Goal: Task Accomplishment & Management: Complete application form

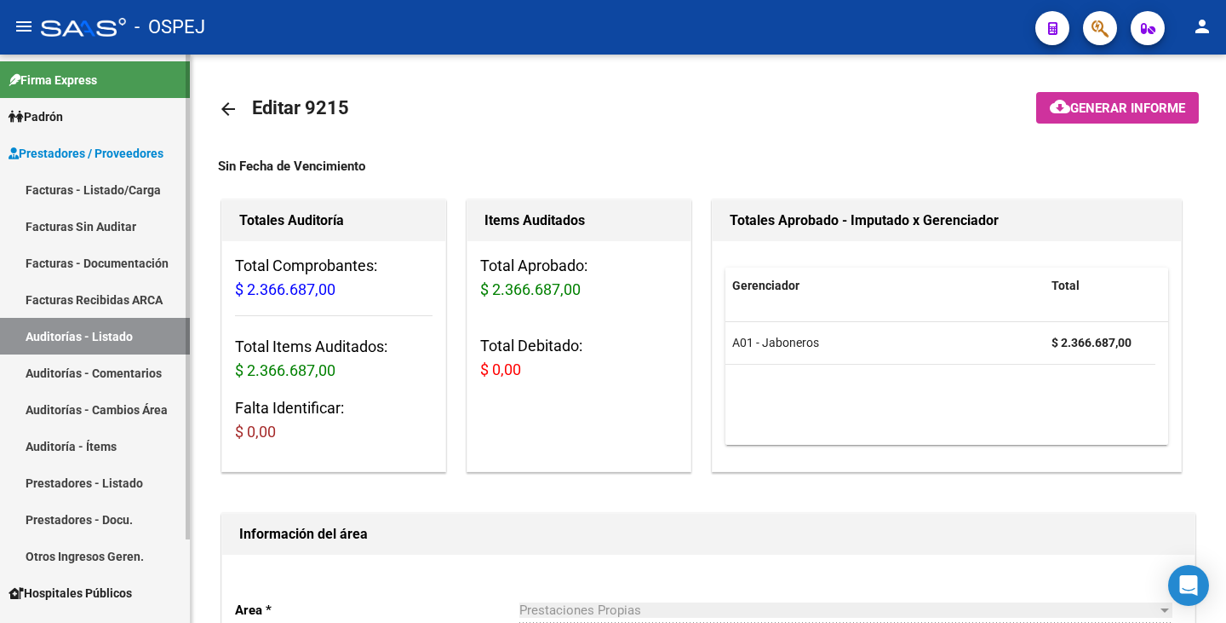
drag, startPoint x: 69, startPoint y: 340, endPoint x: 83, endPoint y: 336, distance: 14.3
click at [69, 340] on link "Auditorías - Listado" at bounding box center [95, 336] width 190 height 37
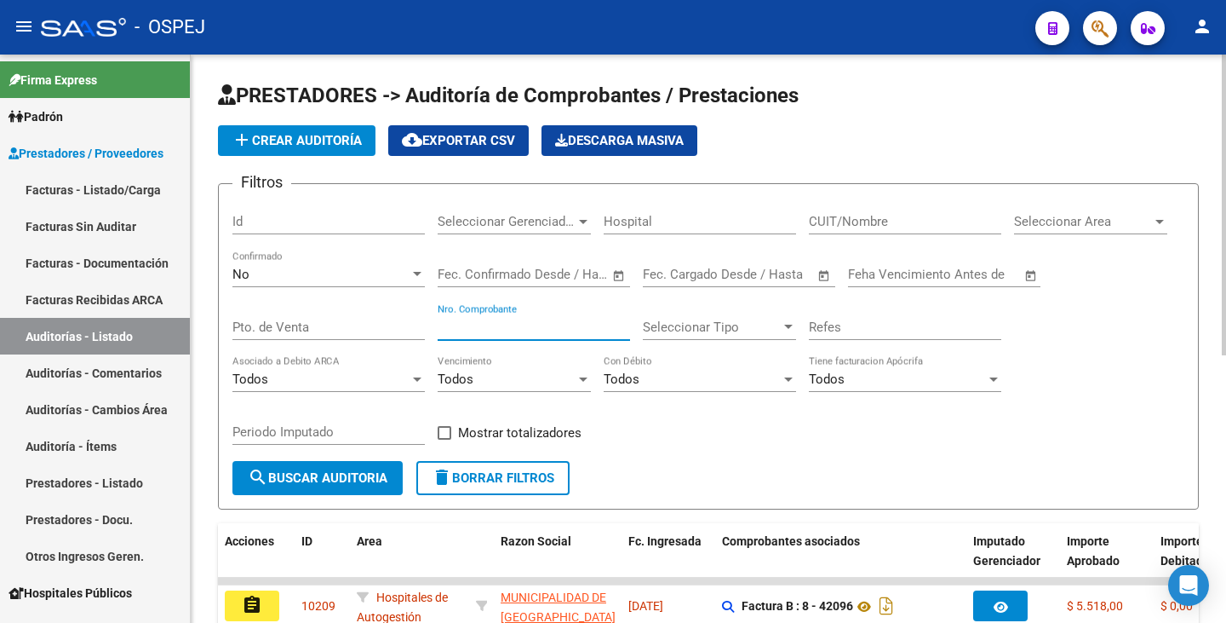
click at [543, 330] on input "Nro. Comprobante" at bounding box center [534, 326] width 192 height 15
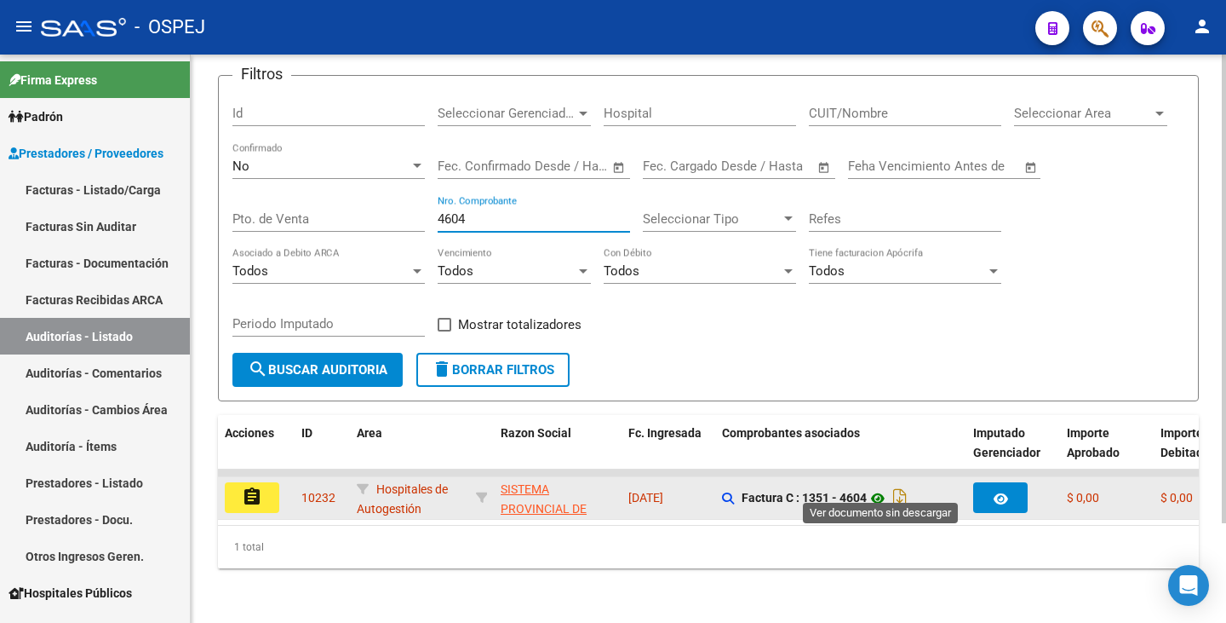
type input "4604"
click at [884, 488] on icon at bounding box center [878, 498] width 22 height 20
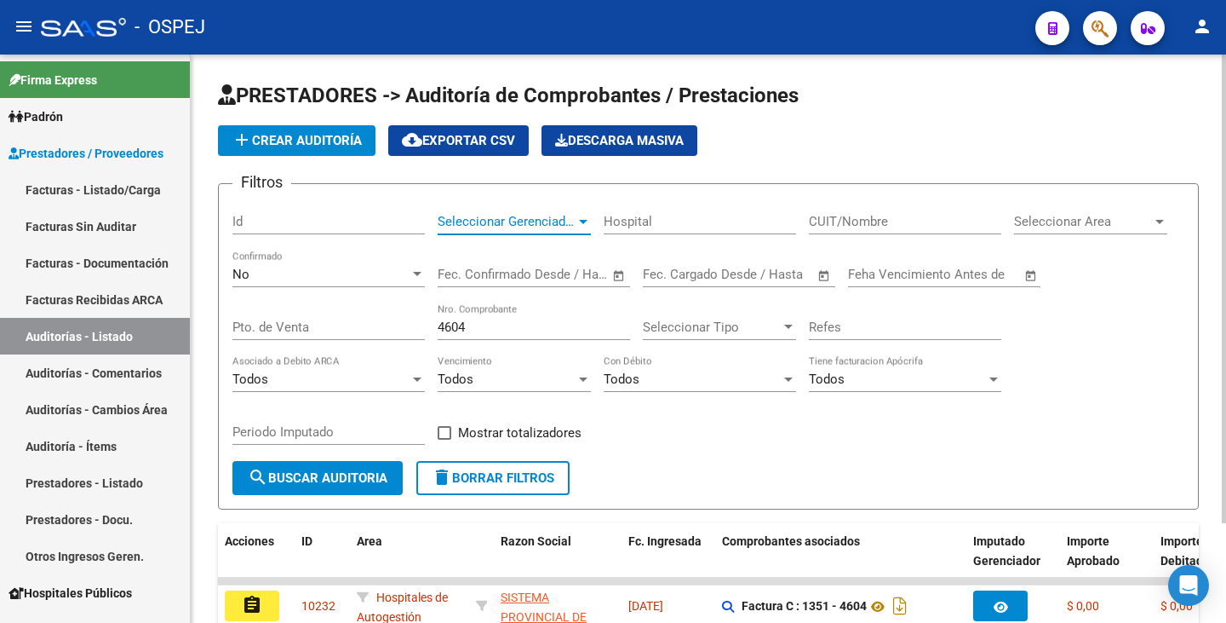
click at [574, 225] on span "Seleccionar Gerenciador" at bounding box center [507, 221] width 138 height 15
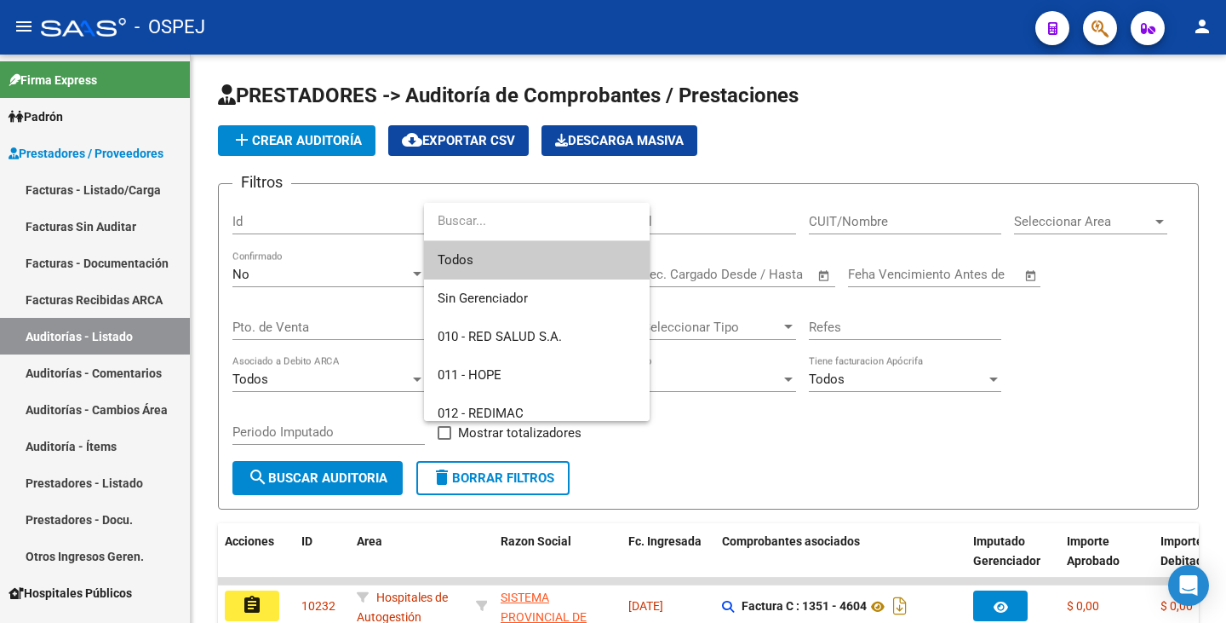
click at [365, 260] on div at bounding box center [613, 311] width 1226 height 623
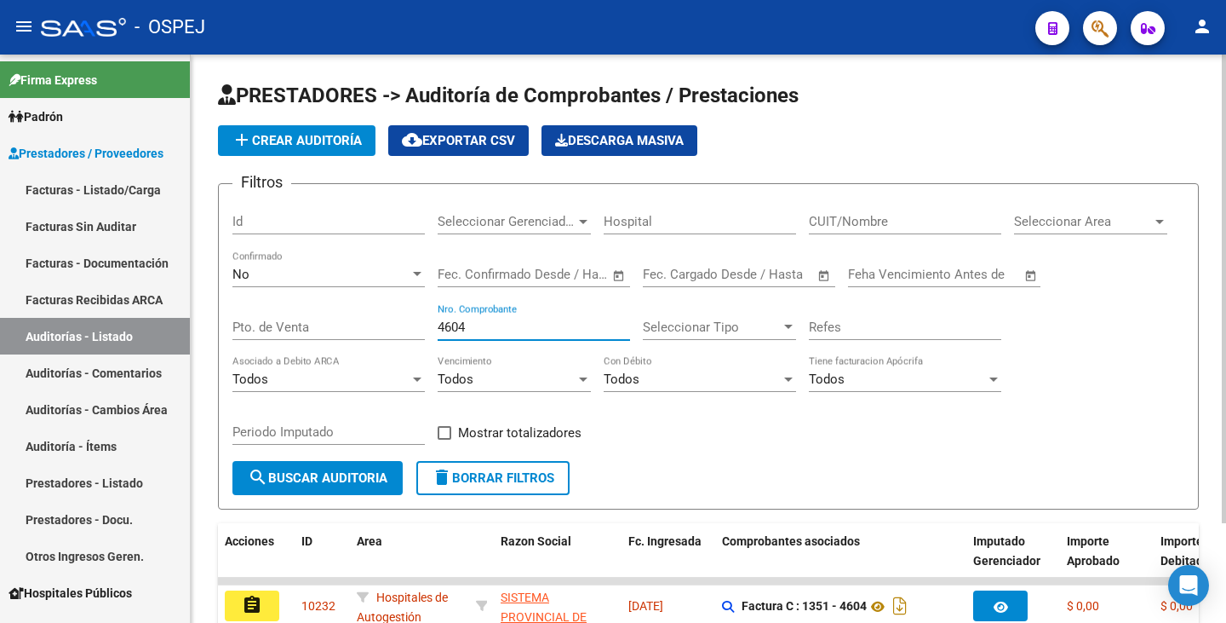
click at [482, 327] on input "4604" at bounding box center [534, 326] width 192 height 15
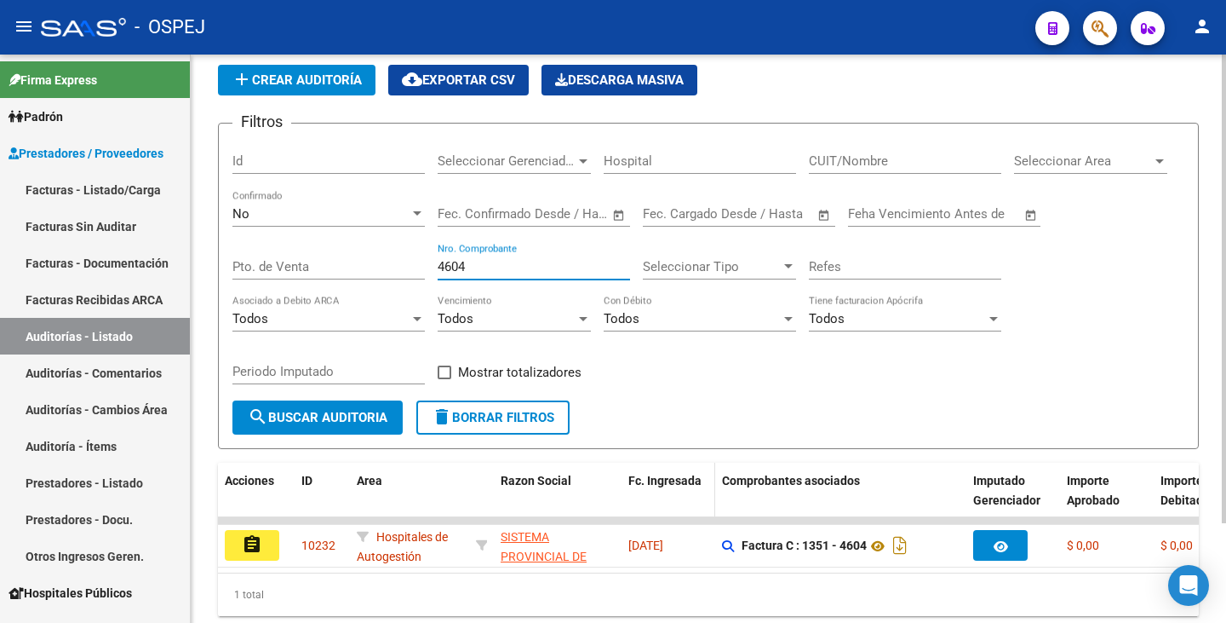
scroll to position [121, 0]
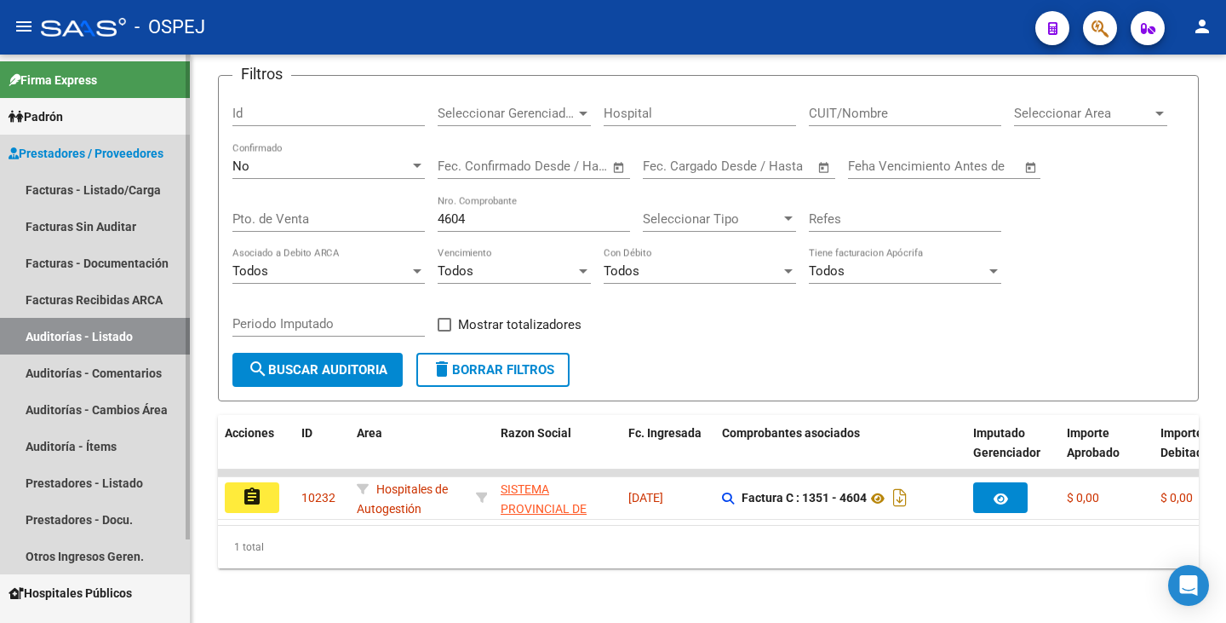
click at [38, 338] on link "Auditorías - Listado" at bounding box center [95, 336] width 190 height 37
click at [95, 220] on link "Facturas Sin Auditar" at bounding box center [95, 226] width 190 height 37
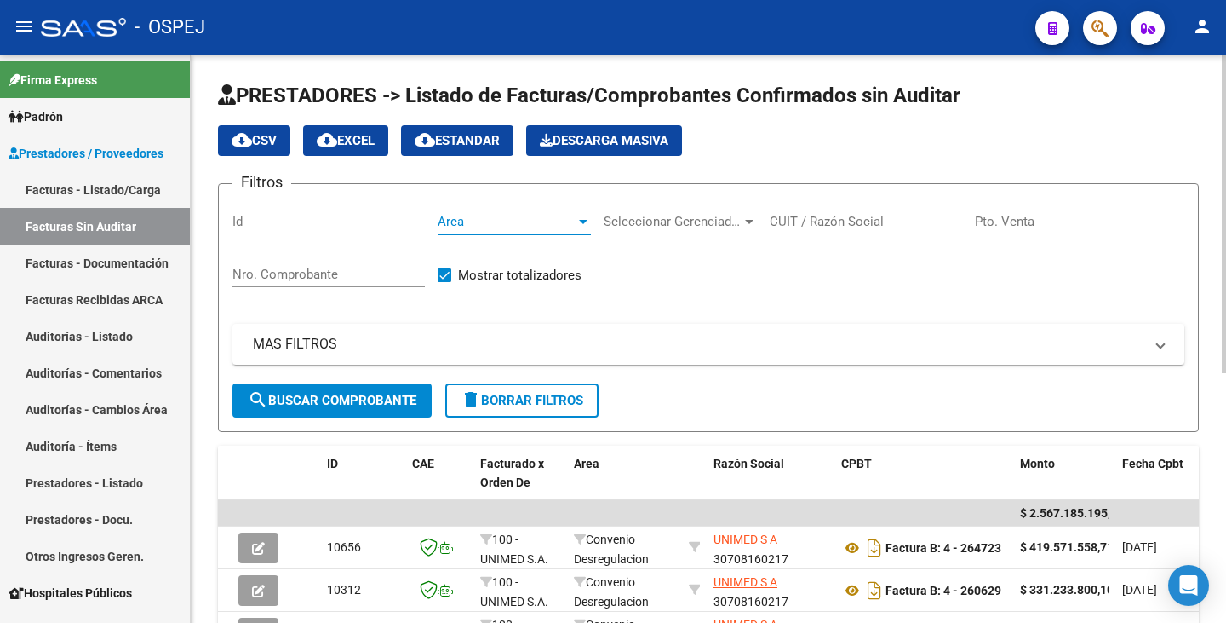
click at [494, 226] on span "Area" at bounding box center [507, 221] width 138 height 15
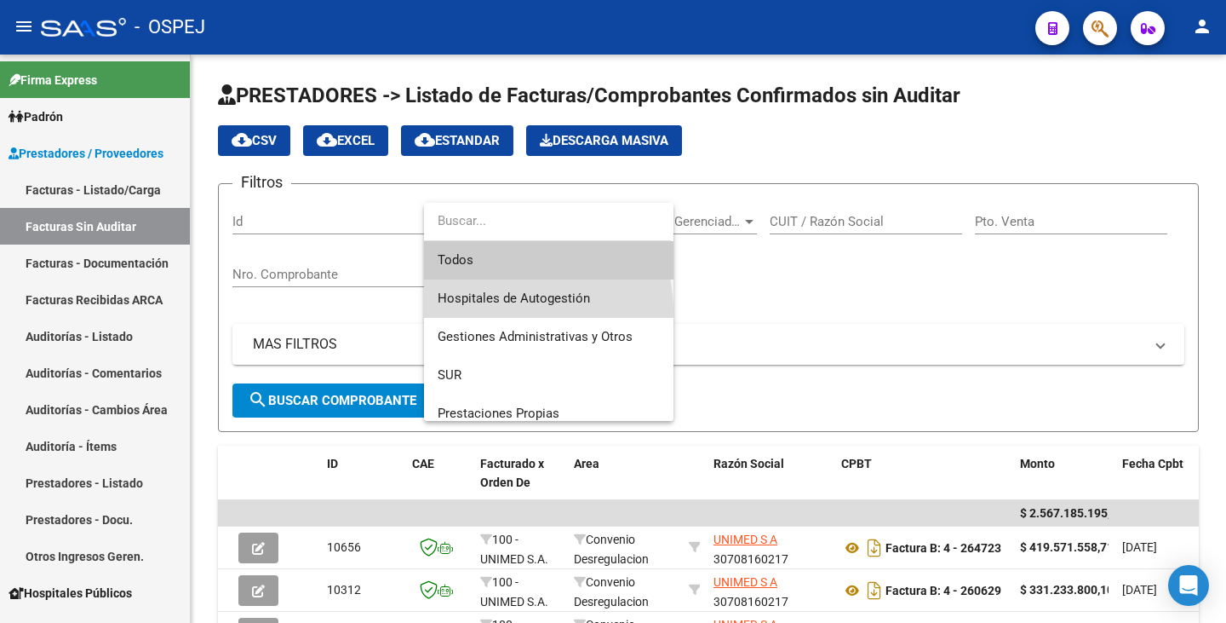
click at [508, 311] on span "Hospitales de Autogestión" at bounding box center [549, 298] width 222 height 38
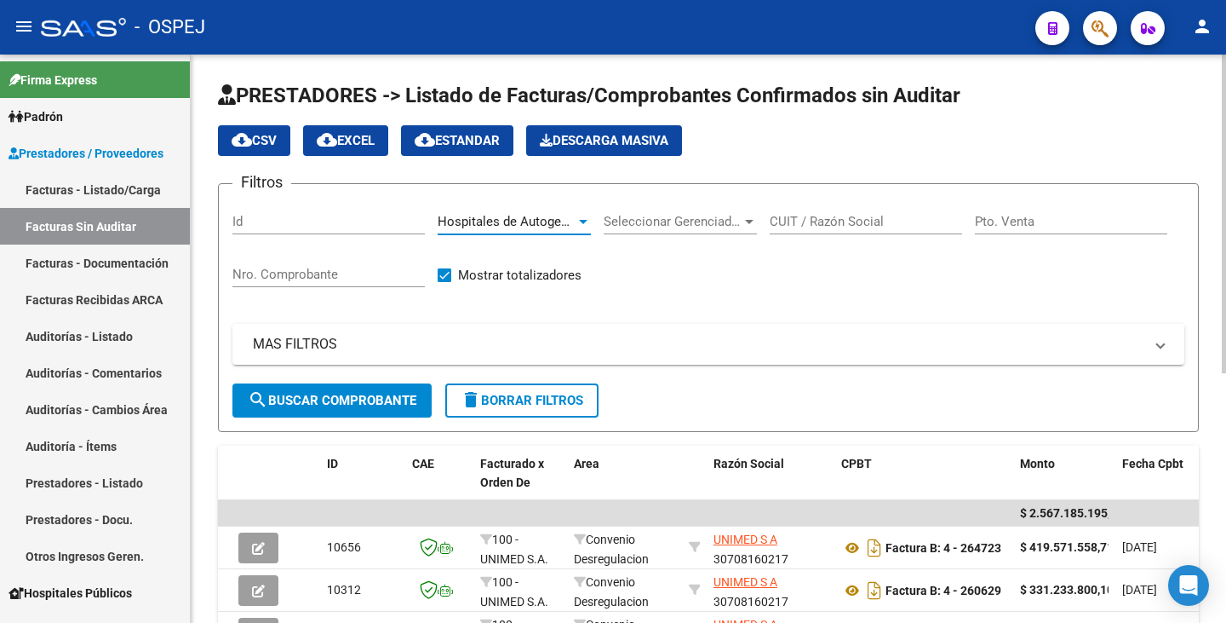
click at [353, 402] on span "search Buscar Comprobante" at bounding box center [332, 400] width 169 height 15
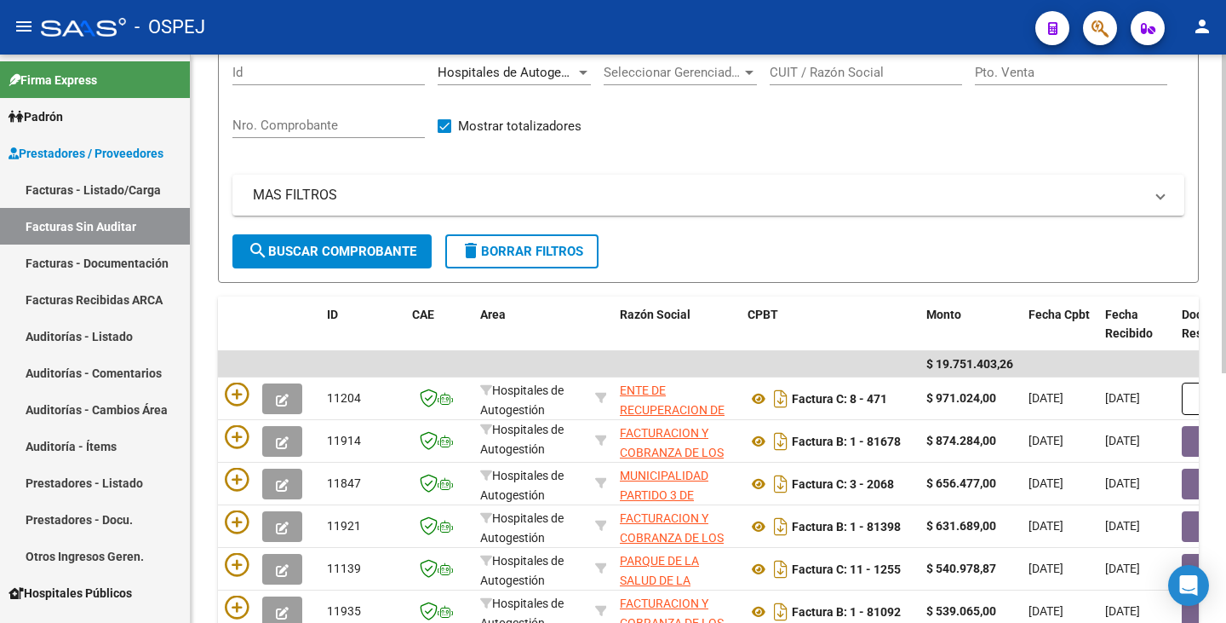
scroll to position [105, 0]
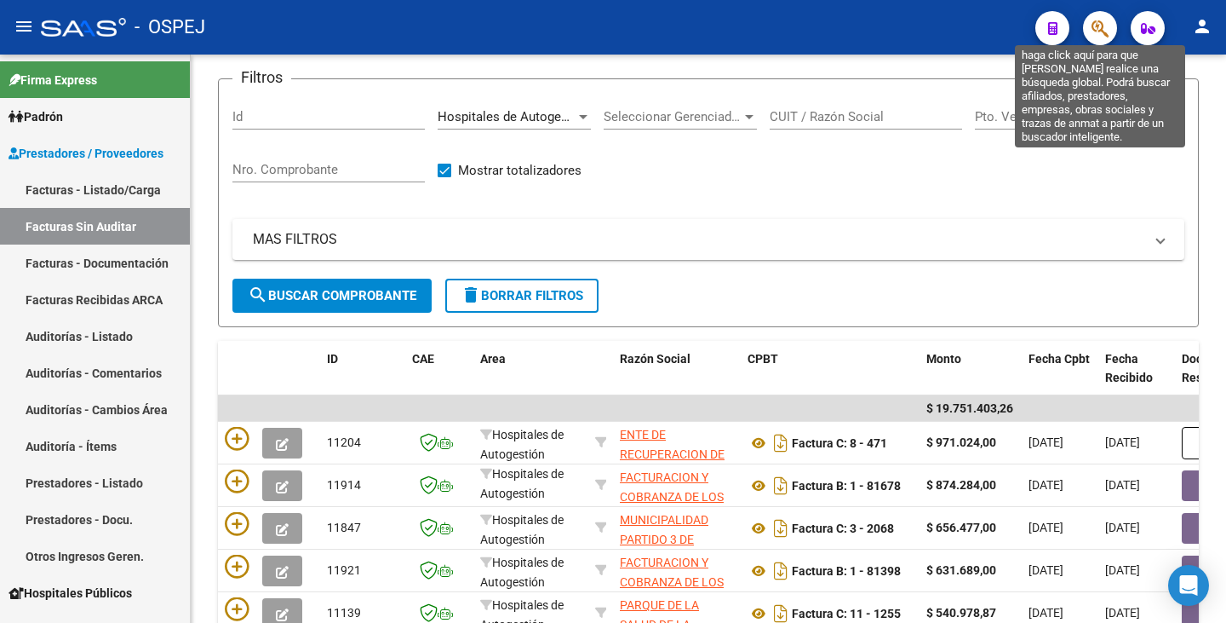
click at [1104, 28] on icon "button" at bounding box center [1100, 29] width 17 height 20
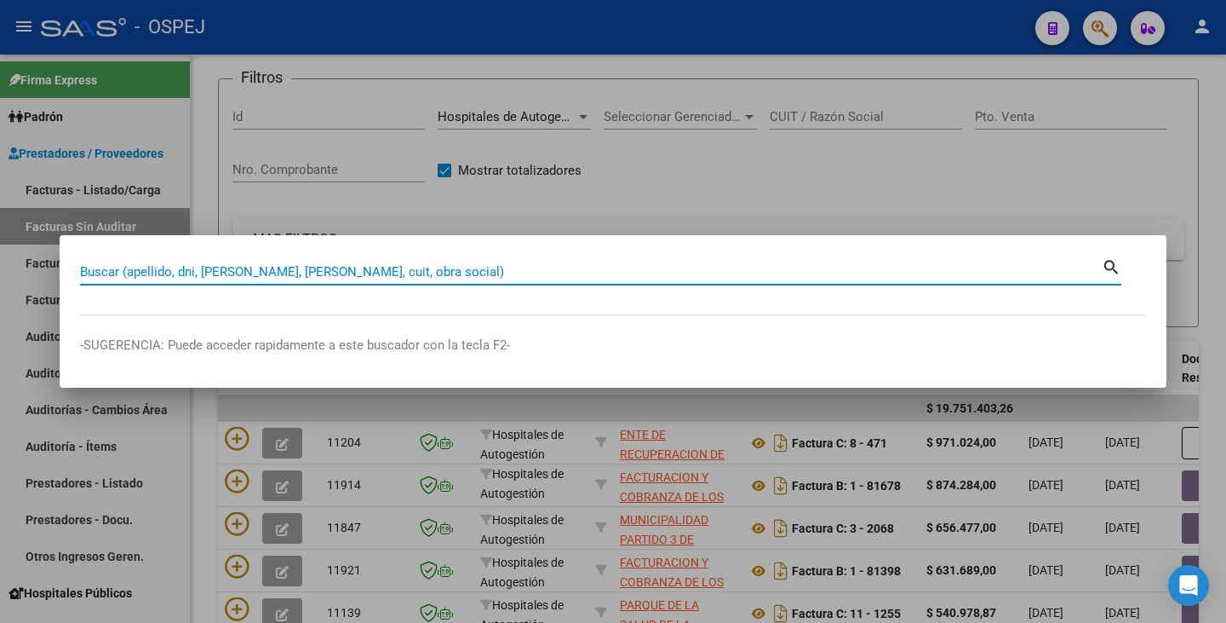
paste input "58975468"
type input "58975468"
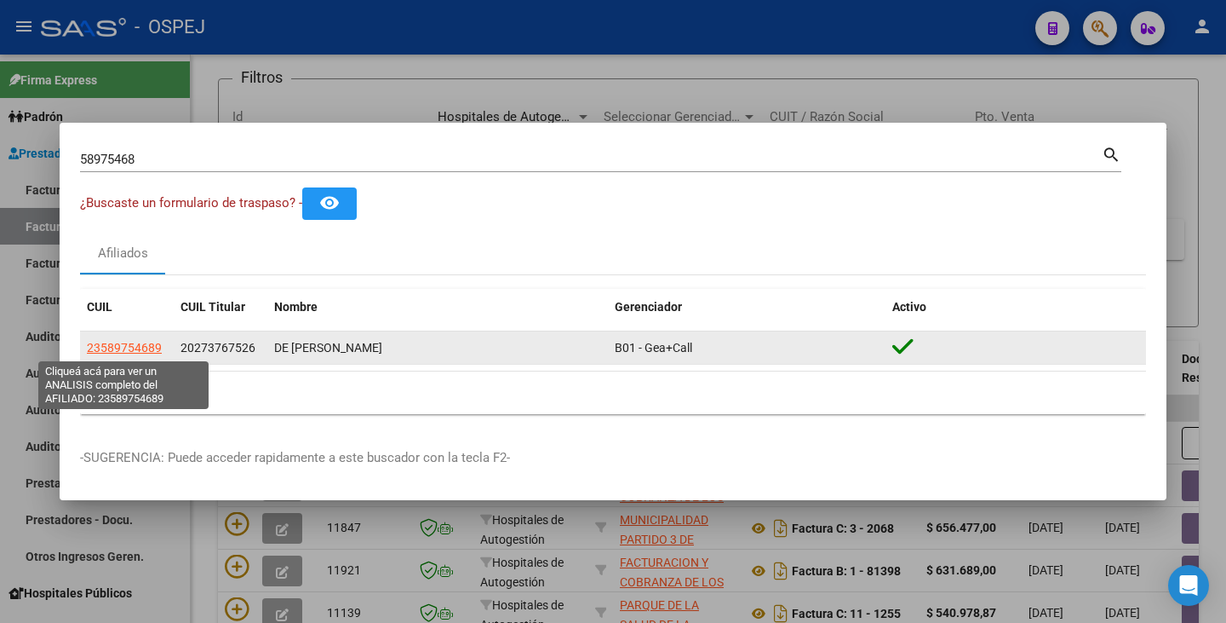
click at [148, 348] on span "23589754689" at bounding box center [124, 348] width 75 height 14
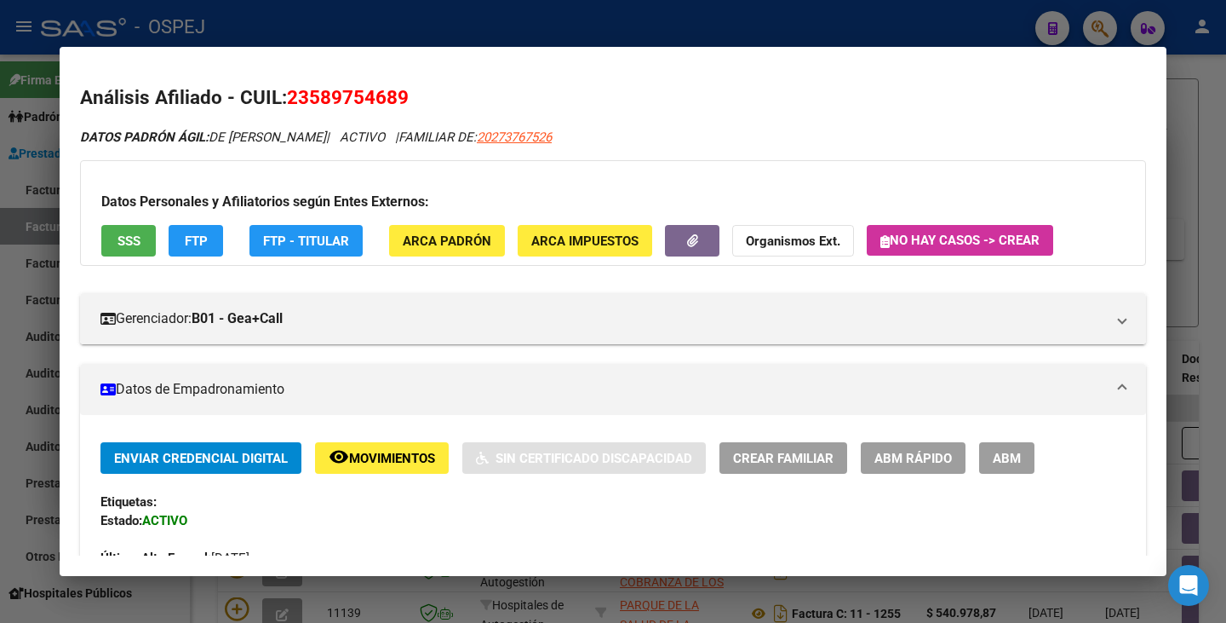
drag, startPoint x: 292, startPoint y: 97, endPoint x: 395, endPoint y: 97, distance: 103.1
click at [402, 99] on span "23589754689" at bounding box center [348, 97] width 122 height 22
click at [389, 99] on span "23589754689" at bounding box center [348, 97] width 122 height 22
click at [296, 98] on span "23589754689" at bounding box center [348, 97] width 122 height 22
drag, startPoint x: 291, startPoint y: 95, endPoint x: 405, endPoint y: 93, distance: 113.3
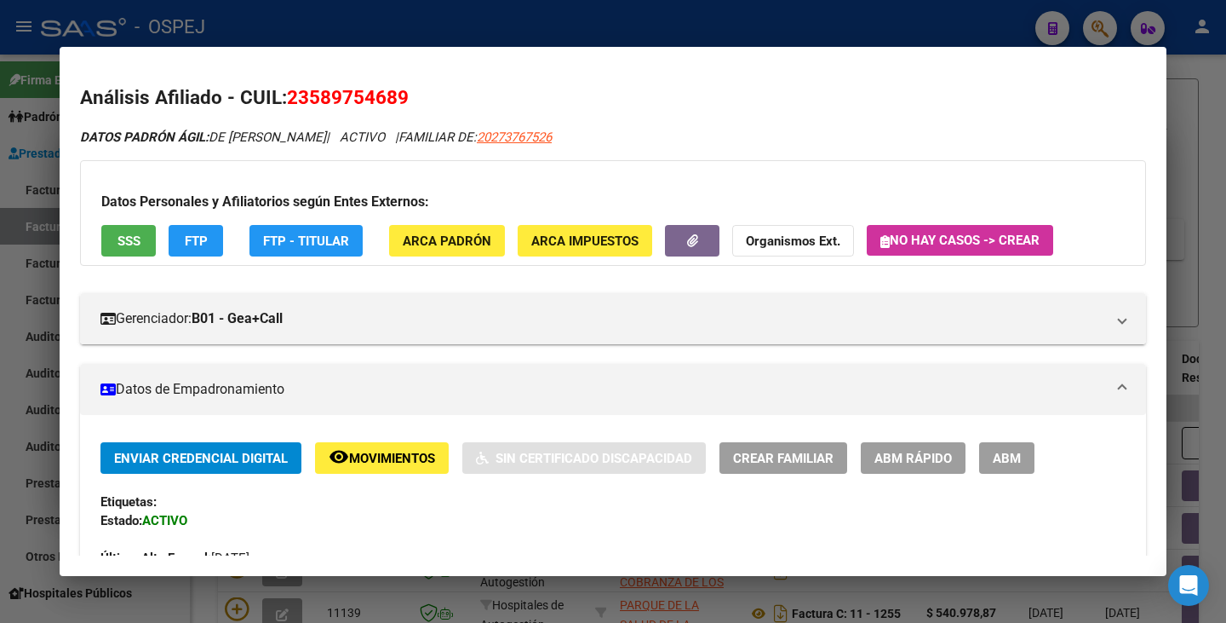
click at [405, 93] on span "23589754689" at bounding box center [348, 97] width 122 height 22
copy span "23589754689"
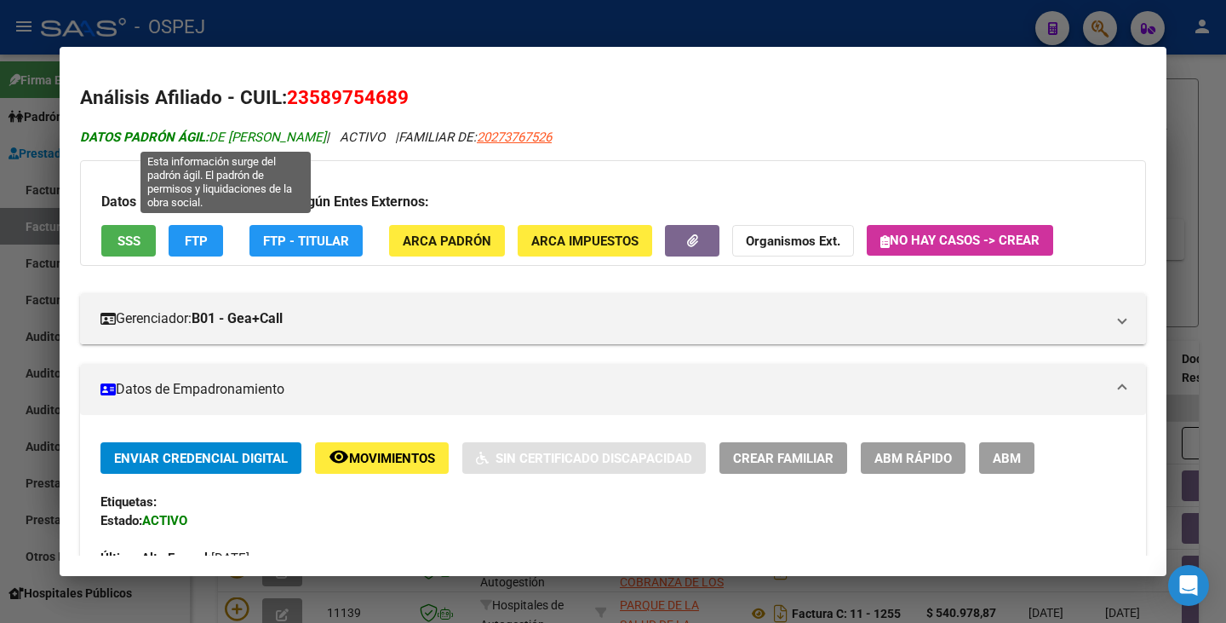
drag, startPoint x: 215, startPoint y: 138, endPoint x: 365, endPoint y: 139, distance: 149.9
click at [326, 139] on span "DATOS PADRÓN ÁGIL: DE SANTIAGO SINER ELIAS" at bounding box center [203, 136] width 246 height 15
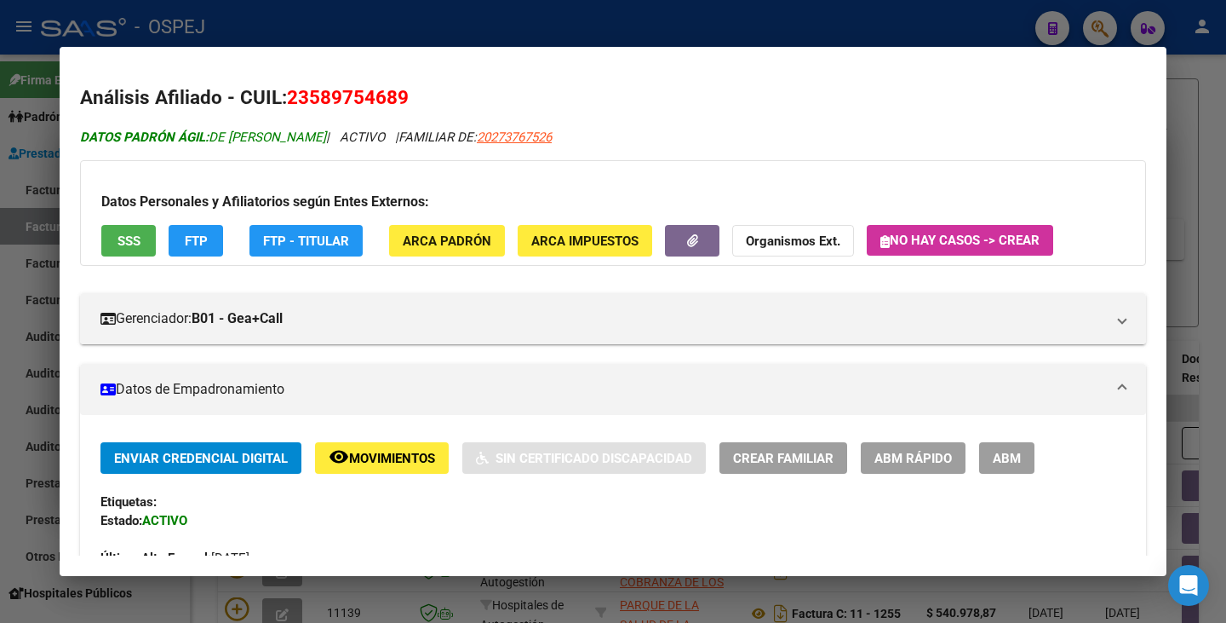
copy span "DE SANTIAGO SINER ELIAS"
click at [24, 310] on div at bounding box center [613, 311] width 1226 height 623
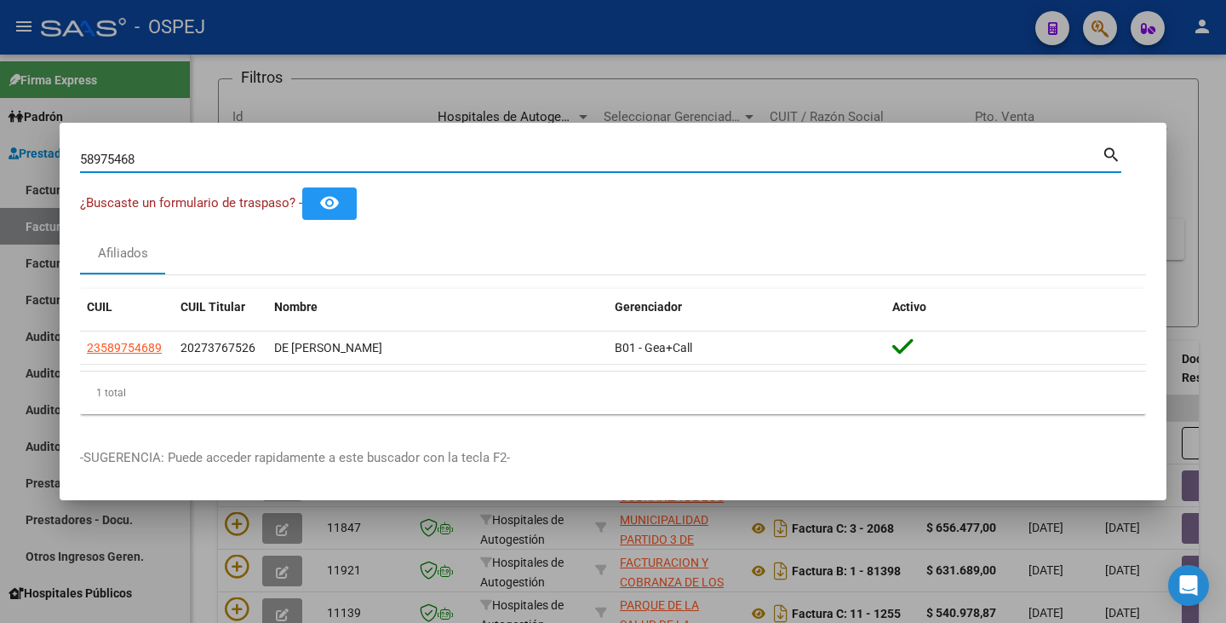
drag, startPoint x: 146, startPoint y: 156, endPoint x: 0, endPoint y: 146, distance: 146.0
click at [0, 146] on div "58975468 Buscar (apellido, dni, cuil, nro traspaso, cuit, obra social) search ¿…" at bounding box center [613, 311] width 1226 height 623
paste input "54307582"
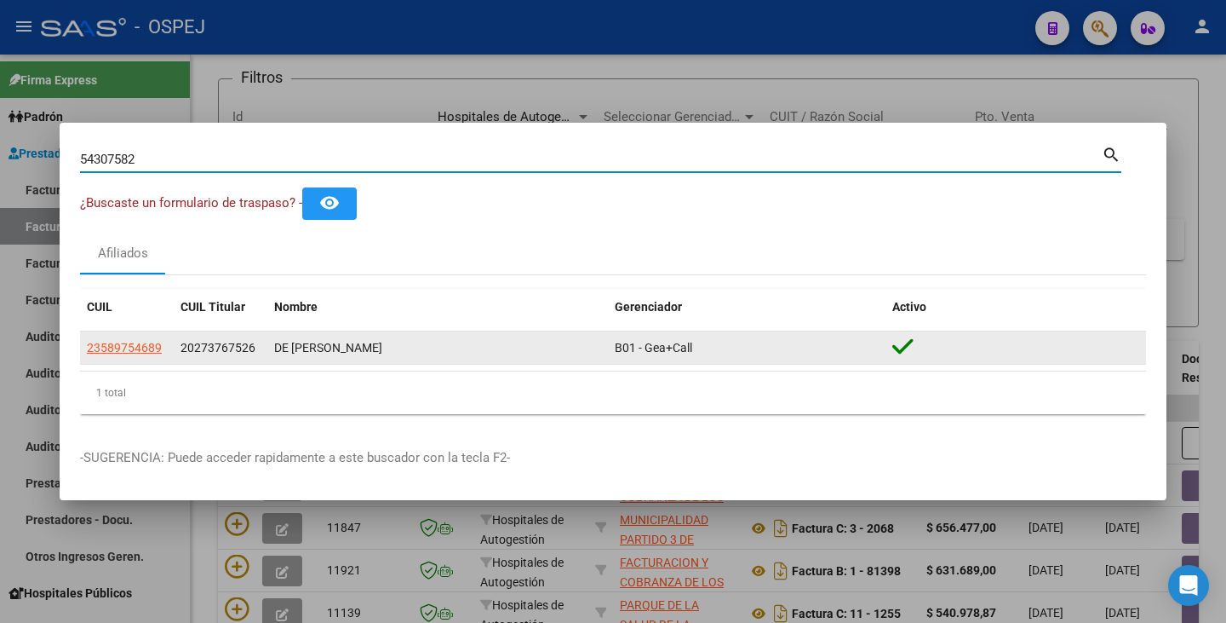
type input "54307582"
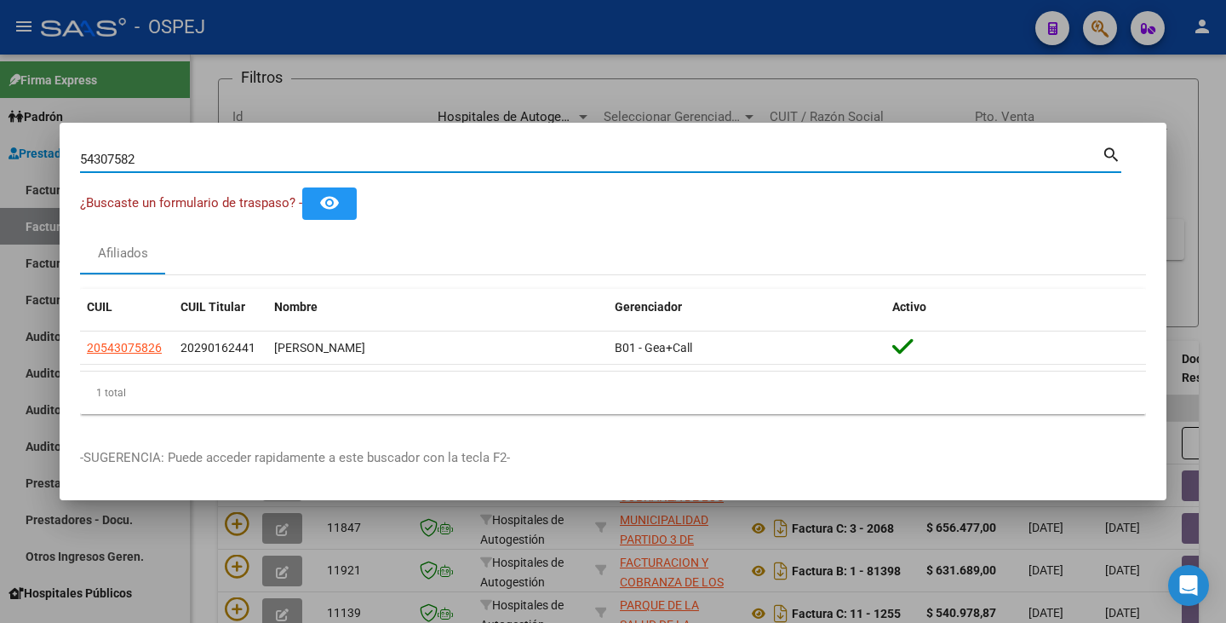
click at [184, 161] on input "54307582" at bounding box center [591, 159] width 1022 height 15
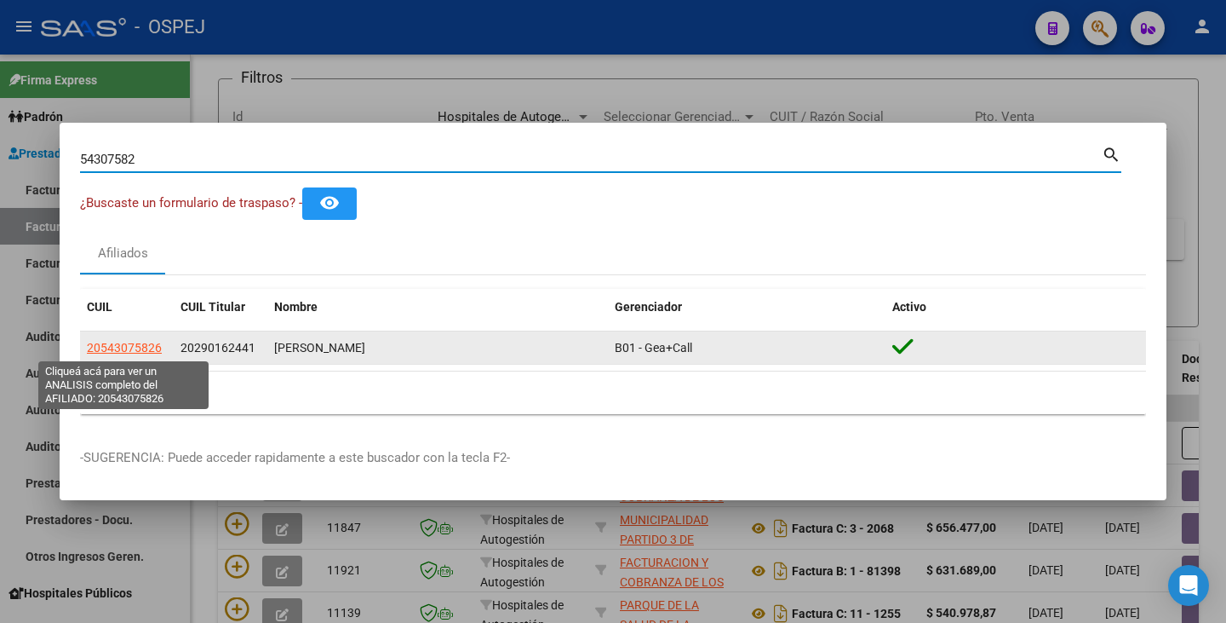
click at [132, 345] on span "20543075826" at bounding box center [124, 348] width 75 height 14
type textarea "20543075826"
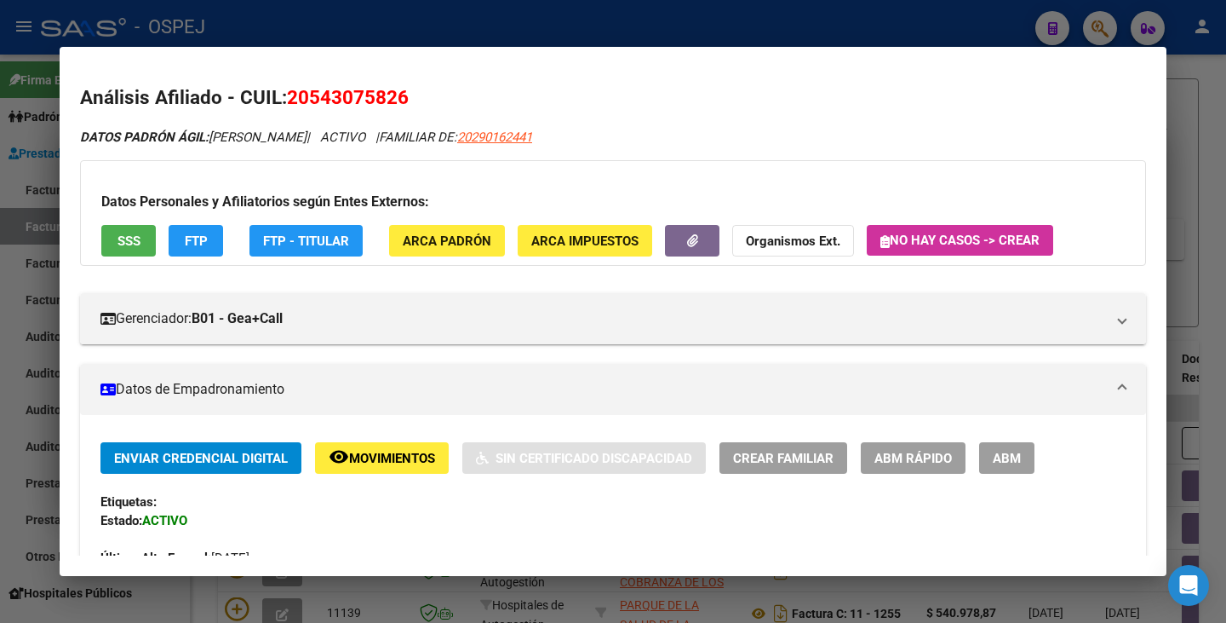
drag, startPoint x: 288, startPoint y: 95, endPoint x: 405, endPoint y: 103, distance: 117.8
click at [405, 103] on span "20543075826" at bounding box center [348, 97] width 122 height 22
copy span "20543075826"
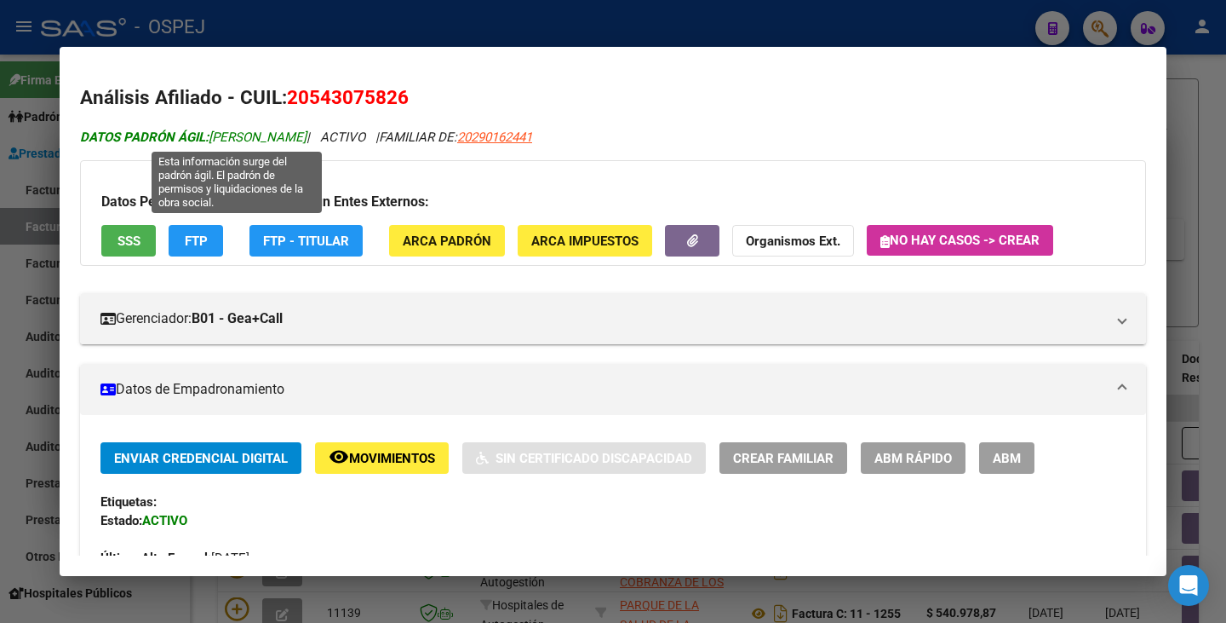
drag, startPoint x: 213, startPoint y: 135, endPoint x: 388, endPoint y: 135, distance: 175.4
click at [307, 135] on span "DATOS PADRÓN ÁGIL: RODRIGUEZ LEONEL AUGUSTO" at bounding box center [193, 136] width 227 height 15
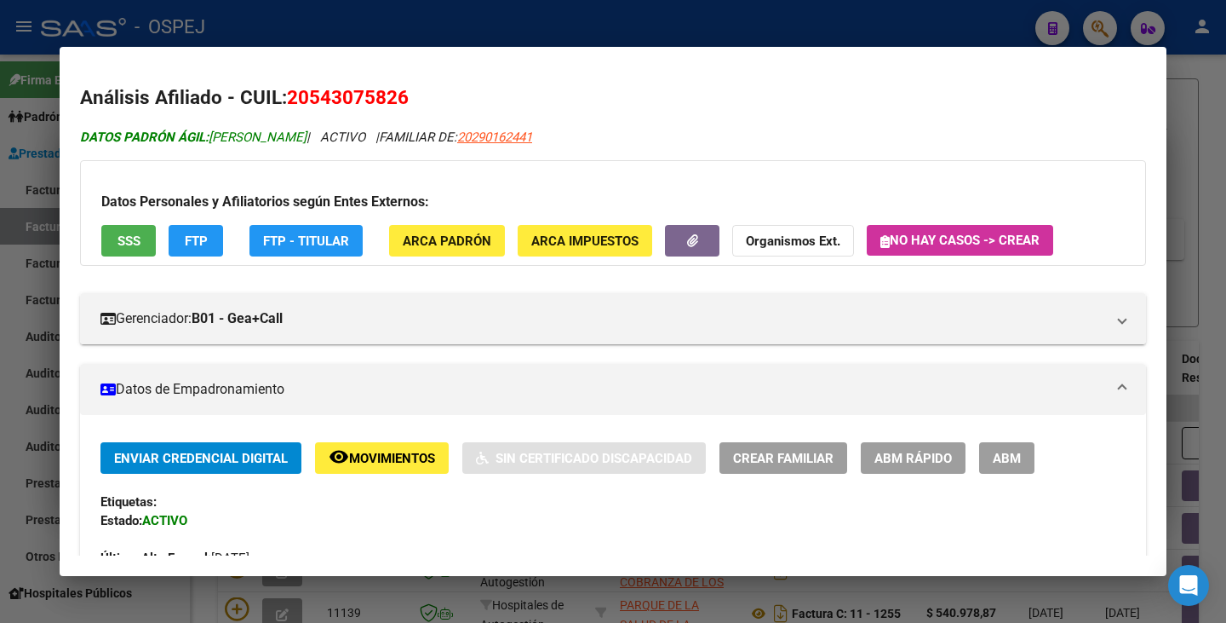
copy span "RODRIGUEZ LEONEL AUGUSTO"
click at [0, 382] on div at bounding box center [613, 311] width 1226 height 623
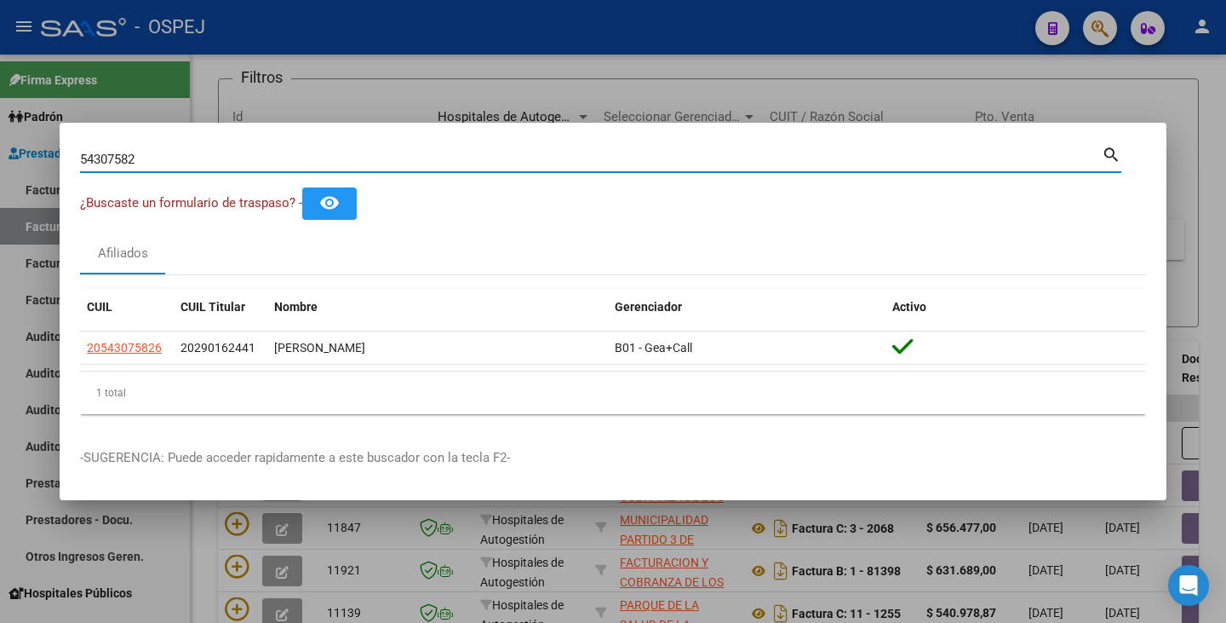
drag, startPoint x: 147, startPoint y: 161, endPoint x: 0, endPoint y: 141, distance: 148.8
click at [0, 141] on div "54307582 Buscar (apellido, dni, cuil, nro traspaso, cuit, obra social) search ¿…" at bounding box center [613, 311] width 1226 height 623
paste input "54307581"
type input "54307581"
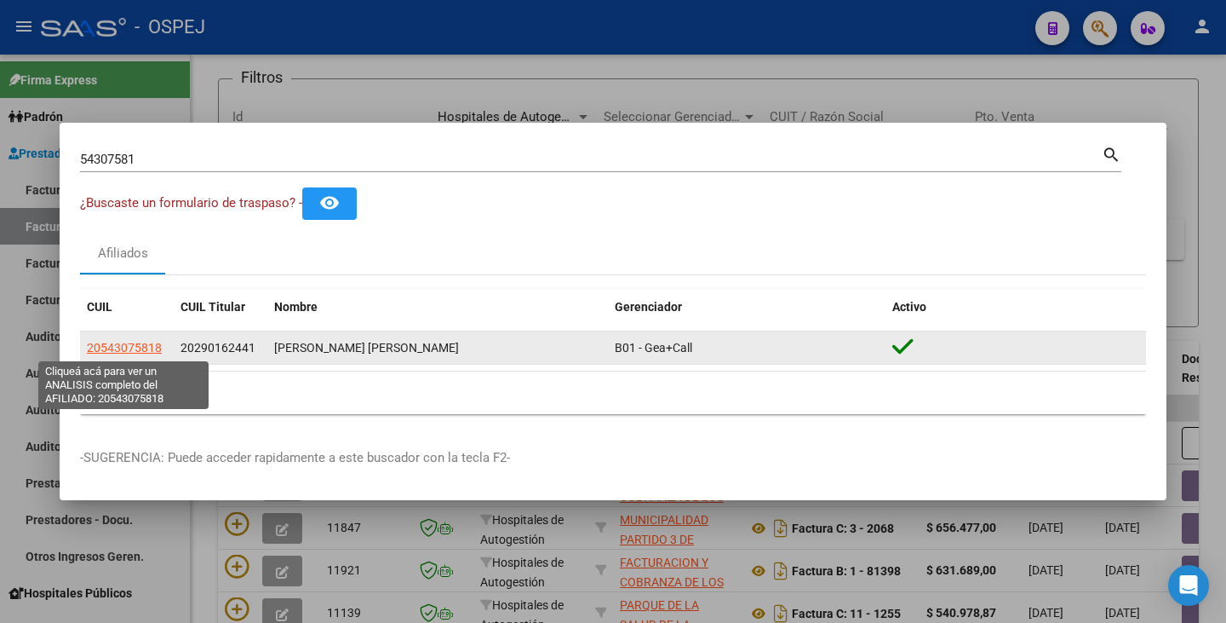
click at [129, 347] on span "20543075818" at bounding box center [124, 348] width 75 height 14
type textarea "20543075818"
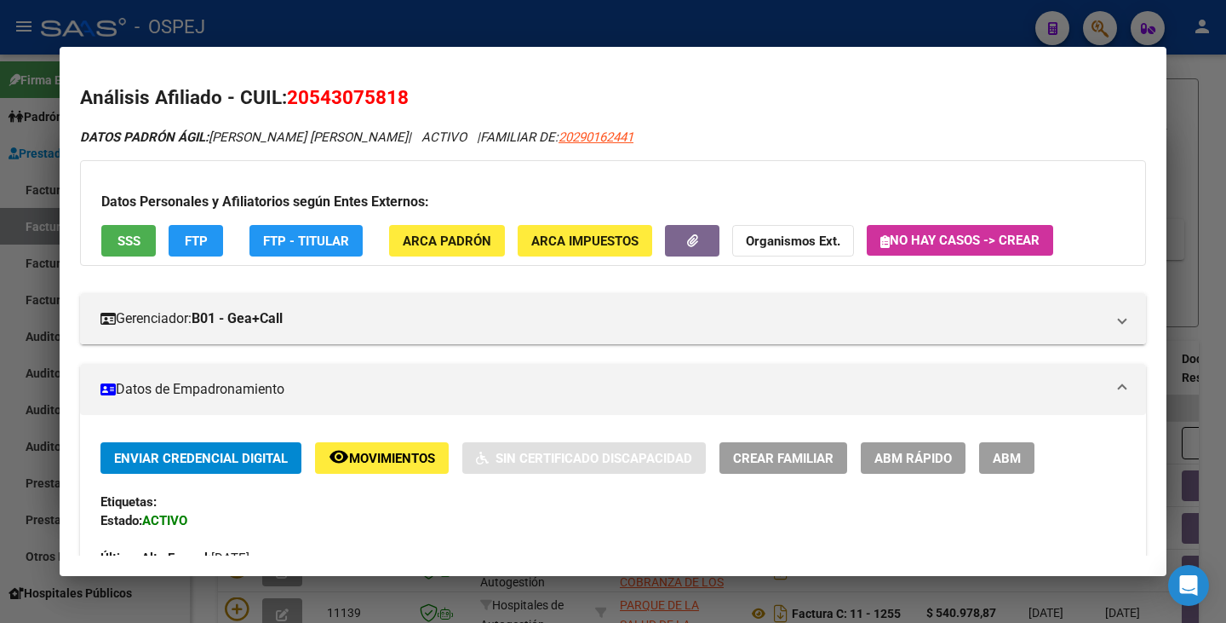
drag, startPoint x: 290, startPoint y: 94, endPoint x: 407, endPoint y: 91, distance: 117.6
click at [422, 94] on h2 "Análisis Afiliado - CUIL: 20543075818" at bounding box center [613, 97] width 1066 height 29
copy span "20543075818"
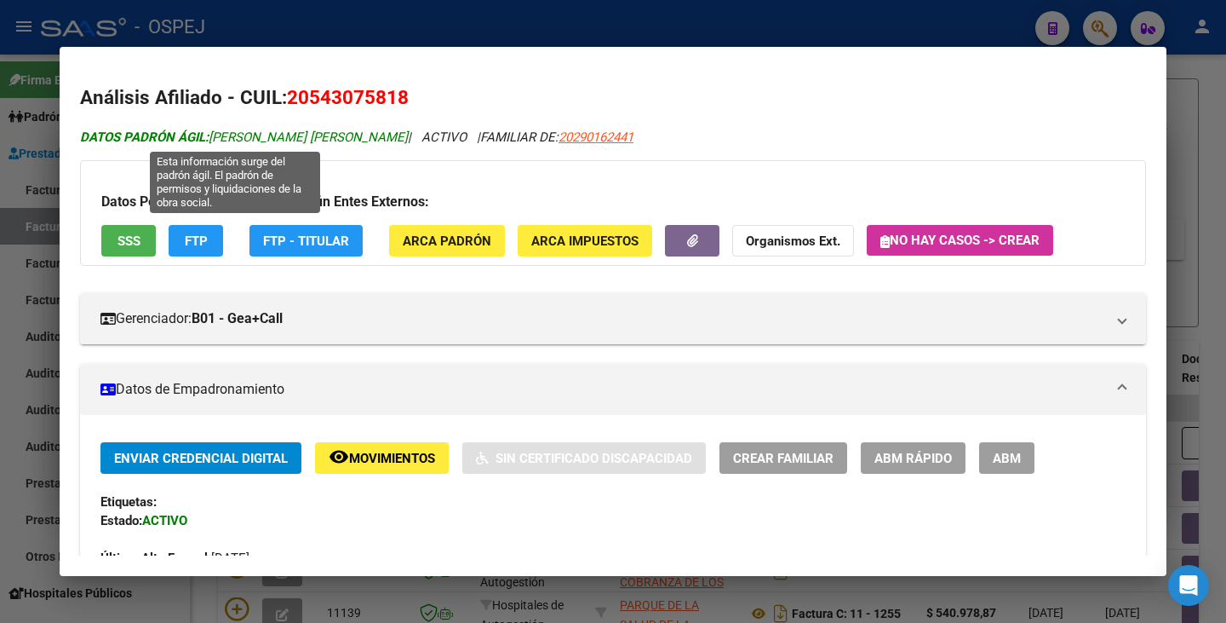
drag, startPoint x: 215, startPoint y: 134, endPoint x: 388, endPoint y: 129, distance: 173.8
click at [388, 129] on span "DATOS PADRÓN ÁGIL: RODRIGUEZ MAXIMO GABRIEL" at bounding box center [244, 136] width 328 height 15
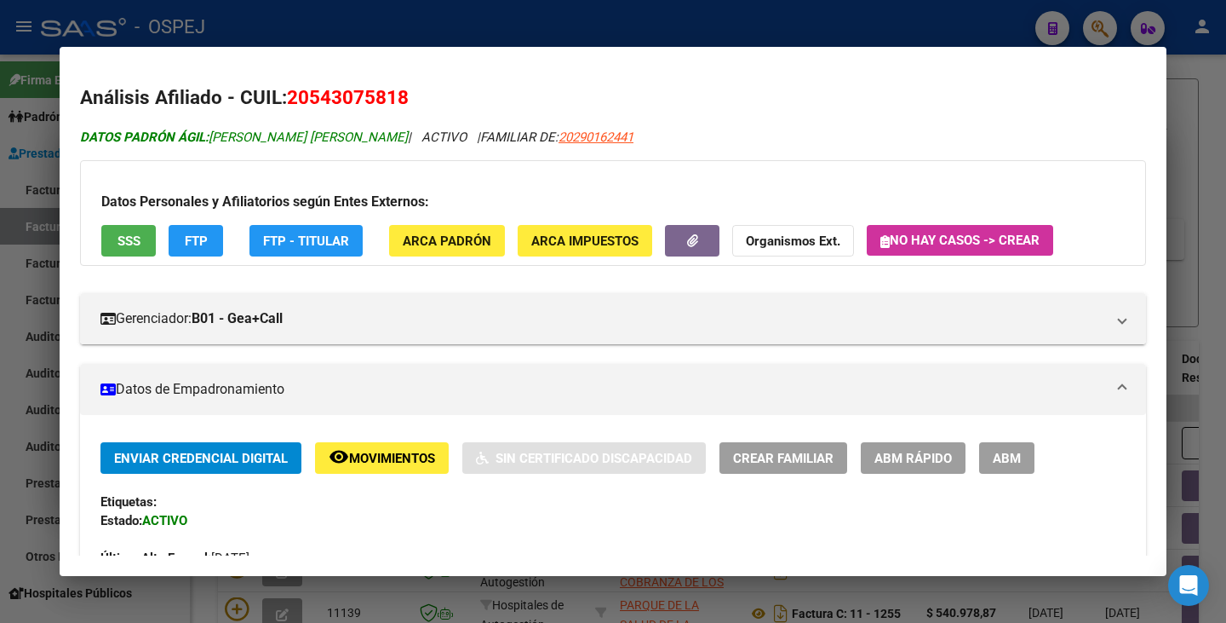
copy span "RODRIGUEZ MAXIMO GABRIEL"
click at [0, 346] on div at bounding box center [613, 311] width 1226 height 623
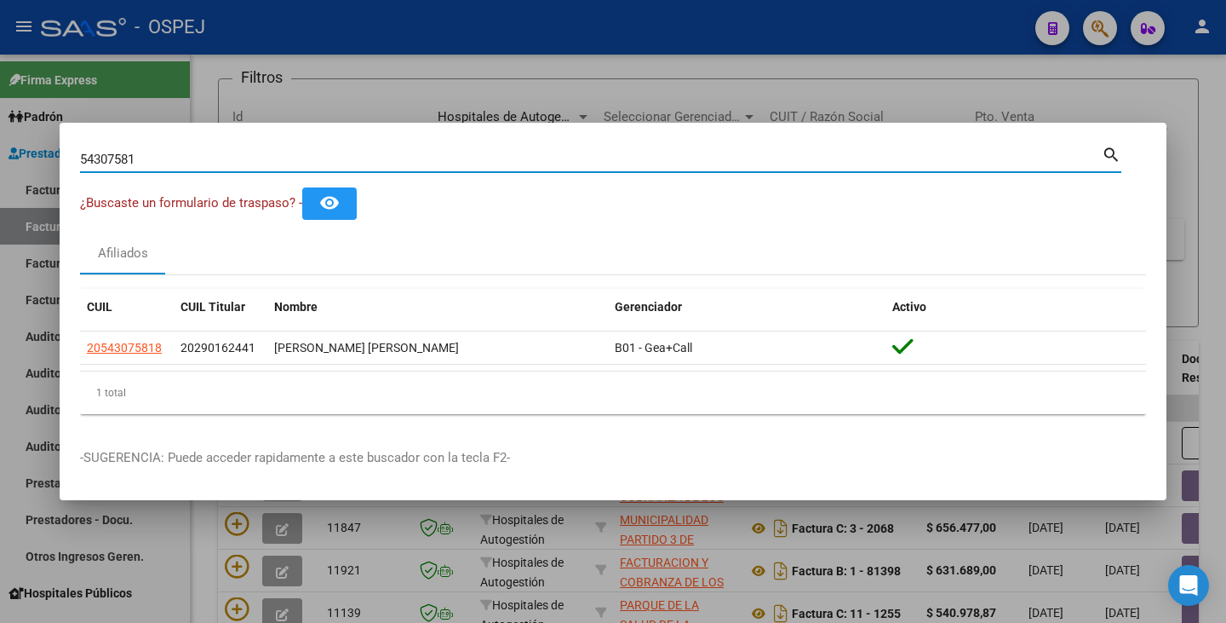
drag, startPoint x: 136, startPoint y: 159, endPoint x: 7, endPoint y: 136, distance: 131.5
click at [7, 136] on div "54307581 Buscar (apellido, dni, cuil, nro traspaso, cuit, obra social) search ¿…" at bounding box center [613, 311] width 1226 height 623
paste input "40835859"
type input "40835859"
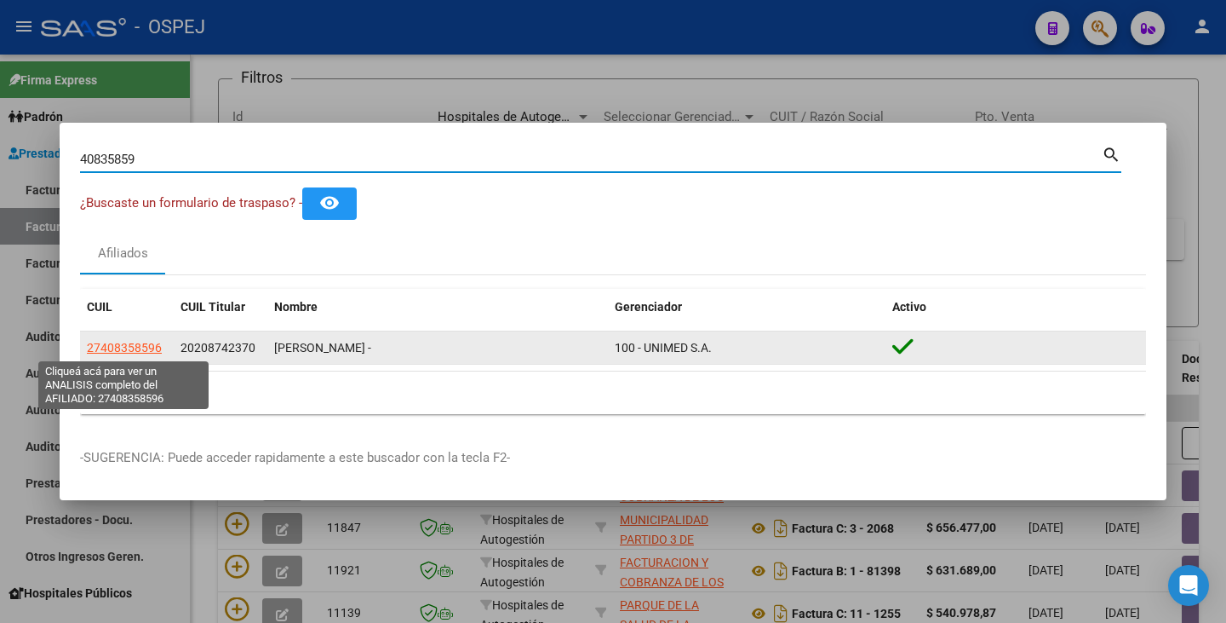
click at [131, 348] on span "27408358596" at bounding box center [124, 348] width 75 height 14
type textarea "27408358596"
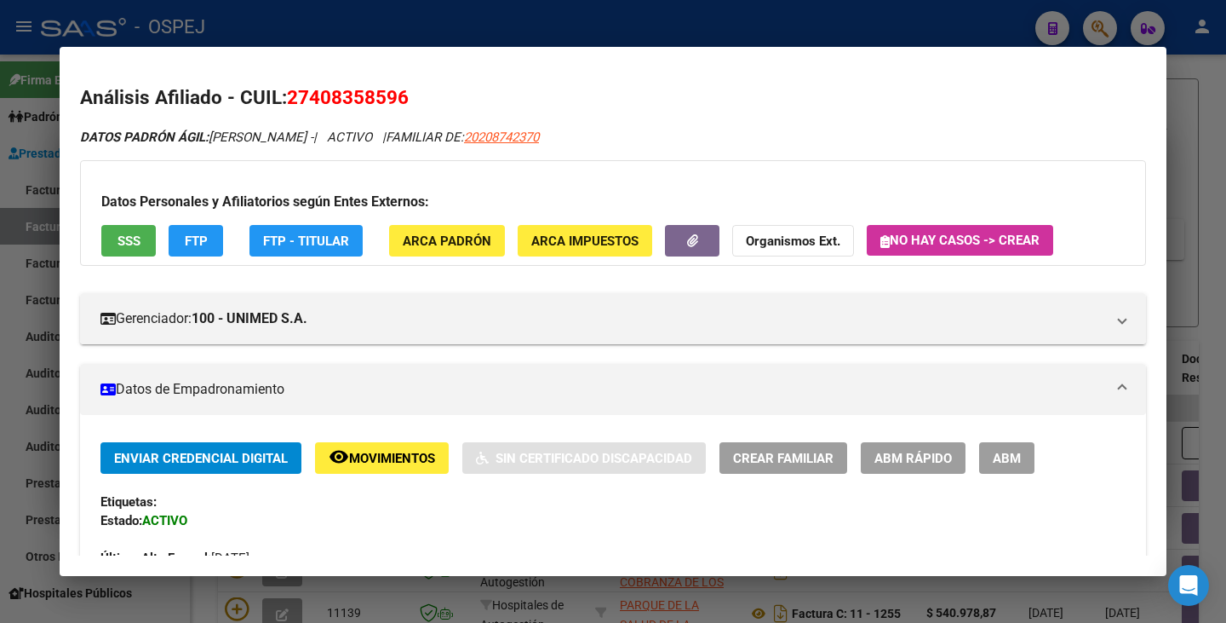
drag, startPoint x: 293, startPoint y: 95, endPoint x: 409, endPoint y: 95, distance: 115.8
click at [409, 95] on span "27408358596" at bounding box center [348, 97] width 122 height 22
copy span "27408358596"
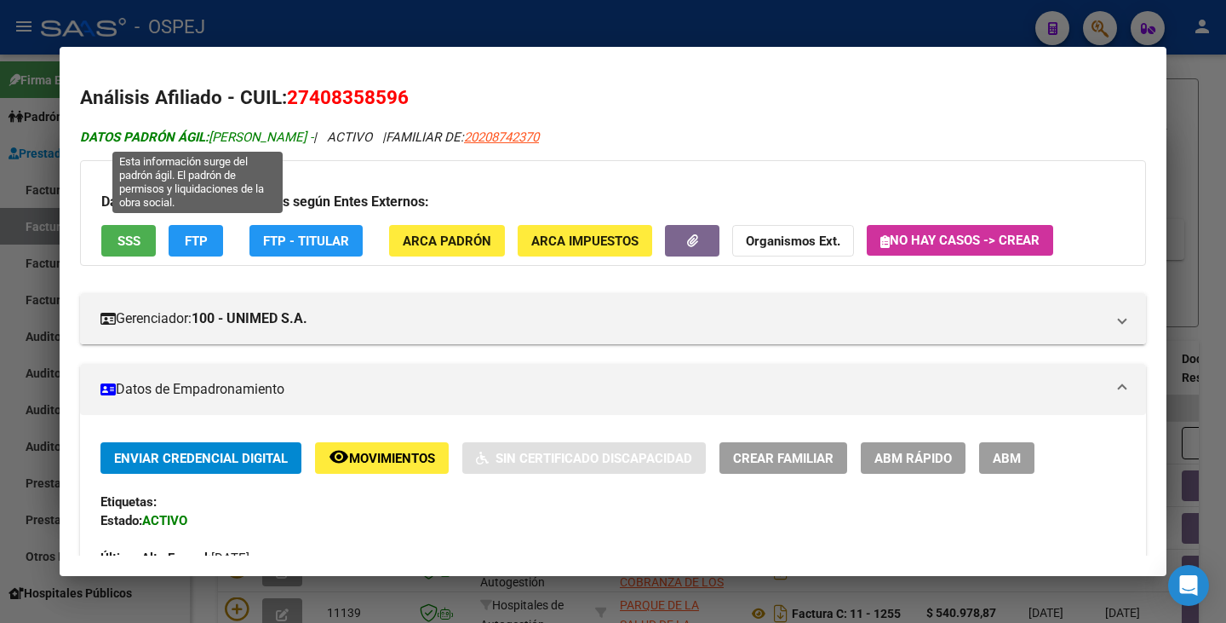
drag, startPoint x: 211, startPoint y: 135, endPoint x: 303, endPoint y: 136, distance: 92.0
click at [303, 136] on span "DATOS PADRÓN ÁGIL: DE OCA ARIANA -" at bounding box center [196, 136] width 233 height 15
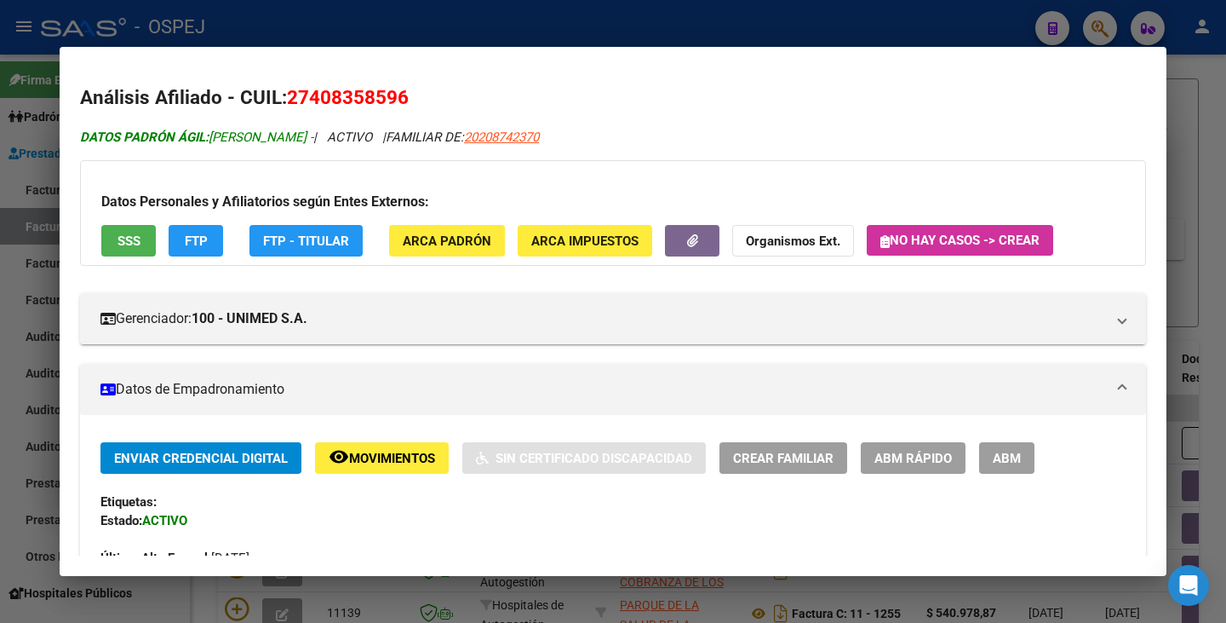
copy span "DE OCA ARIANA"
drag, startPoint x: 18, startPoint y: 258, endPoint x: 44, endPoint y: 209, distance: 56.0
click at [19, 253] on div at bounding box center [613, 311] width 1226 height 623
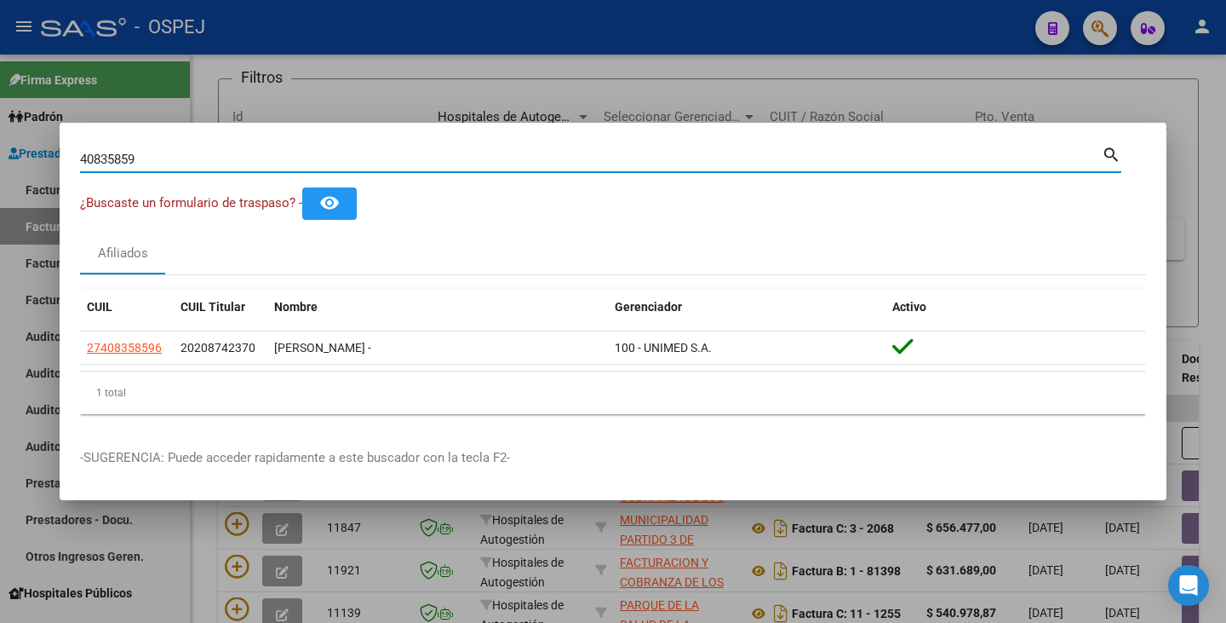
drag, startPoint x: 151, startPoint y: 162, endPoint x: 15, endPoint y: 157, distance: 135.5
click at [15, 157] on div "40835859 Buscar (apellido, dni, cuil, nro traspaso, cuit, obra social) search ¿…" at bounding box center [613, 311] width 1226 height 623
paste input "56762792"
type input "56762792"
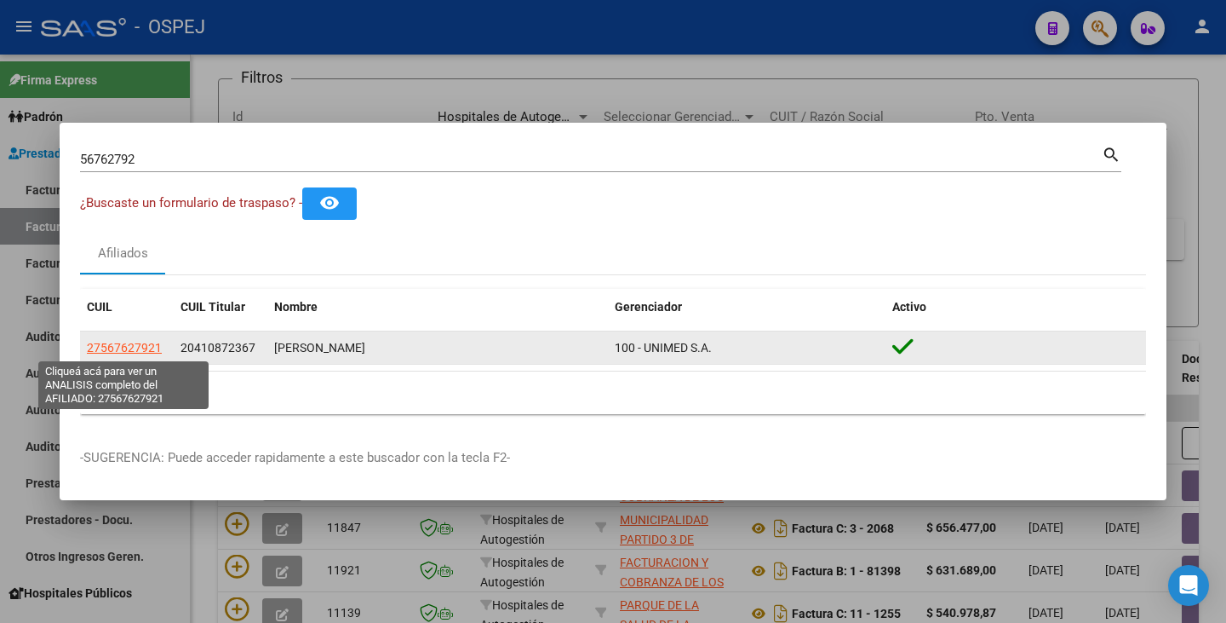
click at [142, 347] on span "27567627921" at bounding box center [124, 348] width 75 height 14
type textarea "27567627921"
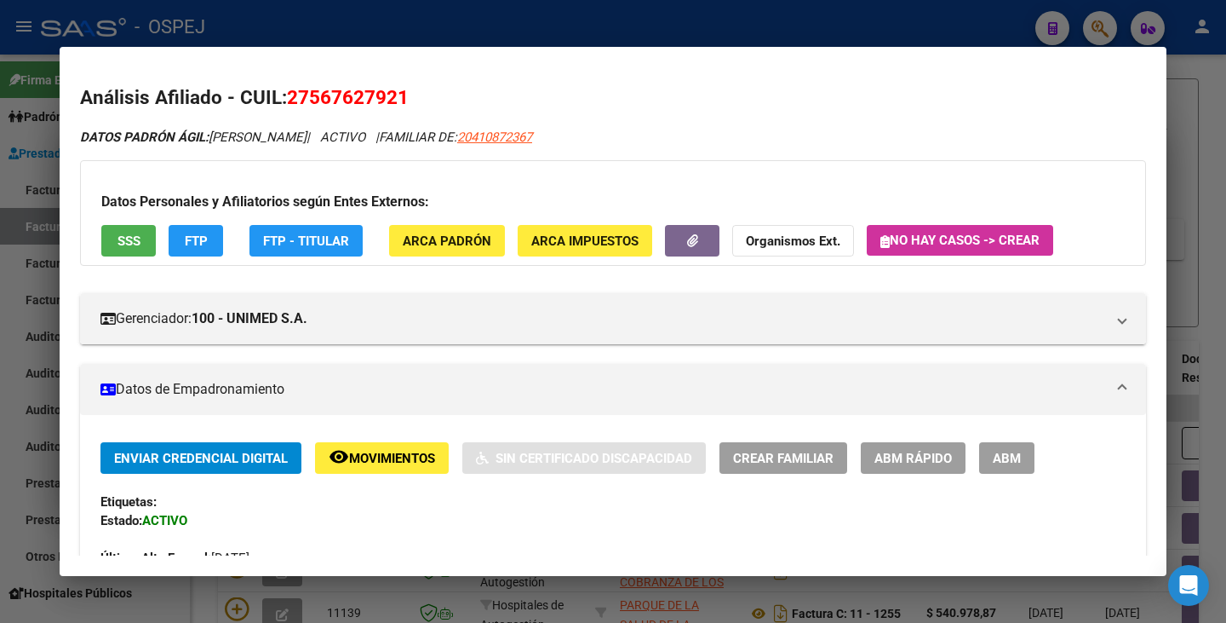
drag, startPoint x: 290, startPoint y: 95, endPoint x: 404, endPoint y: 96, distance: 114.1
click at [411, 90] on h2 "Análisis Afiliado - CUIL: 27567627921" at bounding box center [613, 97] width 1066 height 29
copy span "27567627921"
drag, startPoint x: 214, startPoint y: 135, endPoint x: 339, endPoint y: 126, distance: 125.5
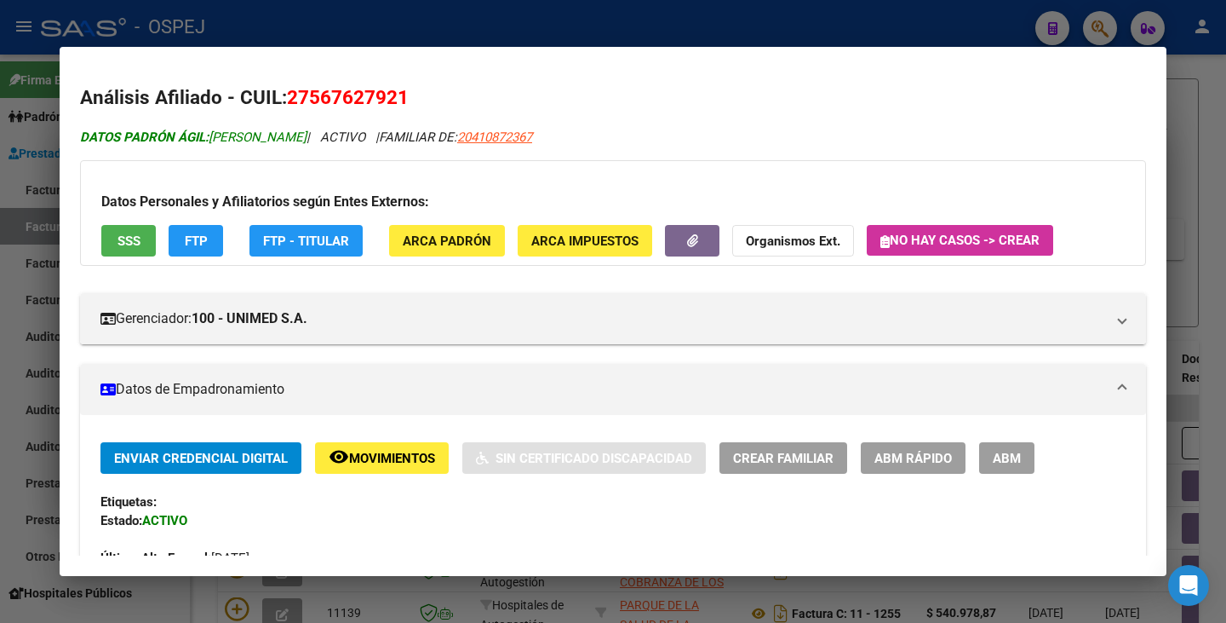
copy span "MANZANO LUZ AYLIN"
drag, startPoint x: 16, startPoint y: 295, endPoint x: 25, endPoint y: 274, distance: 22.1
click at [16, 292] on div at bounding box center [613, 311] width 1226 height 623
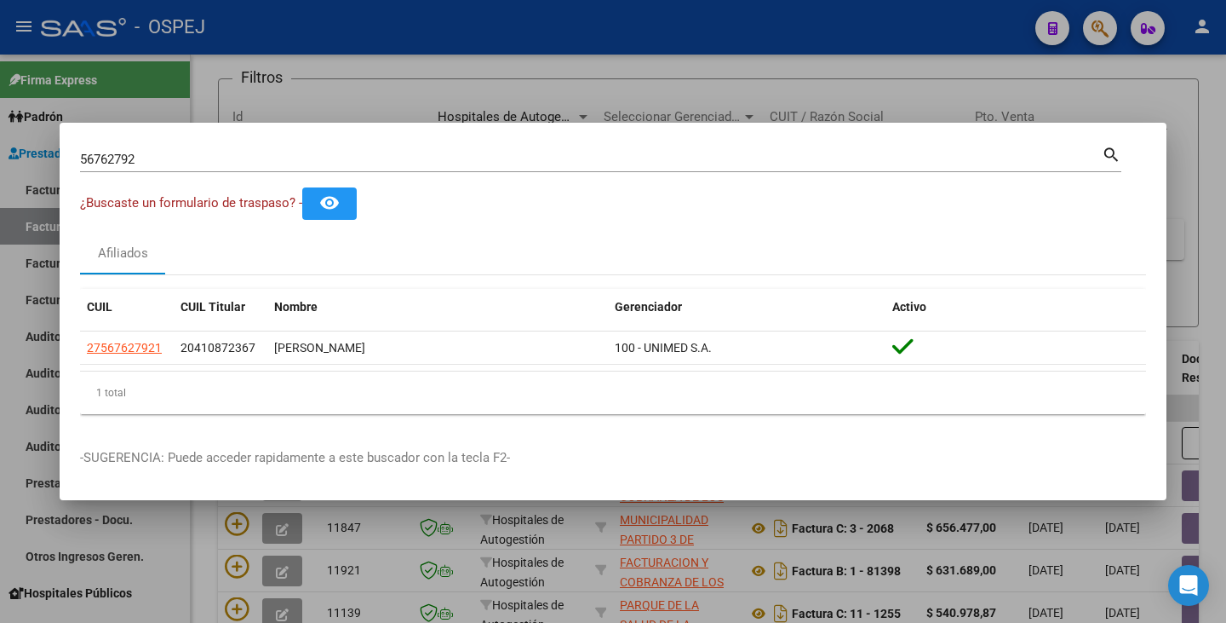
click at [142, 167] on div "56762792 Buscar (apellido, dni, cuil, nro traspaso, cuit, obra social)" at bounding box center [591, 159] width 1022 height 26
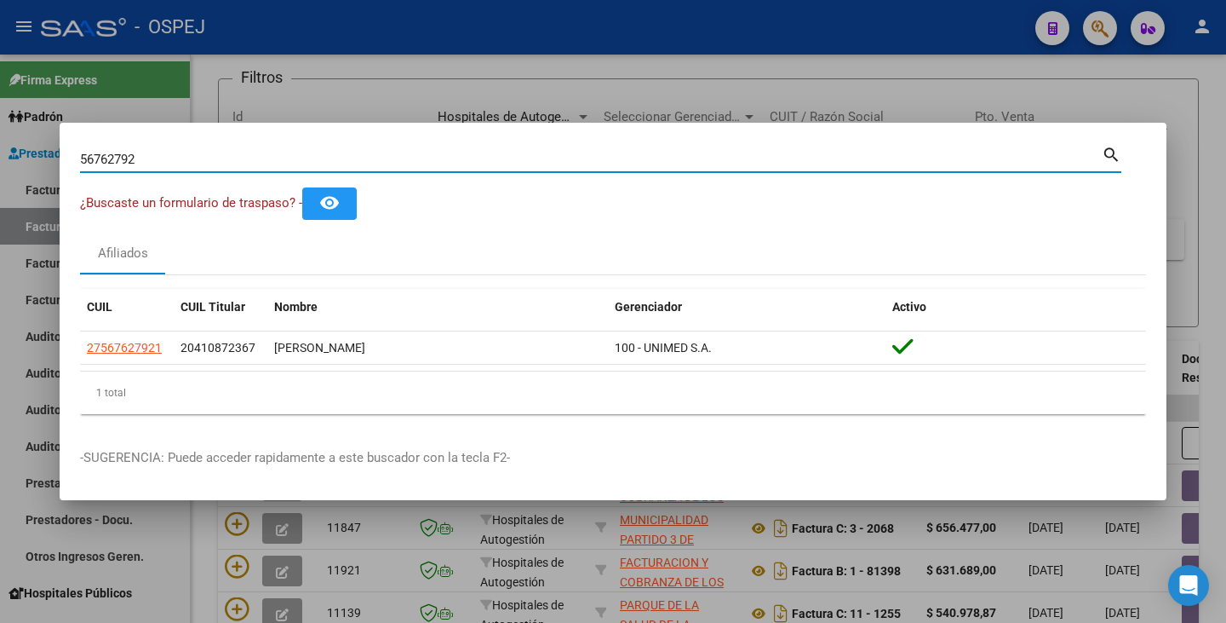
drag, startPoint x: 144, startPoint y: 158, endPoint x: 0, endPoint y: 143, distance: 144.7
click at [0, 143] on div "56762792 Buscar (apellido, dni, cuil, nro traspaso, cuit, obra social) search ¿…" at bounding box center [613, 311] width 1226 height 623
paste input "39057099"
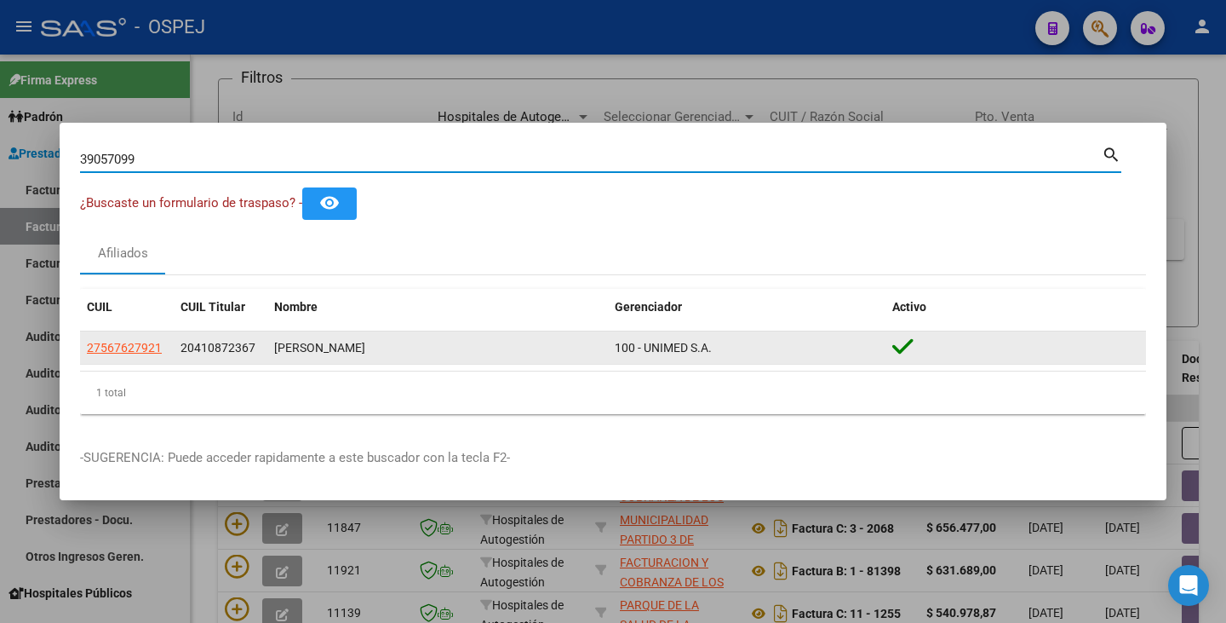
type input "39057099"
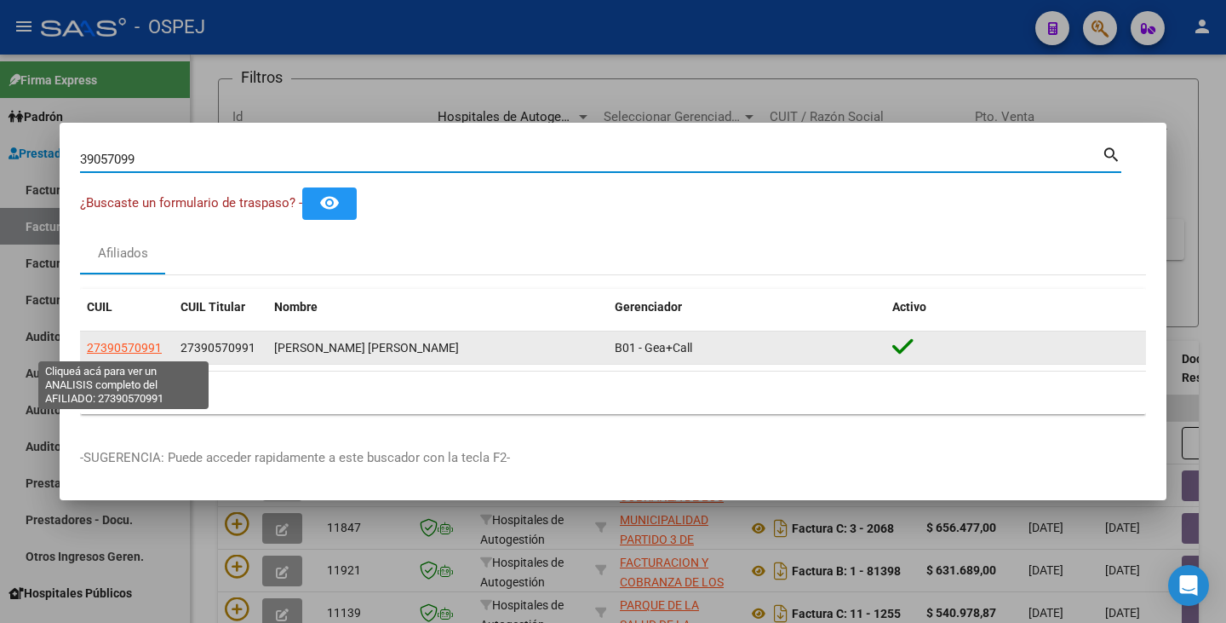
click at [142, 344] on span "27390570991" at bounding box center [124, 348] width 75 height 14
type textarea "27390570991"
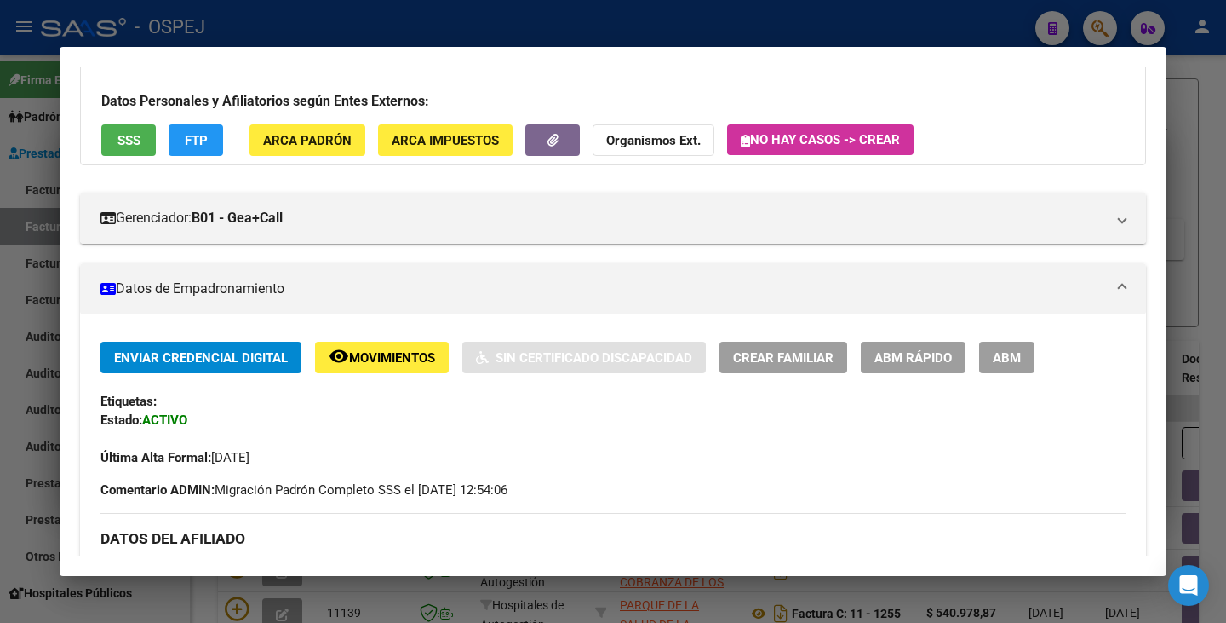
scroll to position [0, 0]
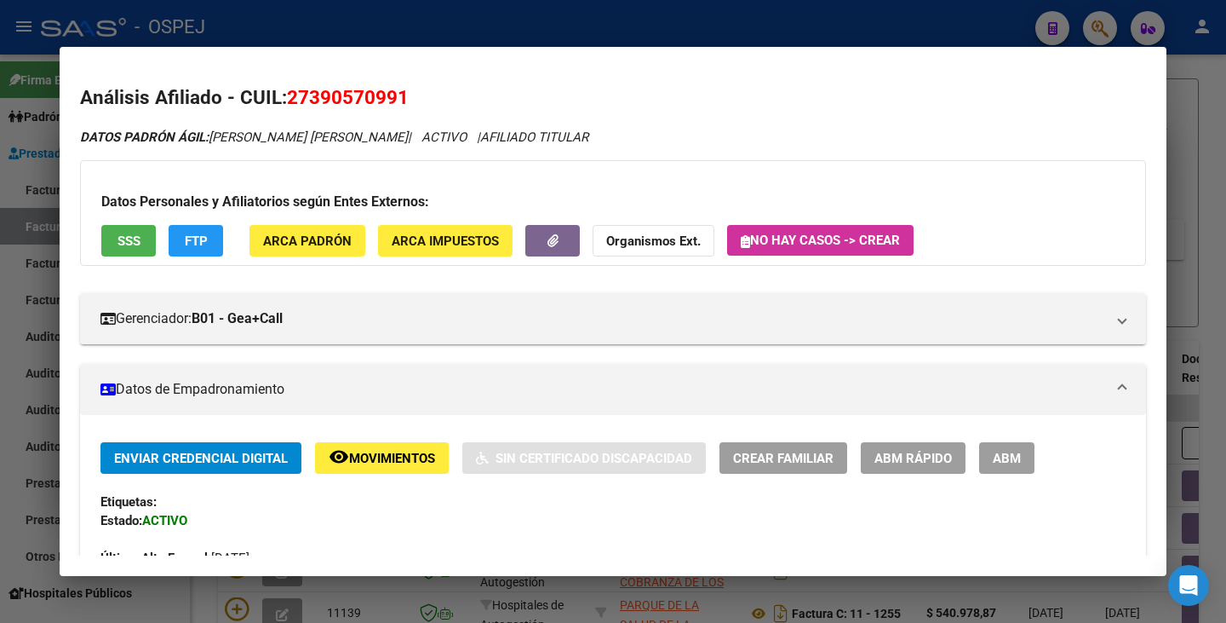
drag, startPoint x: 290, startPoint y: 100, endPoint x: 382, endPoint y: 100, distance: 92.0
click at [405, 97] on span "27390570991" at bounding box center [348, 97] width 122 height 22
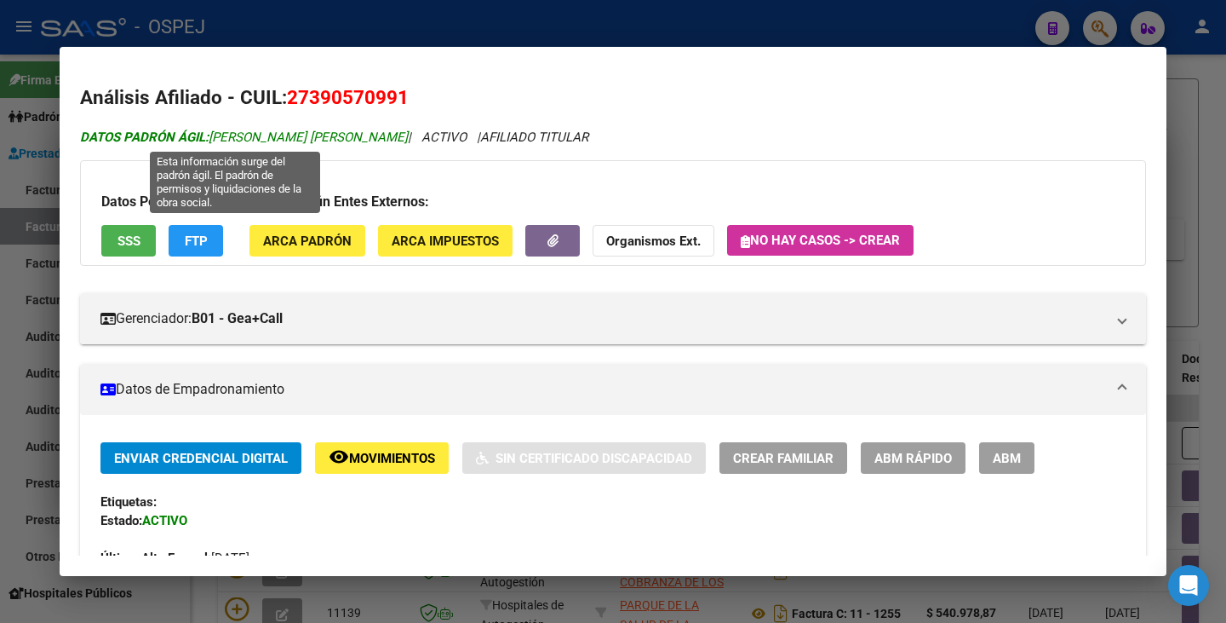
drag, startPoint x: 214, startPoint y: 135, endPoint x: 385, endPoint y: 135, distance: 171.2
click at [385, 135] on span "DATOS PADRÓN ÁGIL: MASCAREÑO MARIA EUGENIA" at bounding box center [244, 136] width 328 height 15
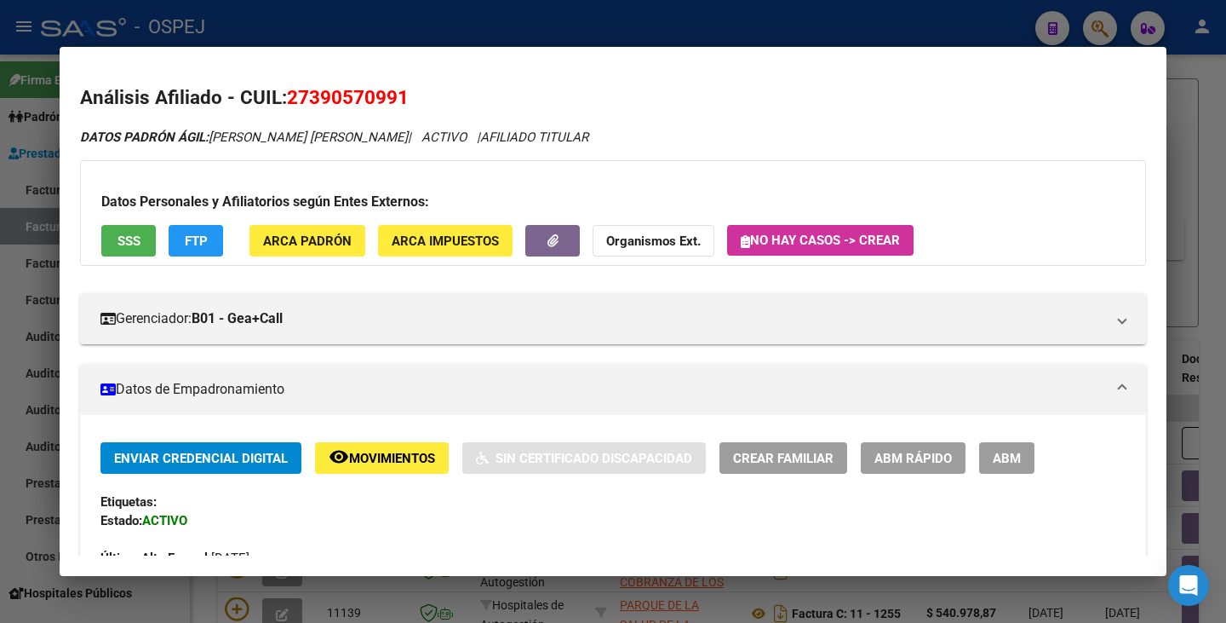
click at [9, 264] on div at bounding box center [613, 311] width 1226 height 623
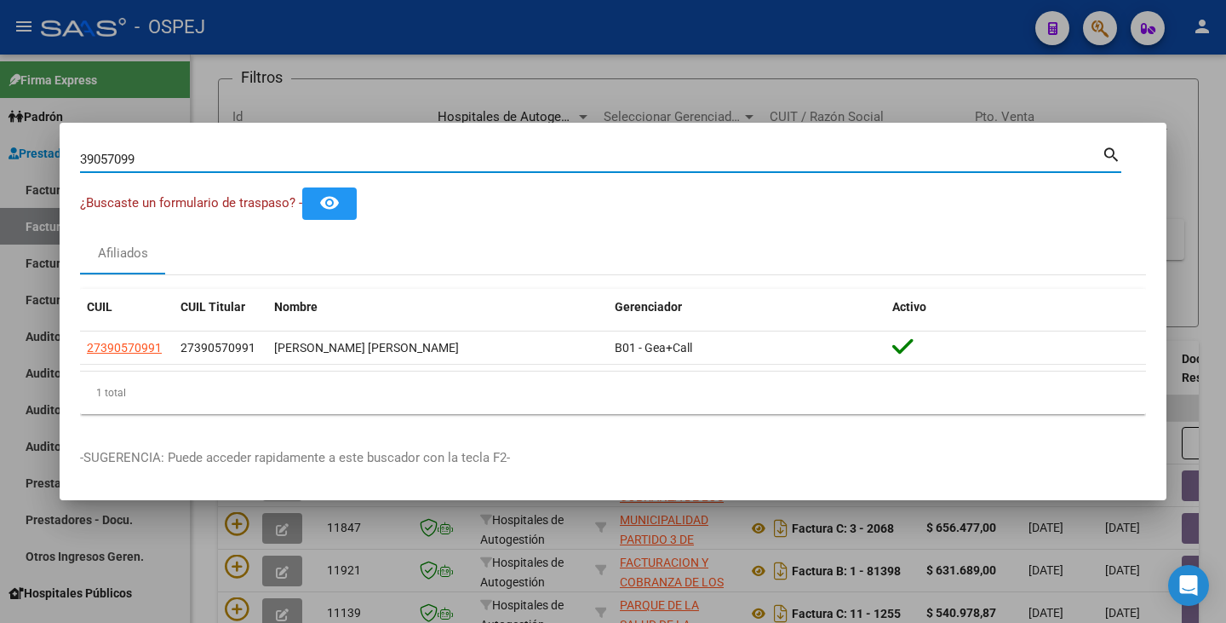
drag, startPoint x: 158, startPoint y: 156, endPoint x: 0, endPoint y: 126, distance: 161.2
click at [0, 126] on div "39057099 Buscar (apellido, dni, cuil, nro traspaso, cuit, obra social) search ¿…" at bounding box center [613, 311] width 1226 height 623
paste input "39935587"
type input "39935587"
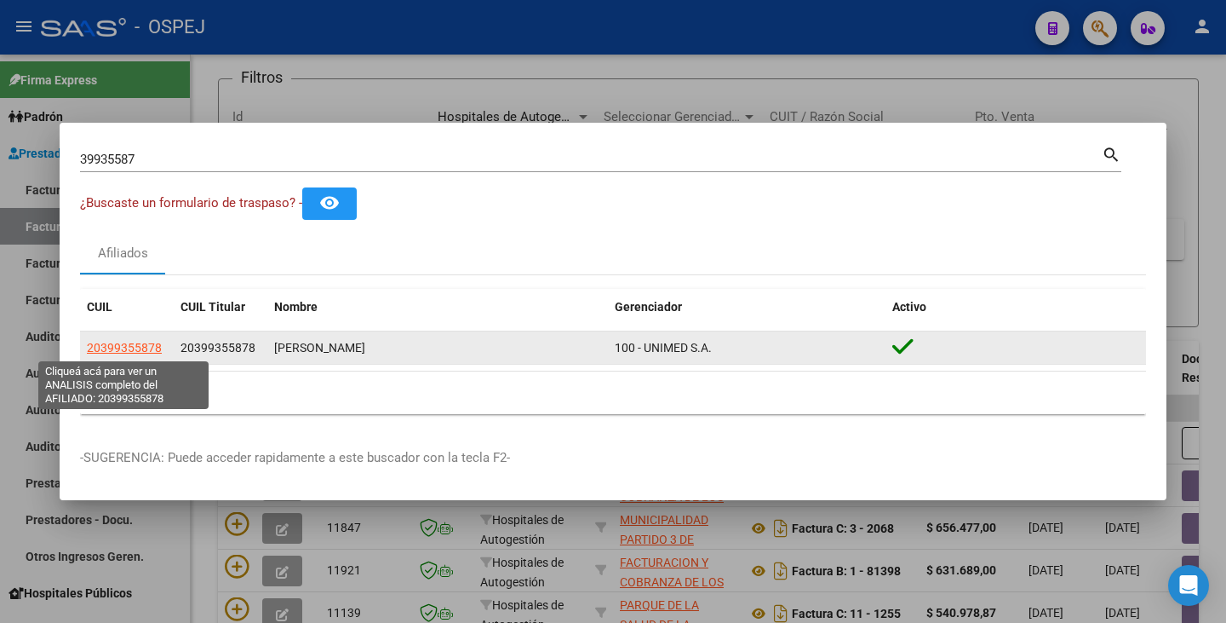
click at [146, 343] on span "20399355878" at bounding box center [124, 348] width 75 height 14
type textarea "20399355878"
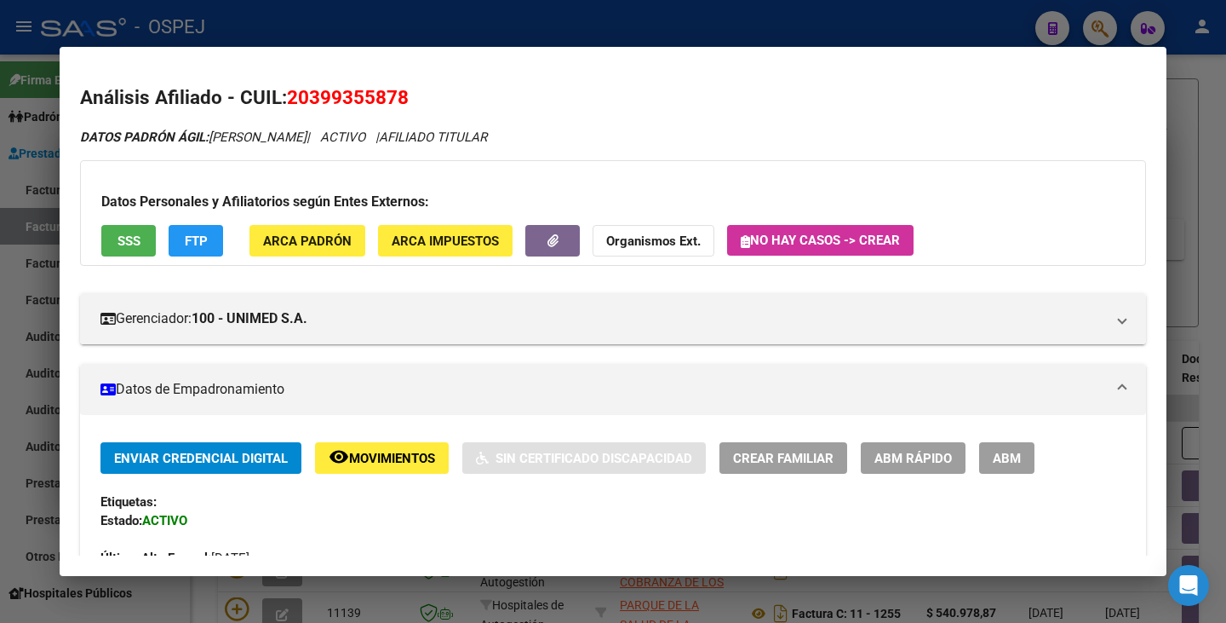
drag, startPoint x: 290, startPoint y: 95, endPoint x: 407, endPoint y: 107, distance: 118.2
click at [407, 107] on span "20399355878" at bounding box center [348, 97] width 122 height 22
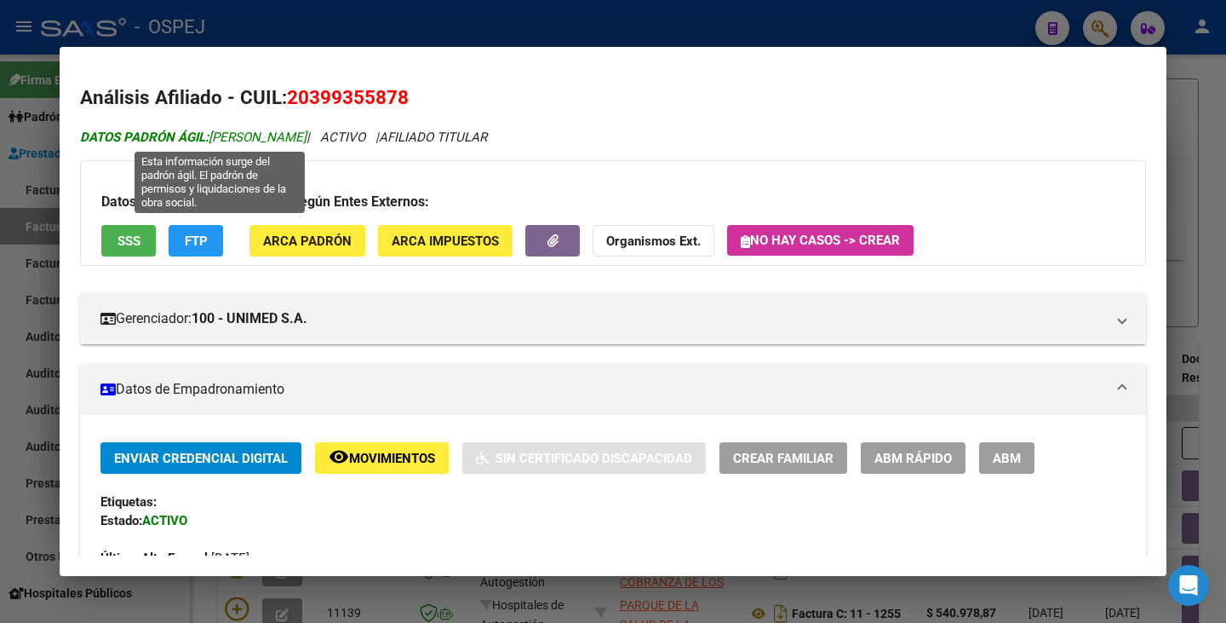
drag, startPoint x: 214, startPoint y: 135, endPoint x: 356, endPoint y: 138, distance: 142.3
click at [307, 138] on span "DATOS PADRÓN ÁGIL: SILVA NAHUEL EZEQUIEL" at bounding box center [193, 136] width 227 height 15
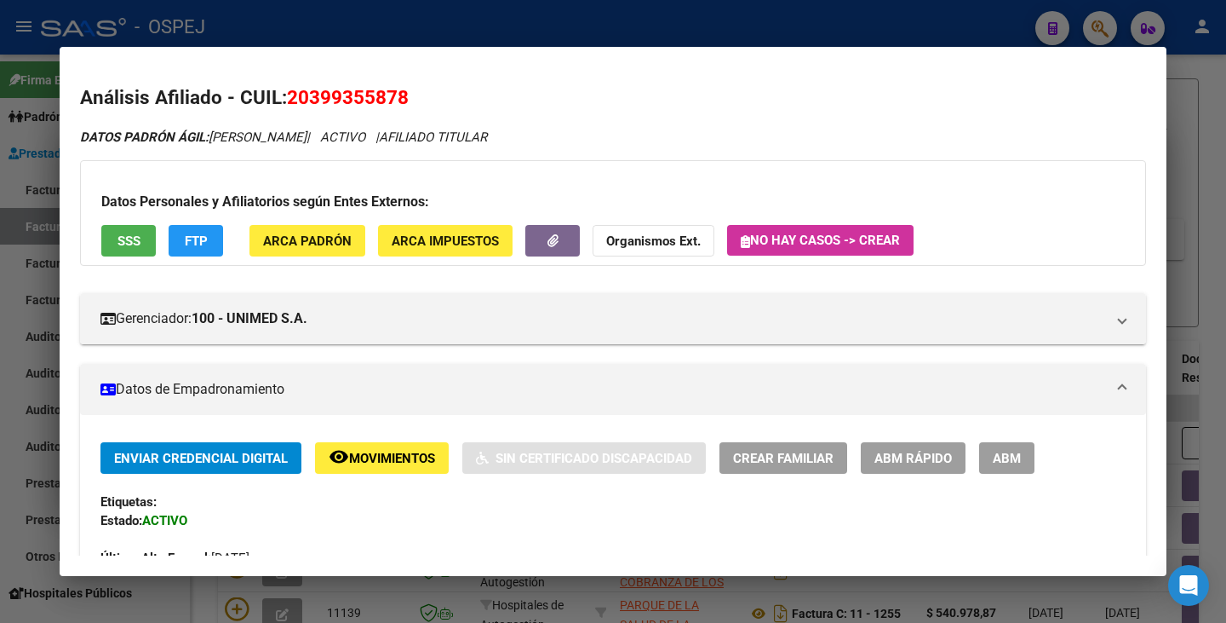
click at [0, 250] on div at bounding box center [613, 311] width 1226 height 623
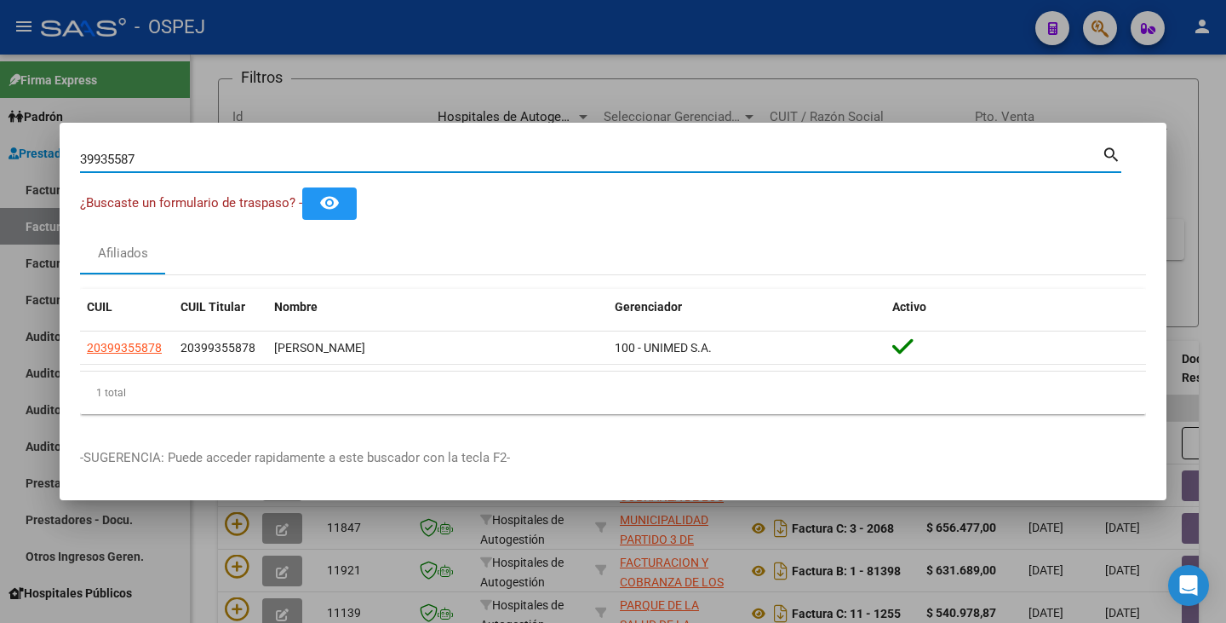
drag, startPoint x: 136, startPoint y: 158, endPoint x: 15, endPoint y: 135, distance: 123.1
click at [15, 135] on div "39935587 Buscar (apellido, dni, cuil, nro traspaso, cuit, obra social) search ¿…" at bounding box center [613, 311] width 1226 height 623
paste input "33223479"
type input "33223479"
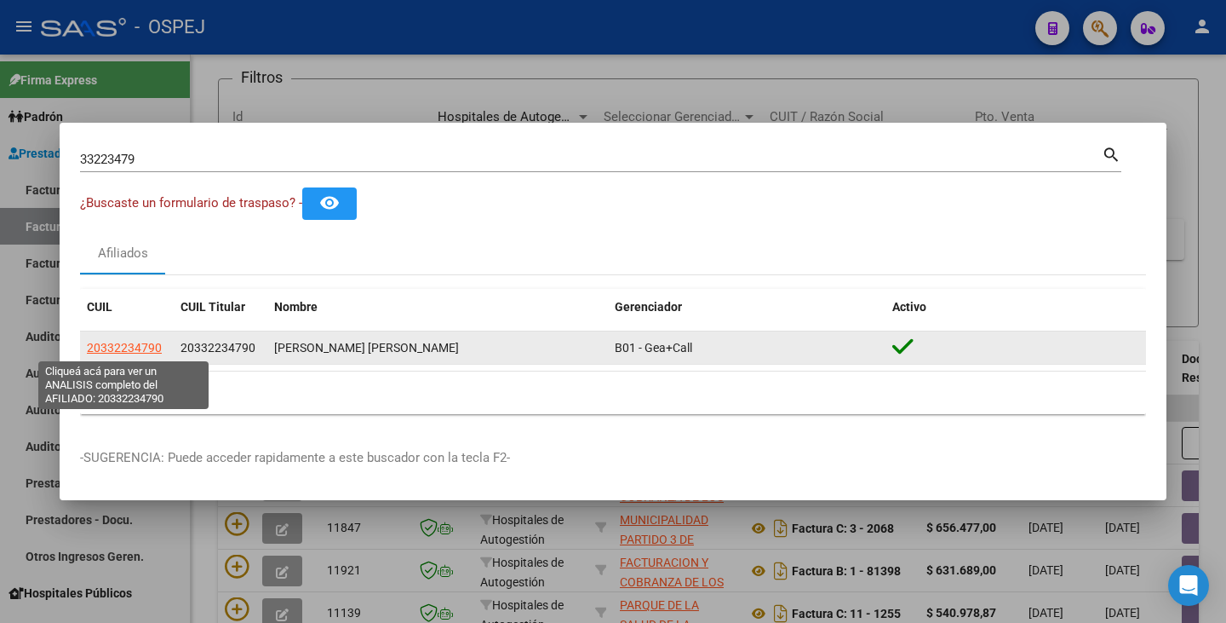
click at [106, 349] on span "20332234790" at bounding box center [124, 348] width 75 height 14
type textarea "20332234790"
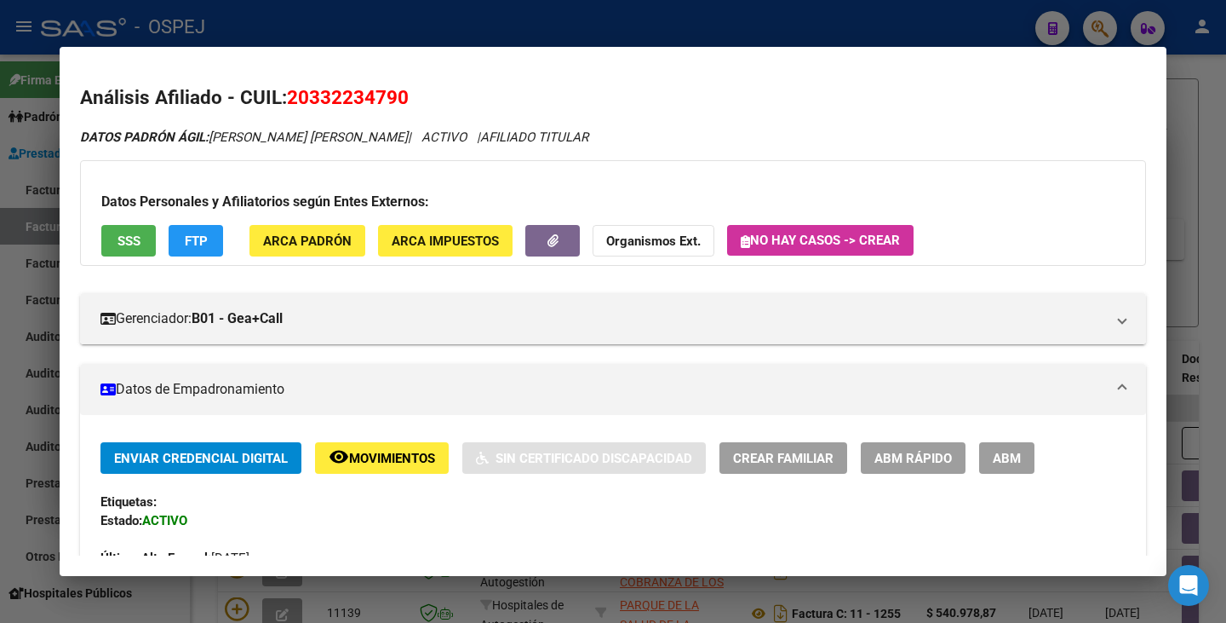
drag, startPoint x: 292, startPoint y: 95, endPoint x: 412, endPoint y: 92, distance: 120.1
click at [412, 92] on h2 "Análisis Afiliado - CUIL: 20332234790" at bounding box center [613, 97] width 1066 height 29
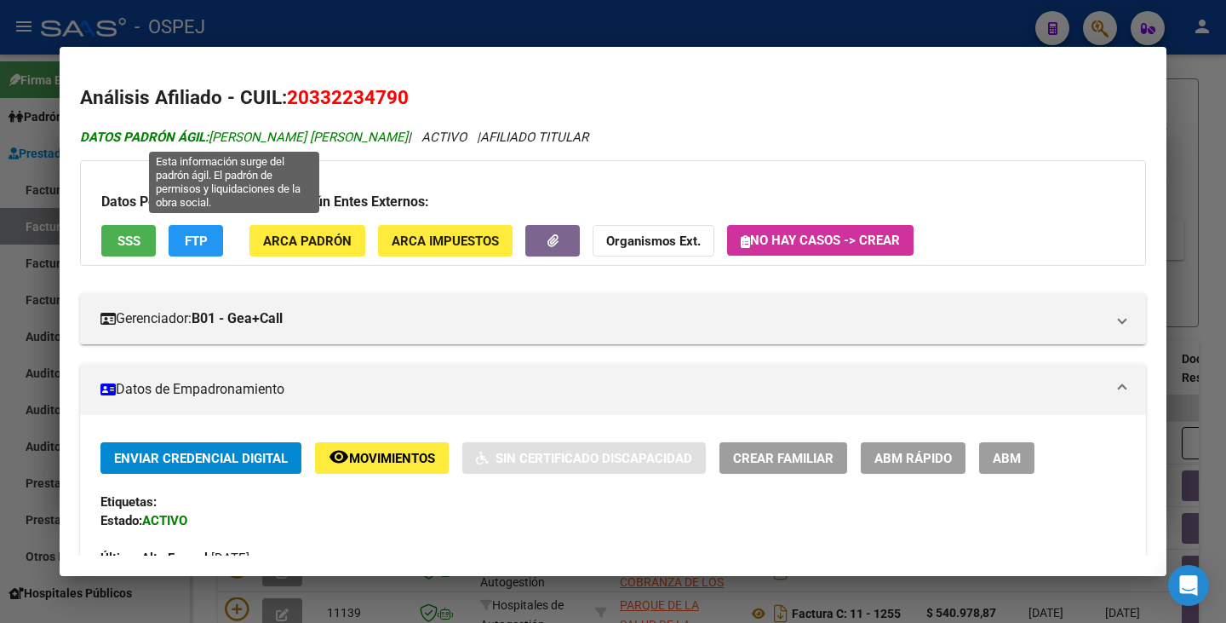
drag, startPoint x: 213, startPoint y: 137, endPoint x: 386, endPoint y: 135, distance: 172.9
click at [386, 135] on span "DATOS PADRÓN ÁGIL: HEREDIA ARIEL MAXIMILIANO" at bounding box center [244, 136] width 328 height 15
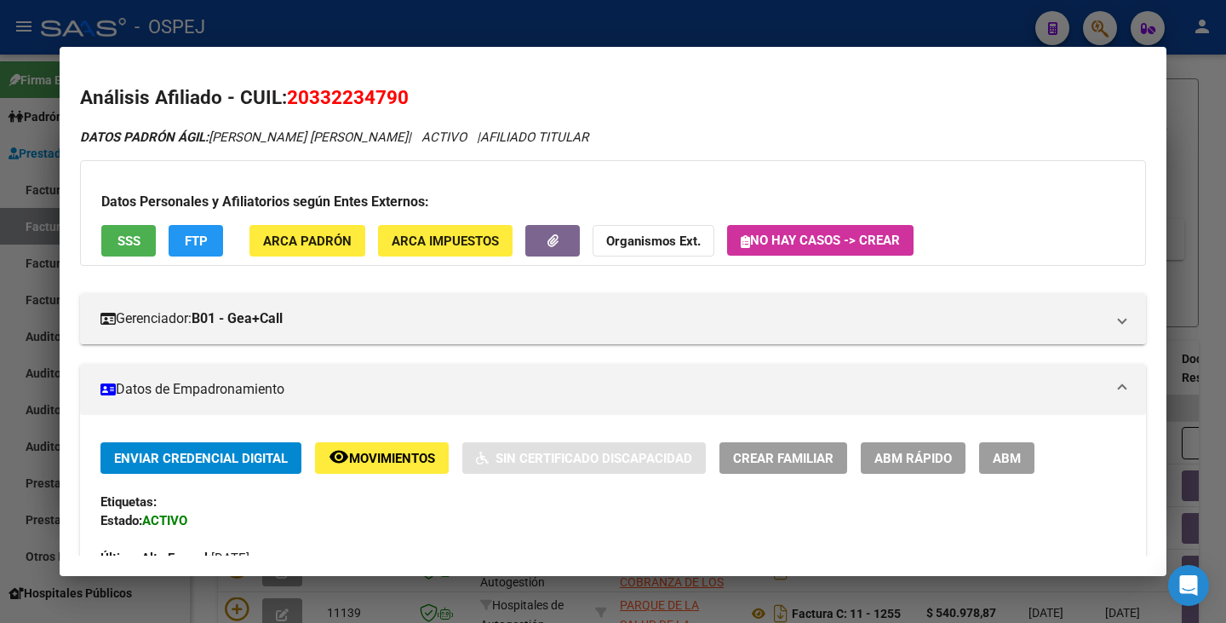
click at [0, 236] on div at bounding box center [613, 311] width 1226 height 623
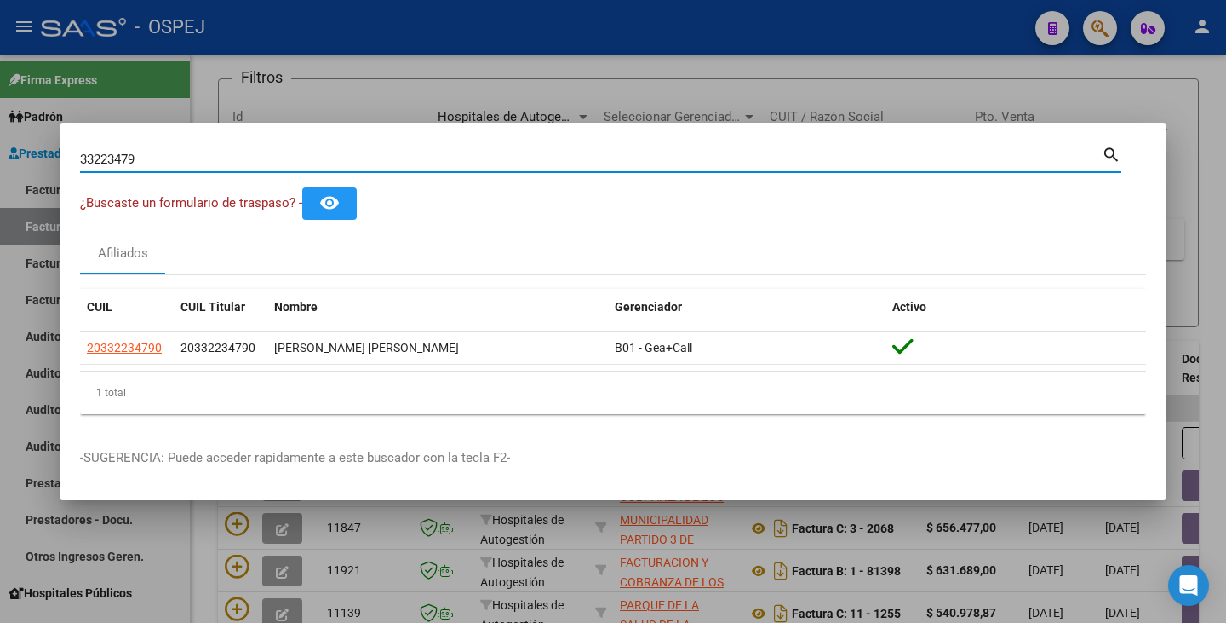
drag, startPoint x: 194, startPoint y: 158, endPoint x: 0, endPoint y: 114, distance: 199.2
click at [0, 114] on div "33223479 Buscar (apellido, dni, cuil, nro traspaso, cuit, obra social) search ¿…" at bounding box center [613, 311] width 1226 height 623
paste input "41152776"
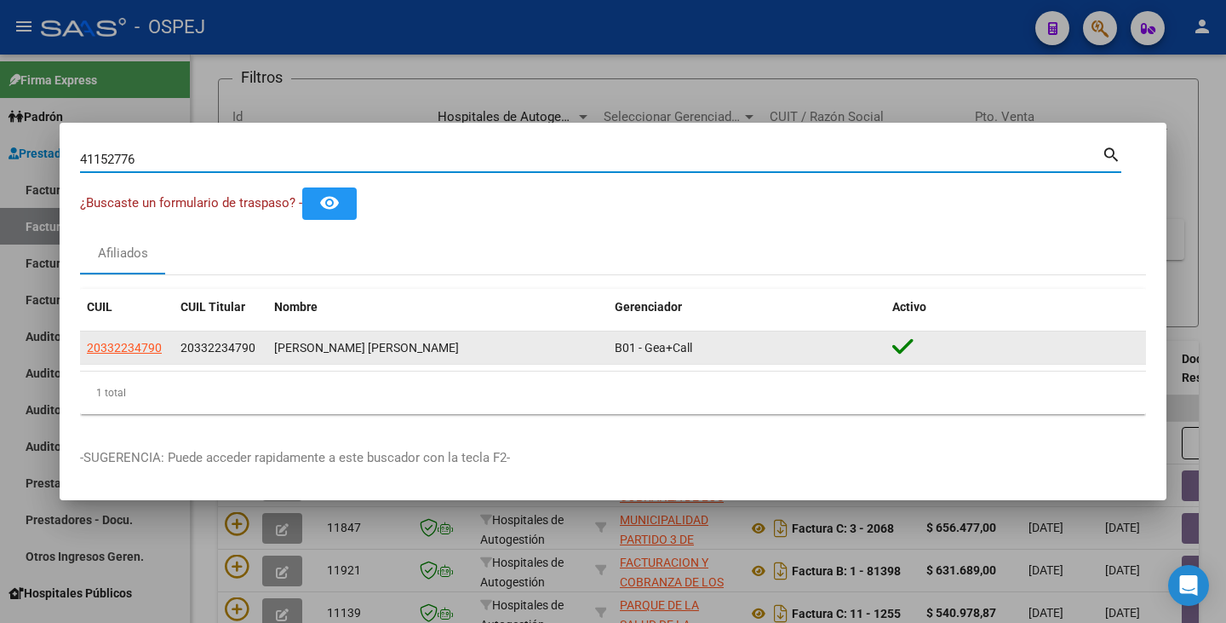
type input "41152776"
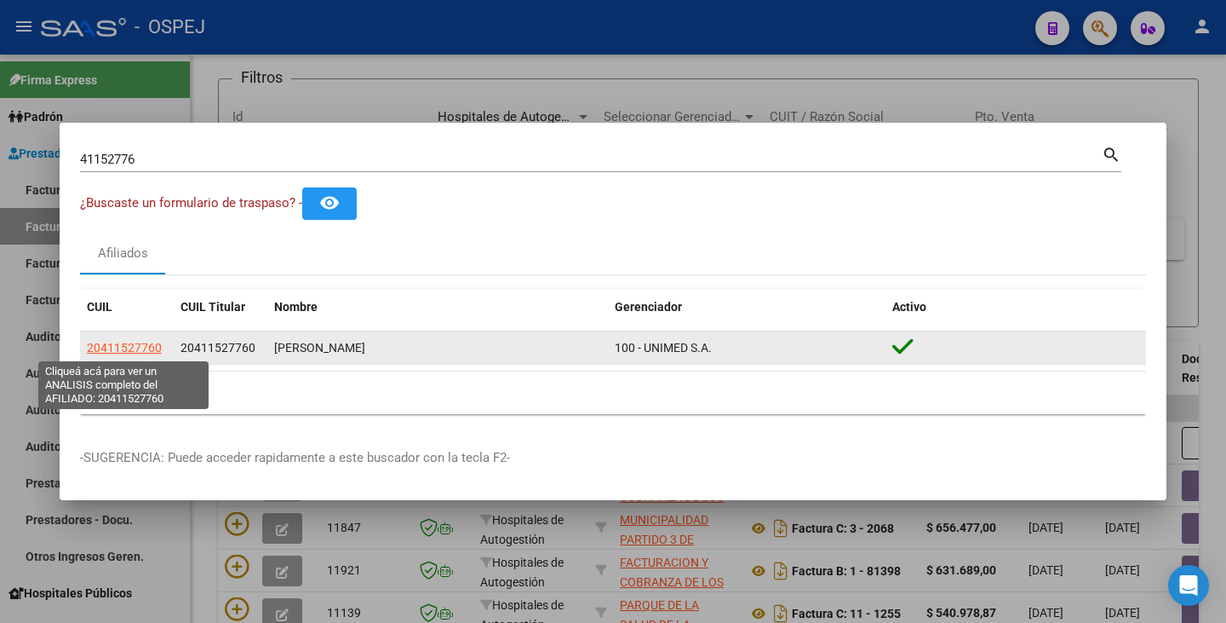
click at [99, 344] on span "20411527760" at bounding box center [124, 348] width 75 height 14
type textarea "20411527760"
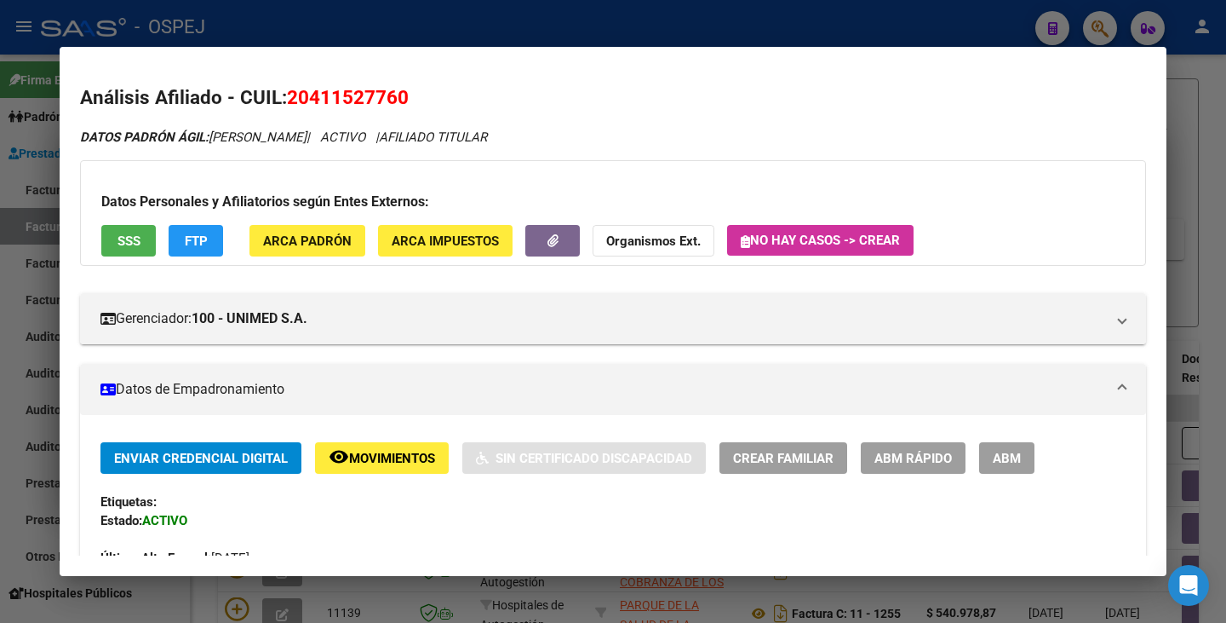
drag, startPoint x: 289, startPoint y: 95, endPoint x: 454, endPoint y: 88, distance: 165.4
click at [454, 88] on h2 "Análisis Afiliado - CUIL: 20411527760" at bounding box center [613, 97] width 1066 height 29
drag, startPoint x: 214, startPoint y: 139, endPoint x: 405, endPoint y: 125, distance: 191.3
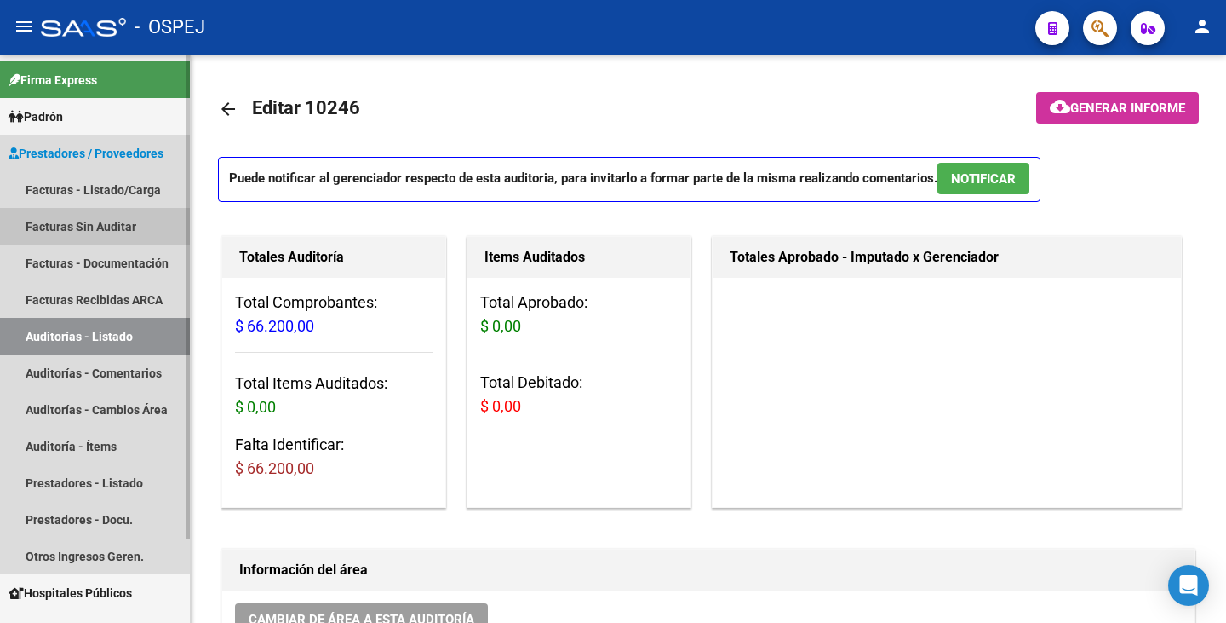
click at [123, 224] on link "Facturas Sin Auditar" at bounding box center [95, 226] width 190 height 37
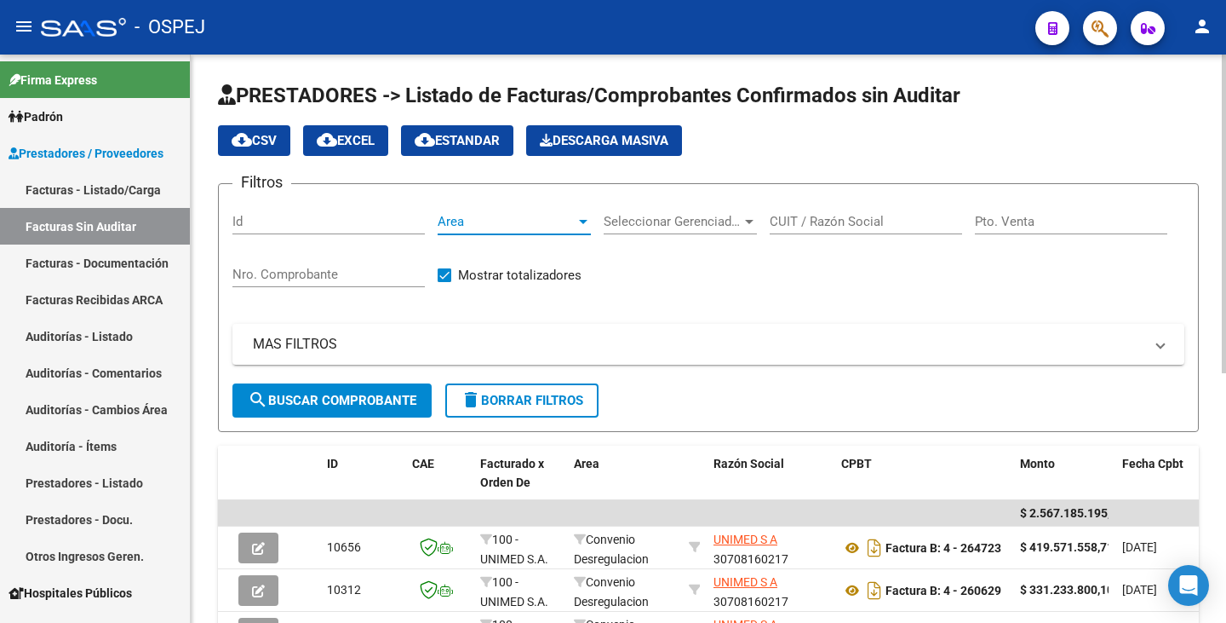
click at [553, 225] on span "Area" at bounding box center [507, 221] width 138 height 15
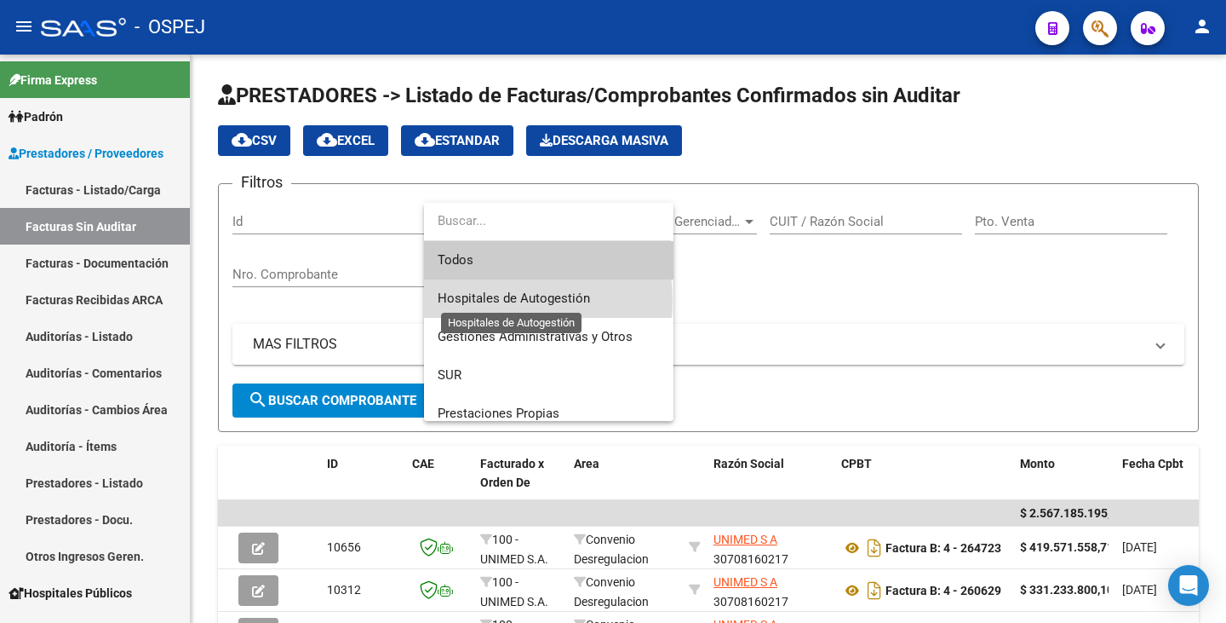
click at [523, 301] on span "Hospitales de Autogestión" at bounding box center [514, 297] width 152 height 15
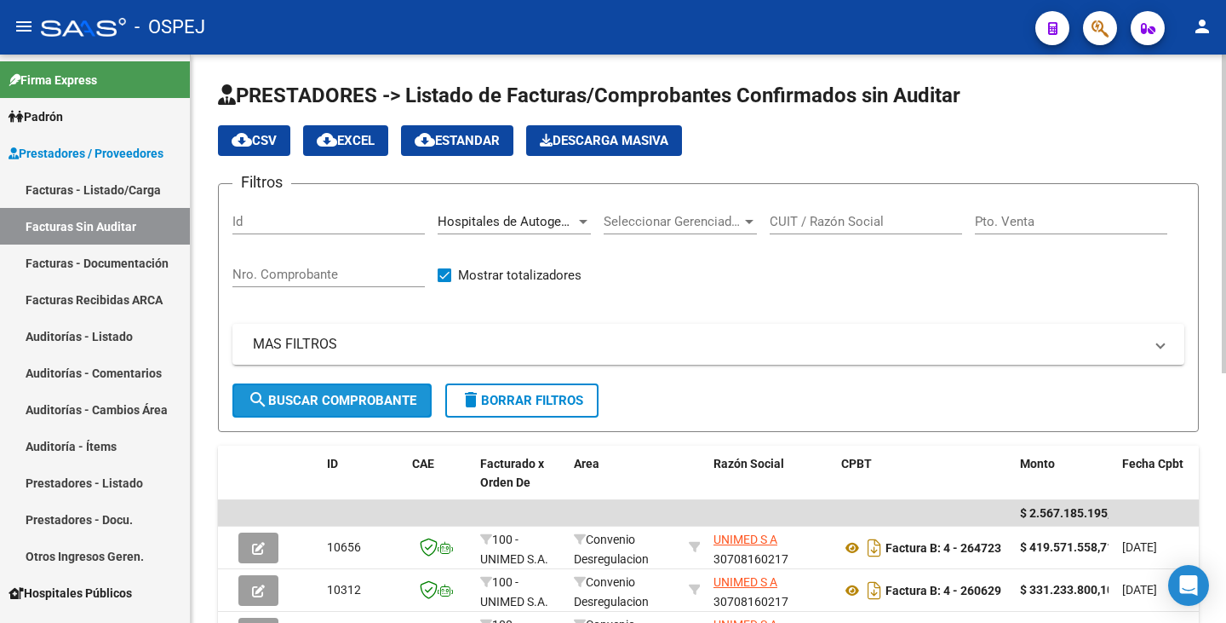
click at [338, 410] on button "search Buscar Comprobante" at bounding box center [332, 400] width 199 height 34
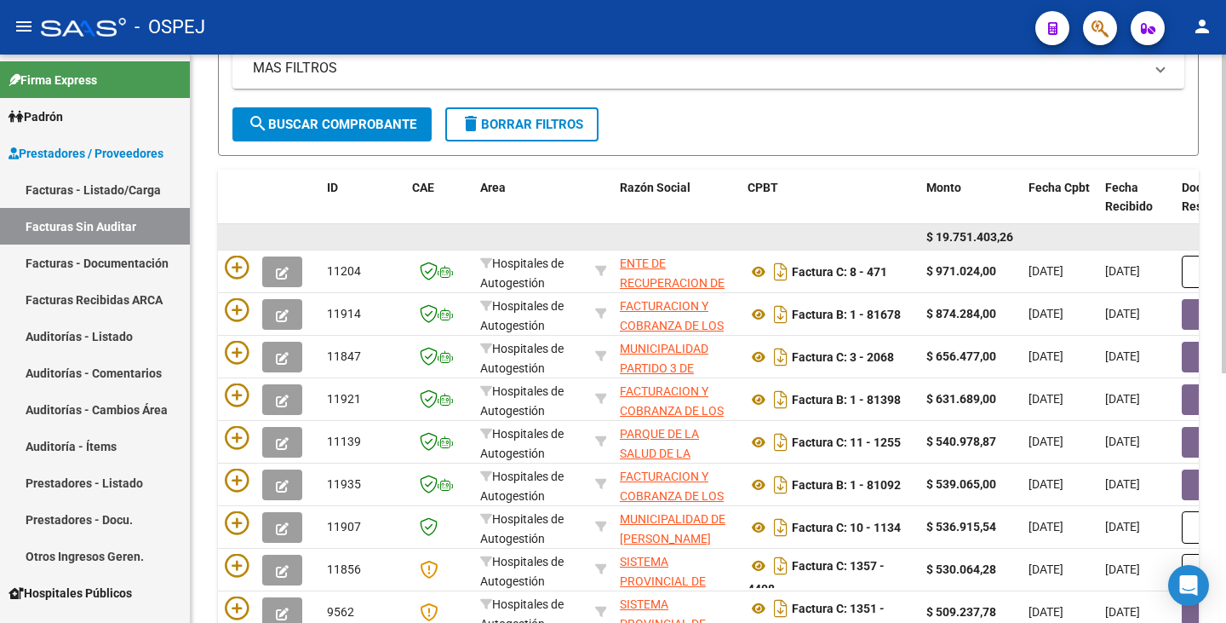
scroll to position [275, 0]
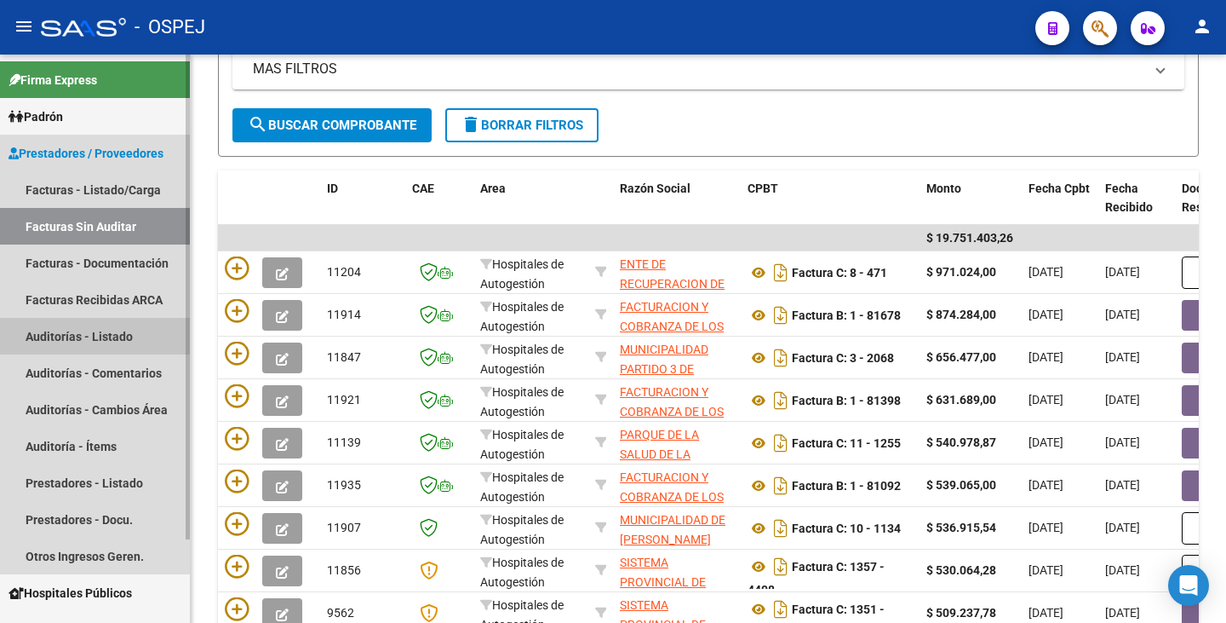
click at [116, 336] on link "Auditorías - Listado" at bounding box center [95, 336] width 190 height 37
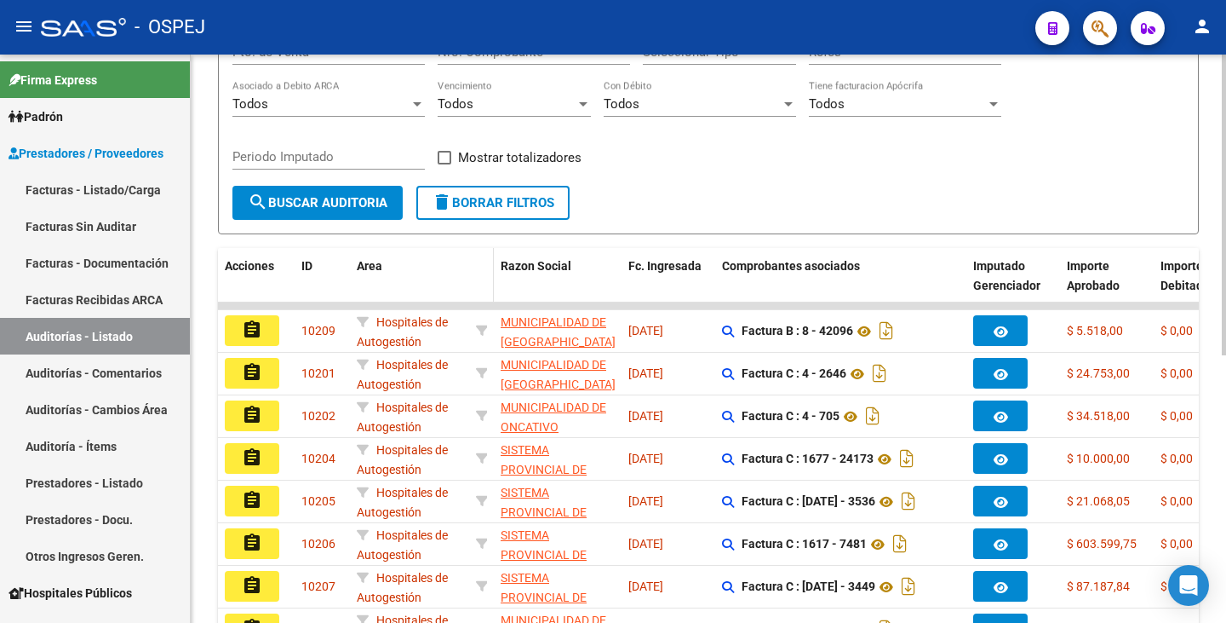
click at [493, 265] on span at bounding box center [490, 285] width 8 height 75
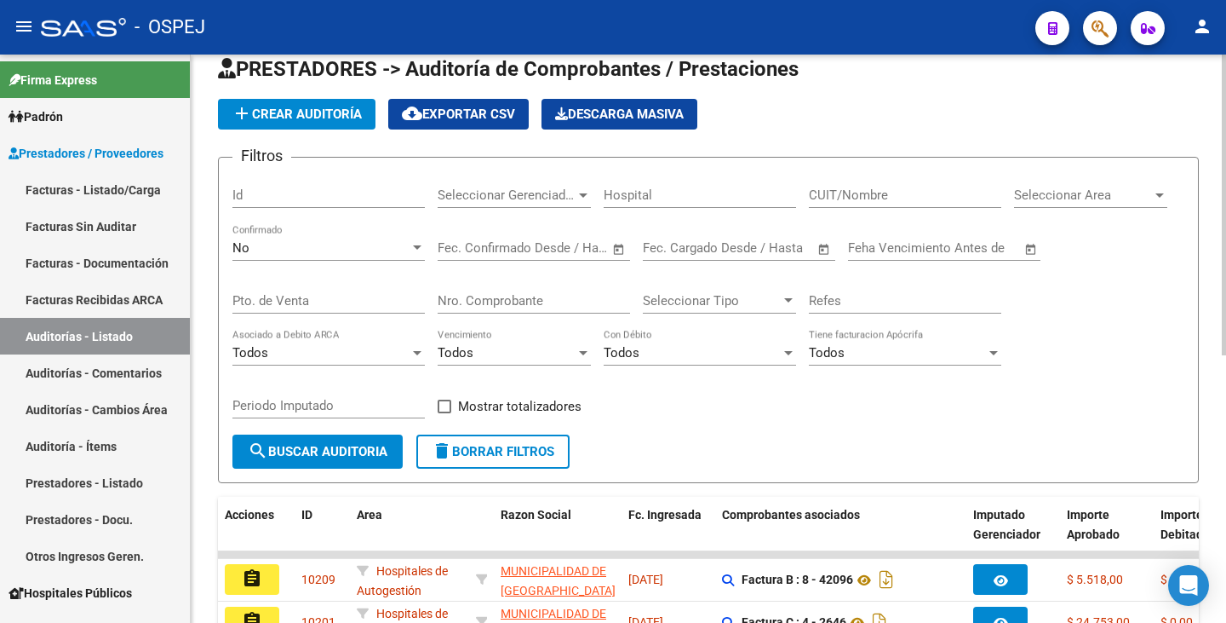
scroll to position [20, 0]
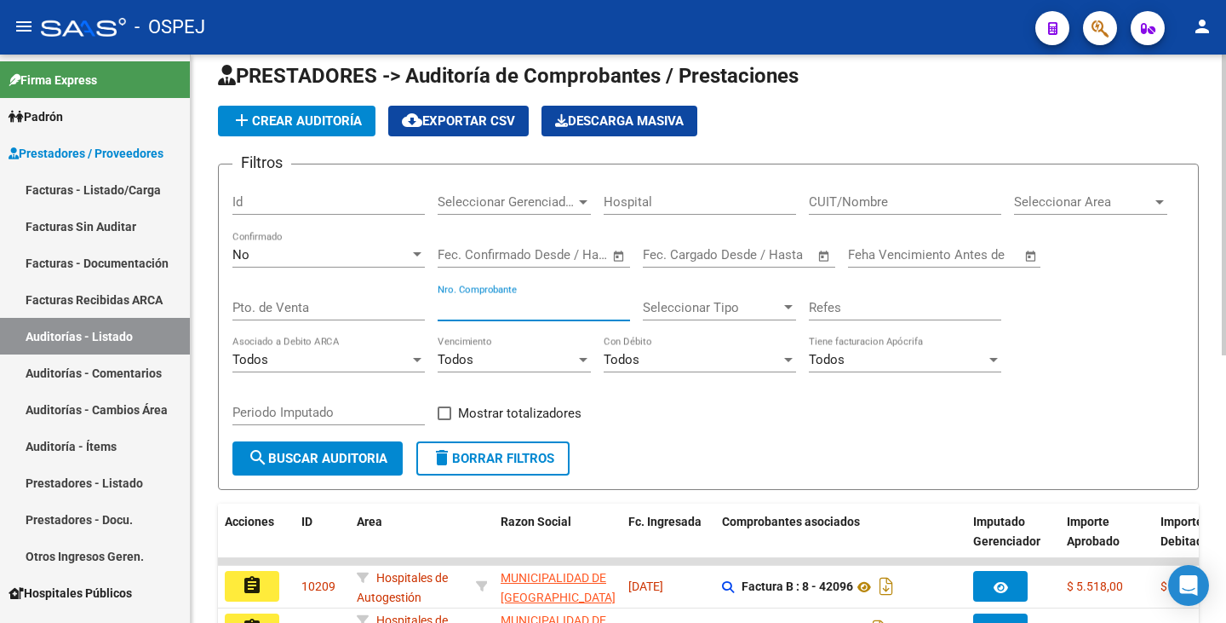
click at [479, 307] on input "Nro. Comprobante" at bounding box center [534, 307] width 192 height 15
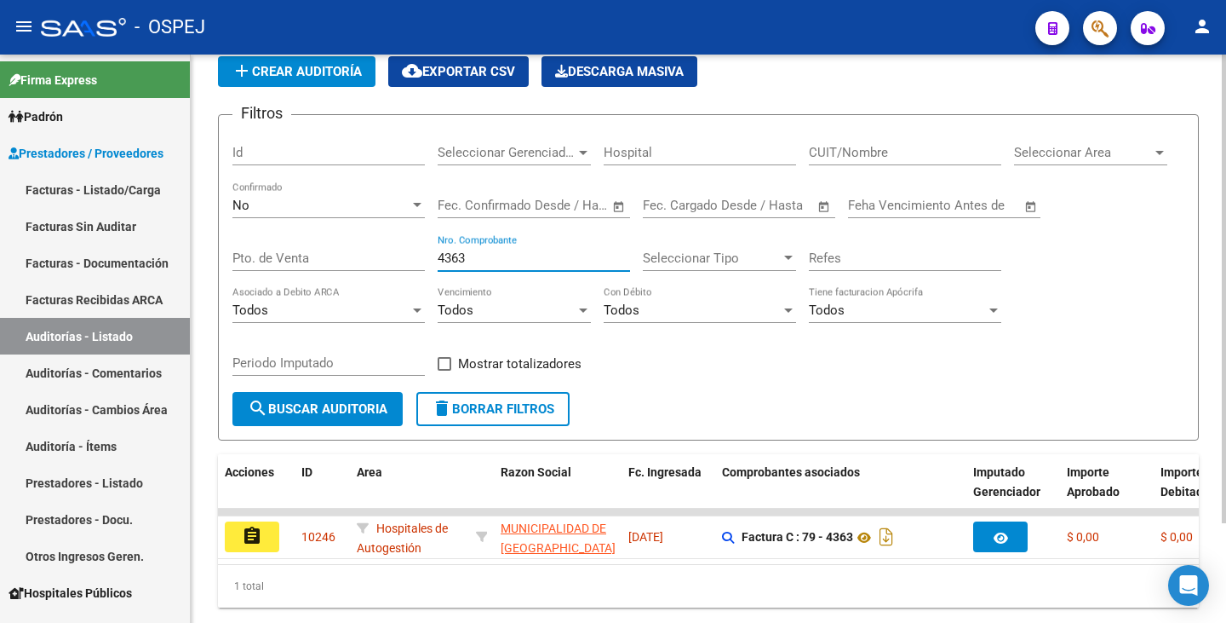
scroll to position [121, 0]
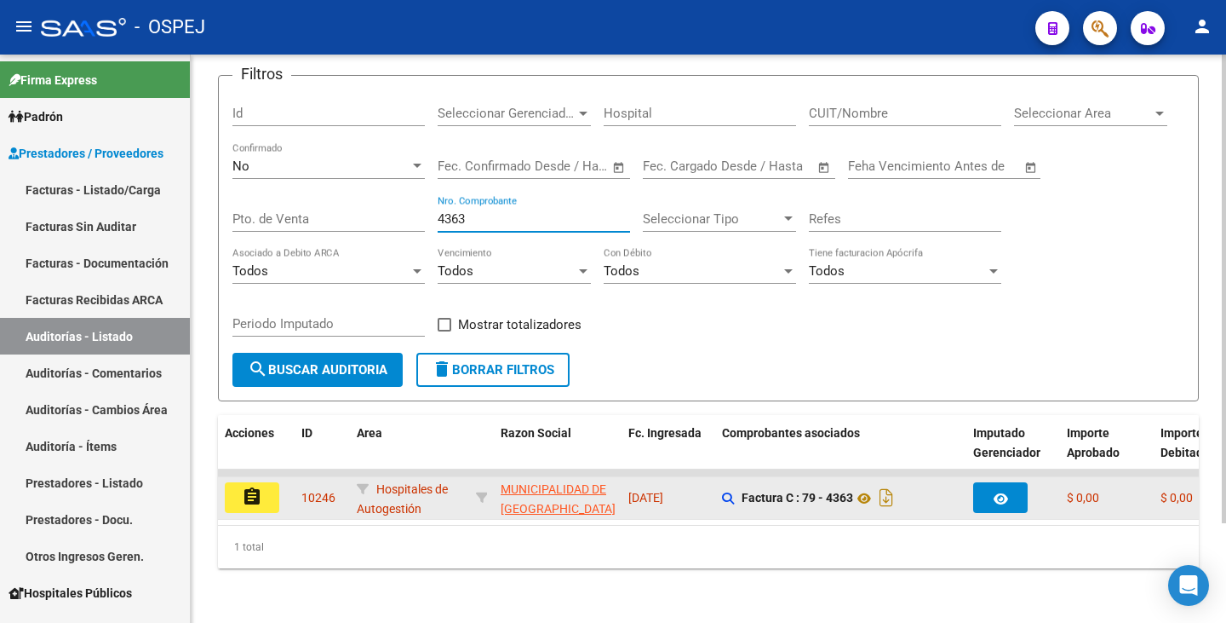
type input "4363"
click at [244, 486] on mat-icon "assignment" at bounding box center [252, 496] width 20 height 20
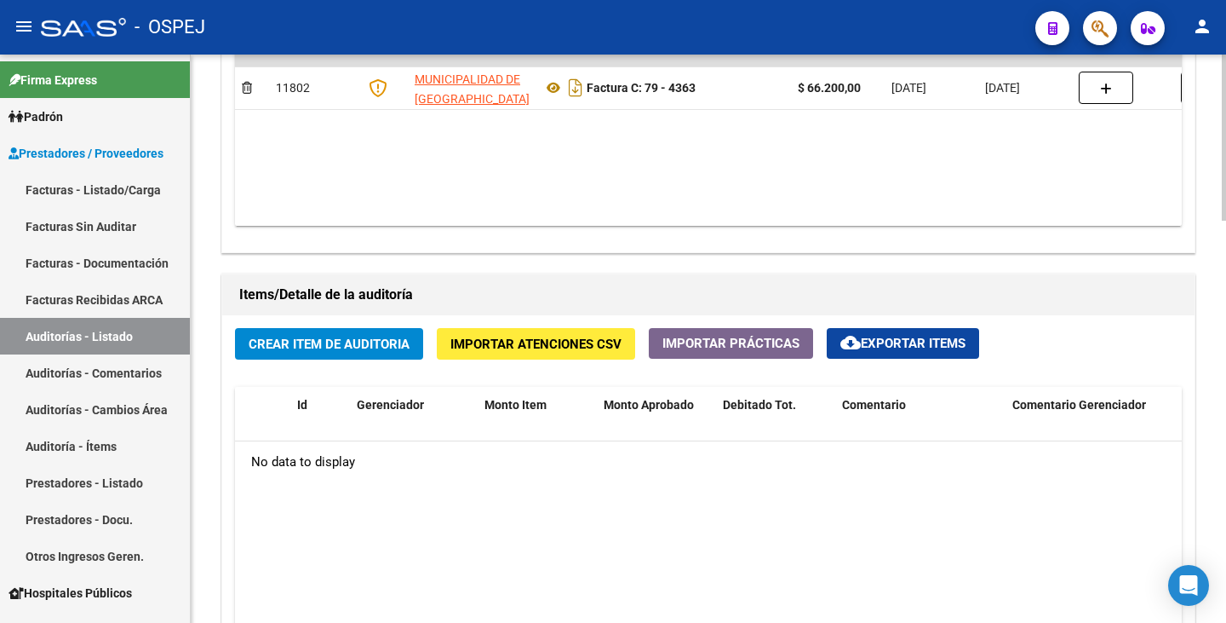
scroll to position [1022, 0]
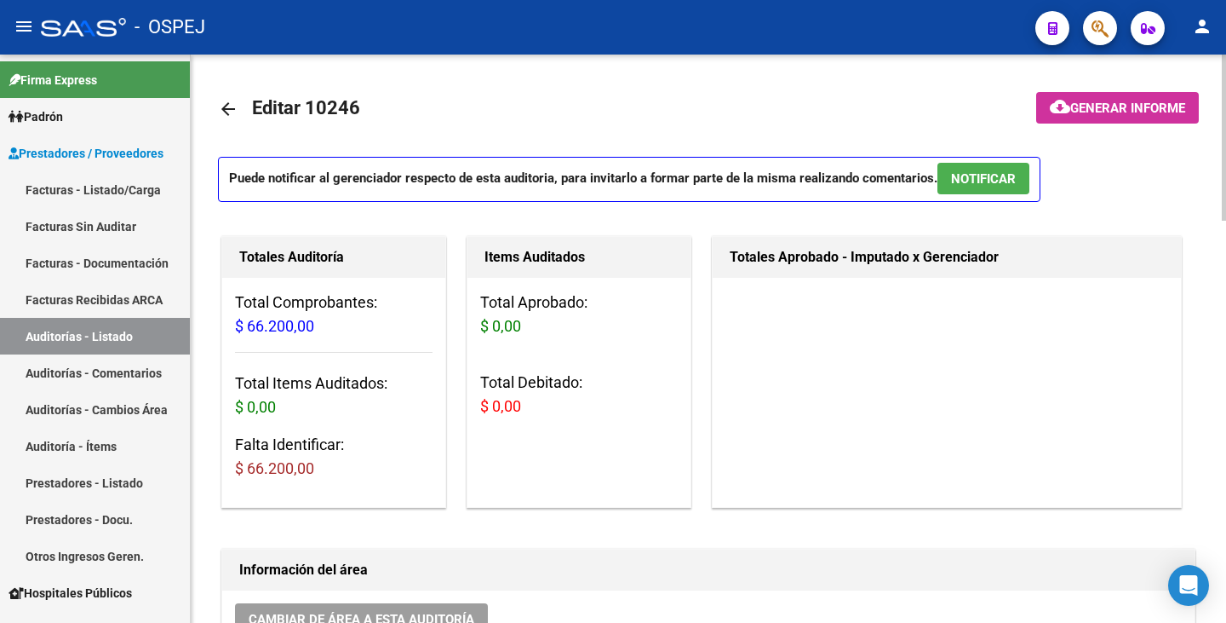
scroll to position [1022, 0]
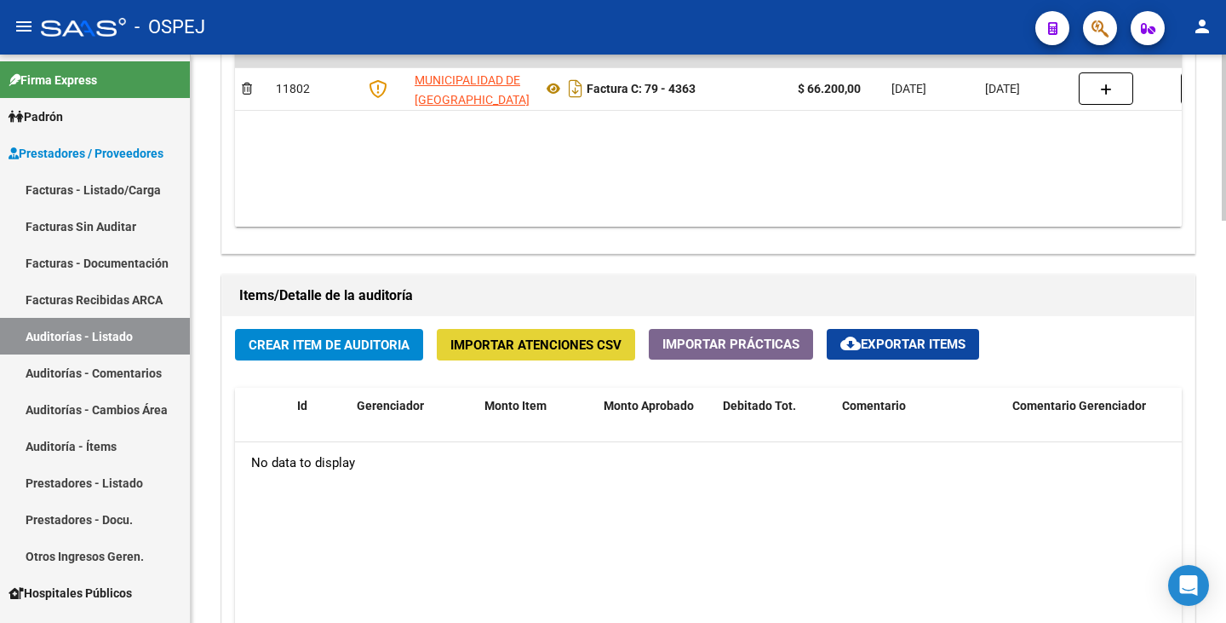
click at [501, 351] on span "Importar Atenciones CSV" at bounding box center [536, 344] width 171 height 15
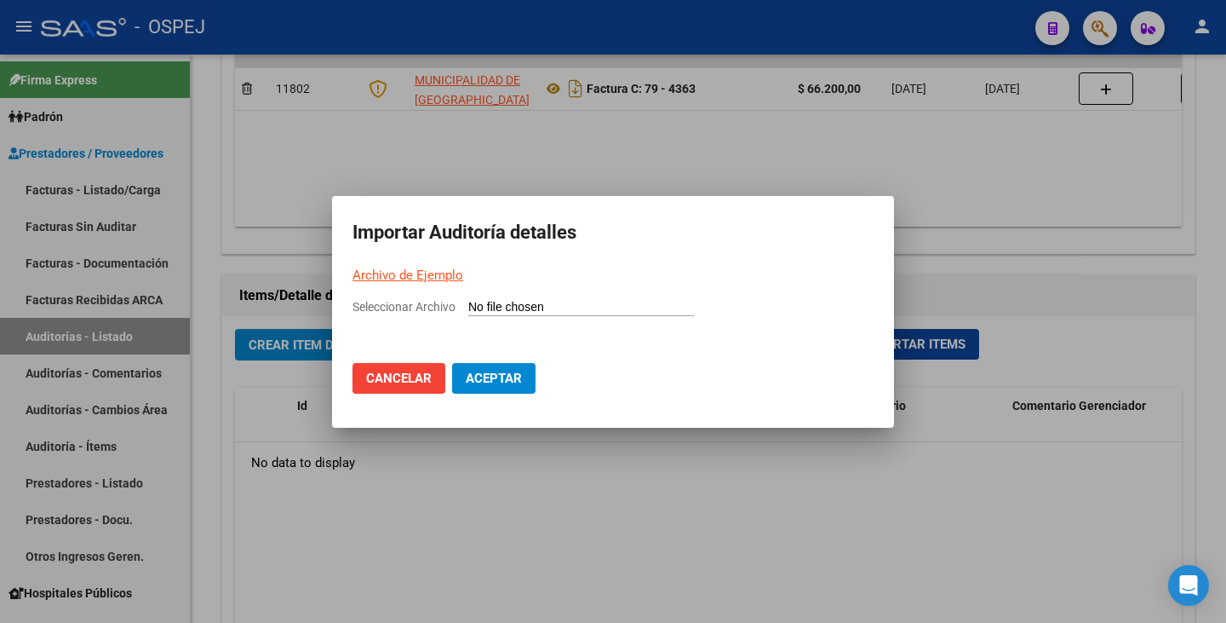
click at [490, 307] on input "Seleccionar Archivo" at bounding box center [581, 308] width 226 height 16
type input "C:\fakepath\MUNICIPALIDAD DE CORDOBA FC 4363.csv"
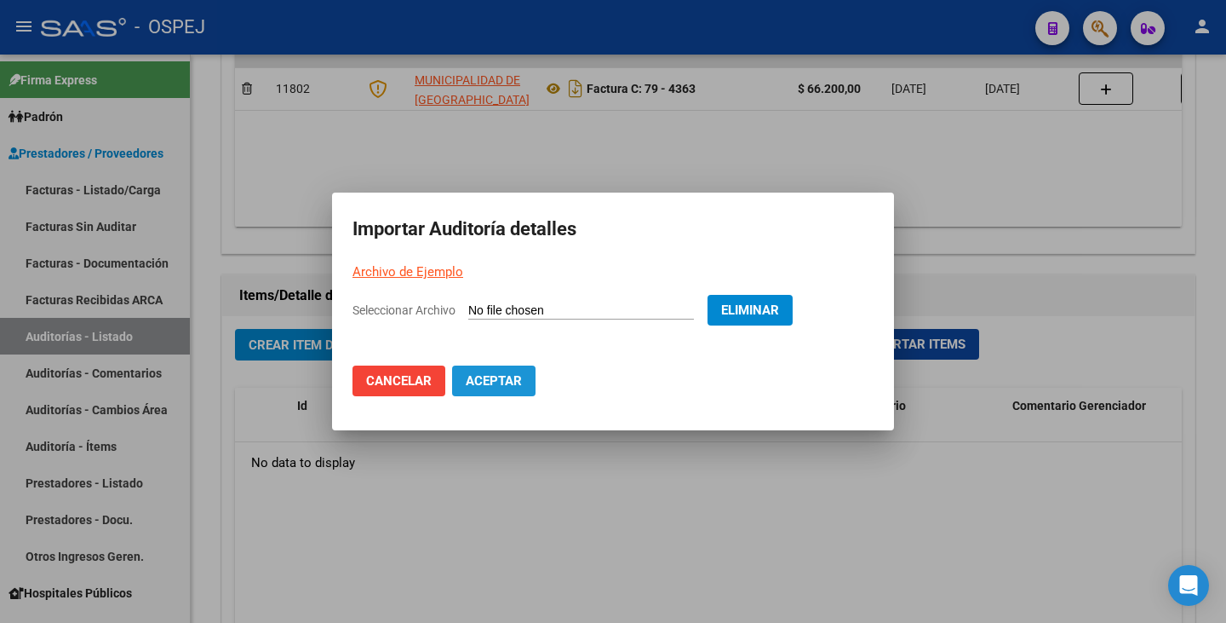
click at [474, 378] on span "Aceptar" at bounding box center [494, 380] width 56 height 15
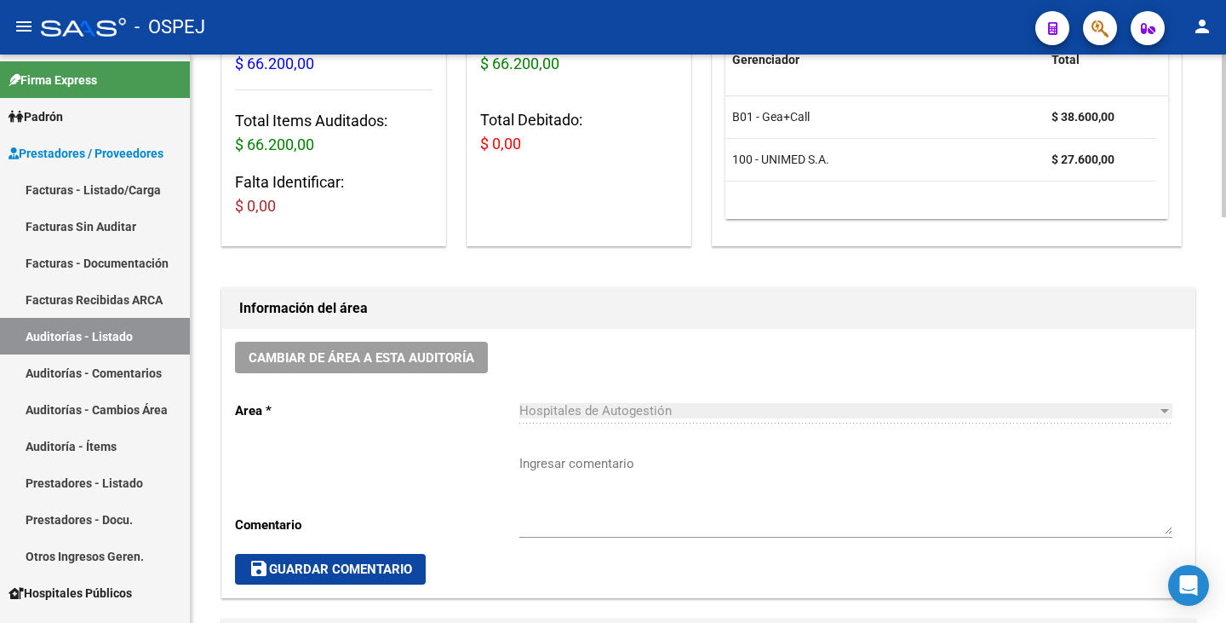
scroll to position [139, 0]
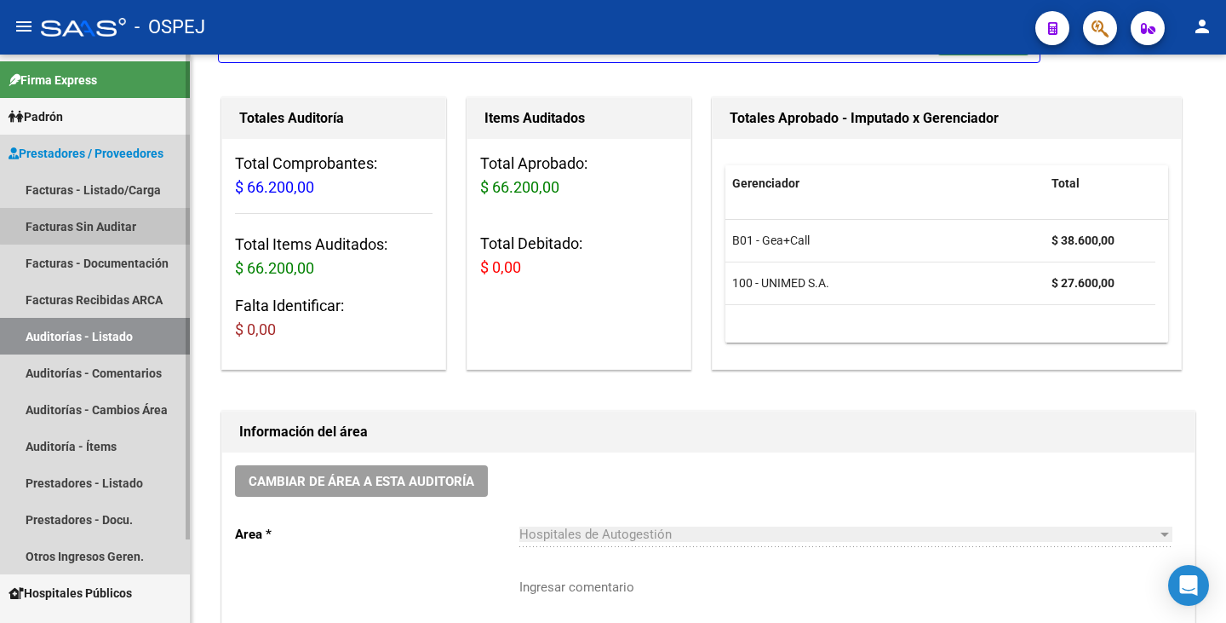
click at [110, 221] on link "Facturas Sin Auditar" at bounding box center [95, 226] width 190 height 37
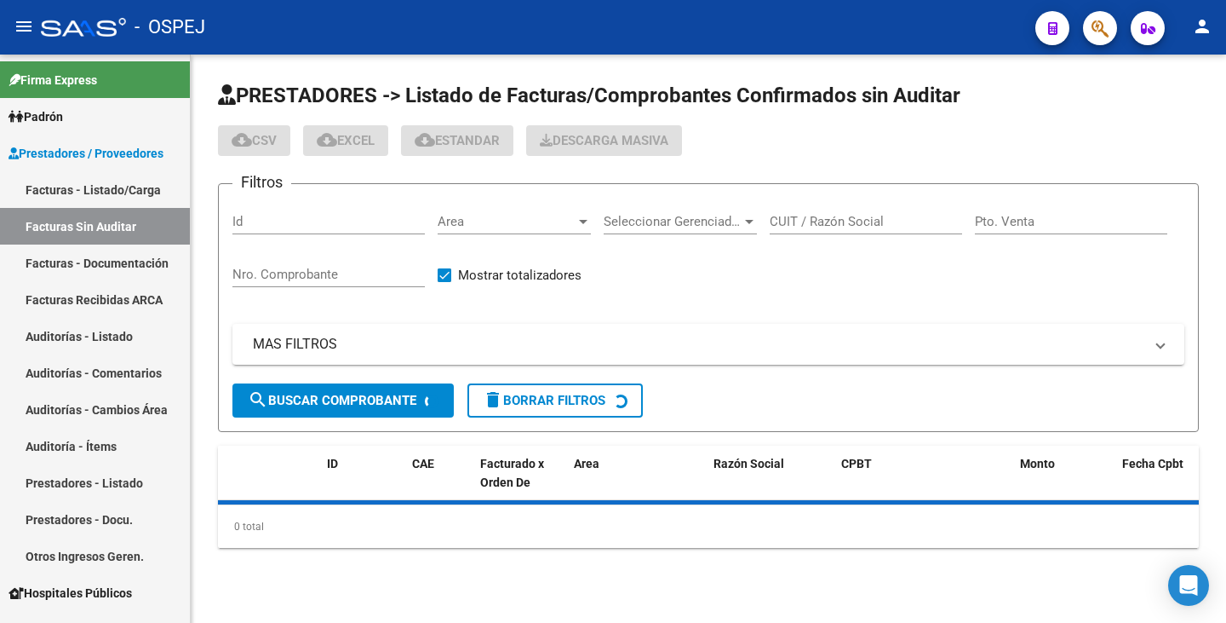
click at [502, 233] on div "Area Area" at bounding box center [514, 216] width 153 height 37
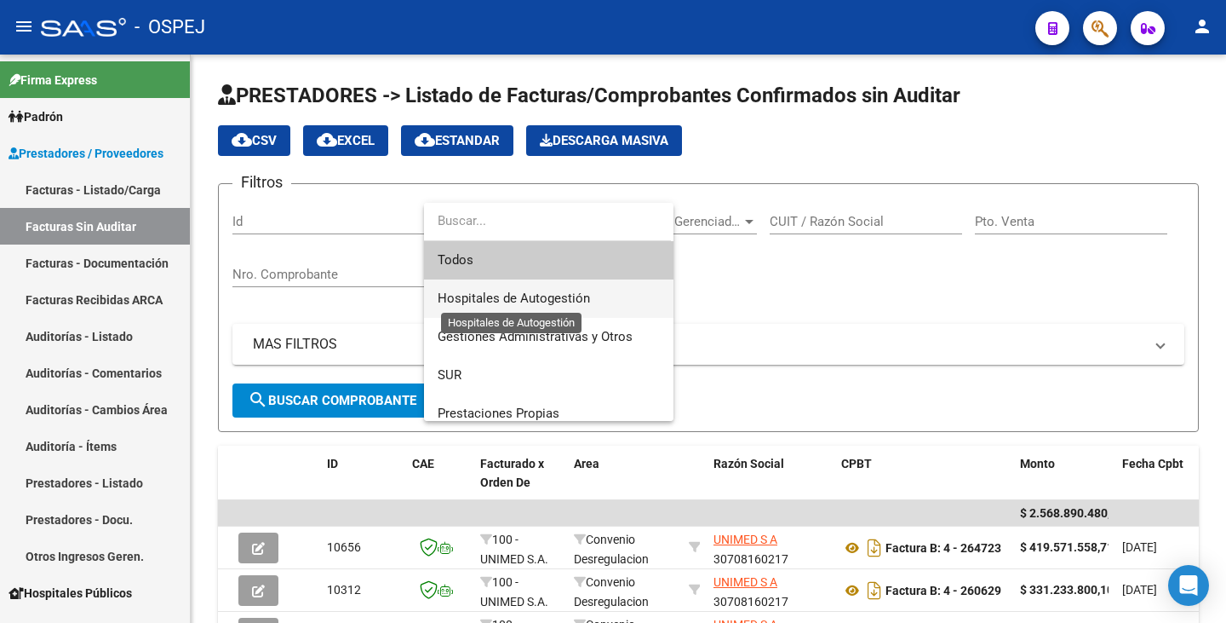
click at [508, 296] on span "Hospitales de Autogestión" at bounding box center [514, 297] width 152 height 15
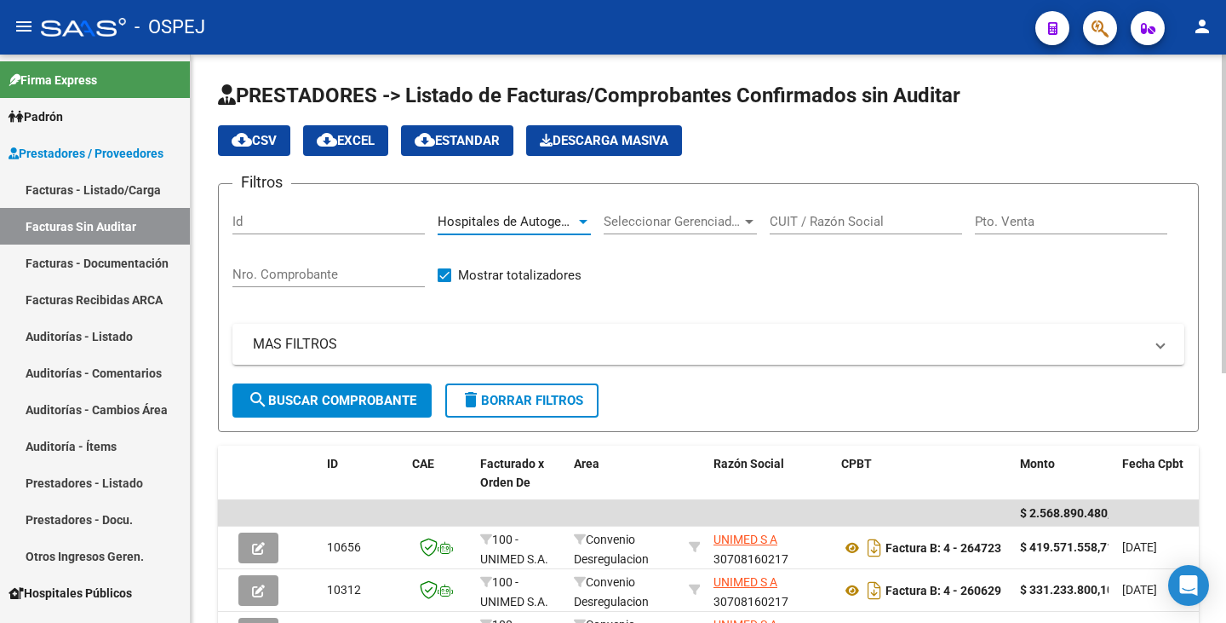
click at [847, 213] on div "CUIT / Razón Social" at bounding box center [866, 216] width 192 height 37
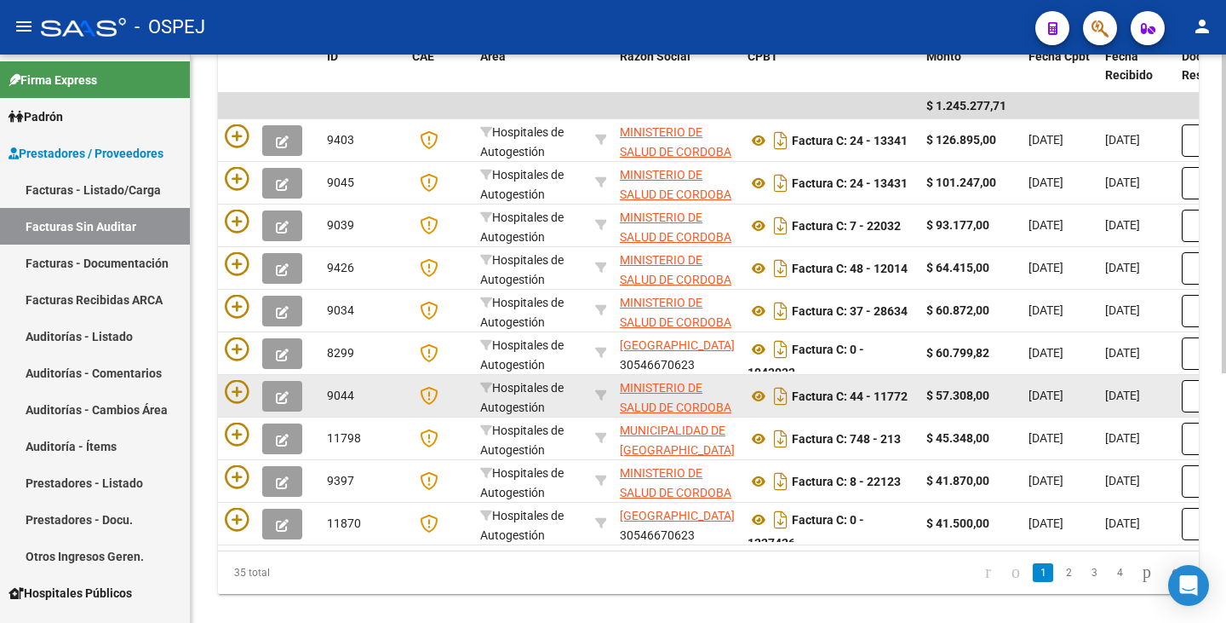
scroll to position [445, 0]
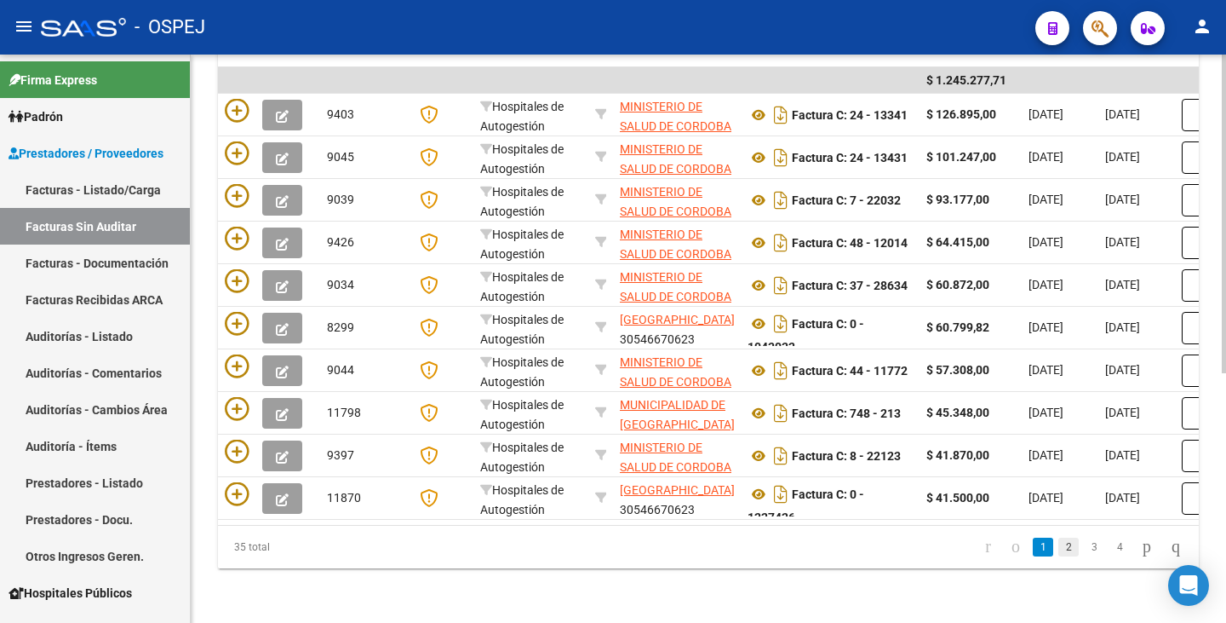
click at [1059, 552] on link "2" at bounding box center [1069, 546] width 20 height 19
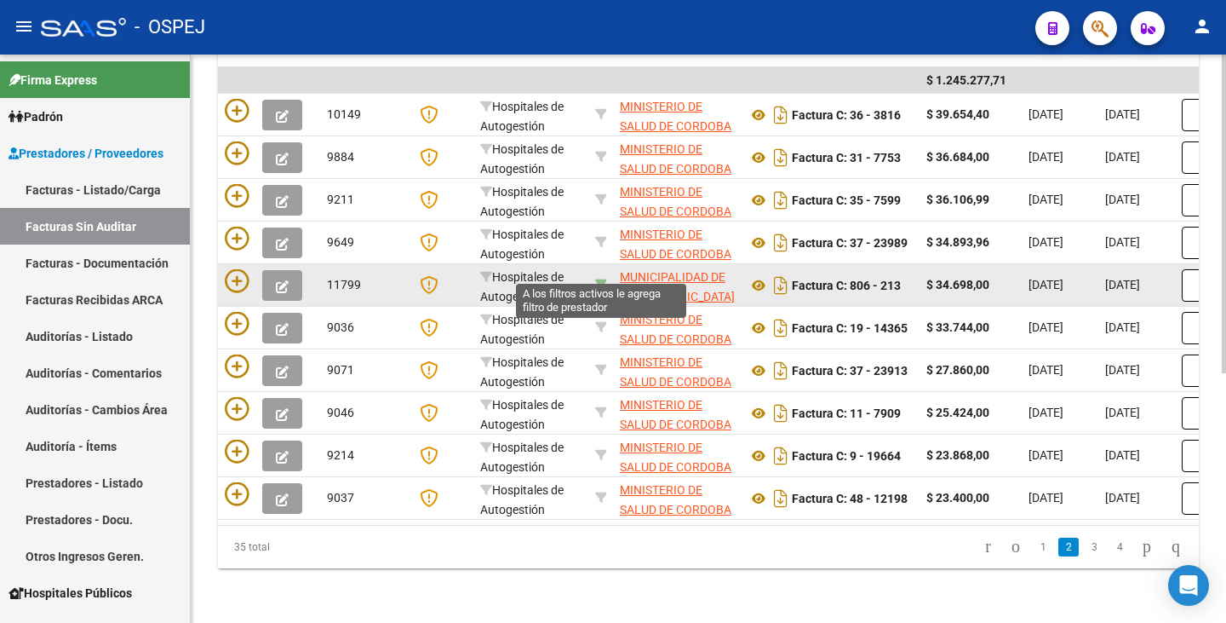
click at [604, 278] on icon at bounding box center [601, 284] width 12 height 12
type input "30999074843"
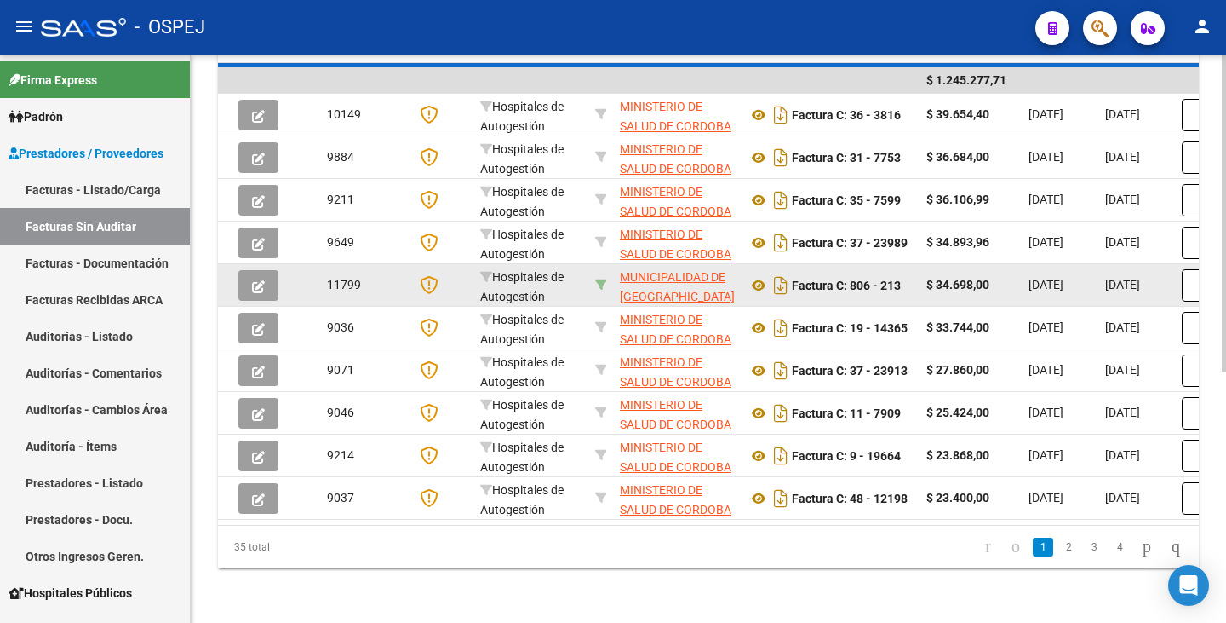
scroll to position [105, 0]
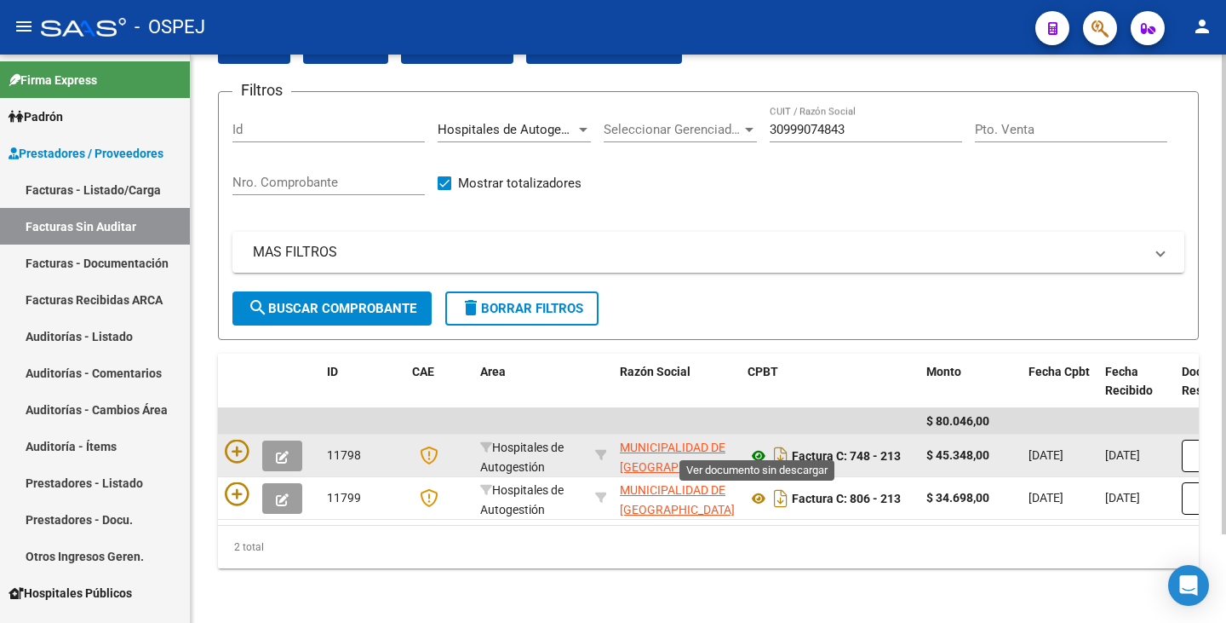
click at [760, 445] on icon at bounding box center [759, 455] width 22 height 20
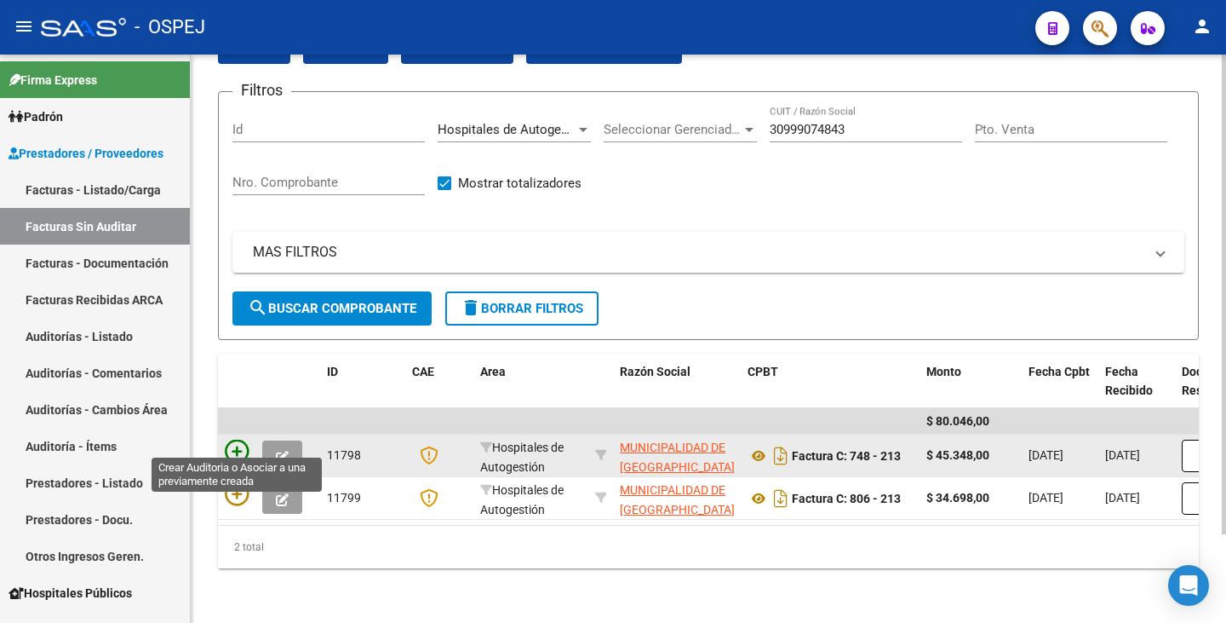
click at [232, 445] on icon at bounding box center [237, 451] width 24 height 24
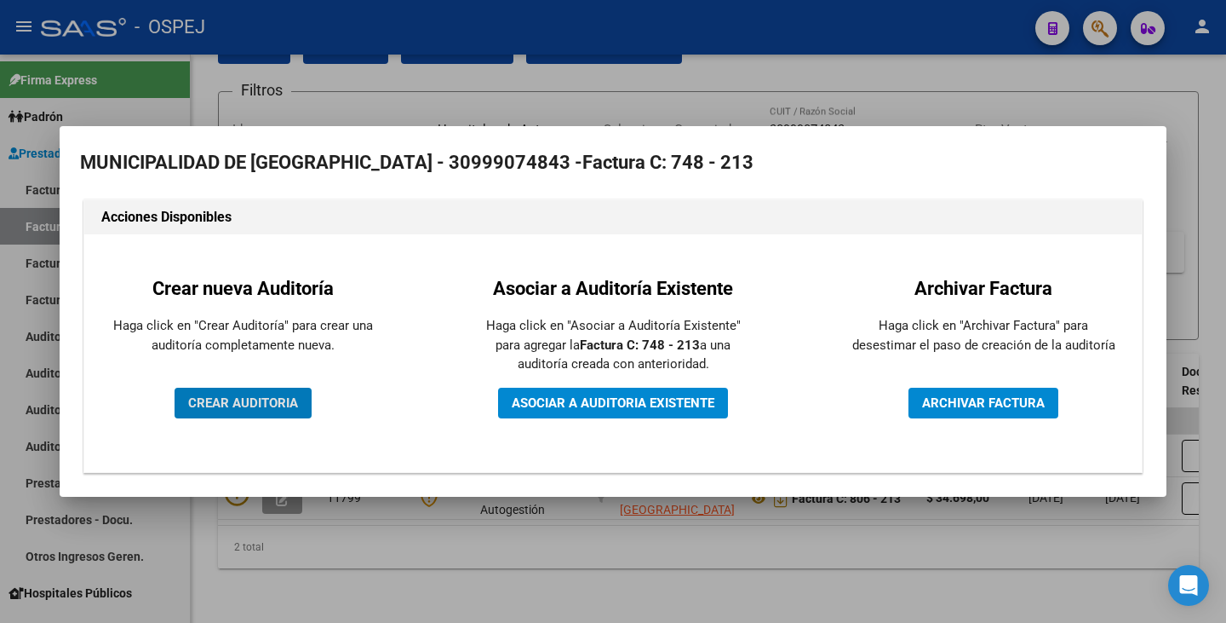
click at [247, 404] on span "CREAR AUDITORIA" at bounding box center [243, 402] width 110 height 15
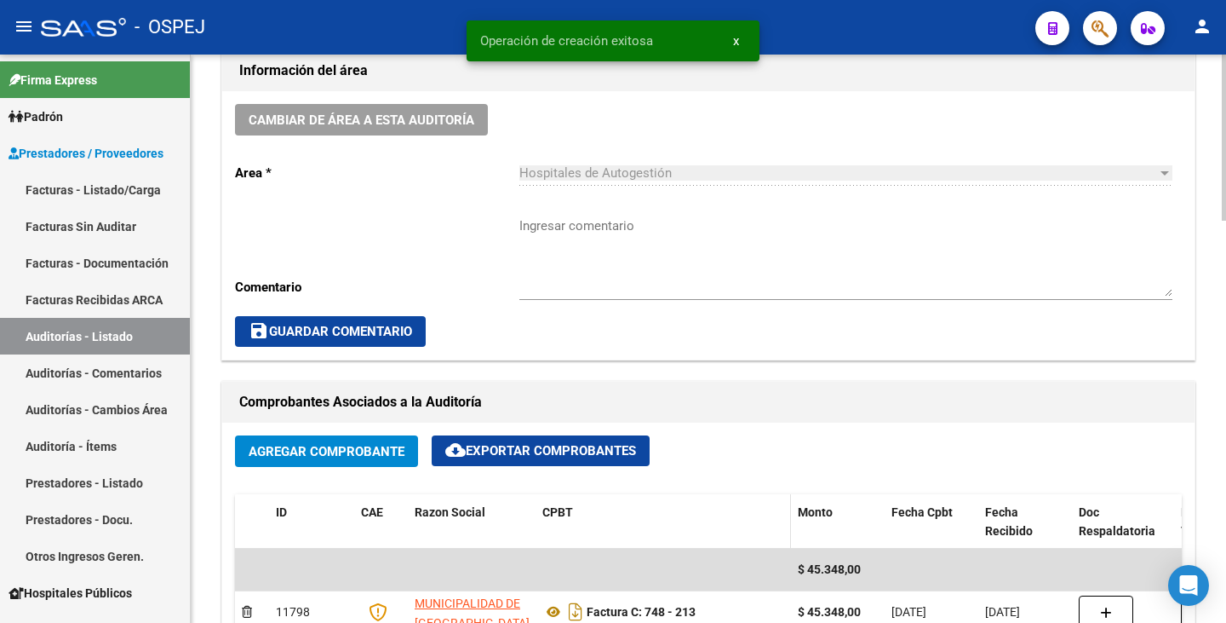
scroll to position [596, 0]
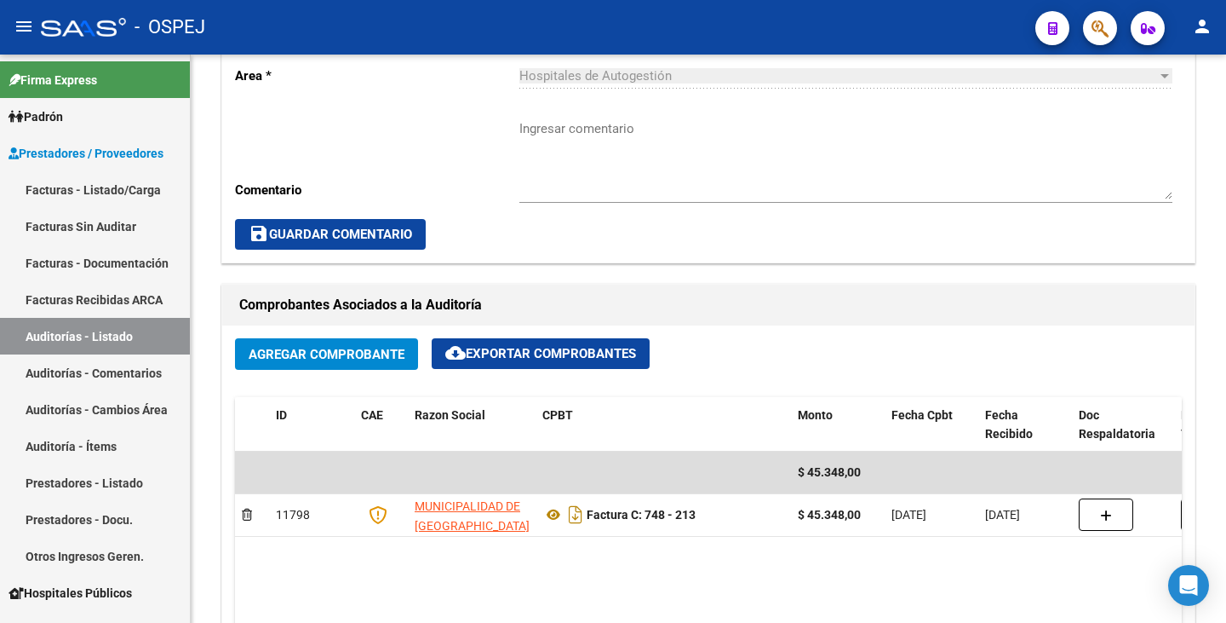
click at [307, 37] on div "- OSPEJ" at bounding box center [531, 27] width 981 height 37
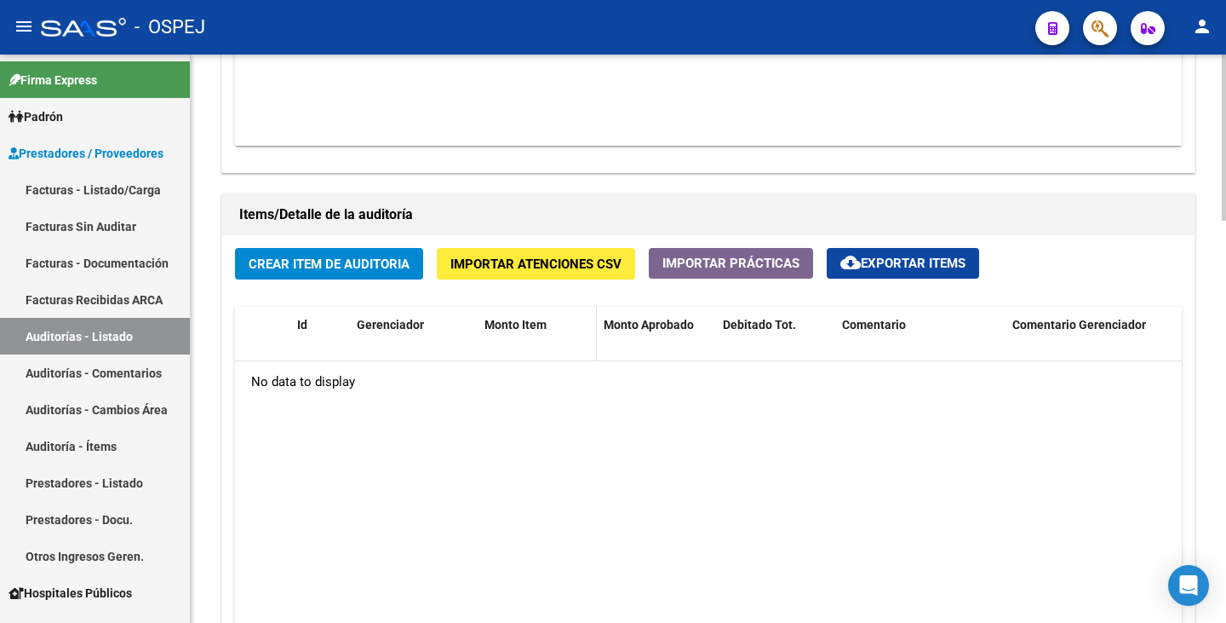
scroll to position [1107, 0]
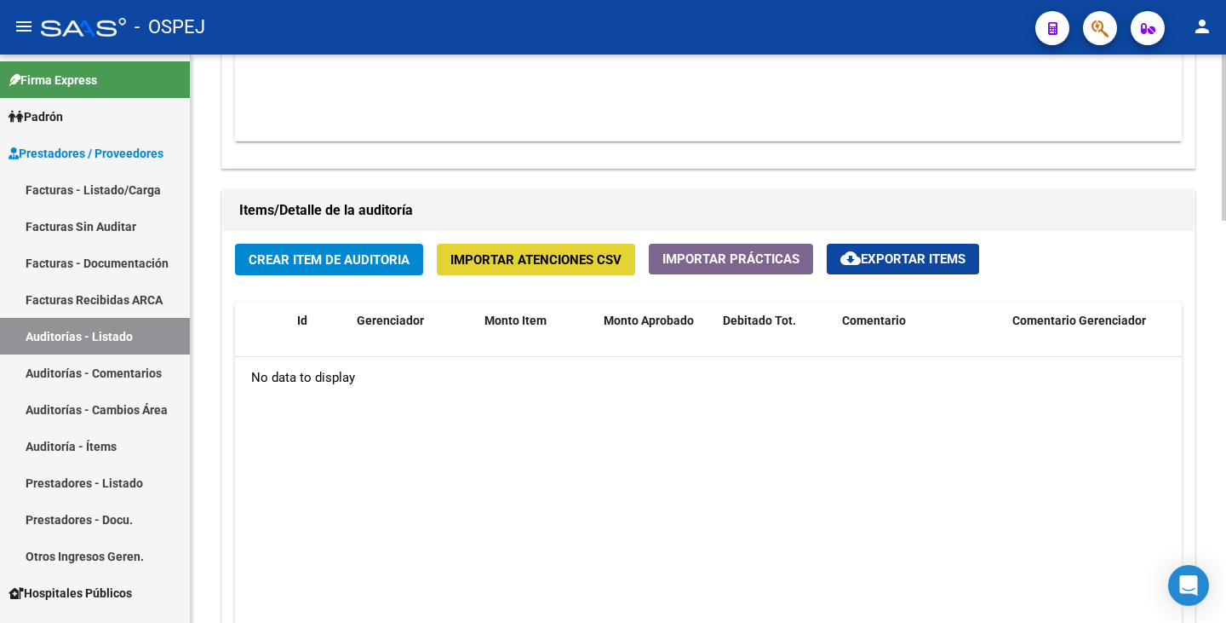
click at [534, 267] on button "Importar Atenciones CSV" at bounding box center [536, 260] width 198 height 32
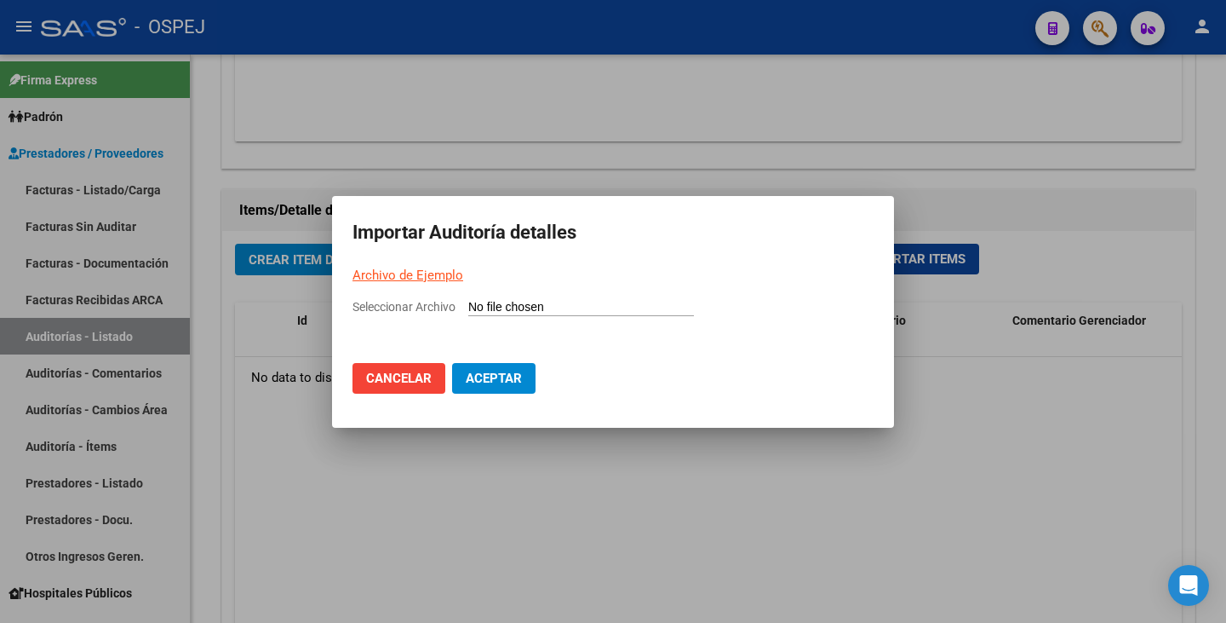
click at [502, 307] on input "Seleccionar Archivo" at bounding box center [581, 308] width 226 height 16
type input "C:\fakepath\MUNICIPALIDAD DE CORDOBA FC 213.csv"
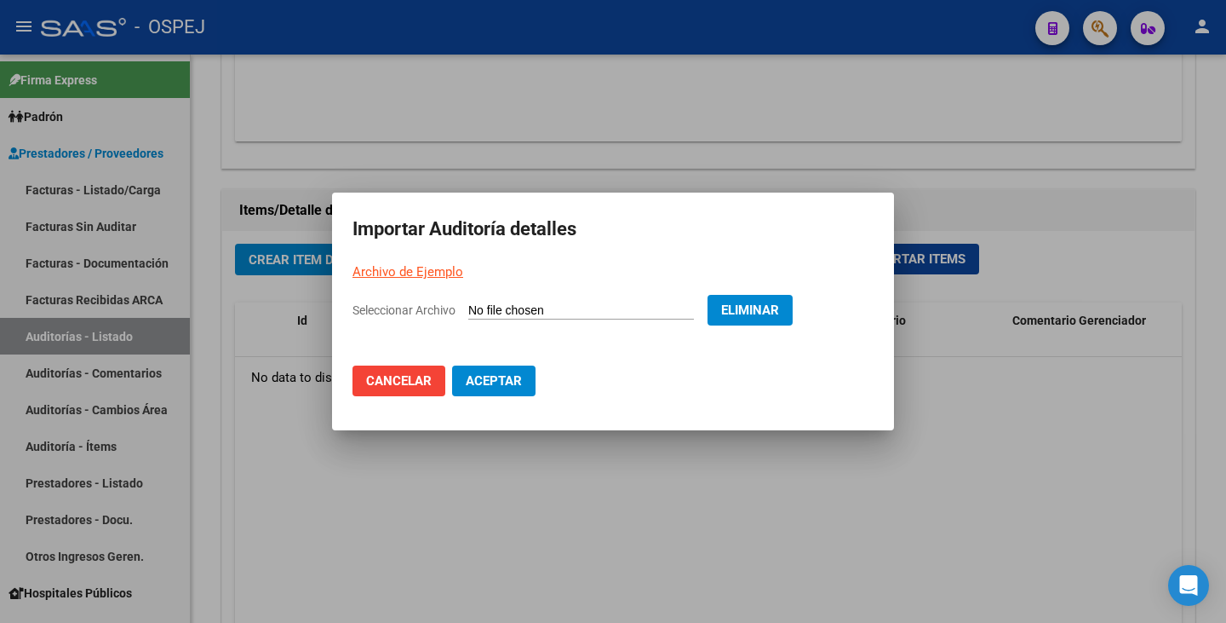
click at [517, 391] on button "Aceptar" at bounding box center [493, 380] width 83 height 31
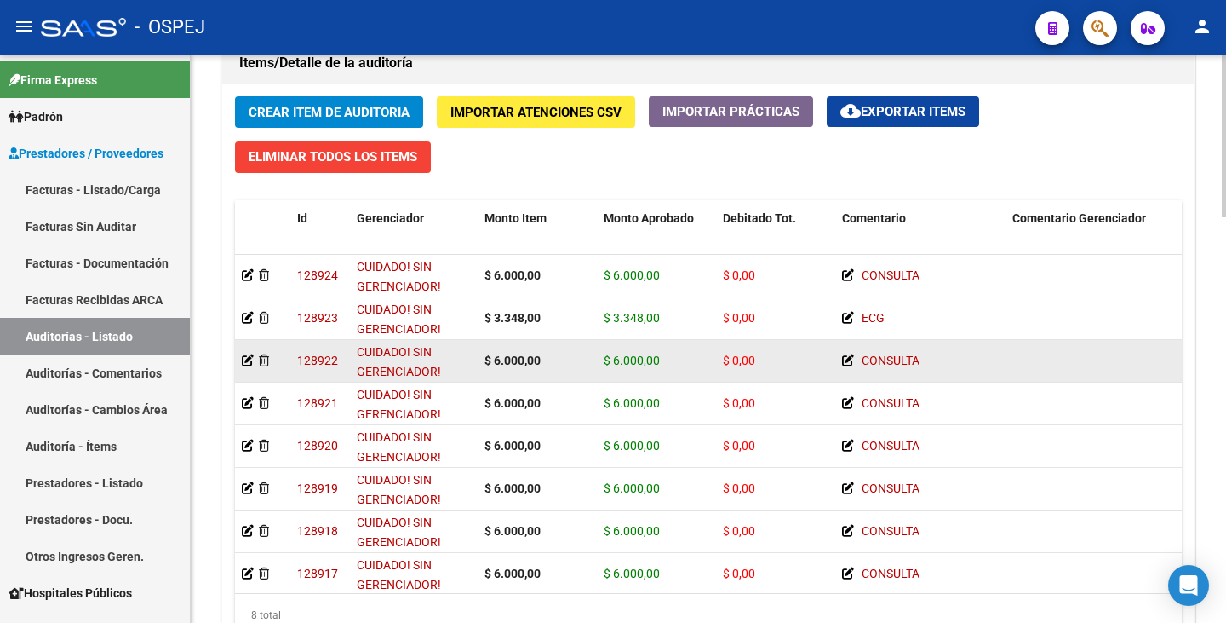
scroll to position [1246, 0]
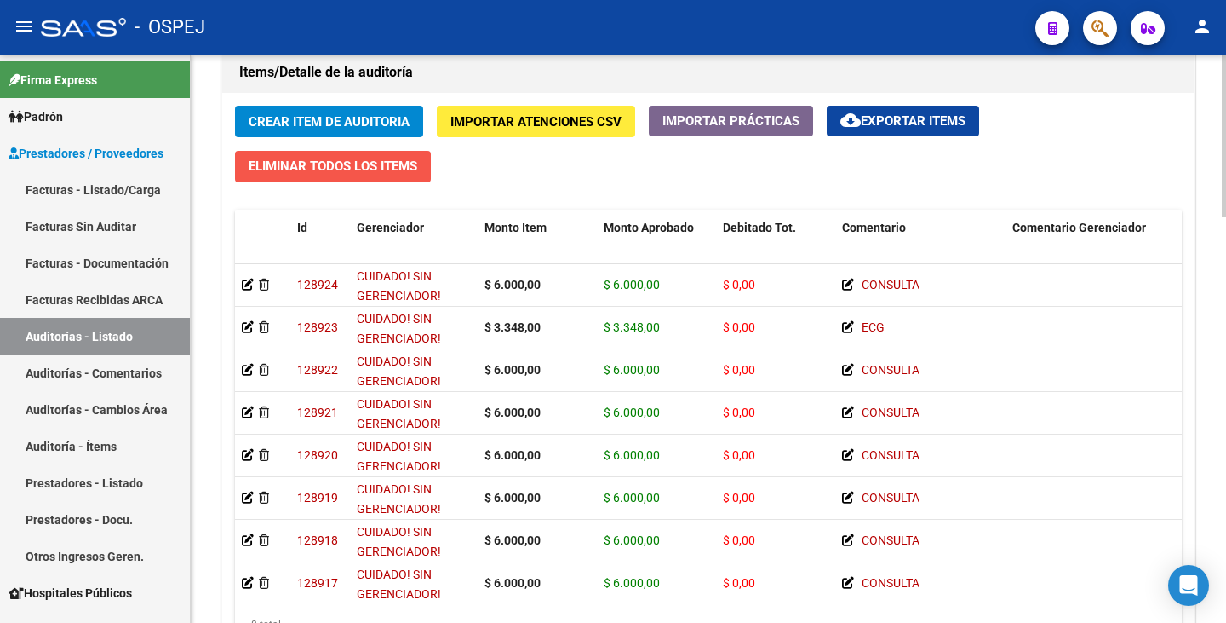
click at [359, 173] on span "Eliminar Todos los Items" at bounding box center [333, 165] width 169 height 15
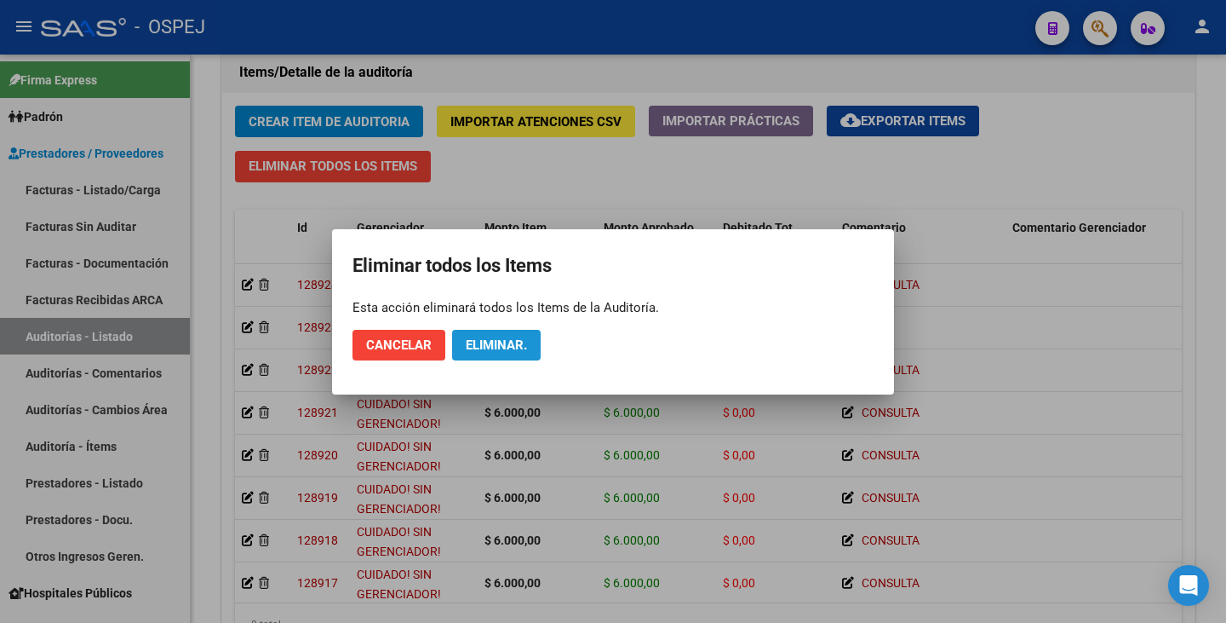
click at [500, 347] on span "Eliminar." at bounding box center [496, 344] width 61 height 15
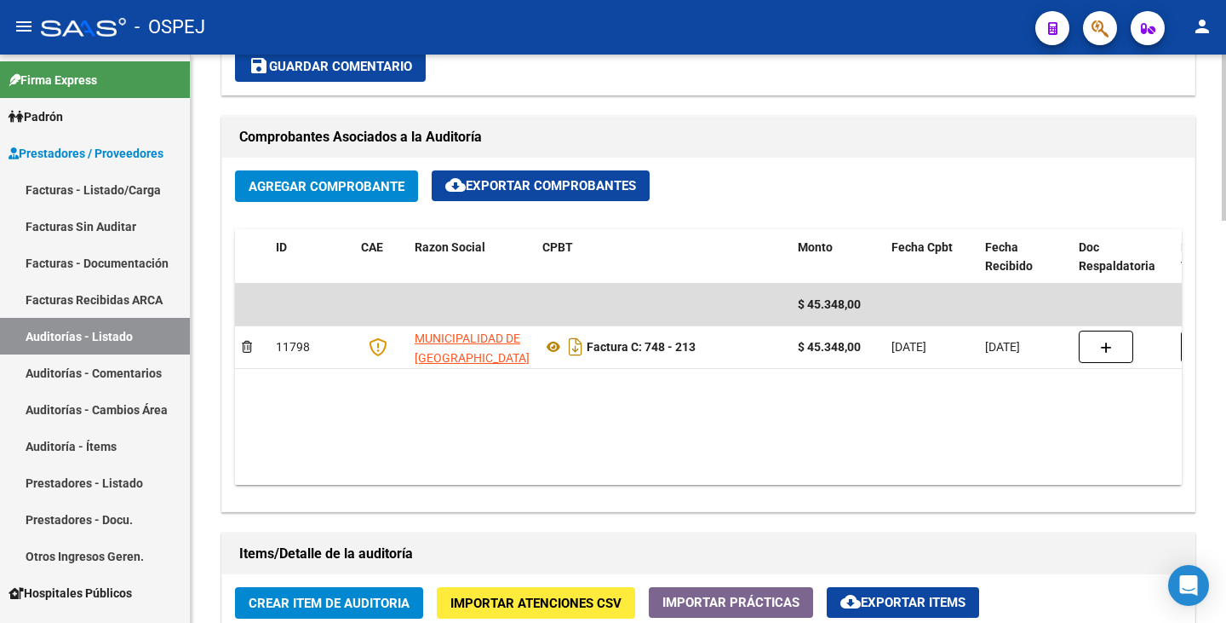
scroll to position [767, 0]
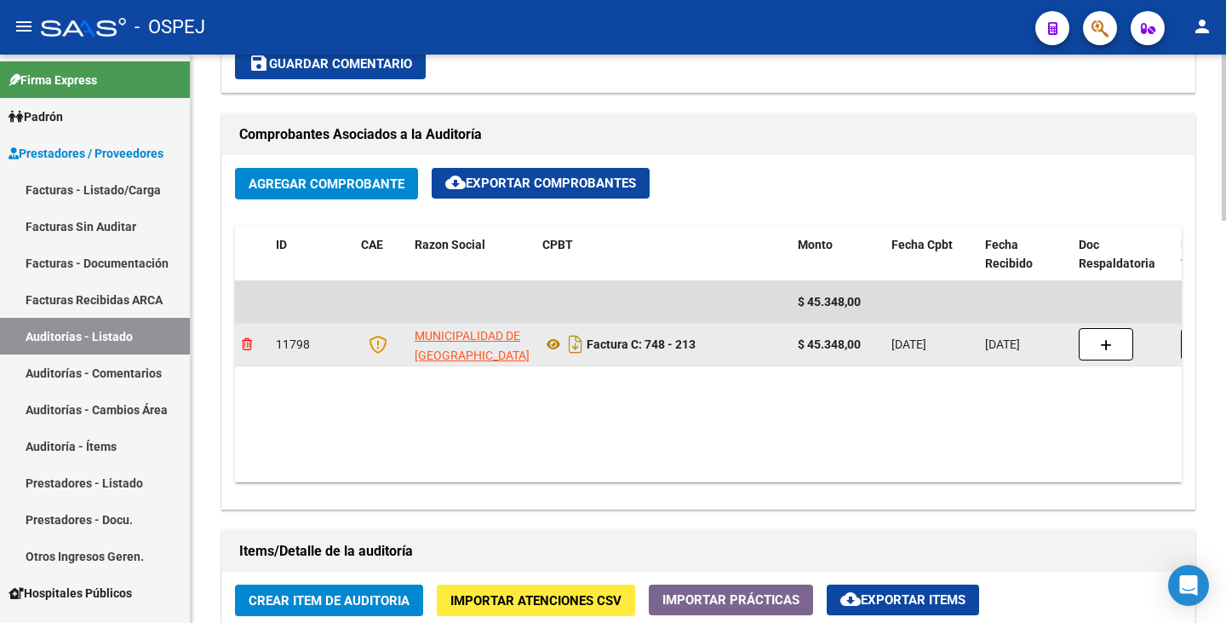
click at [250, 339] on icon at bounding box center [247, 344] width 10 height 12
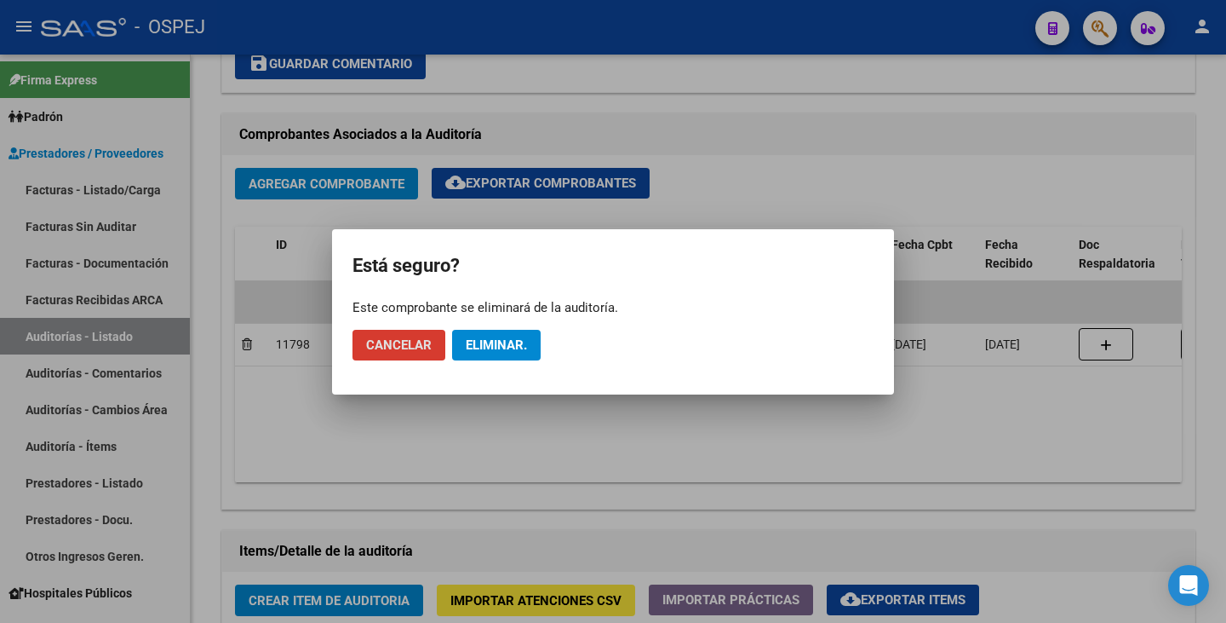
click at [489, 353] on button "Eliminar." at bounding box center [496, 345] width 89 height 31
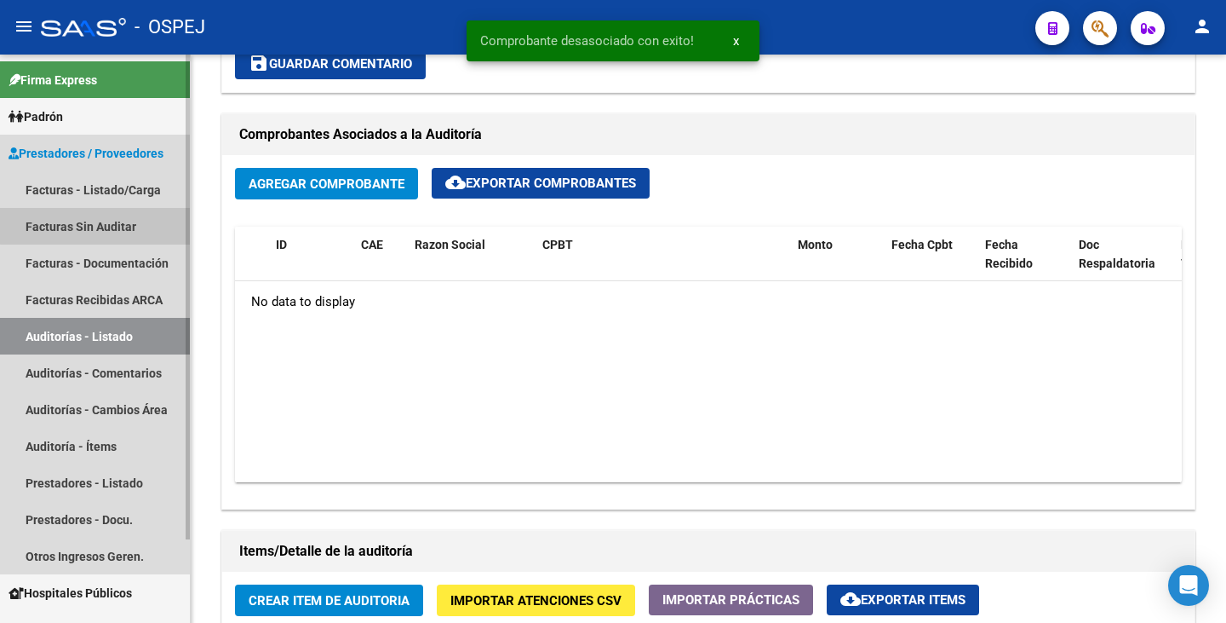
click at [118, 226] on link "Facturas Sin Auditar" at bounding box center [95, 226] width 190 height 37
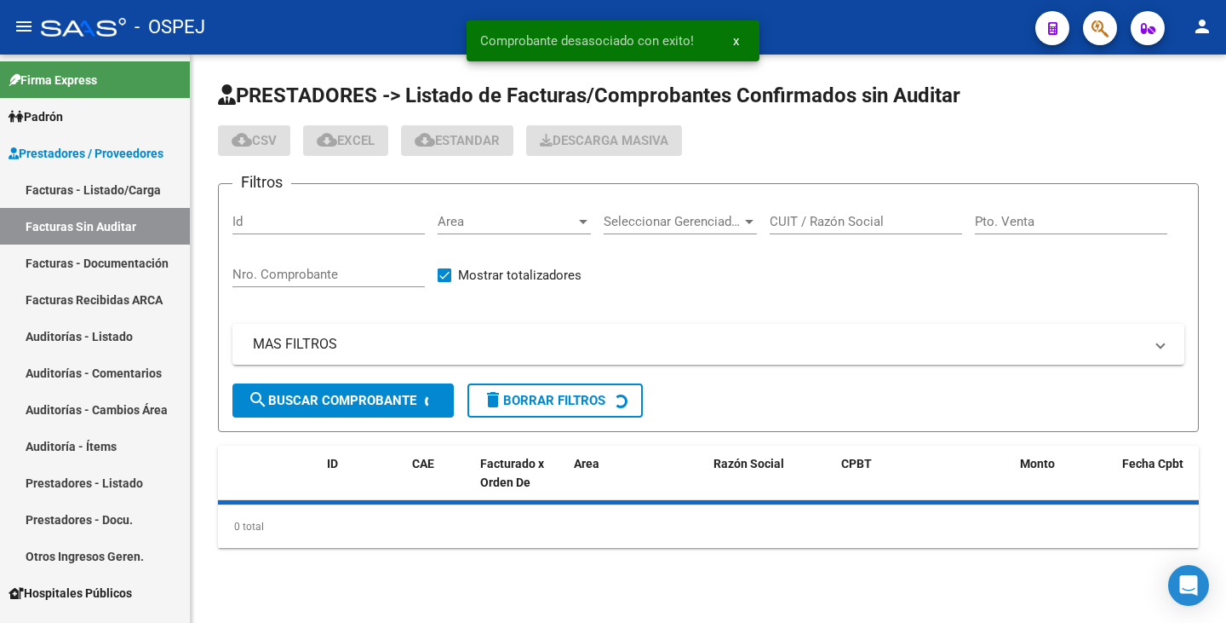
click at [560, 225] on span "Area" at bounding box center [507, 221] width 138 height 15
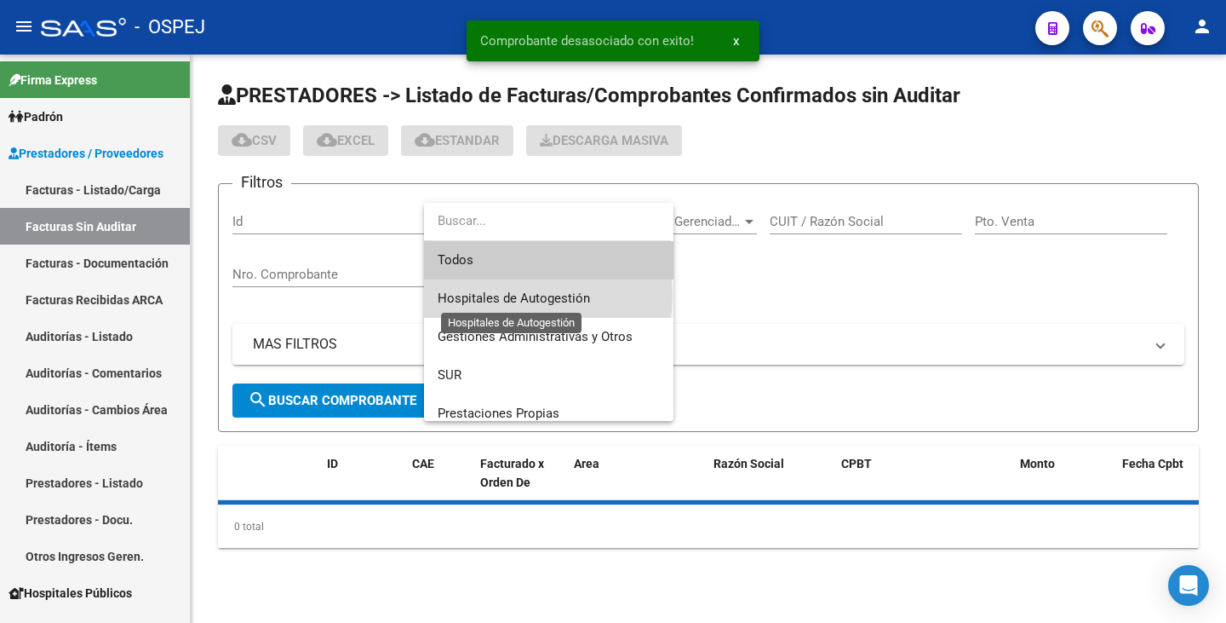
drag, startPoint x: 520, startPoint y: 296, endPoint x: 631, endPoint y: 271, distance: 114.3
click at [520, 296] on span "Hospitales de Autogestión" at bounding box center [514, 297] width 152 height 15
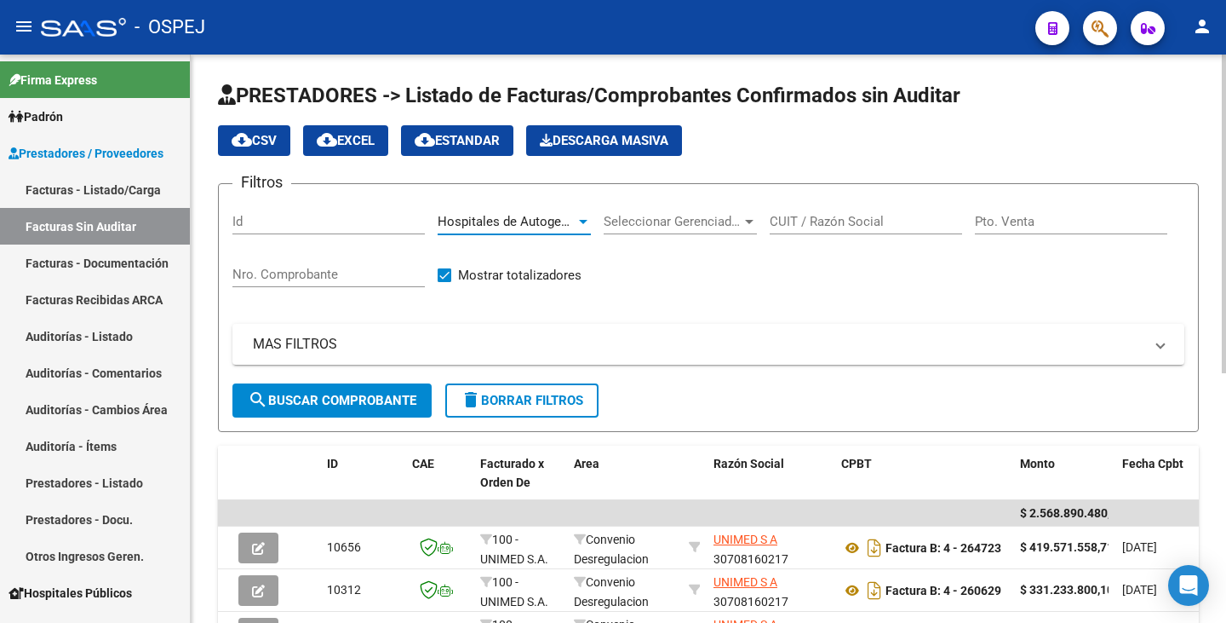
click at [846, 217] on input "CUIT / Razón Social" at bounding box center [866, 221] width 192 height 15
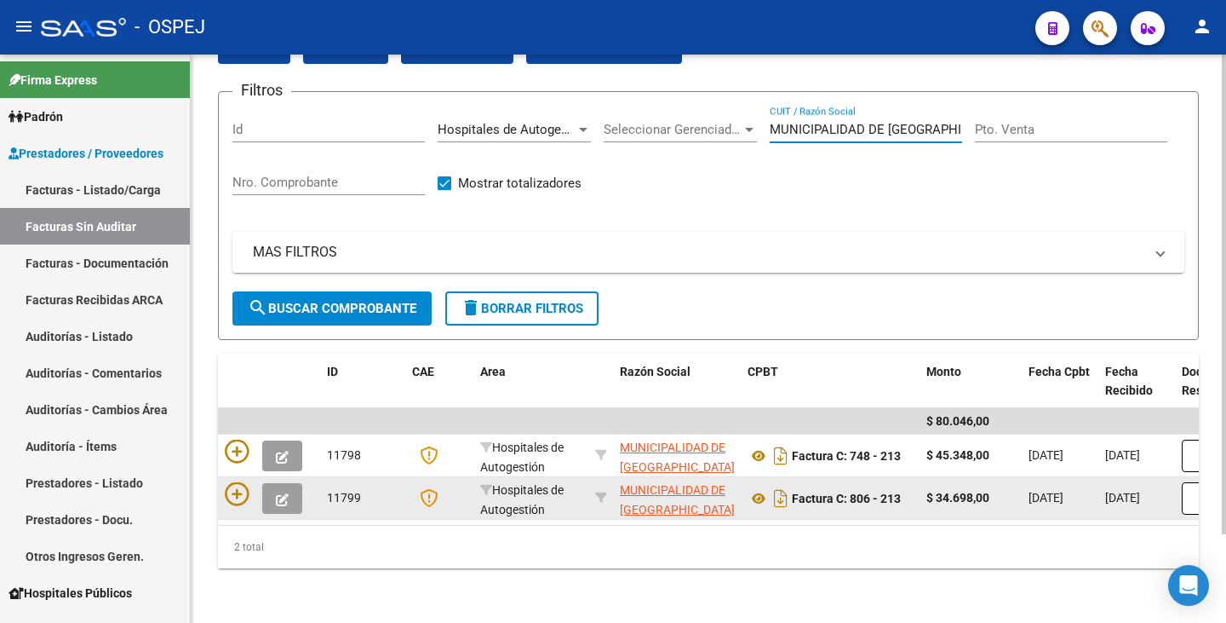
scroll to position [105, 0]
type input "MUNICIPALIDAD DE CORDOBA"
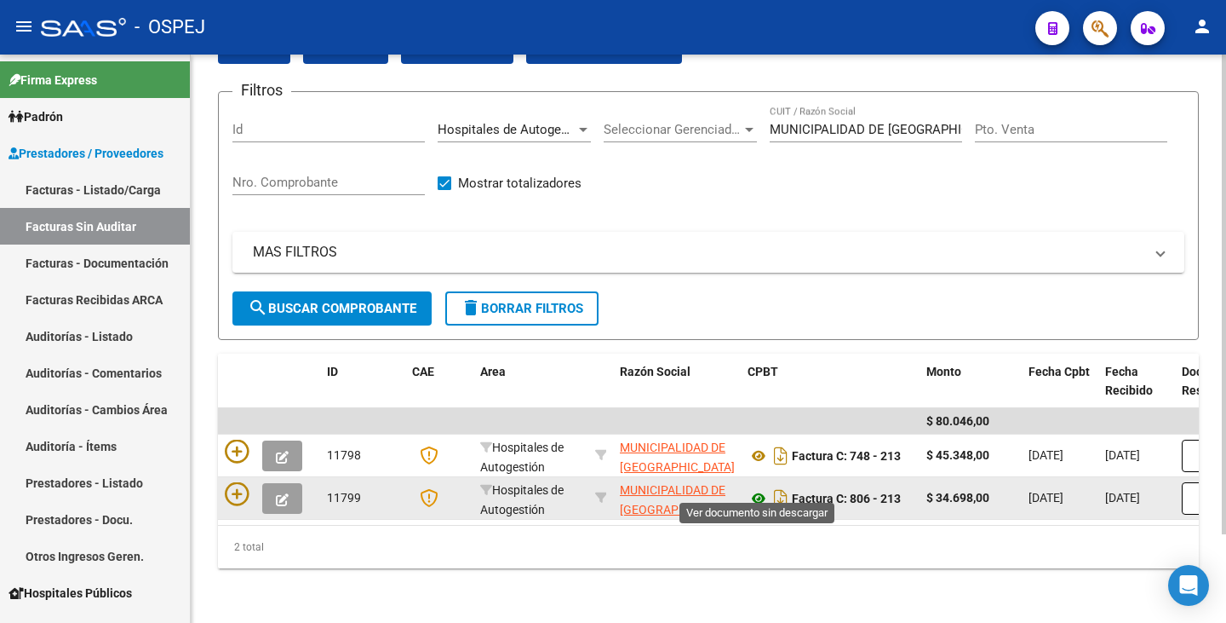
click at [759, 488] on icon at bounding box center [759, 498] width 22 height 20
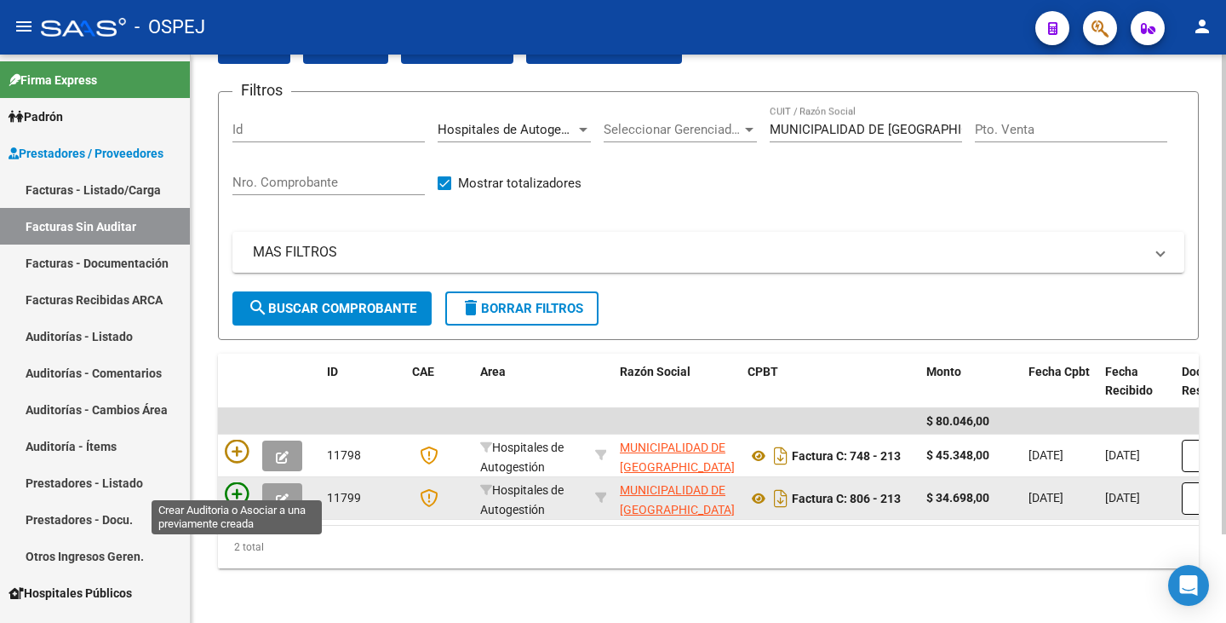
click at [233, 485] on icon at bounding box center [237, 494] width 24 height 24
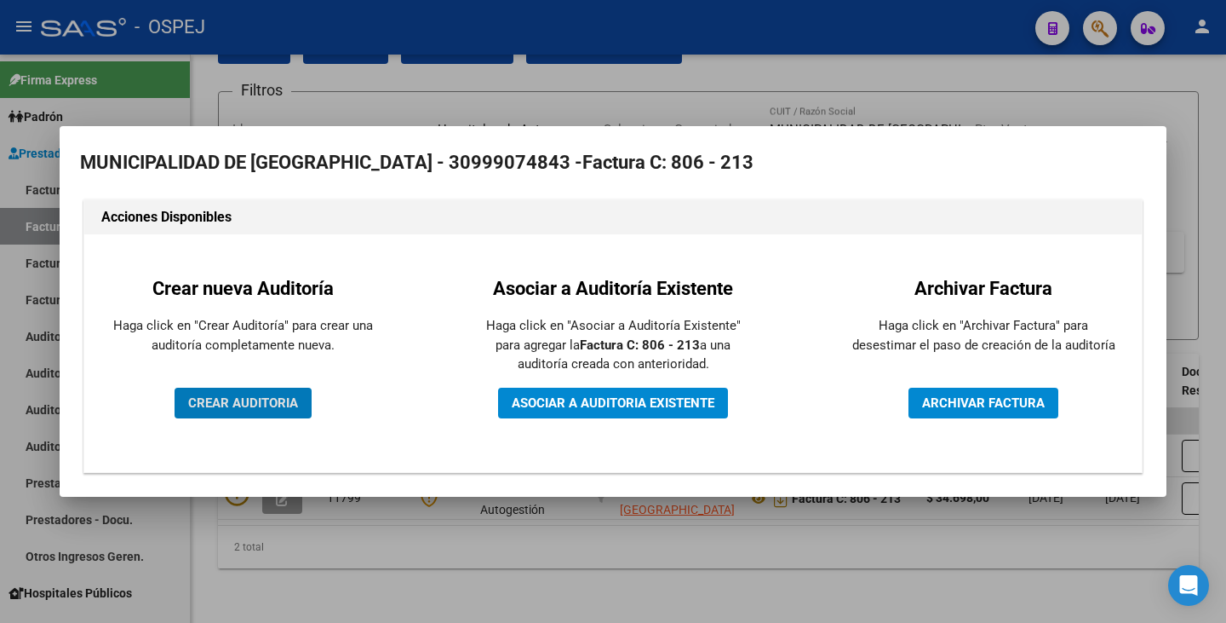
click at [229, 402] on span "CREAR AUDITORIA" at bounding box center [243, 402] width 110 height 15
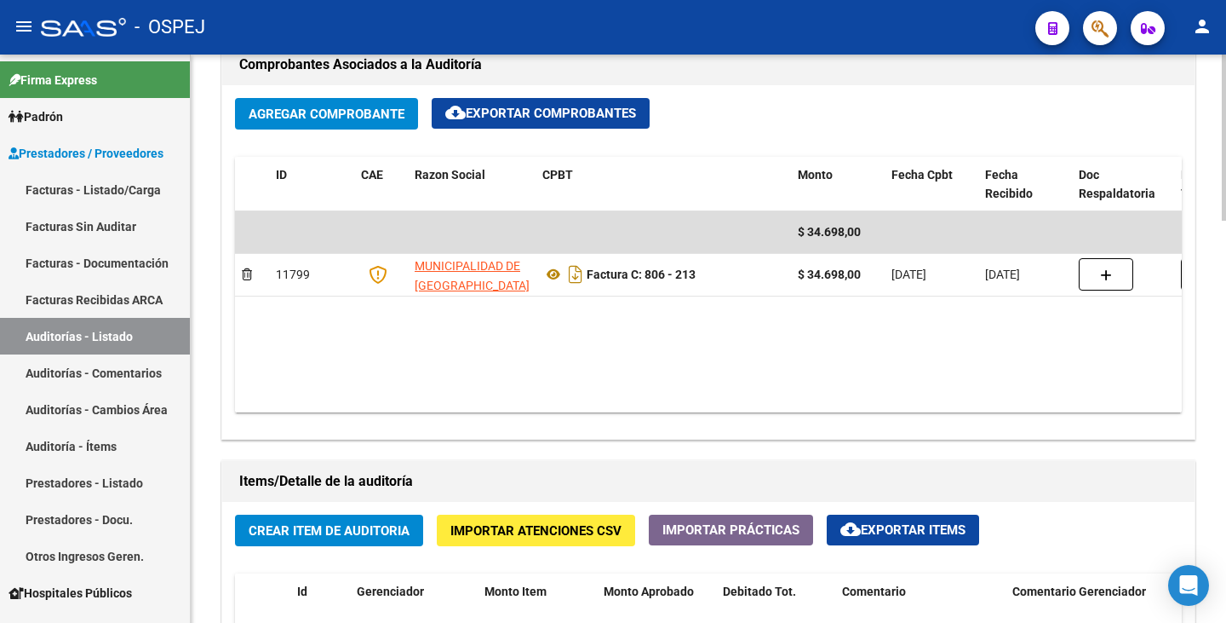
scroll to position [852, 0]
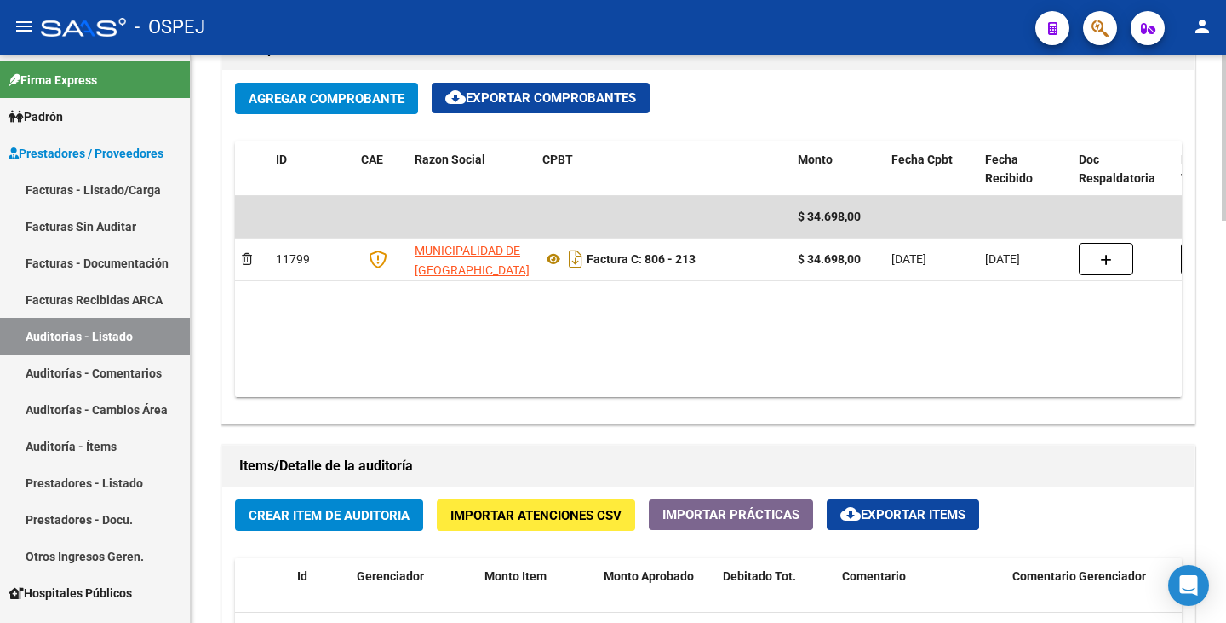
click at [505, 510] on span "Importar Atenciones CSV" at bounding box center [536, 515] width 171 height 15
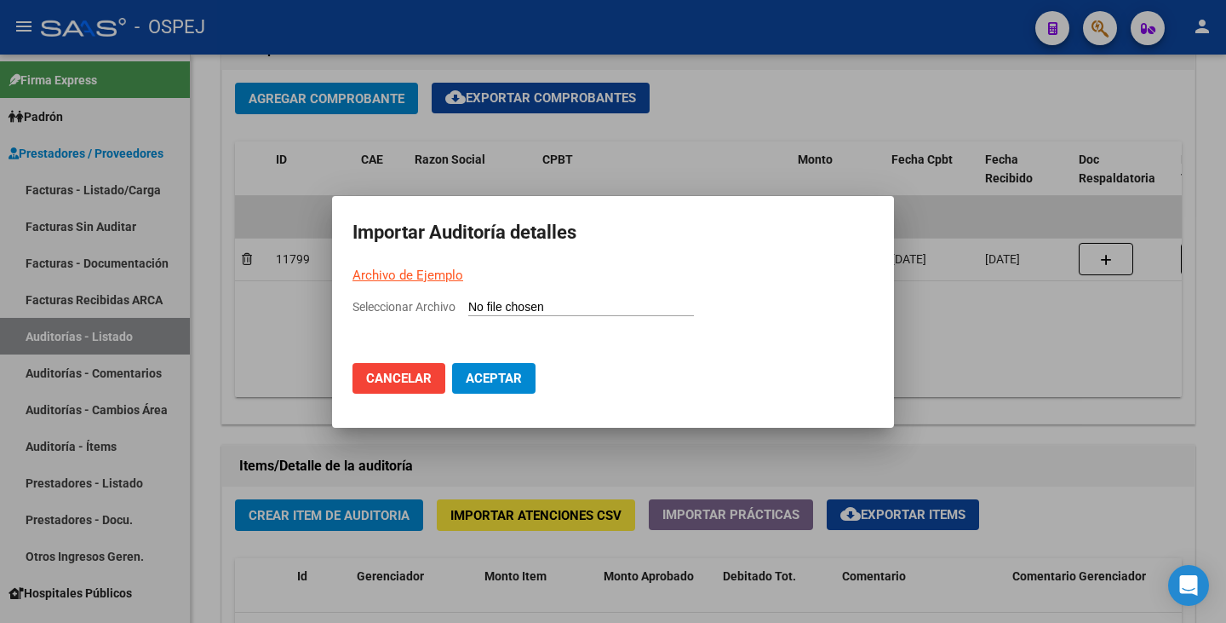
click at [513, 313] on input "Seleccionar Archivo" at bounding box center [581, 308] width 226 height 16
type input "C:\fakepath\MUNICIPALIDAD DE CORDOBA FC 806.csv"
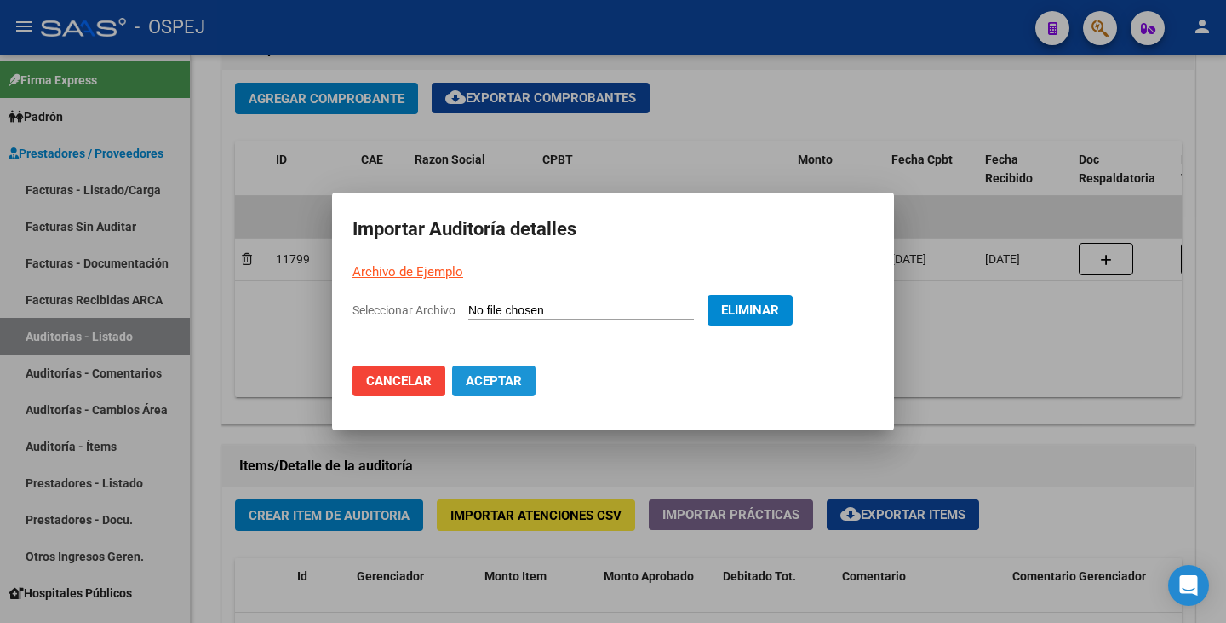
click at [498, 388] on button "Aceptar" at bounding box center [493, 380] width 83 height 31
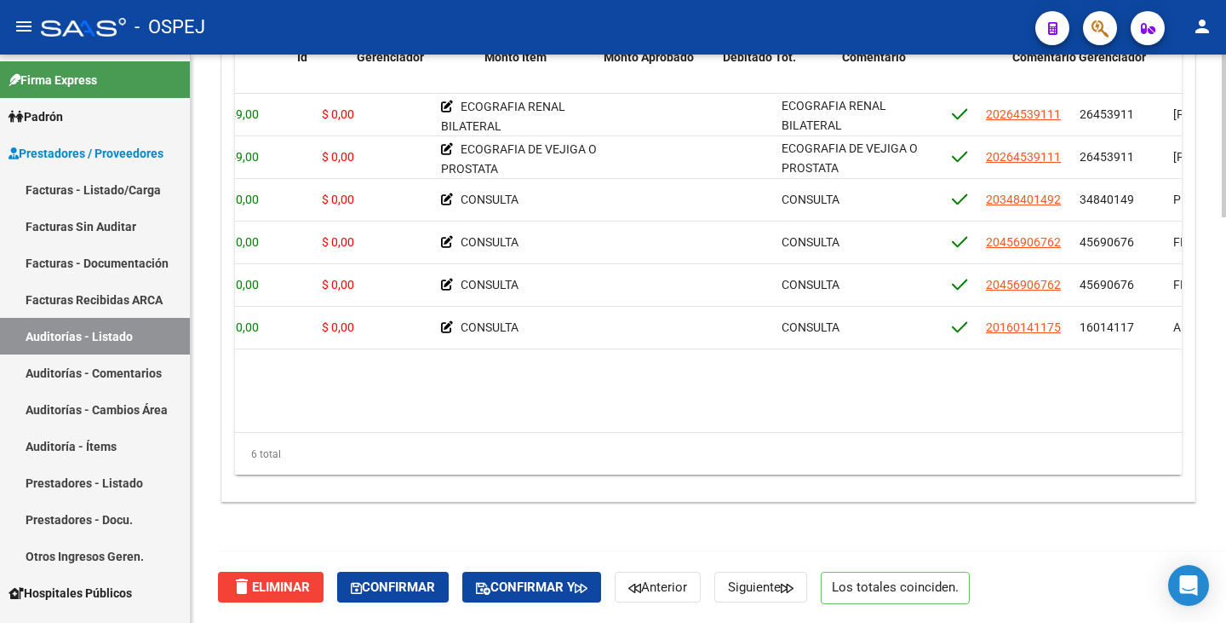
scroll to position [0, 0]
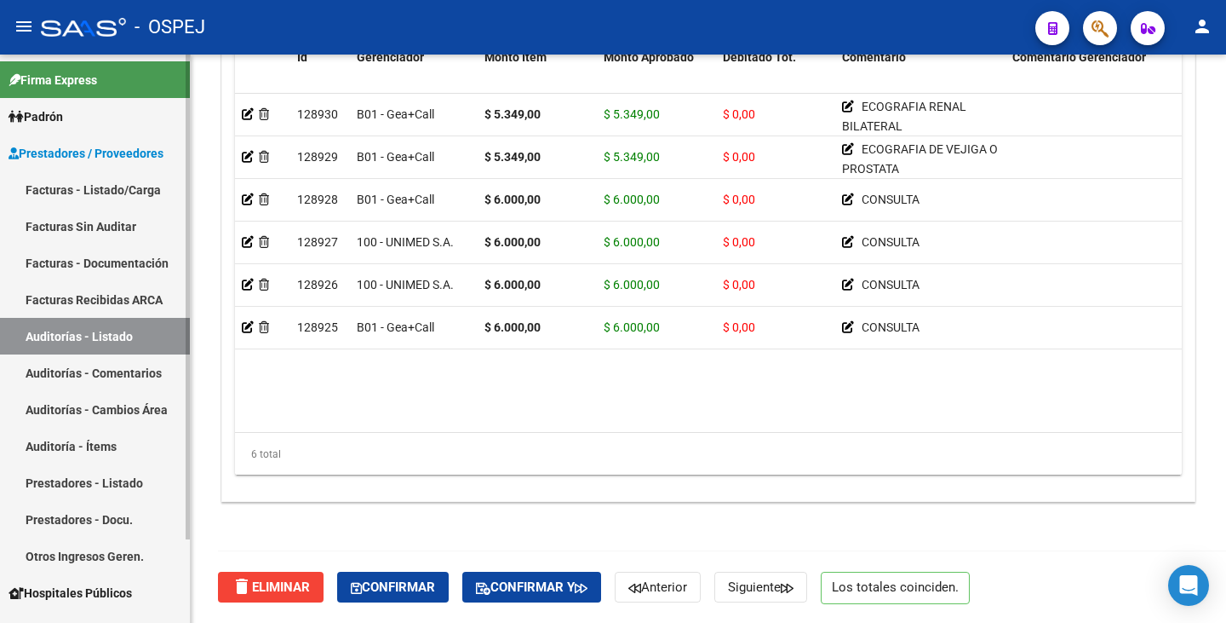
click at [106, 225] on link "Facturas Sin Auditar" at bounding box center [95, 226] width 190 height 37
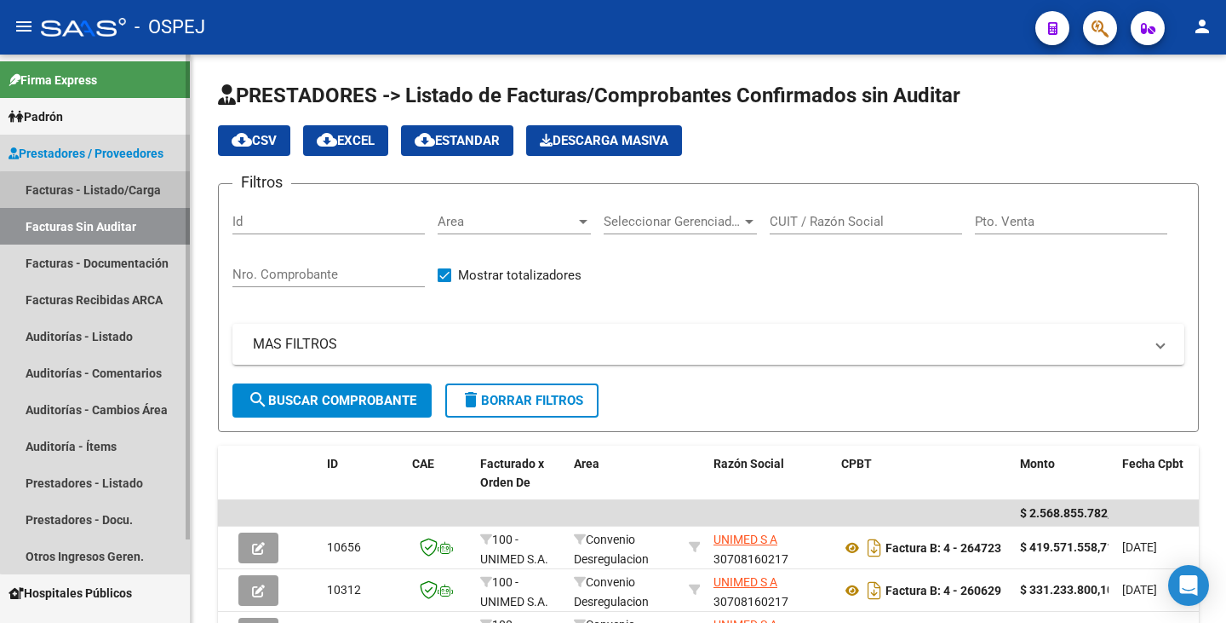
click at [98, 190] on link "Facturas - Listado/Carga" at bounding box center [95, 189] width 190 height 37
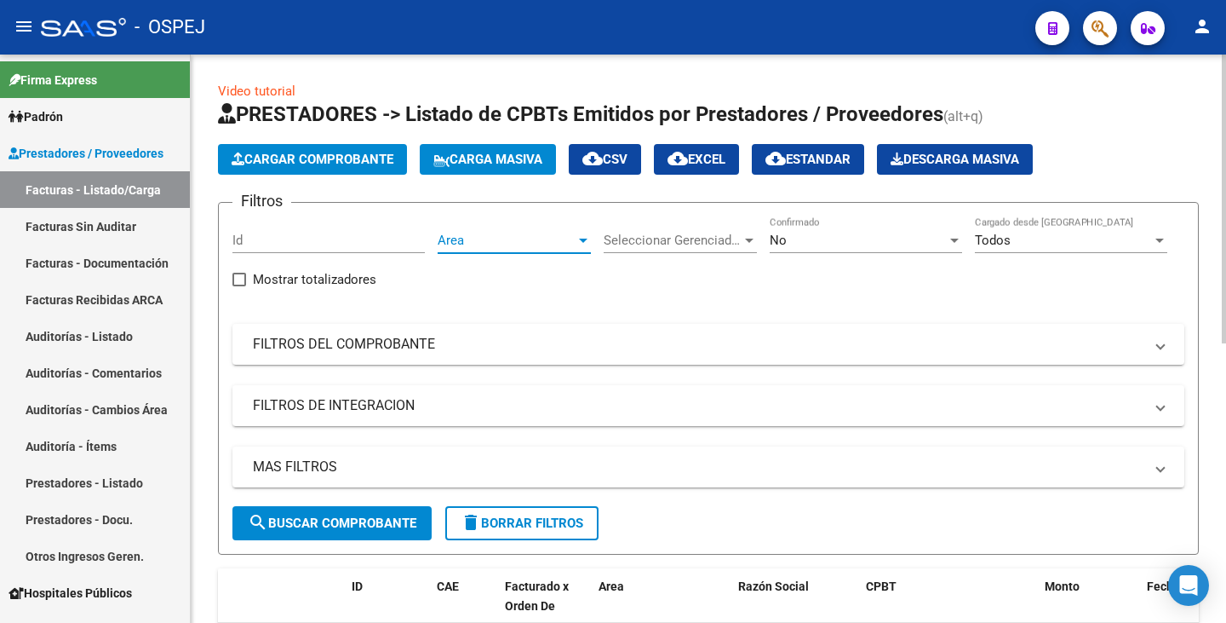
click at [567, 238] on span "Area" at bounding box center [507, 240] width 138 height 15
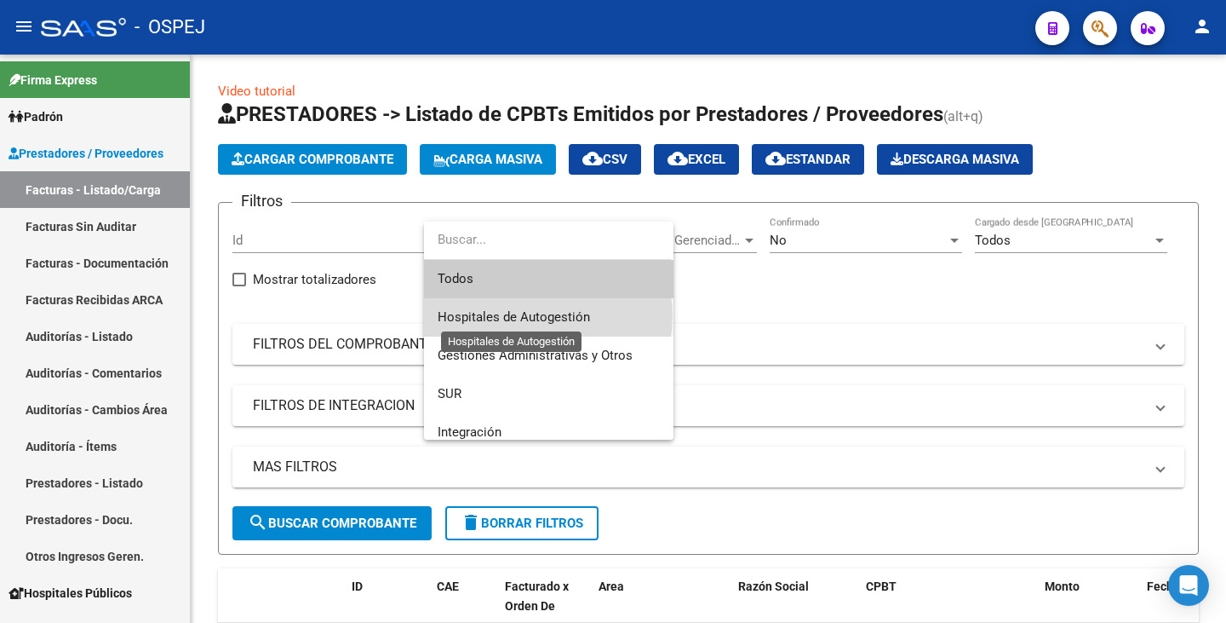
click at [542, 316] on span "Hospitales de Autogestión" at bounding box center [514, 316] width 152 height 15
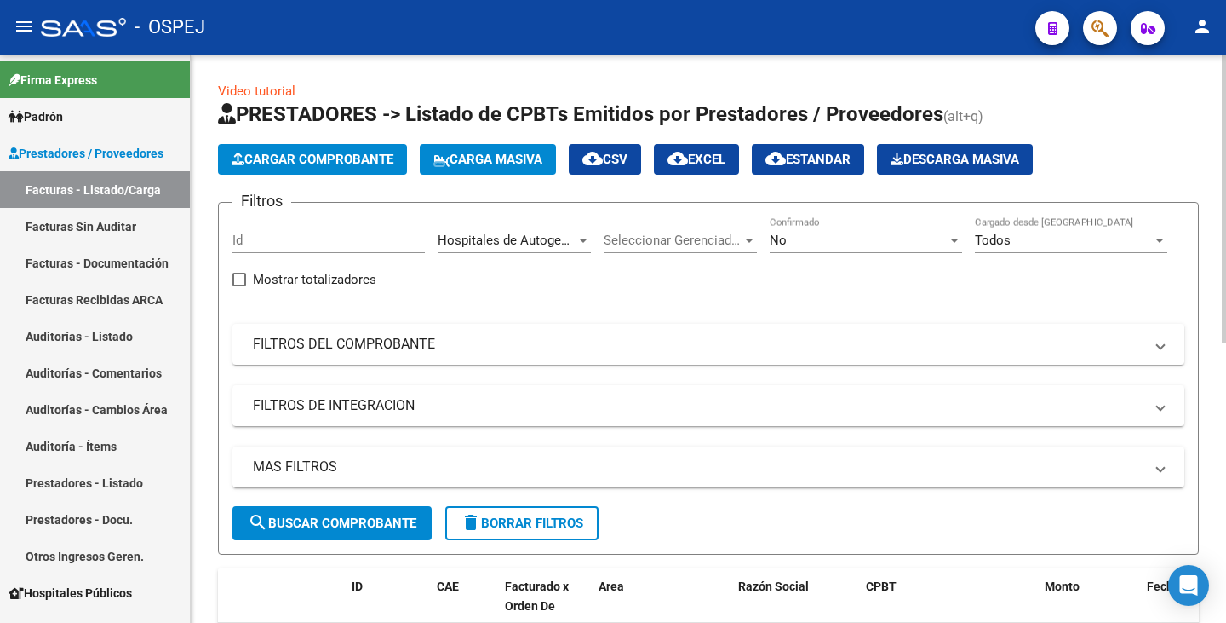
click at [392, 374] on div "Filtros Id Hospitales de Autogestión Area Seleccionar Gerenciador Seleccionar G…" at bounding box center [709, 361] width 952 height 290
click at [387, 359] on mat-expansion-panel-header "FILTROS DEL COMPROBANTE" at bounding box center [709, 344] width 952 height 41
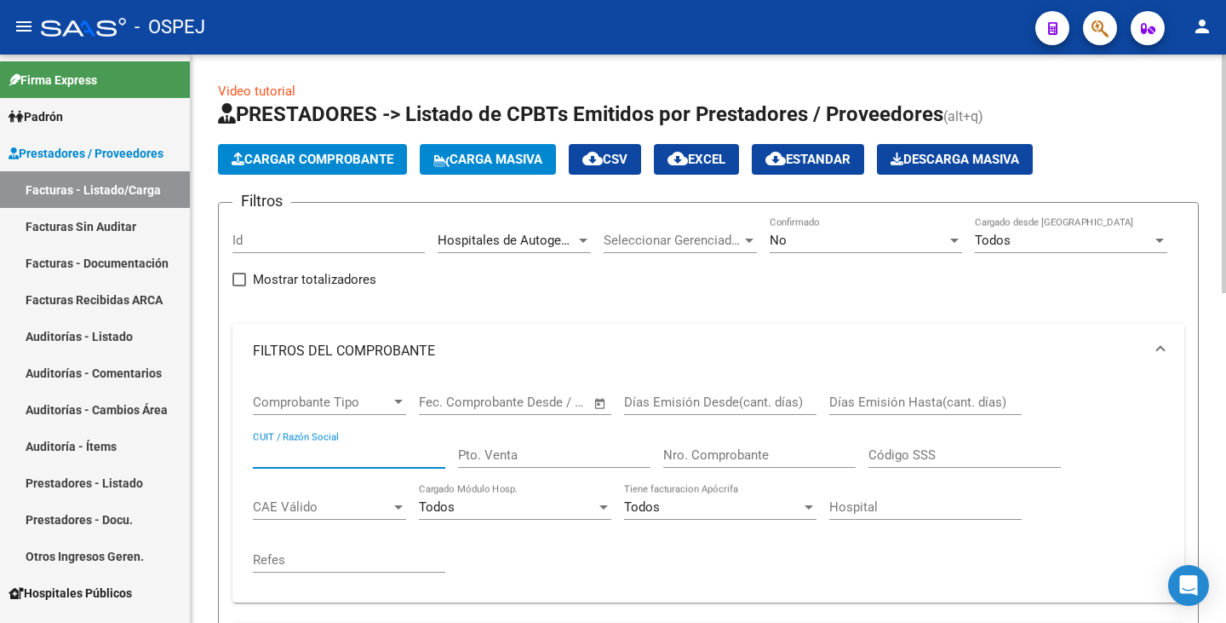
click at [336, 447] on input "CUIT / Razón Social" at bounding box center [349, 454] width 192 height 15
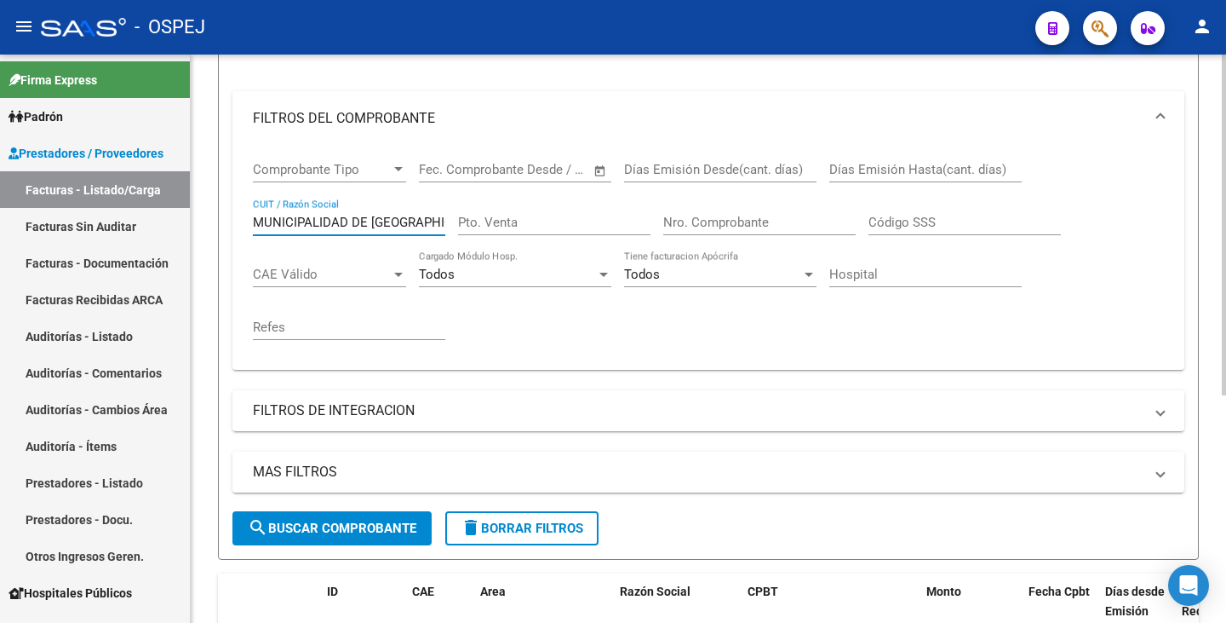
scroll to position [256, 0]
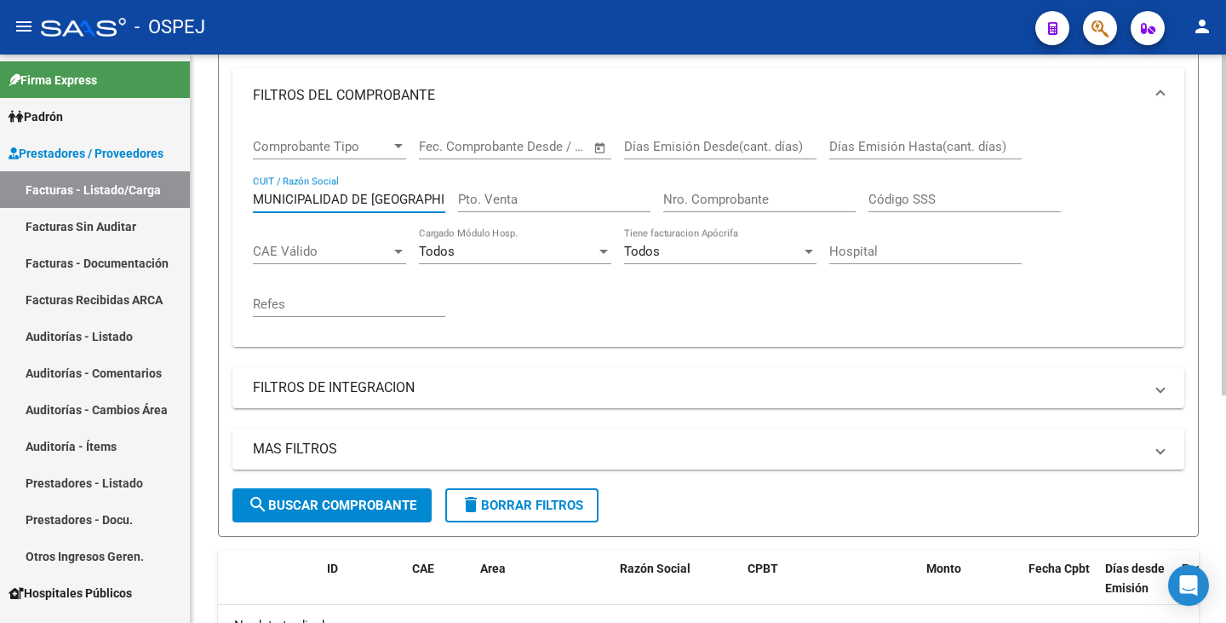
type input "MUNICIPALIDAD DE CORDOBA"
click at [346, 509] on span "search Buscar Comprobante" at bounding box center [332, 504] width 169 height 15
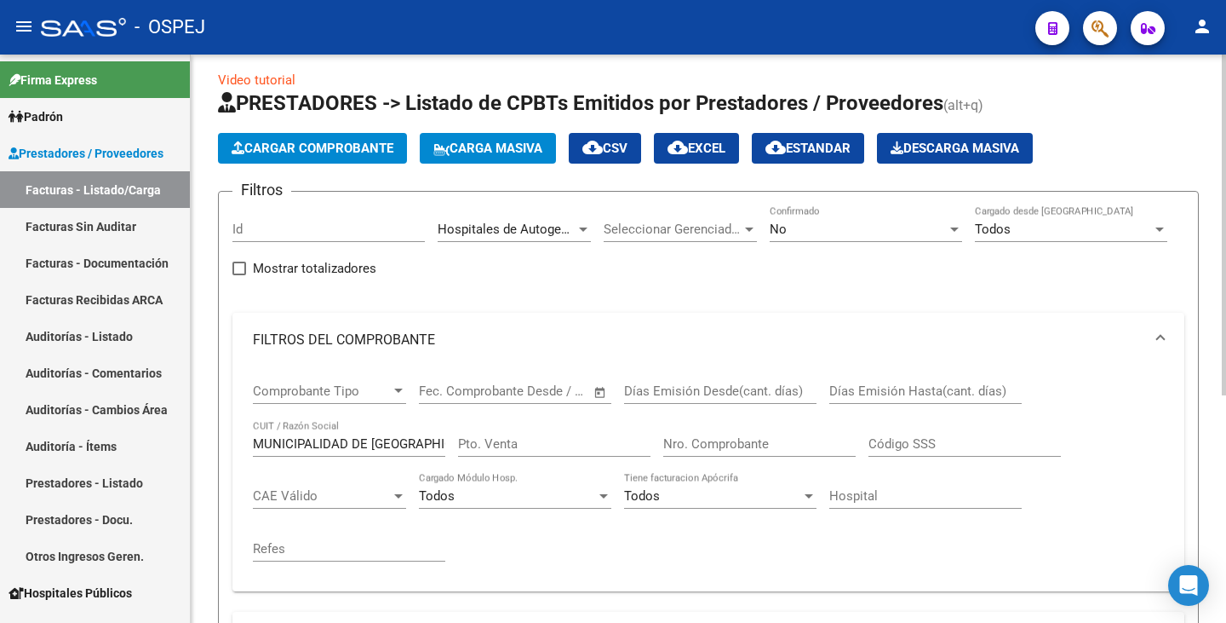
scroll to position [0, 0]
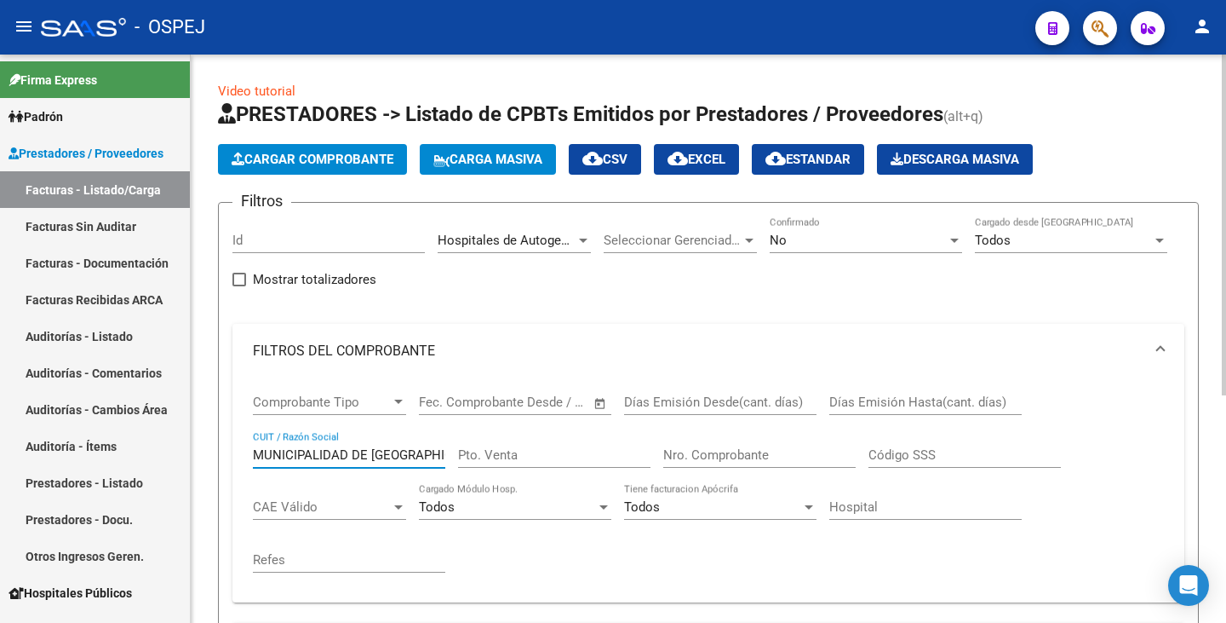
drag, startPoint x: 435, startPoint y: 457, endPoint x: 192, endPoint y: 460, distance: 243.6
click at [192, 453] on div "Video tutorial PRESTADORES -> Listado de CPBTs Emitidos por Prestadores / Prove…" at bounding box center [709, 528] width 1036 height 946
click at [691, 457] on input "Nro. Comprobante" at bounding box center [759, 454] width 192 height 15
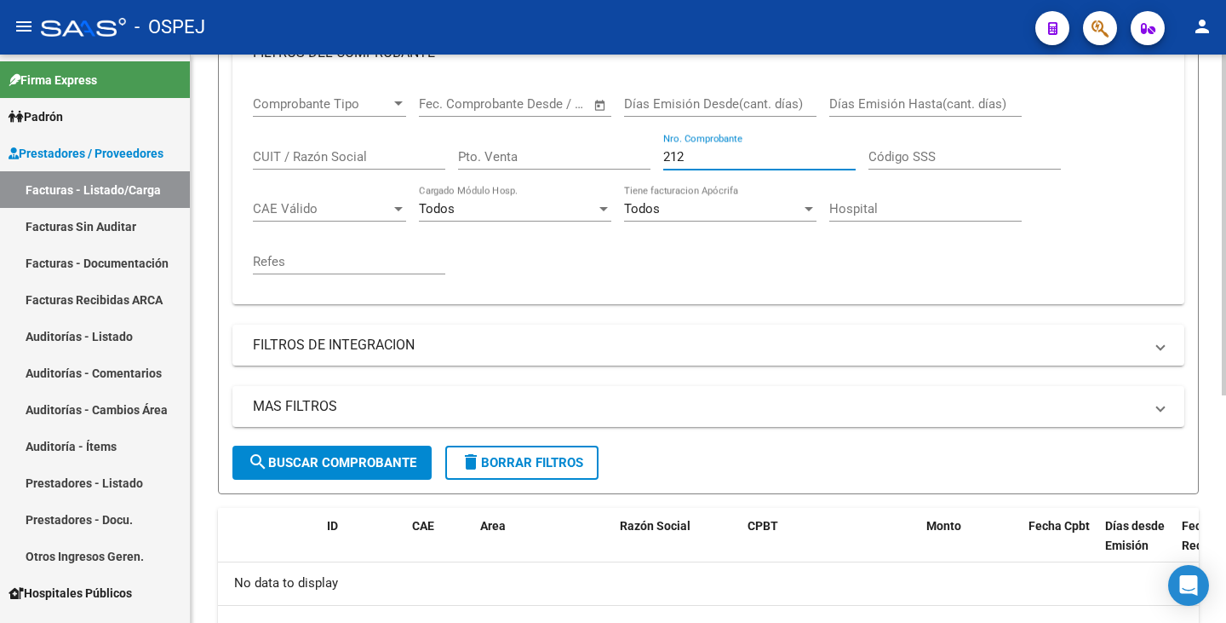
scroll to position [341, 0]
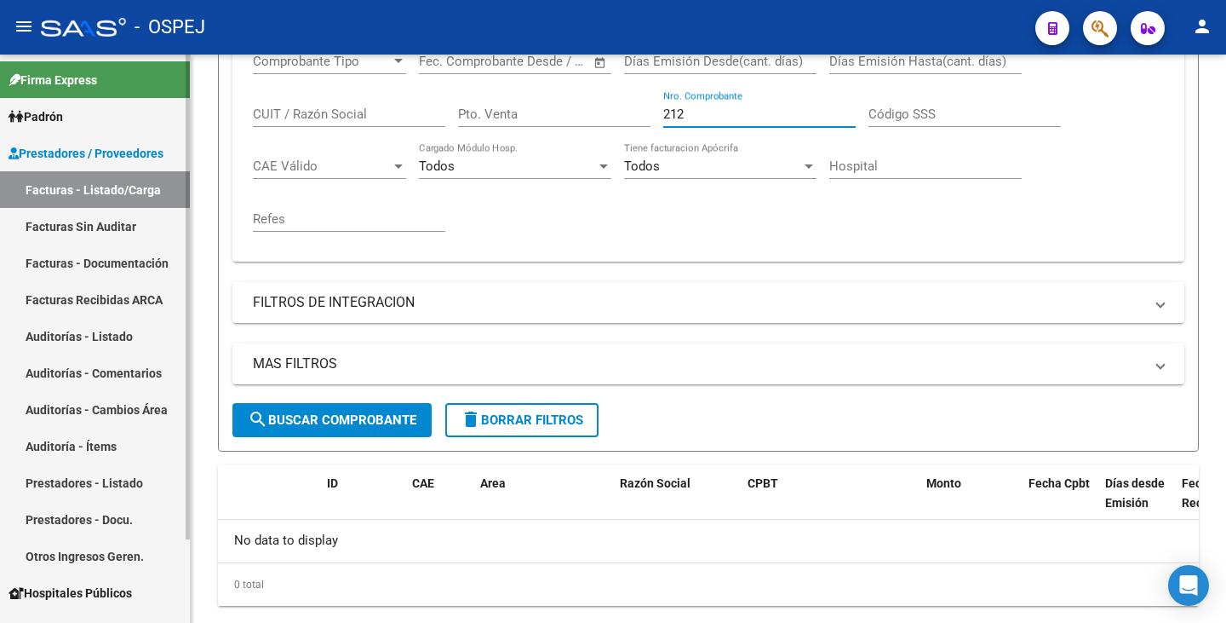
type input "212"
click at [128, 216] on link "Facturas Sin Auditar" at bounding box center [95, 226] width 190 height 37
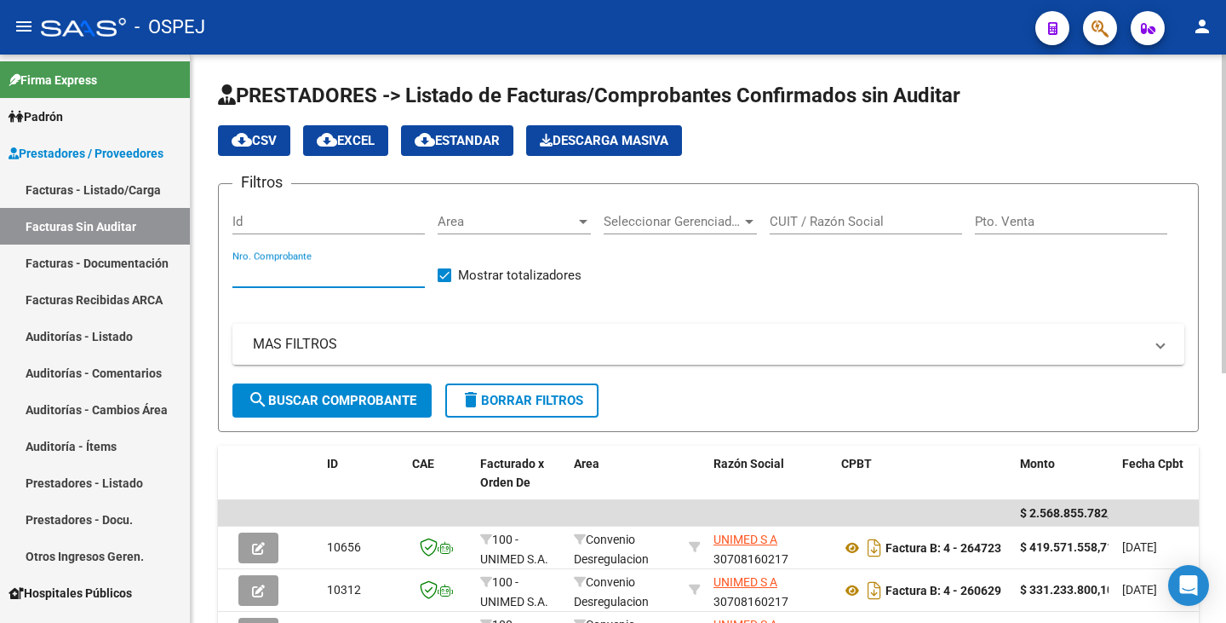
click at [320, 278] on input "Nro. Comprobante" at bounding box center [329, 274] width 192 height 15
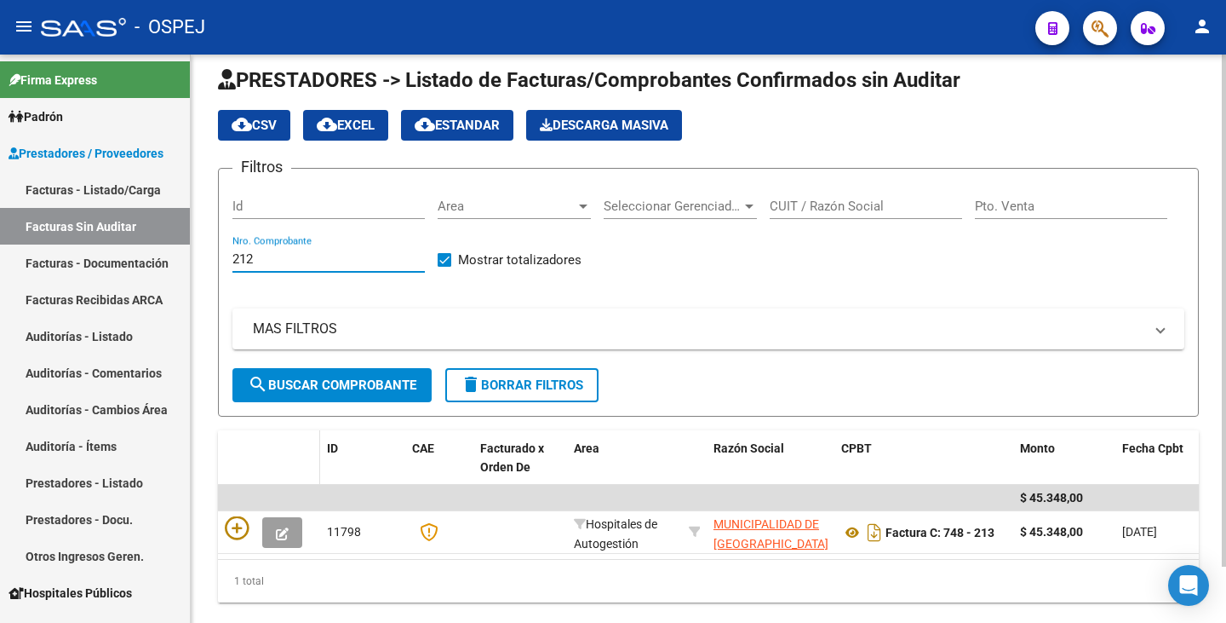
scroll to position [62, 0]
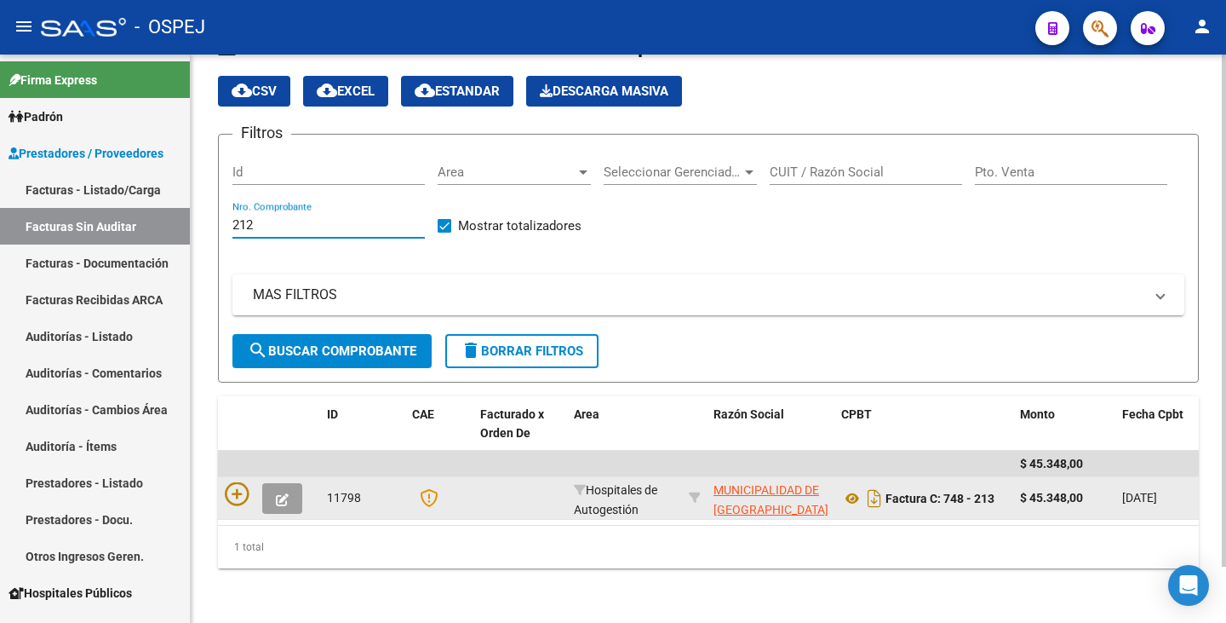
type input "212"
click at [292, 483] on button "button" at bounding box center [282, 498] width 40 height 31
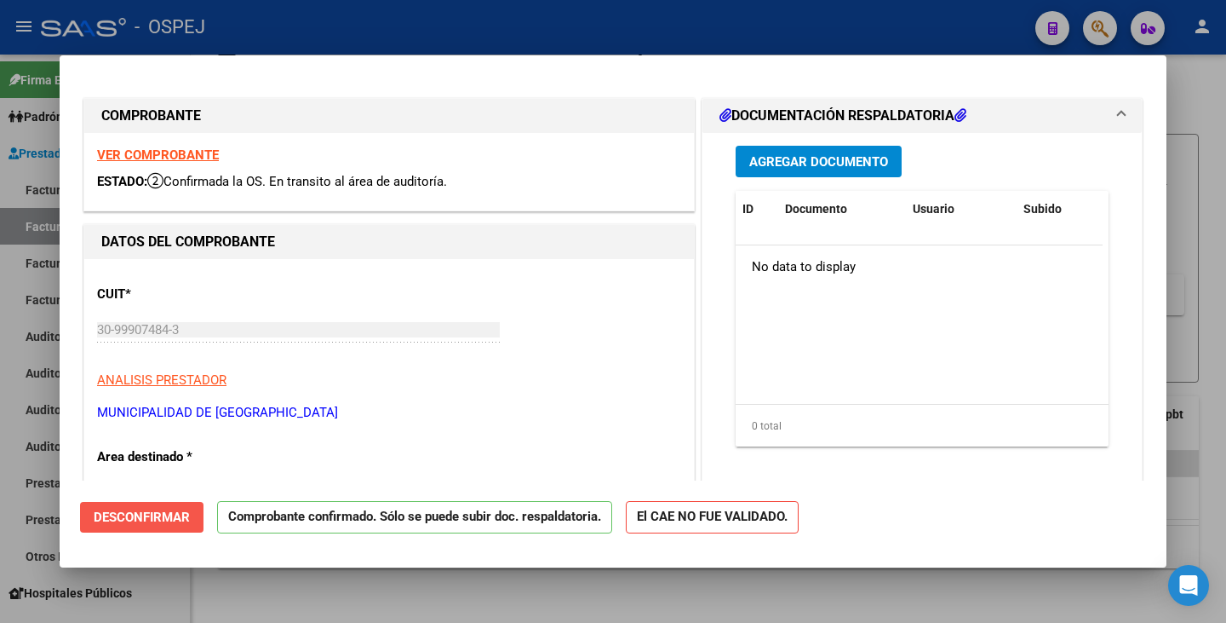
click at [157, 514] on span "Desconfirmar" at bounding box center [142, 516] width 96 height 15
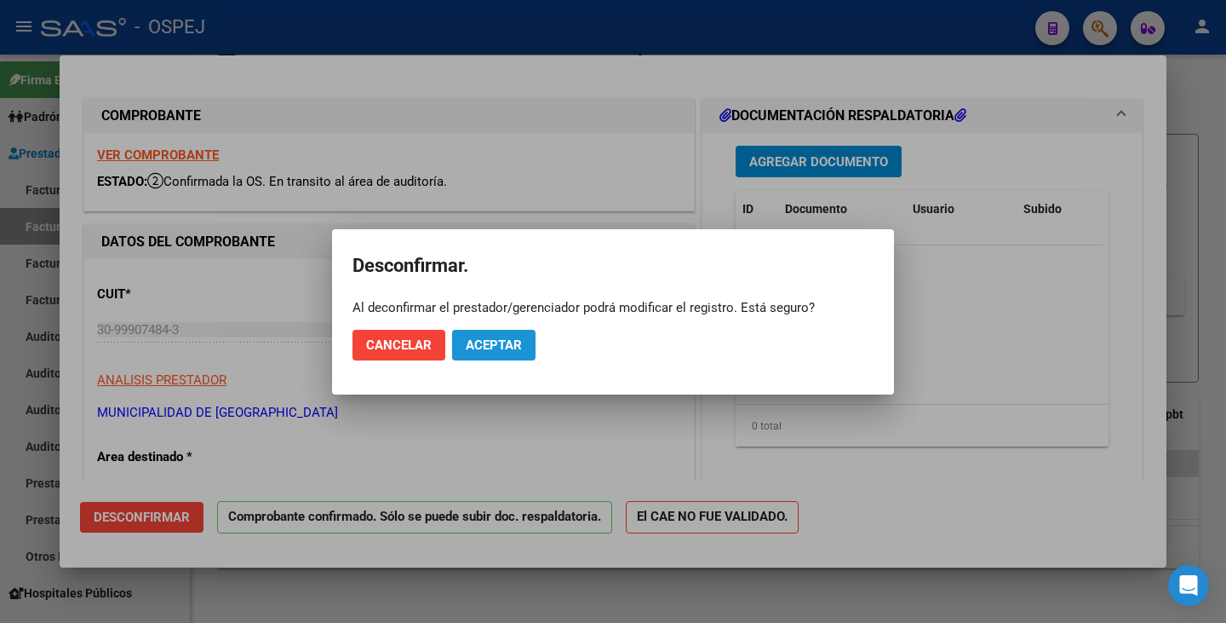
click at [468, 352] on button "Aceptar" at bounding box center [493, 345] width 83 height 31
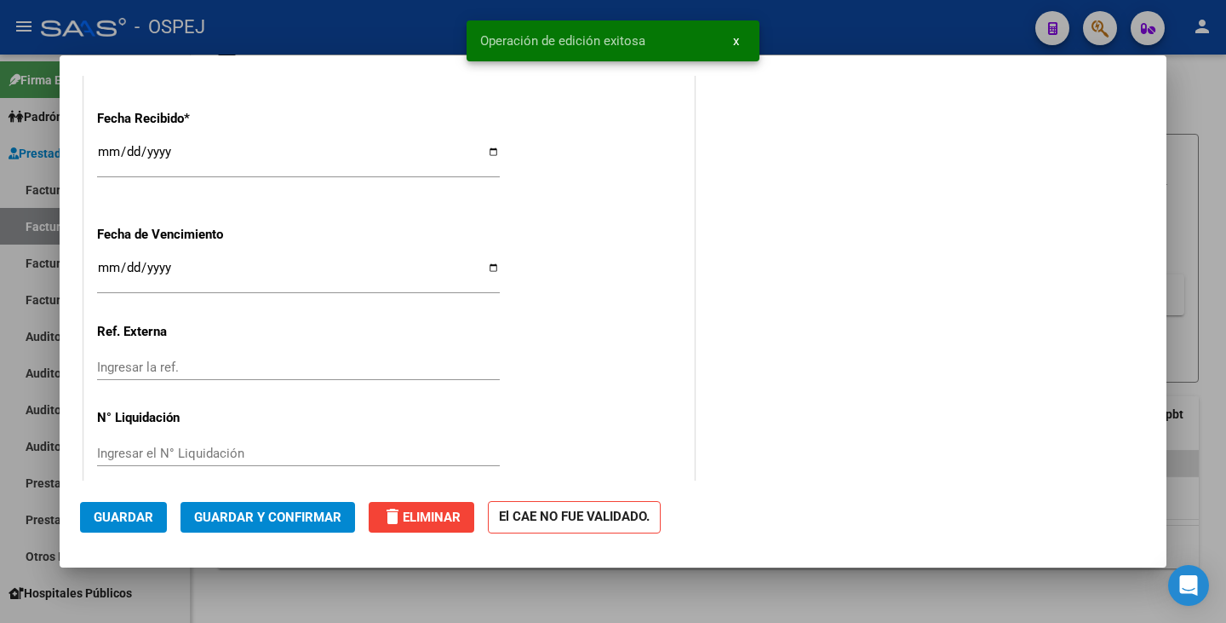
scroll to position [990, 0]
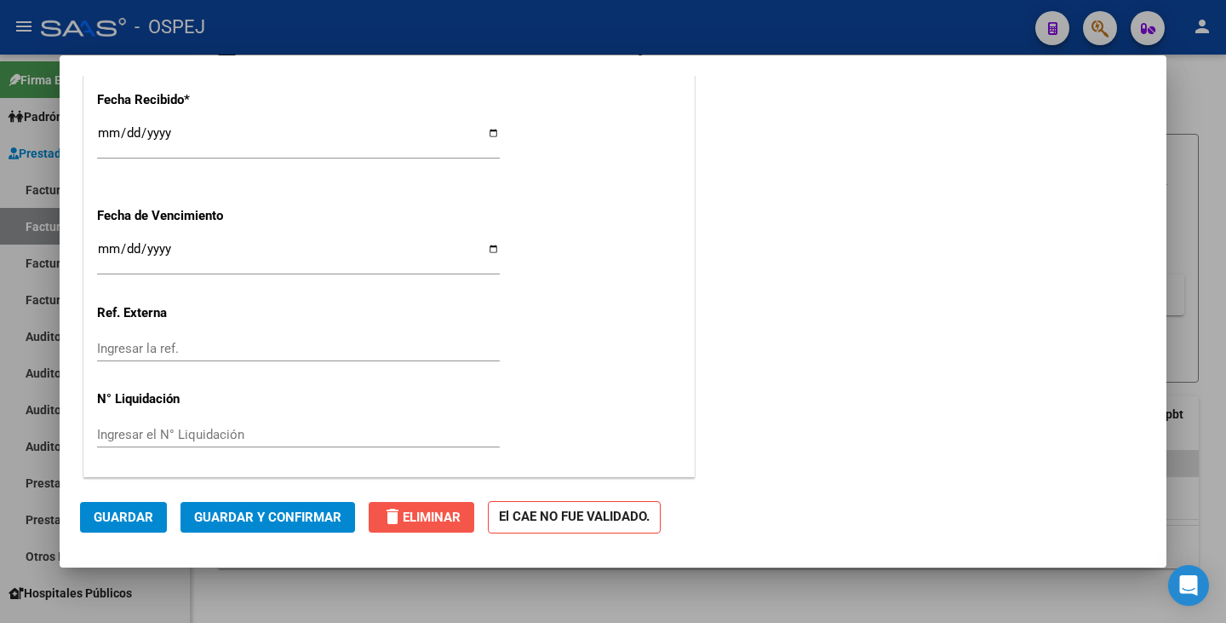
click at [420, 518] on span "delete Eliminar" at bounding box center [421, 516] width 78 height 15
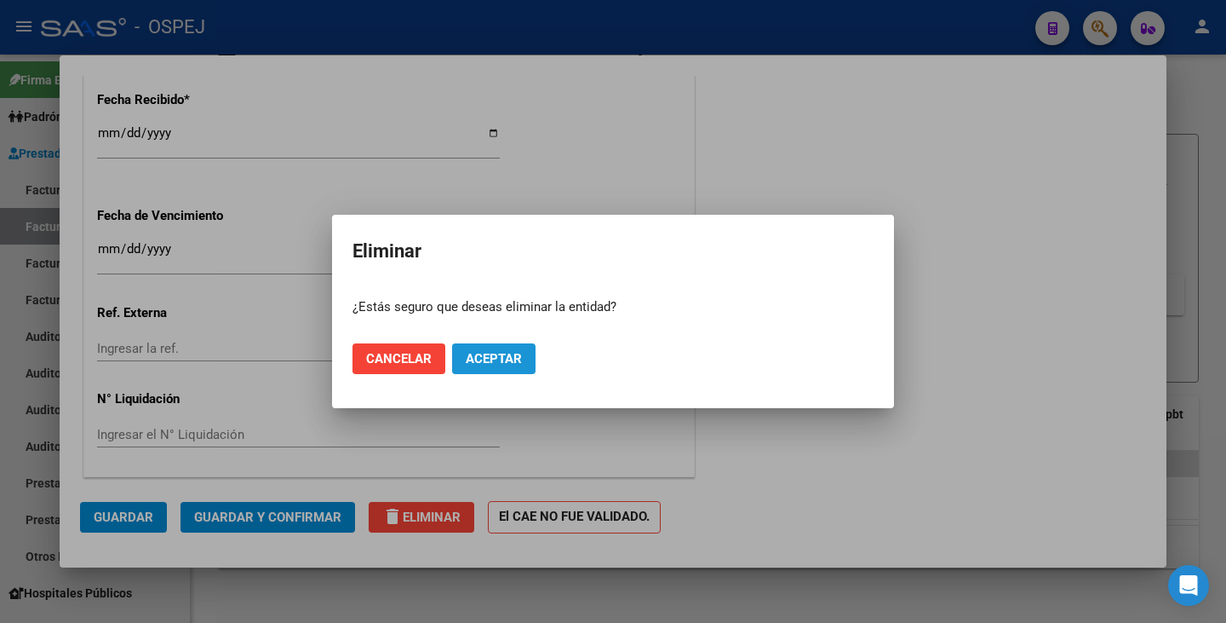
click at [494, 354] on span "Aceptar" at bounding box center [494, 358] width 56 height 15
type input "$ 0,00"
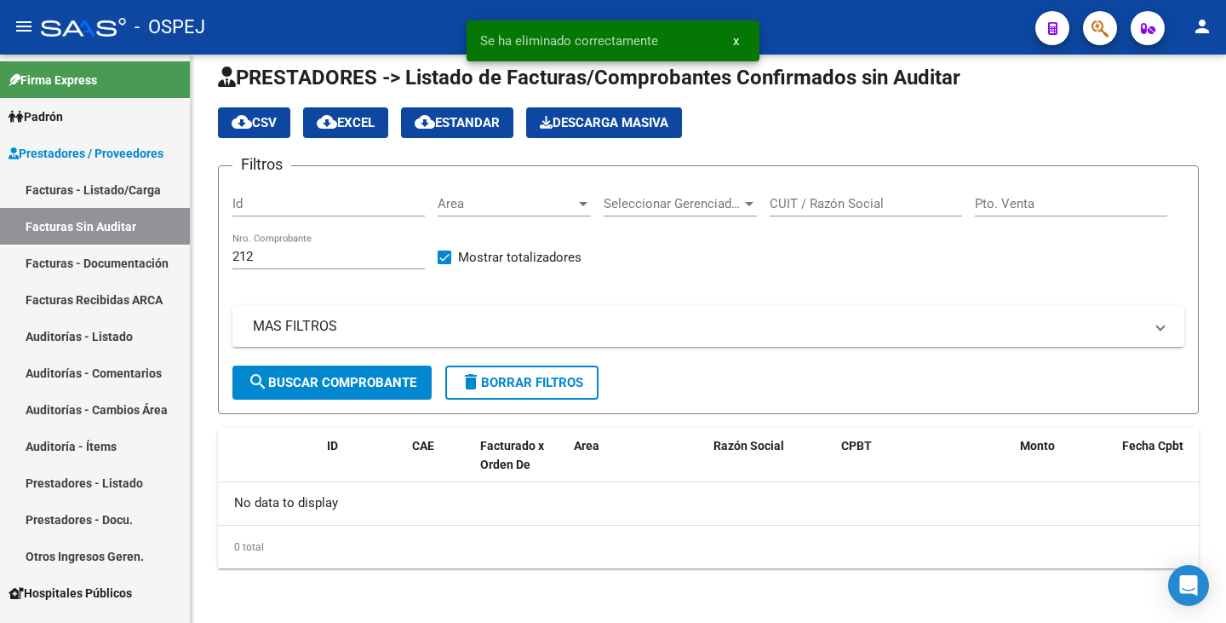
scroll to position [18, 0]
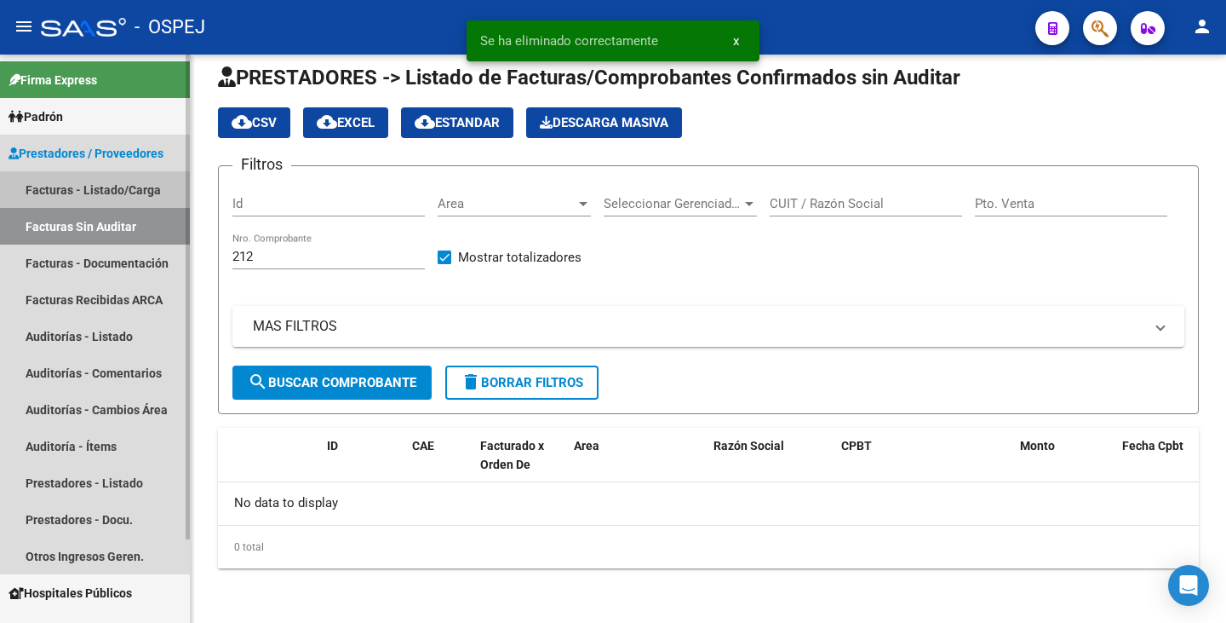
click at [92, 194] on link "Facturas - Listado/Carga" at bounding box center [95, 189] width 190 height 37
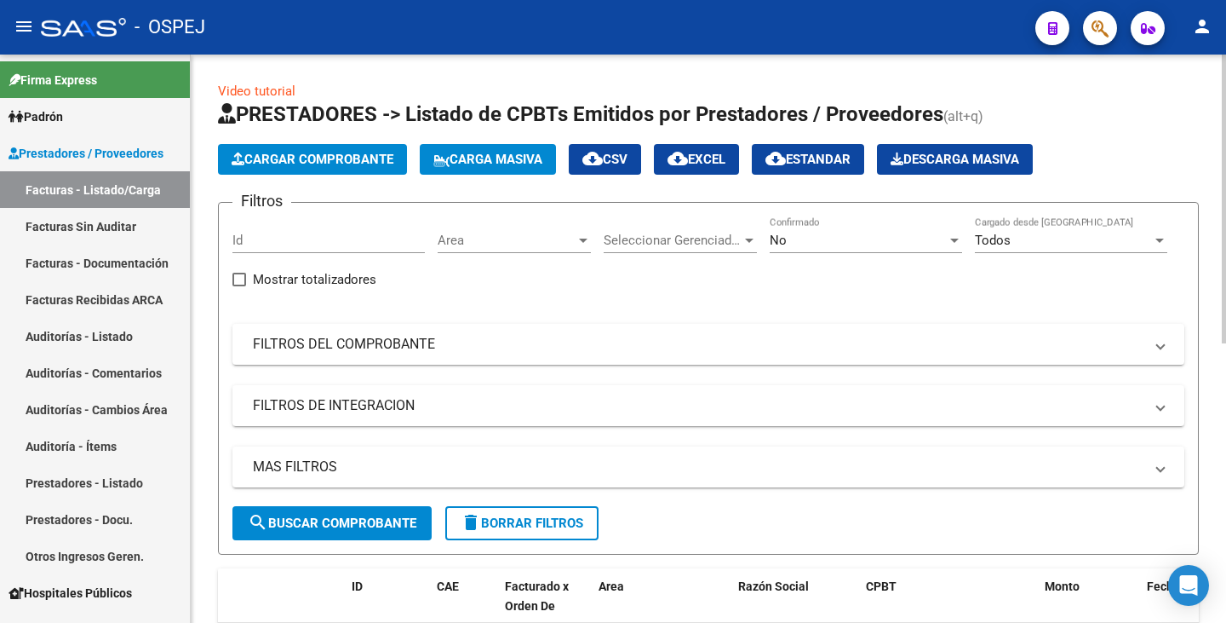
click at [531, 247] on span "Area" at bounding box center [507, 240] width 138 height 15
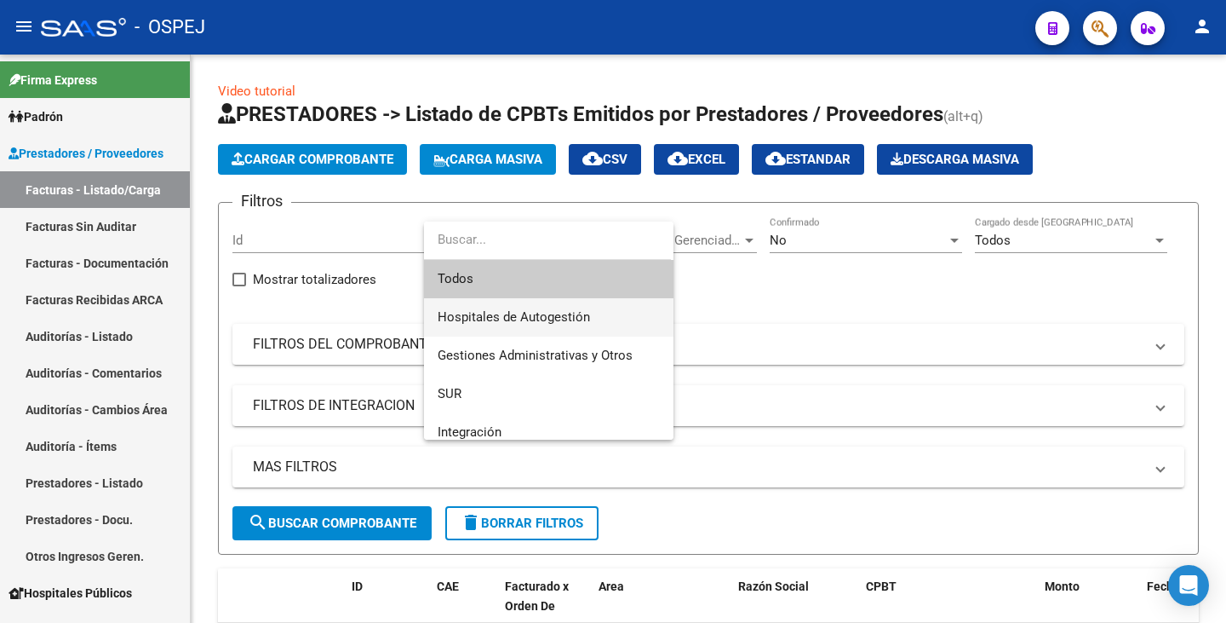
click at [503, 332] on span "Hospitales de Autogestión" at bounding box center [549, 317] width 222 height 38
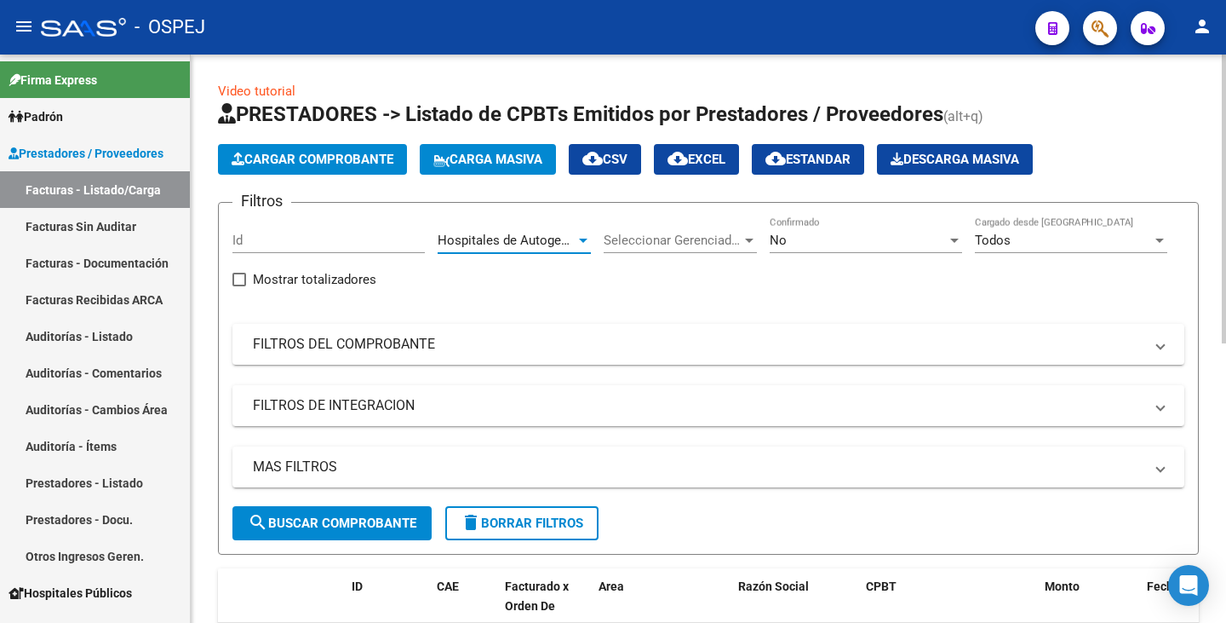
click at [352, 524] on span "search Buscar Comprobante" at bounding box center [332, 522] width 169 height 15
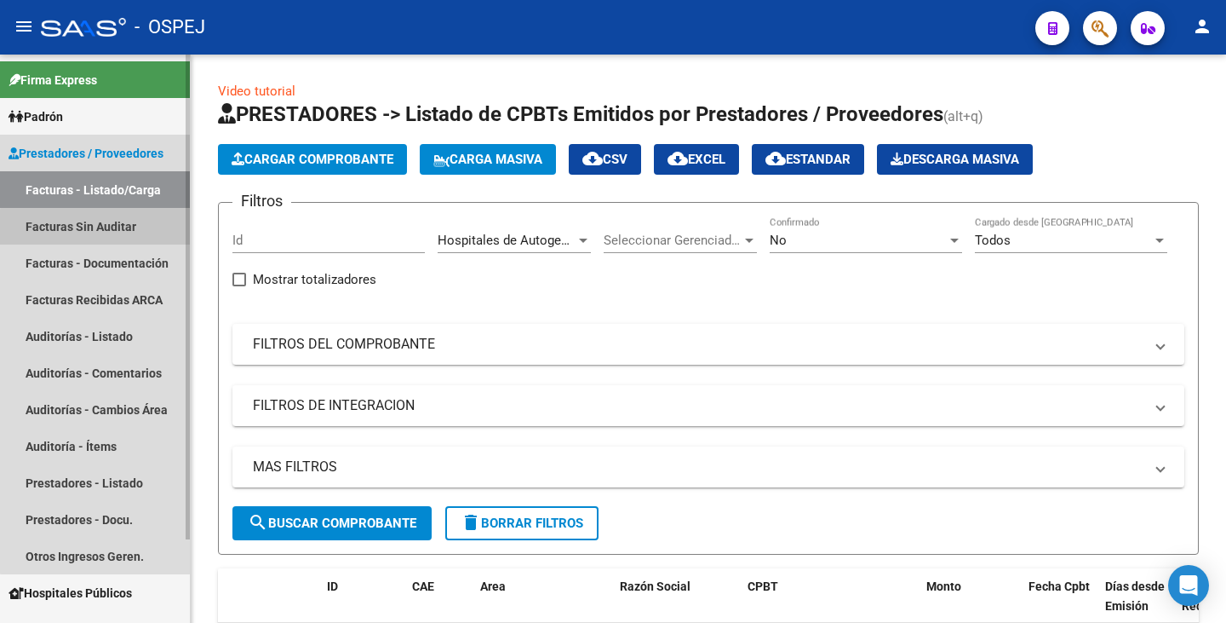
click at [99, 227] on link "Facturas Sin Auditar" at bounding box center [95, 226] width 190 height 37
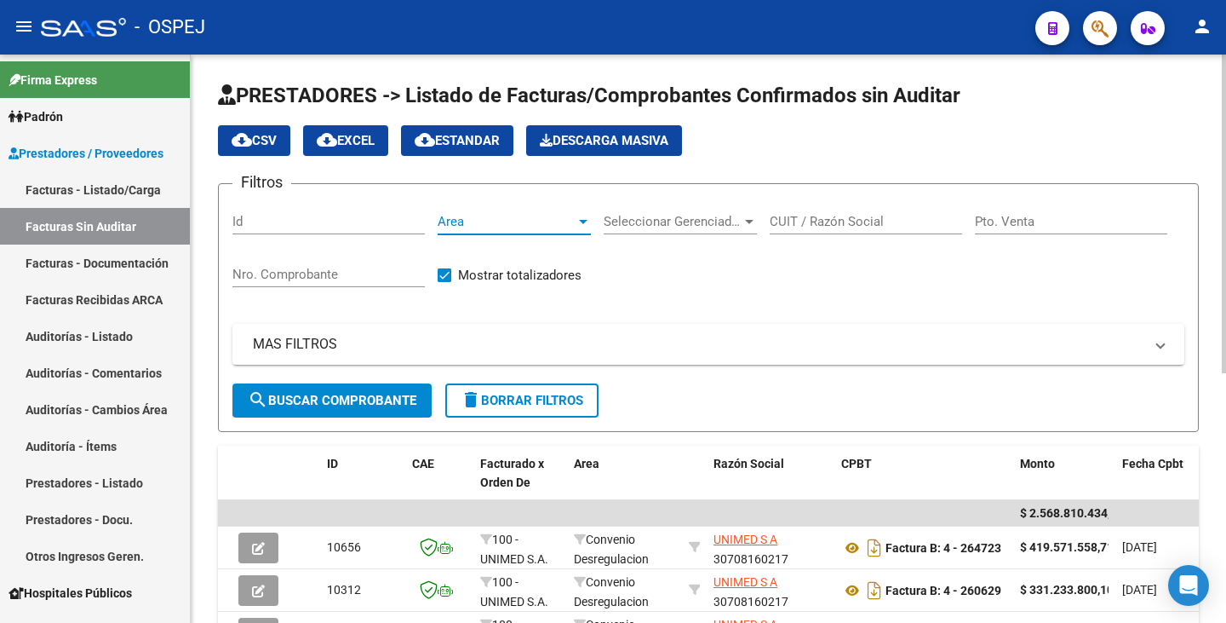
click at [528, 224] on span "Area" at bounding box center [507, 221] width 138 height 15
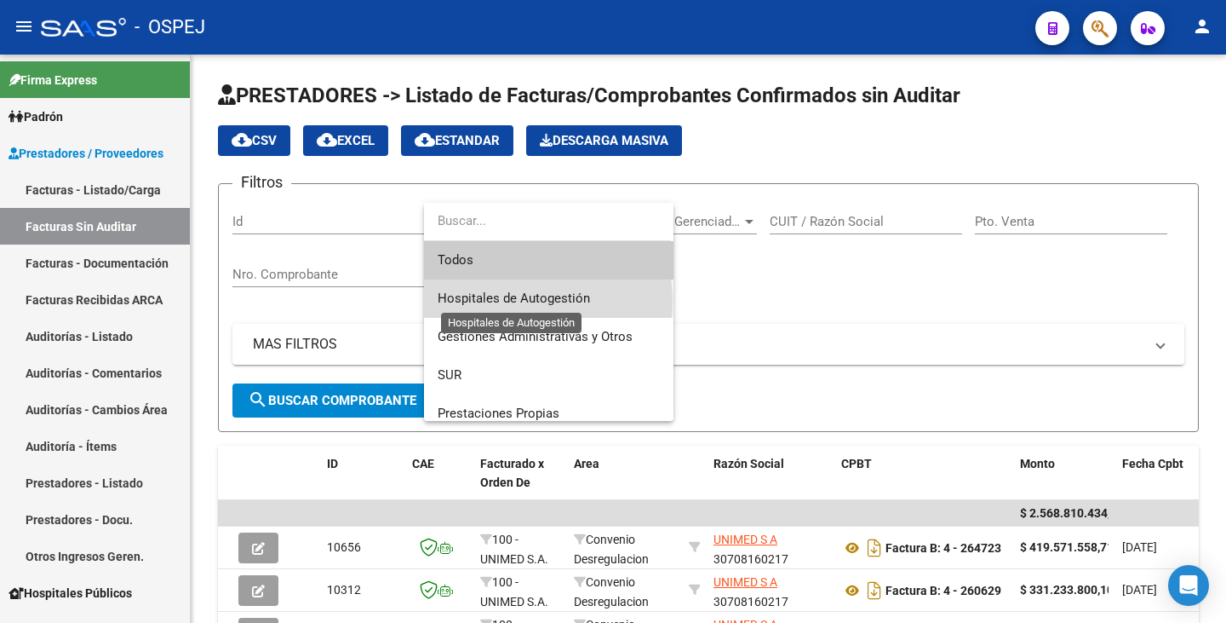
click at [512, 301] on span "Hospitales de Autogestión" at bounding box center [514, 297] width 152 height 15
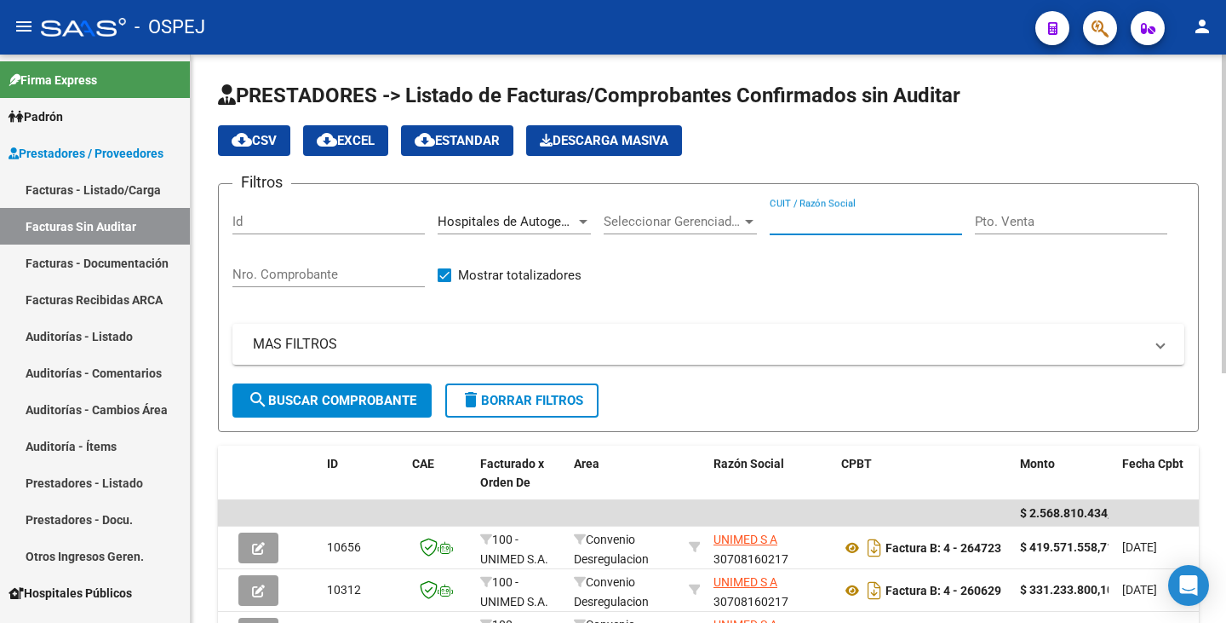
click at [829, 227] on input "CUIT / Razón Social" at bounding box center [866, 221] width 192 height 15
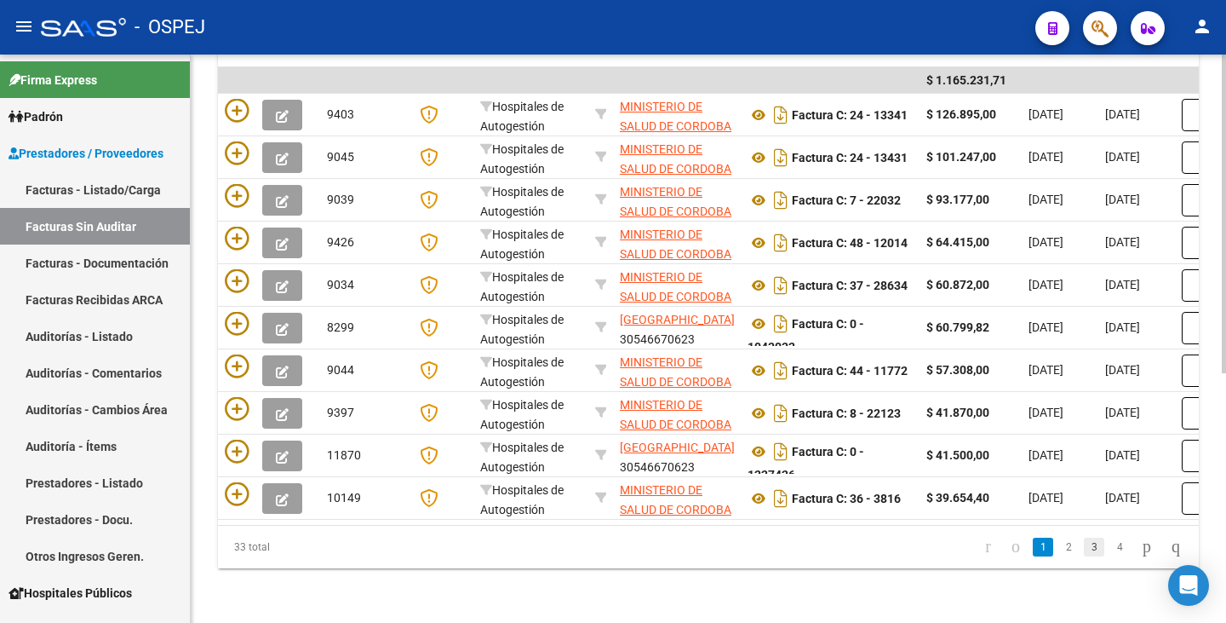
scroll to position [445, 0]
type input "CORDOBA"
click at [1110, 552] on link "4" at bounding box center [1120, 546] width 20 height 19
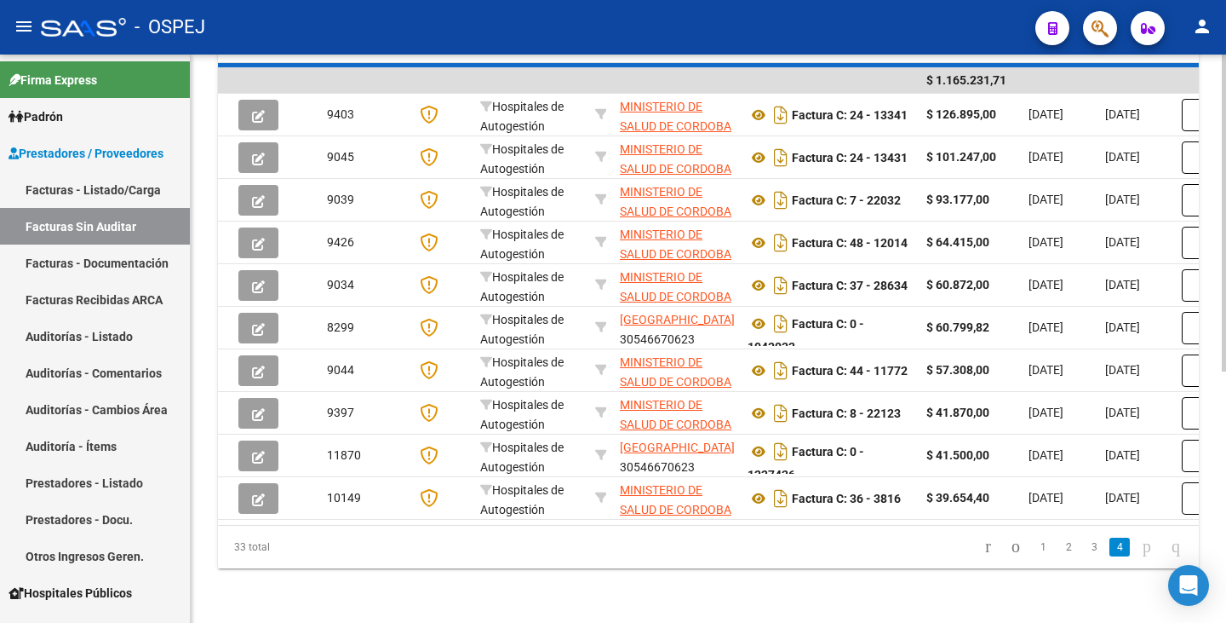
scroll to position [147, 0]
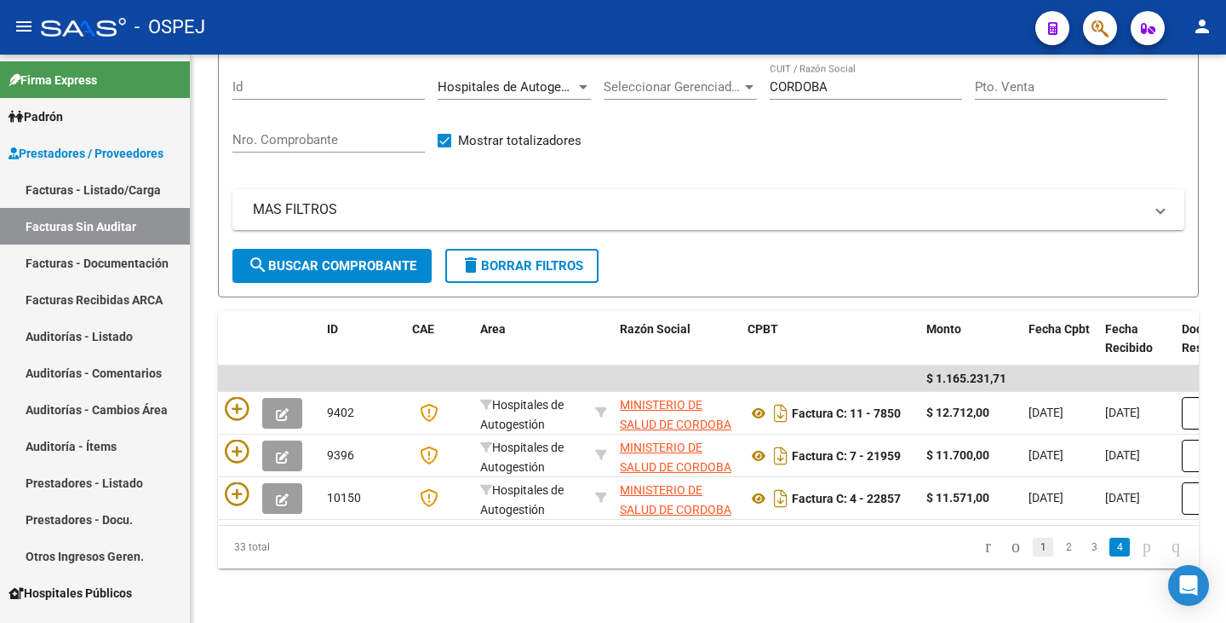
click at [1033, 554] on link "1" at bounding box center [1043, 546] width 20 height 19
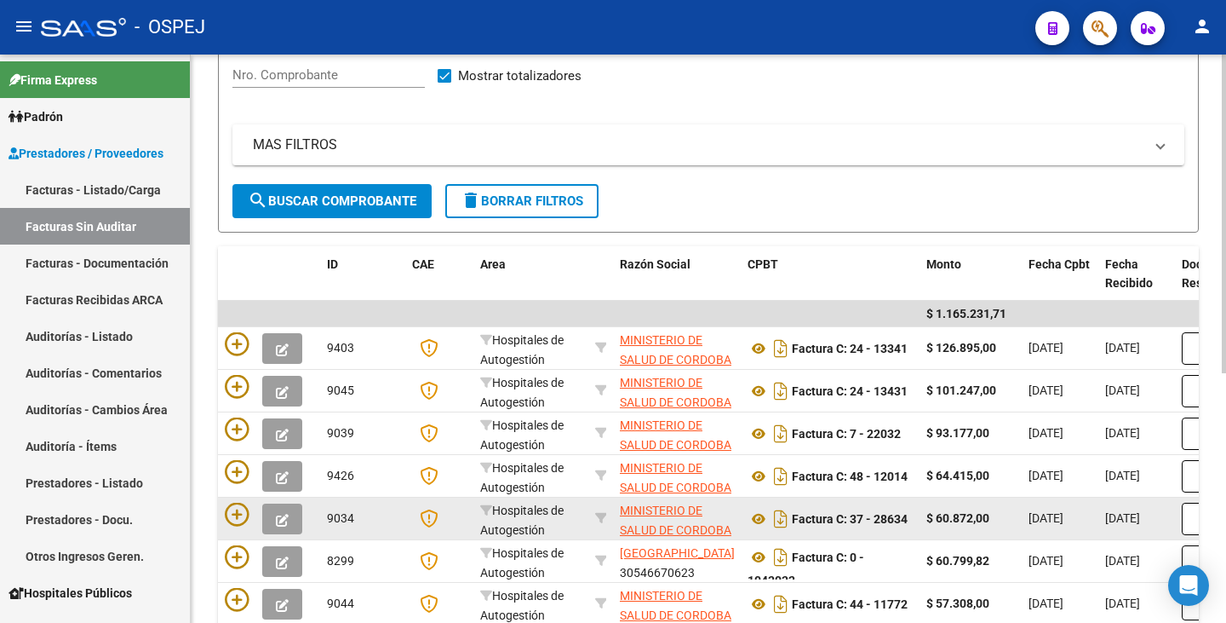
scroll to position [190, 0]
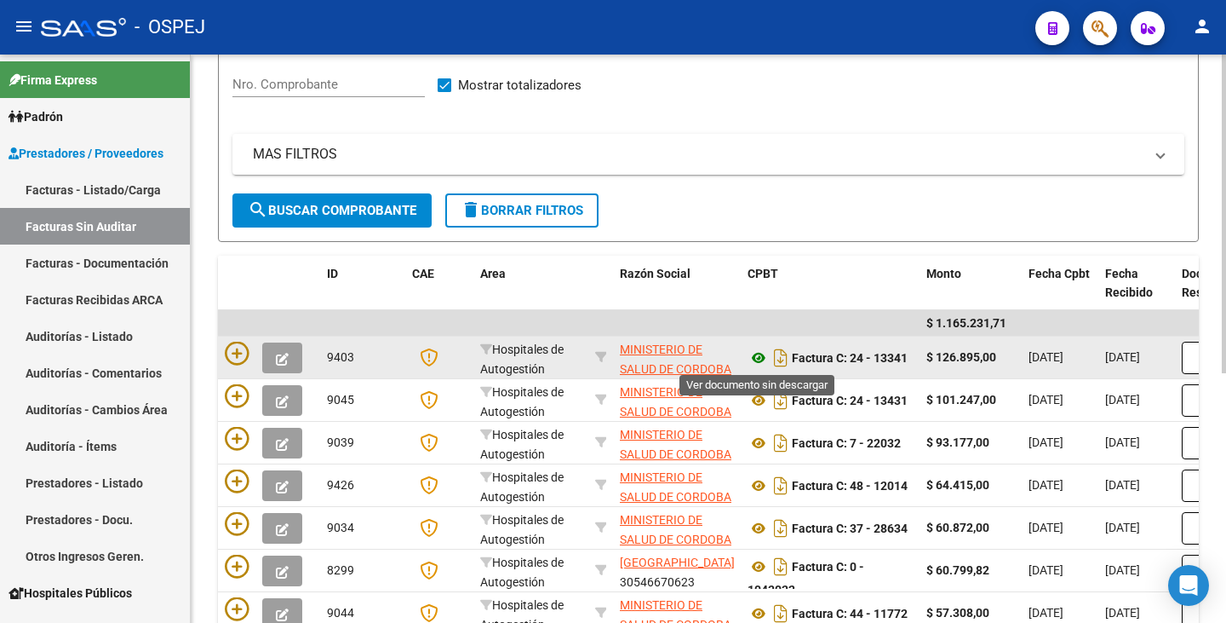
click at [760, 359] on icon at bounding box center [759, 357] width 22 height 20
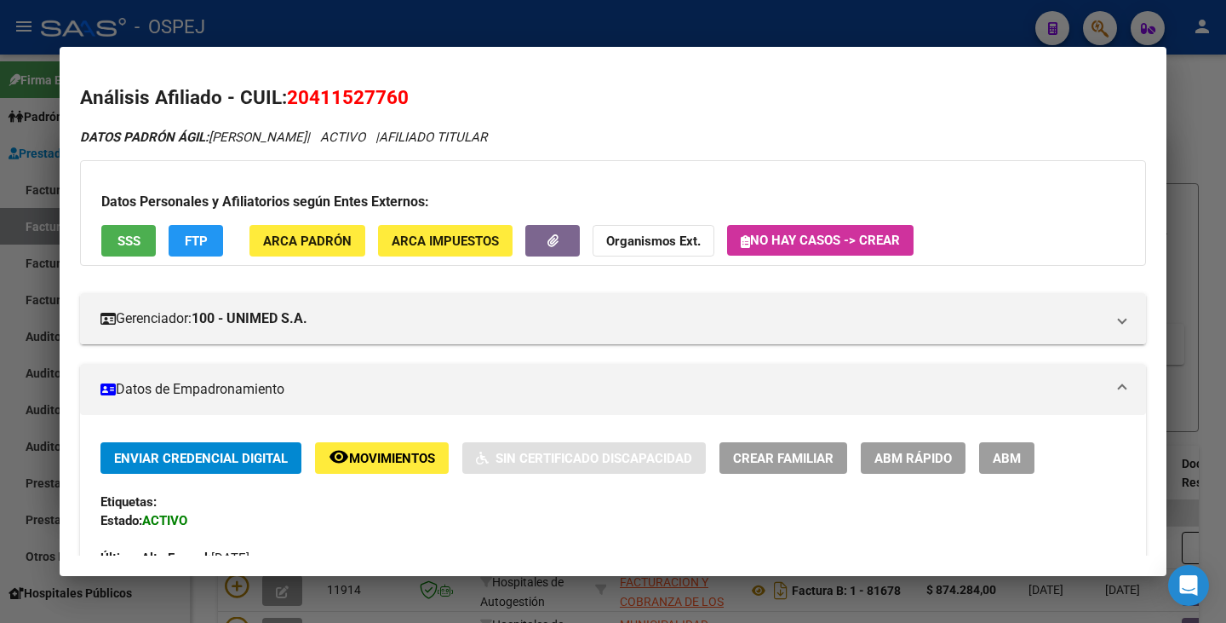
scroll to position [3, 0]
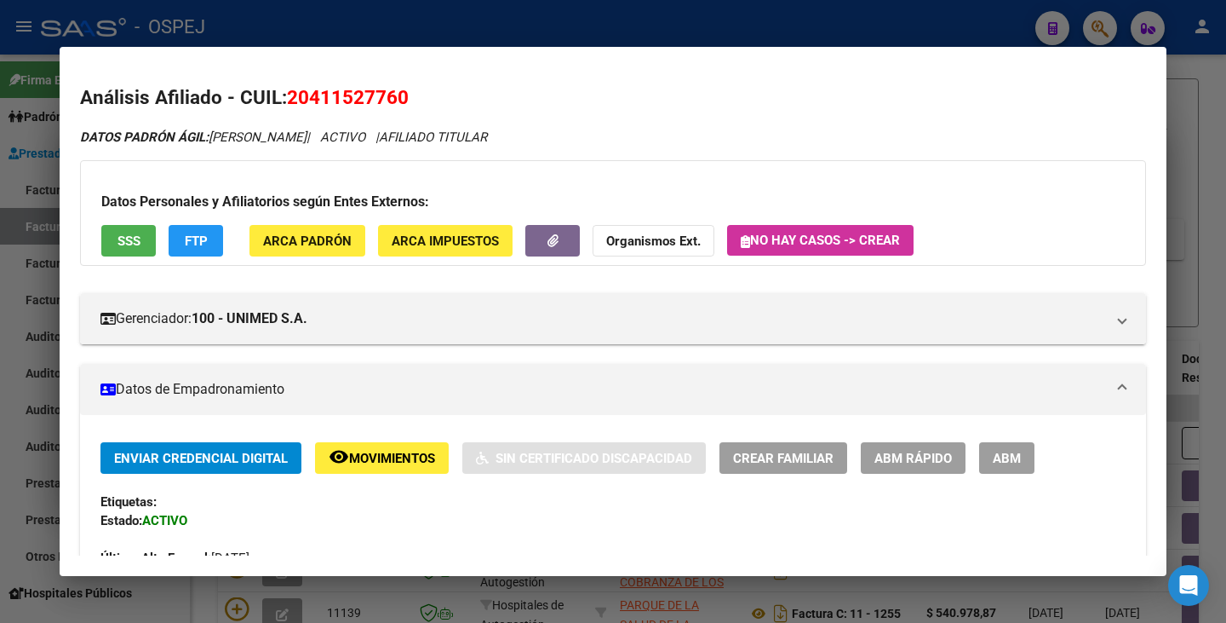
drag, startPoint x: 13, startPoint y: 278, endPoint x: 14, endPoint y: 262, distance: 16.2
click at [12, 278] on div at bounding box center [613, 311] width 1226 height 623
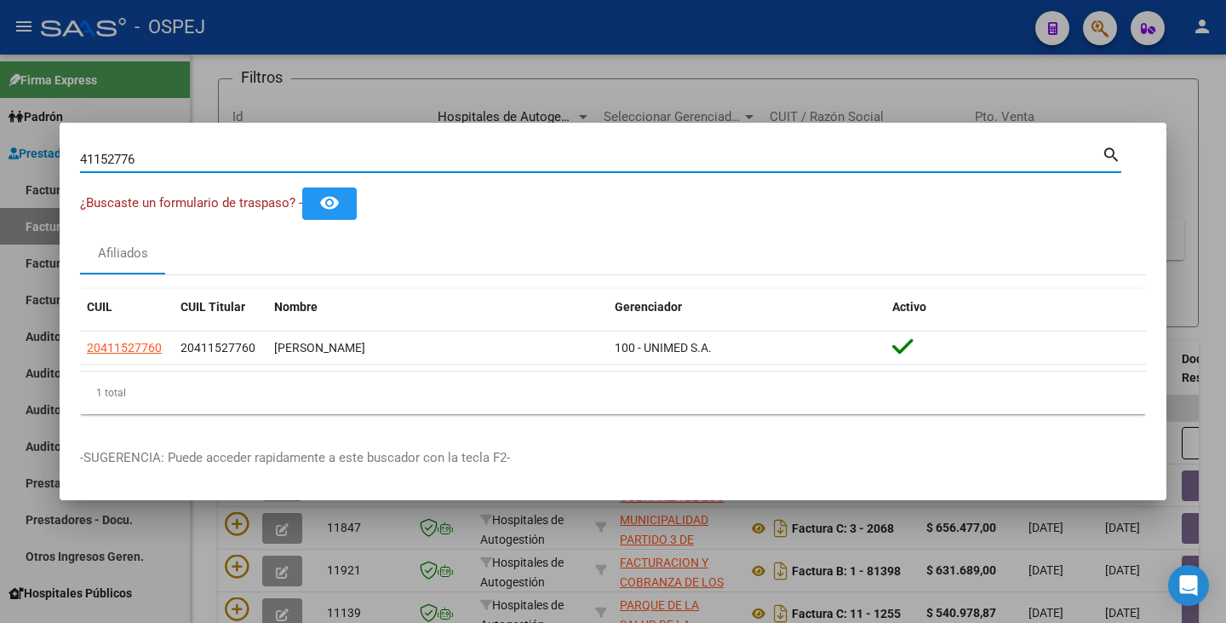
drag, startPoint x: 147, startPoint y: 160, endPoint x: 0, endPoint y: 137, distance: 149.1
click at [0, 137] on div "41152776 Buscar (apellido, dni, cuil, nro traspaso, cuit, obra social) search ¿…" at bounding box center [613, 311] width 1226 height 623
paste input "58696307"
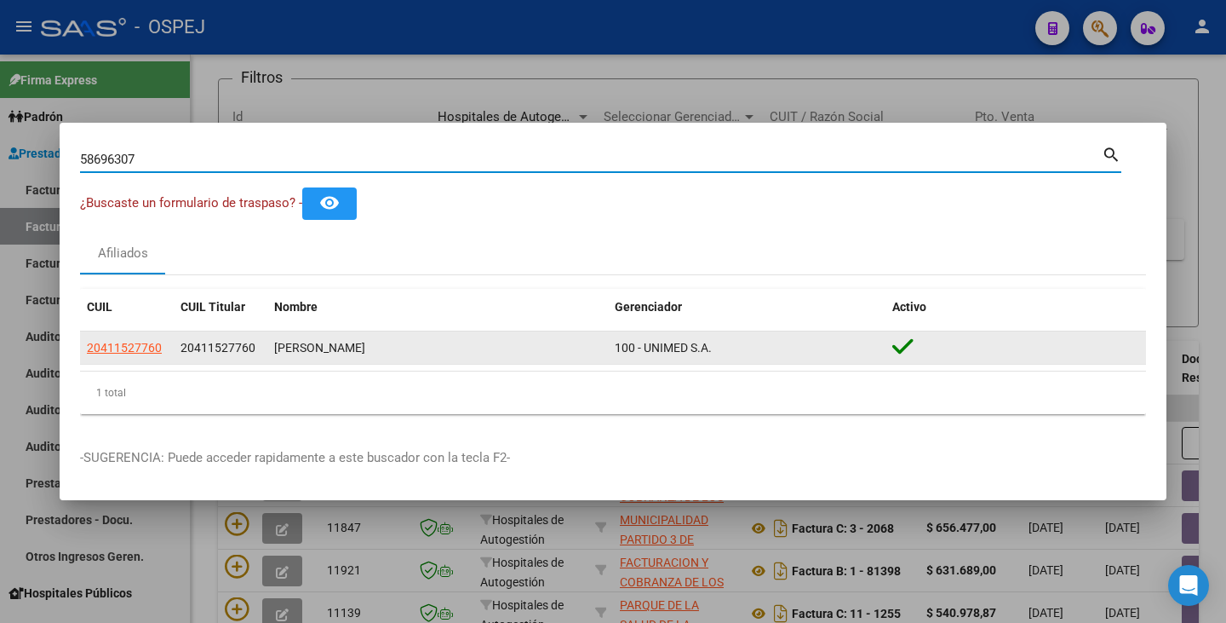
type input "58696307"
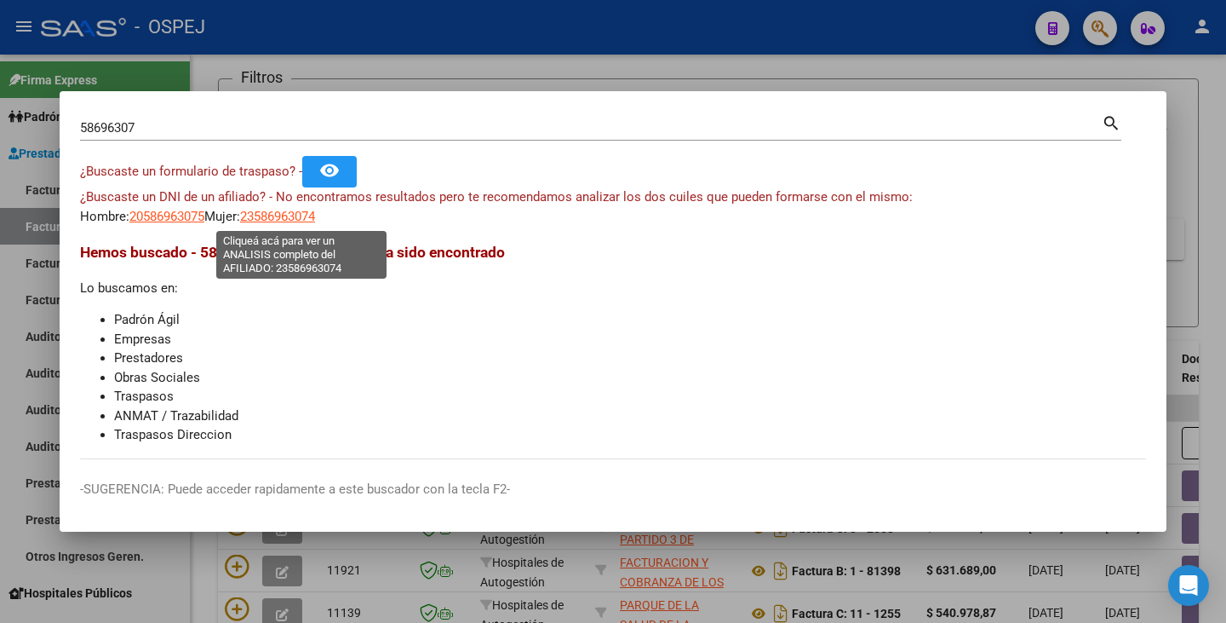
click at [310, 216] on span "23586963074" at bounding box center [277, 216] width 75 height 15
type textarea "23586963074"
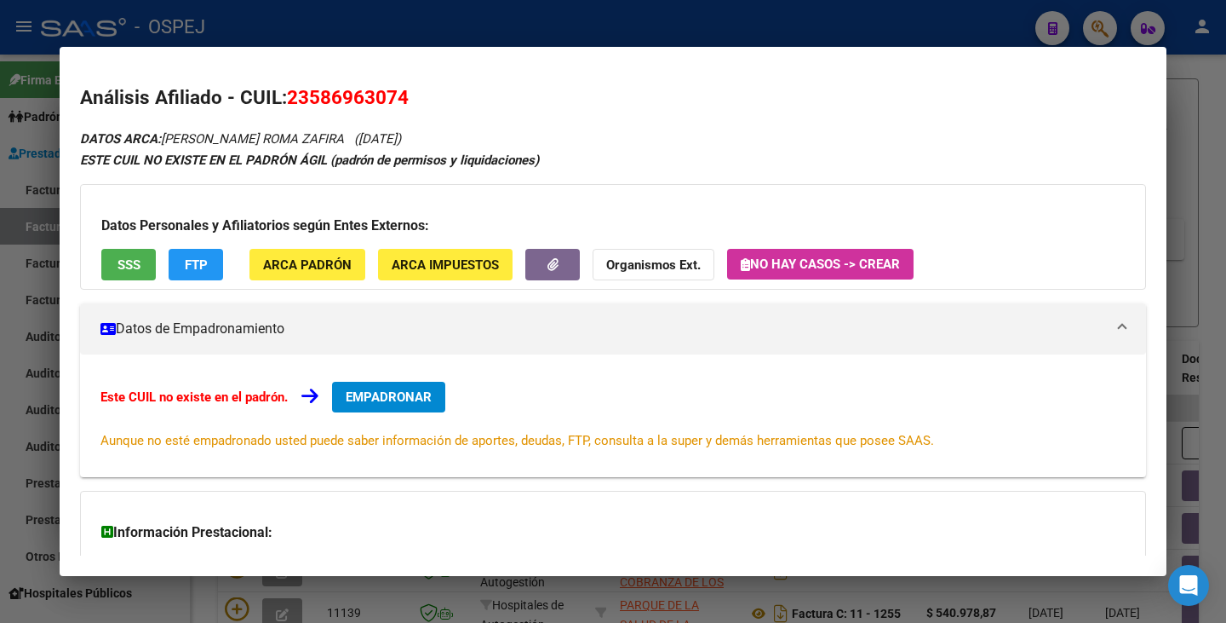
drag, startPoint x: 293, startPoint y: 95, endPoint x: 406, endPoint y: 102, distance: 113.5
click at [406, 102] on span "23586963074" at bounding box center [348, 97] width 122 height 22
copy span "23586963074"
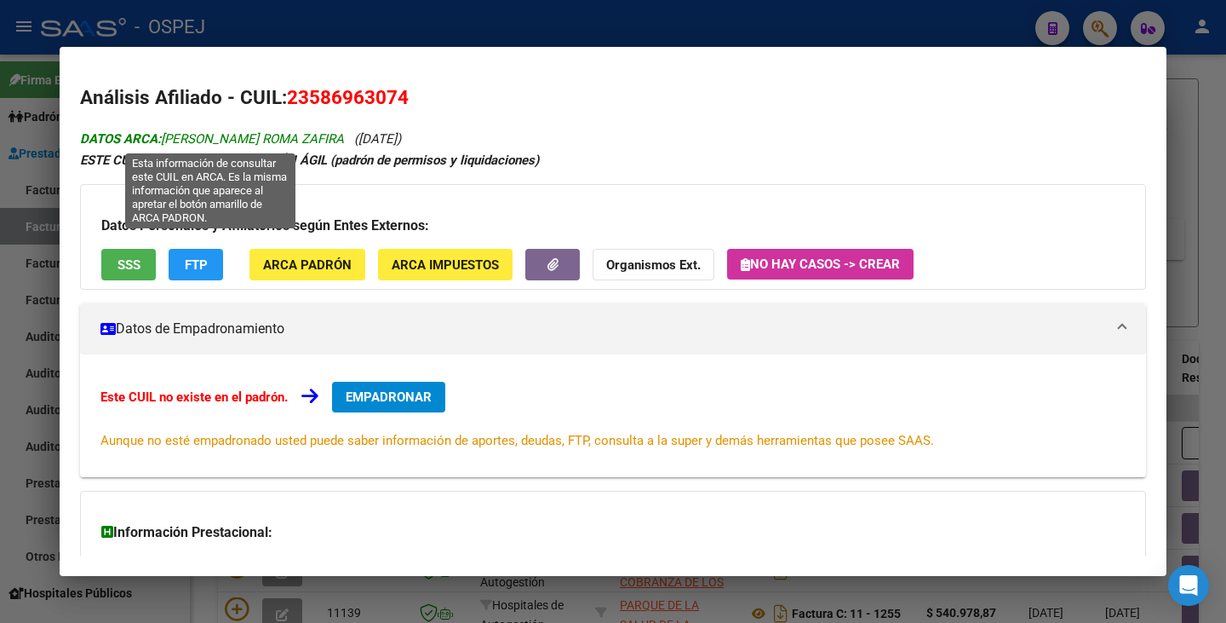
drag, startPoint x: 166, startPoint y: 137, endPoint x: 328, endPoint y: 141, distance: 161.9
click at [336, 145] on span "DATOS ARCA: MELLO GOMEZ ROMA ZAFIRA" at bounding box center [212, 138] width 264 height 15
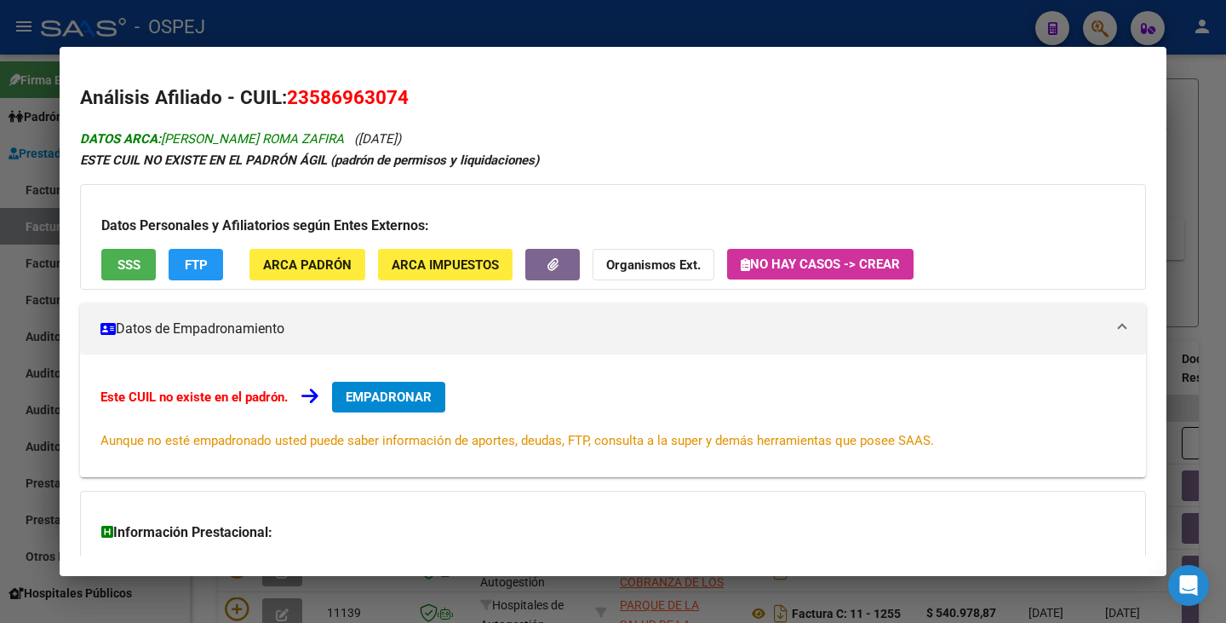
copy span "MELLO GOMEZ ROMA ZAFIRA"
click at [1, 282] on div at bounding box center [613, 311] width 1226 height 623
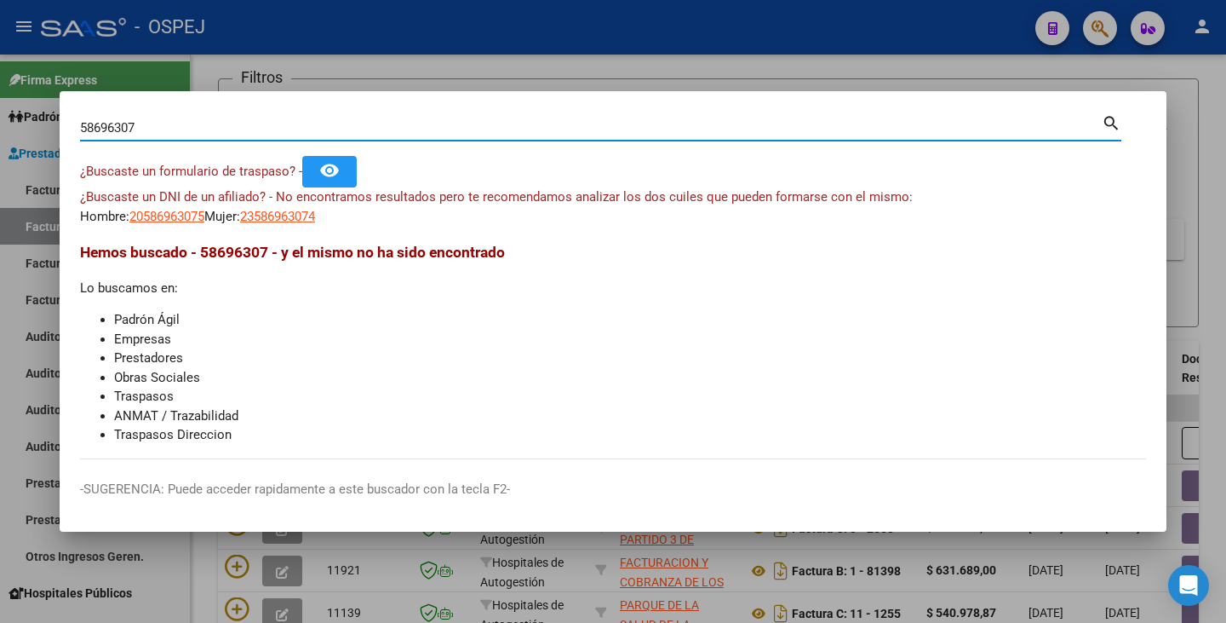
drag, startPoint x: 174, startPoint y: 134, endPoint x: 35, endPoint y: 132, distance: 138.8
click at [35, 132] on div "58696307 Buscar (apellido, dni, cuil, nro traspaso, cuit, obra social) search ¿…" at bounding box center [613, 311] width 1226 height 623
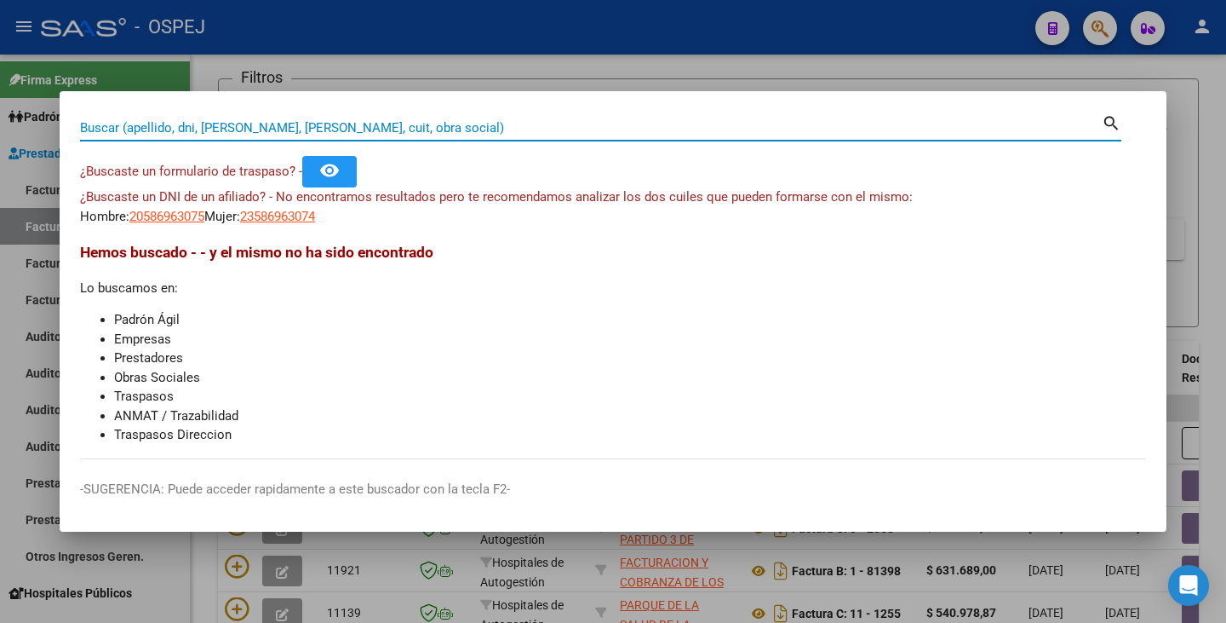
paste input "44296898"
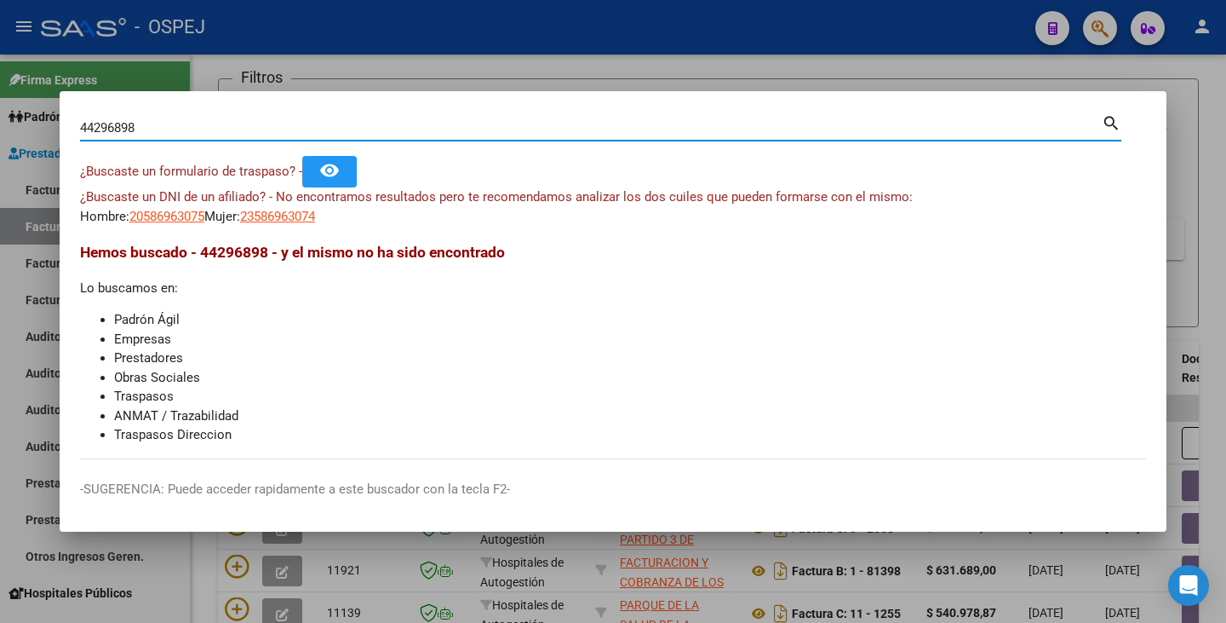
type input "44296898"
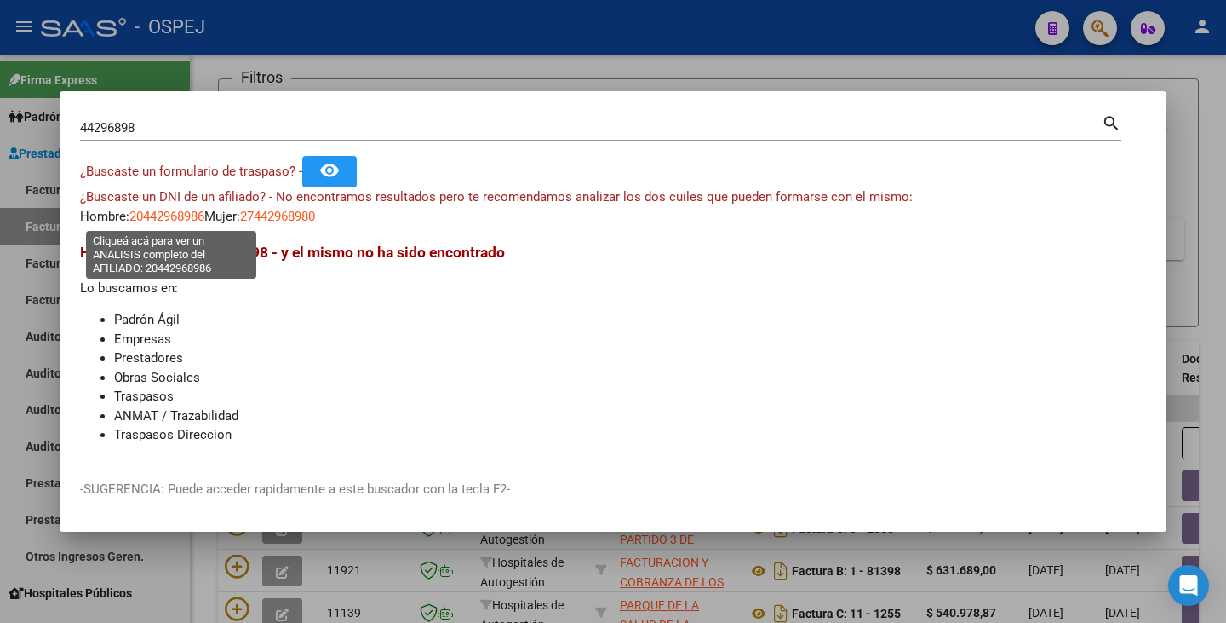
click at [198, 217] on span "20442968986" at bounding box center [166, 216] width 75 height 15
type textarea "20442968986"
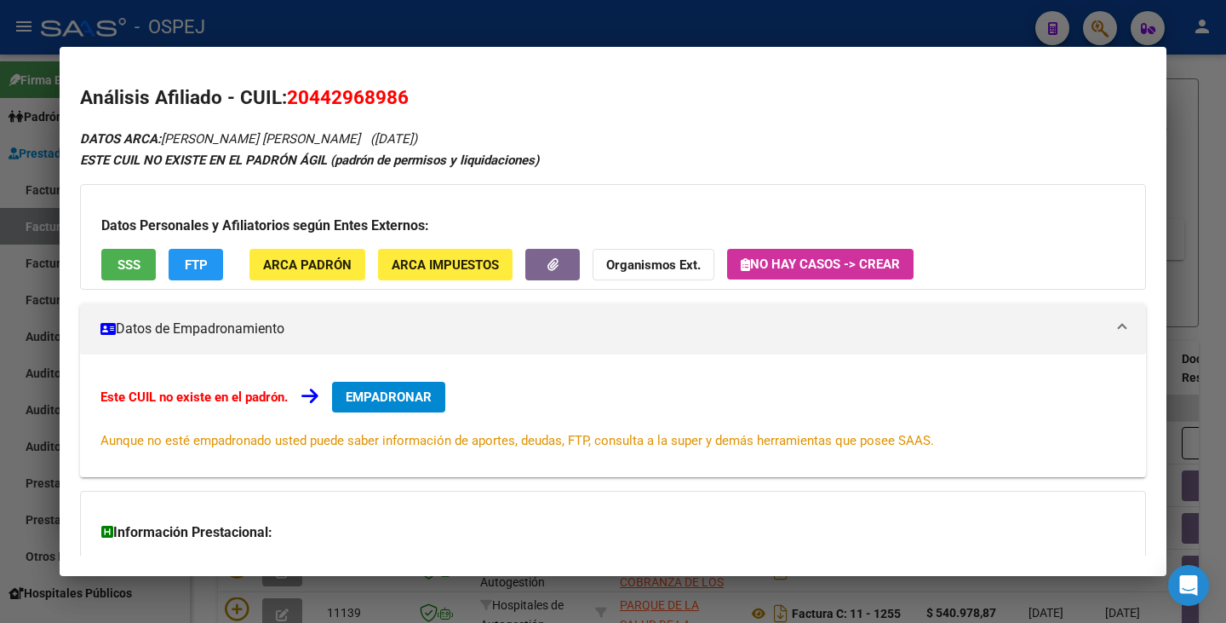
drag, startPoint x: 290, startPoint y: 91, endPoint x: 422, endPoint y: 106, distance: 132.9
click at [461, 110] on h2 "Análisis Afiliado - CUIL: 20442968986" at bounding box center [613, 97] width 1066 height 29
copy span "20442968986"
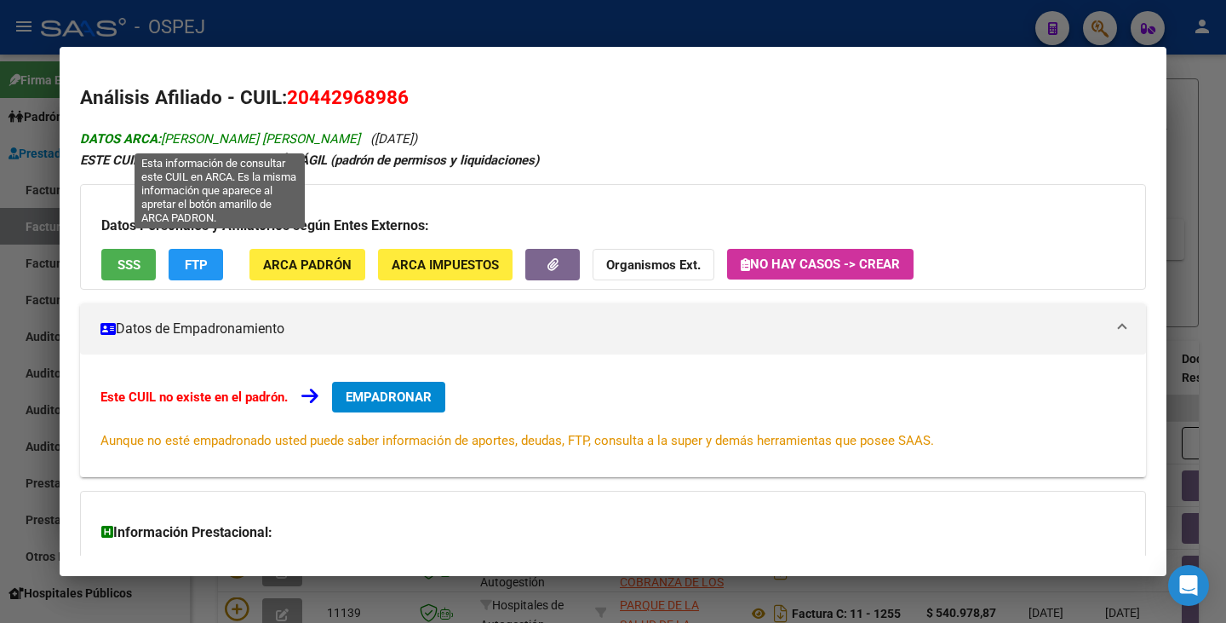
drag, startPoint x: 166, startPoint y: 138, endPoint x: 355, endPoint y: 130, distance: 189.2
click at [357, 131] on span "DATOS ARCA: MELLO PABLO QUIMEY EDUARDO" at bounding box center [220, 138] width 280 height 15
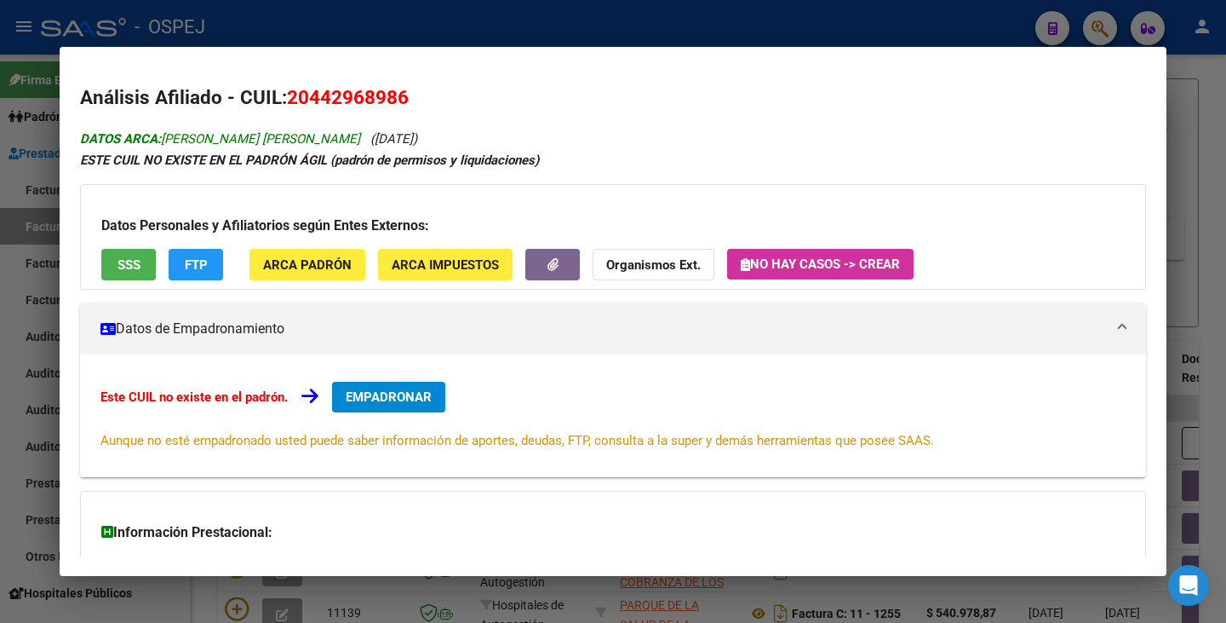
copy span "MELLO PABLO QUIMEY EDUARDO"
click at [24, 280] on div at bounding box center [613, 311] width 1226 height 623
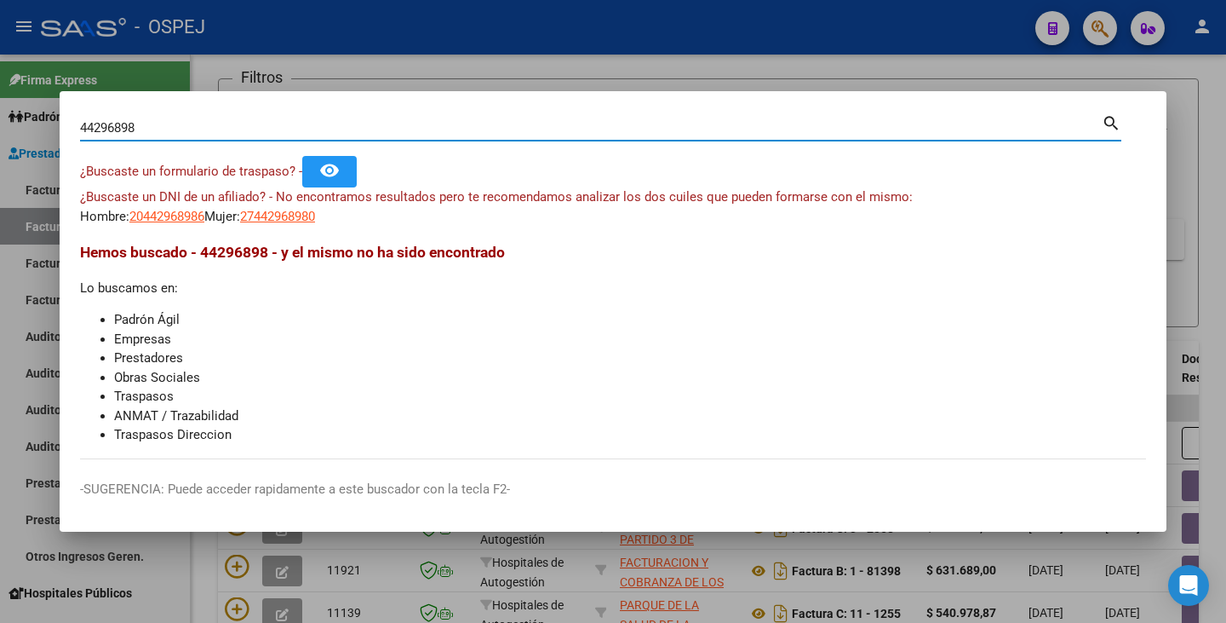
drag, startPoint x: 141, startPoint y: 126, endPoint x: 0, endPoint y: 137, distance: 141.8
click at [0, 137] on div "44296898 Buscar (apellido, dni, cuil, nro traspaso, cuit, obra social) search ¿…" at bounding box center [613, 311] width 1226 height 623
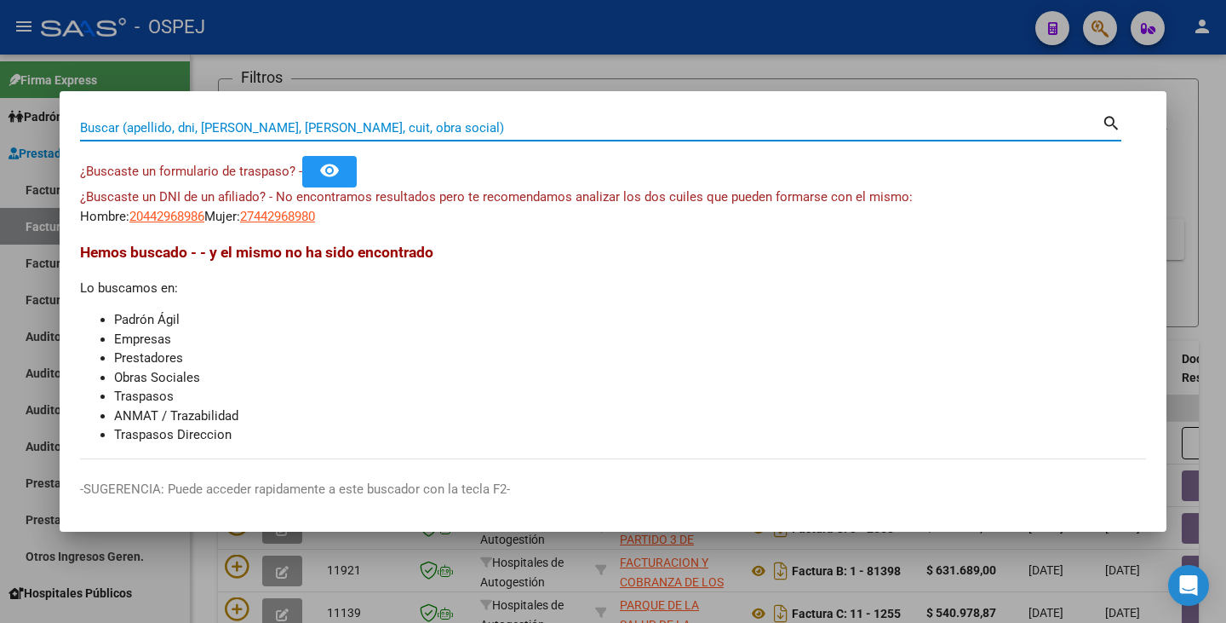
paste input "42246376"
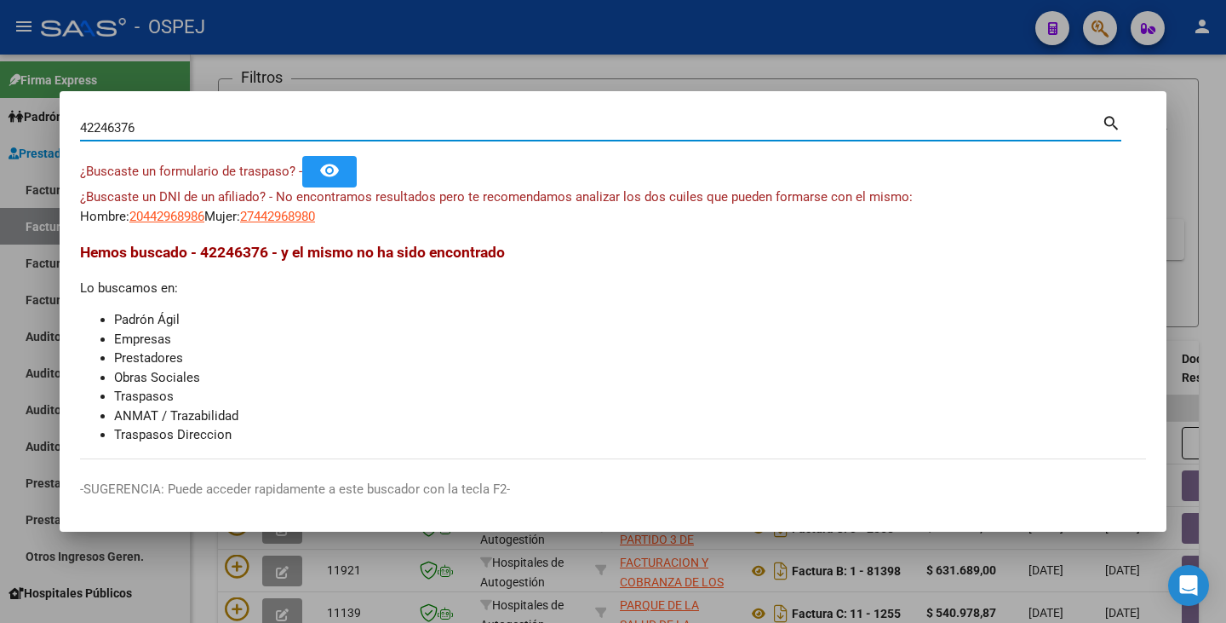
type input "42246376"
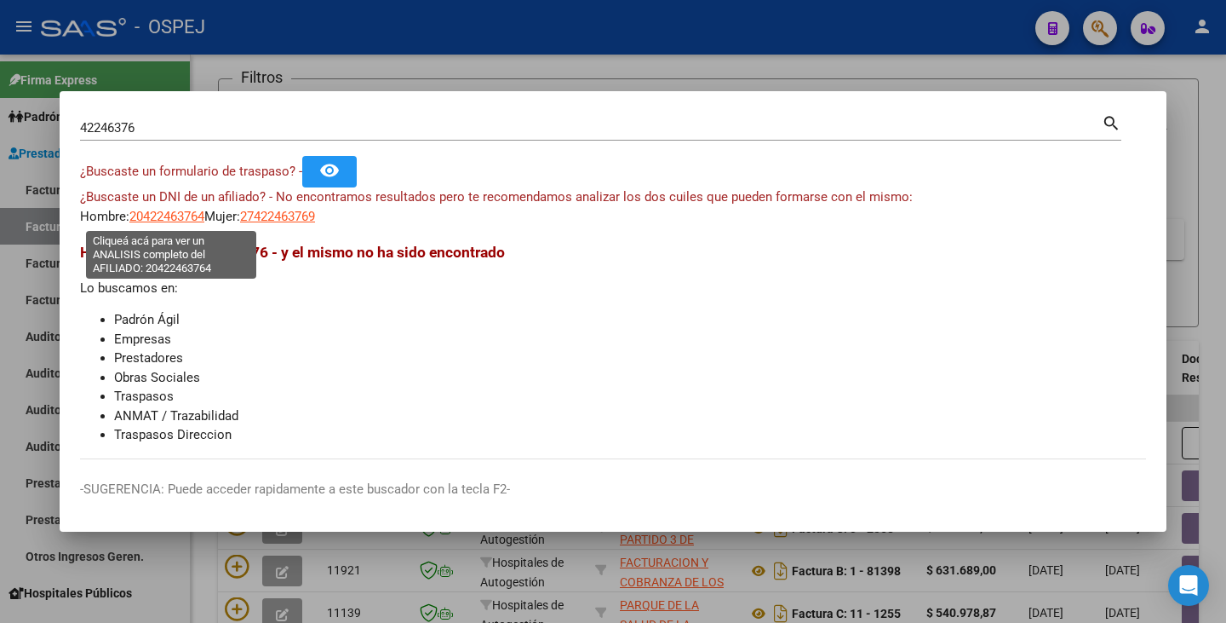
click at [180, 215] on span "20422463764" at bounding box center [166, 216] width 75 height 15
type textarea "20422463764"
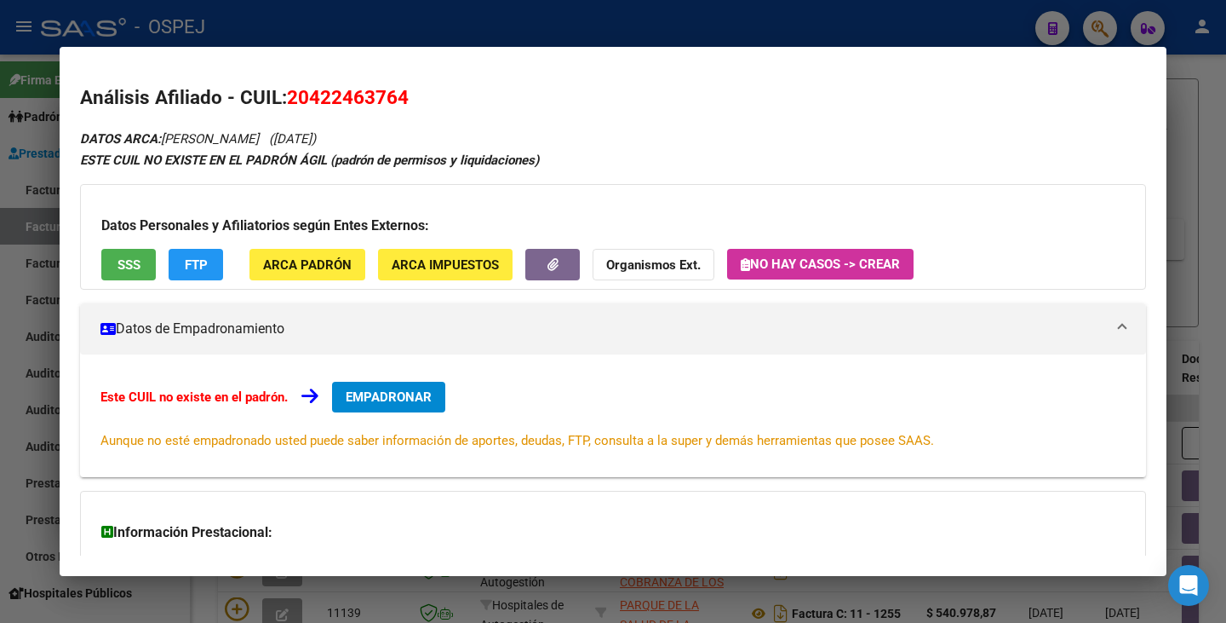
drag, startPoint x: 288, startPoint y: 95, endPoint x: 419, endPoint y: 95, distance: 131.2
click at [419, 95] on h2 "Análisis Afiliado - CUIL: 20422463764" at bounding box center [613, 97] width 1066 height 29
copy span "20422463764"
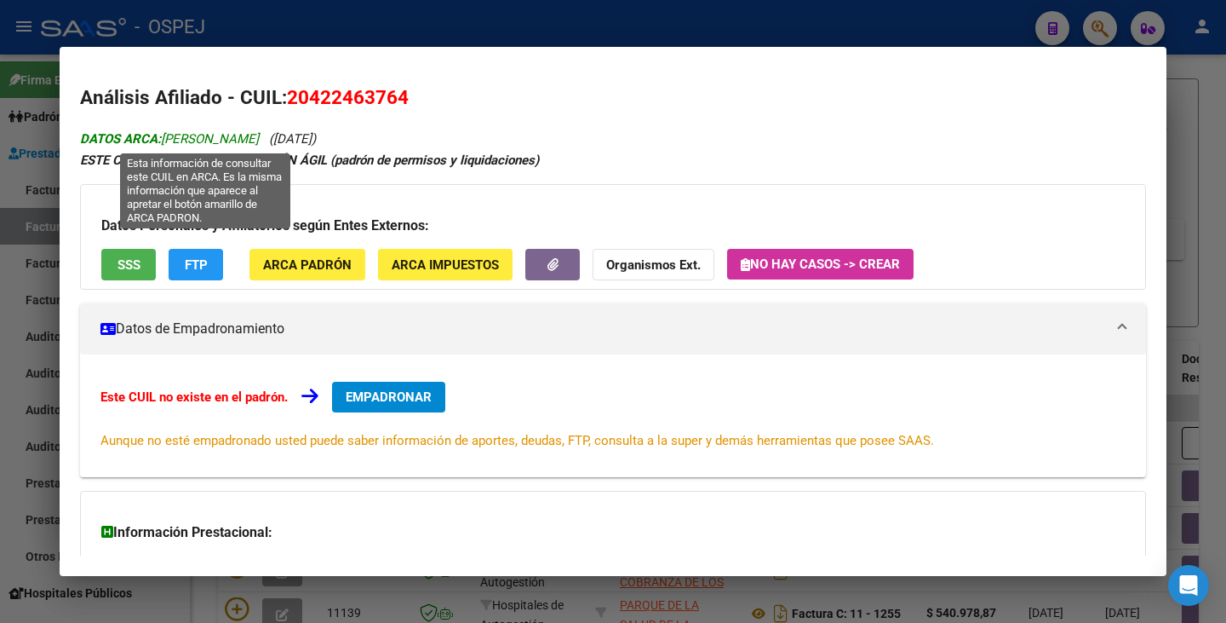
drag, startPoint x: 165, startPoint y: 136, endPoint x: 325, endPoint y: 135, distance: 160.1
click at [259, 135] on span "DATOS ARCA: MENDOZA SERGIO AGUSTIN" at bounding box center [169, 138] width 179 height 15
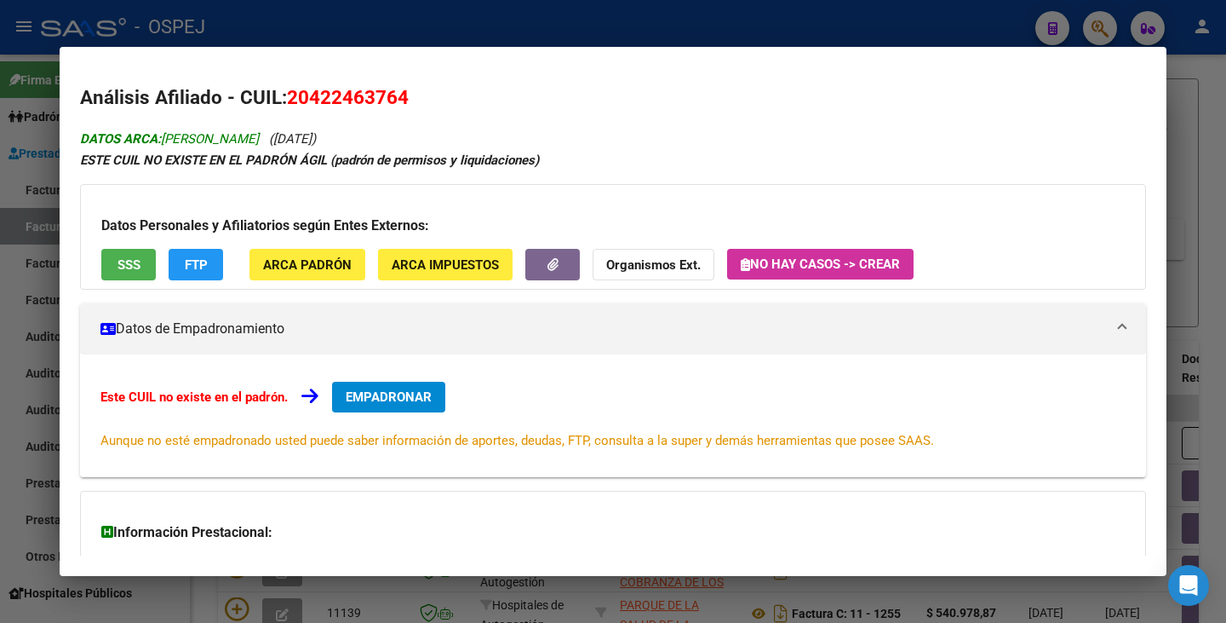
copy span "MENDOZA SERGIO AGUSTIN"
click at [0, 250] on div at bounding box center [613, 311] width 1226 height 623
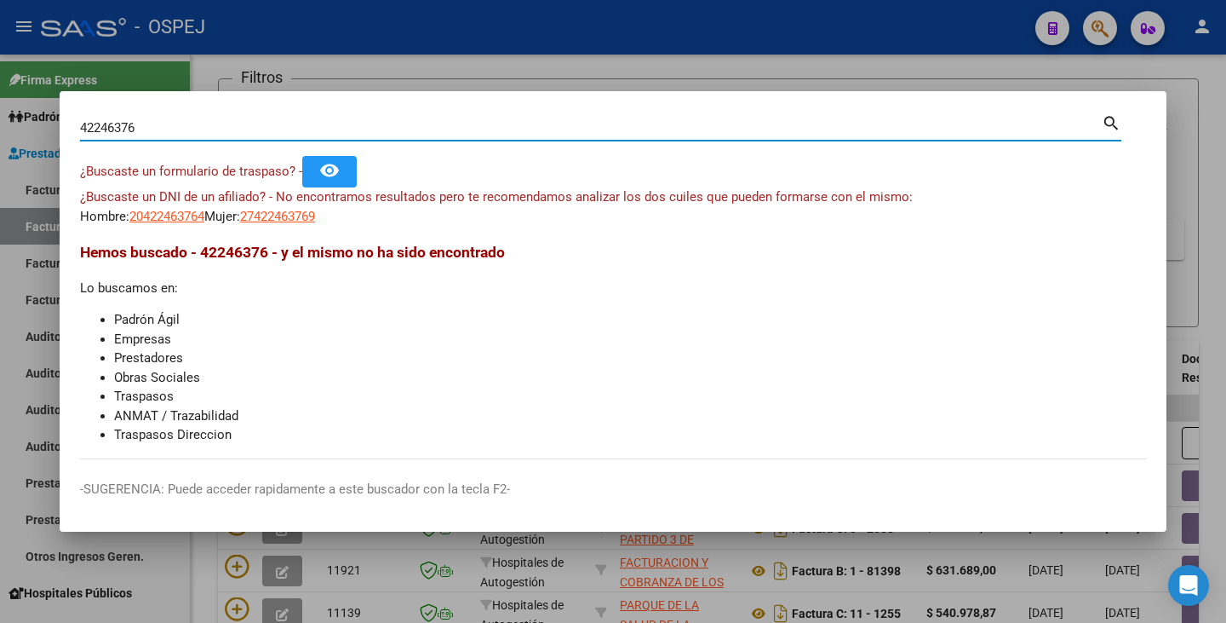
drag, startPoint x: 148, startPoint y: 126, endPoint x: 0, endPoint y: 97, distance: 151.0
click at [0, 97] on div "42246376 Buscar (apellido, dni, cuil, nro traspaso, cuit, obra social) search ¿…" at bounding box center [613, 311] width 1226 height 623
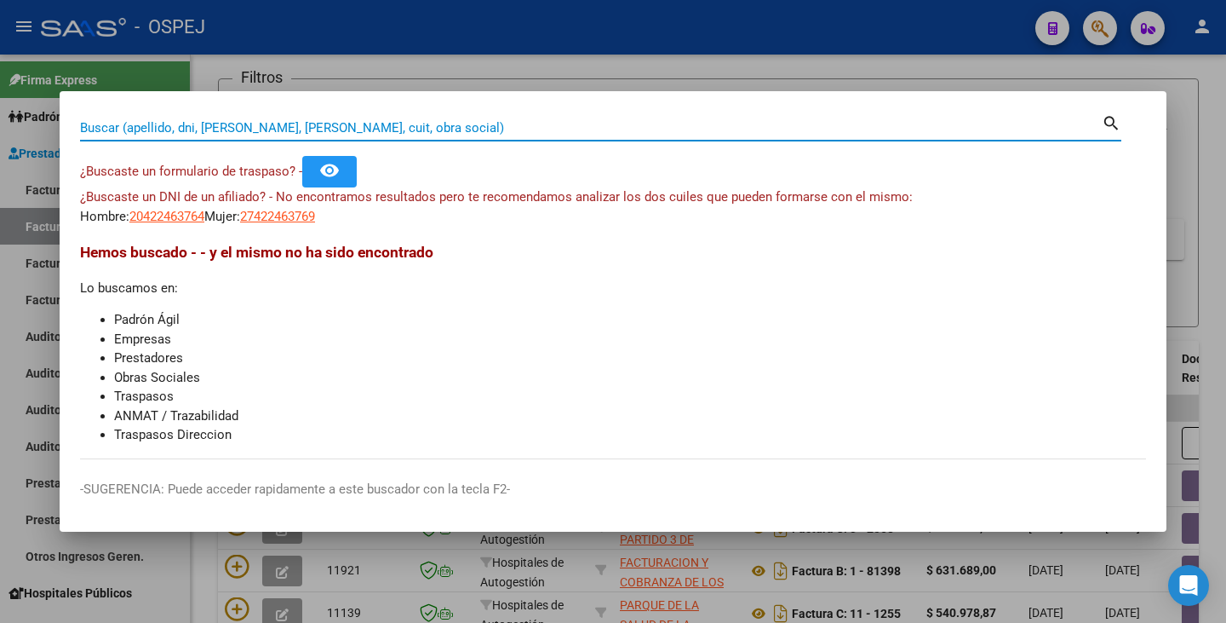
paste input "16014117"
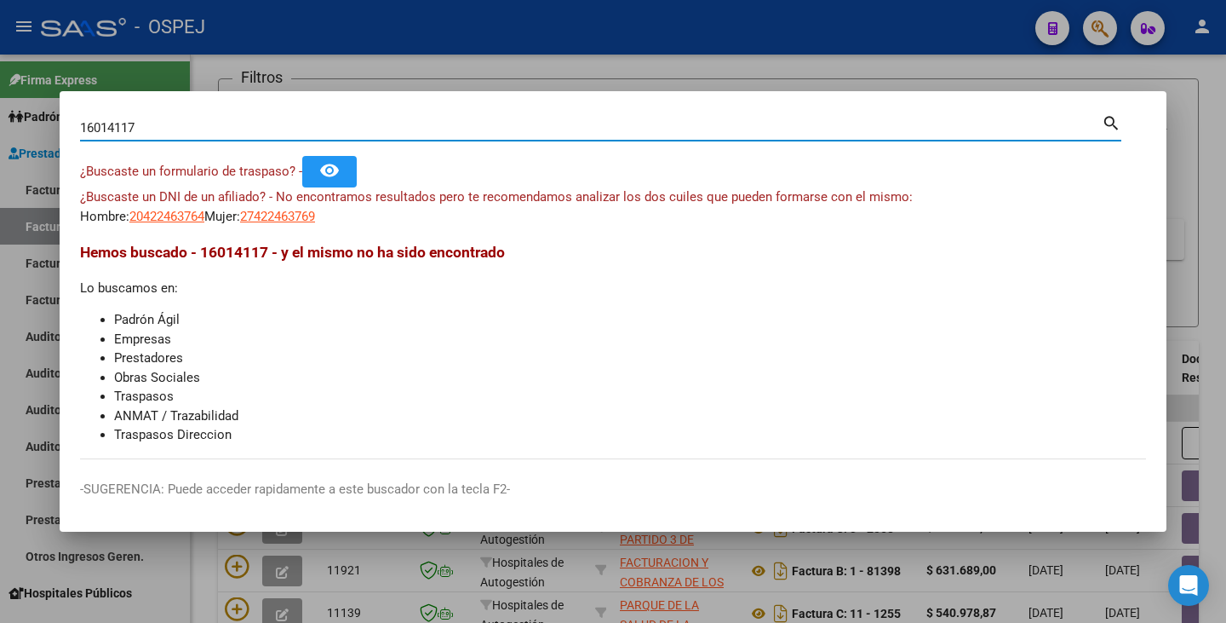
type input "16014117"
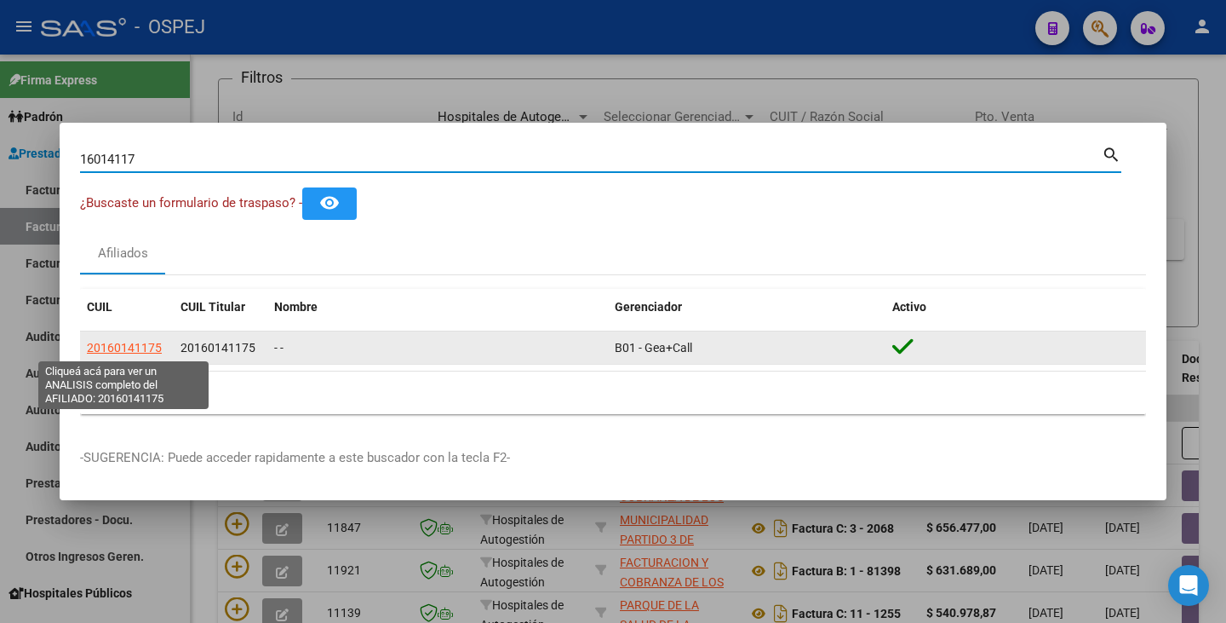
click at [123, 347] on span "20160141175" at bounding box center [124, 348] width 75 height 14
type textarea "20160141175"
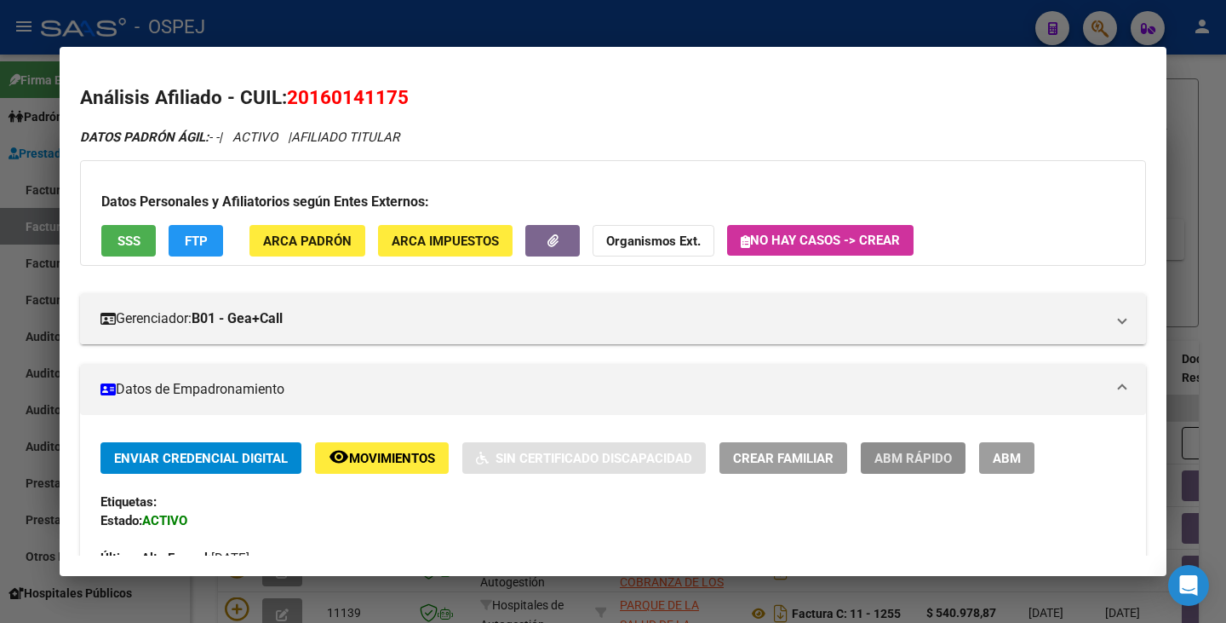
click at [896, 462] on span "ABM Rápido" at bounding box center [914, 458] width 78 height 15
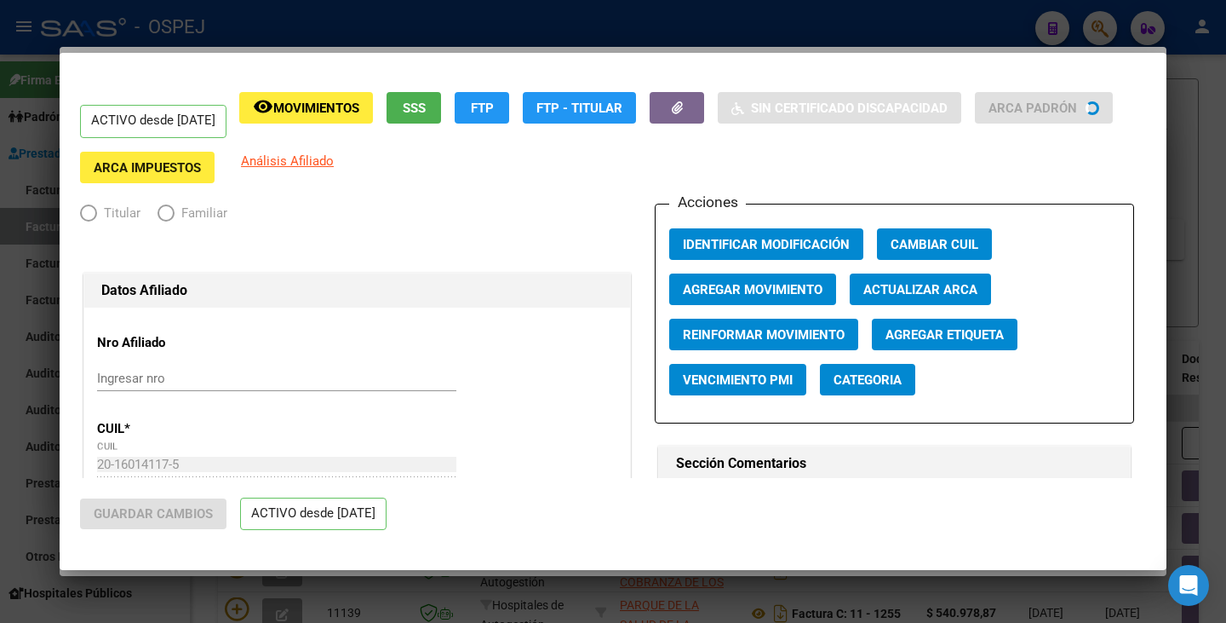
radio input "true"
type input "30-65658271-1"
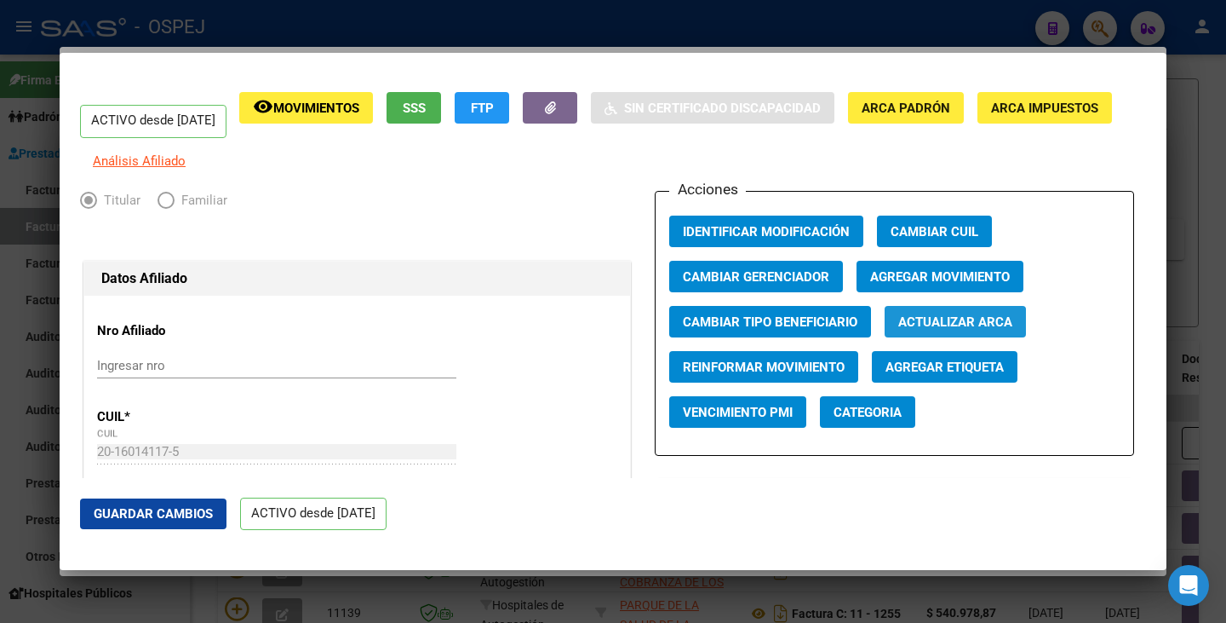
click at [895, 337] on button "Actualizar ARCA" at bounding box center [955, 322] width 141 height 32
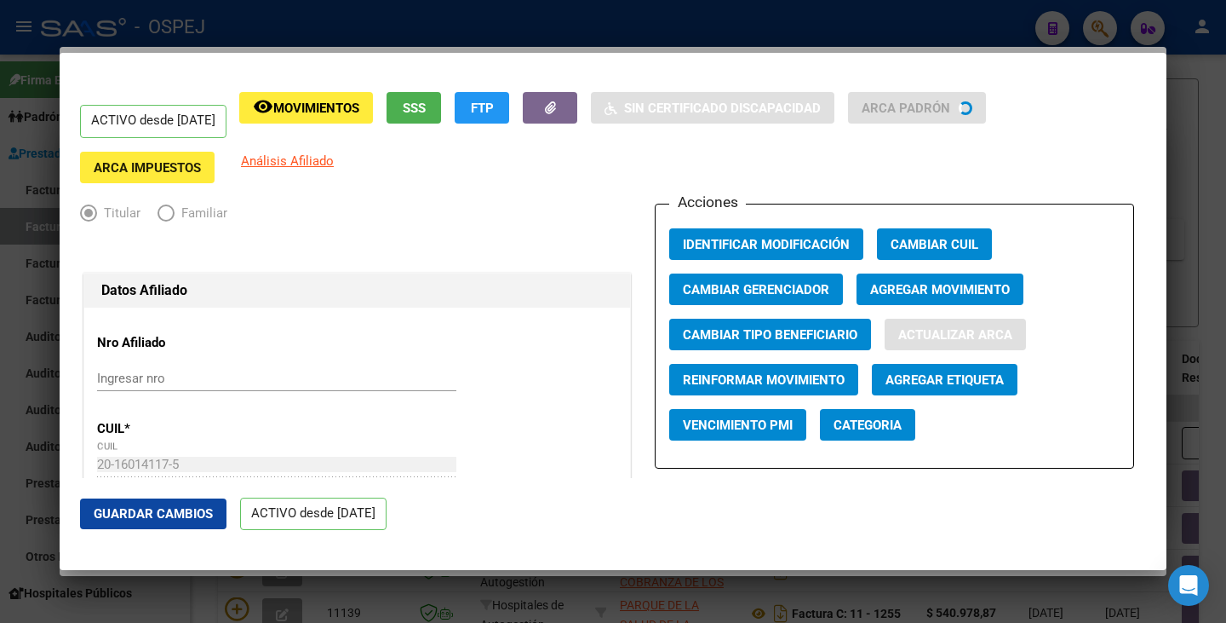
type input "ABALLAY"
type input "NESTOR OMAR"
type input "CORDOBA"
type input "MARIO BRAVO"
type input "410"
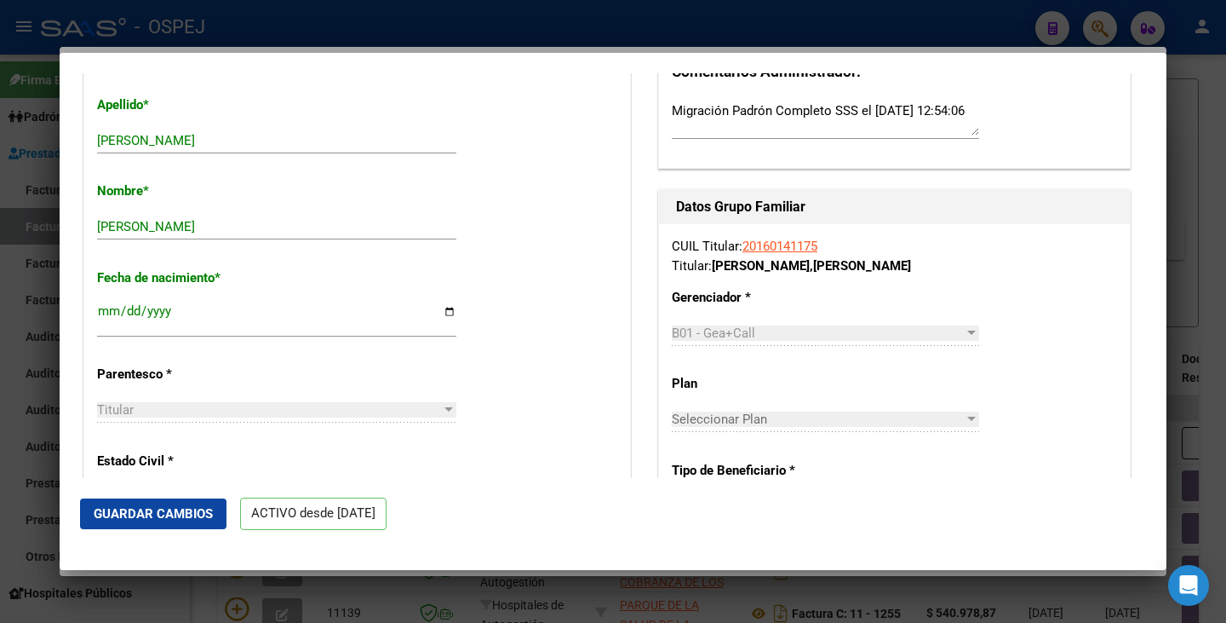
scroll to position [596, 0]
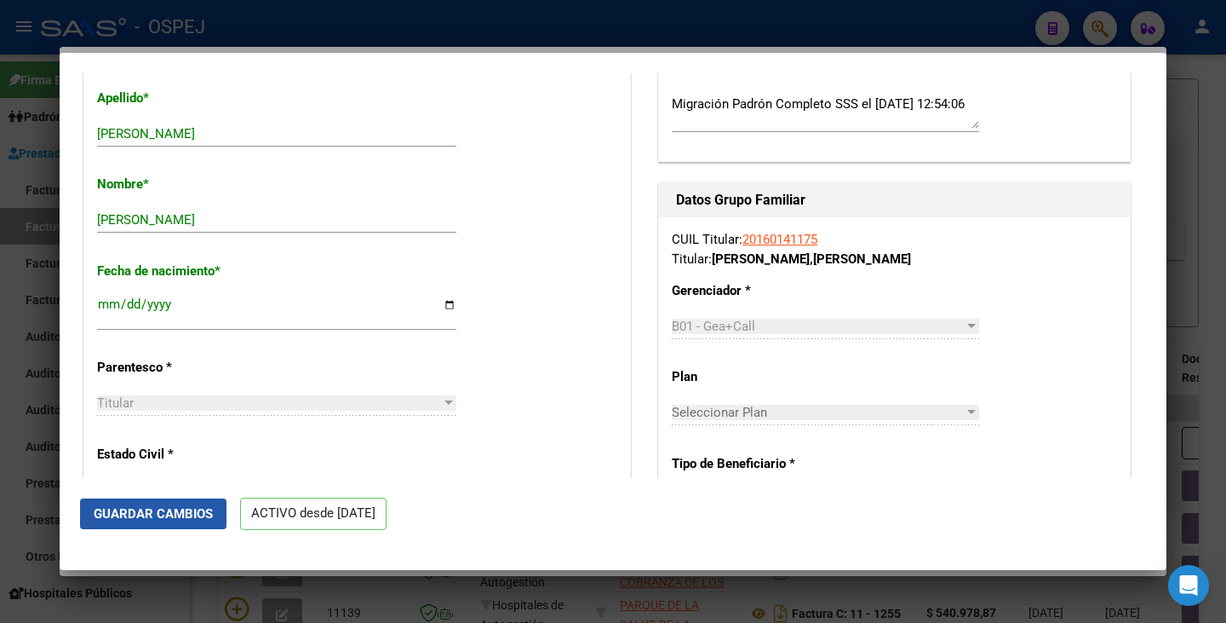
click at [135, 513] on span "Guardar Cambios" at bounding box center [153, 513] width 119 height 15
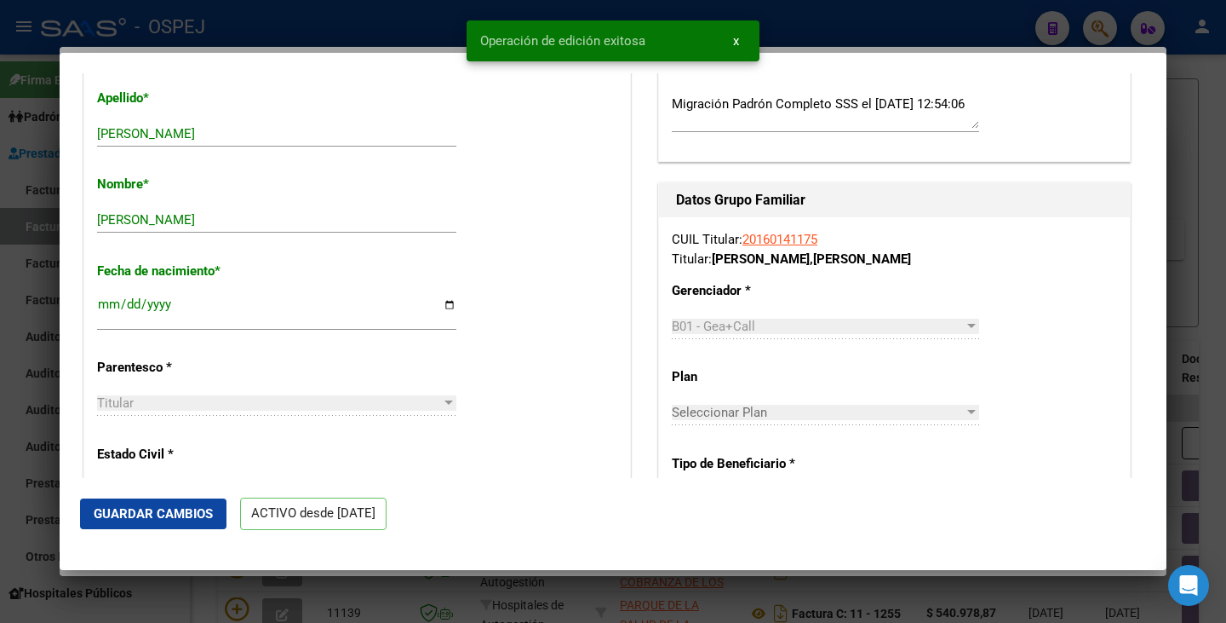
click at [20, 517] on div at bounding box center [613, 311] width 1226 height 623
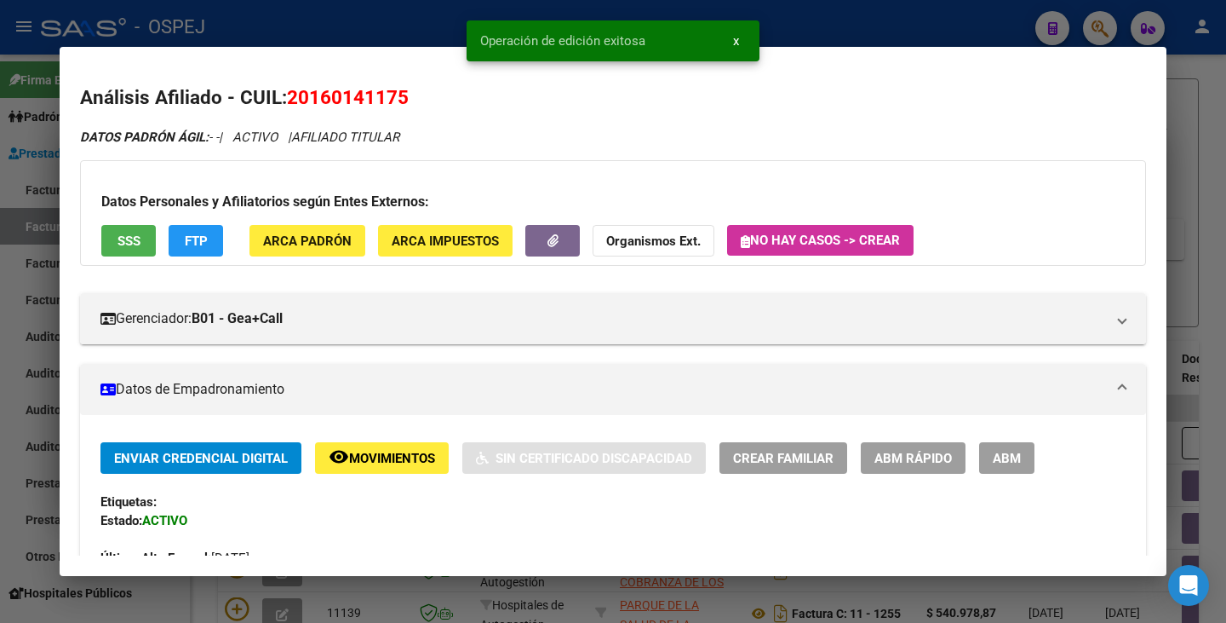
click at [20, 517] on div at bounding box center [613, 311] width 1226 height 623
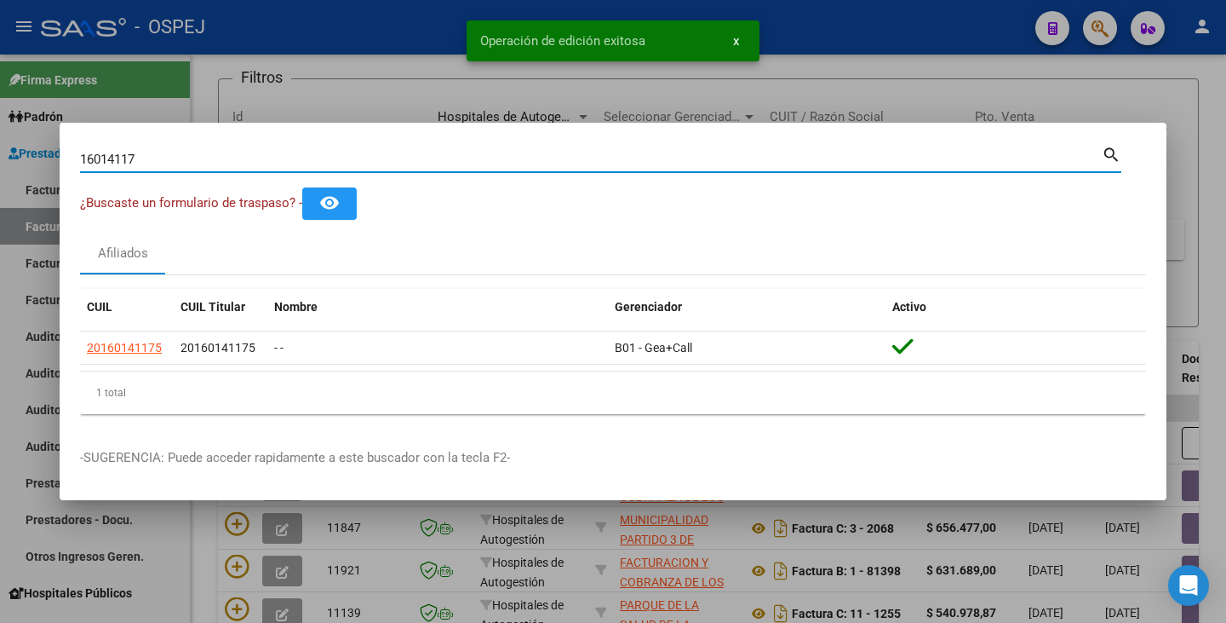
click at [152, 157] on input "16014117" at bounding box center [591, 159] width 1022 height 15
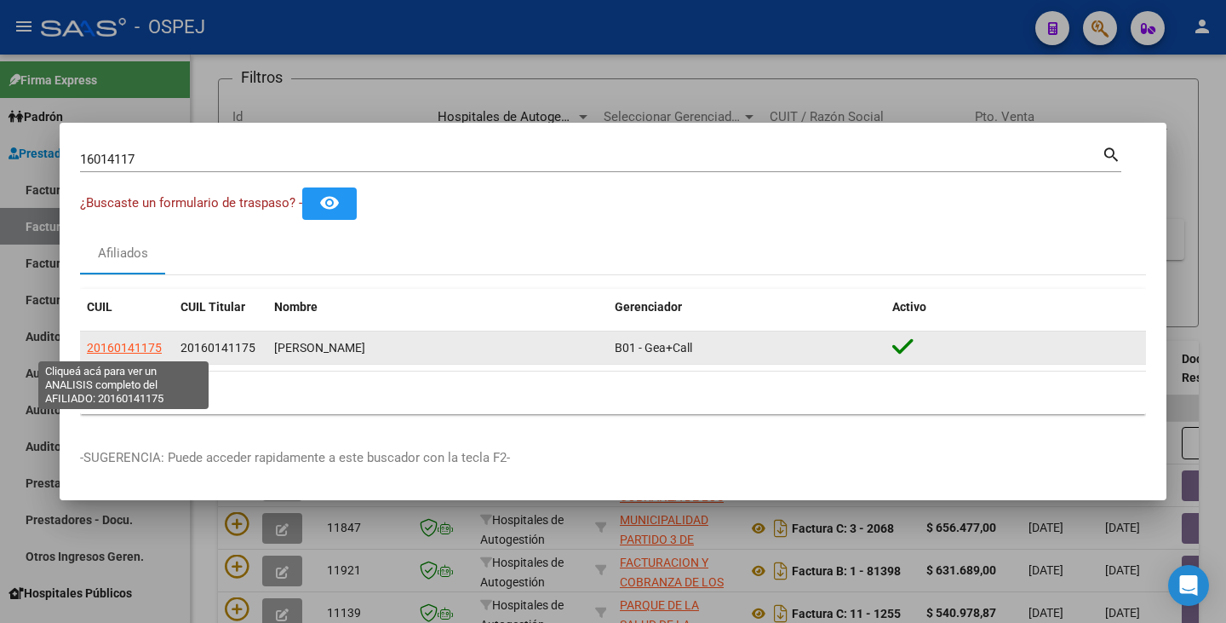
click at [140, 345] on span "20160141175" at bounding box center [124, 348] width 75 height 14
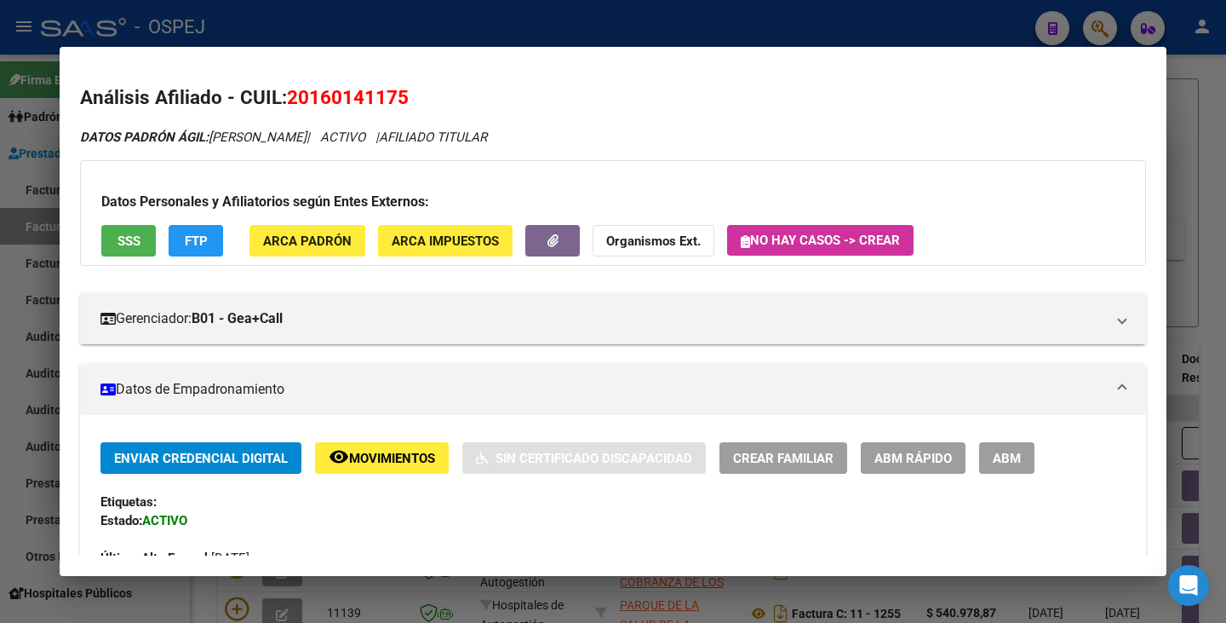
drag, startPoint x: 292, startPoint y: 97, endPoint x: 411, endPoint y: 88, distance: 118.8
click at [411, 88] on h2 "Análisis Afiliado - CUIL: 20160141175" at bounding box center [613, 97] width 1066 height 29
copy span "20160141175"
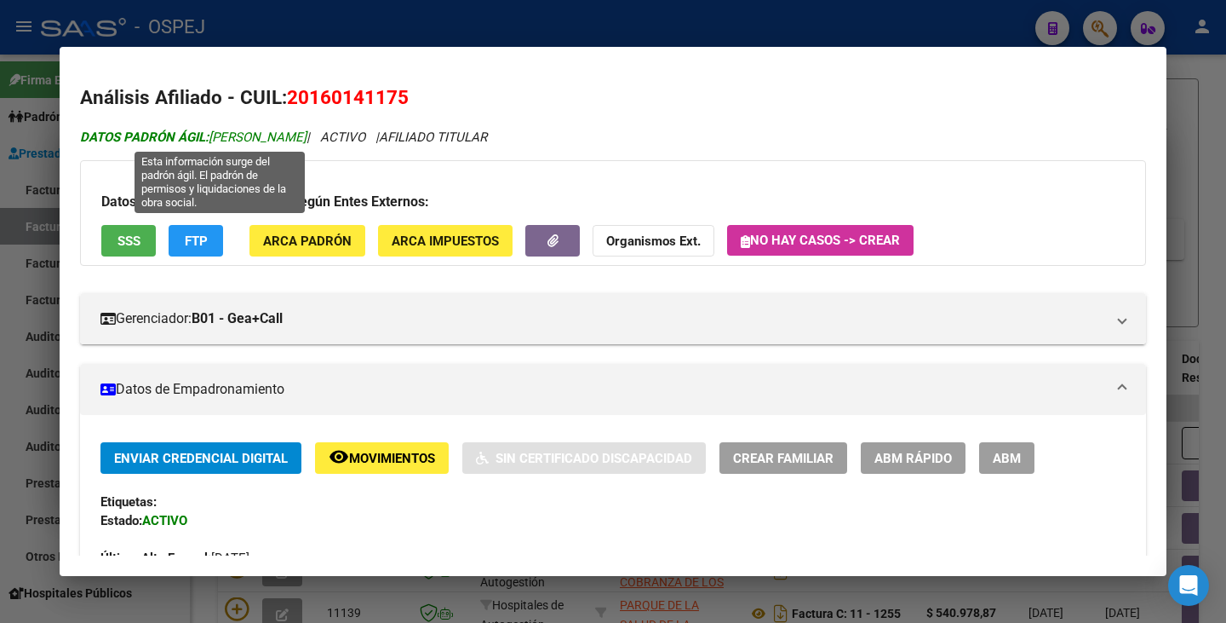
drag, startPoint x: 213, startPoint y: 135, endPoint x: 354, endPoint y: 129, distance: 141.5
click at [307, 129] on span "DATOS PADRÓN ÁGIL: ABALLAY NESTOR OMAR" at bounding box center [193, 136] width 227 height 15
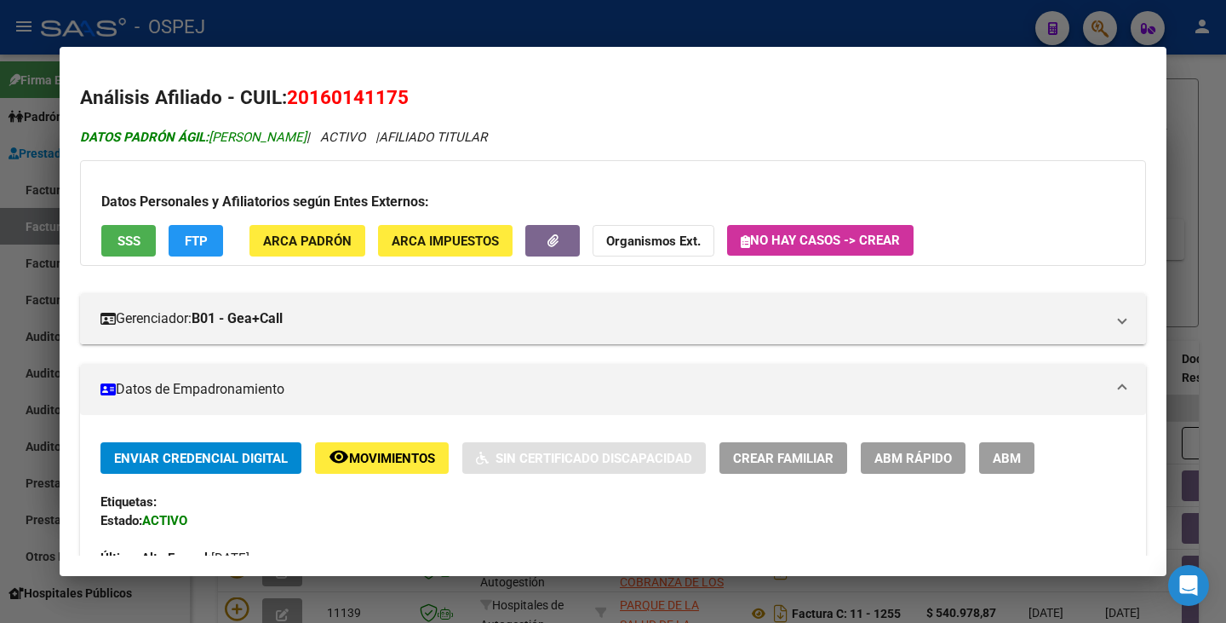
copy span "ABALLAY NESTOR OMAR"
drag, startPoint x: 17, startPoint y: 194, endPoint x: 42, endPoint y: 169, distance: 34.9
click at [17, 190] on div at bounding box center [613, 311] width 1226 height 623
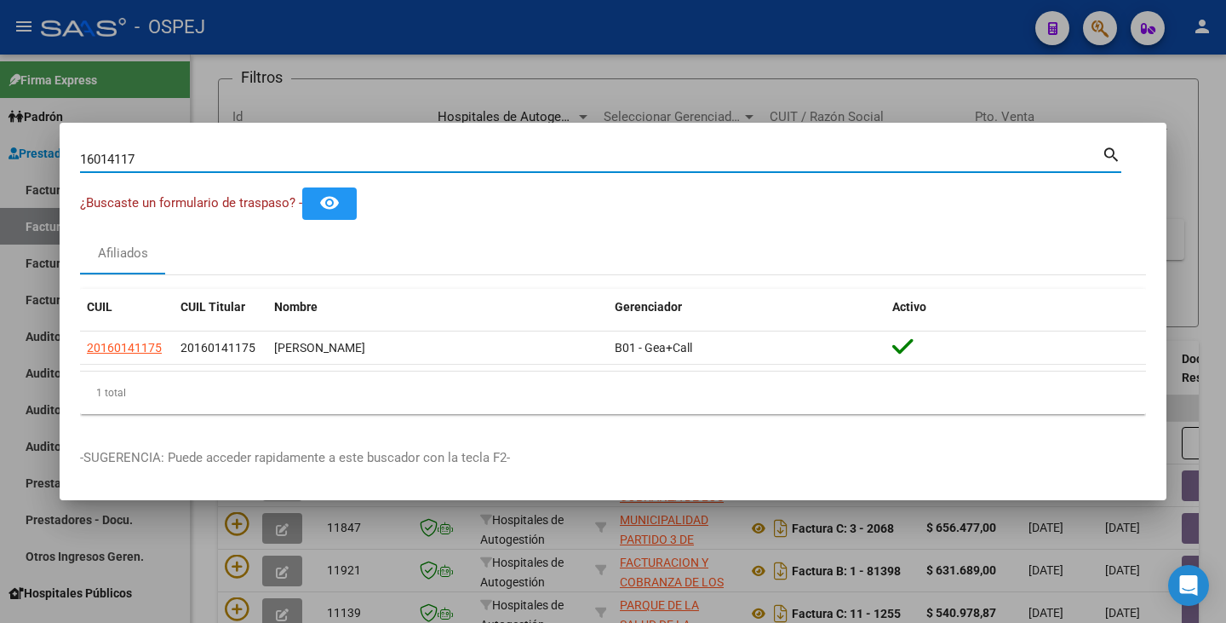
drag, startPoint x: 156, startPoint y: 158, endPoint x: 0, endPoint y: 141, distance: 156.9
click at [0, 141] on div "16014117 Buscar (apellido, dni, cuil, nro traspaso, cuit, obra social) search ¿…" at bounding box center [613, 311] width 1226 height 623
paste input "45690676"
type input "45690676"
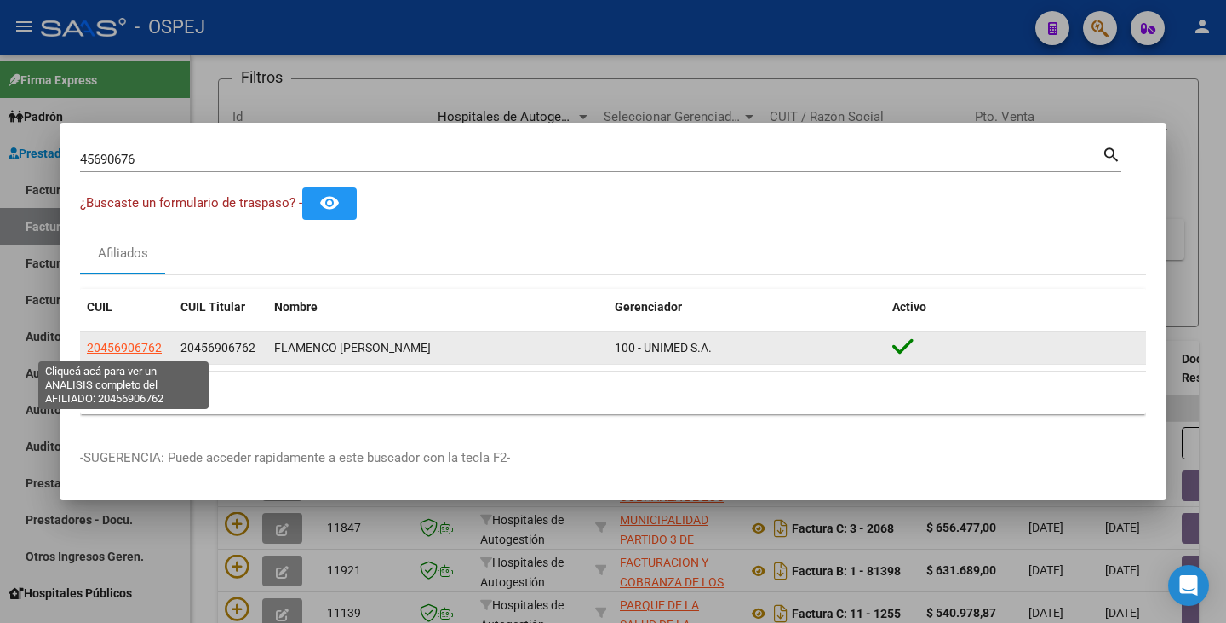
click at [141, 347] on span "20456906762" at bounding box center [124, 348] width 75 height 14
type textarea "20456906762"
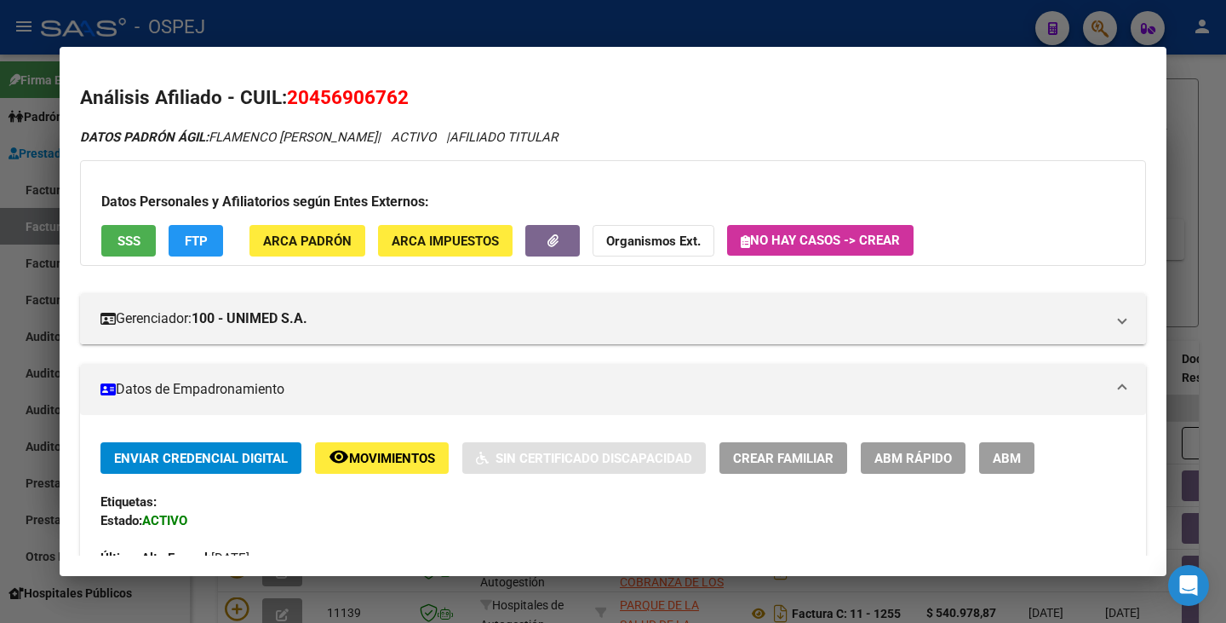
drag, startPoint x: 291, startPoint y: 100, endPoint x: 393, endPoint y: 87, distance: 102.2
click at [402, 89] on span "20456906762" at bounding box center [348, 97] width 122 height 22
drag, startPoint x: 390, startPoint y: 87, endPoint x: 297, endPoint y: 101, distance: 94.0
click at [379, 95] on span "20456906762" at bounding box center [348, 97] width 122 height 22
click at [290, 100] on span "20456906762" at bounding box center [348, 97] width 122 height 22
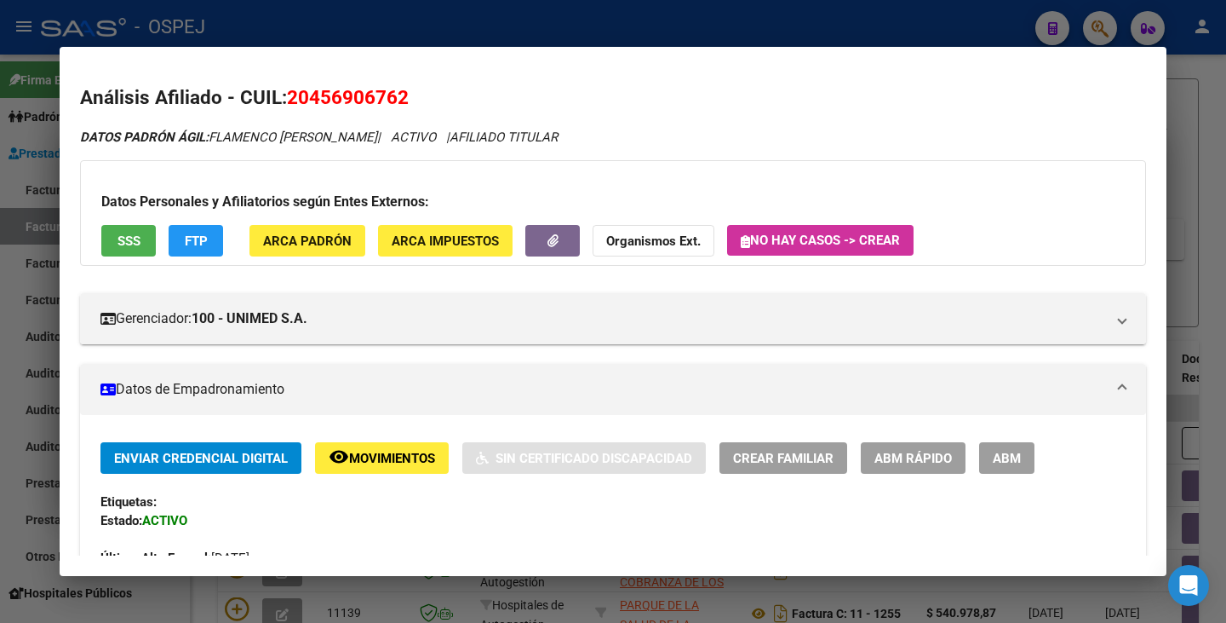
drag, startPoint x: 290, startPoint y: 97, endPoint x: 409, endPoint y: 89, distance: 118.6
click at [409, 89] on span "20456906762" at bounding box center [348, 97] width 122 height 22
copy span "20456906762"
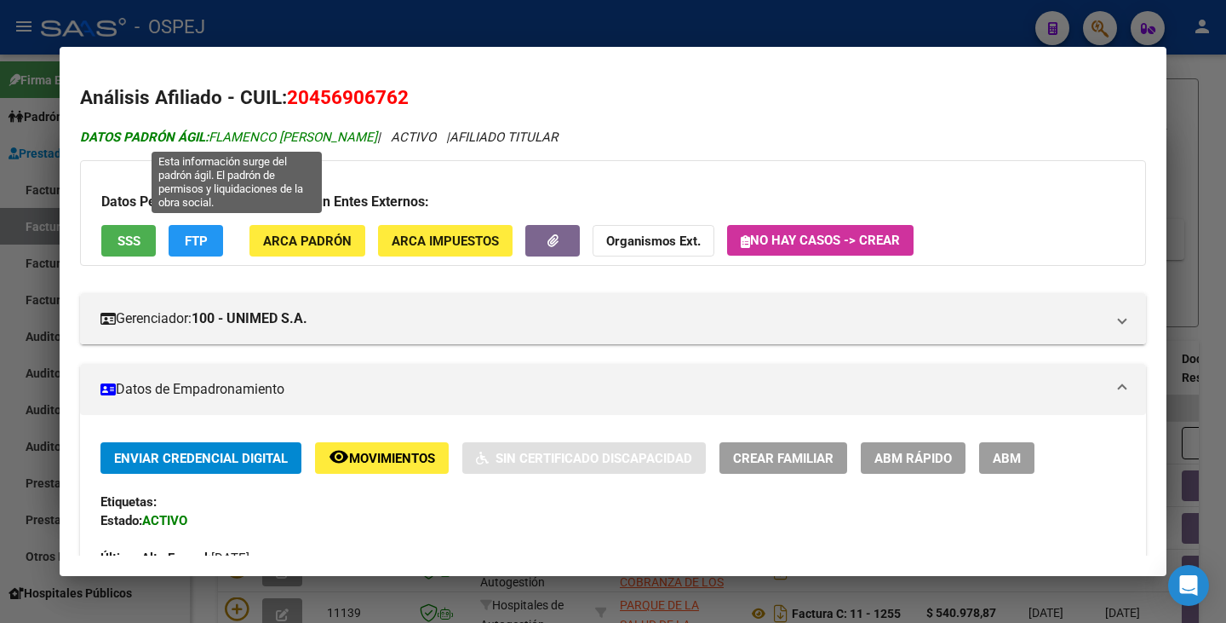
drag, startPoint x: 215, startPoint y: 134, endPoint x: 389, endPoint y: 140, distance: 174.7
click at [377, 140] on span "DATOS PADRÓN ÁGIL: FLAMENCO THOMAS CLAUDIO" at bounding box center [228, 136] width 297 height 15
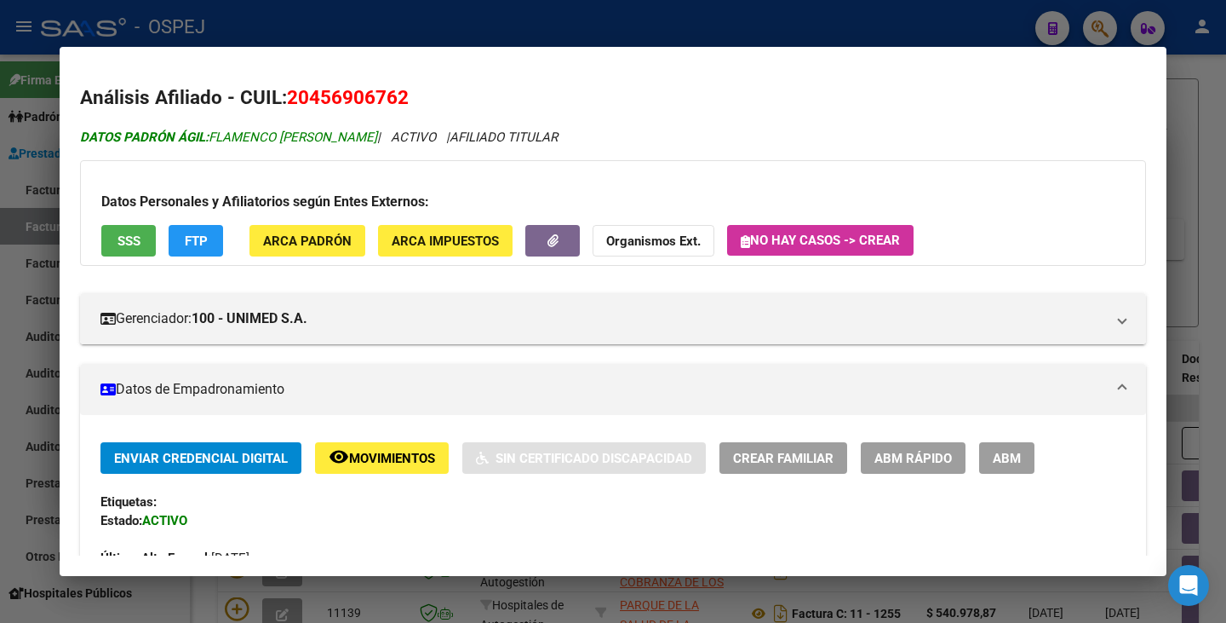
copy span "FLAMENCO THOMAS CLAUDIO"
drag, startPoint x: 36, startPoint y: 230, endPoint x: 60, endPoint y: 188, distance: 48.1
click at [35, 230] on div at bounding box center [613, 311] width 1226 height 623
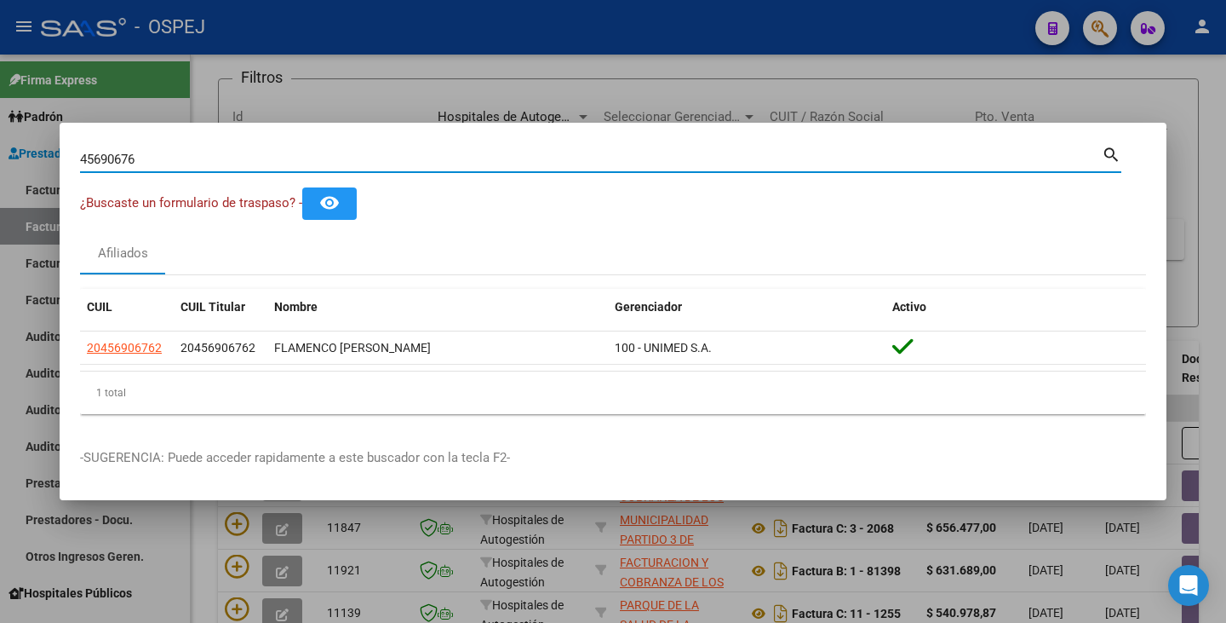
drag, startPoint x: 146, startPoint y: 157, endPoint x: 59, endPoint y: 136, distance: 90.1
click at [59, 136] on div "45690676 Buscar (apellido, dni, cuil, nro traspaso, cuit, obra social) search ¿…" at bounding box center [613, 311] width 1226 height 623
paste input "34840149"
type input "34840149"
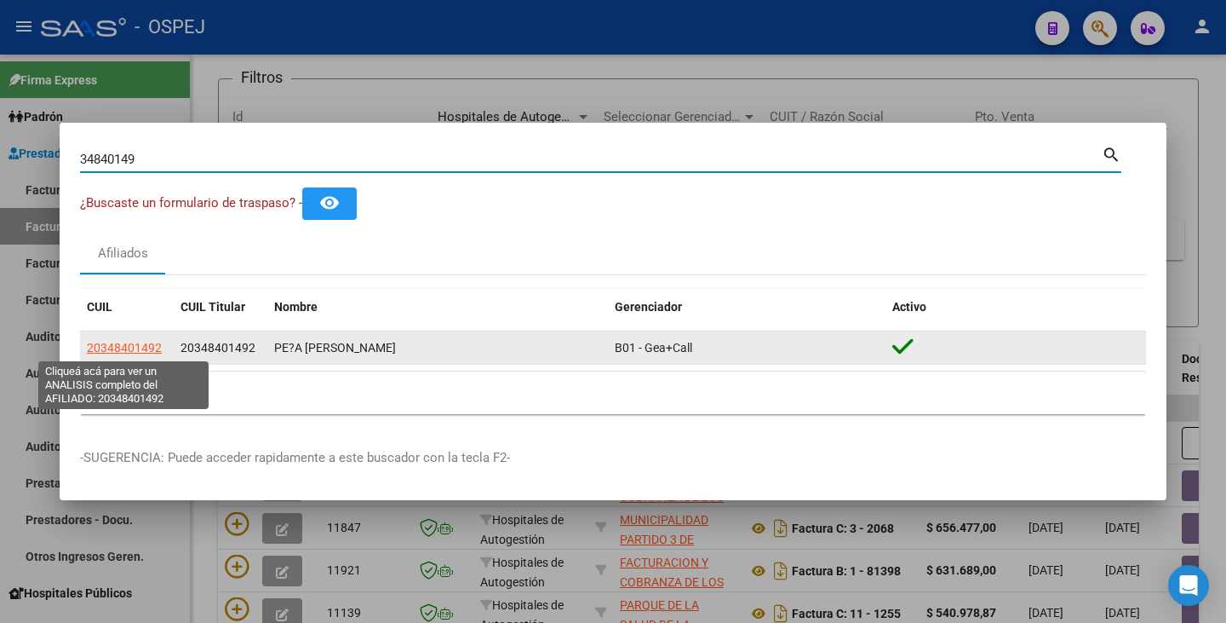
click at [121, 347] on span "20348401492" at bounding box center [124, 348] width 75 height 14
type textarea "20348401492"
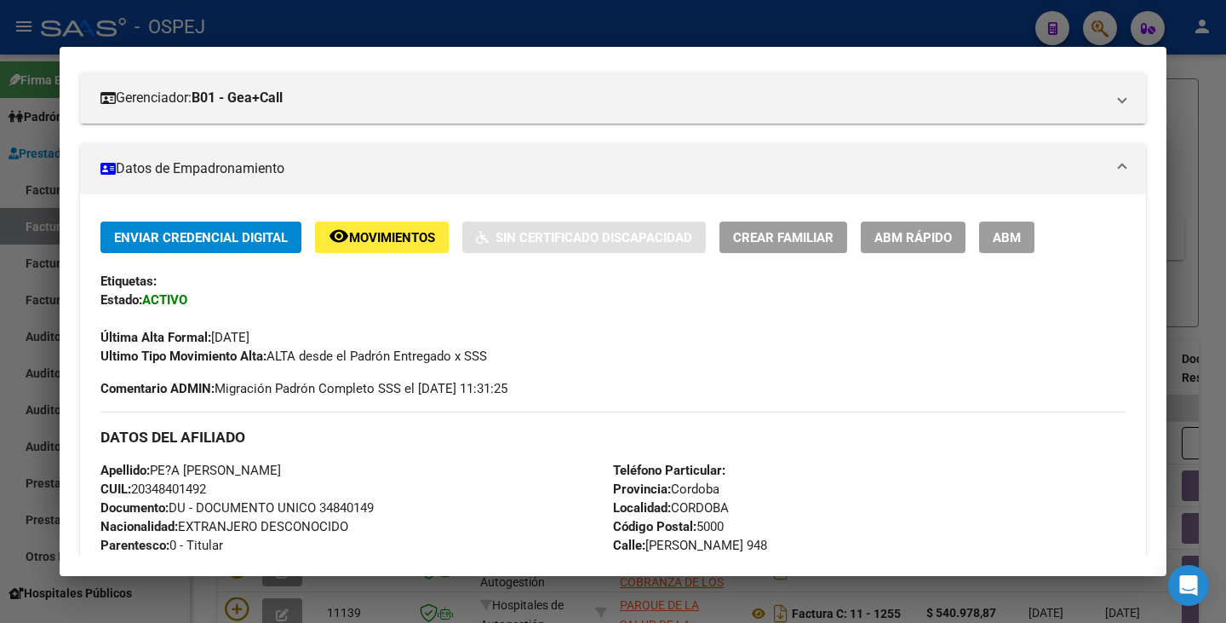
scroll to position [256, 0]
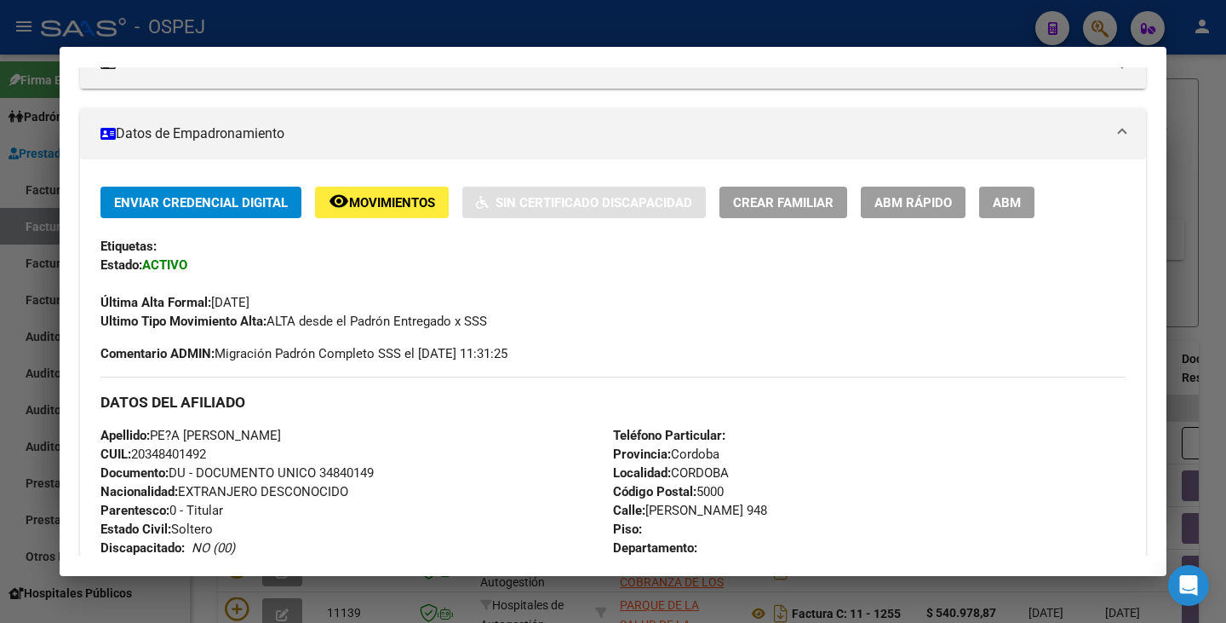
click at [894, 201] on span "ABM Rápido" at bounding box center [914, 202] width 78 height 15
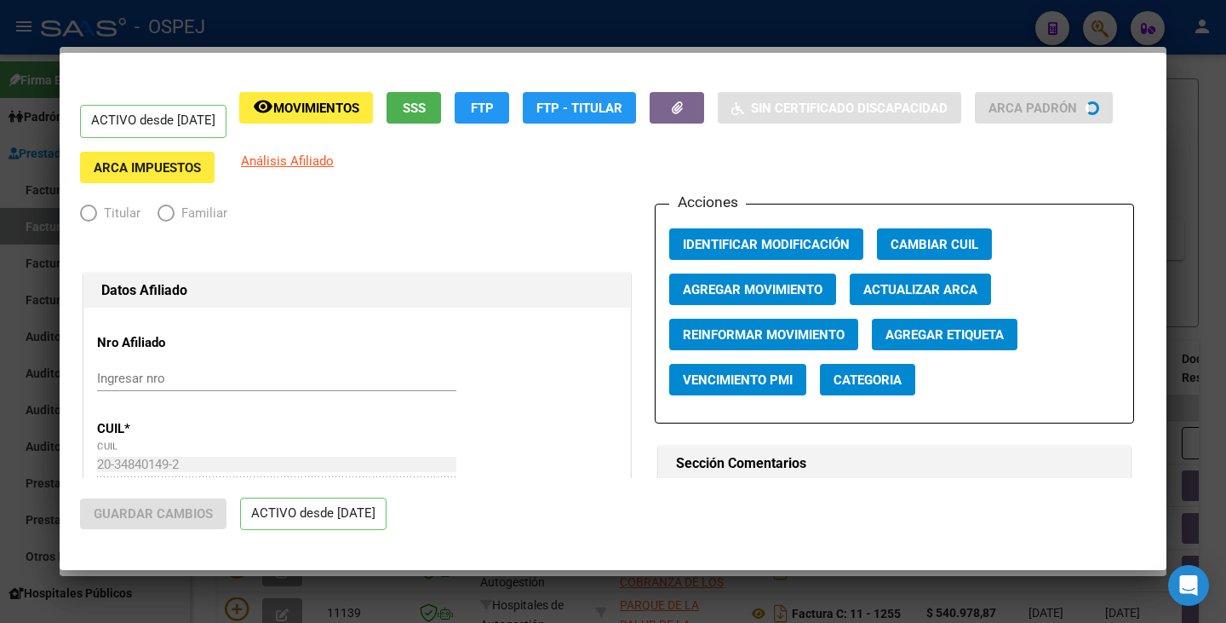
radio input "true"
type input "30-71523741-1"
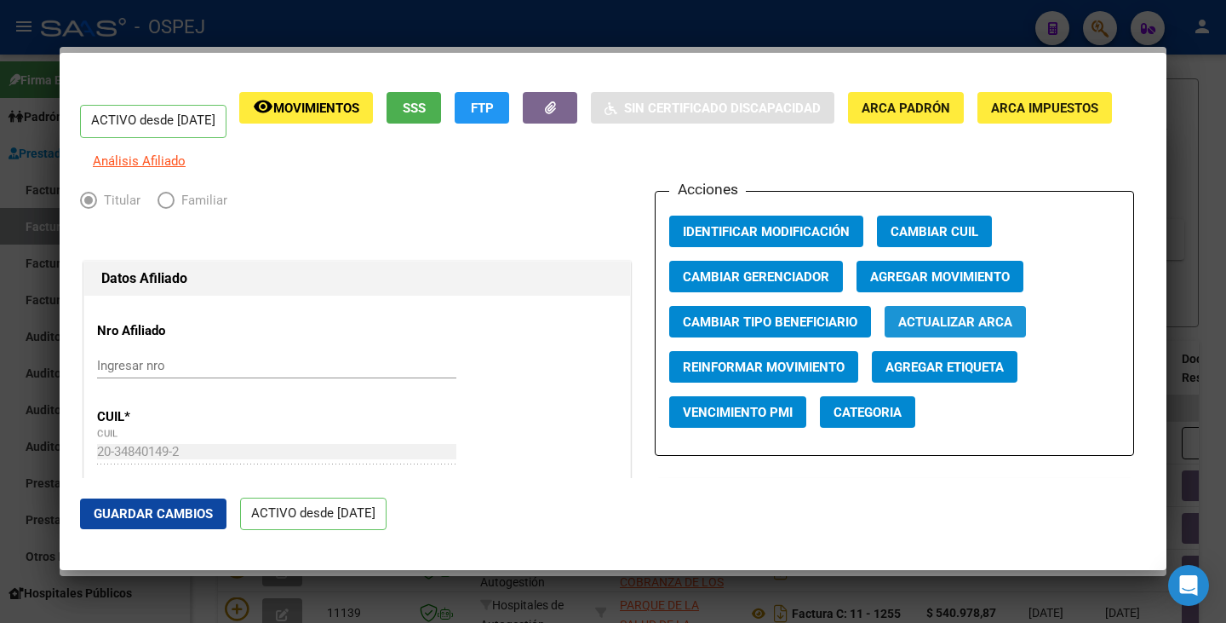
click at [923, 330] on span "Actualizar ARCA" at bounding box center [956, 321] width 114 height 15
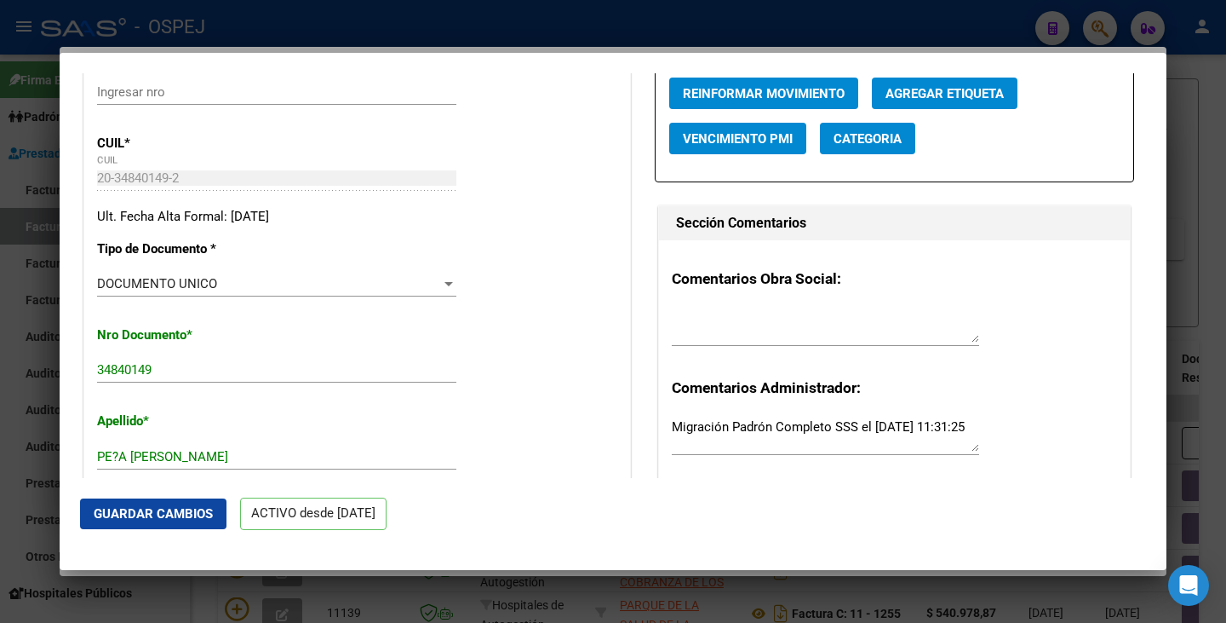
scroll to position [170, 0]
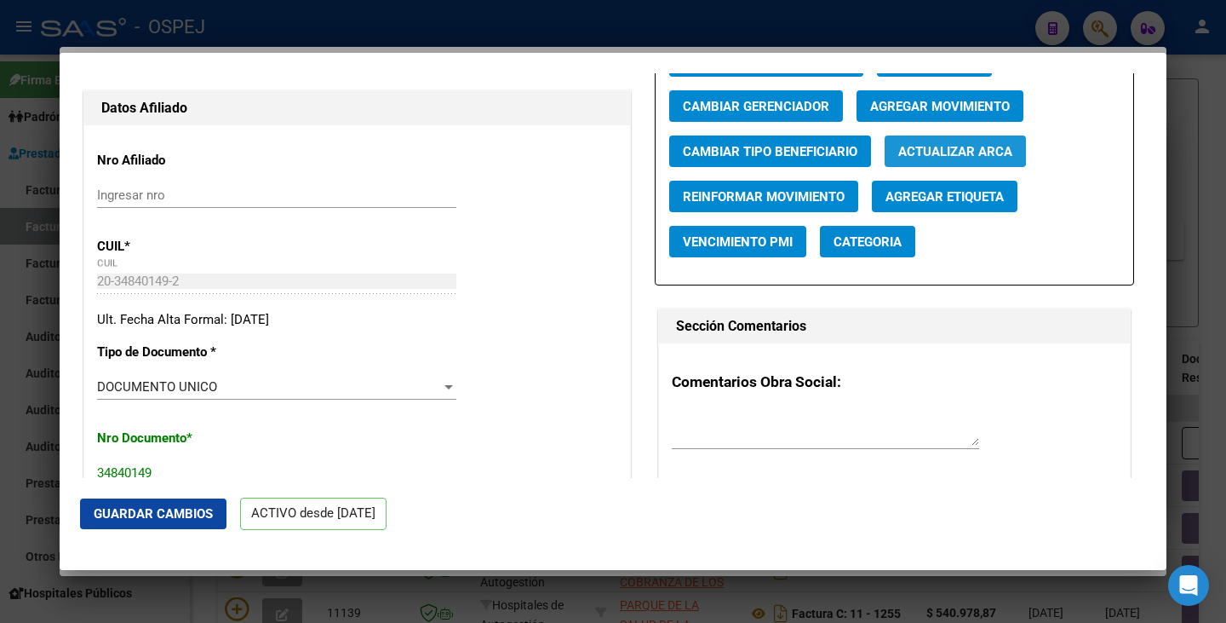
click at [940, 159] on span "Actualizar ARCA" at bounding box center [956, 151] width 114 height 15
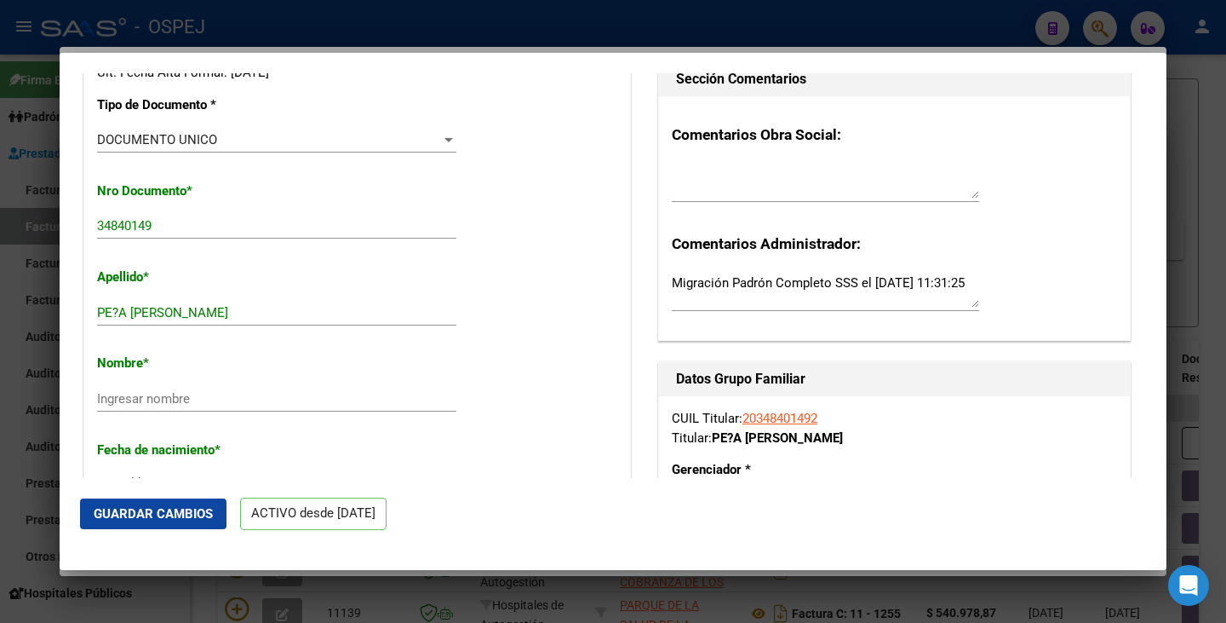
scroll to position [426, 0]
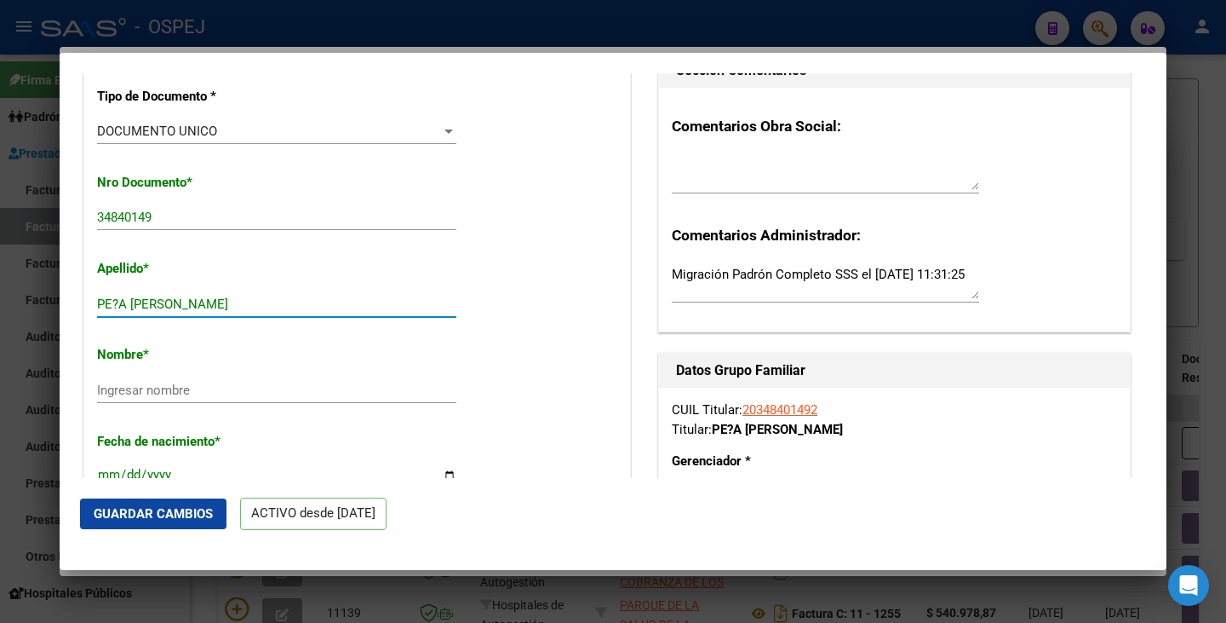
drag, startPoint x: 131, startPoint y: 314, endPoint x: 283, endPoint y: 296, distance: 152.6
click at [283, 296] on div "Apellido * PE?A LUCAS GONZALO Ingresar apellido" at bounding box center [357, 289] width 520 height 86
type input "PE?A"
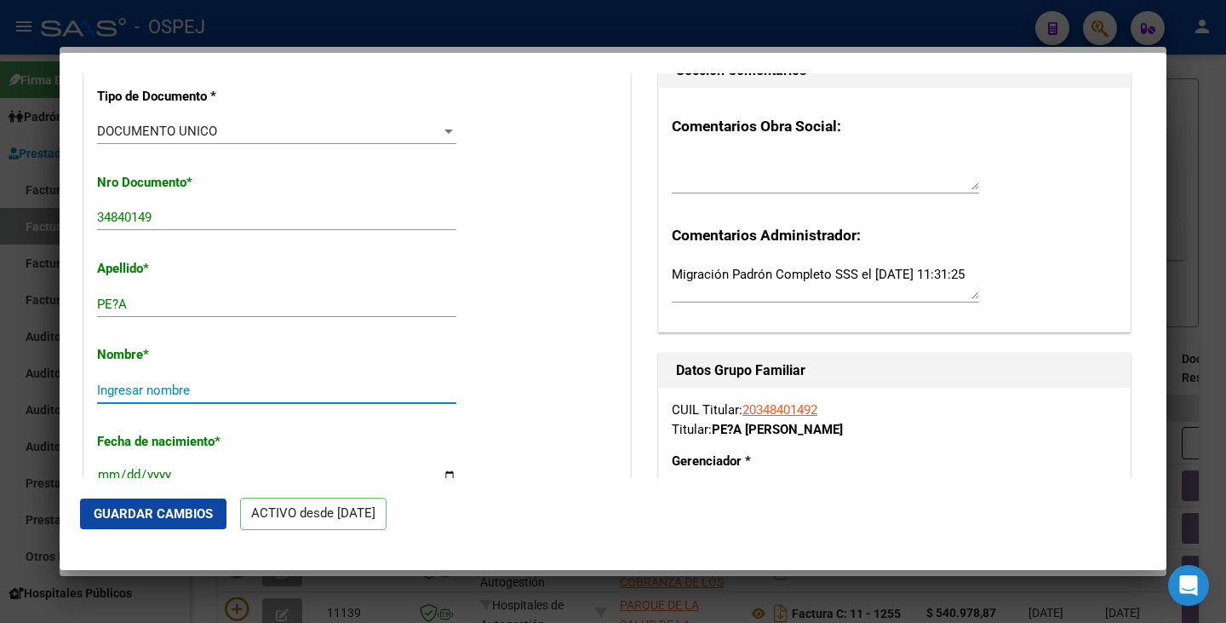
paste input "LUCAS GONZALO"
type input "LUCAS GONZALO"
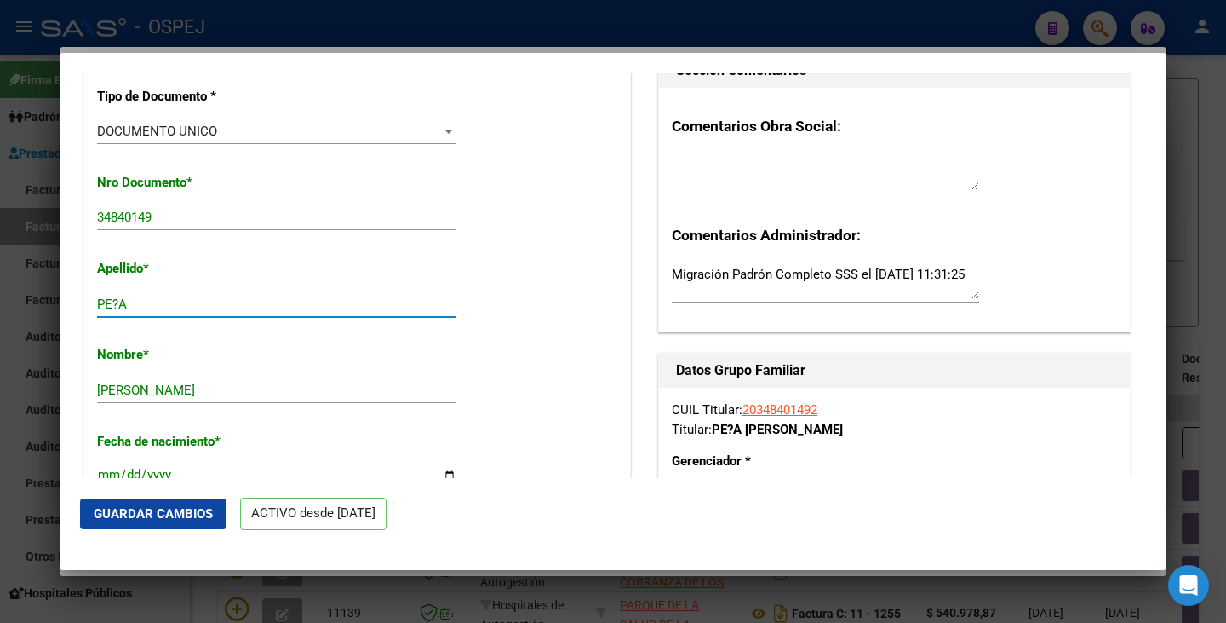
drag, startPoint x: 118, startPoint y: 318, endPoint x: 336, endPoint y: 288, distance: 219.2
click at [121, 312] on input "PE?A" at bounding box center [276, 303] width 359 height 15
type input "PEÑA"
click at [196, 516] on span "Guardar Cambios" at bounding box center [153, 513] width 119 height 15
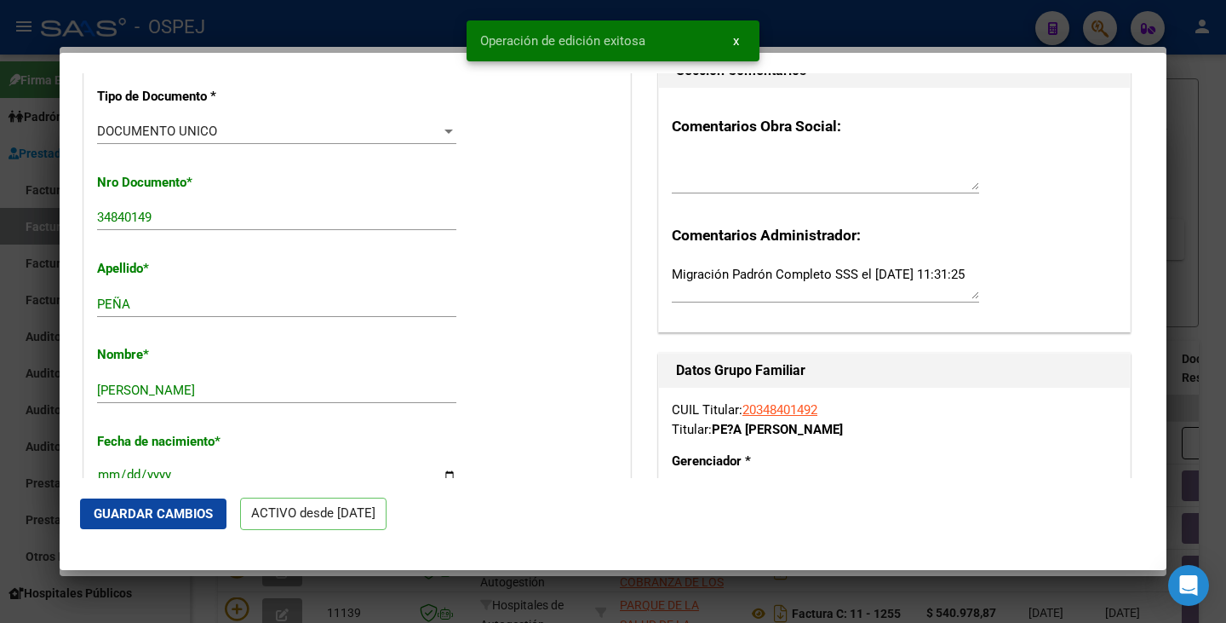
click at [24, 310] on div at bounding box center [613, 311] width 1226 height 623
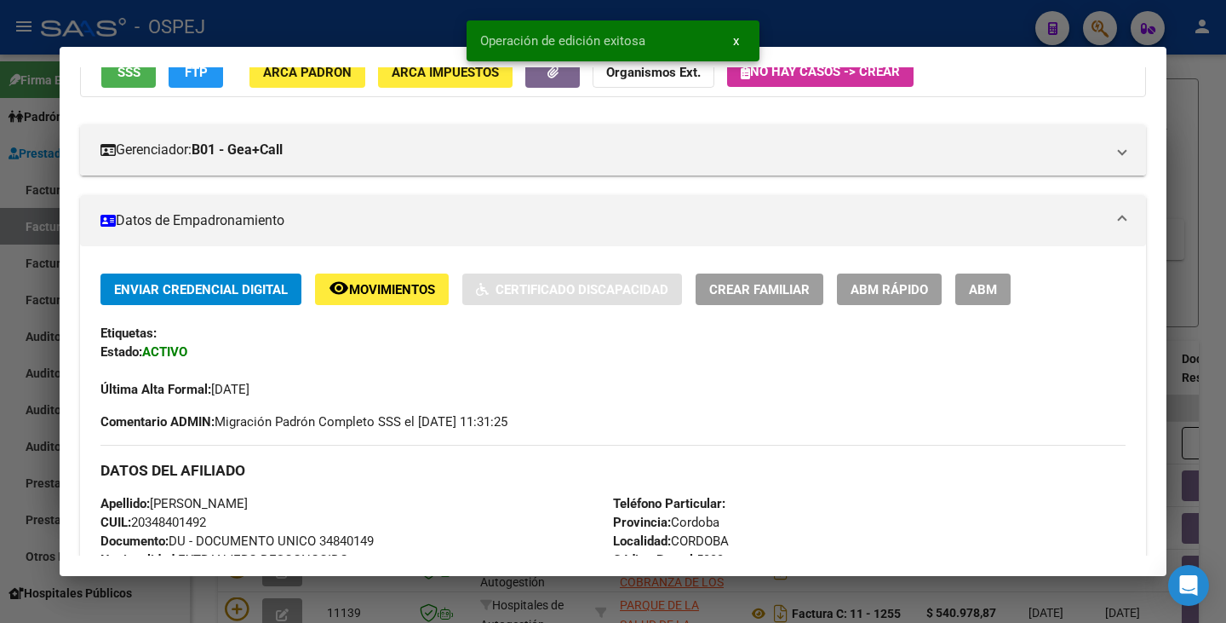
scroll to position [256, 0]
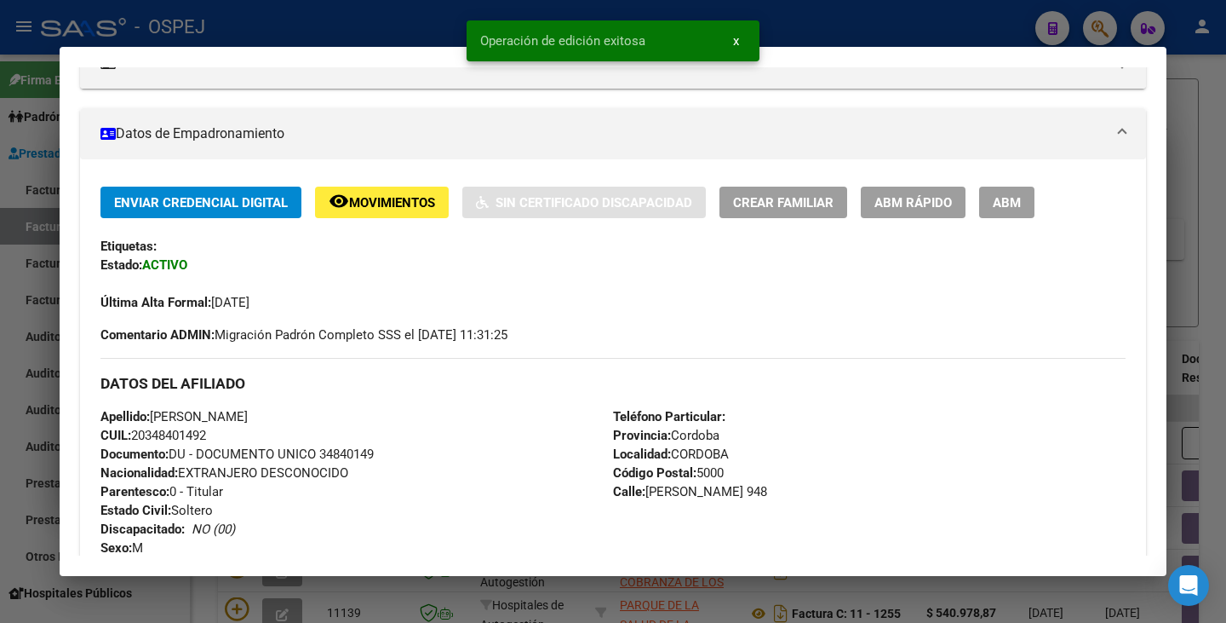
drag, startPoint x: 19, startPoint y: 309, endPoint x: 56, endPoint y: 240, distance: 78.5
click at [19, 307] on div at bounding box center [613, 311] width 1226 height 623
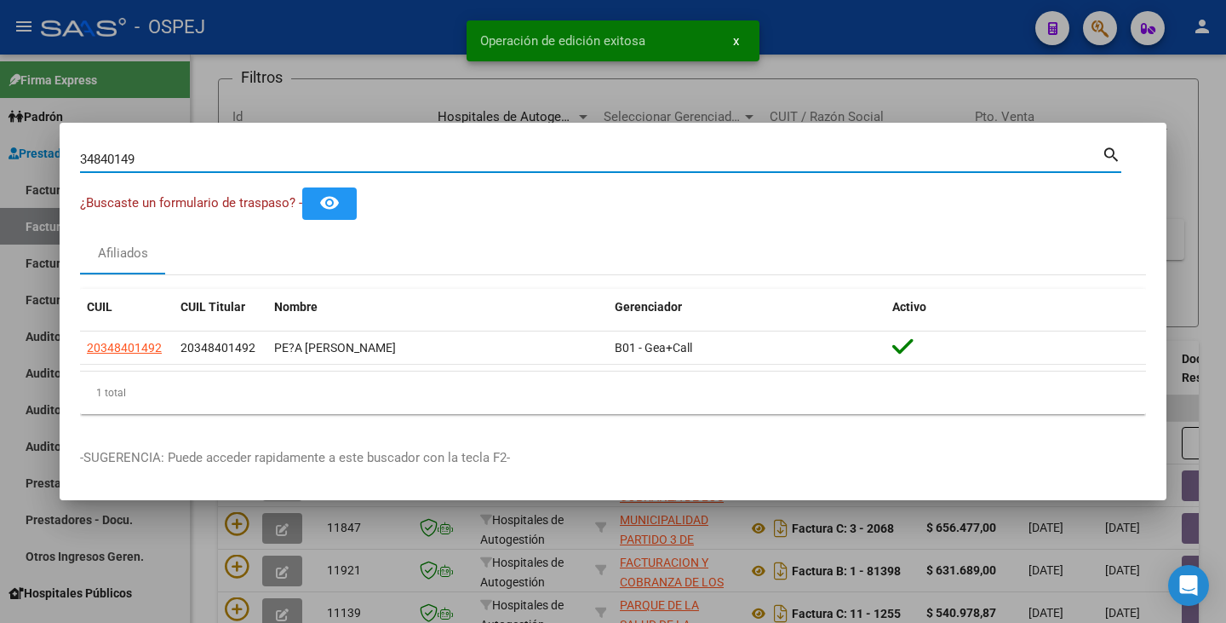
click at [146, 158] on input "34840149" at bounding box center [591, 159] width 1022 height 15
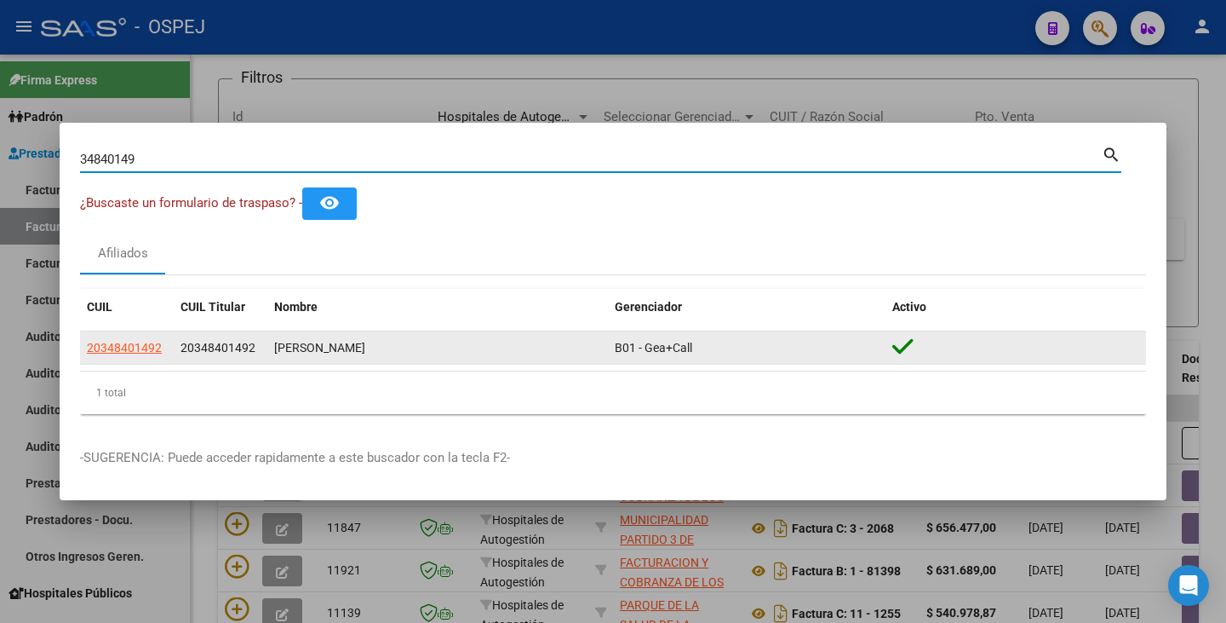
click at [115, 355] on app-link-go-to "20348401492" at bounding box center [124, 348] width 75 height 20
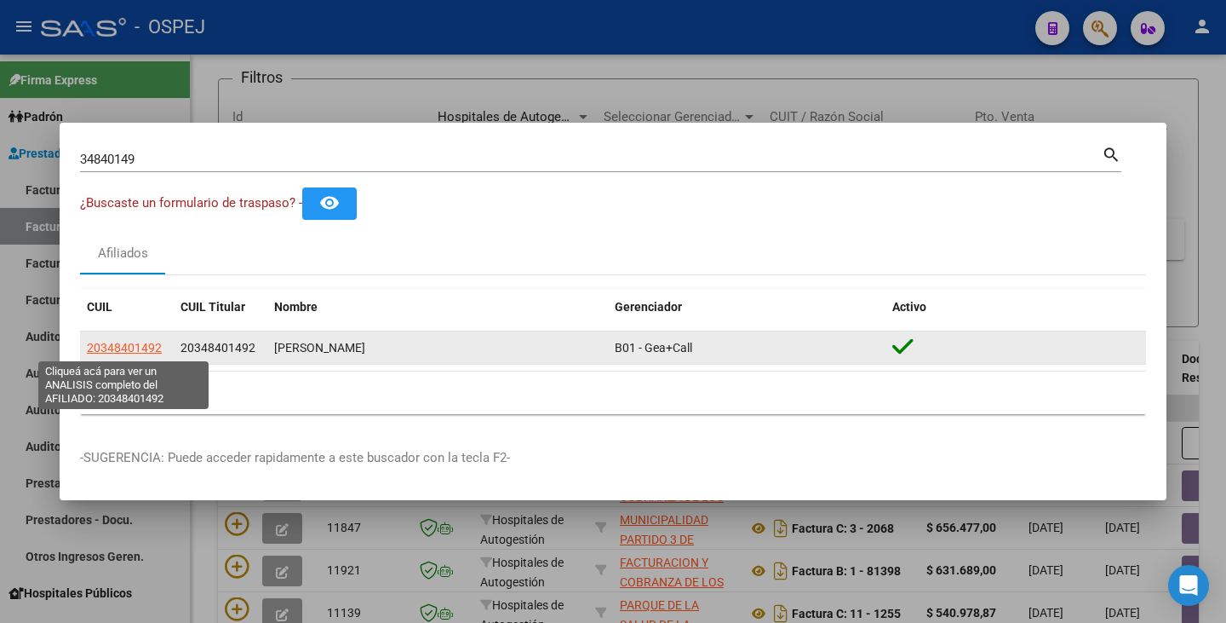
click at [112, 347] on span "20348401492" at bounding box center [124, 348] width 75 height 14
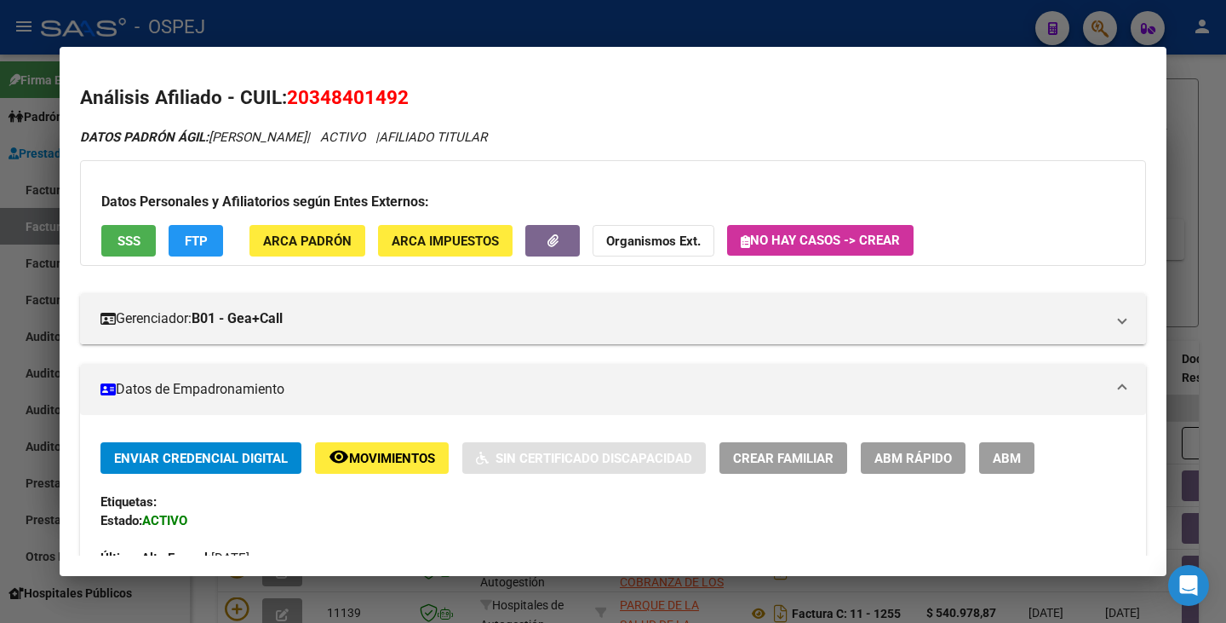
drag, startPoint x: 290, startPoint y: 94, endPoint x: 428, endPoint y: 85, distance: 138.2
click at [428, 85] on h2 "Análisis Afiliado - CUIL: 20348401492" at bounding box center [613, 97] width 1066 height 29
drag, startPoint x: 212, startPoint y: 135, endPoint x: 350, endPoint y: 125, distance: 138.3
click at [34, 290] on div at bounding box center [613, 311] width 1226 height 623
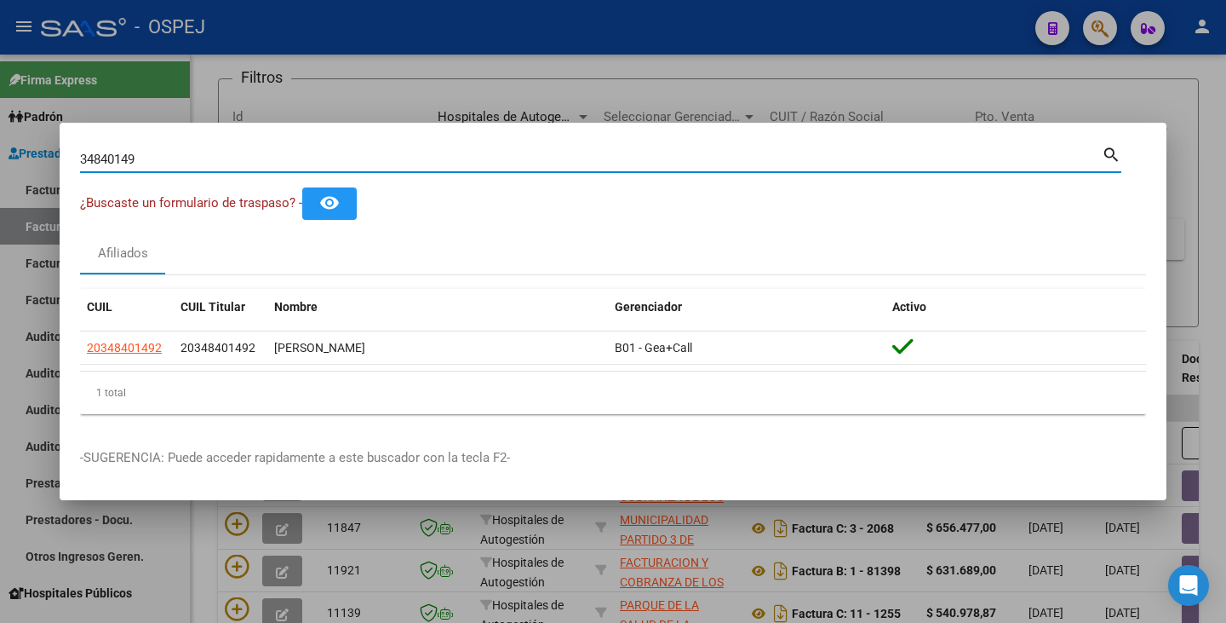
drag, startPoint x: 144, startPoint y: 152, endPoint x: 3, endPoint y: 144, distance: 141.6
click at [1, 143] on div "34840149 Buscar (apellido, dni, cuil, nro traspaso, cuit, obra social) search ¿…" at bounding box center [613, 311] width 1226 height 623
paste input "26453911"
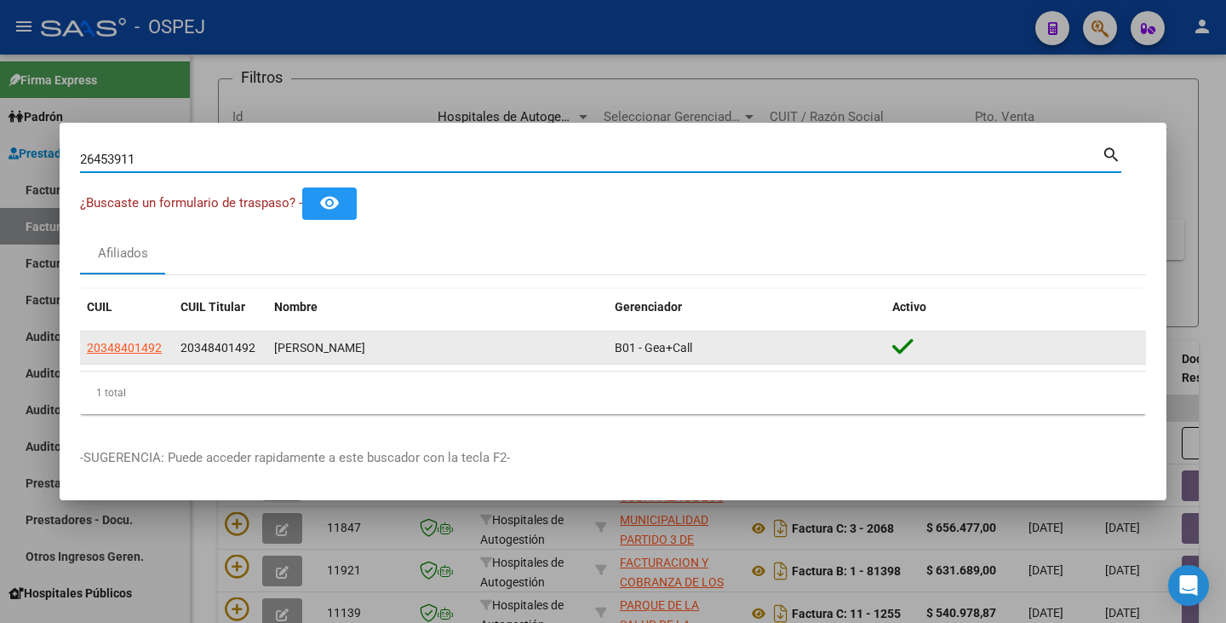
type input "26453911"
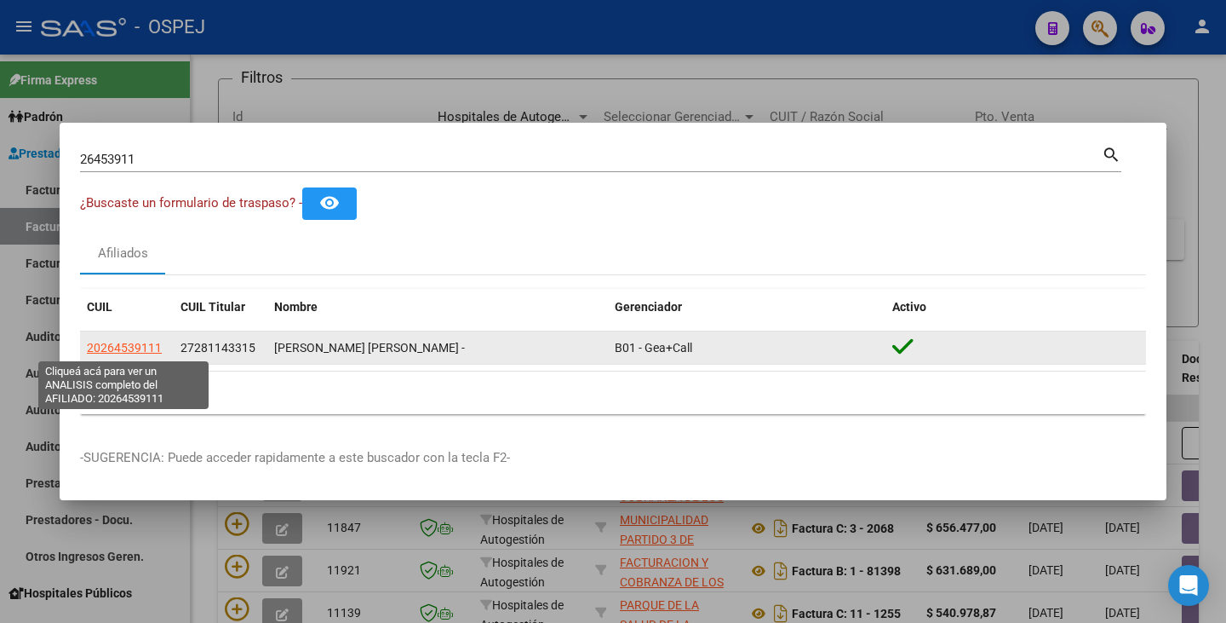
click at [121, 341] on span "20264539111" at bounding box center [124, 348] width 75 height 14
type textarea "20264539111"
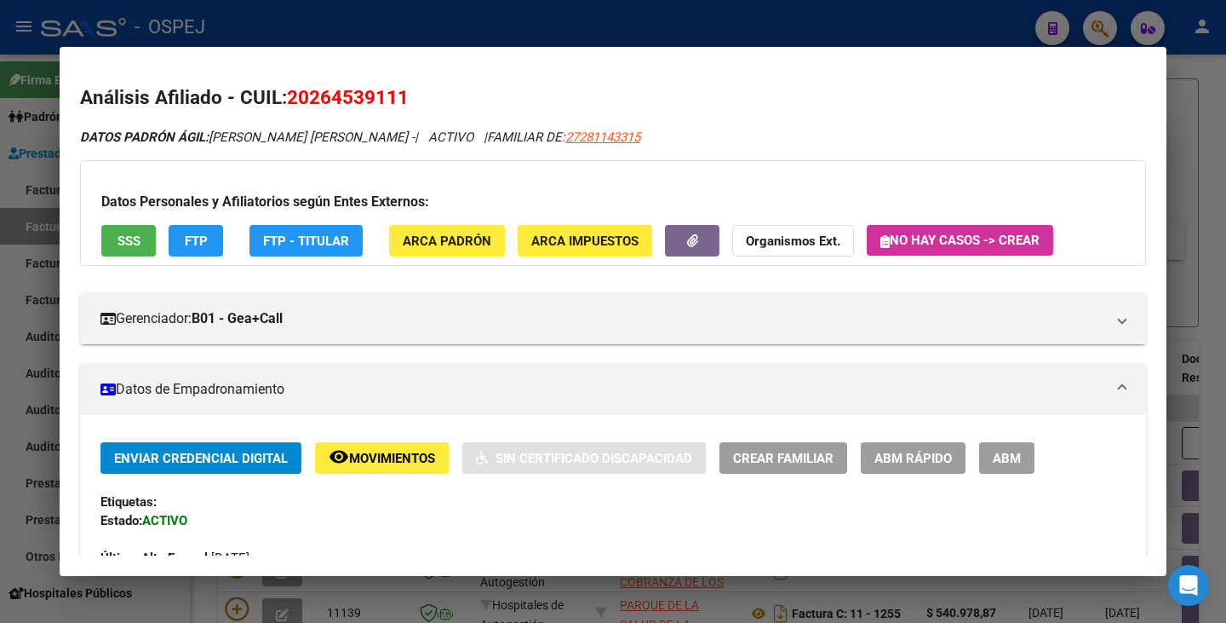
drag, startPoint x: 290, startPoint y: 99, endPoint x: 410, endPoint y: 96, distance: 119.3
click at [410, 96] on h2 "Análisis Afiliado - CUIL: 20264539111" at bounding box center [613, 97] width 1066 height 29
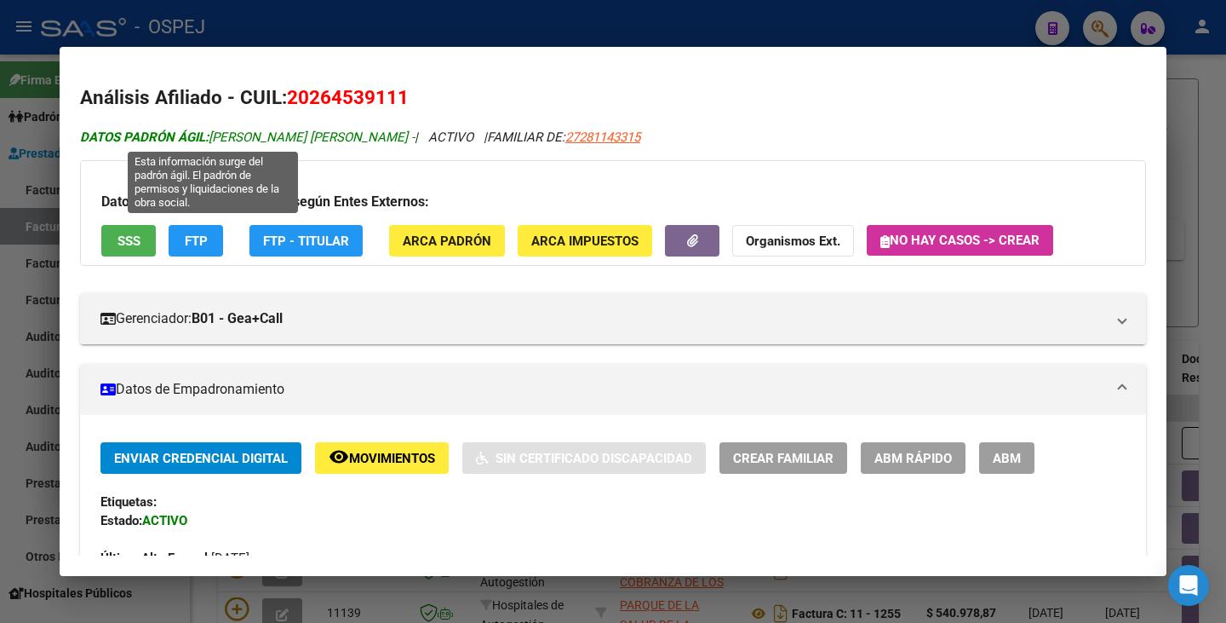
drag, startPoint x: 215, startPoint y: 136, endPoint x: 336, endPoint y: 136, distance: 121.8
click at [336, 136] on span "DATOS PADRÓN ÁGIL: SOLIS JOSE RODRIGO -" at bounding box center [247, 136] width 335 height 15
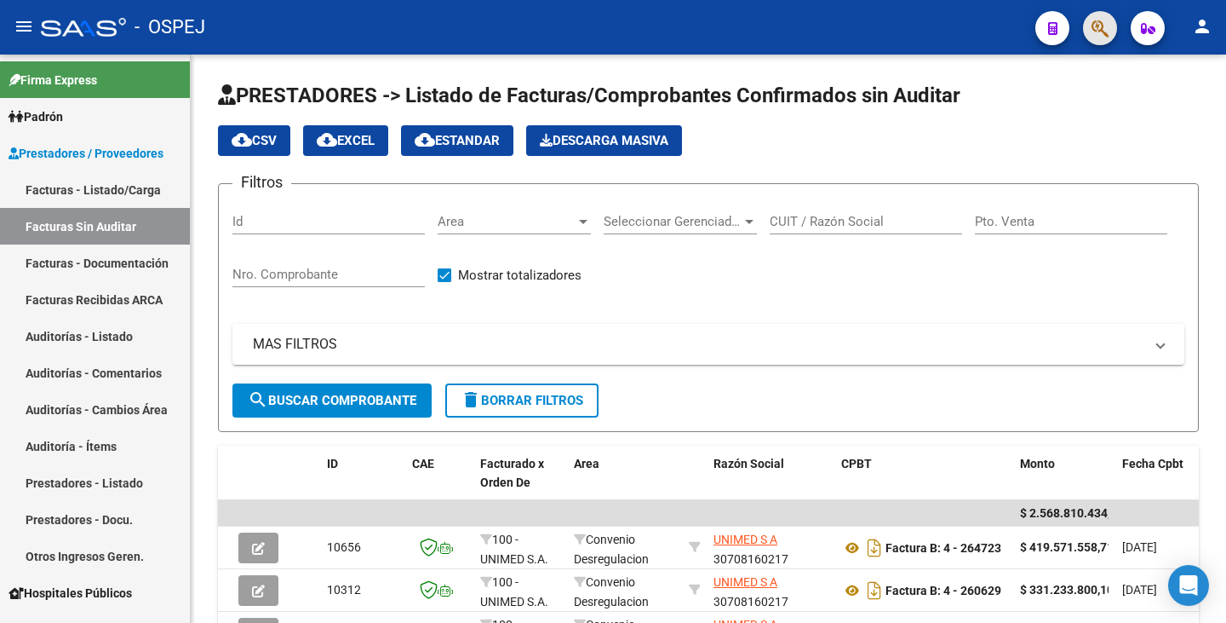
click at [1109, 23] on button "button" at bounding box center [1100, 28] width 34 height 34
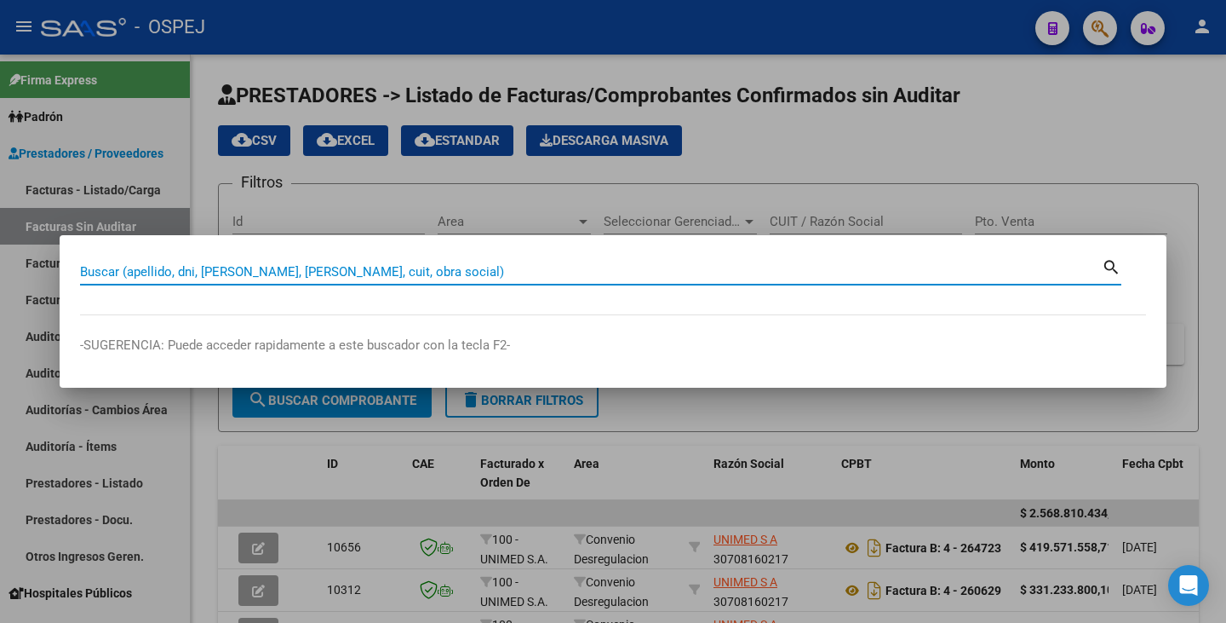
paste input "43599437"
type input "43599437"
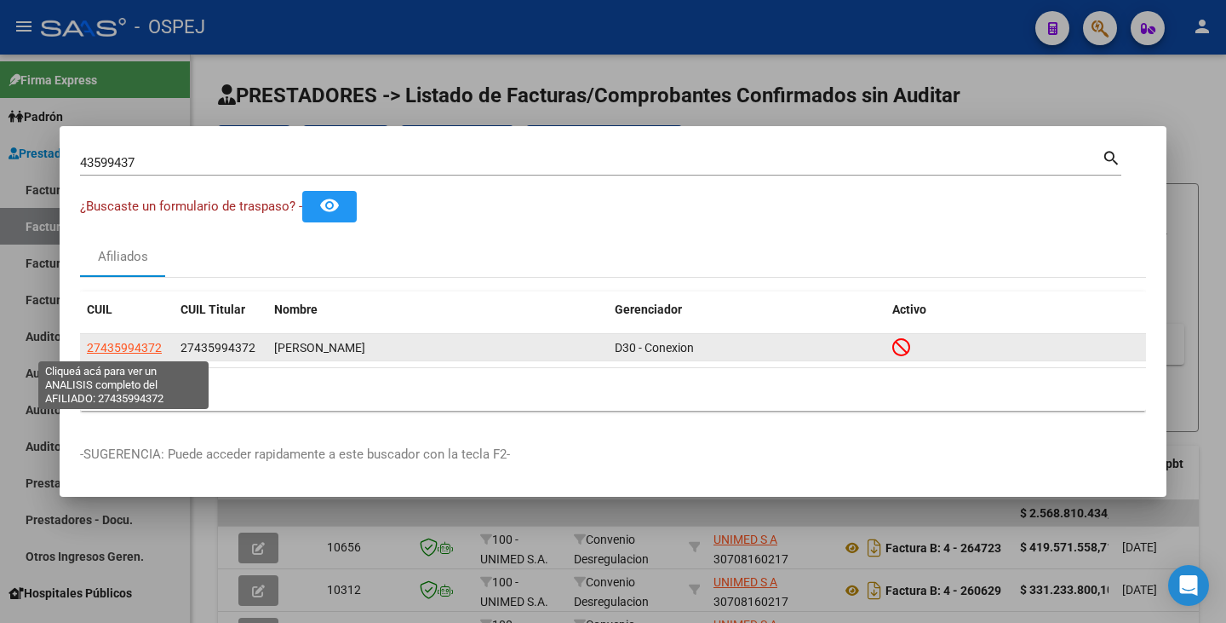
click at [129, 349] on span "27435994372" at bounding box center [124, 348] width 75 height 14
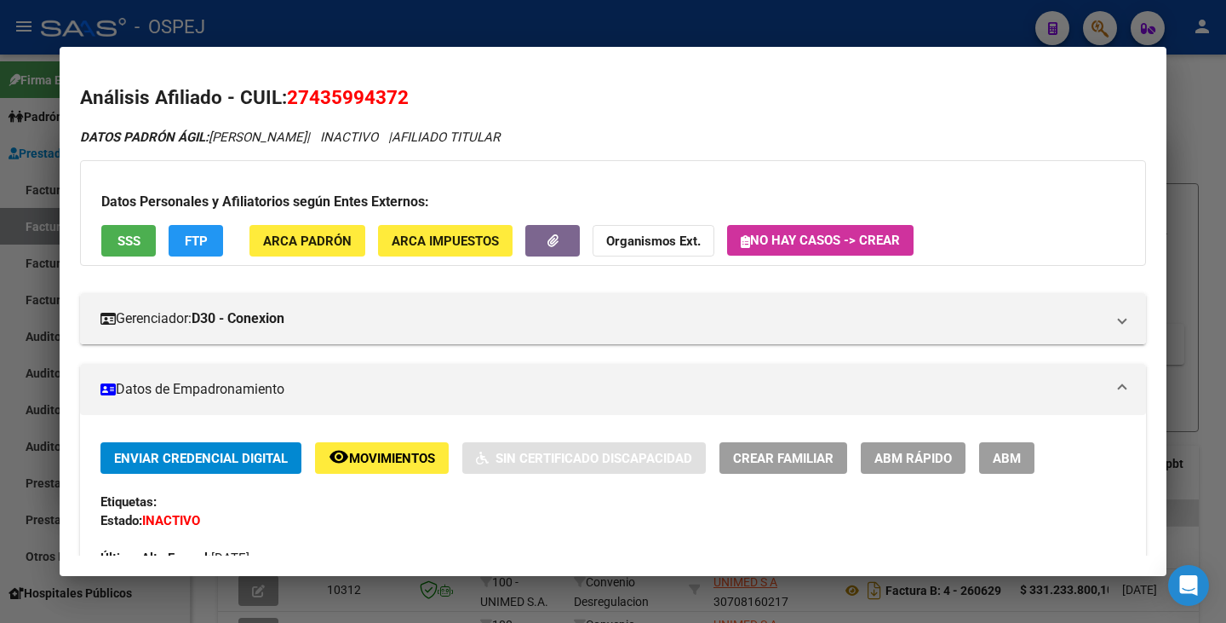
drag, startPoint x: 288, startPoint y: 97, endPoint x: 435, endPoint y: 89, distance: 147.5
click at [435, 89] on h2 "Análisis Afiliado - CUIL: 27435994372" at bounding box center [613, 97] width 1066 height 29
copy span "27435994372"
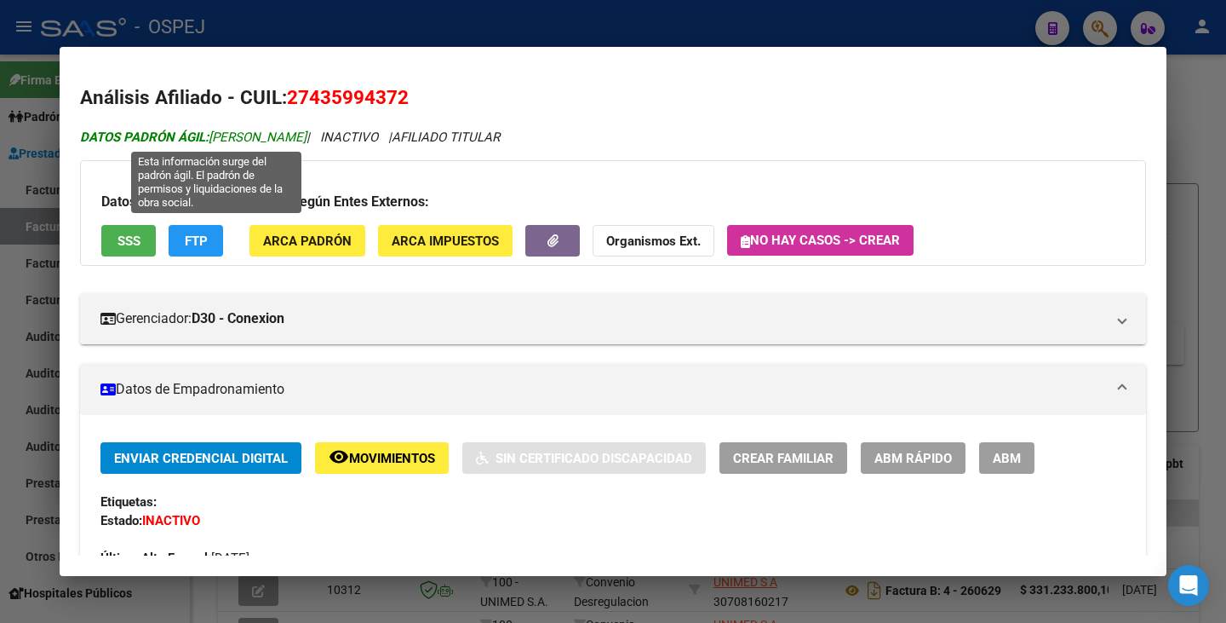
drag, startPoint x: 216, startPoint y: 136, endPoint x: 241, endPoint y: 136, distance: 24.7
click at [241, 136] on span "DATOS PADRÓN ÁGIL: [PERSON_NAME]" at bounding box center [193, 136] width 227 height 15
drag, startPoint x: 211, startPoint y: 133, endPoint x: 348, endPoint y: 132, distance: 137.1
click at [307, 132] on span "DATOS PADRÓN ÁGIL: [PERSON_NAME]" at bounding box center [193, 136] width 227 height 15
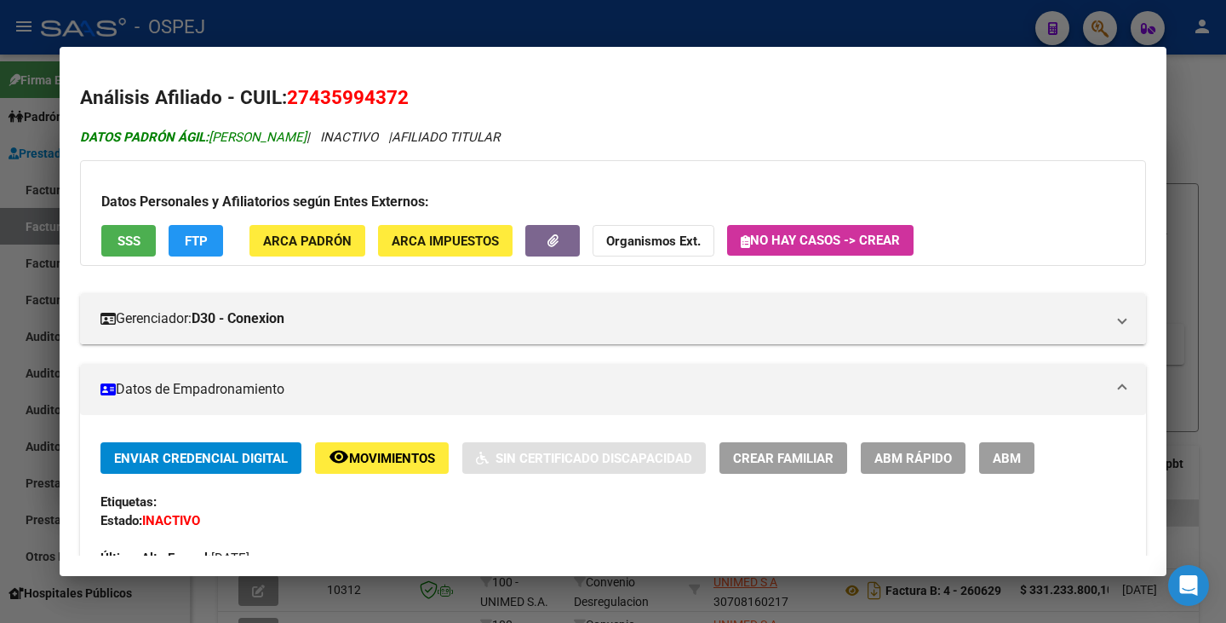
copy span "[PERSON_NAME]"
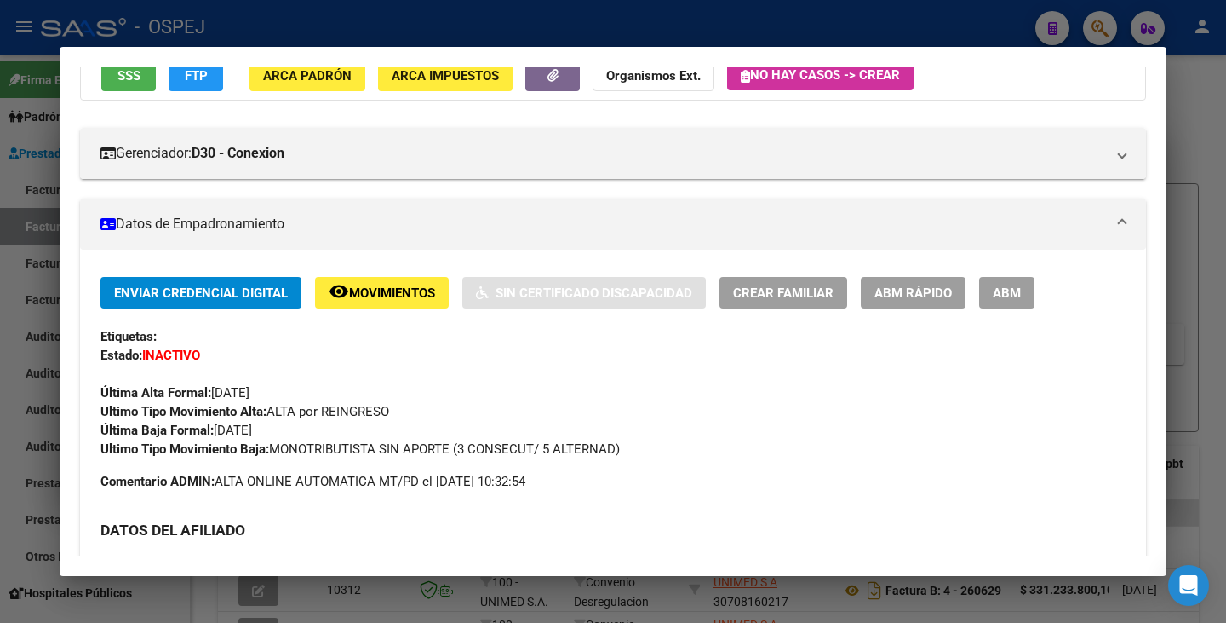
scroll to position [170, 0]
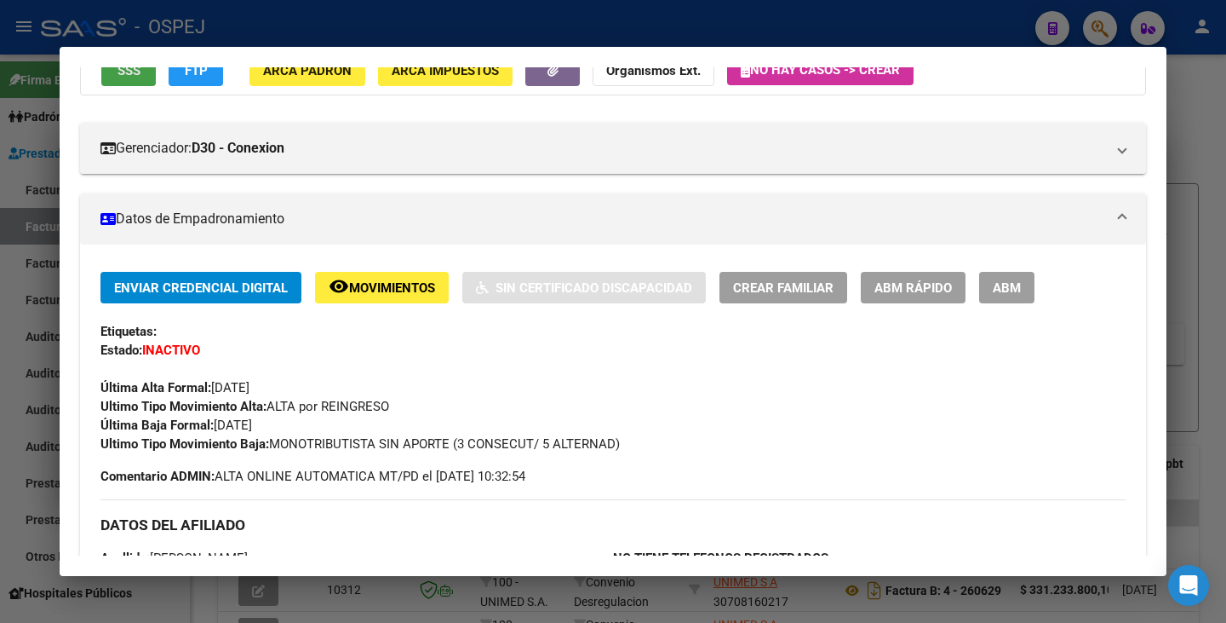
click at [129, 79] on button "SSS" at bounding box center [128, 71] width 55 height 32
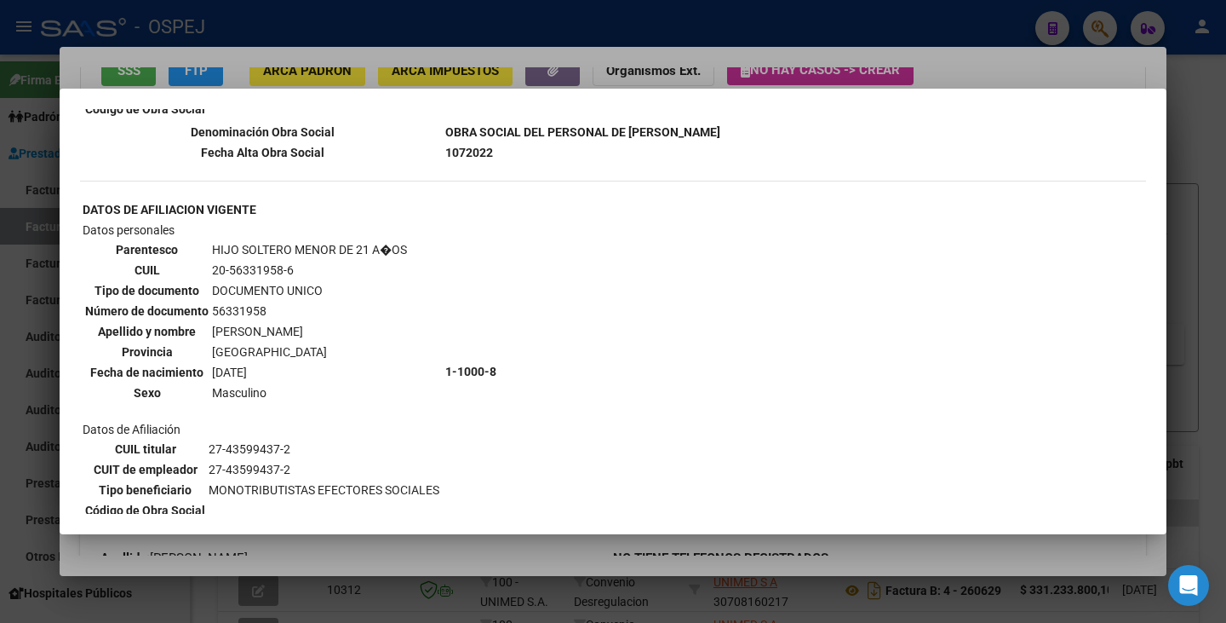
scroll to position [581, 0]
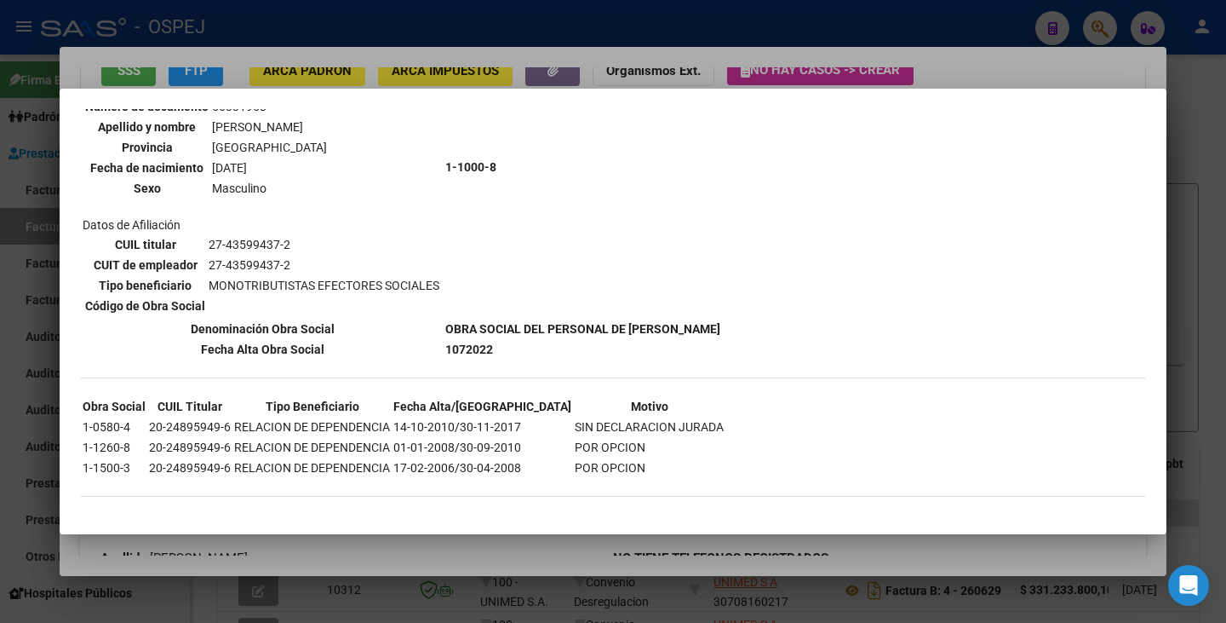
click at [589, 545] on div at bounding box center [613, 311] width 1226 height 623
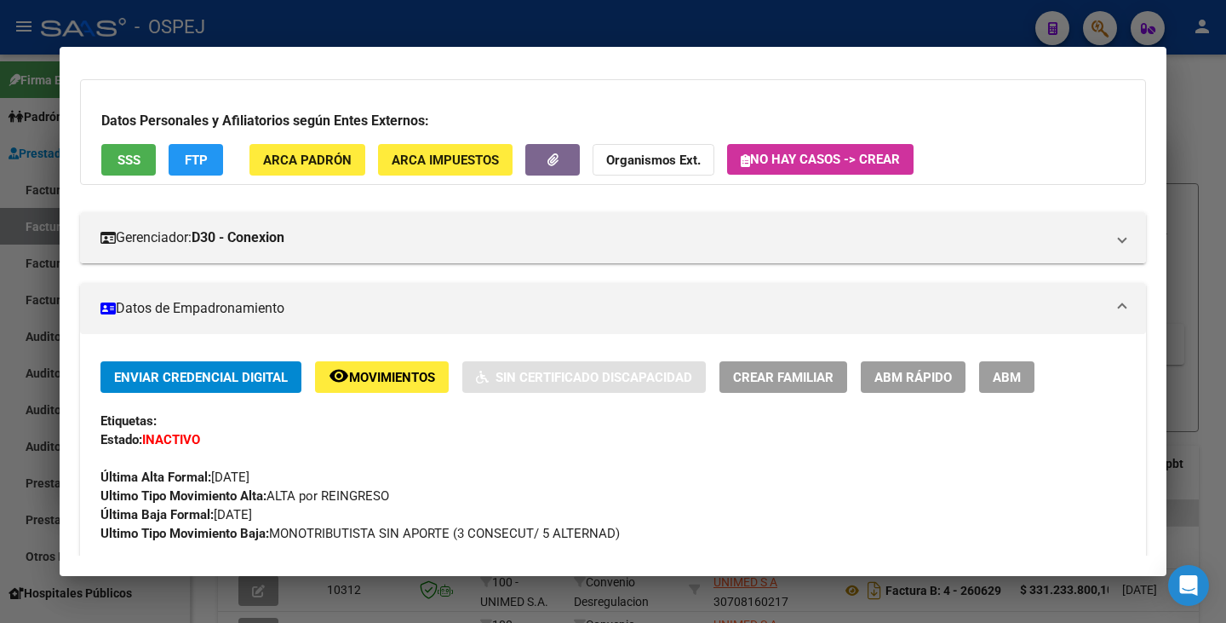
scroll to position [0, 0]
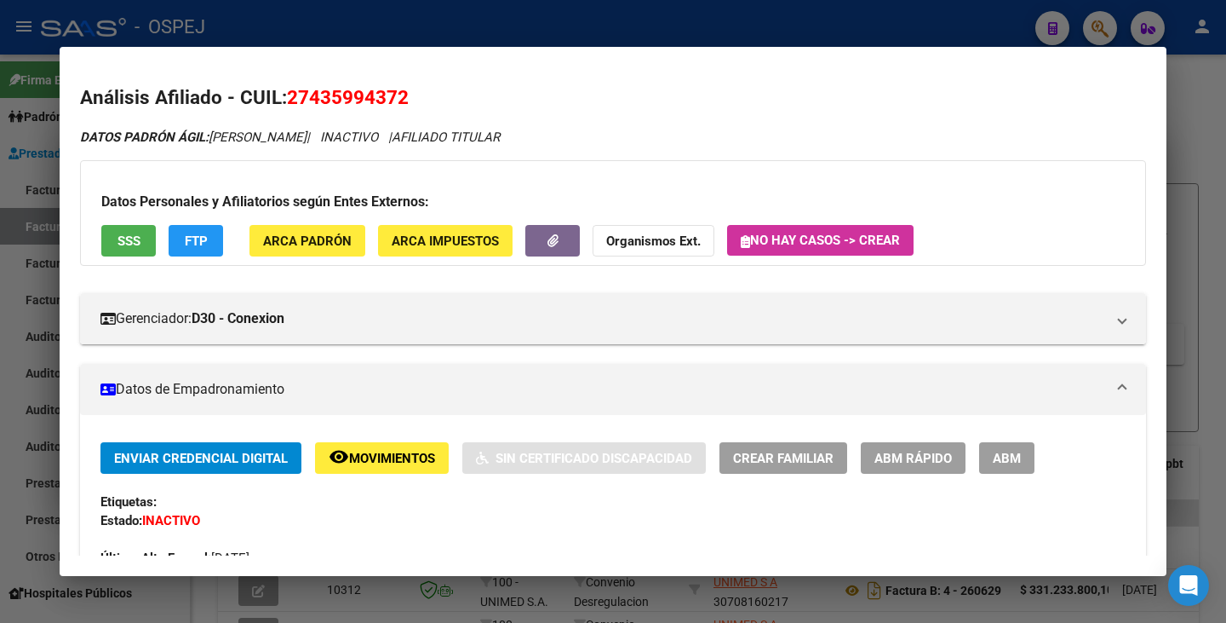
click at [0, 497] on div at bounding box center [613, 311] width 1226 height 623
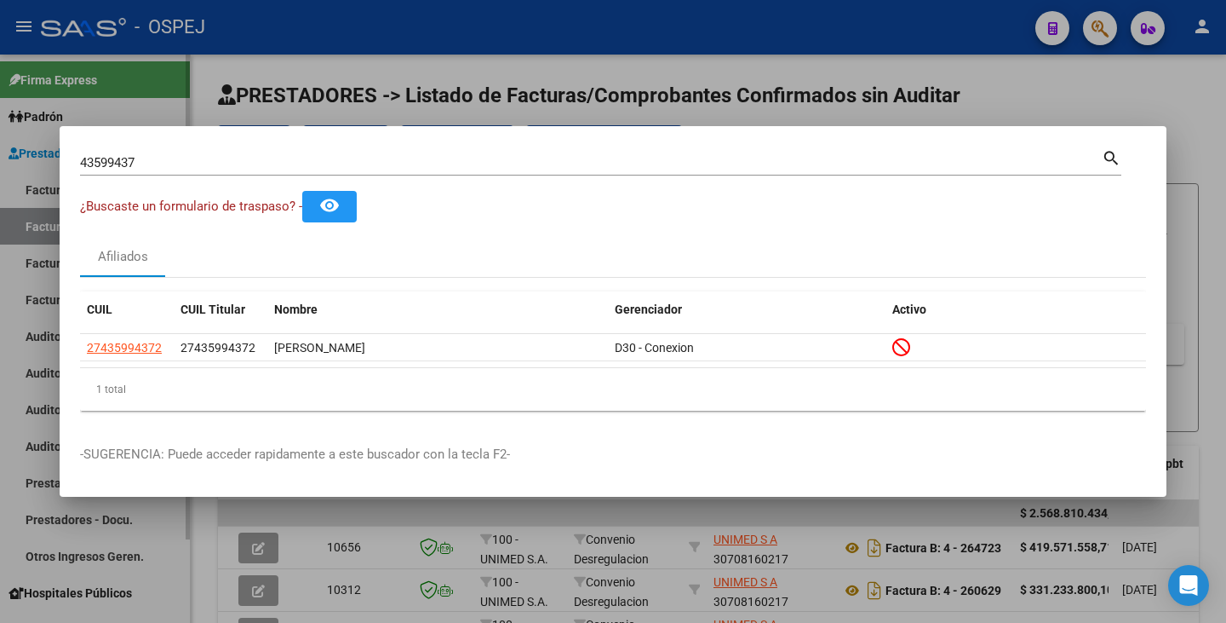
click at [2, 497] on div at bounding box center [613, 311] width 1226 height 623
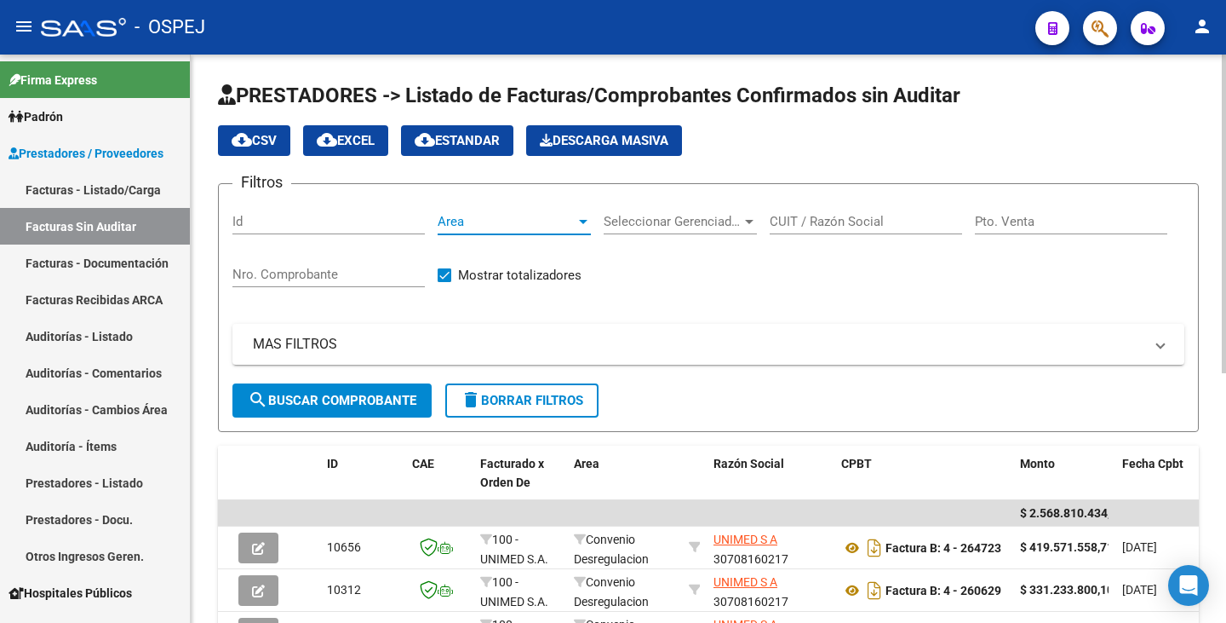
click at [504, 215] on span "Area" at bounding box center [507, 221] width 138 height 15
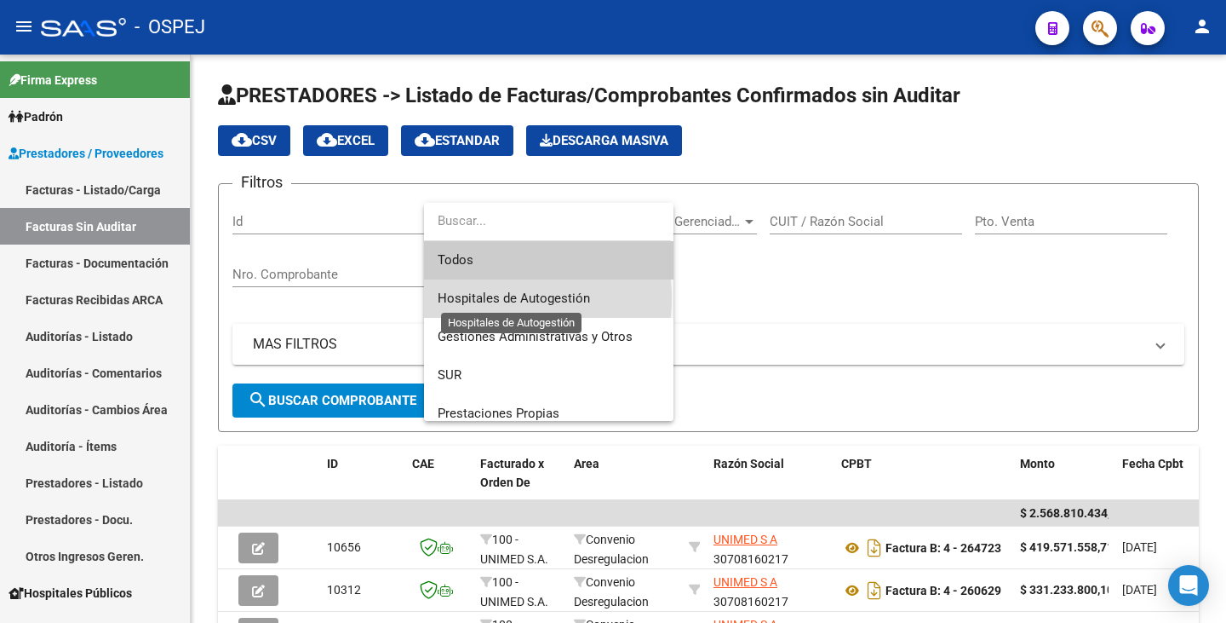
click at [492, 298] on span "Hospitales de Autogestión" at bounding box center [514, 297] width 152 height 15
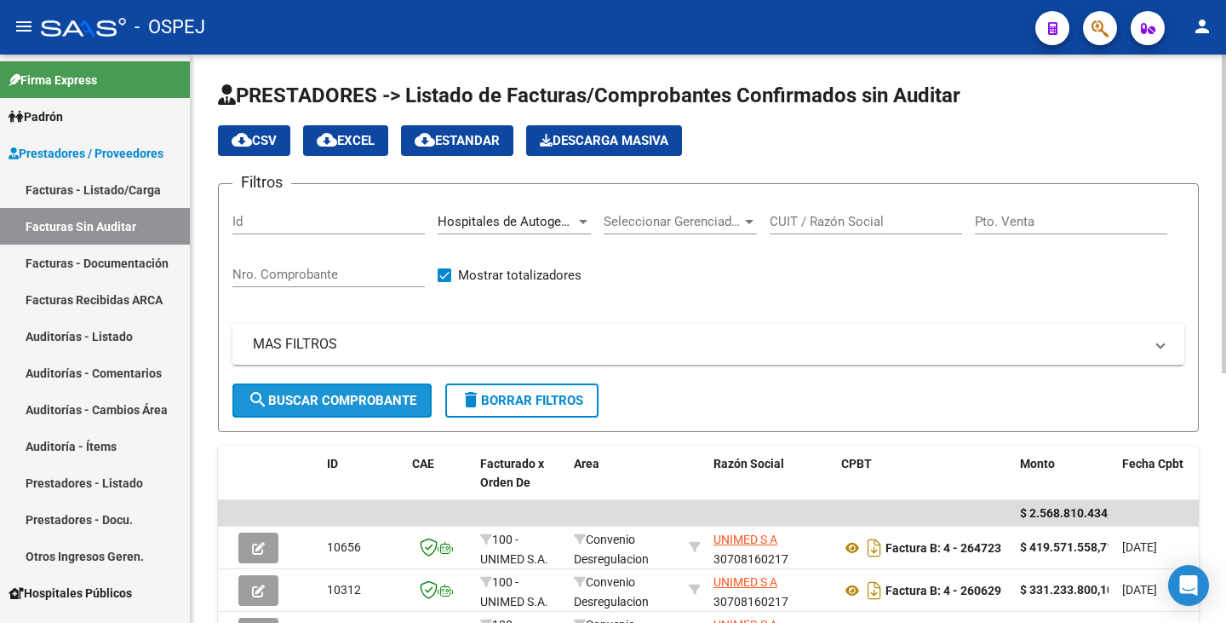
click at [359, 405] on span "search Buscar Comprobante" at bounding box center [332, 400] width 169 height 15
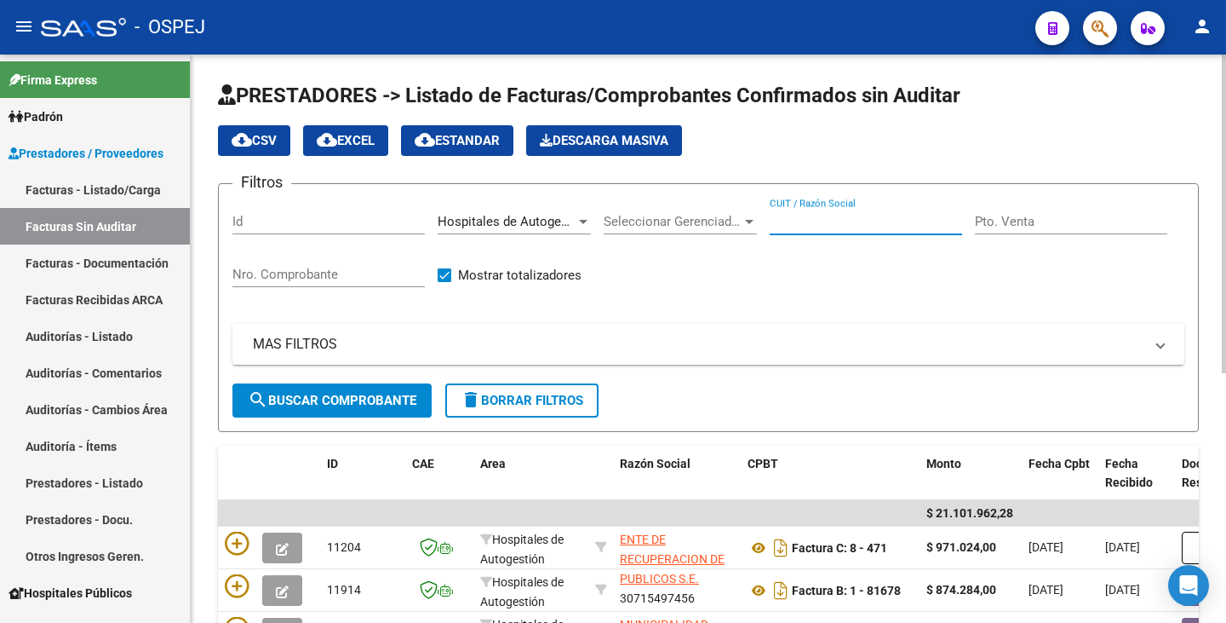
click at [876, 219] on input "CUIT / Razón Social" at bounding box center [866, 221] width 192 height 15
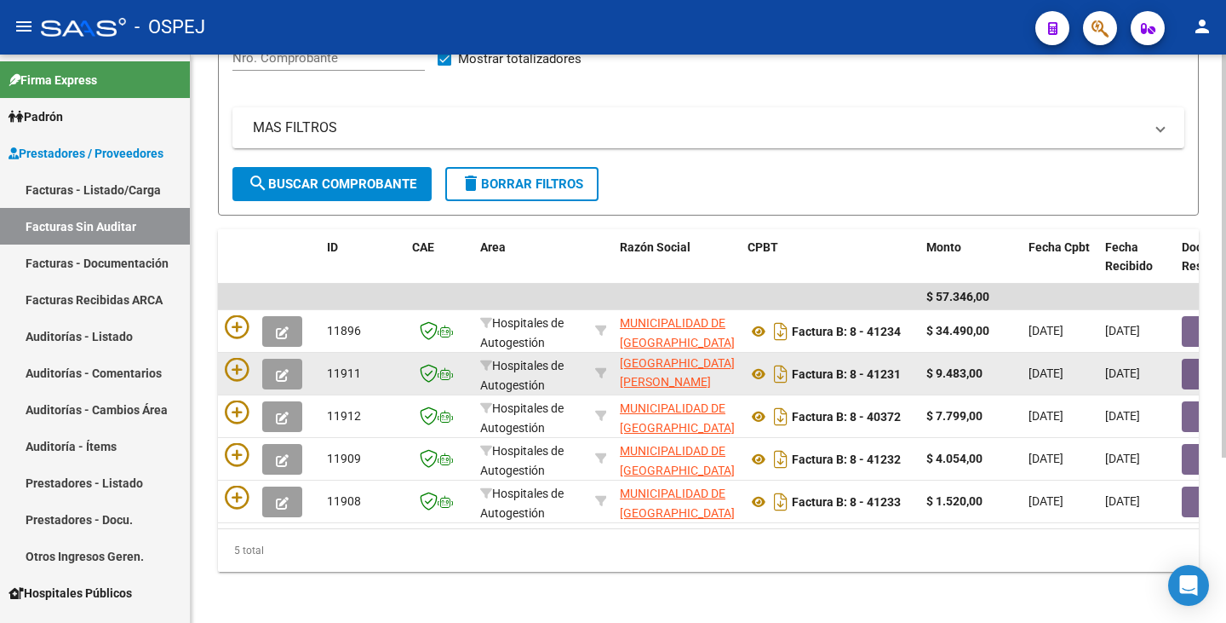
scroll to position [233, 0]
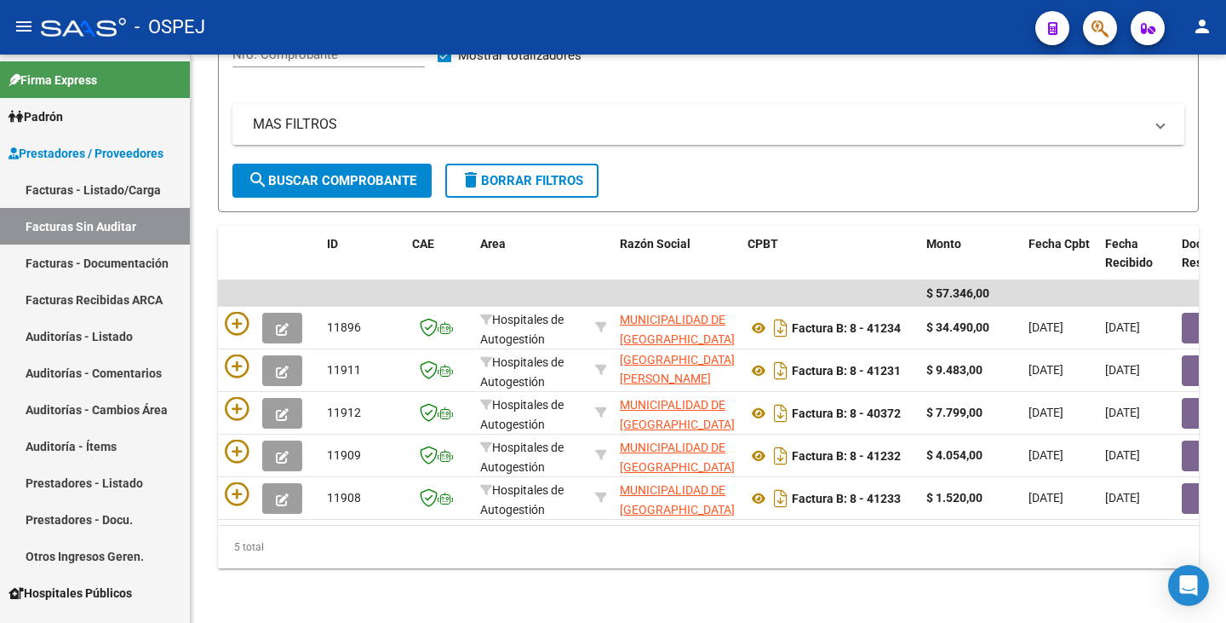
type input "SAN MARTIN"
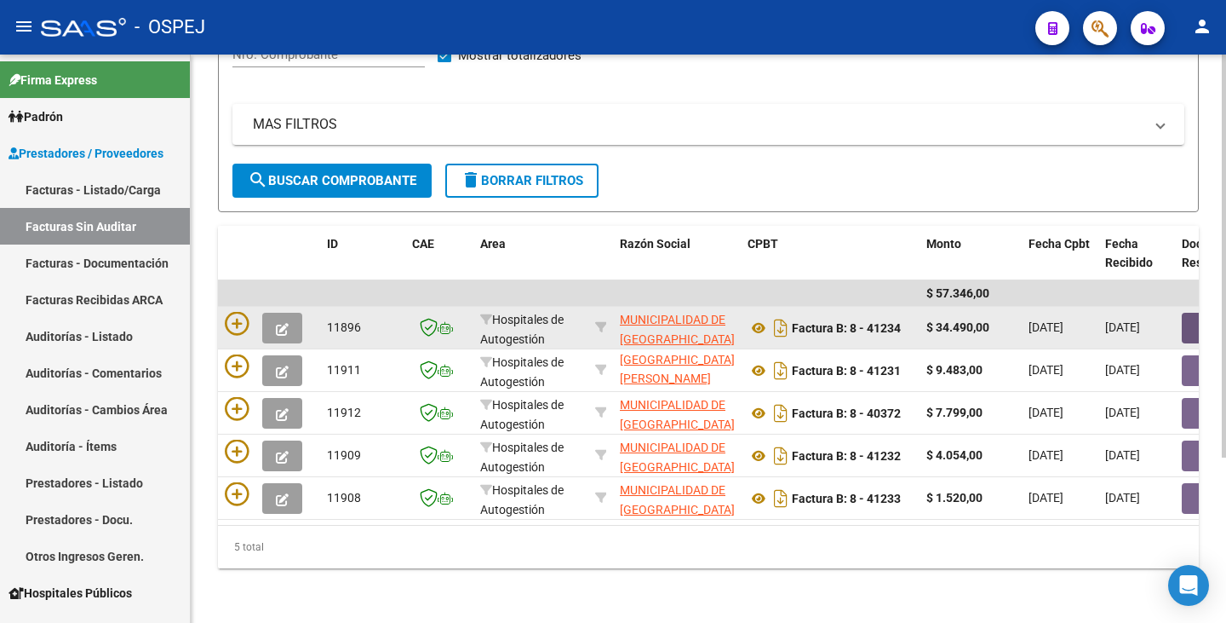
click at [1189, 314] on button "button" at bounding box center [1209, 328] width 55 height 31
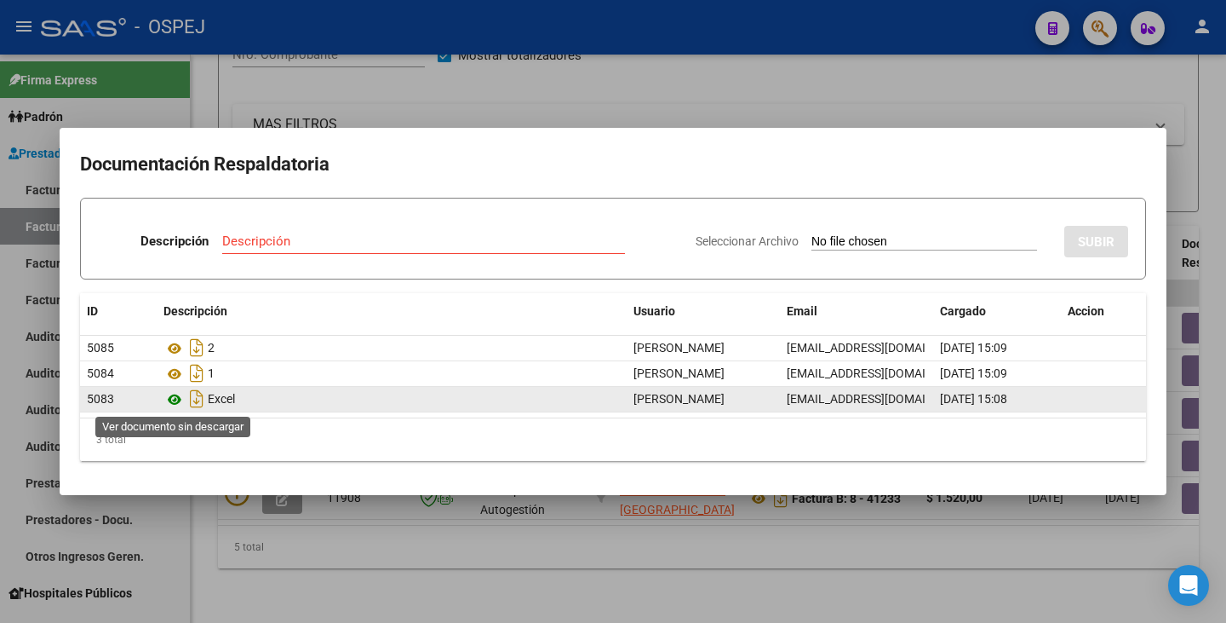
click at [169, 399] on icon at bounding box center [175, 399] width 22 height 20
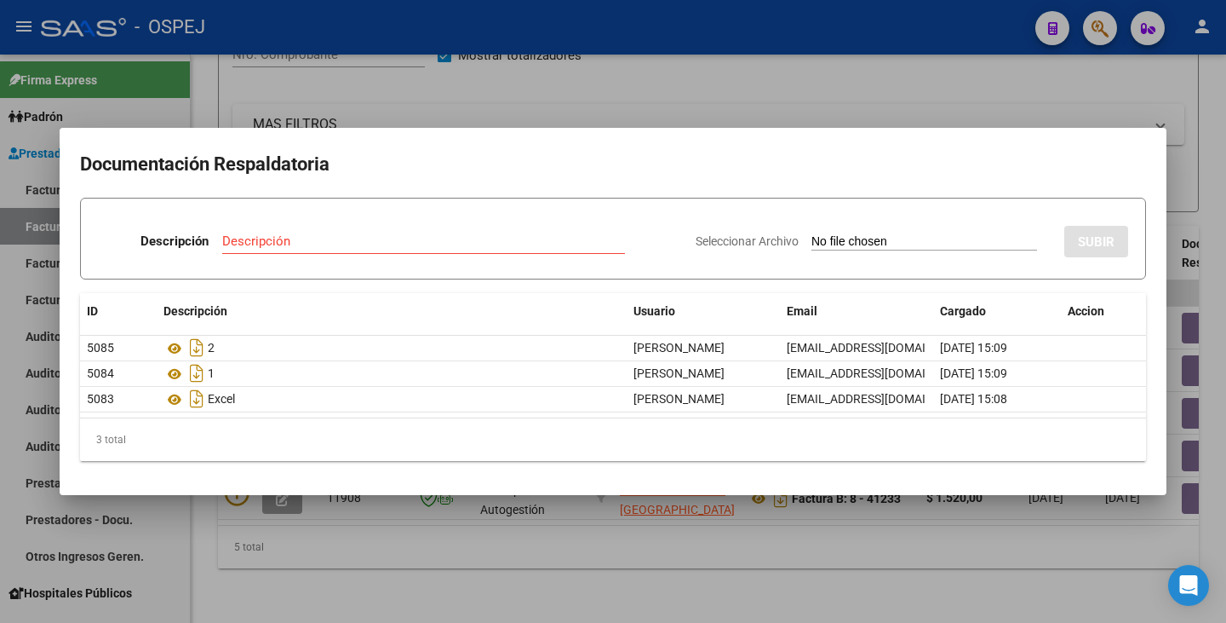
click at [386, 548] on div at bounding box center [613, 311] width 1226 height 623
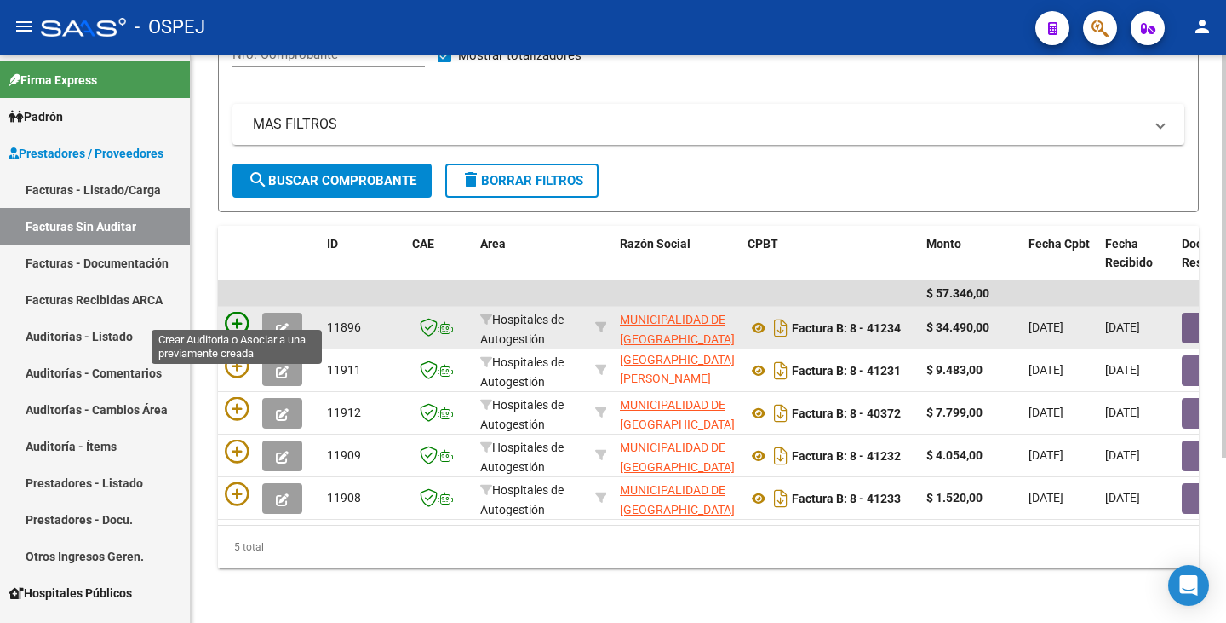
click at [238, 312] on icon at bounding box center [237, 324] width 24 height 24
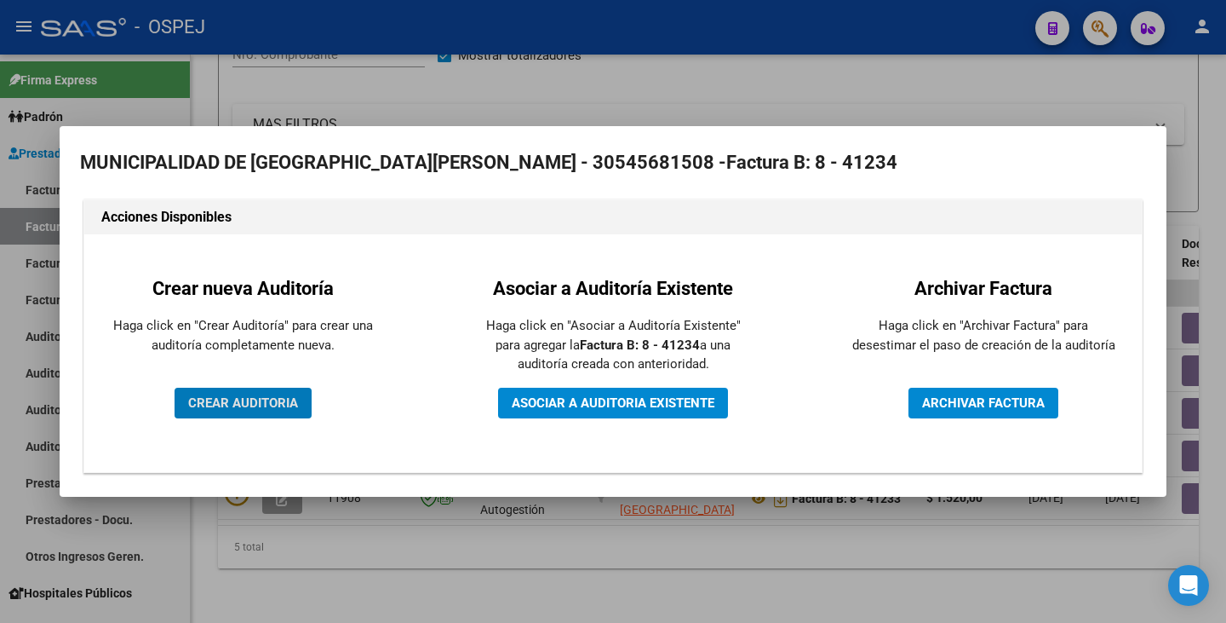
click at [231, 392] on button "CREAR AUDITORIA" at bounding box center [243, 403] width 137 height 31
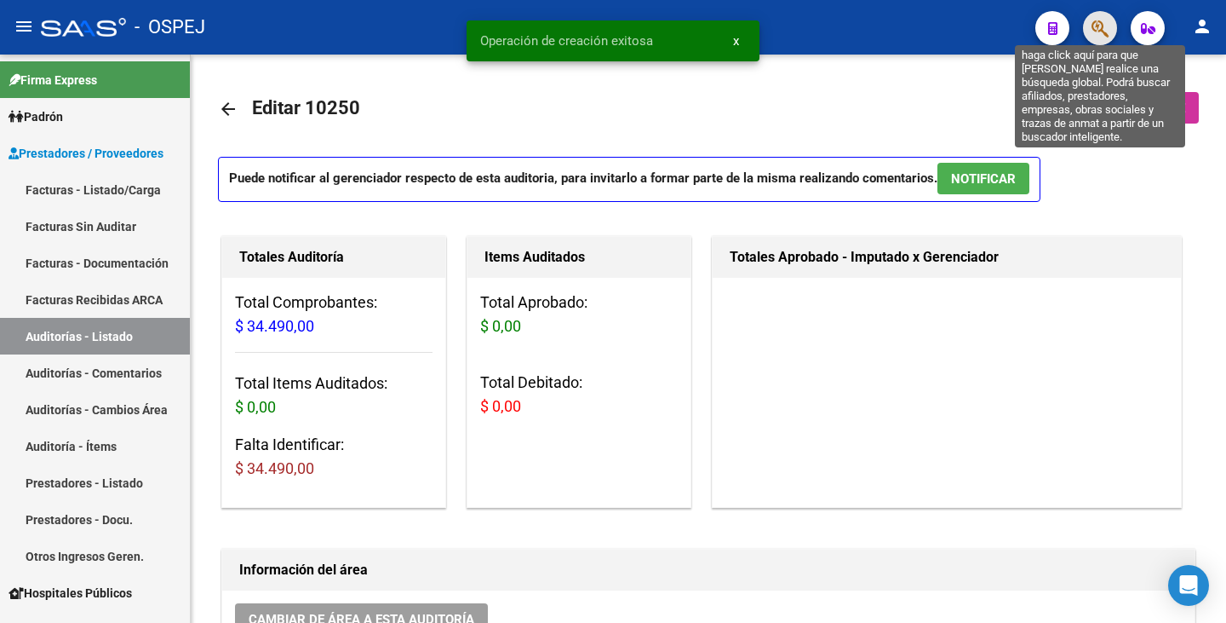
click at [1103, 37] on icon "button" at bounding box center [1100, 29] width 17 height 20
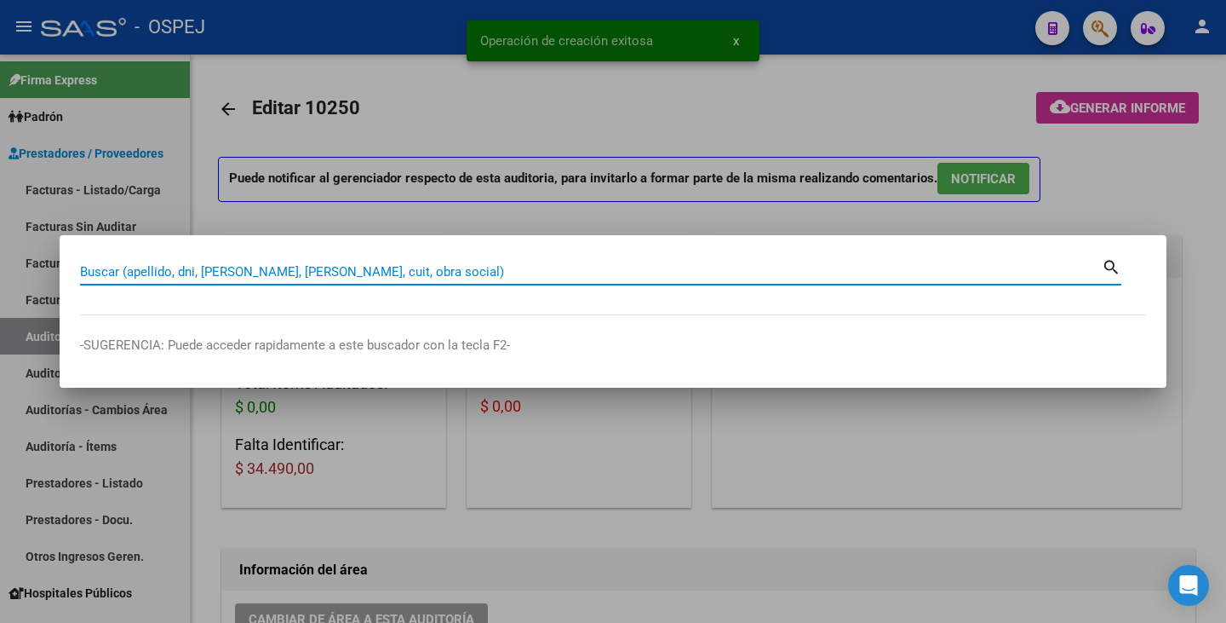
paste input "43599437"
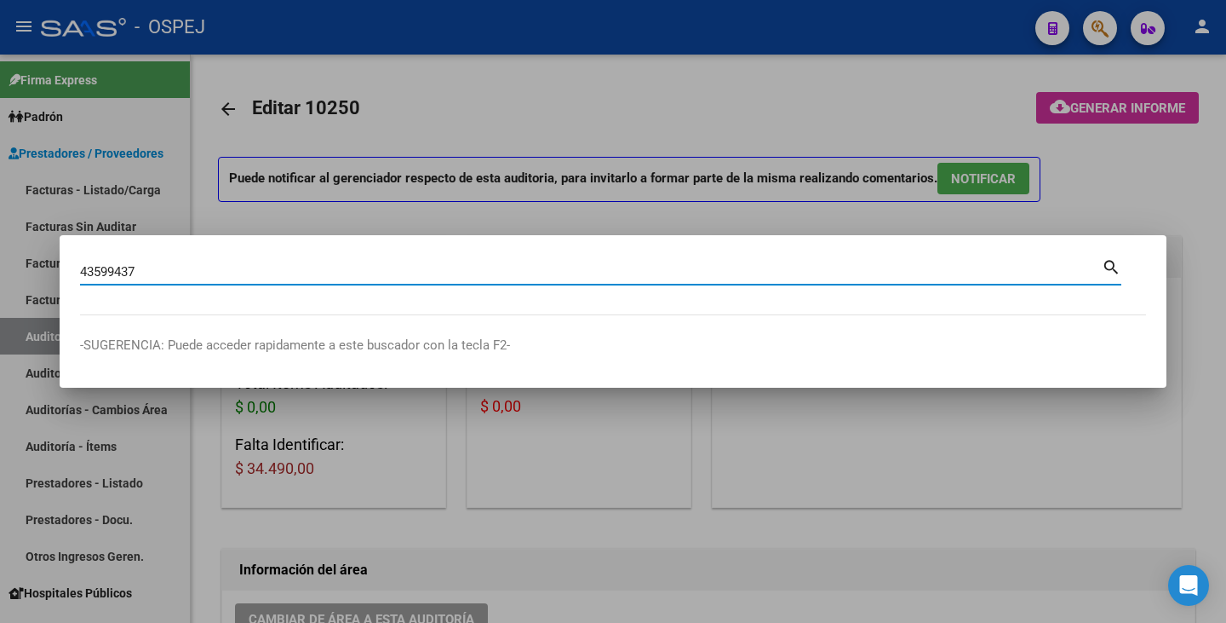
type input "43599437"
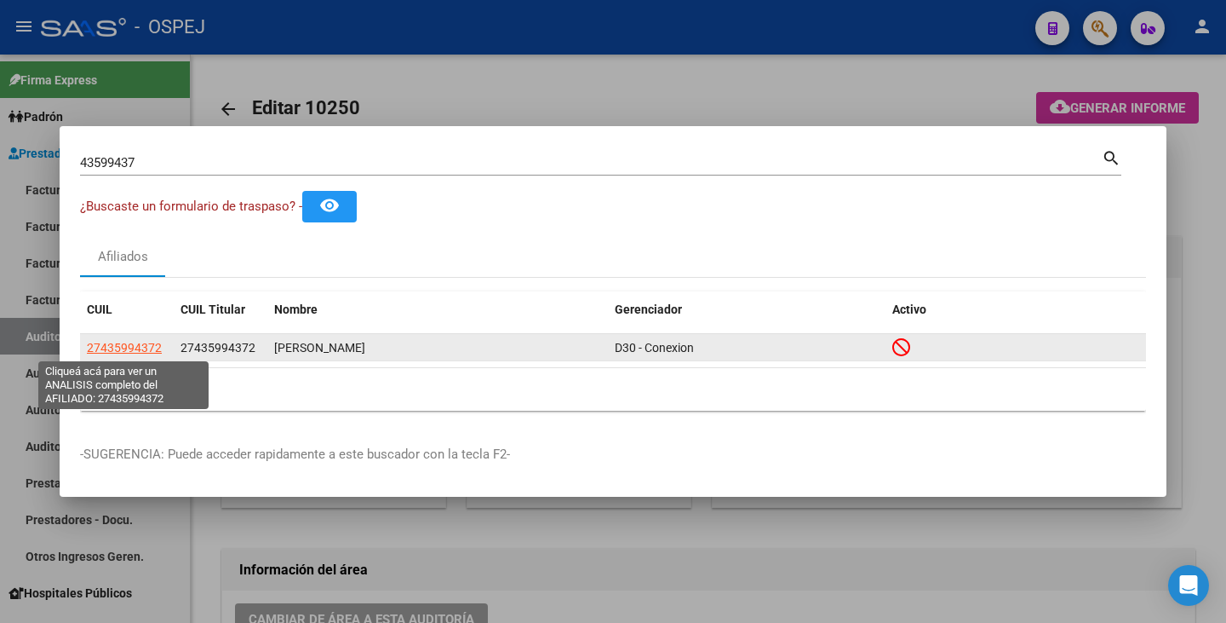
click at [142, 342] on span "27435994372" at bounding box center [124, 348] width 75 height 14
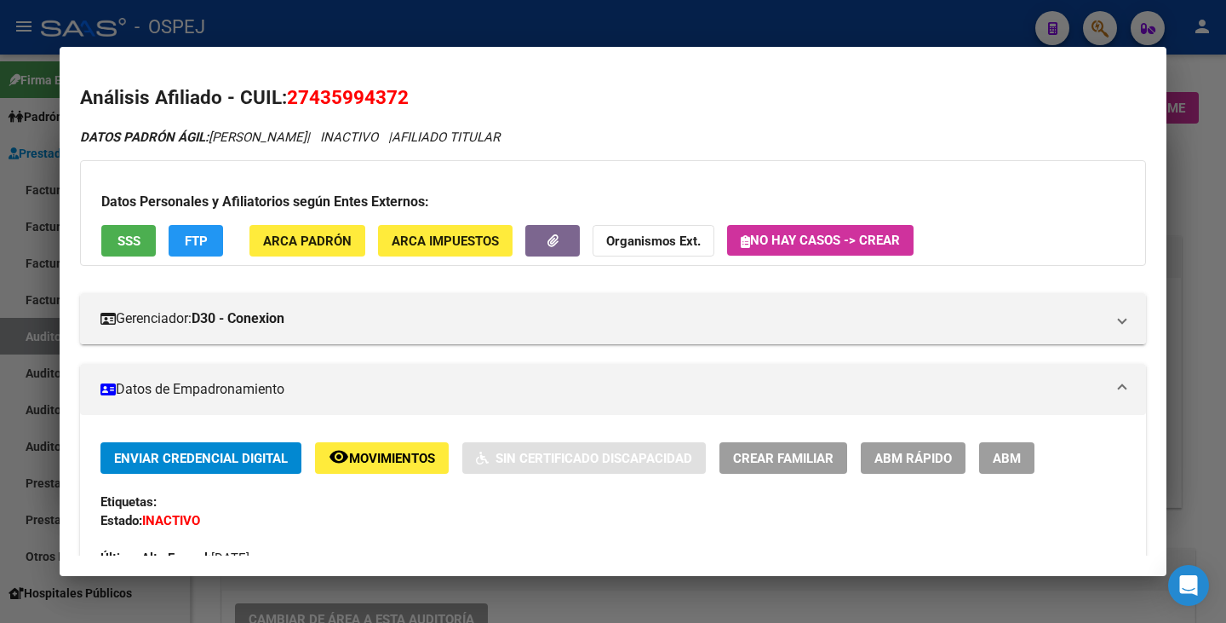
drag, startPoint x: 292, startPoint y: 96, endPoint x: 405, endPoint y: 90, distance: 112.6
click at [405, 90] on span "27435994372" at bounding box center [348, 97] width 122 height 22
copy span "27435994372"
drag, startPoint x: 214, startPoint y: 136, endPoint x: 346, endPoint y: 141, distance: 132.1
click at [307, 141] on span "DATOS PADRÓN ÁGIL: [PERSON_NAME]" at bounding box center [193, 136] width 227 height 15
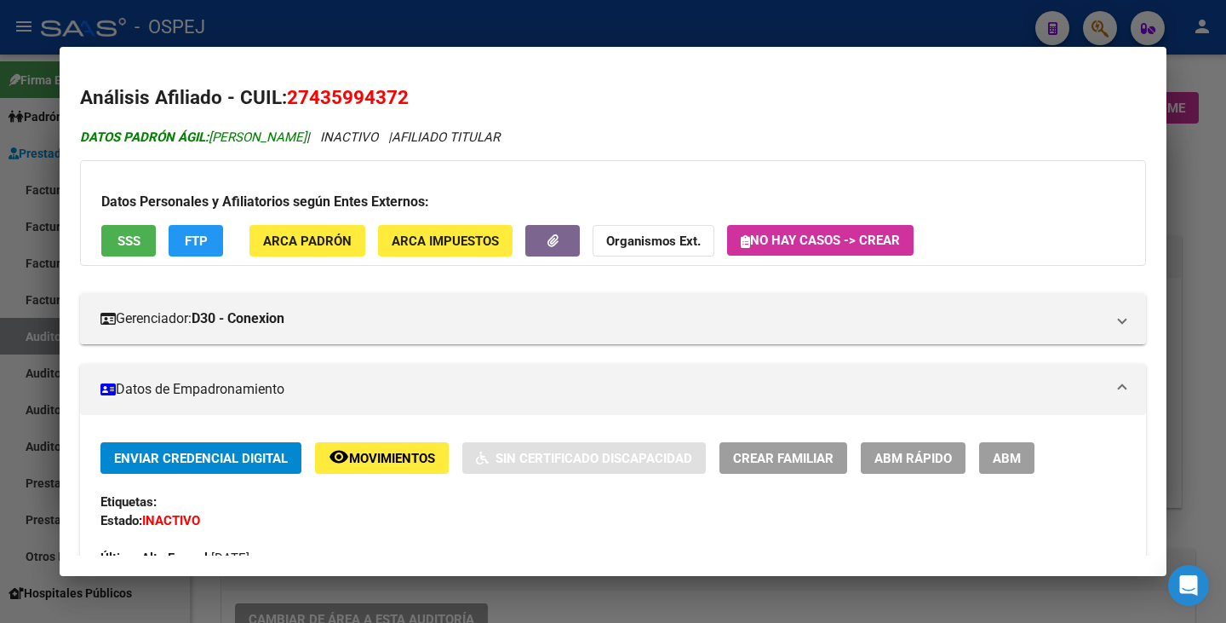
copy span "[PERSON_NAME]"
click at [33, 562] on div at bounding box center [613, 311] width 1226 height 623
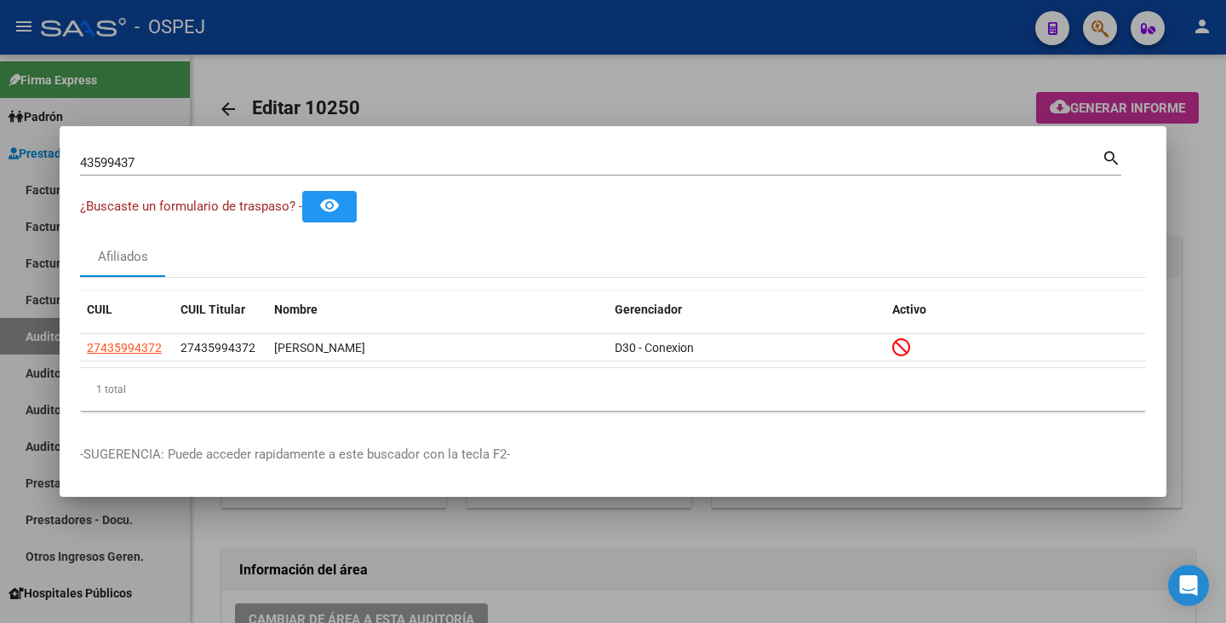
click at [210, 150] on div "43599437 Buscar (apellido, dni, [PERSON_NAME], [PERSON_NAME], cuit, obra social)" at bounding box center [591, 163] width 1022 height 26
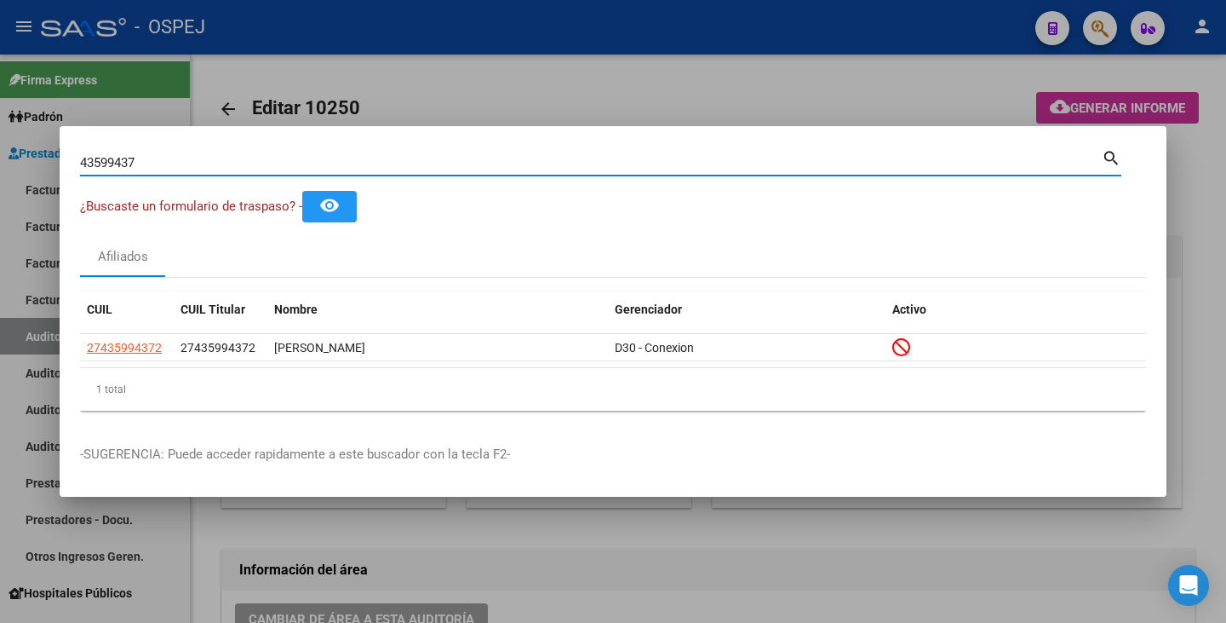
drag, startPoint x: 198, startPoint y: 163, endPoint x: 46, endPoint y: 152, distance: 152.8
click at [46, 152] on div "43599437 Buscar (apellido, dni, cuil, nro traspaso, cuit, obra social) search ¿…" at bounding box center [613, 311] width 1226 height 623
paste input "36801407"
type input "36801407"
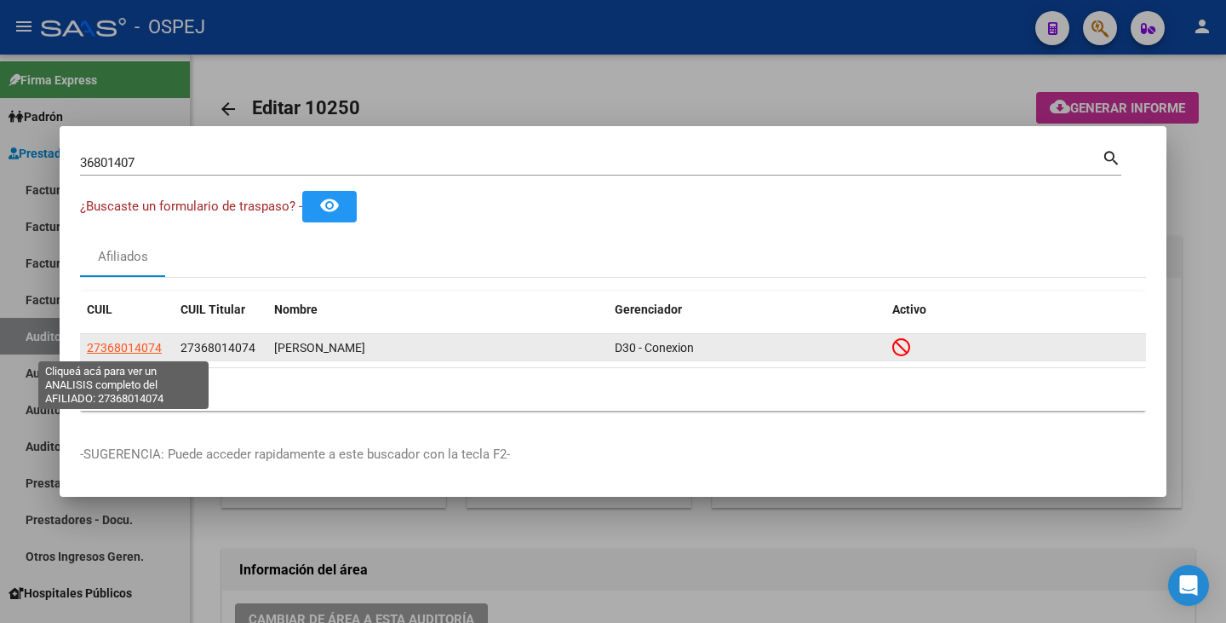
click at [109, 353] on span "27368014074" at bounding box center [124, 348] width 75 height 14
type textarea "27368014074"
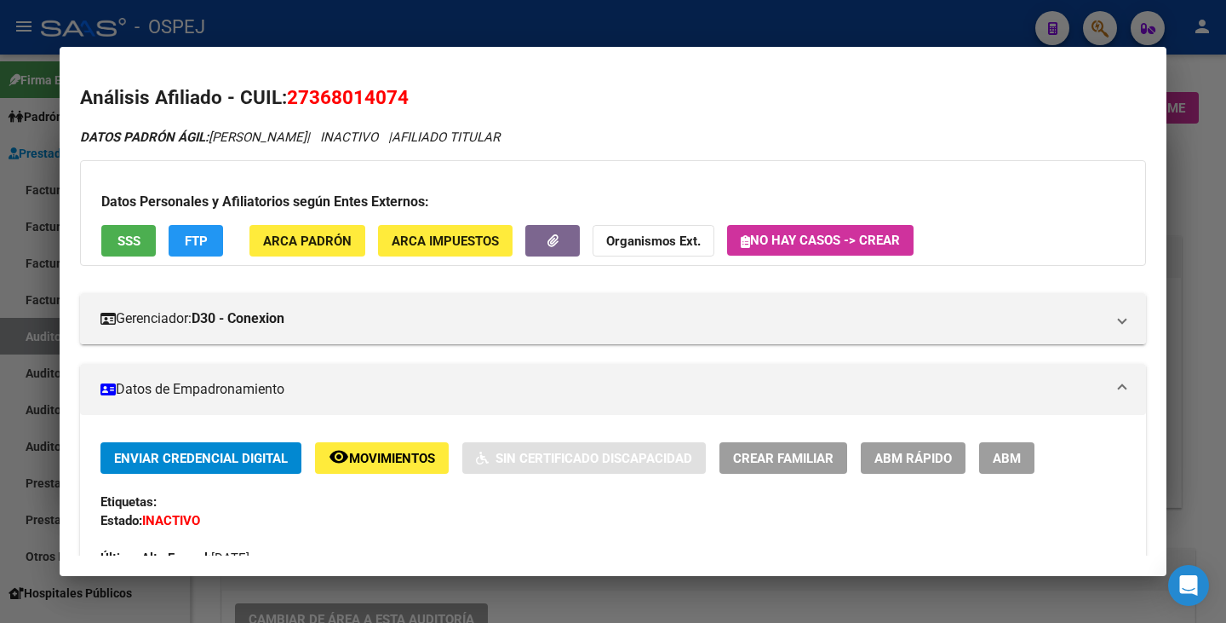
drag, startPoint x: 291, startPoint y: 98, endPoint x: 411, endPoint y: 93, distance: 119.3
click at [411, 93] on h2 "Análisis Afiliado - CUIL: 27368014074" at bounding box center [613, 97] width 1066 height 29
copy span "27368014074"
drag, startPoint x: 239, startPoint y: 120, endPoint x: 226, endPoint y: 129, distance: 16.1
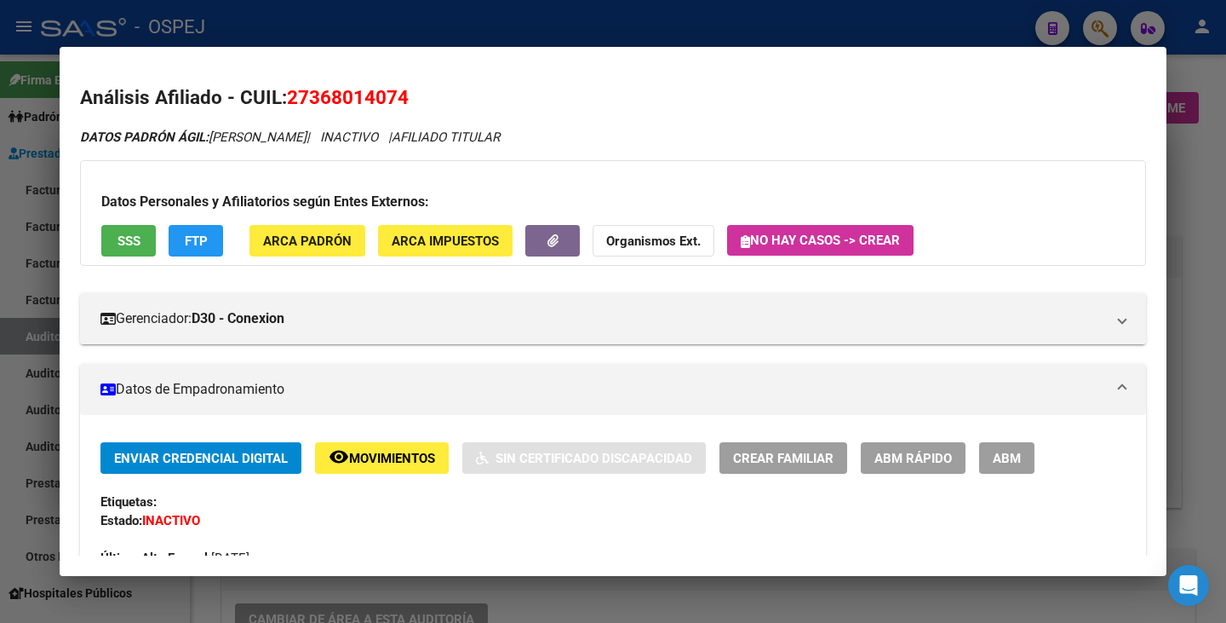
drag, startPoint x: 212, startPoint y: 133, endPoint x: 349, endPoint y: 146, distance: 137.8
copy span "[PERSON_NAME]"
click at [26, 281] on div at bounding box center [613, 311] width 1226 height 623
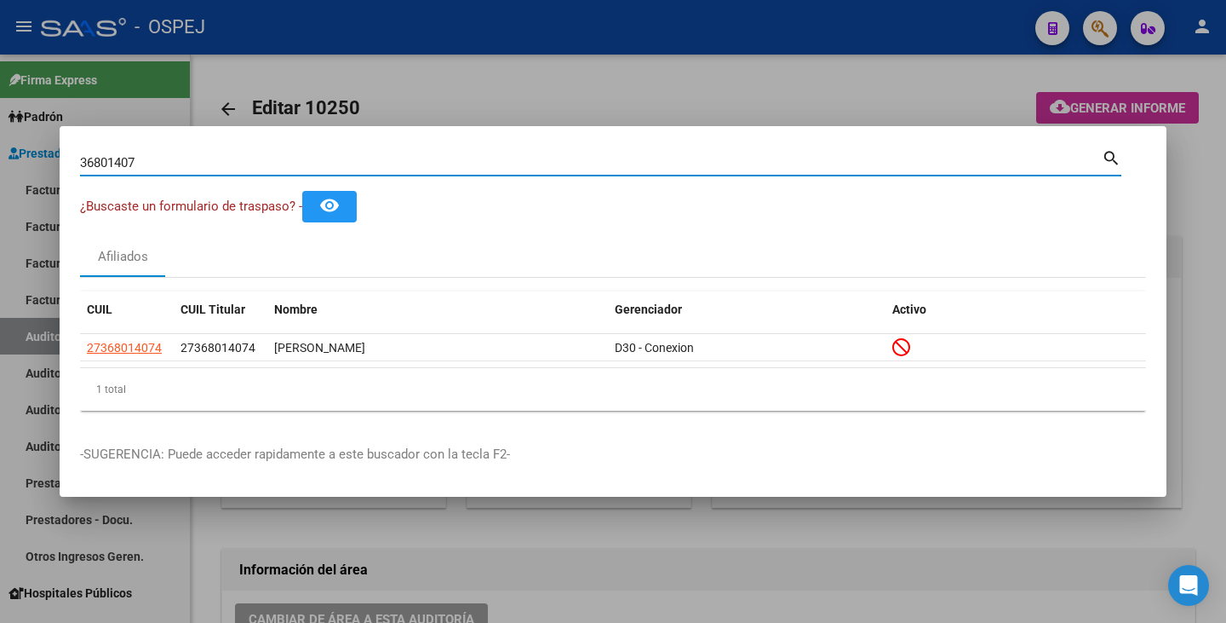
drag, startPoint x: 140, startPoint y: 169, endPoint x: 40, endPoint y: 144, distance: 102.9
click at [40, 144] on div "36801407 Buscar (apellido, dni, cuil, nro traspaso, cuit, obra social) search ¿…" at bounding box center [613, 311] width 1226 height 623
paste input "30513973"
type input "30513973"
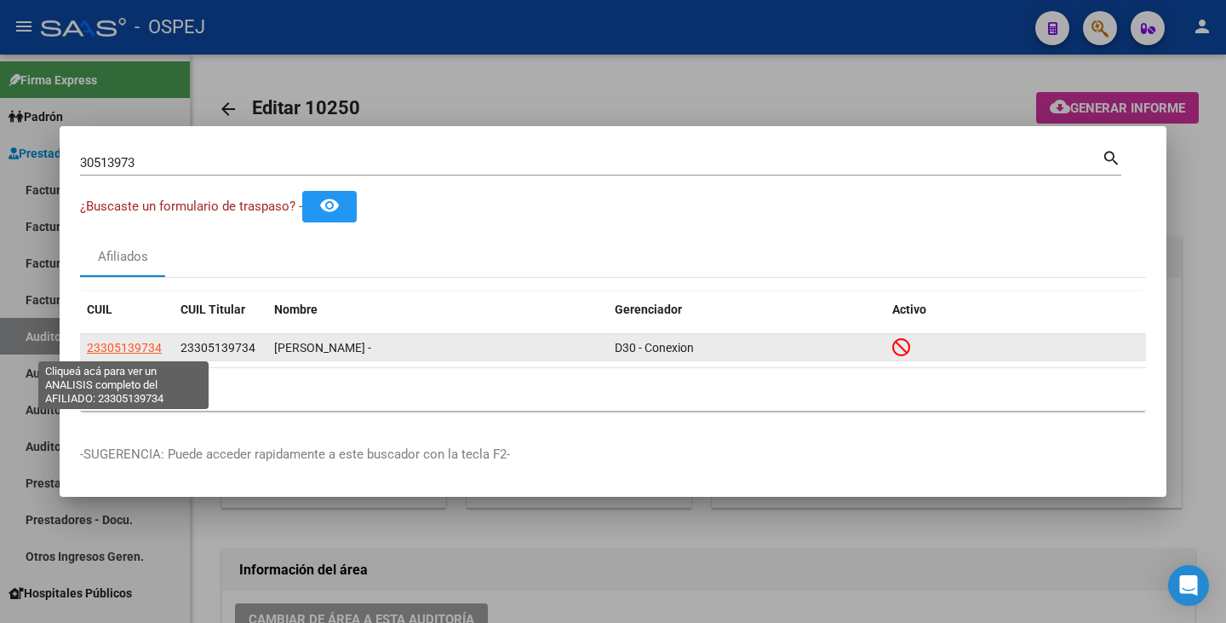
click at [120, 348] on span "23305139734" at bounding box center [124, 348] width 75 height 14
type textarea "23305139734"
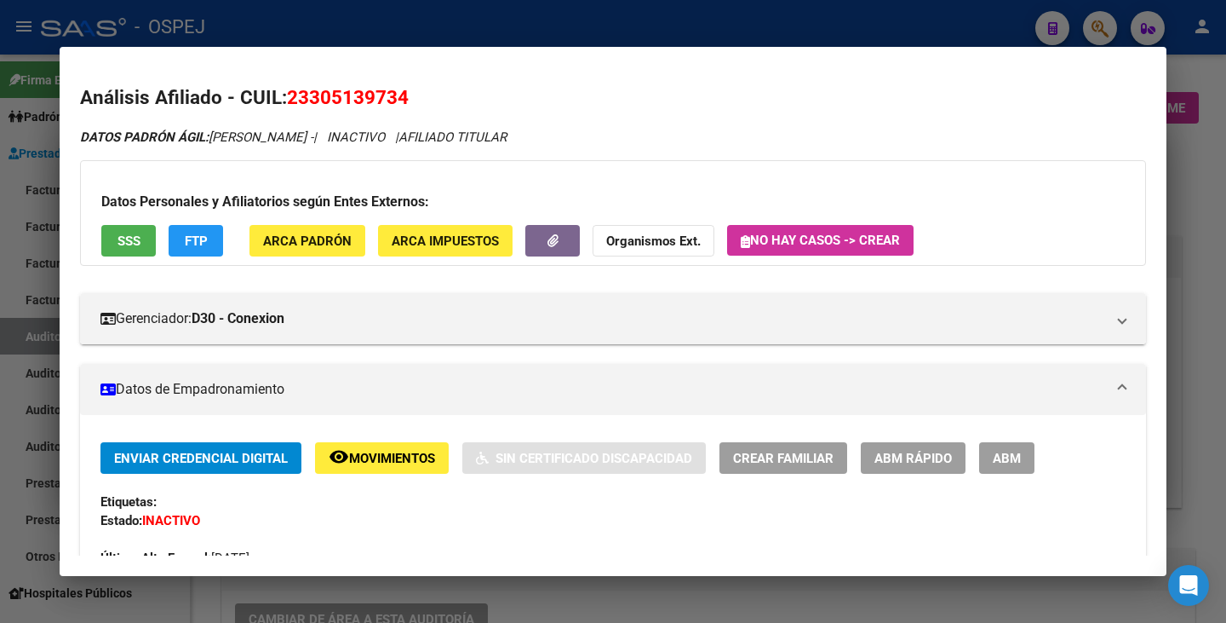
drag, startPoint x: 291, startPoint y: 94, endPoint x: 419, endPoint y: 94, distance: 127.8
click at [422, 94] on h2 "Análisis Afiliado - CUIL: 23305139734" at bounding box center [613, 97] width 1066 height 29
copy span "23305139734"
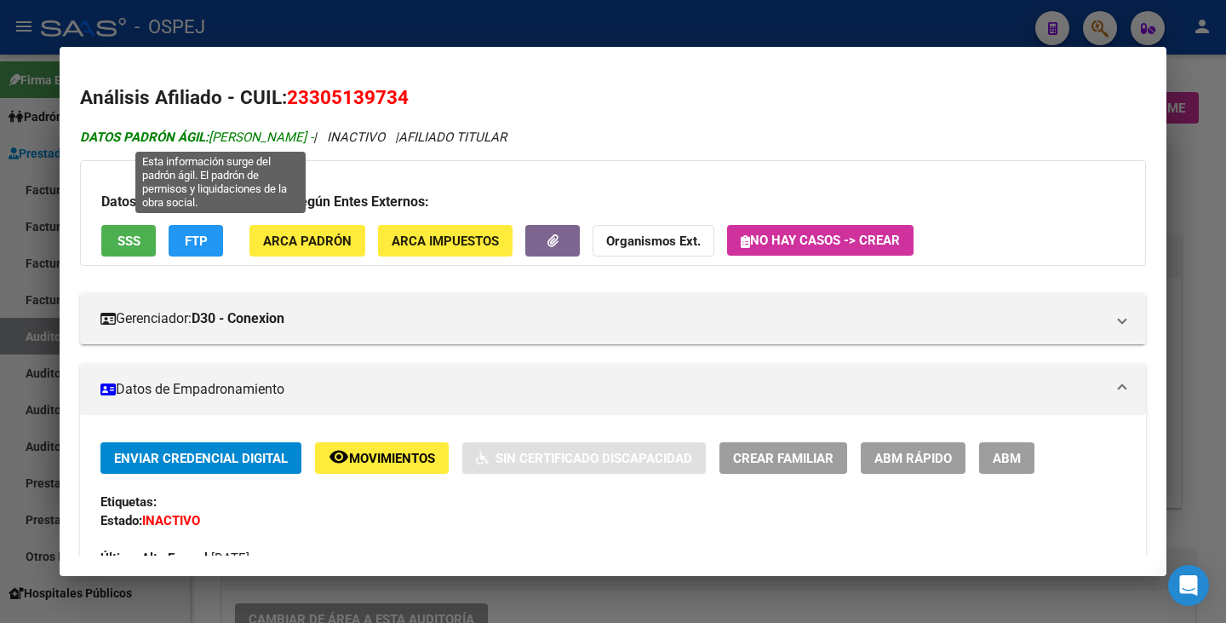
click at [215, 129] on span "DATOS PADRÓN ÁGIL: [PERSON_NAME] -" at bounding box center [196, 136] width 233 height 15
click at [279, 131] on span "DATOS PADRÓN ÁGIL: [PERSON_NAME] -" at bounding box center [196, 136] width 233 height 15
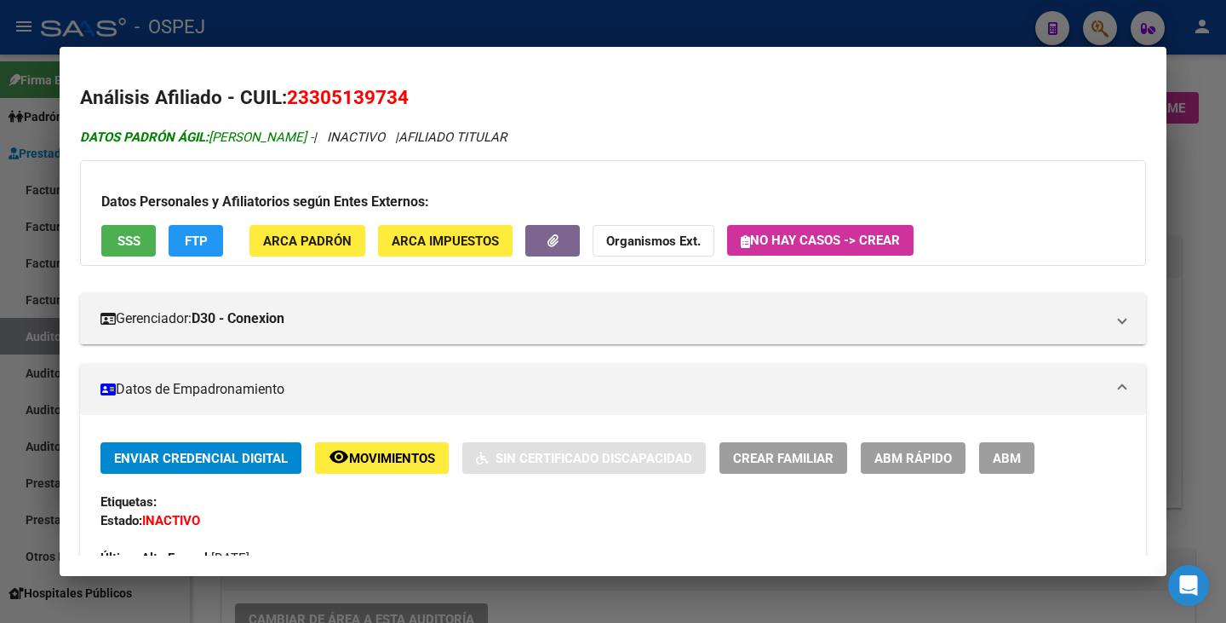
click at [313, 136] on span "DATOS PADRÓN ÁGIL: [PERSON_NAME] -" at bounding box center [196, 136] width 233 height 15
drag, startPoint x: 349, startPoint y: 136, endPoint x: 212, endPoint y: 134, distance: 137.1
click at [212, 134] on span "DATOS PADRÓN ÁGIL: [PERSON_NAME] -" at bounding box center [196, 136] width 233 height 15
copy span "[PERSON_NAME]"
click at [13, 348] on div at bounding box center [613, 311] width 1226 height 623
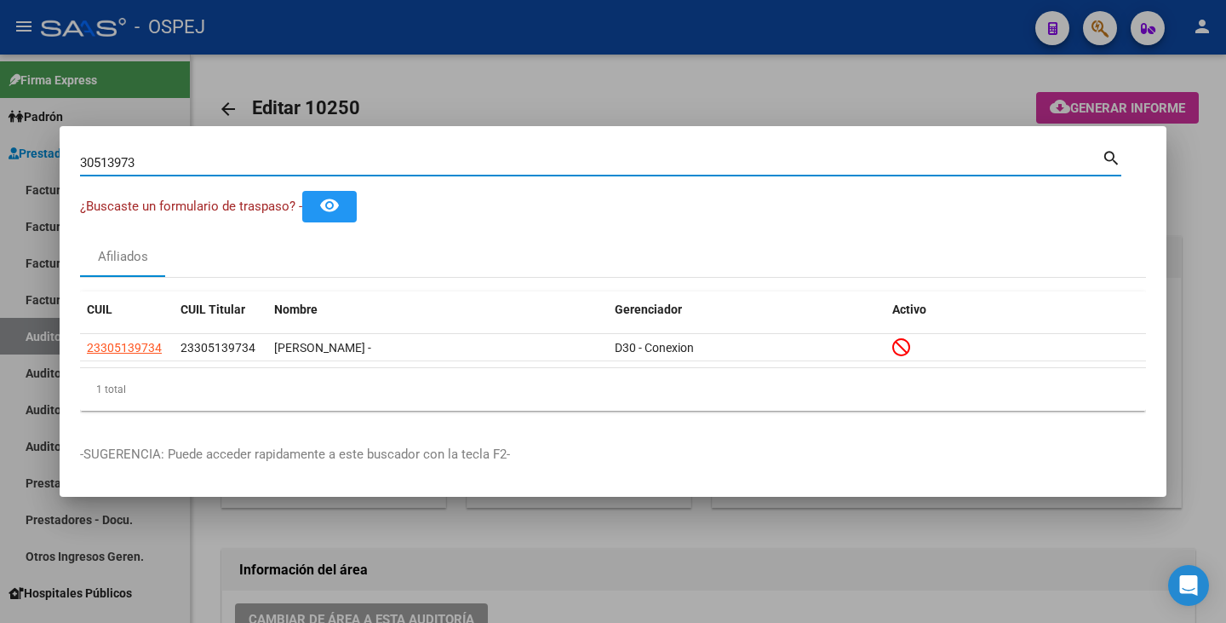
drag, startPoint x: 142, startPoint y: 154, endPoint x: 14, endPoint y: 139, distance: 128.7
click at [14, 139] on div "30513973 Buscar (apellido, dni, cuil, nro traspaso, cuit, obra social) search ¿…" at bounding box center [613, 311] width 1226 height 623
paste input "56874862"
type input "56874862"
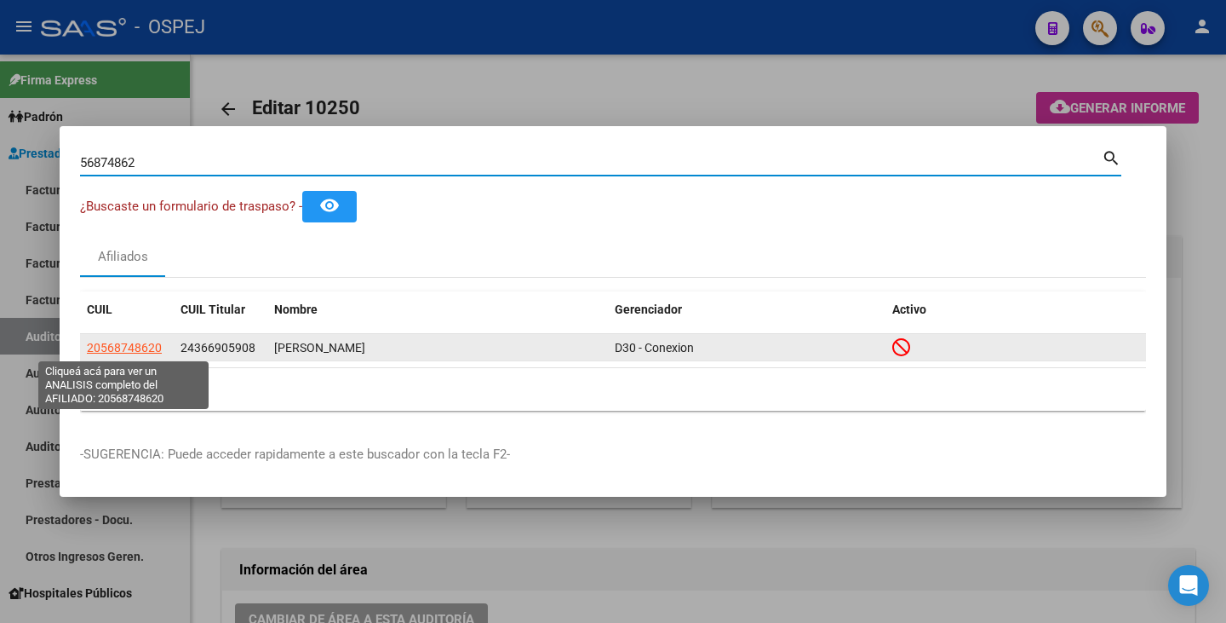
click at [136, 345] on span "20568748620" at bounding box center [124, 348] width 75 height 14
type textarea "20568748620"
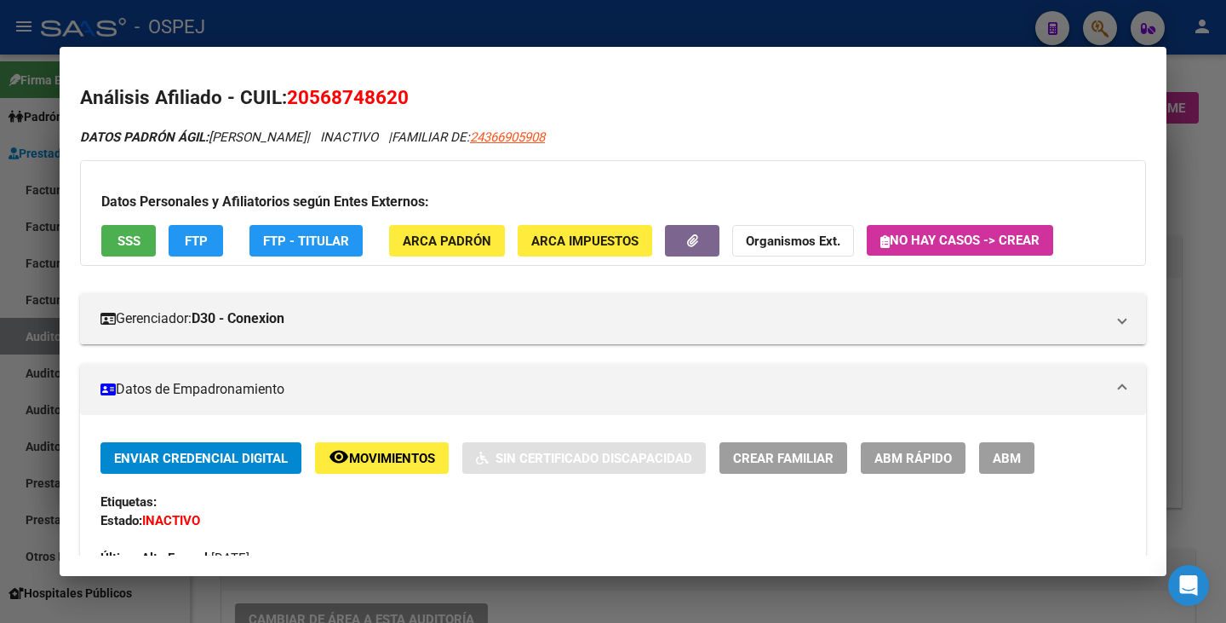
drag, startPoint x: 292, startPoint y: 96, endPoint x: 416, endPoint y: 102, distance: 124.5
click at [416, 102] on h2 "Análisis Afiliado - CUIL: 20568748620" at bounding box center [613, 97] width 1066 height 29
copy span "20568748620"
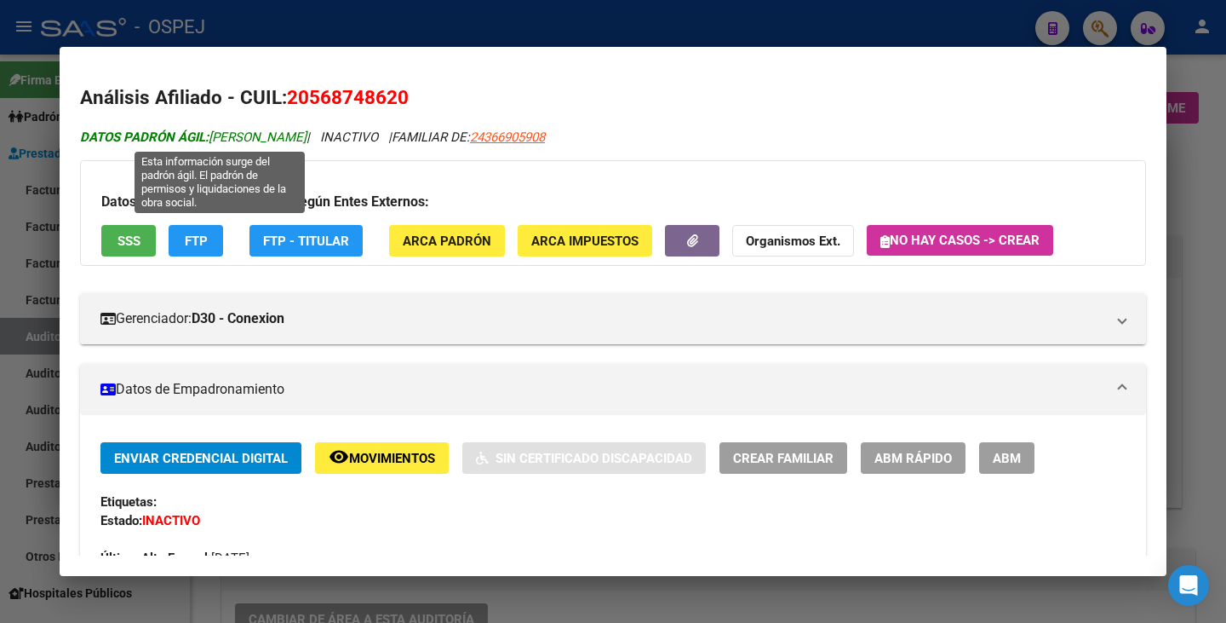
click at [212, 134] on span "DATOS PADRÓN ÁGIL: [PERSON_NAME]" at bounding box center [193, 136] width 227 height 15
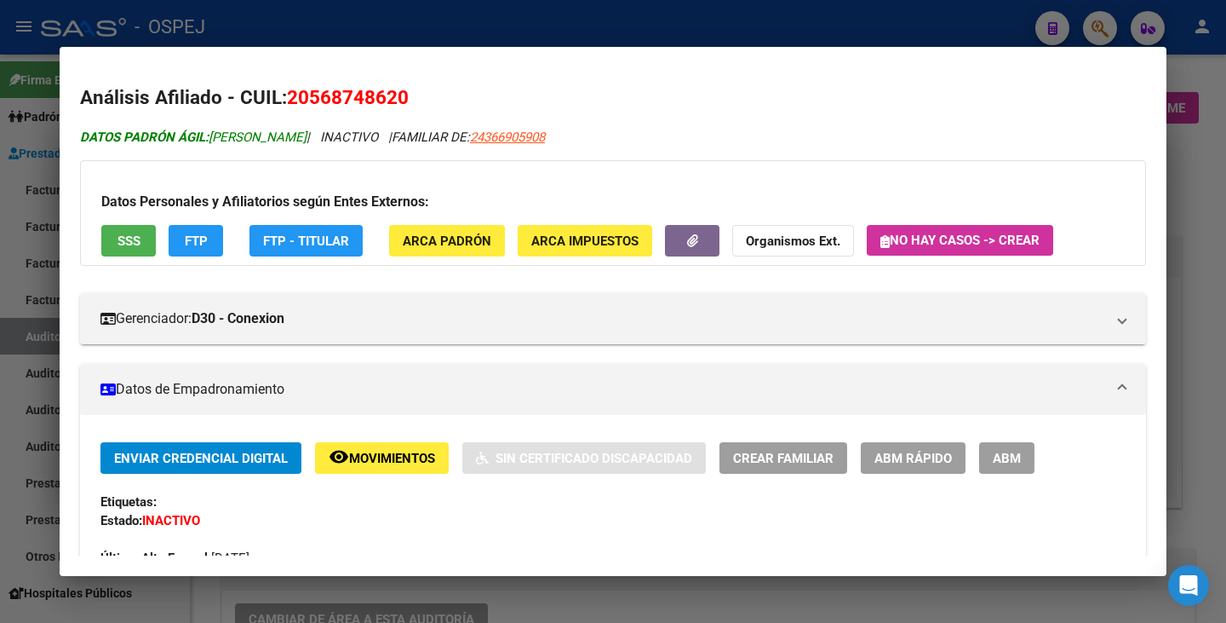
click at [213, 136] on span "DATOS PADRÓN ÁGIL: [PERSON_NAME]" at bounding box center [193, 136] width 227 height 15
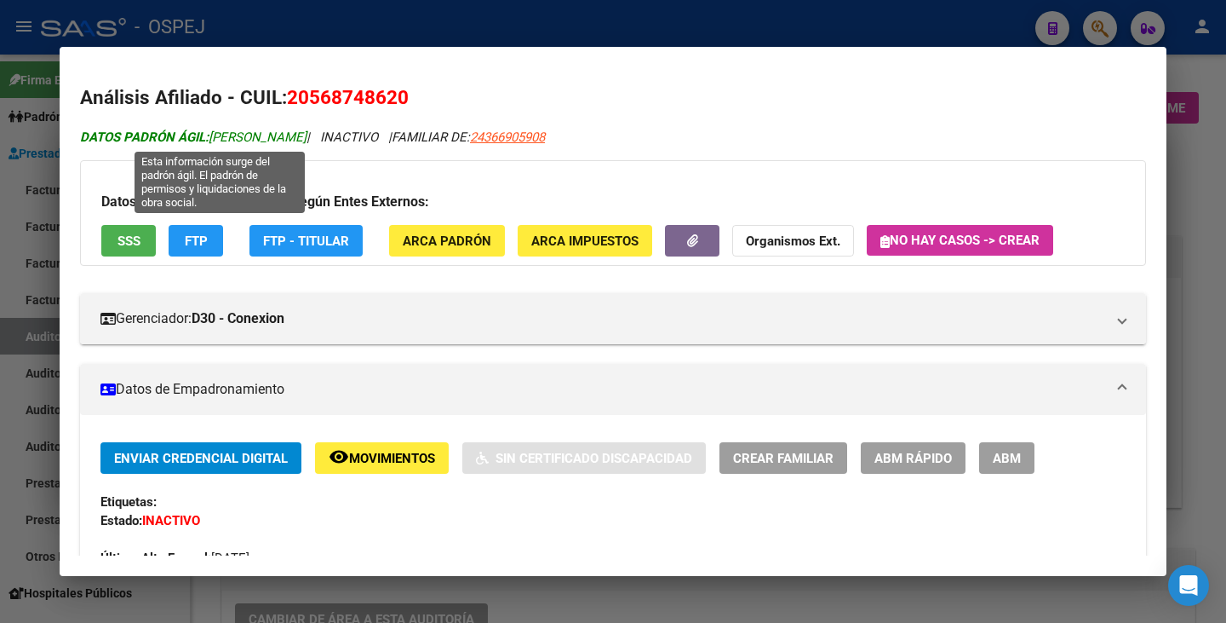
drag, startPoint x: 354, startPoint y: 130, endPoint x: 215, endPoint y: 131, distance: 138.8
click at [215, 131] on span "DATOS PADRÓN ÁGIL: [PERSON_NAME]" at bounding box center [193, 136] width 227 height 15
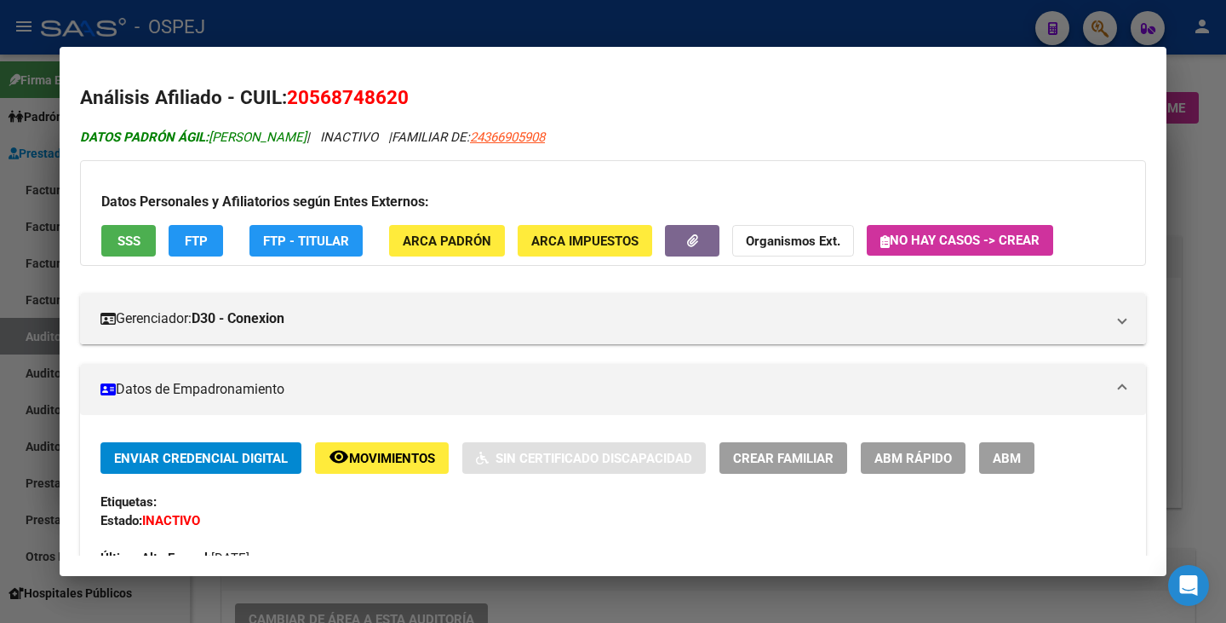
copy span "[PERSON_NAME]"
click at [78, 540] on mat-dialog-content "Análisis Afiliado - CUIL: 20568748620 DATOS PADRÓN ÁGIL: [PERSON_NAME] | INACTI…" at bounding box center [613, 311] width 1107 height 488
click at [49, 527] on div at bounding box center [613, 311] width 1226 height 623
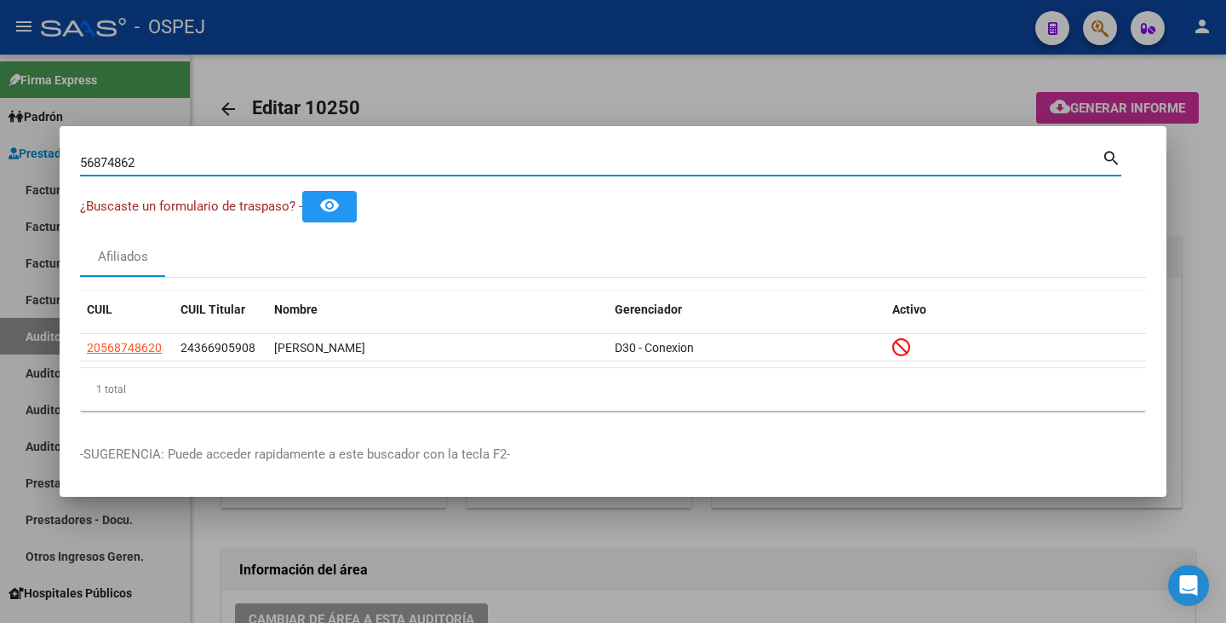
drag, startPoint x: 146, startPoint y: 160, endPoint x: 0, endPoint y: 134, distance: 148.8
click at [0, 134] on div "56874862 Buscar (apellido, dni, cuil, nro traspaso, cuit, obra social) search ¿…" at bounding box center [613, 311] width 1226 height 623
paste input "23704265"
type input "23704265"
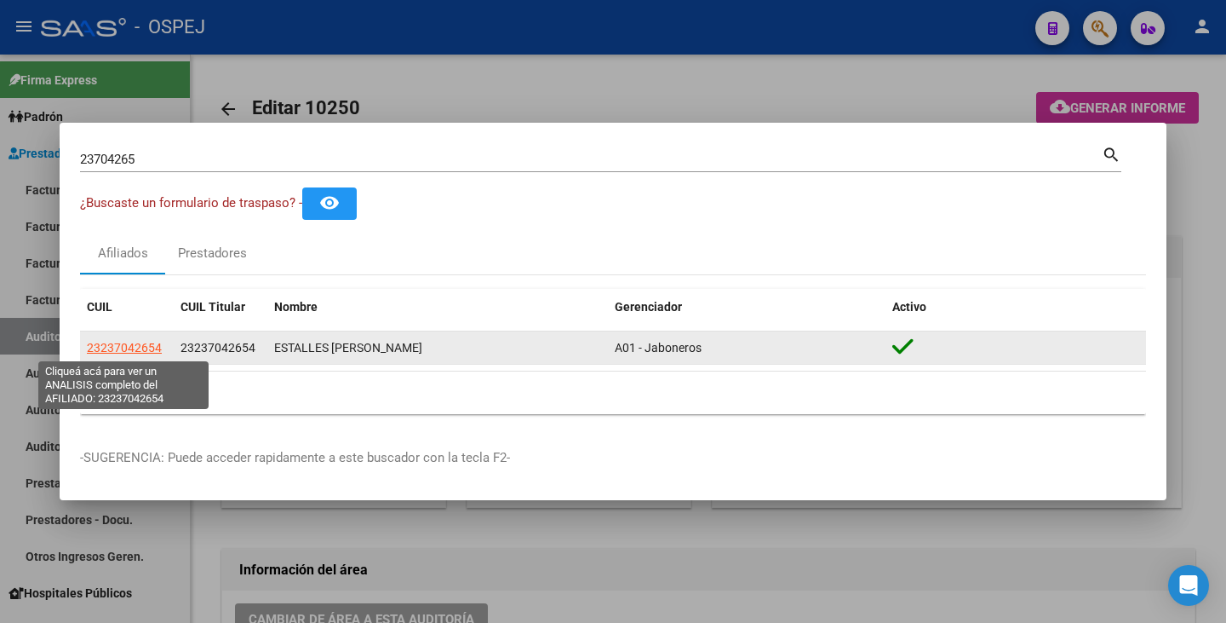
click at [121, 349] on span "23237042654" at bounding box center [124, 348] width 75 height 14
type textarea "23237042654"
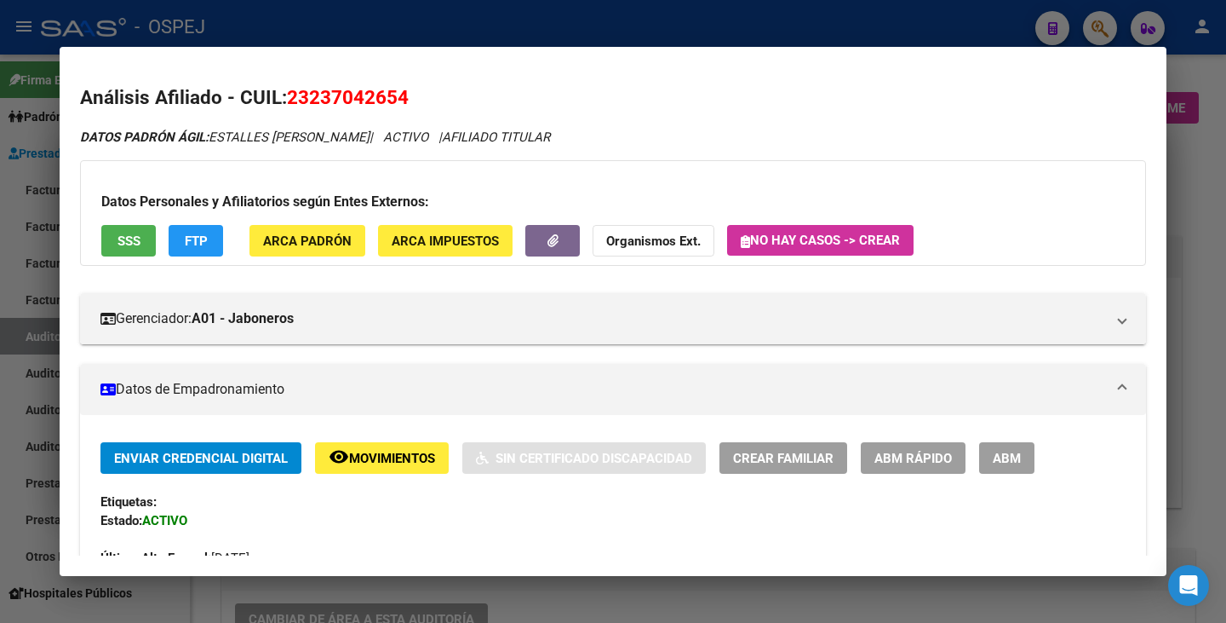
drag, startPoint x: 290, startPoint y: 94, endPoint x: 419, endPoint y: 89, distance: 129.5
click at [419, 89] on h2 "Análisis Afiliado - CUIL: 23237042654" at bounding box center [613, 97] width 1066 height 29
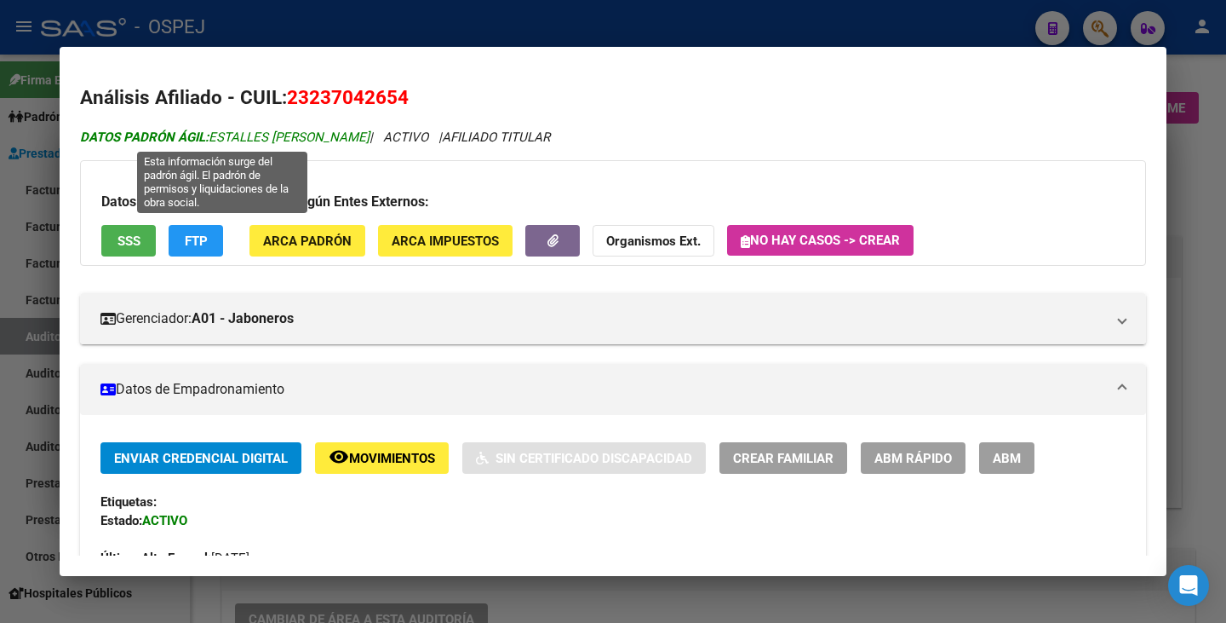
drag, startPoint x: 214, startPoint y: 137, endPoint x: 361, endPoint y: 134, distance: 147.4
click at [361, 134] on span "DATOS PADRÓN ÁGIL: [PERSON_NAME]" at bounding box center [225, 136] width 290 height 15
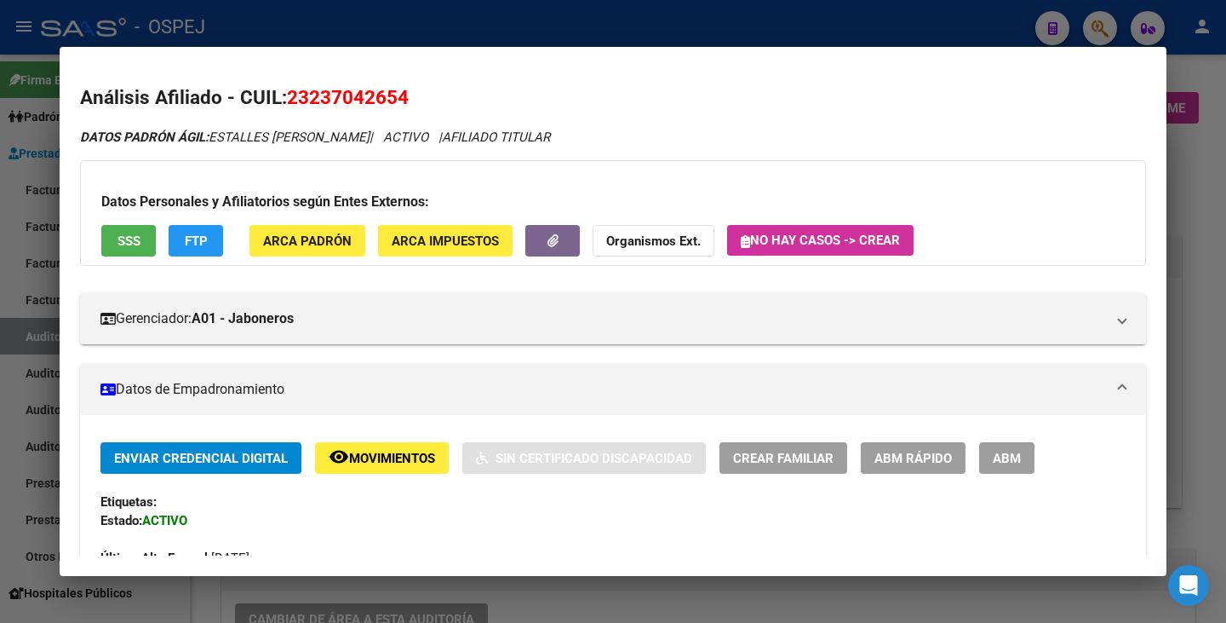
click at [614, 611] on div at bounding box center [613, 311] width 1226 height 623
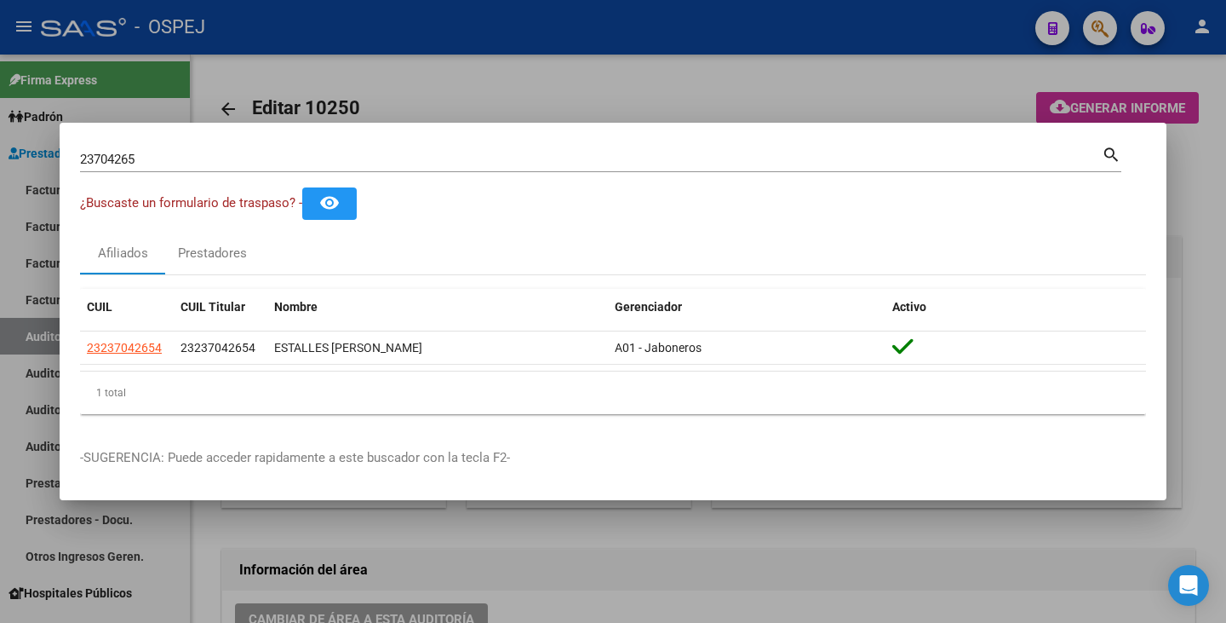
click at [629, 546] on div at bounding box center [613, 311] width 1226 height 623
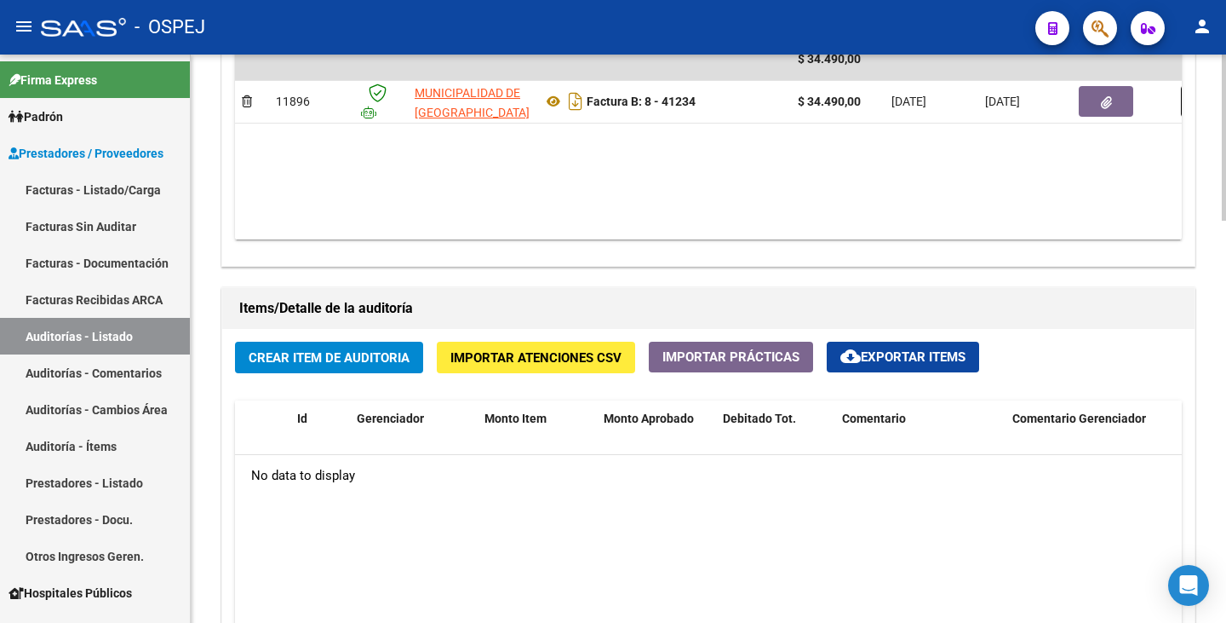
scroll to position [1022, 0]
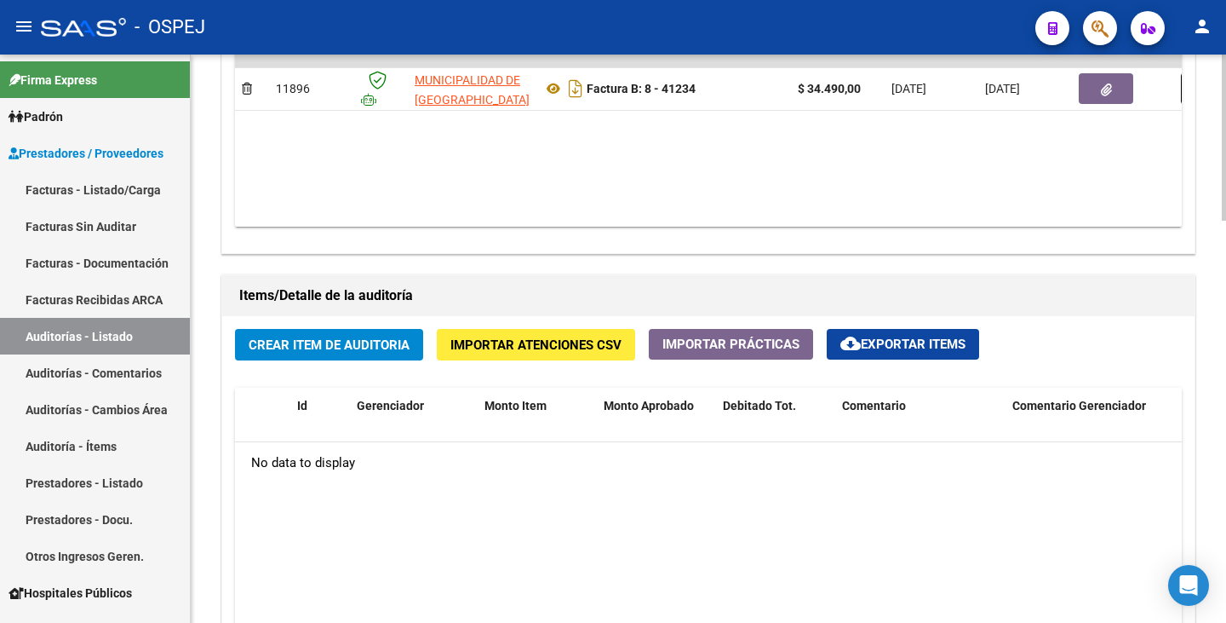
click at [1049, 198] on datatable-body "$ 34.490,00 11896 MUNICIPALIDAD DE GRAL SAN [PERSON_NAME] Factura B: 8 - 41234 …" at bounding box center [708, 126] width 947 height 201
click at [564, 342] on span "Importar Atenciones CSV" at bounding box center [536, 344] width 171 height 15
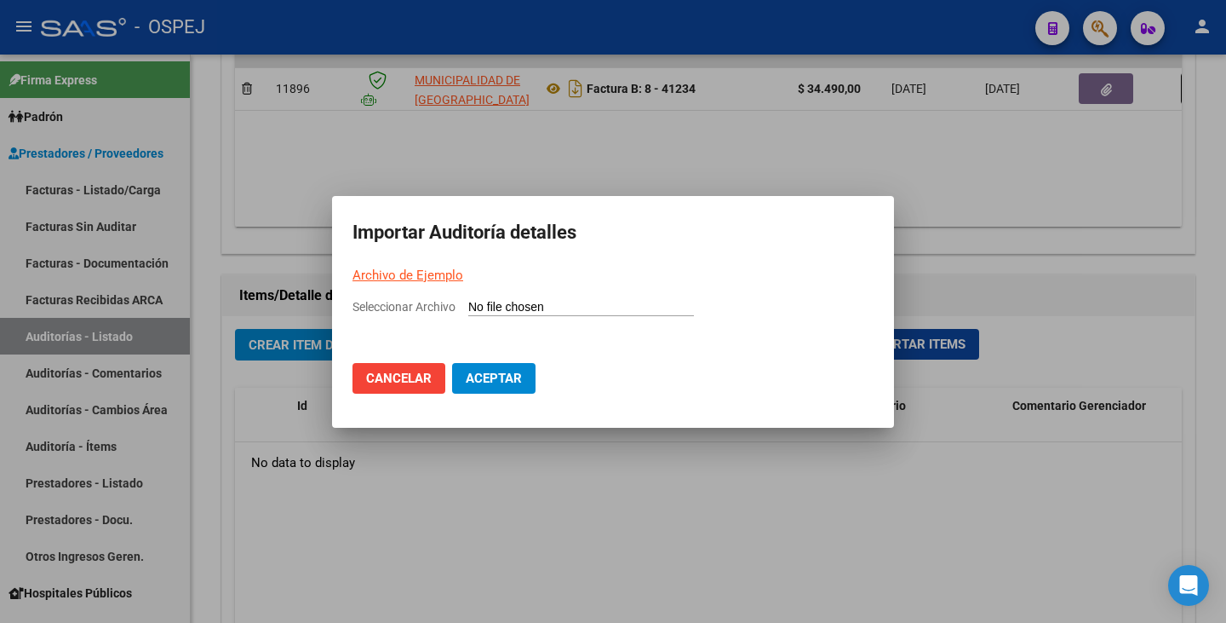
click at [503, 308] on input "Seleccionar Archivo" at bounding box center [581, 308] width 226 height 16
type input "C:\fakepath\MUNICIPALIDAD DE SAN [PERSON_NAME] FB 41234.csv"
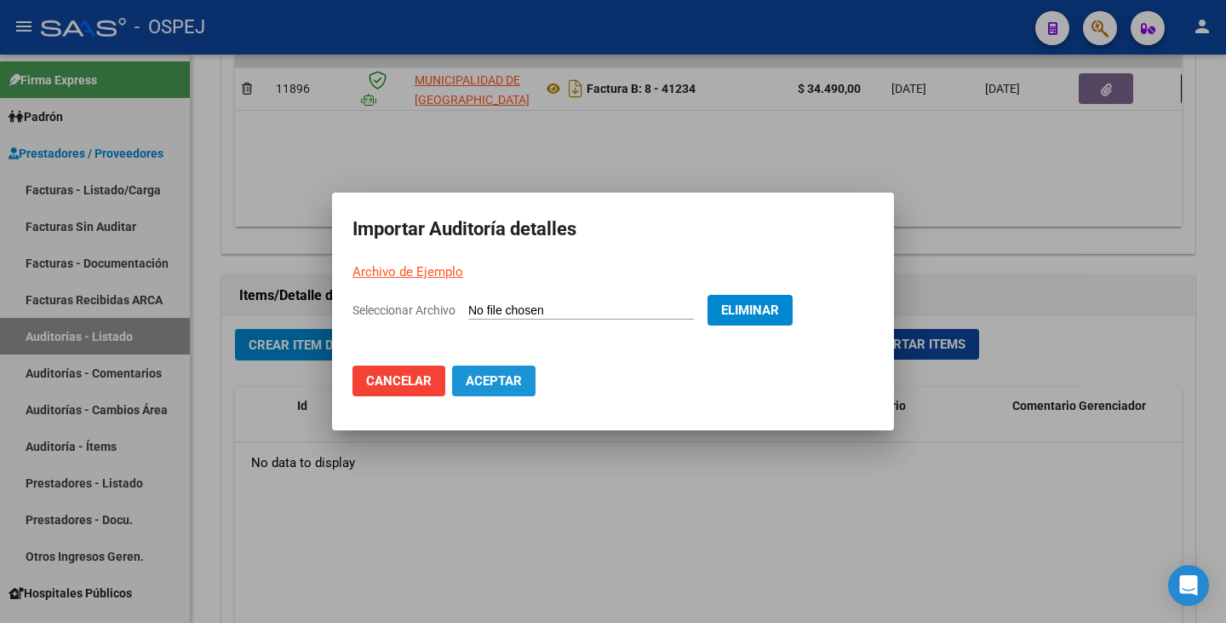
click at [525, 393] on button "Aceptar" at bounding box center [493, 380] width 83 height 31
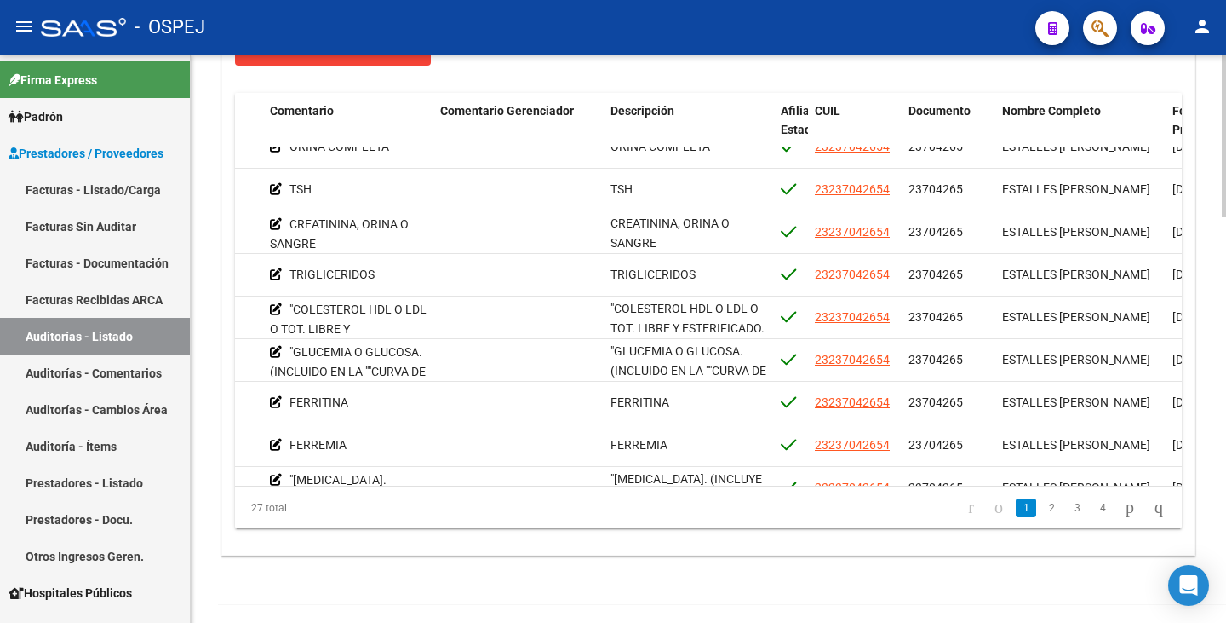
scroll to position [0, 572]
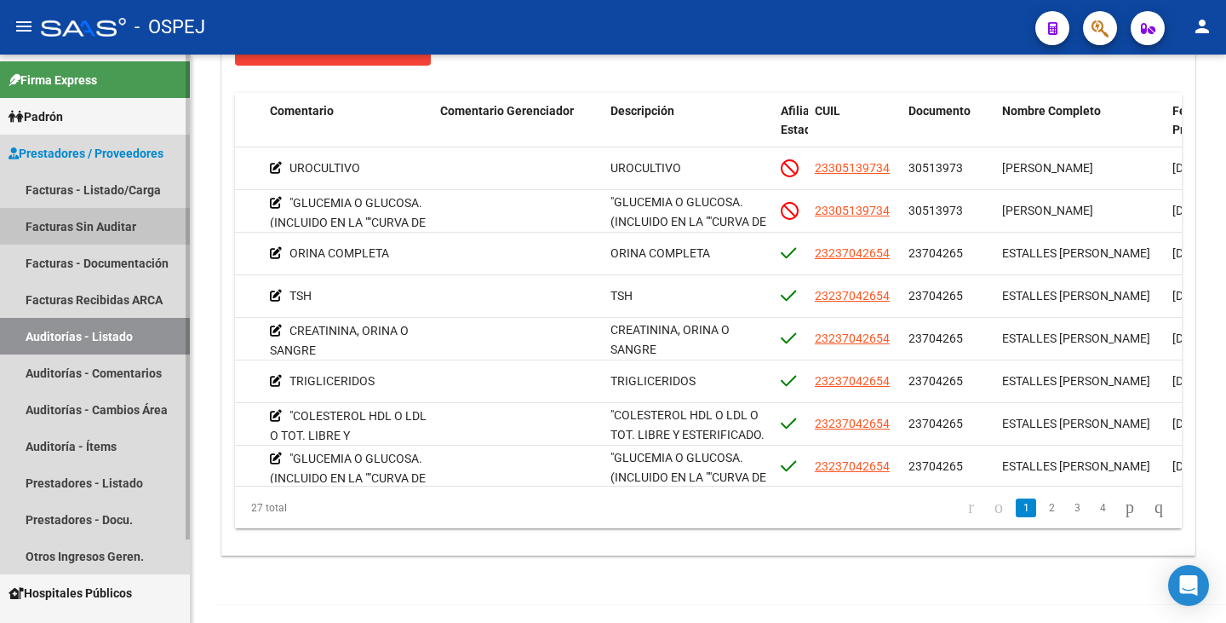
click at [61, 227] on link "Facturas Sin Auditar" at bounding box center [95, 226] width 190 height 37
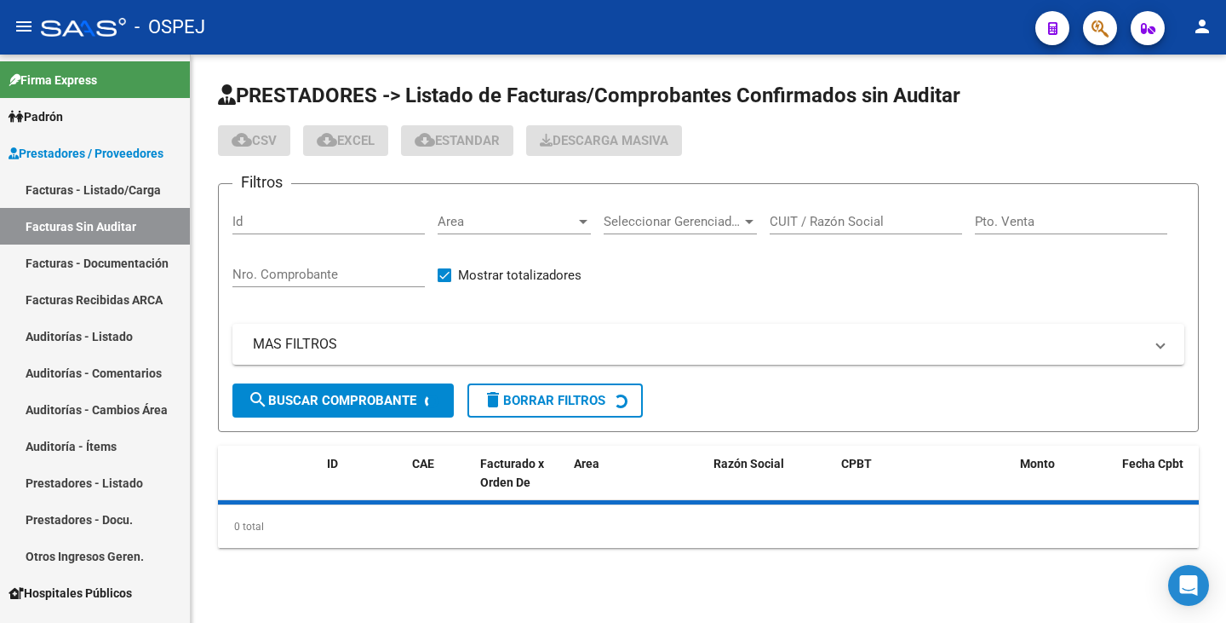
click at [527, 225] on span "Area" at bounding box center [507, 221] width 138 height 15
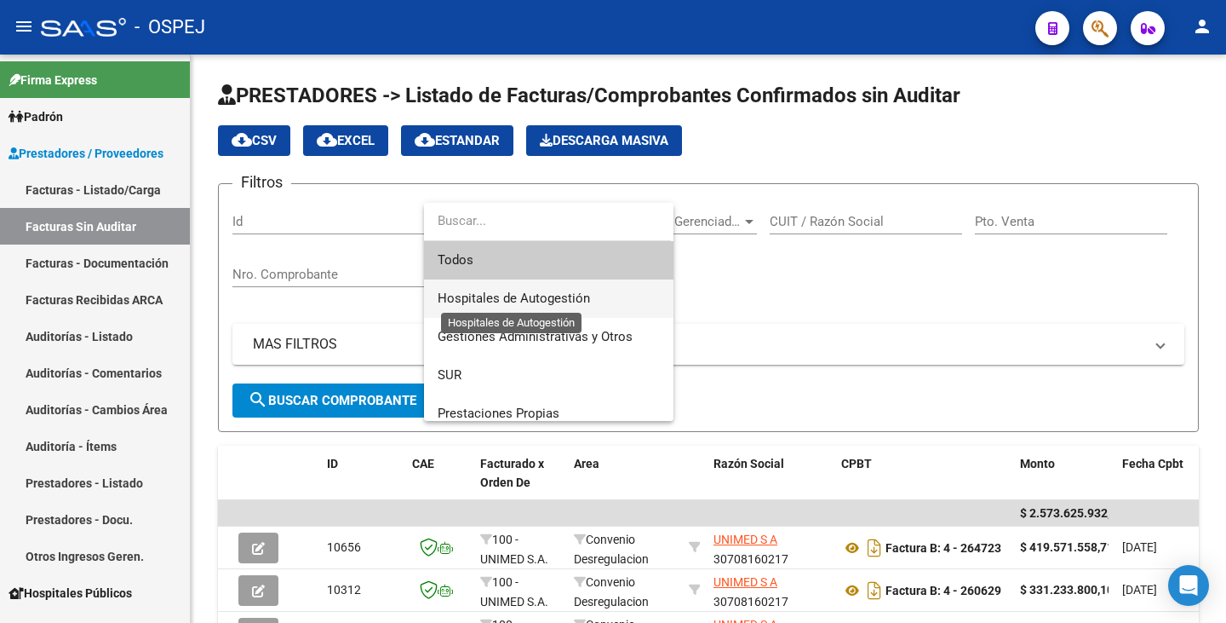
click at [497, 296] on span "Hospitales de Autogestión" at bounding box center [514, 297] width 152 height 15
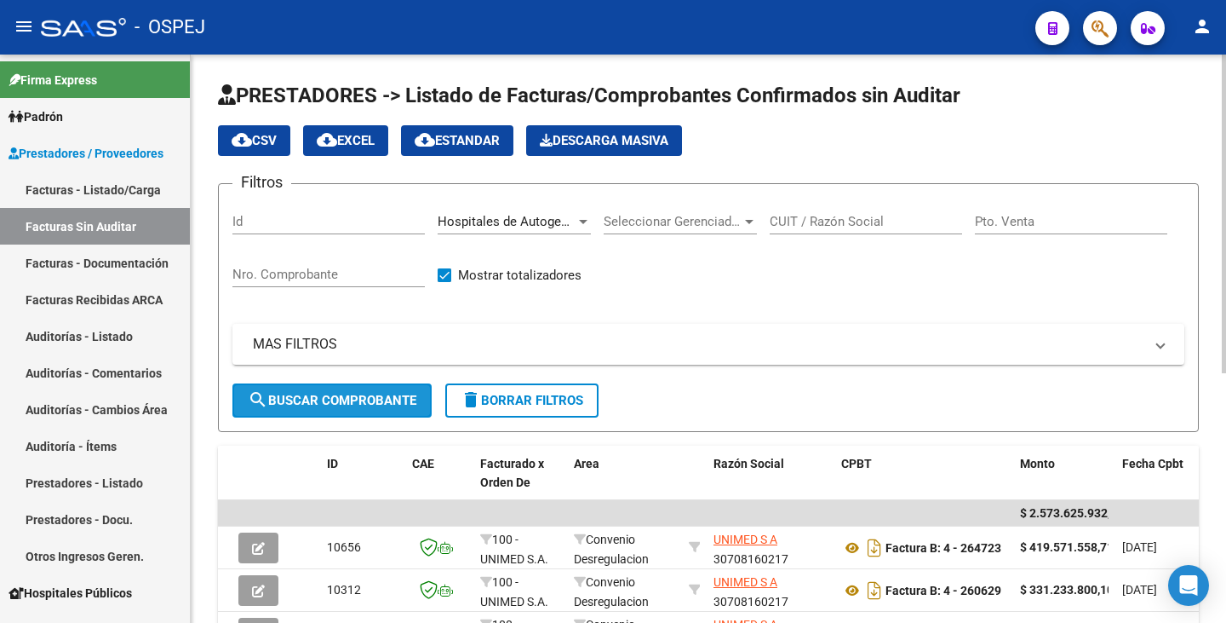
click at [364, 407] on span "search Buscar Comprobante" at bounding box center [332, 400] width 169 height 15
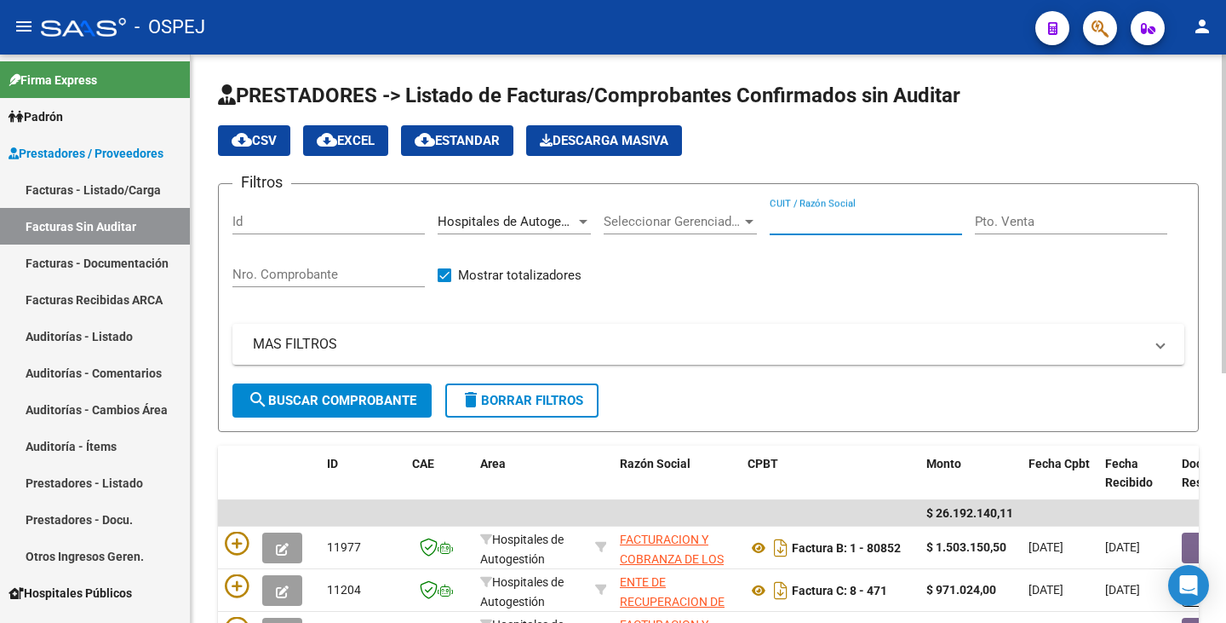
click at [792, 223] on input "CUIT / Razón Social" at bounding box center [866, 221] width 192 height 15
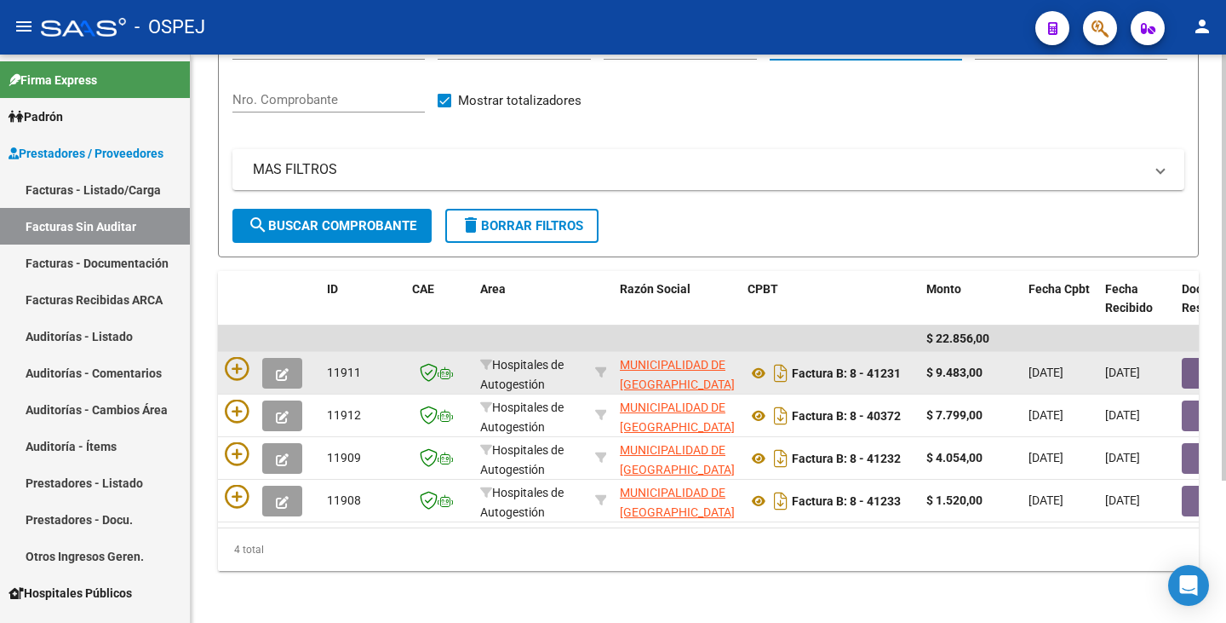
scroll to position [190, 0]
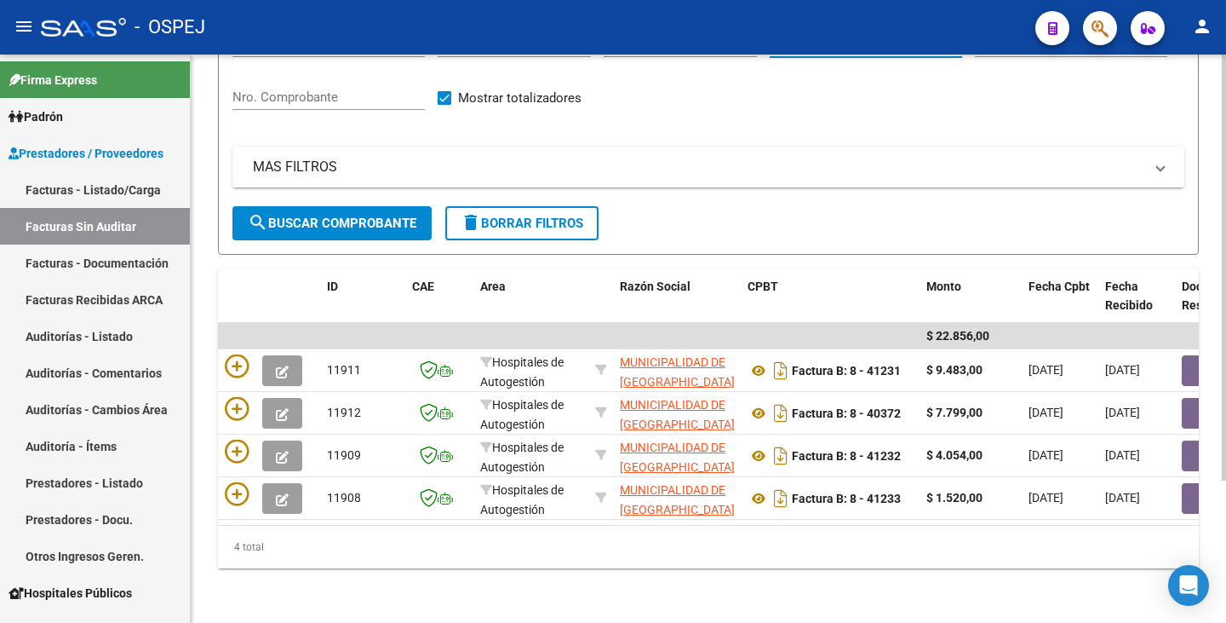
type input "SAN MARTIN"
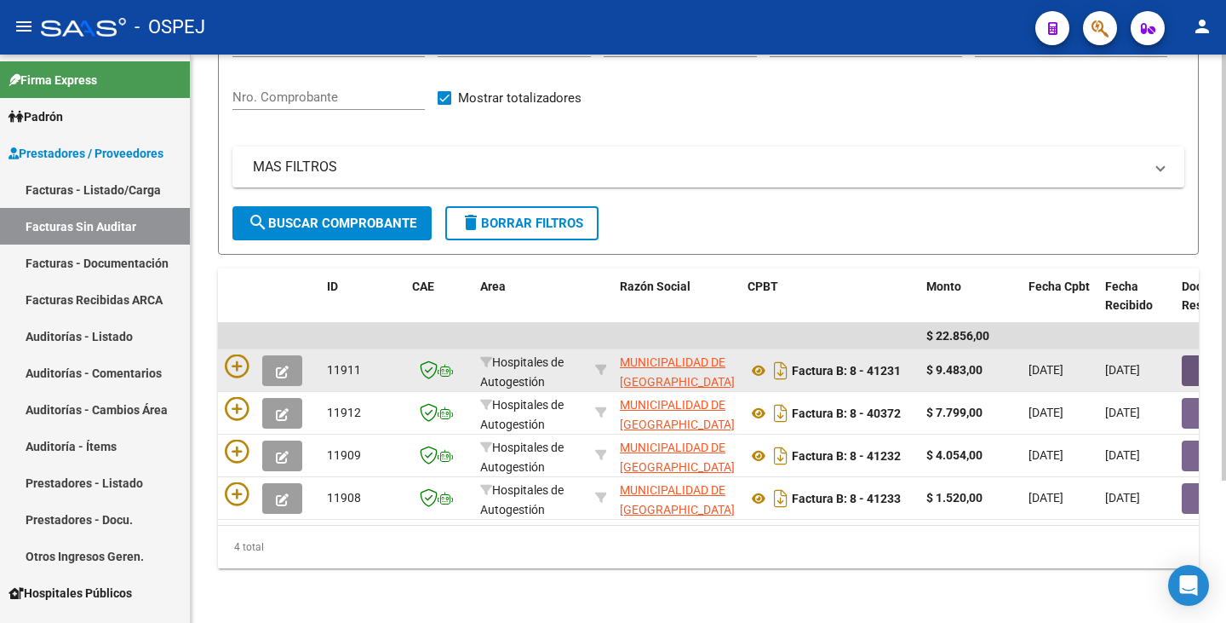
click at [1187, 359] on button "button" at bounding box center [1209, 370] width 55 height 31
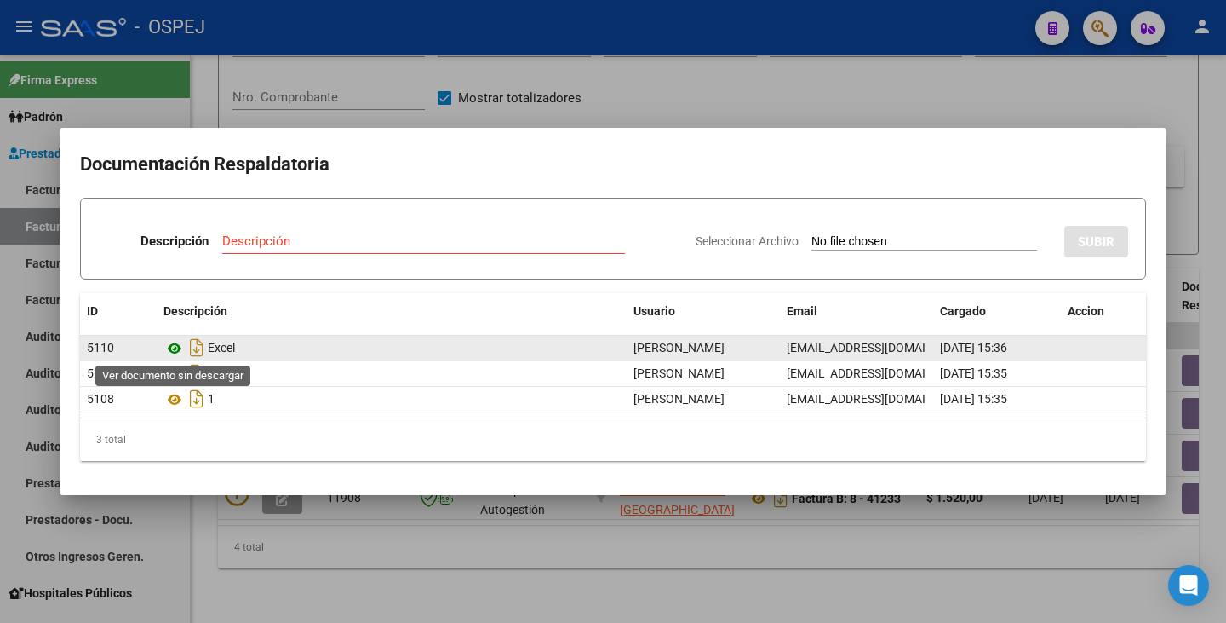
click at [170, 347] on icon at bounding box center [175, 348] width 22 height 20
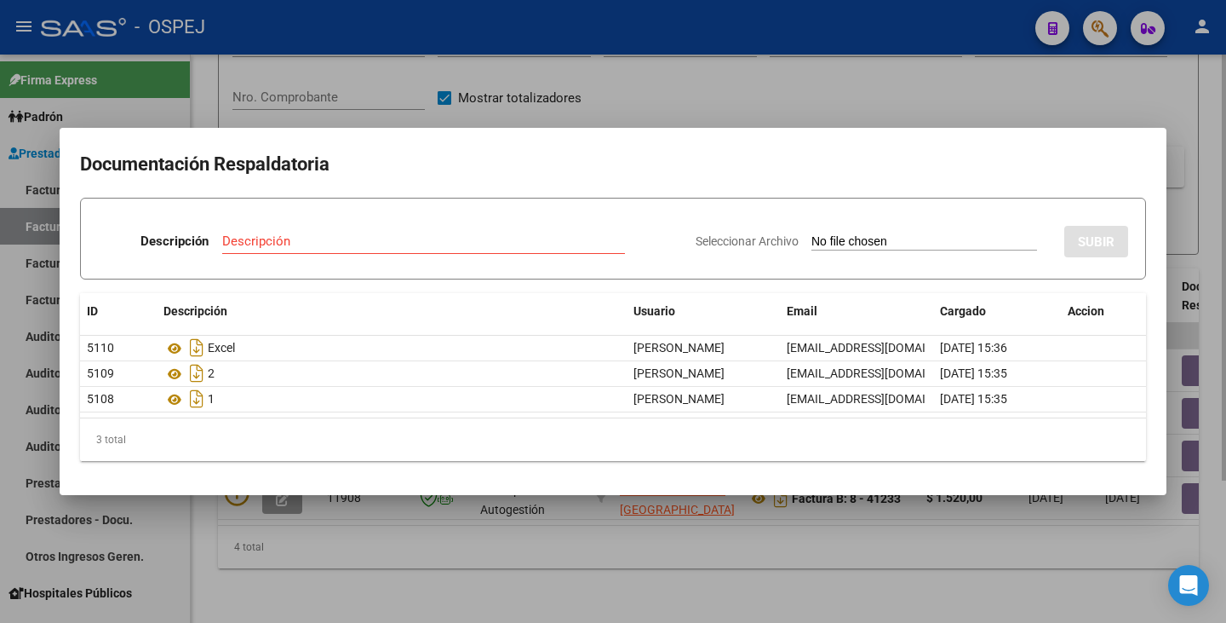
drag, startPoint x: 521, startPoint y: 114, endPoint x: 734, endPoint y: 92, distance: 214.1
click at [533, 114] on div at bounding box center [613, 311] width 1226 height 623
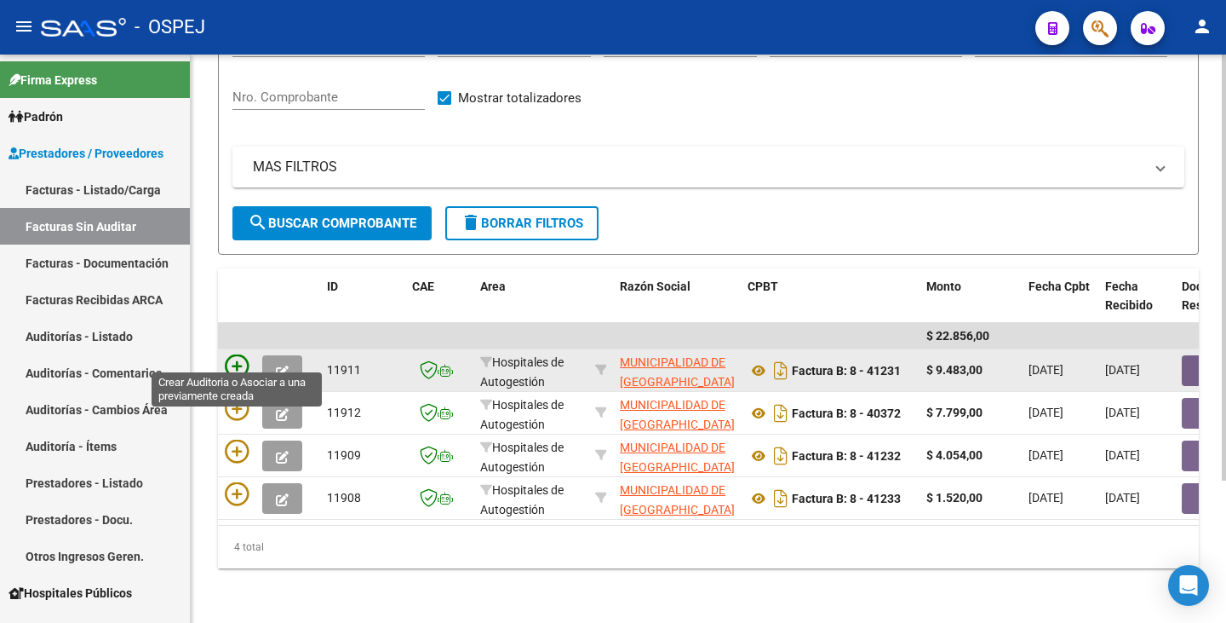
click at [231, 355] on icon at bounding box center [237, 366] width 24 height 24
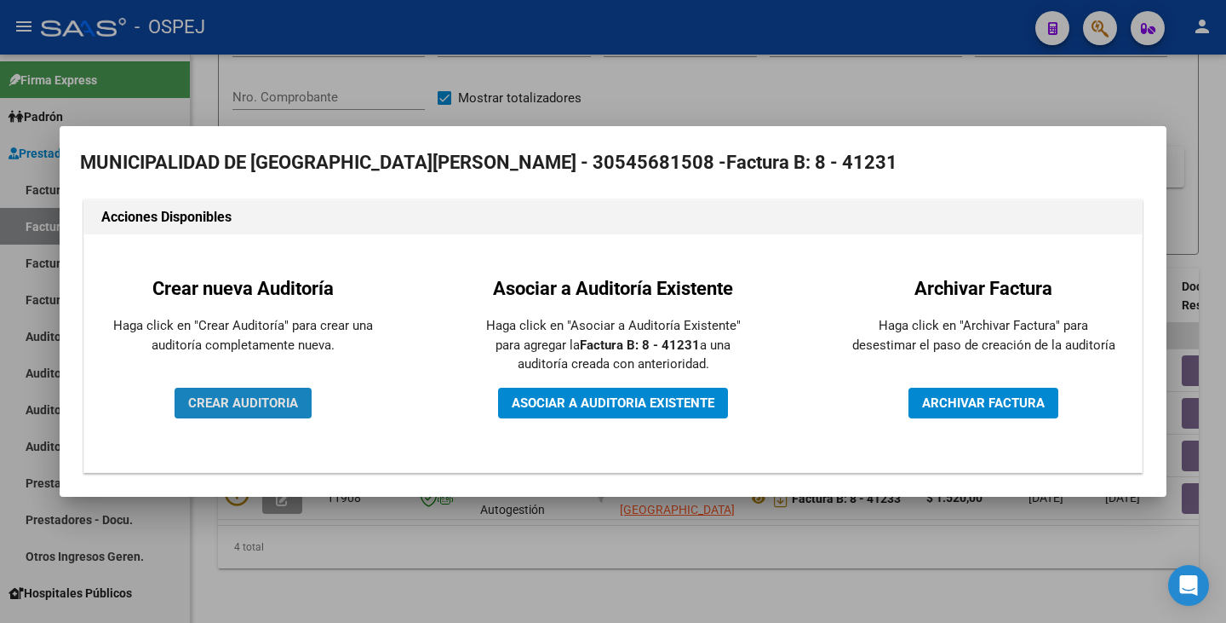
click at [218, 397] on span "CREAR AUDITORIA" at bounding box center [243, 402] width 110 height 15
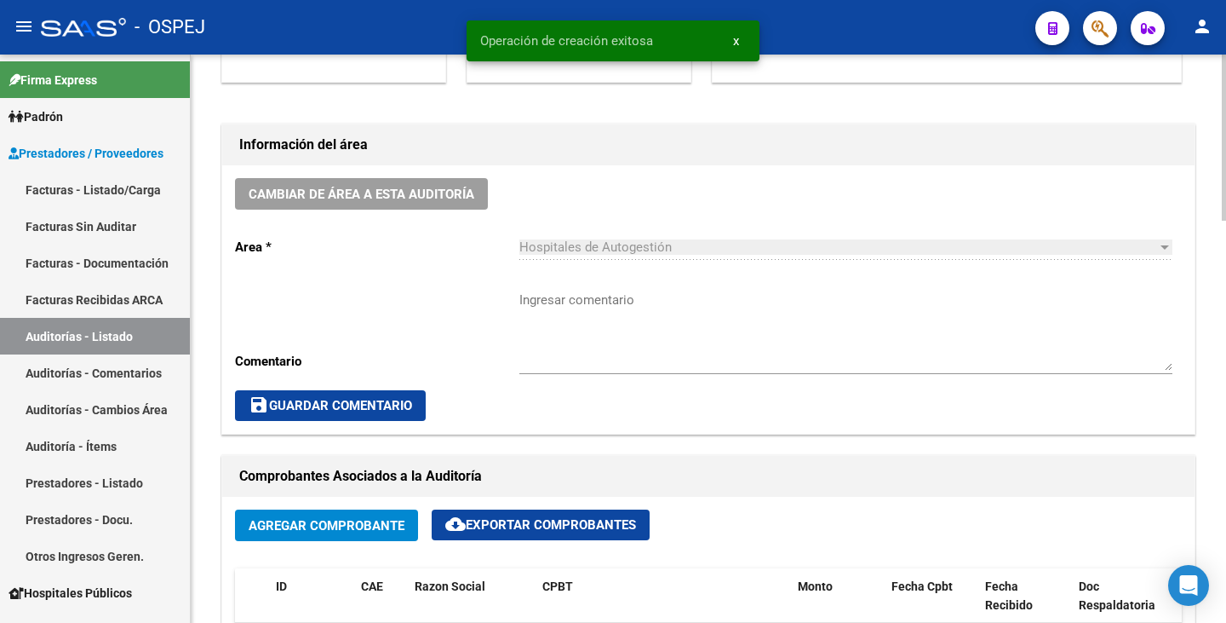
scroll to position [426, 0]
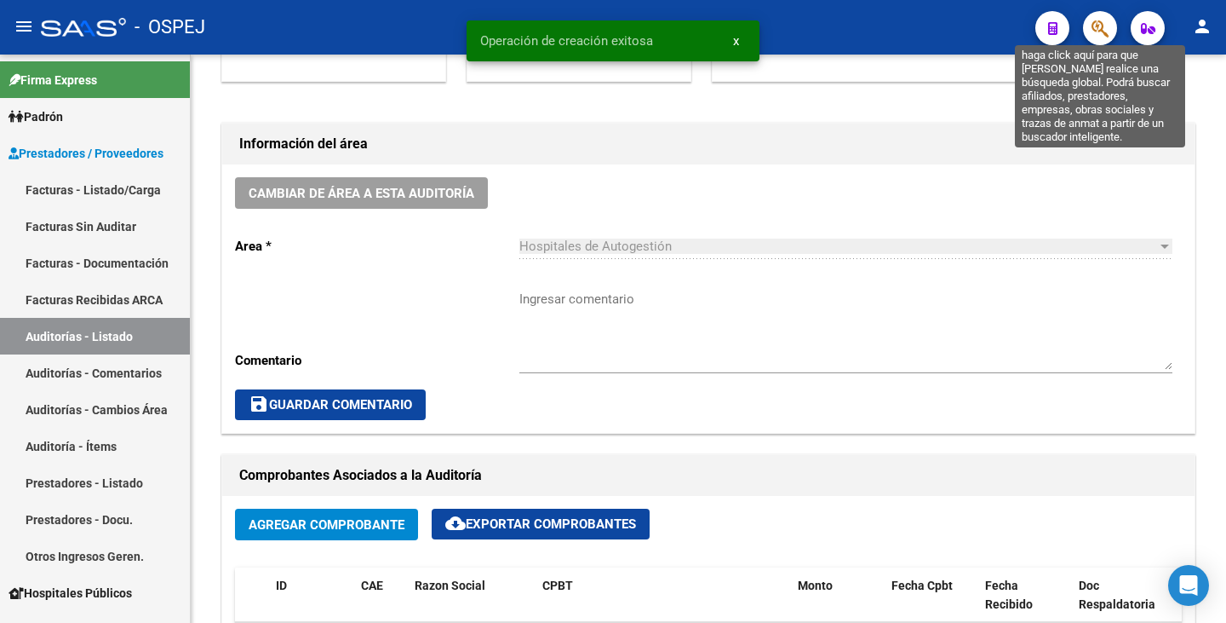
click at [1094, 37] on icon "button" at bounding box center [1100, 29] width 17 height 20
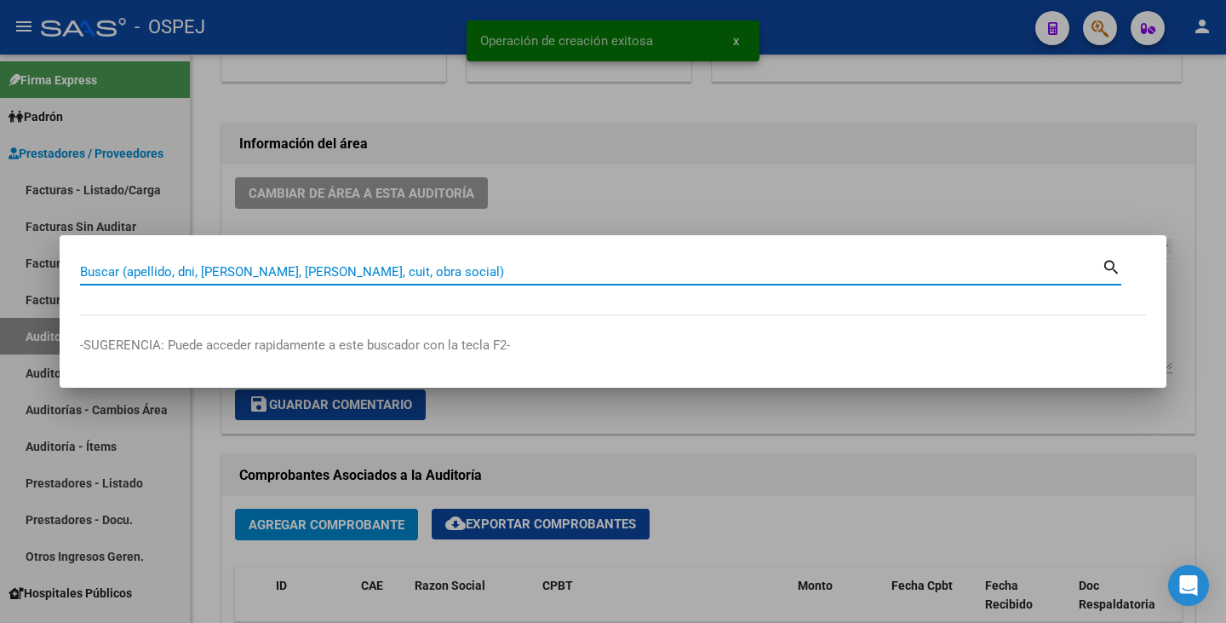
paste input "36646061"
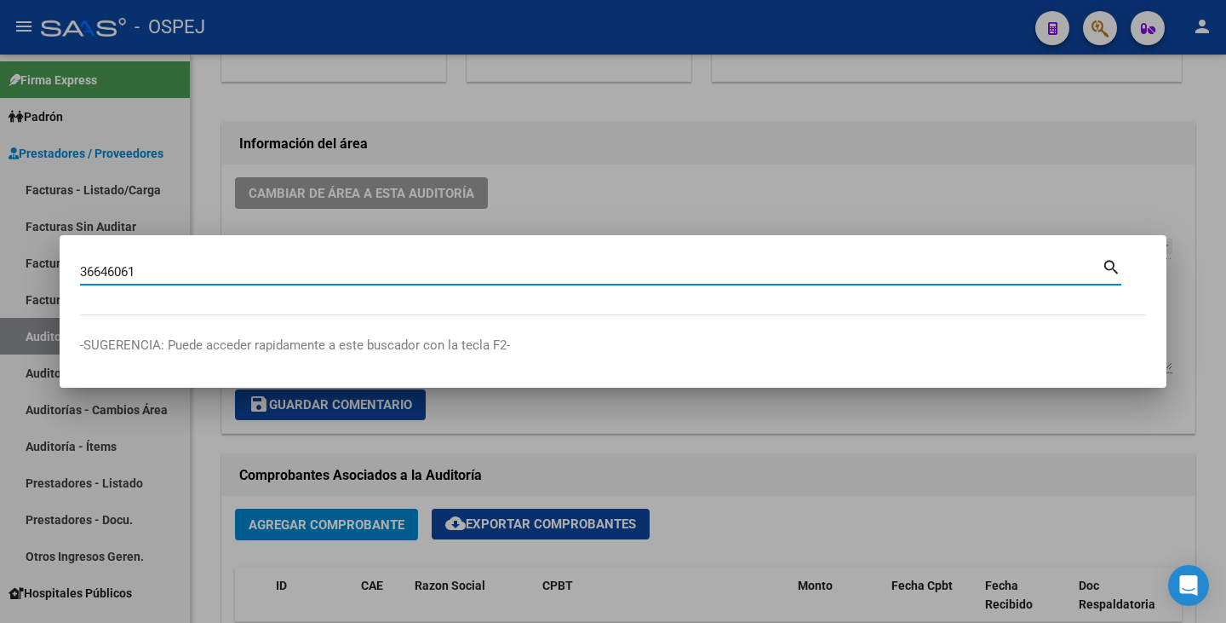
type input "36646061"
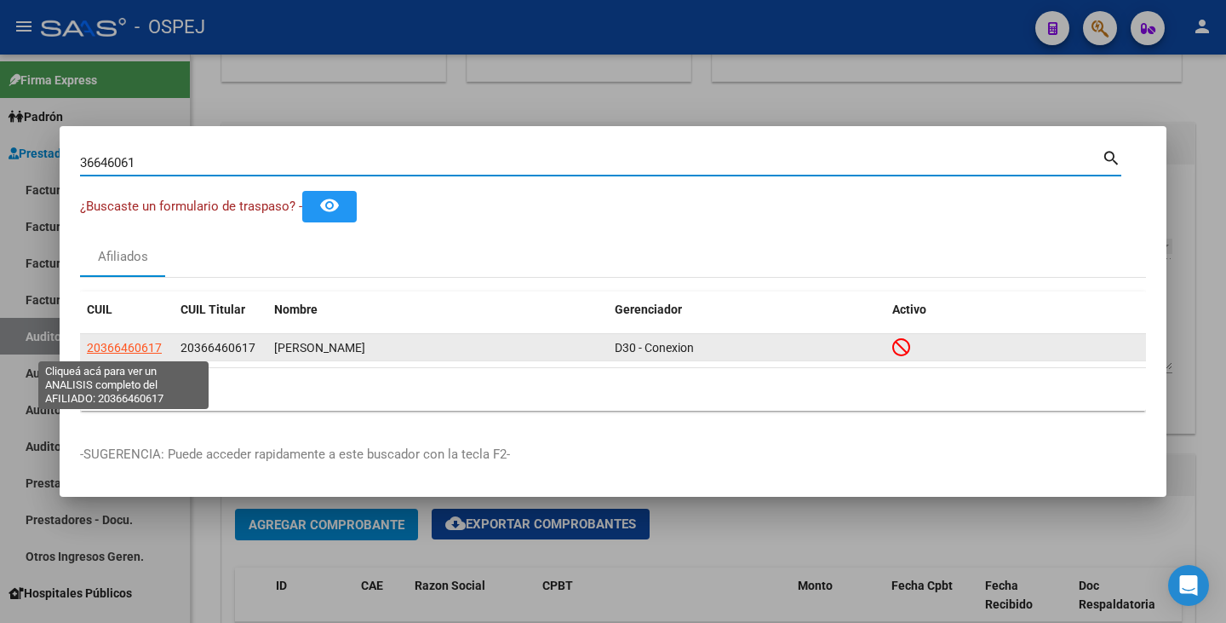
click at [150, 347] on span "20366460617" at bounding box center [124, 348] width 75 height 14
type textarea "20366460617"
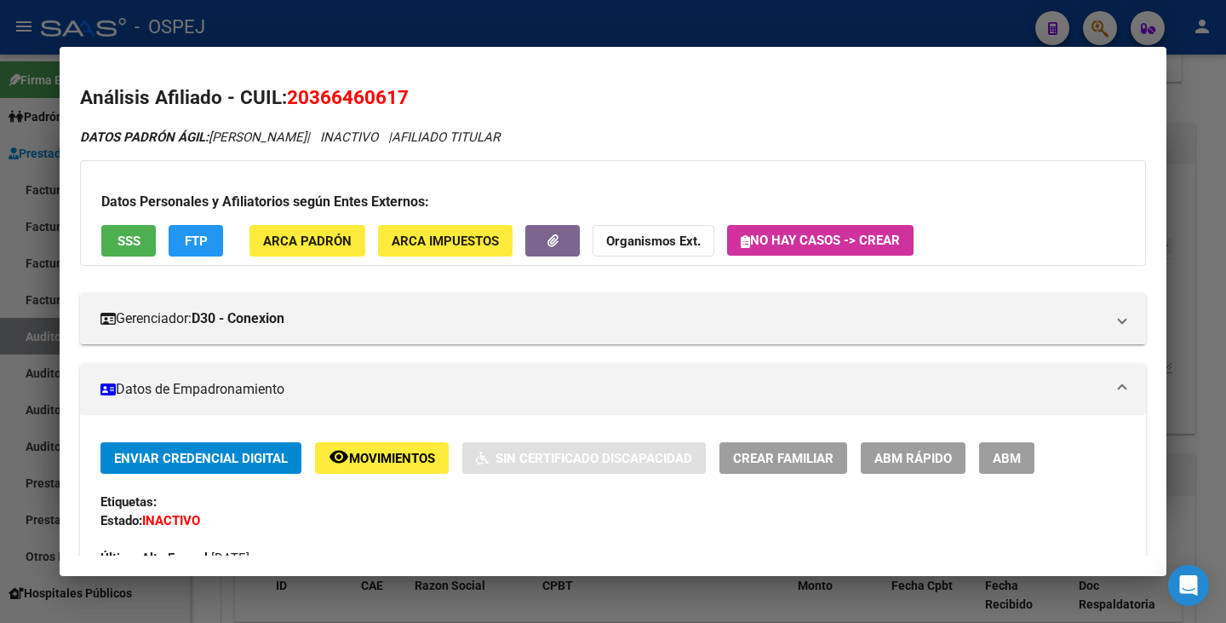
drag, startPoint x: 292, startPoint y: 96, endPoint x: 418, endPoint y: 89, distance: 126.3
click at [418, 89] on h2 "Análisis Afiliado - CUIL: 20366460617" at bounding box center [613, 97] width 1066 height 29
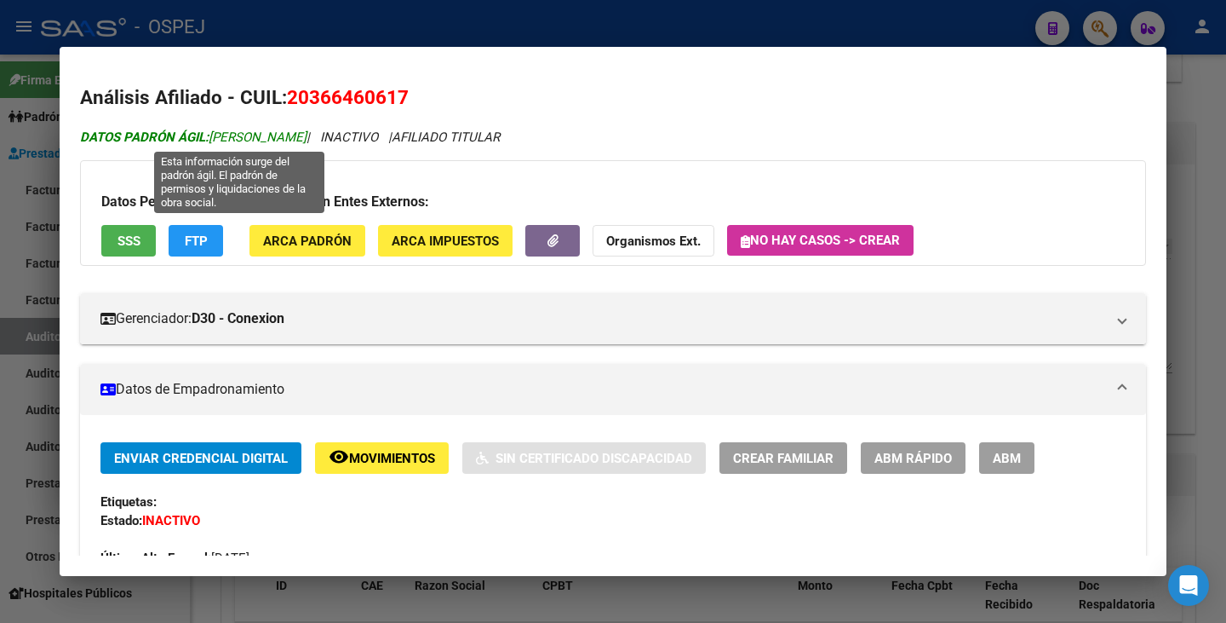
drag, startPoint x: 215, startPoint y: 137, endPoint x: 396, endPoint y: 143, distance: 181.5
click at [307, 143] on span "DATOS PADRÓN ÁGIL: ECKART MAXIMILIANO DAMIAN" at bounding box center [193, 136] width 227 height 15
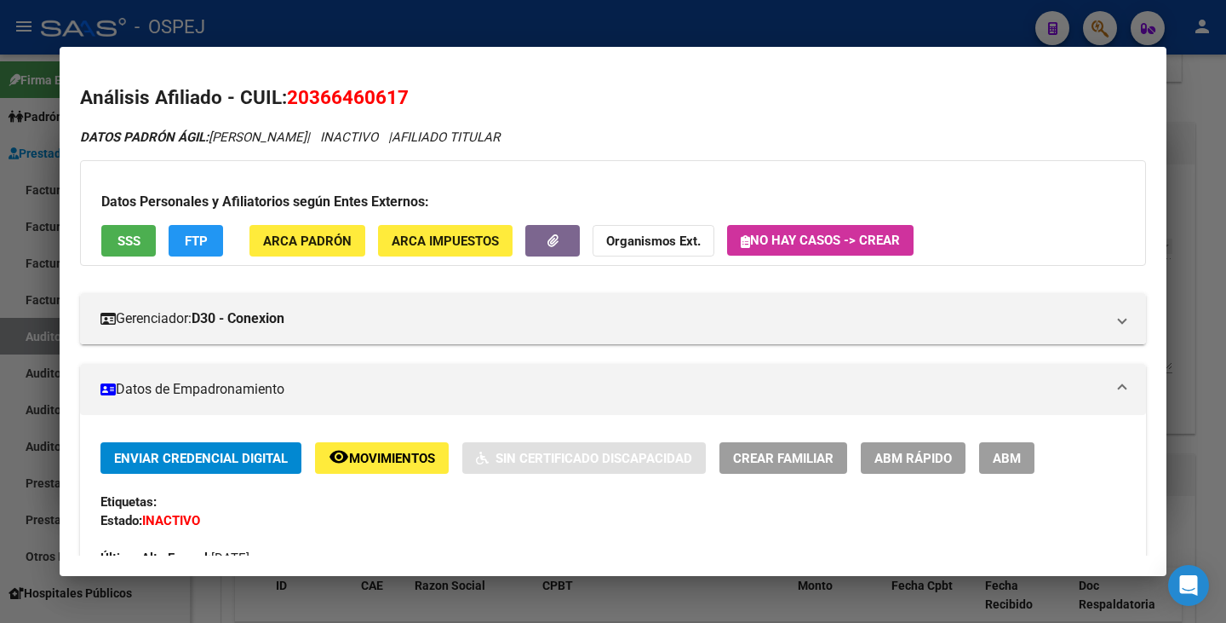
click at [93, 57] on mat-dialog-container "Análisis Afiliado - CUIL: 20366460617 DATOS PADRÓN ÁGIL: ECKART MAXIMILIANO DAM…" at bounding box center [613, 311] width 1107 height 529
click at [37, 168] on div at bounding box center [613, 311] width 1226 height 623
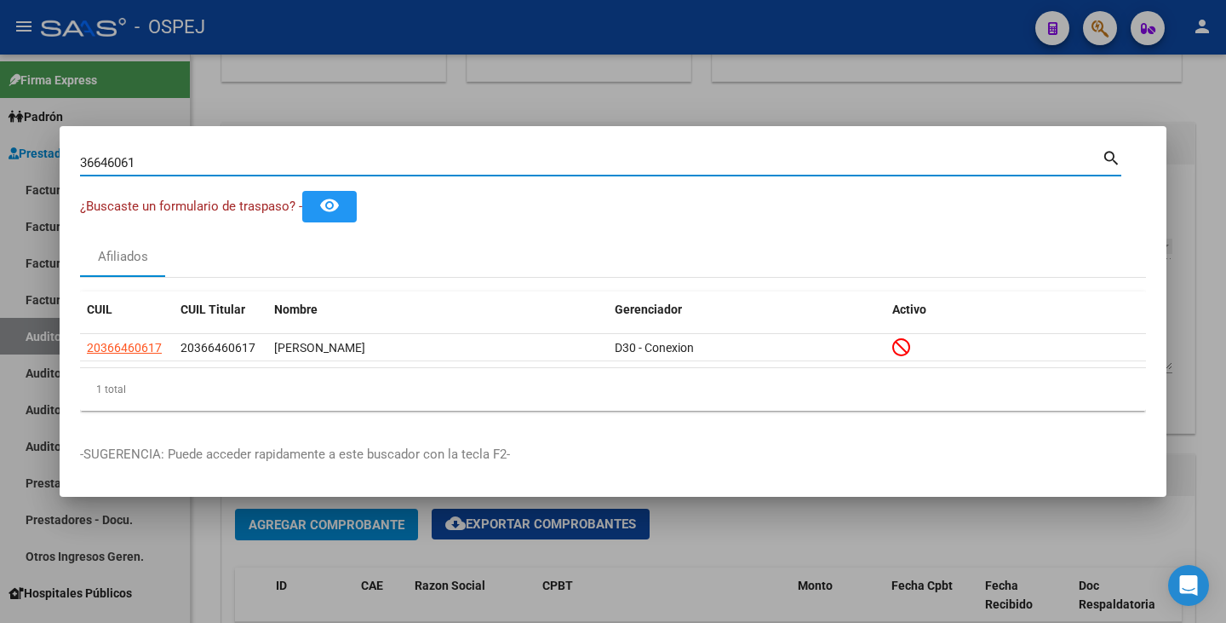
drag, startPoint x: 133, startPoint y: 163, endPoint x: 24, endPoint y: 141, distance: 111.2
click at [24, 141] on div "36646061 Buscar (apellido, dni, cuil, nro traspaso, cuit, obra social) search ¿…" at bounding box center [613, 311] width 1226 height 623
type input "1"
paste input "29580974"
type input "29580974"
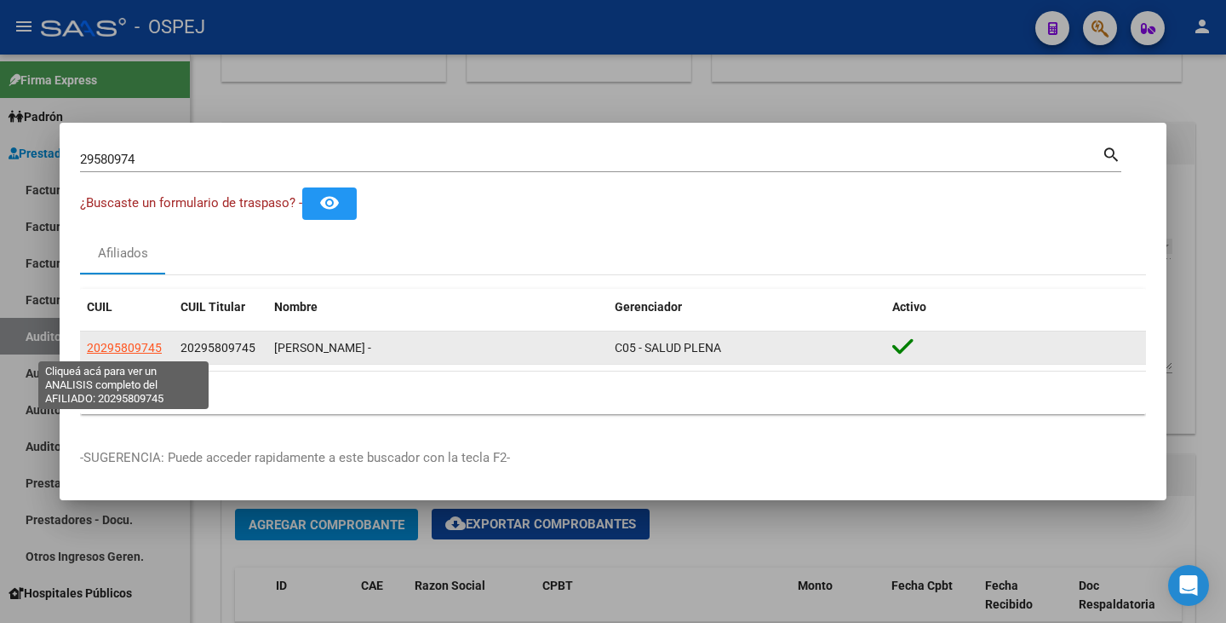
click at [106, 342] on span "20295809745" at bounding box center [124, 348] width 75 height 14
type textarea "20295809745"
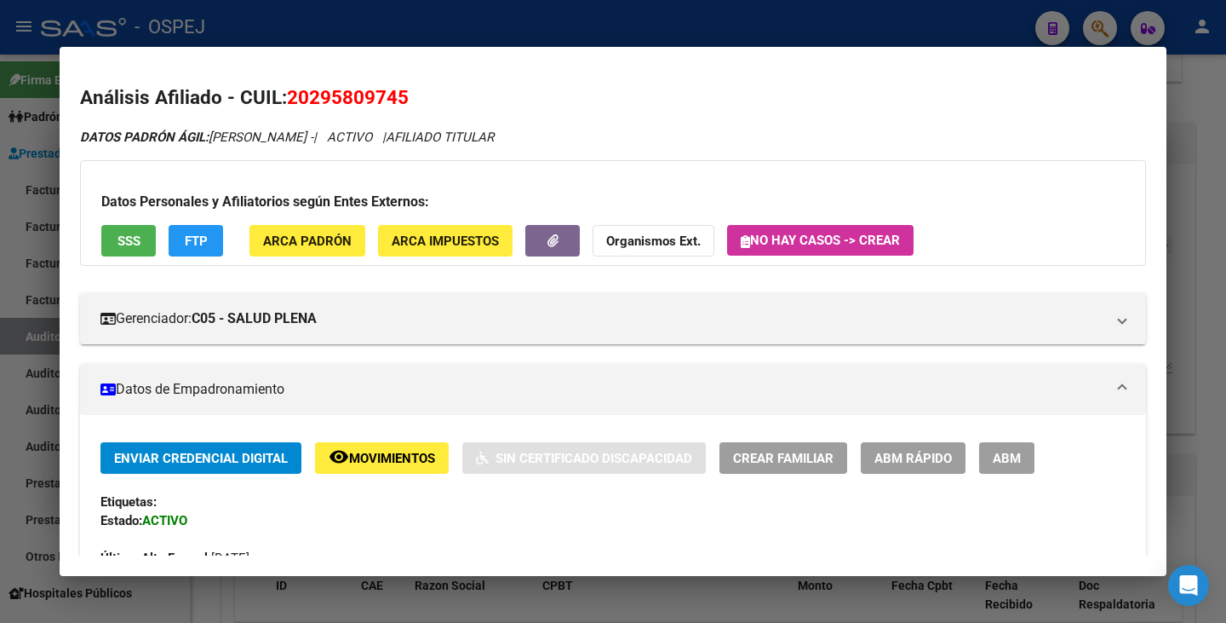
drag, startPoint x: 290, startPoint y: 100, endPoint x: 411, endPoint y: 100, distance: 120.9
click at [411, 100] on h2 "Análisis Afiliado - CUIL: 20295809745" at bounding box center [613, 97] width 1066 height 29
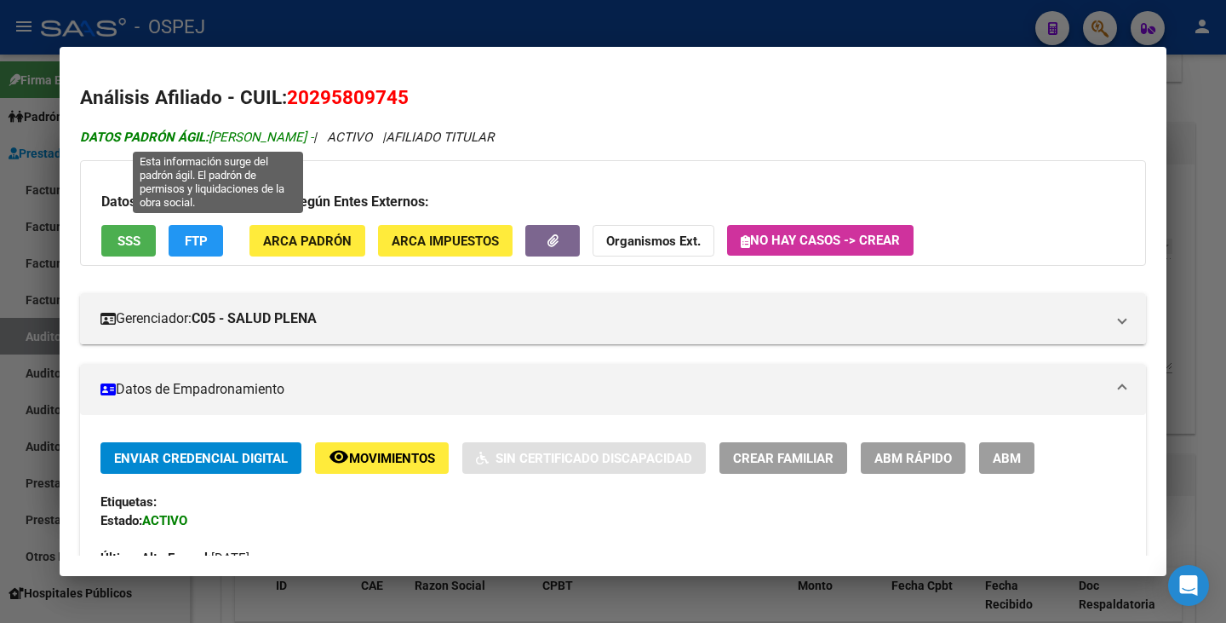
drag, startPoint x: 212, startPoint y: 135, endPoint x: 347, endPoint y: 129, distance: 135.5
click at [313, 129] on span "DATOS PADRÓN ÁGIL: SEGUEZZA JORGE LUIS -" at bounding box center [196, 136] width 233 height 15
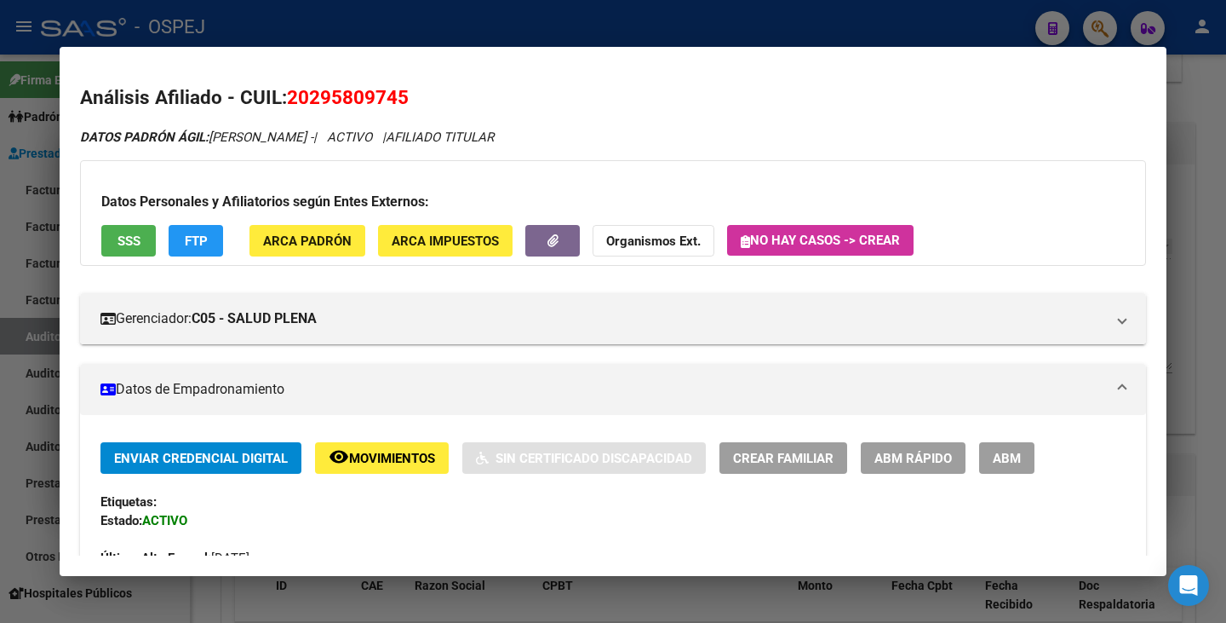
click at [445, 33] on div at bounding box center [613, 311] width 1226 height 623
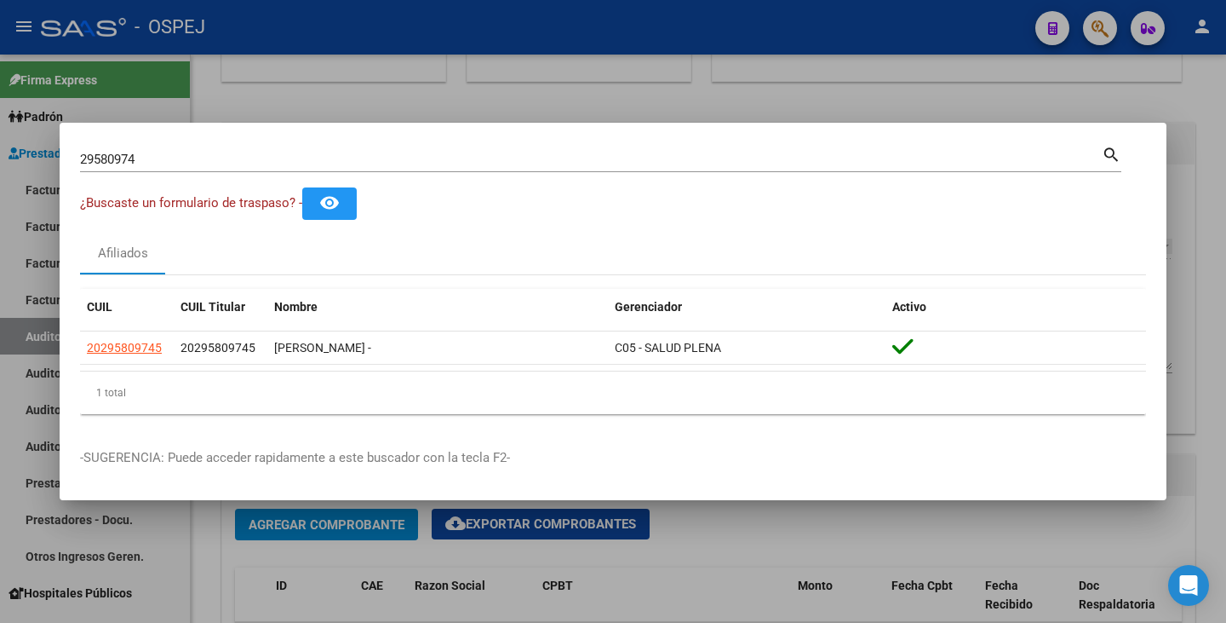
click at [445, 33] on div at bounding box center [613, 311] width 1226 height 623
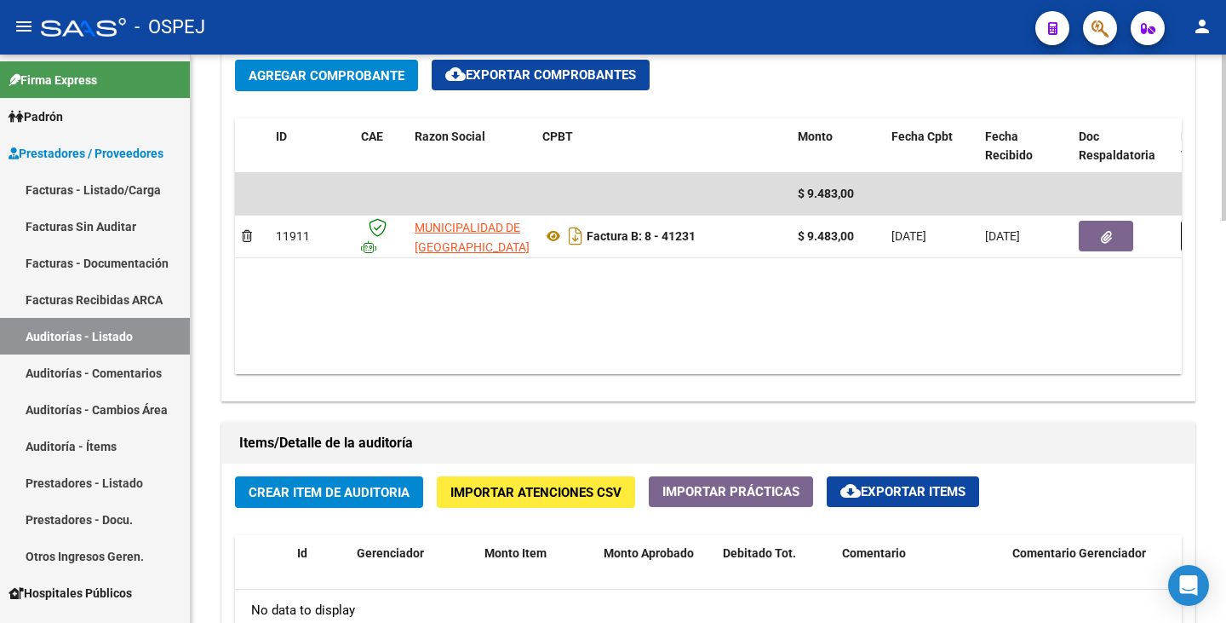
scroll to position [852, 0]
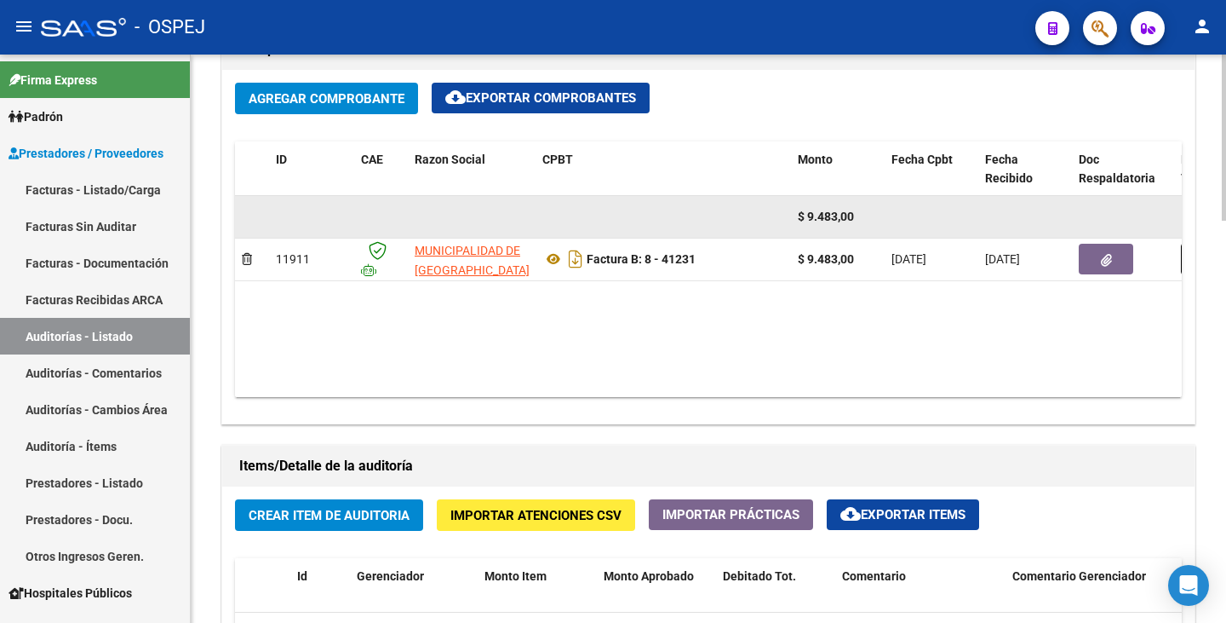
click at [700, 196] on datatable-body-cell at bounding box center [664, 217] width 256 height 42
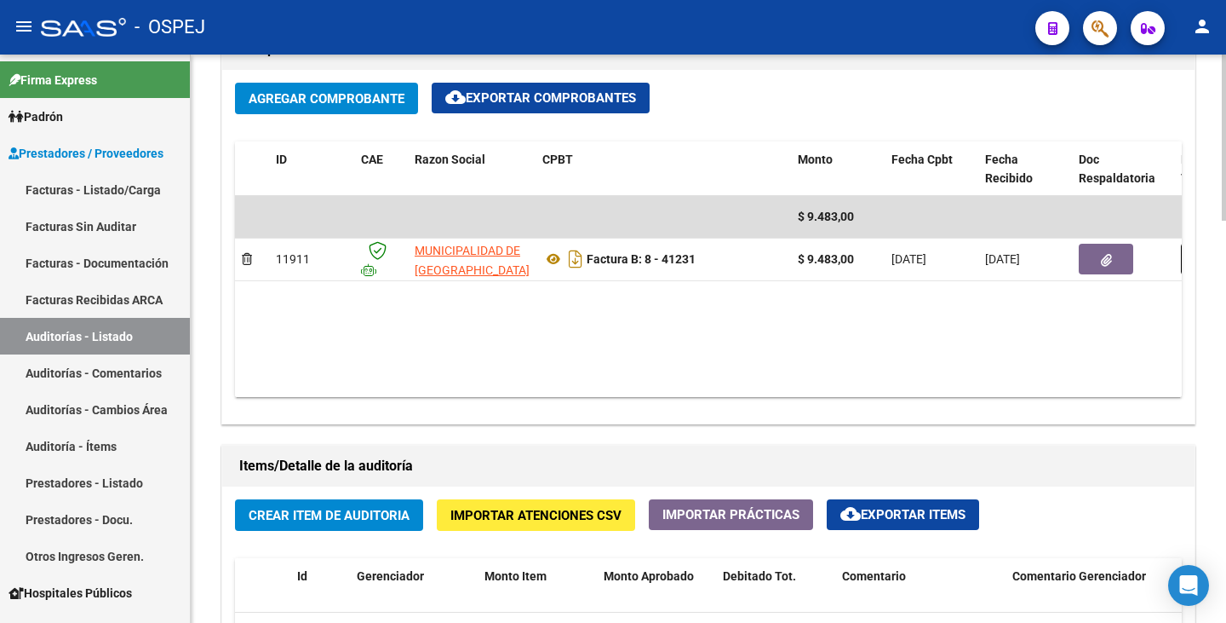
click at [554, 513] on span "Importar Atenciones CSV" at bounding box center [536, 515] width 171 height 15
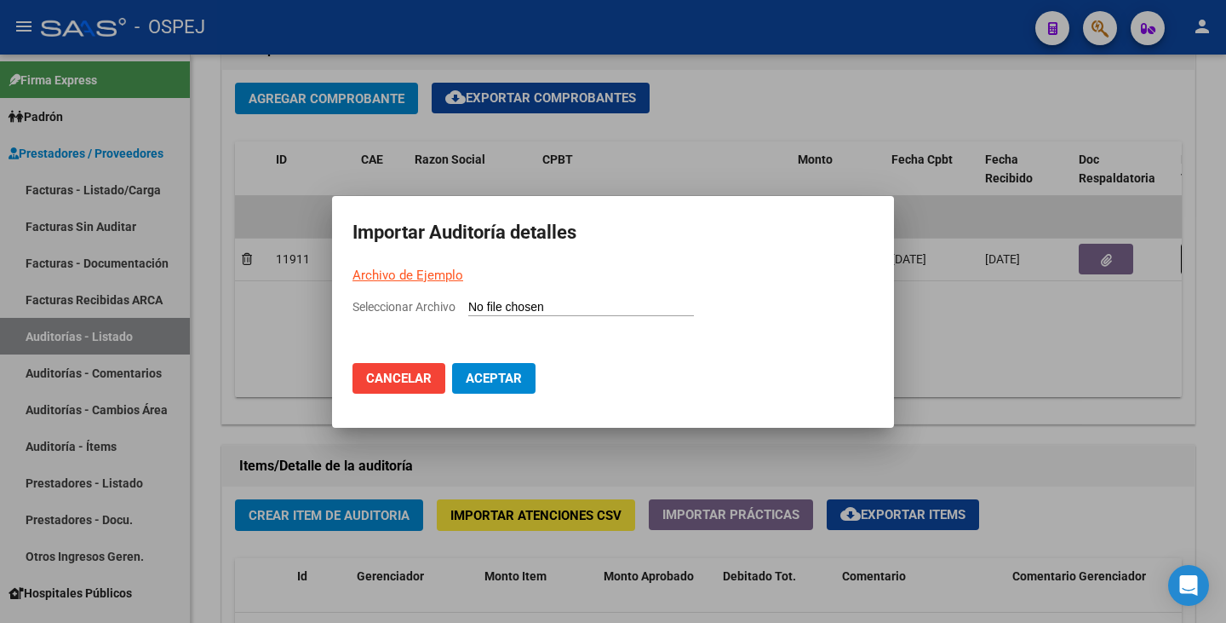
click at [514, 308] on input "Seleccionar Archivo" at bounding box center [581, 308] width 226 height 16
click at [1041, 424] on div at bounding box center [613, 311] width 1226 height 623
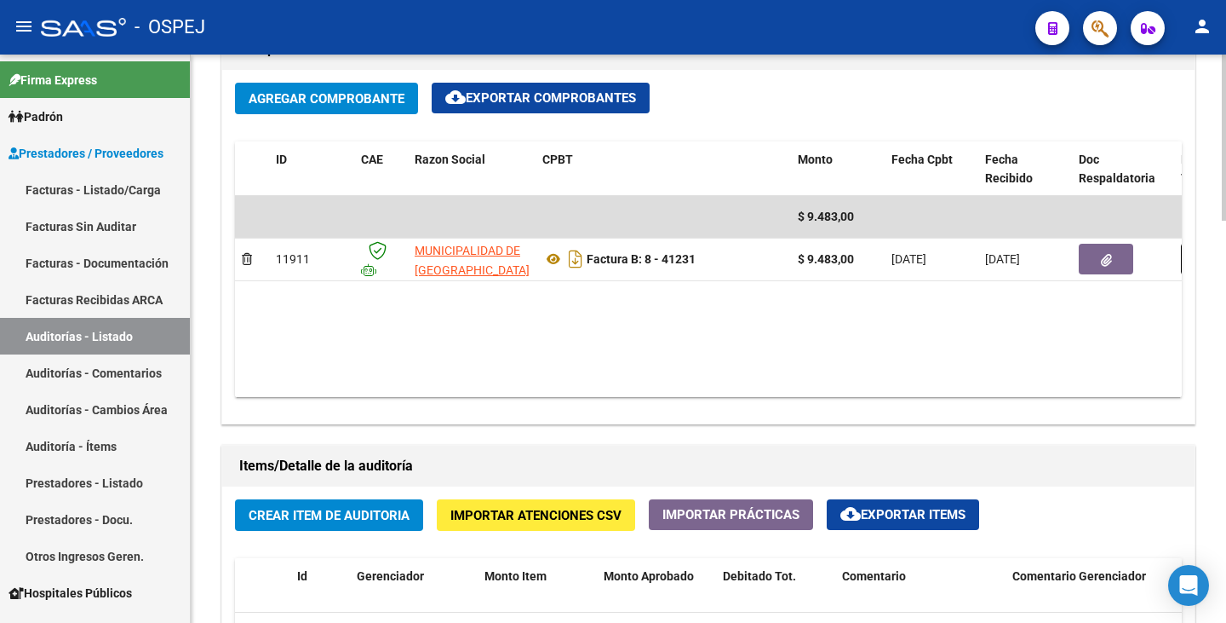
click at [572, 284] on datatable-body "$ 9.483,00 11911 MUNICIPALIDAD DE GRAL SAN MARTIN Factura B: 8 - 41231 $ 9.483,…" at bounding box center [708, 296] width 947 height 201
click at [510, 516] on span "Importar Atenciones CSV" at bounding box center [536, 515] width 171 height 15
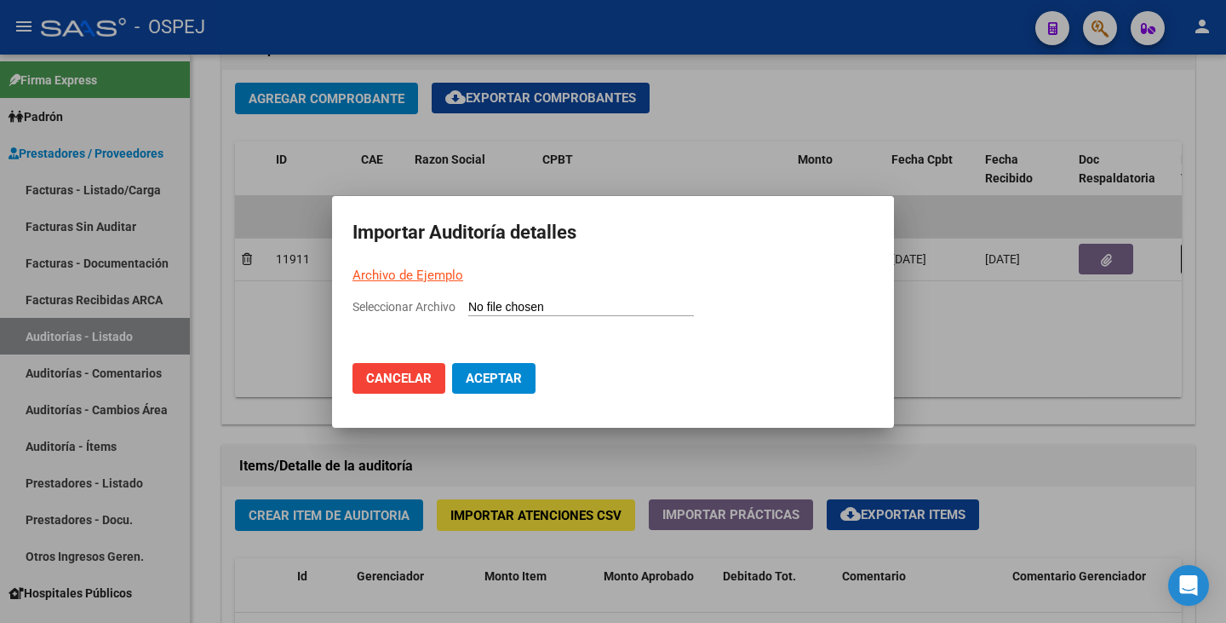
click at [498, 301] on input "Seleccionar Archivo" at bounding box center [581, 308] width 226 height 16
type input "C:\fakepath\MUNICIPALIDAD DE SAN MARTIN FC 41231.csv"
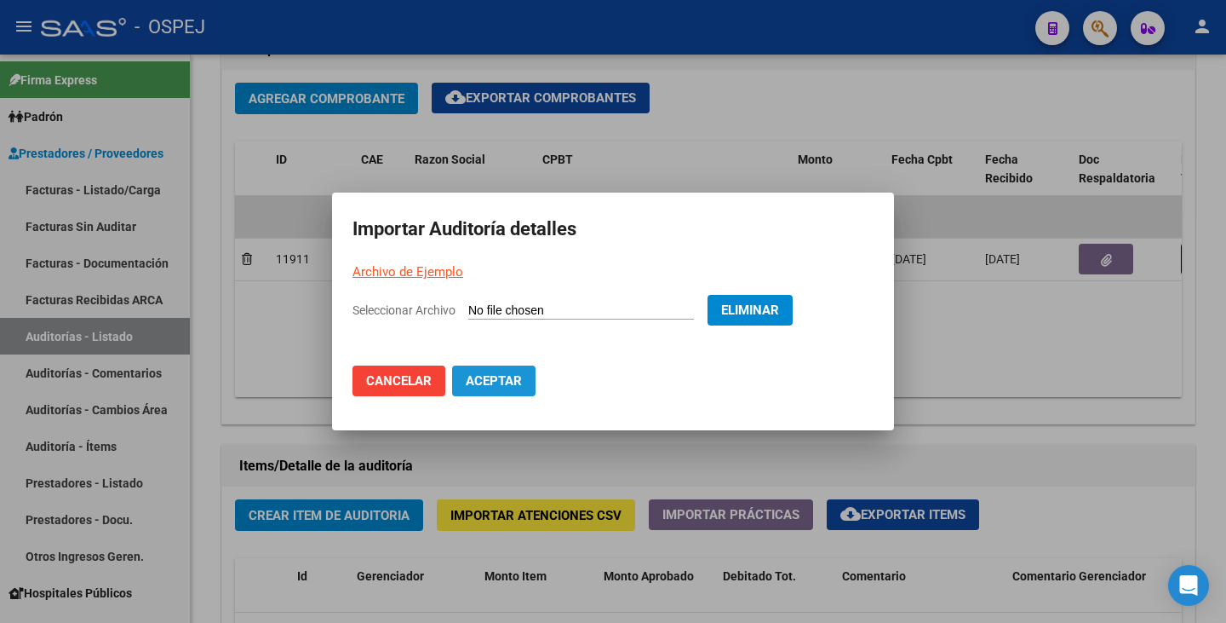
click at [524, 387] on button "Aceptar" at bounding box center [493, 380] width 83 height 31
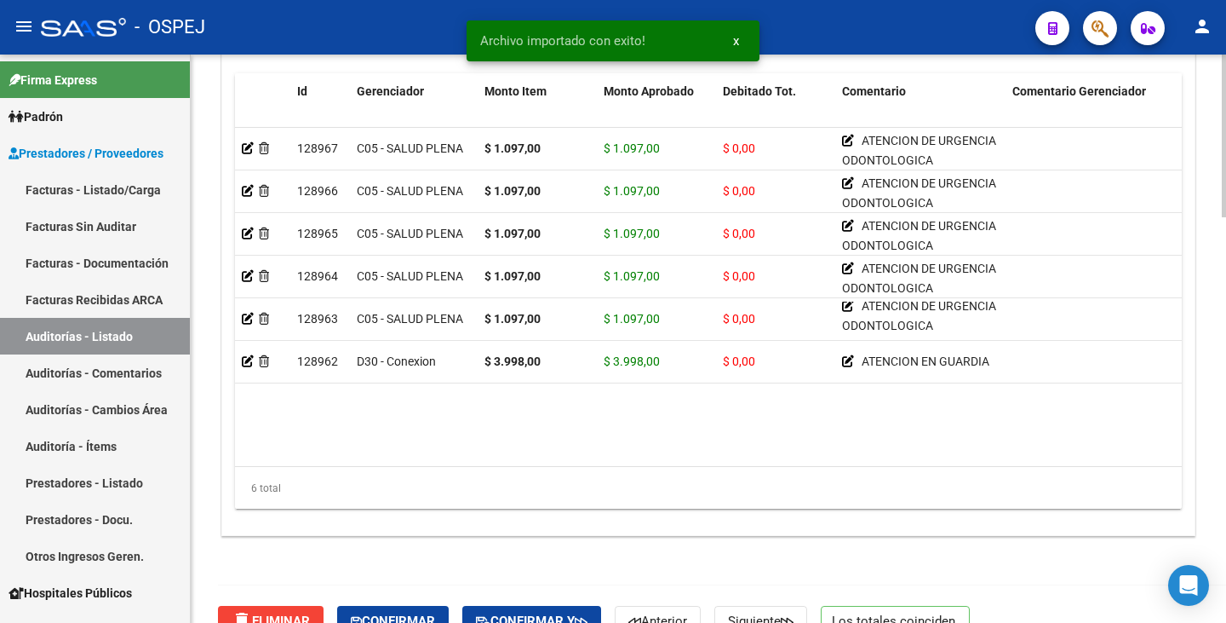
scroll to position [1416, 0]
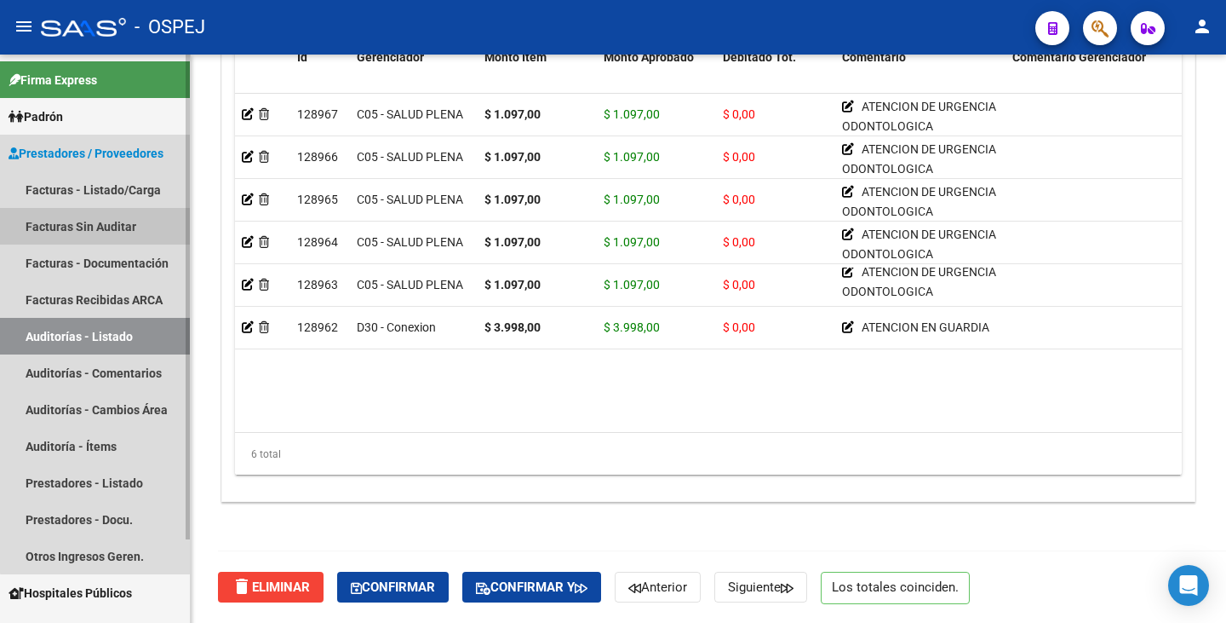
click at [123, 216] on link "Facturas Sin Auditar" at bounding box center [95, 226] width 190 height 37
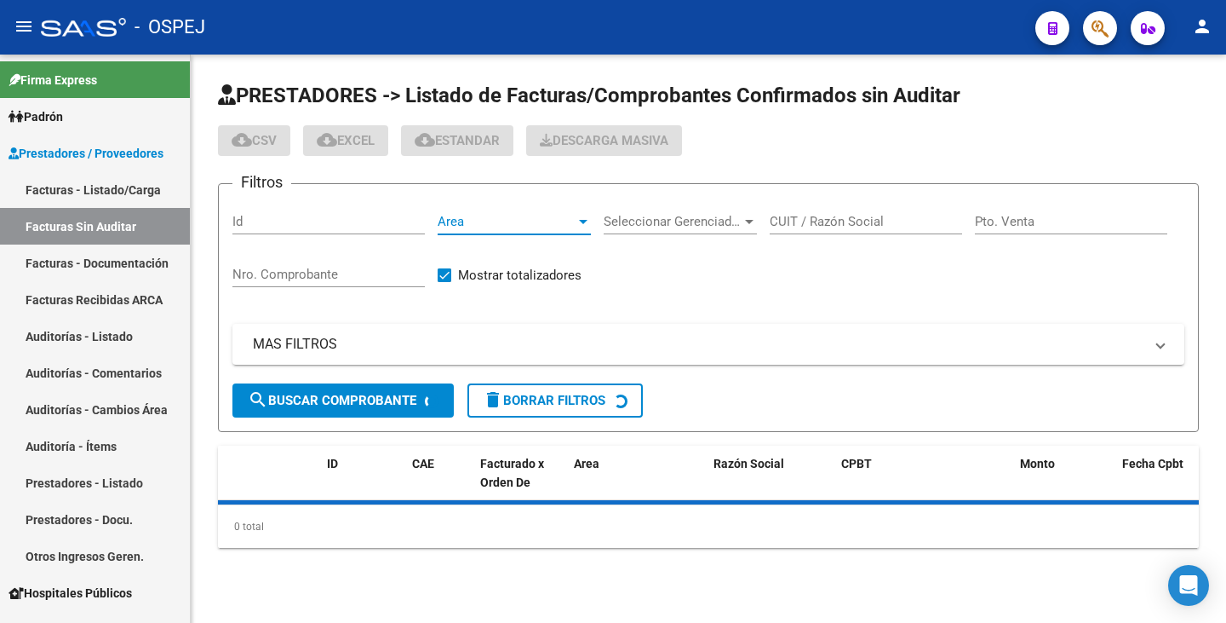
click at [580, 225] on div at bounding box center [583, 222] width 15 height 14
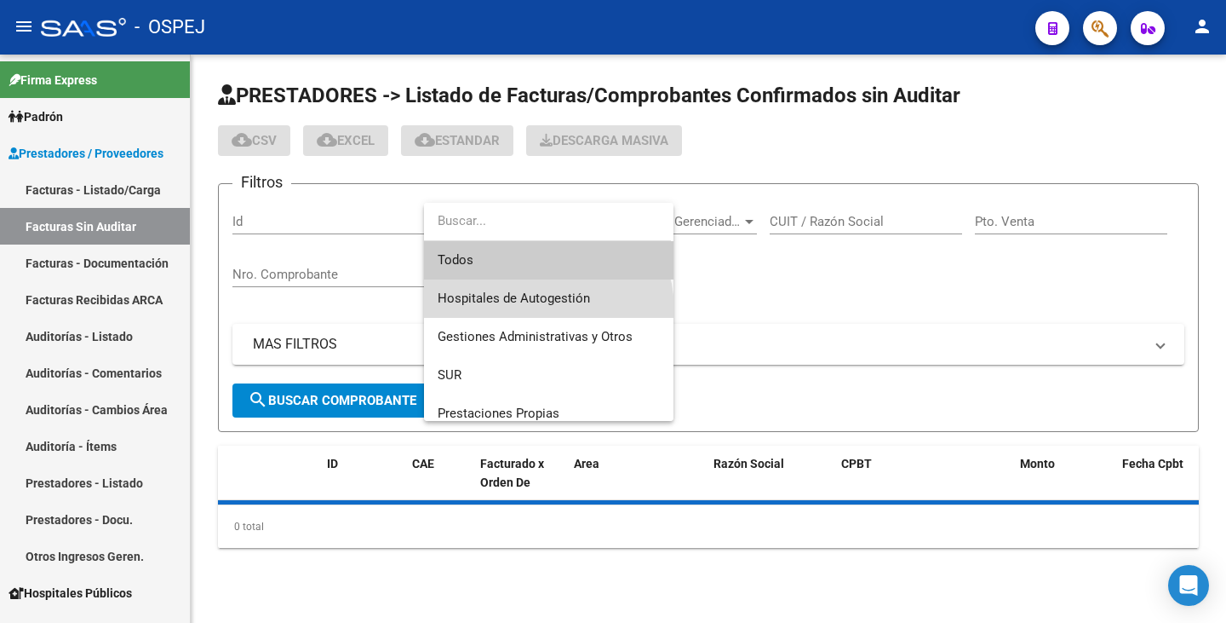
click at [546, 309] on span "Hospitales de Autogestión" at bounding box center [549, 298] width 222 height 38
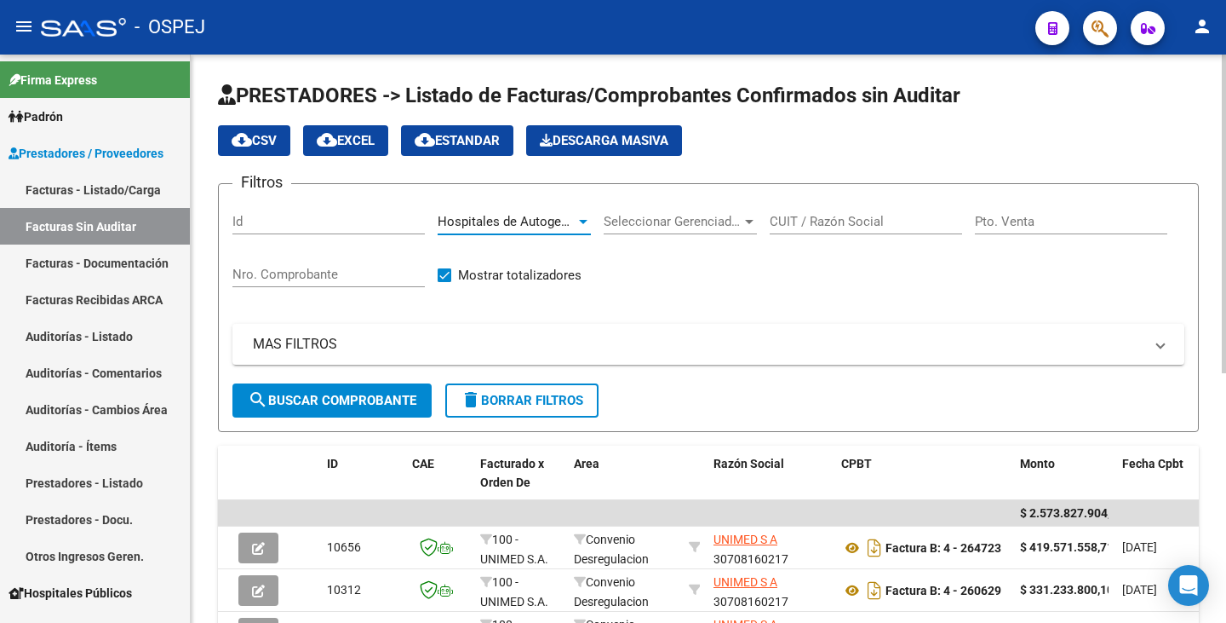
click at [848, 215] on input "CUIT / Razón Social" at bounding box center [866, 221] width 192 height 15
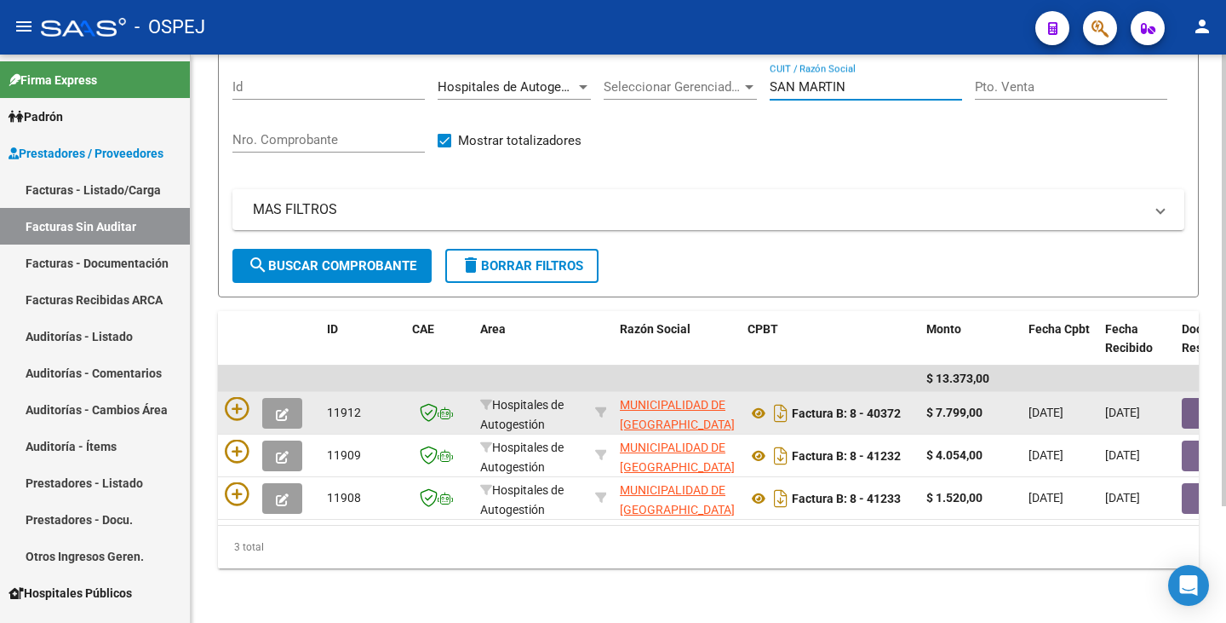
type input "SAN MARTIN"
click at [1186, 398] on button "button" at bounding box center [1209, 413] width 55 height 31
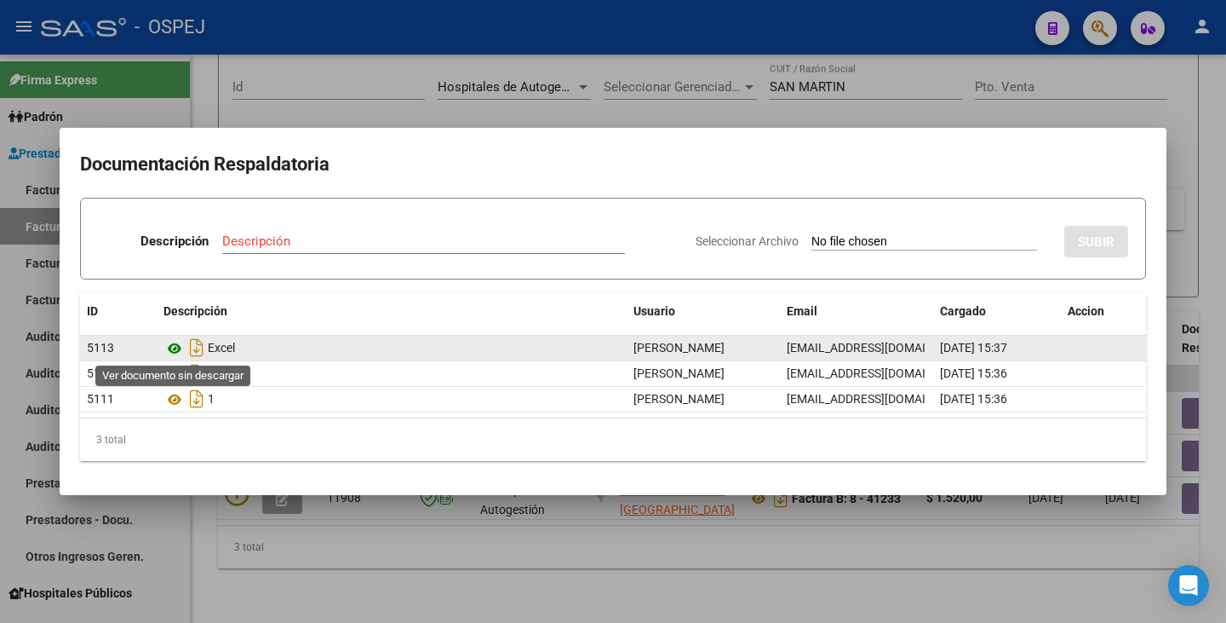
click at [172, 347] on icon at bounding box center [175, 348] width 22 height 20
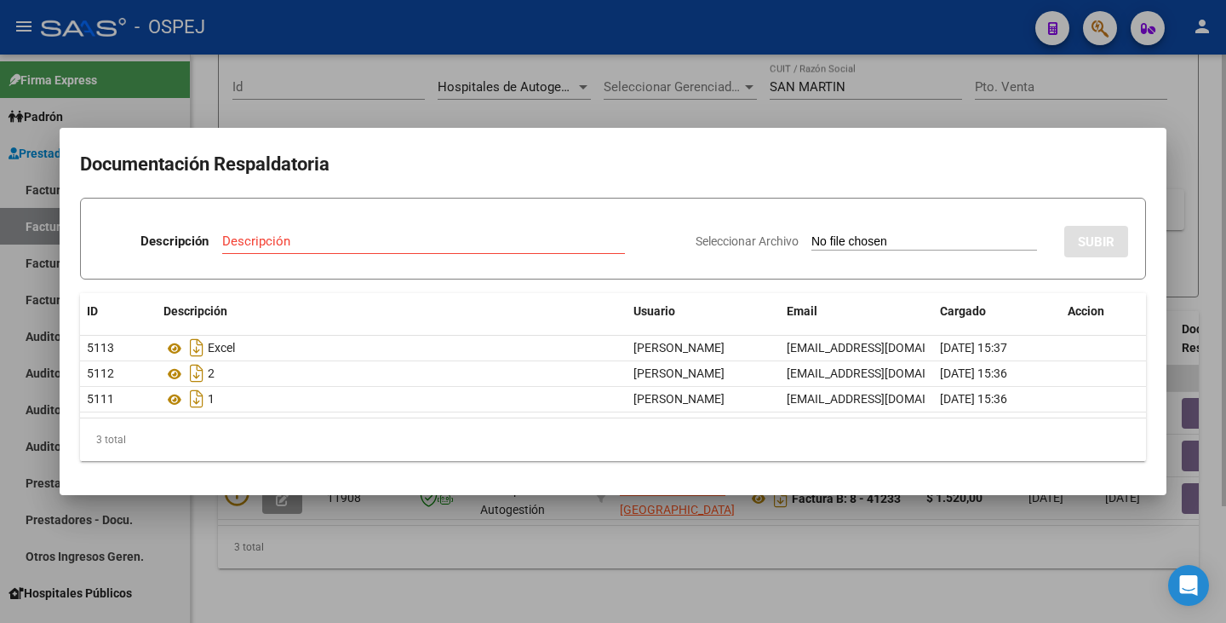
click at [1075, 91] on div at bounding box center [613, 311] width 1226 height 623
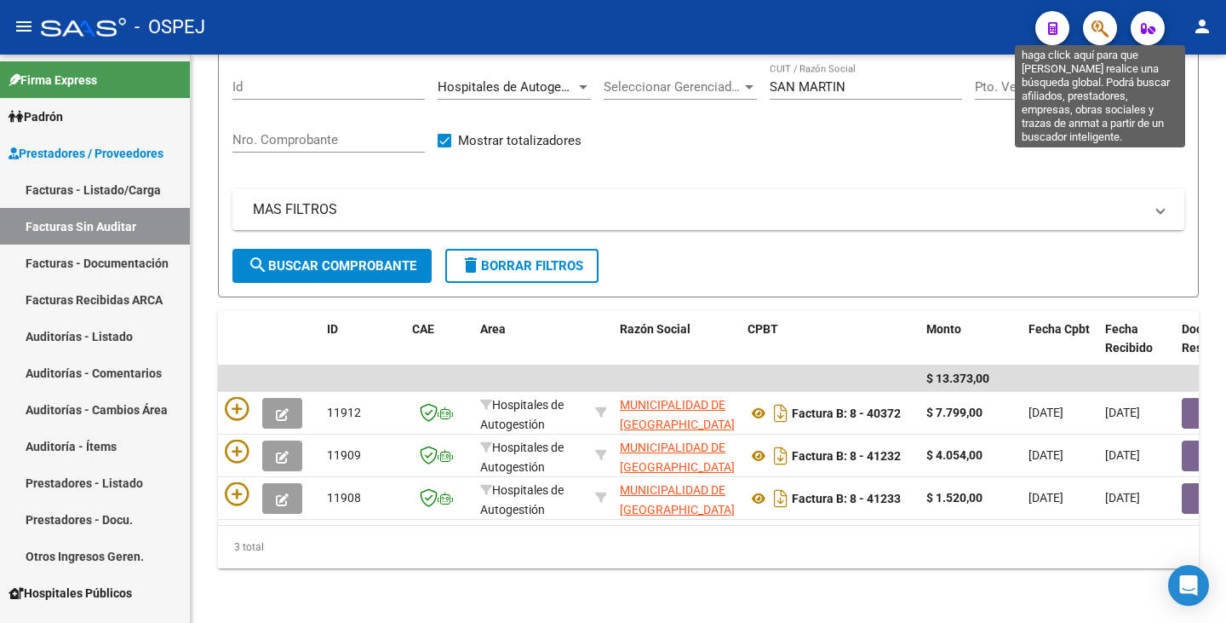
click at [1095, 16] on span "button" at bounding box center [1100, 28] width 17 height 35
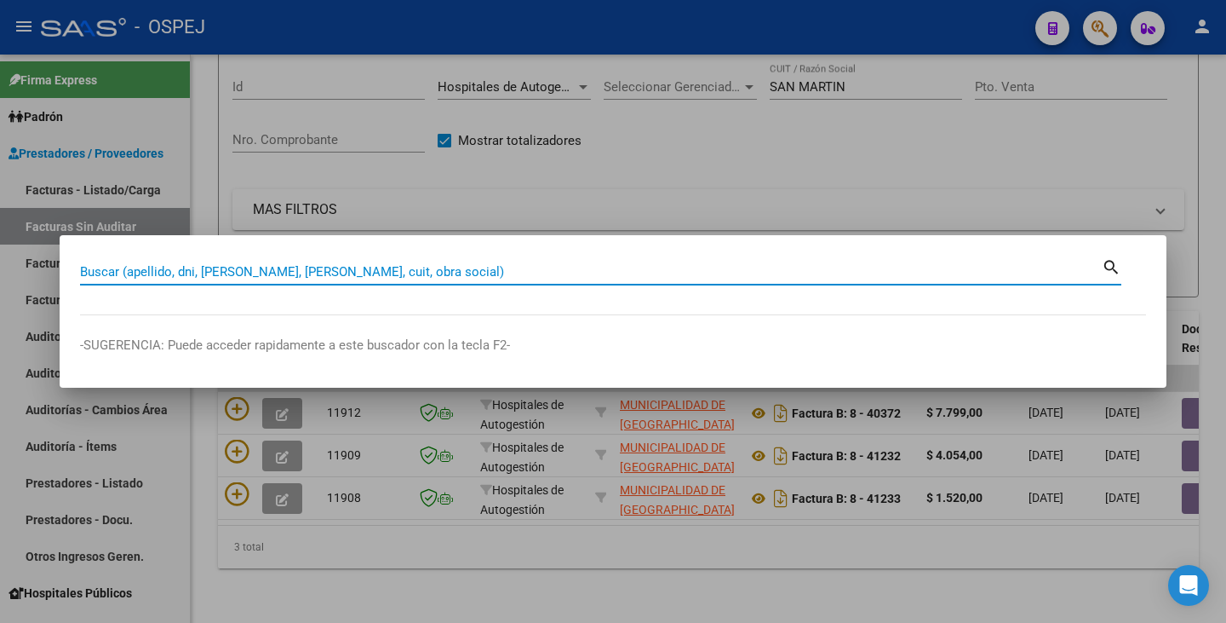
paste input "43599437"
type input "43599437"
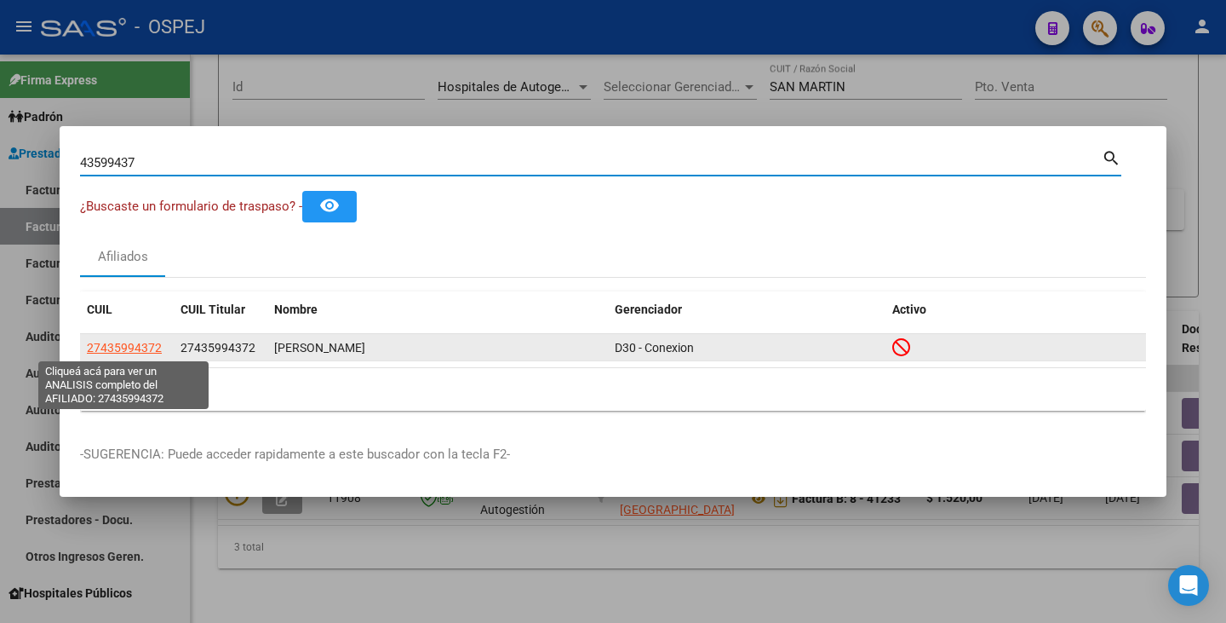
click at [144, 349] on span "27435994372" at bounding box center [124, 348] width 75 height 14
type textarea "27435994372"
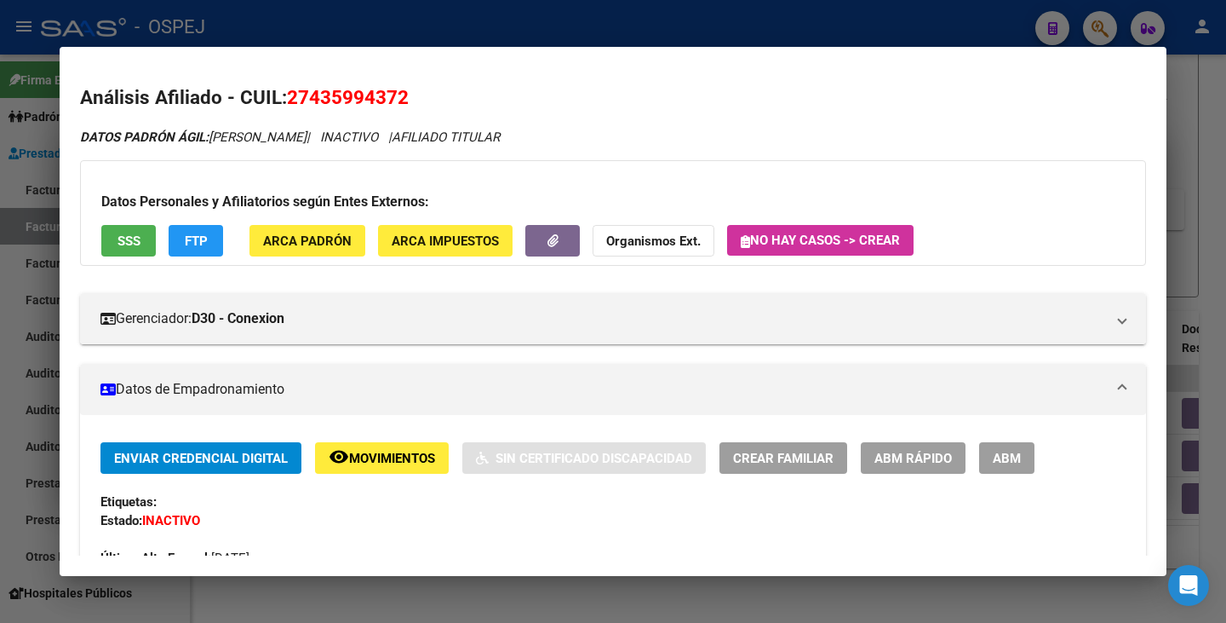
drag, startPoint x: 292, startPoint y: 95, endPoint x: 404, endPoint y: 93, distance: 111.6
click at [406, 93] on span "27435994372" at bounding box center [348, 97] width 122 height 22
click at [1080, 133] on div "DATOS PADRÓN ÁGIL: ORTIZ MARIA CANDELA | INACTIVO | AFILIADO TITULAR" at bounding box center [613, 138] width 1066 height 20
drag, startPoint x: 213, startPoint y: 135, endPoint x: 340, endPoint y: 135, distance: 126.9
click at [347, 146] on div "DATOS PADRÓN ÁGIL: ORTIZ MARIA CANDELA | INACTIVO | AFILIADO TITULAR" at bounding box center [613, 138] width 1066 height 20
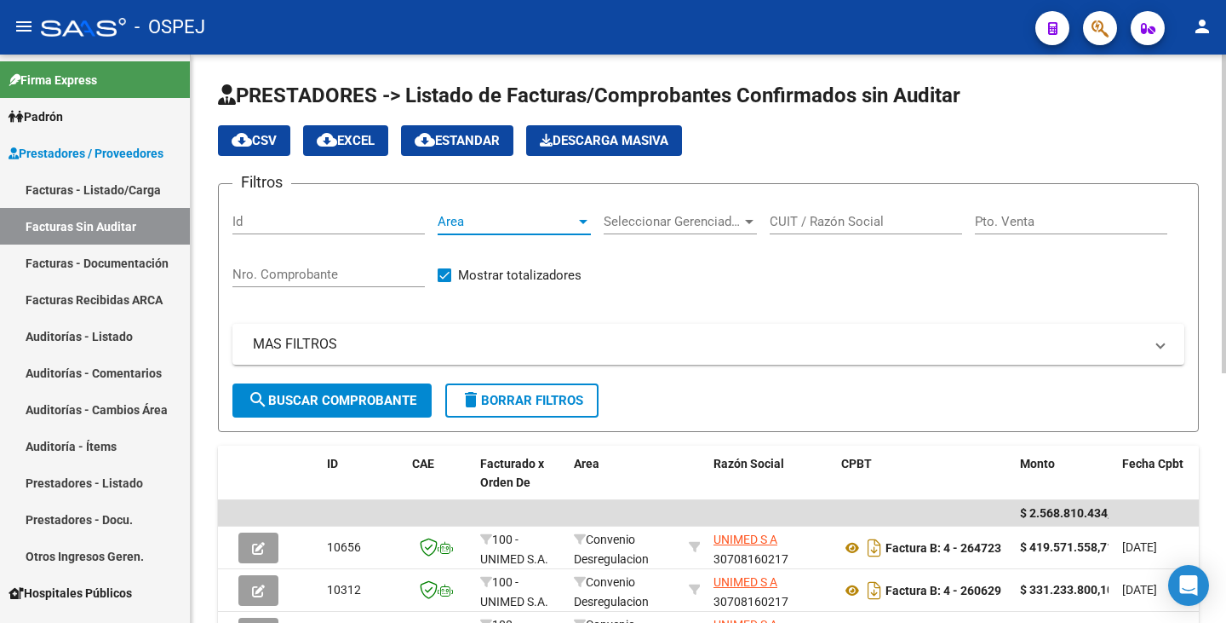
click at [579, 220] on div at bounding box center [583, 222] width 9 height 4
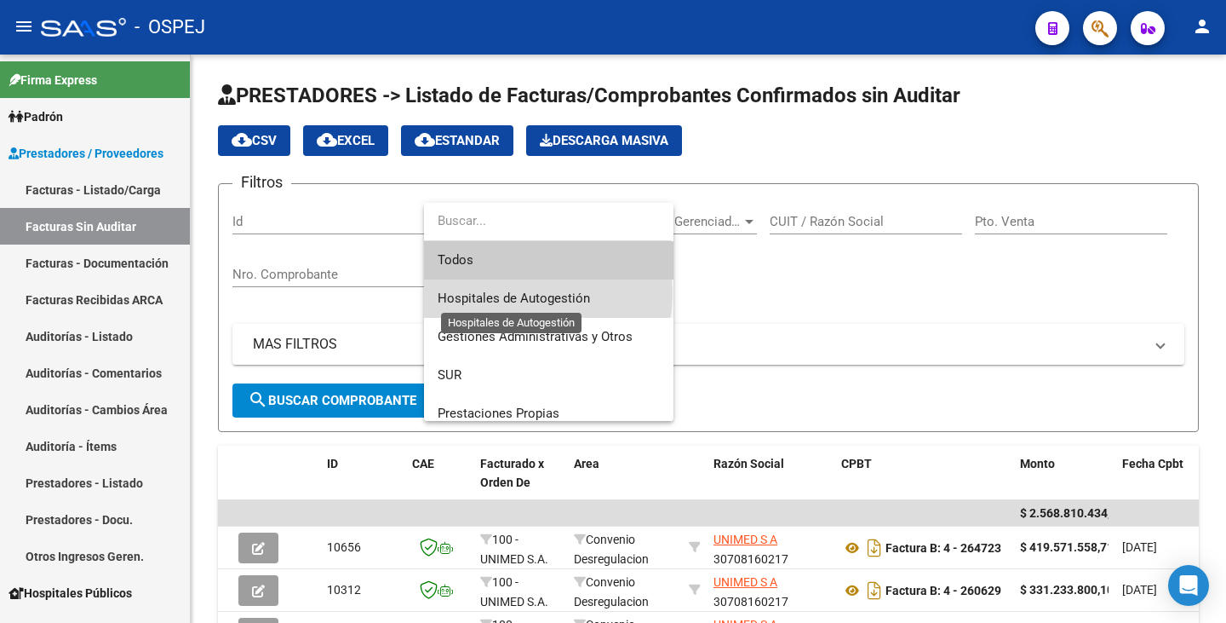
click at [519, 293] on span "Hospitales de Autogestión" at bounding box center [514, 297] width 152 height 15
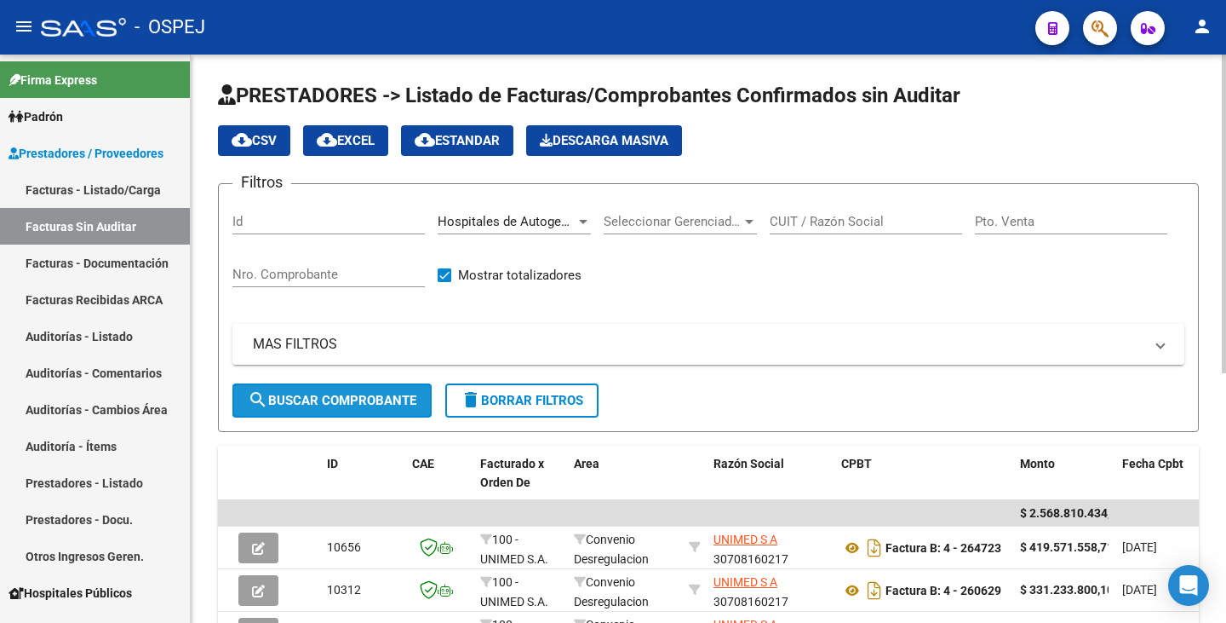
click at [392, 394] on span "search Buscar Comprobante" at bounding box center [332, 400] width 169 height 15
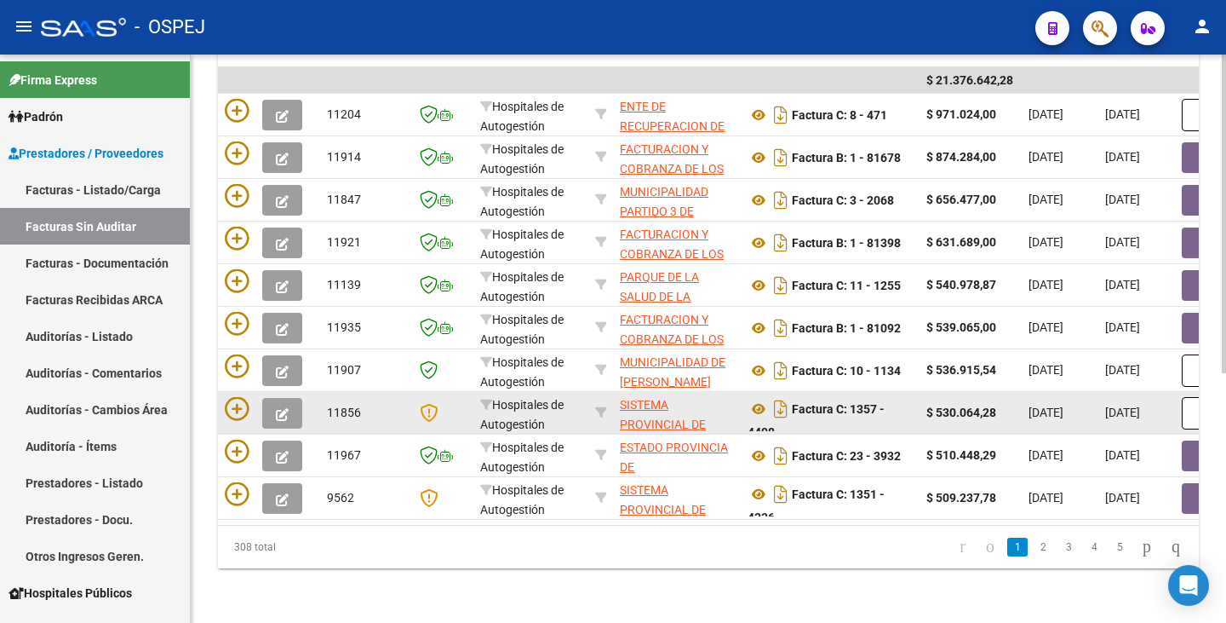
scroll to position [445, 0]
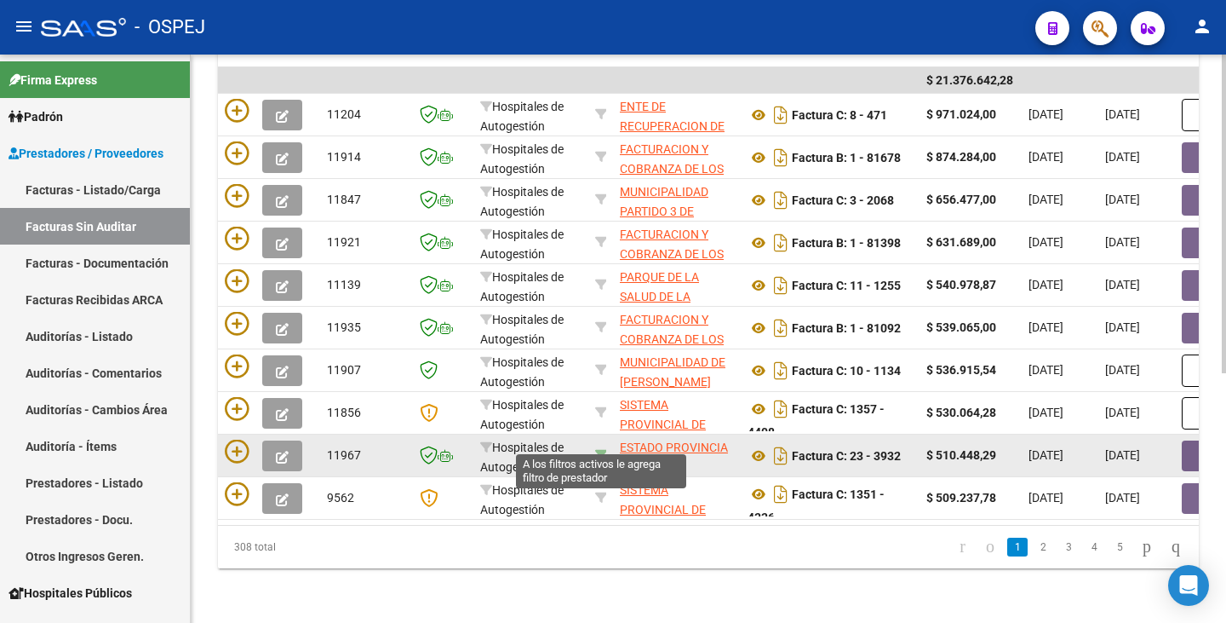
click at [597, 449] on icon at bounding box center [601, 455] width 12 height 12
type input "30673377544"
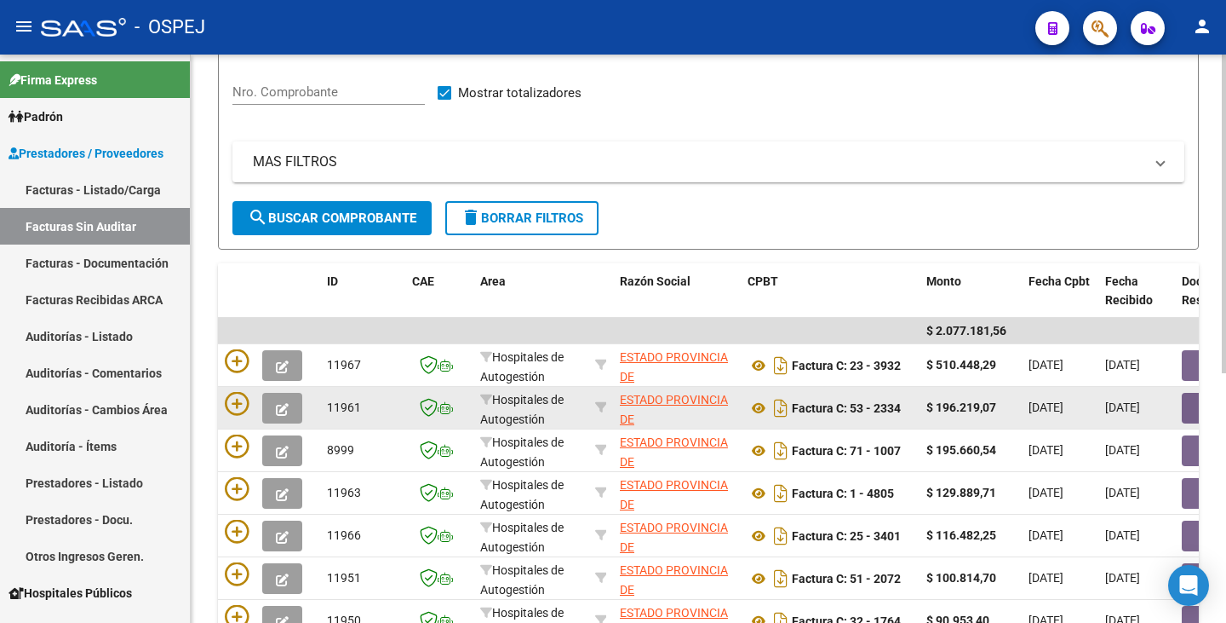
scroll to position [360, 0]
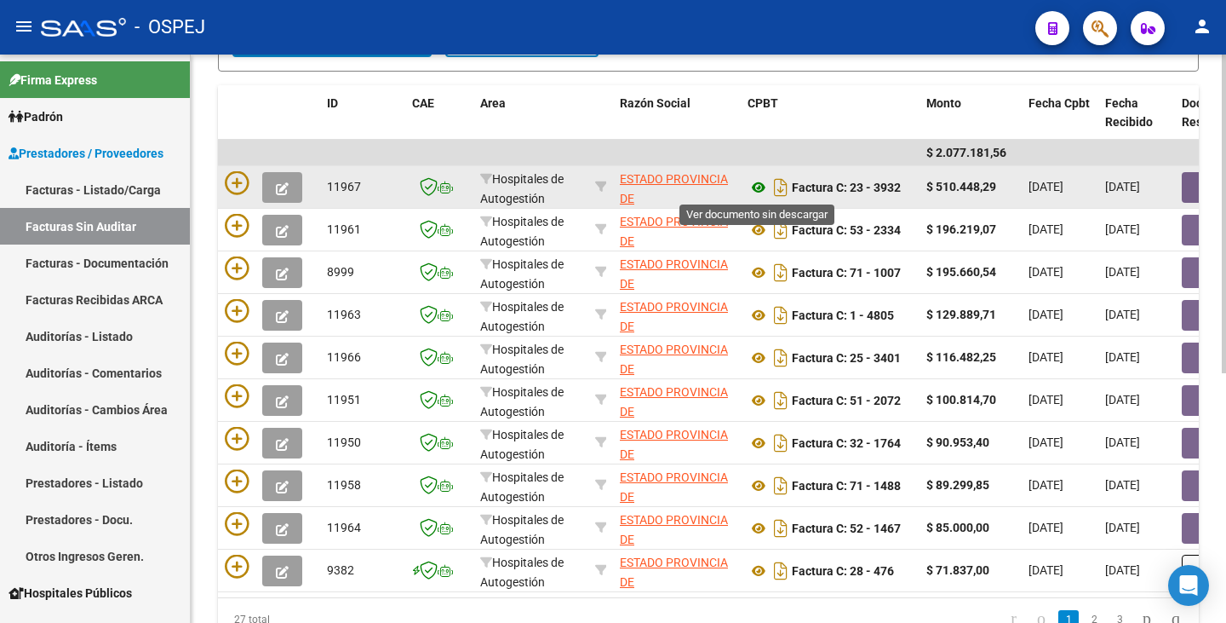
click at [755, 189] on icon at bounding box center [759, 187] width 22 height 20
click at [1191, 195] on button "button" at bounding box center [1209, 187] width 55 height 31
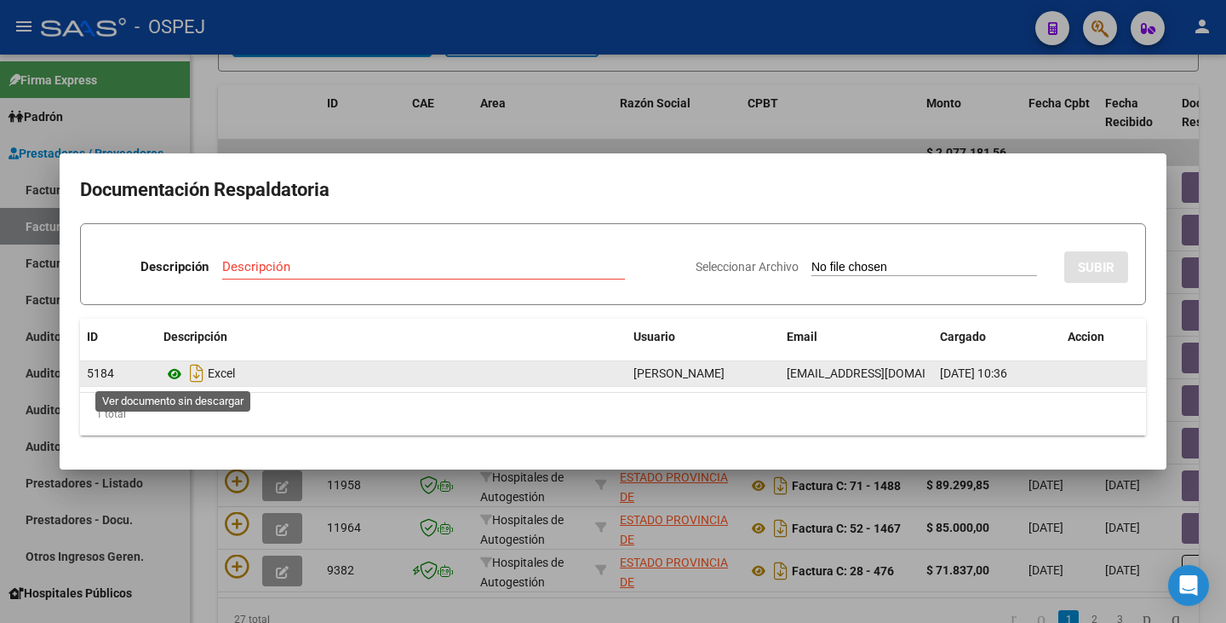
click at [173, 374] on icon at bounding box center [175, 374] width 22 height 20
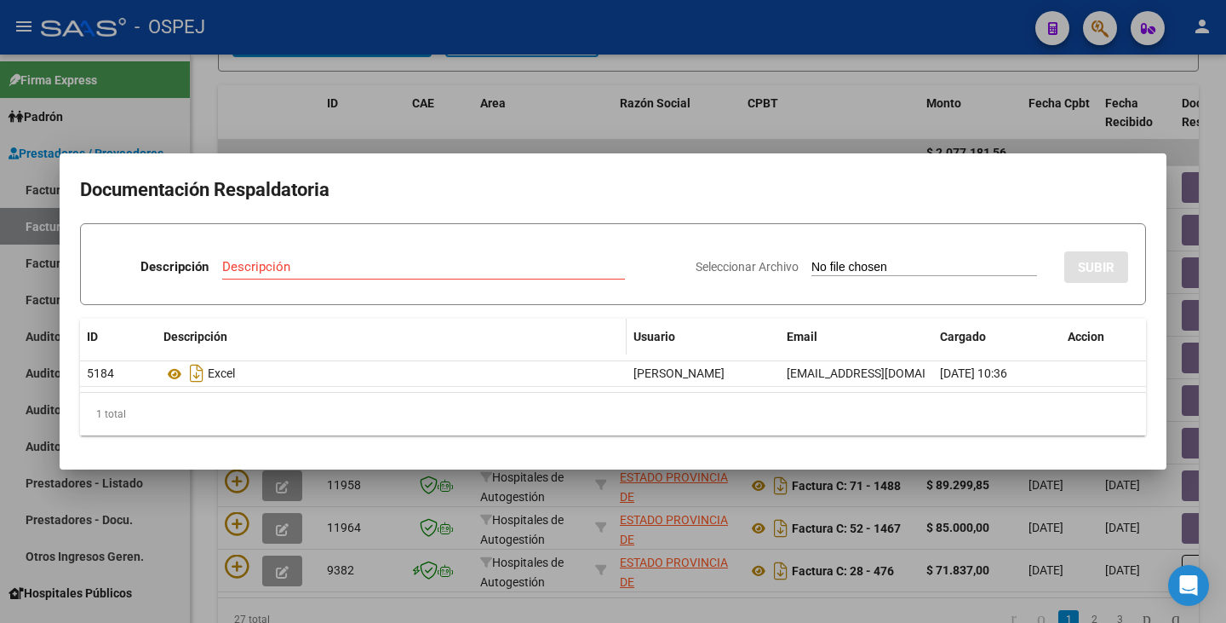
click at [362, 330] on div "Descripción" at bounding box center [392, 337] width 456 height 20
click at [525, 112] on div at bounding box center [613, 311] width 1226 height 623
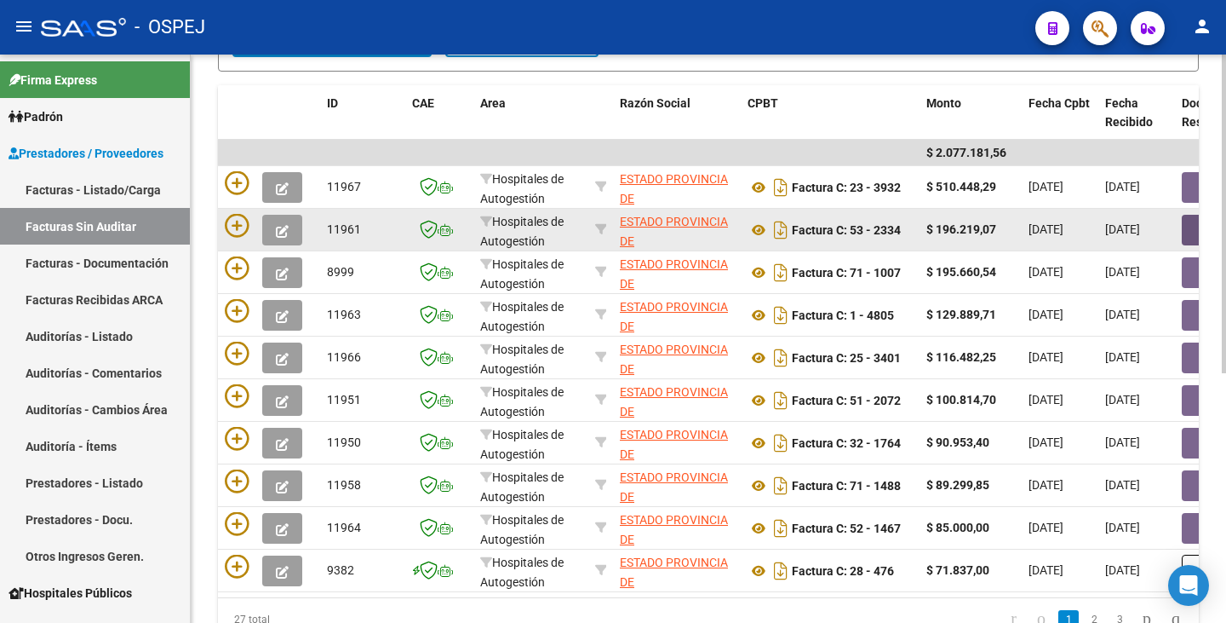
click at [1196, 235] on button "button" at bounding box center [1209, 230] width 55 height 31
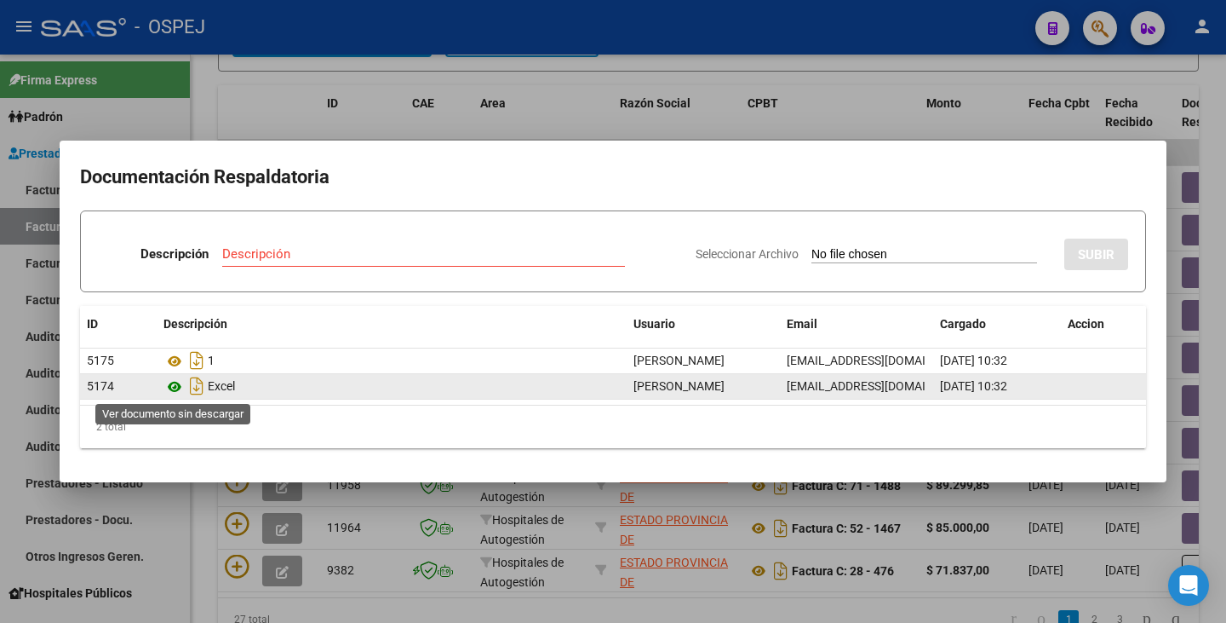
click at [178, 387] on icon at bounding box center [175, 386] width 22 height 20
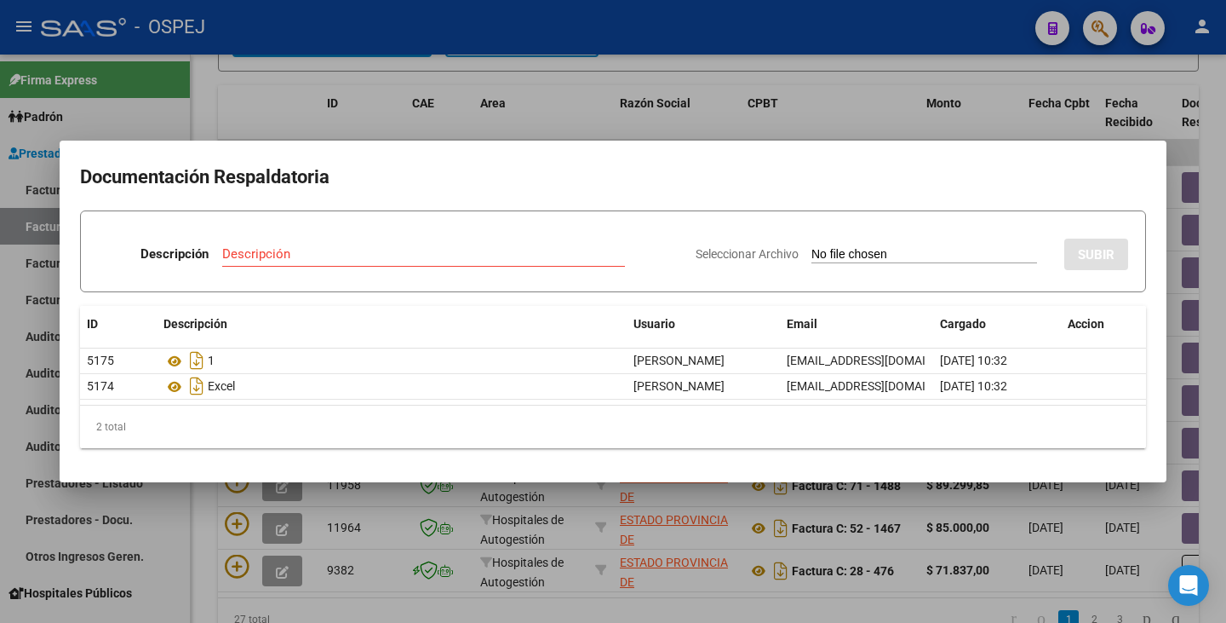
click at [576, 118] on div at bounding box center [613, 311] width 1226 height 623
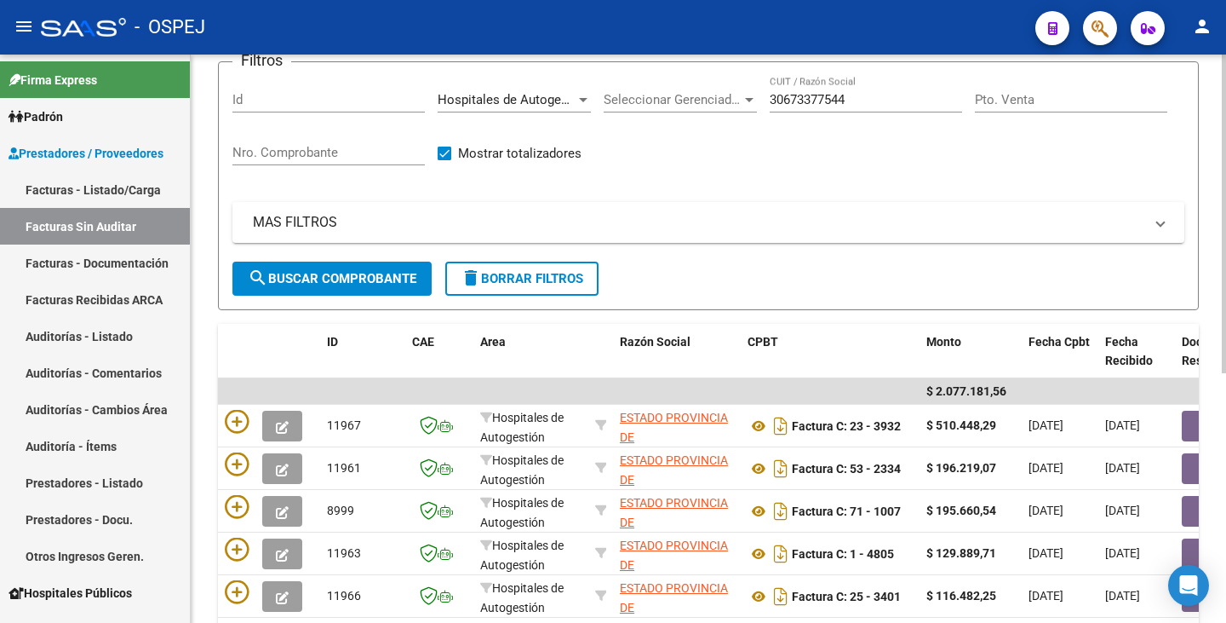
scroll to position [105, 0]
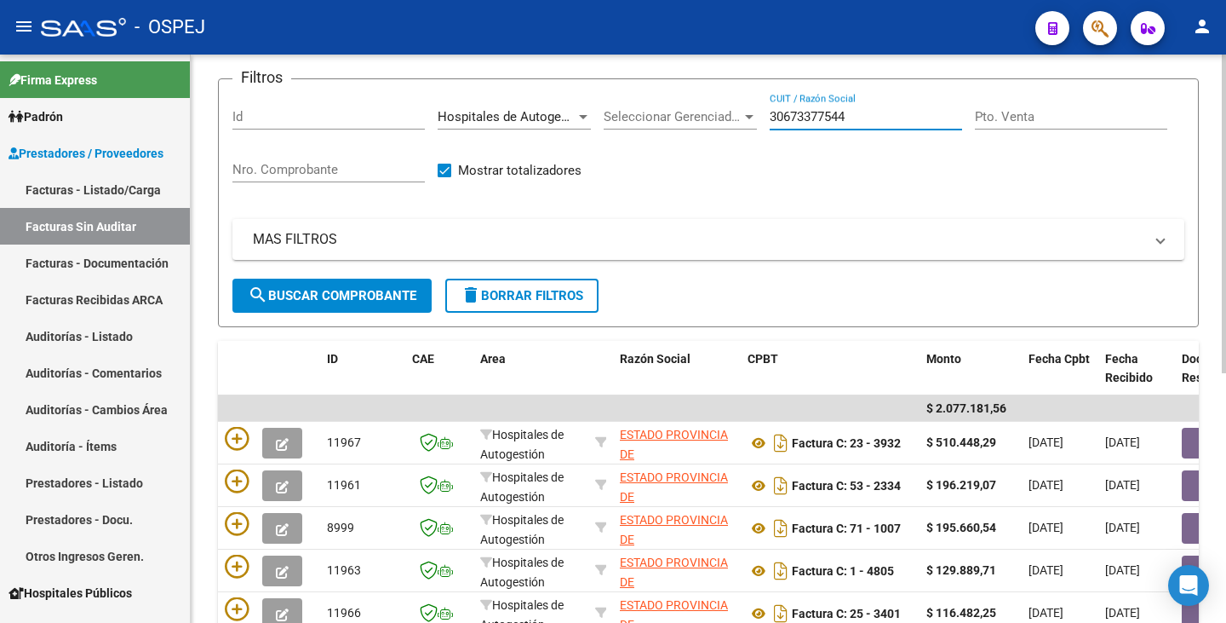
drag, startPoint x: 856, startPoint y: 119, endPoint x: 634, endPoint y: 86, distance: 223.9
click at [634, 86] on form "Filtros Id Hospitales de Autogestión Area Seleccionar Gerenciador Seleccionar G…" at bounding box center [708, 202] width 981 height 249
click at [385, 296] on span "search Buscar Comprobante" at bounding box center [332, 295] width 169 height 15
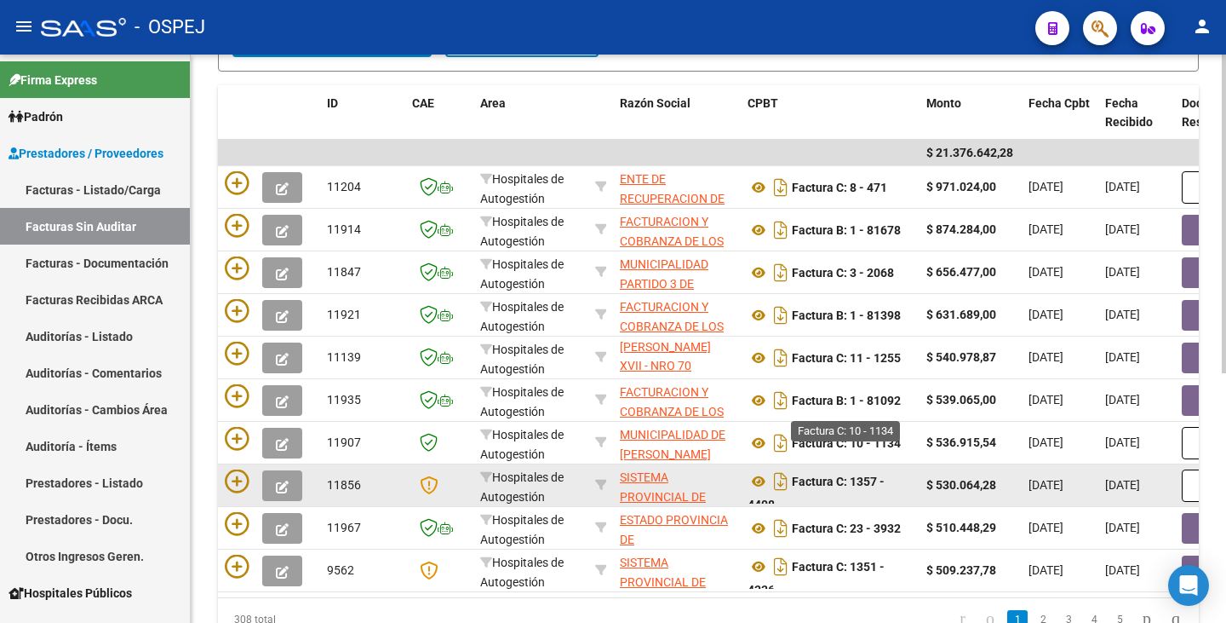
scroll to position [445, 0]
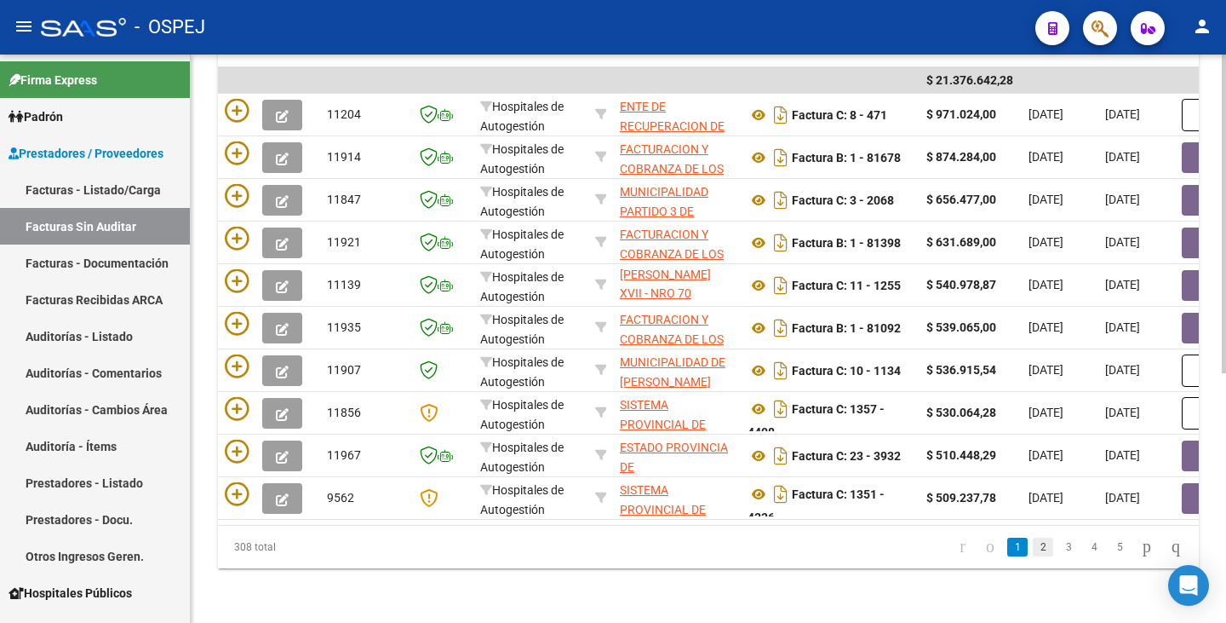
click at [1033, 549] on link "2" at bounding box center [1043, 546] width 20 height 19
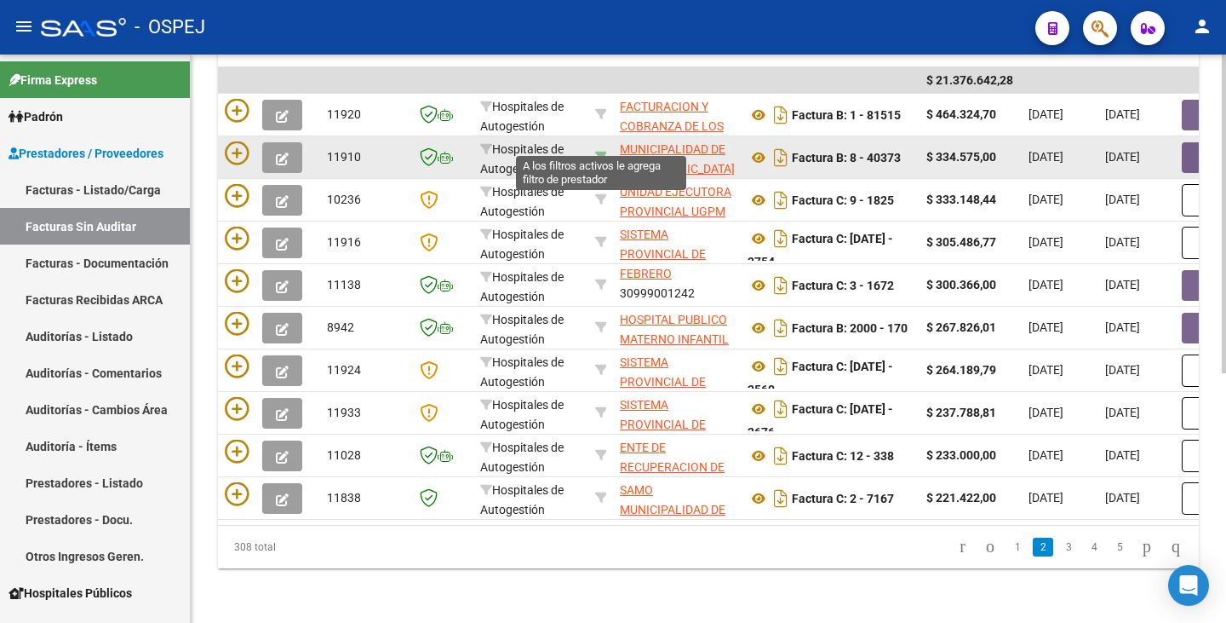
click at [597, 151] on icon at bounding box center [601, 157] width 12 height 12
type input "30545681508"
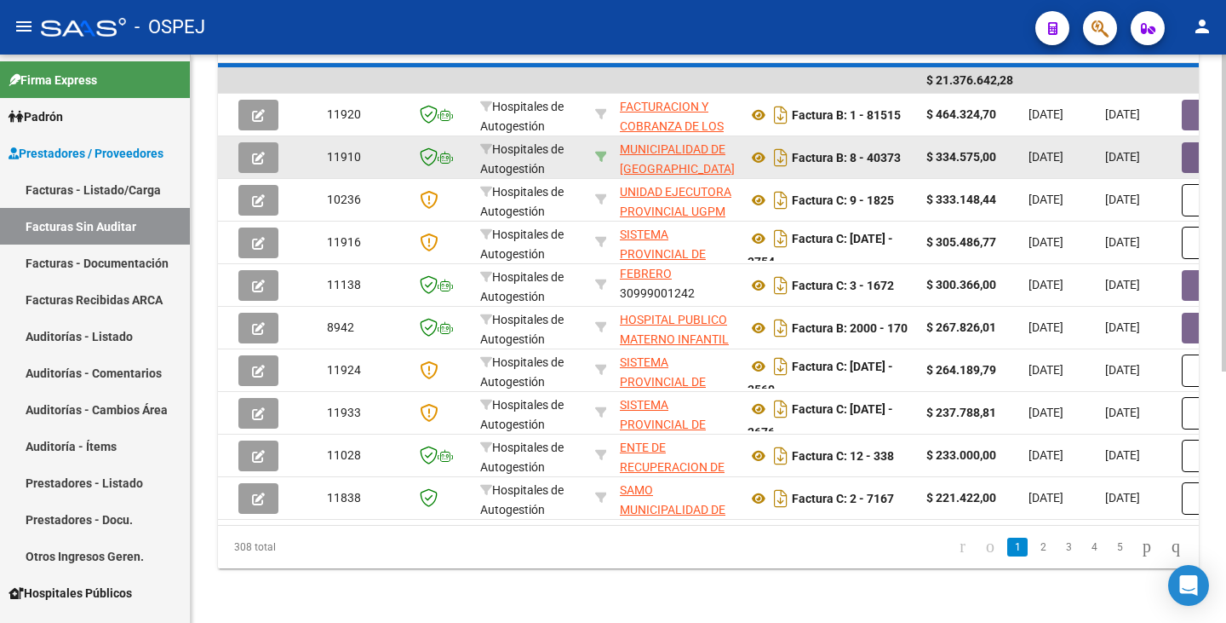
scroll to position [275, 0]
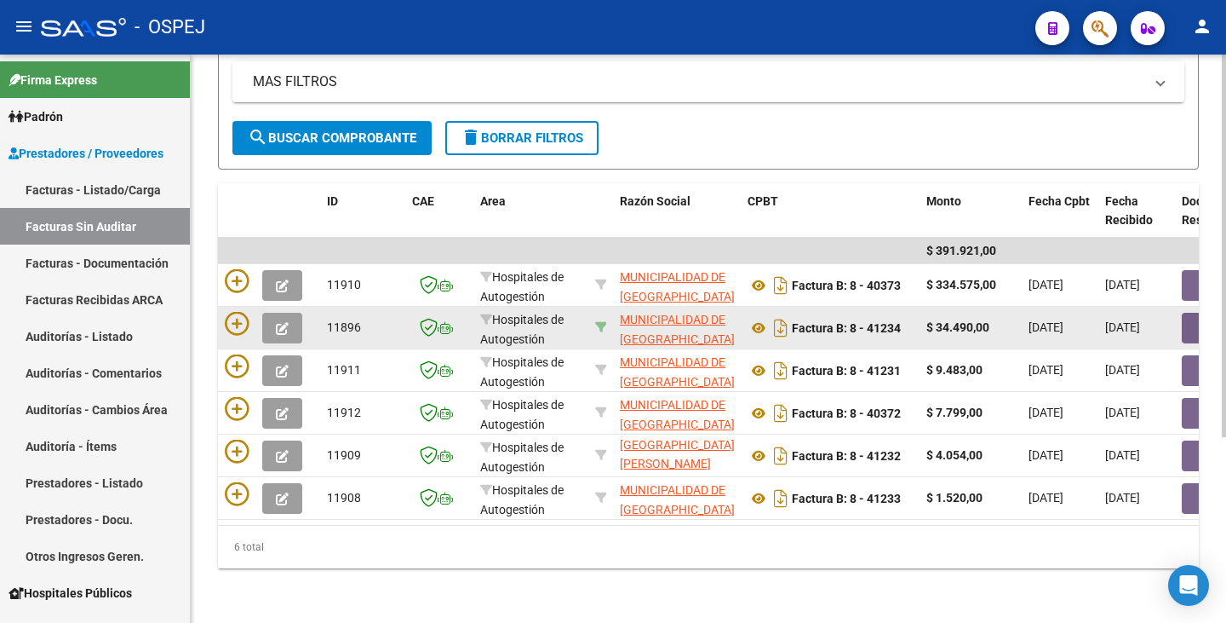
click at [603, 144] on form "Filtros Id Hospitales de Autogestión Area Seleccionar Gerenciador Seleccionar G…" at bounding box center [708, 45] width 981 height 249
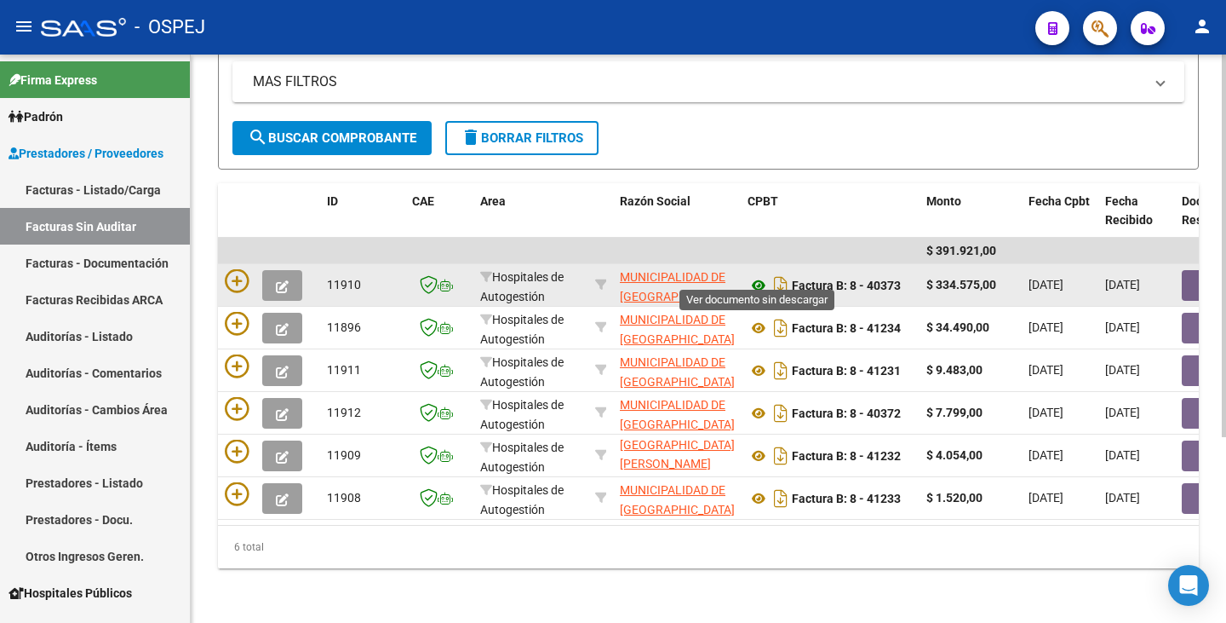
click at [761, 277] on icon at bounding box center [759, 285] width 22 height 20
click at [1191, 278] on button "button" at bounding box center [1209, 285] width 55 height 31
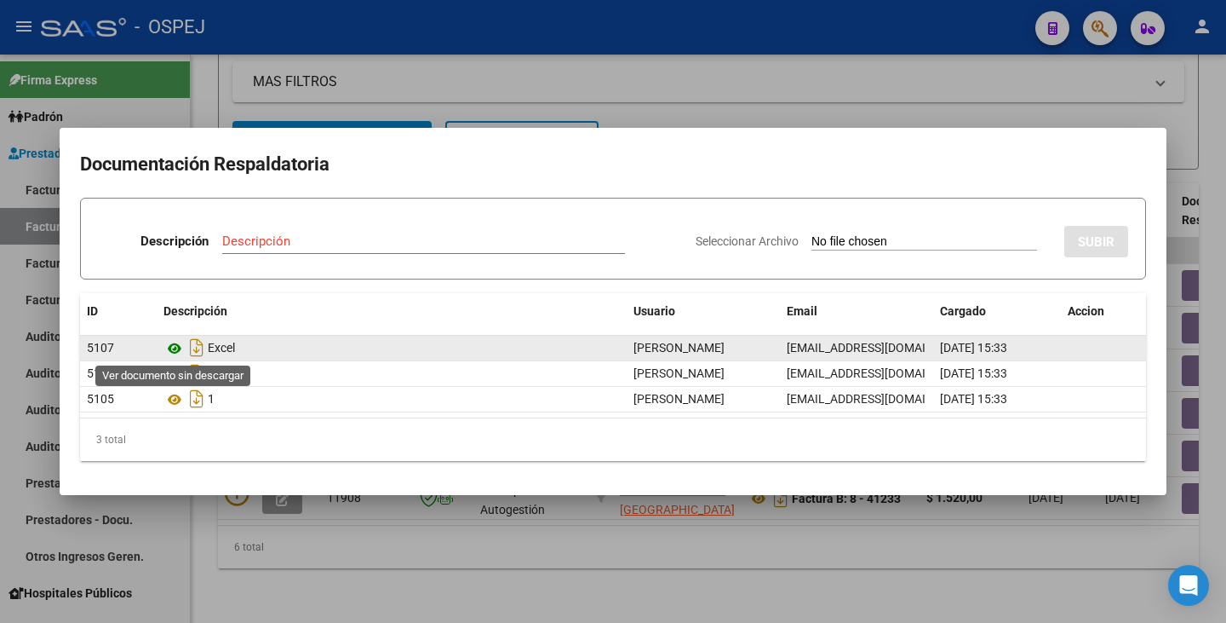
click at [174, 346] on icon at bounding box center [175, 348] width 22 height 20
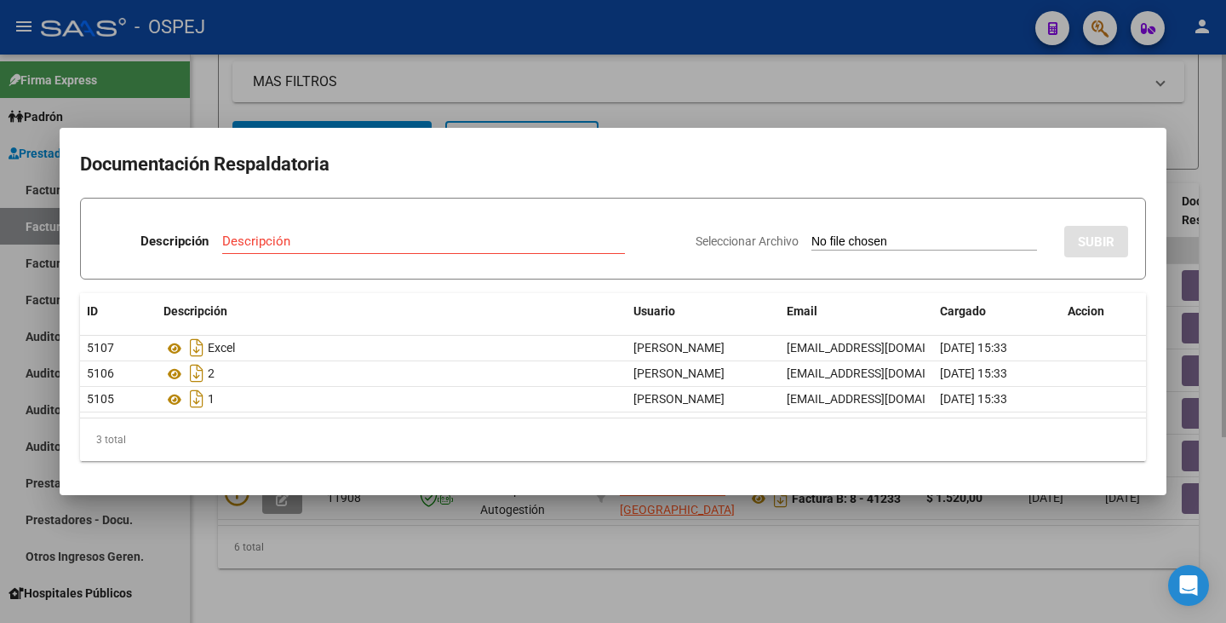
click at [214, 89] on div at bounding box center [613, 311] width 1226 height 623
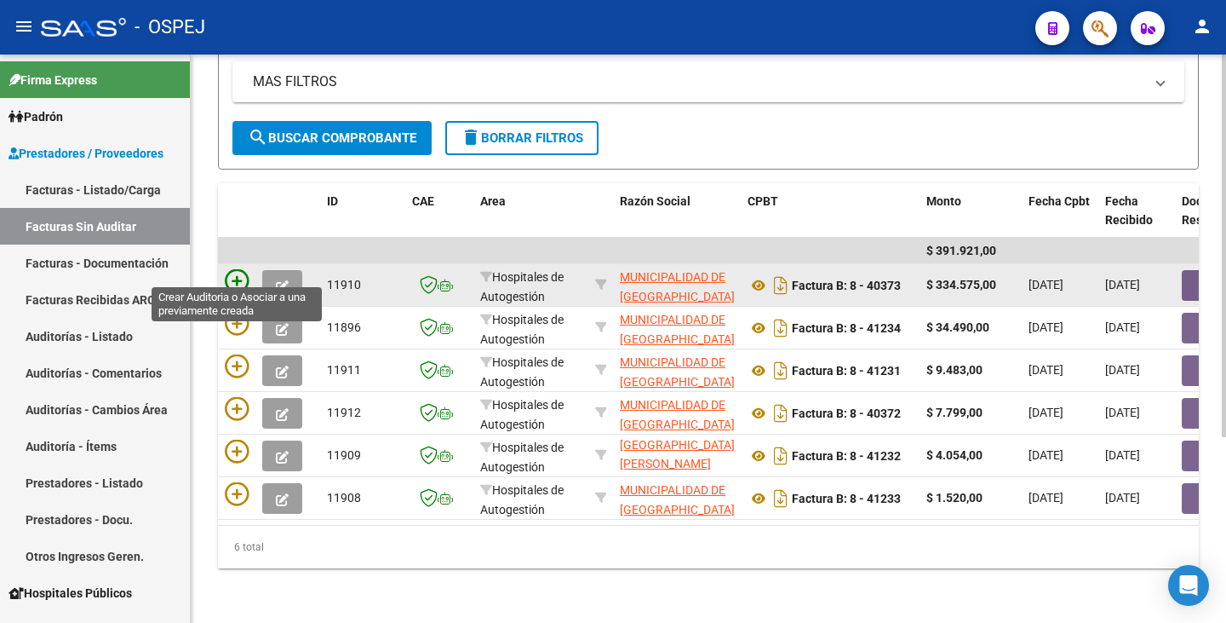
click at [240, 273] on icon at bounding box center [237, 281] width 24 height 24
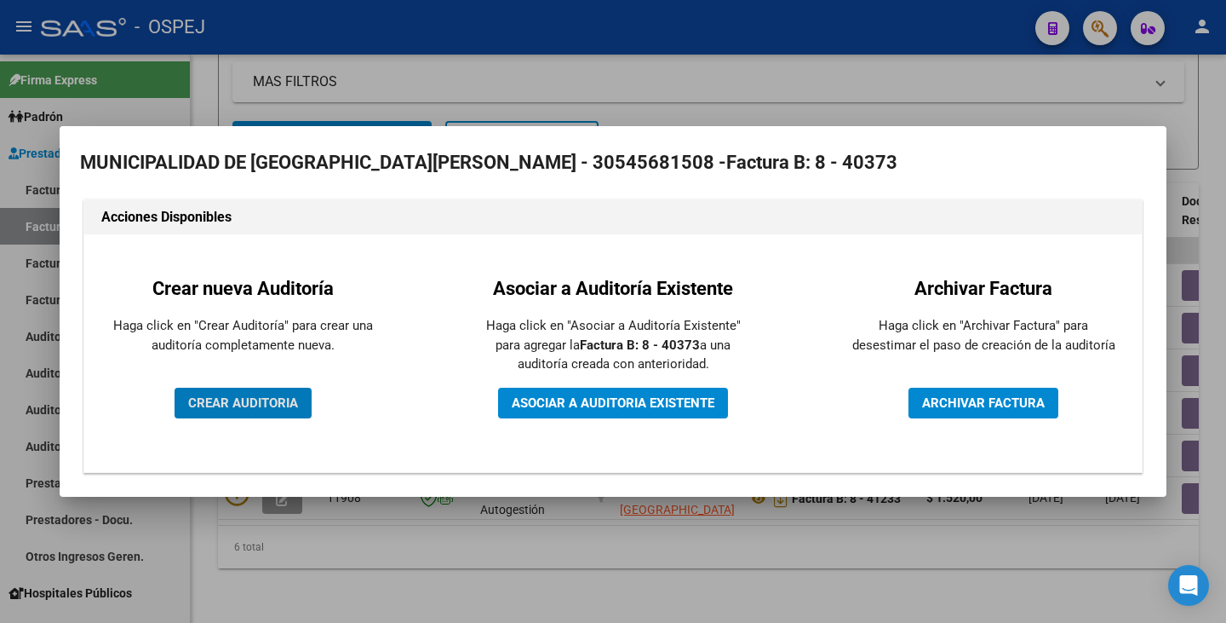
click at [243, 411] on button "CREAR AUDITORIA" at bounding box center [243, 403] width 137 height 31
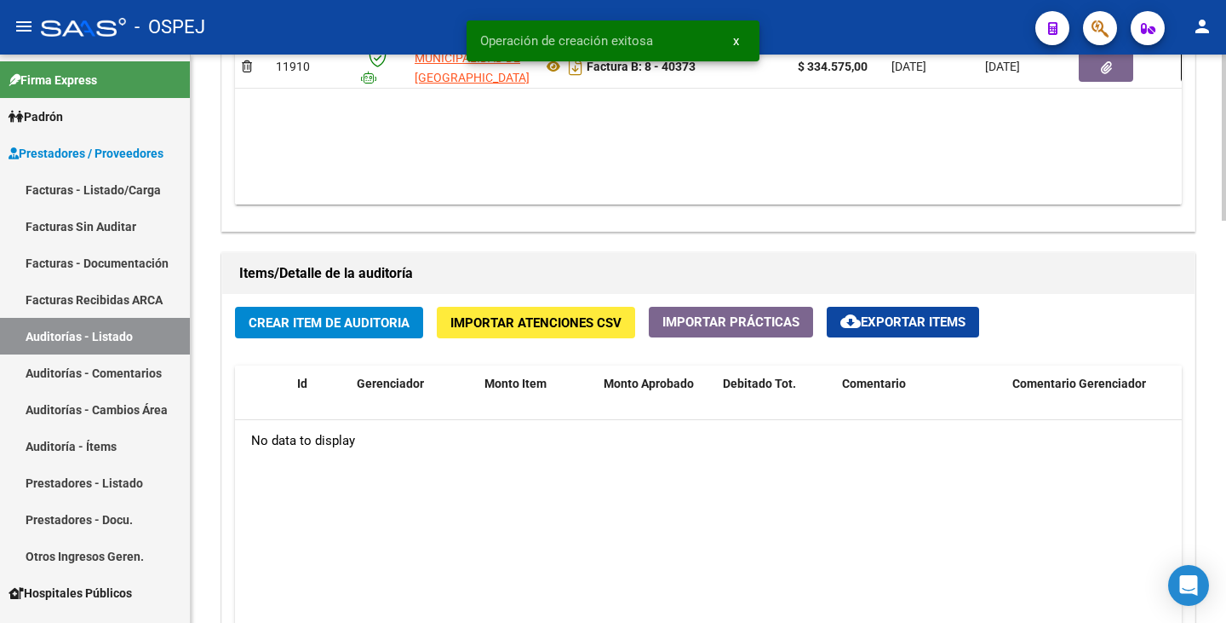
scroll to position [1107, 0]
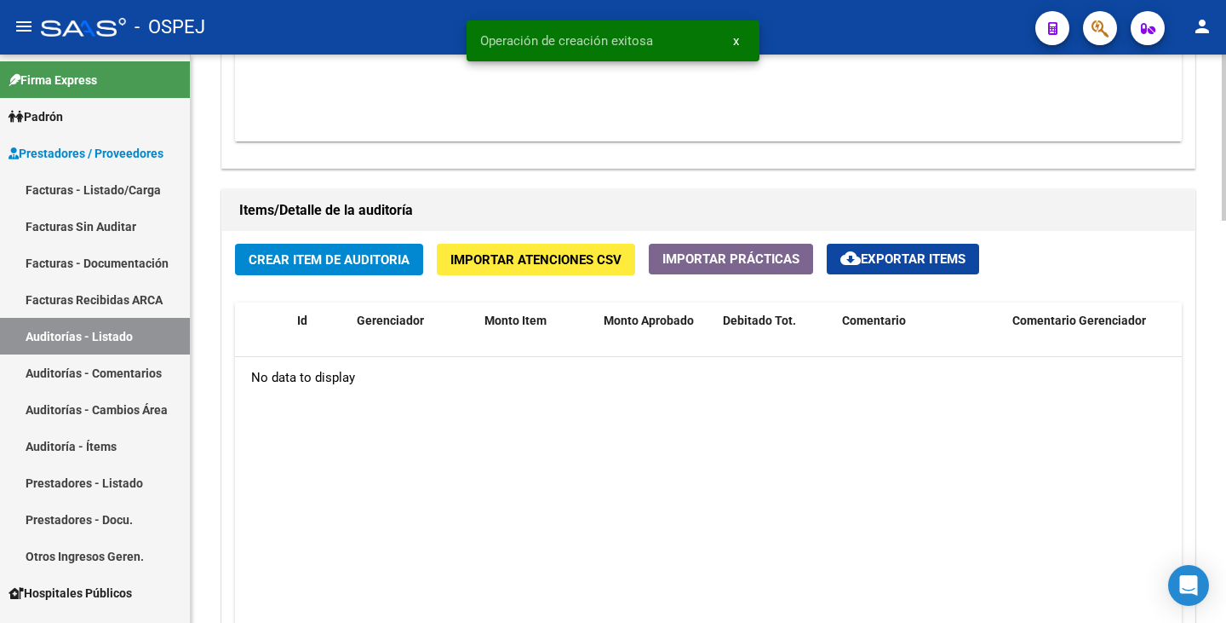
click at [510, 271] on button "Importar Atenciones CSV" at bounding box center [536, 260] width 198 height 32
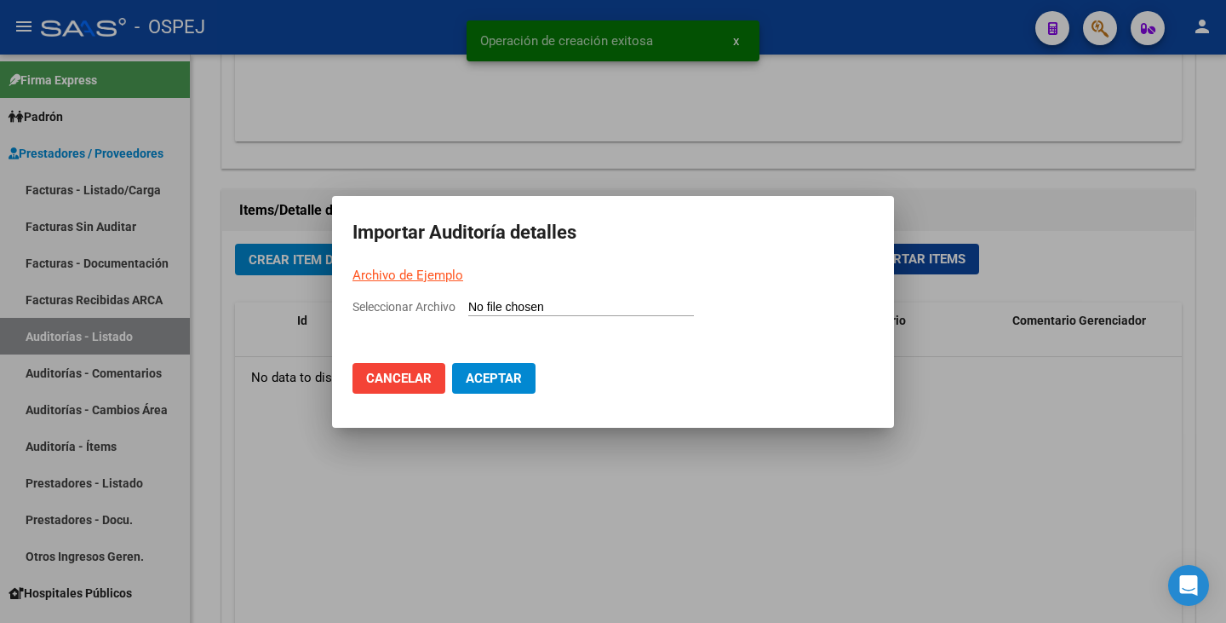
click at [485, 307] on input "Seleccionar Archivo" at bounding box center [581, 308] width 226 height 16
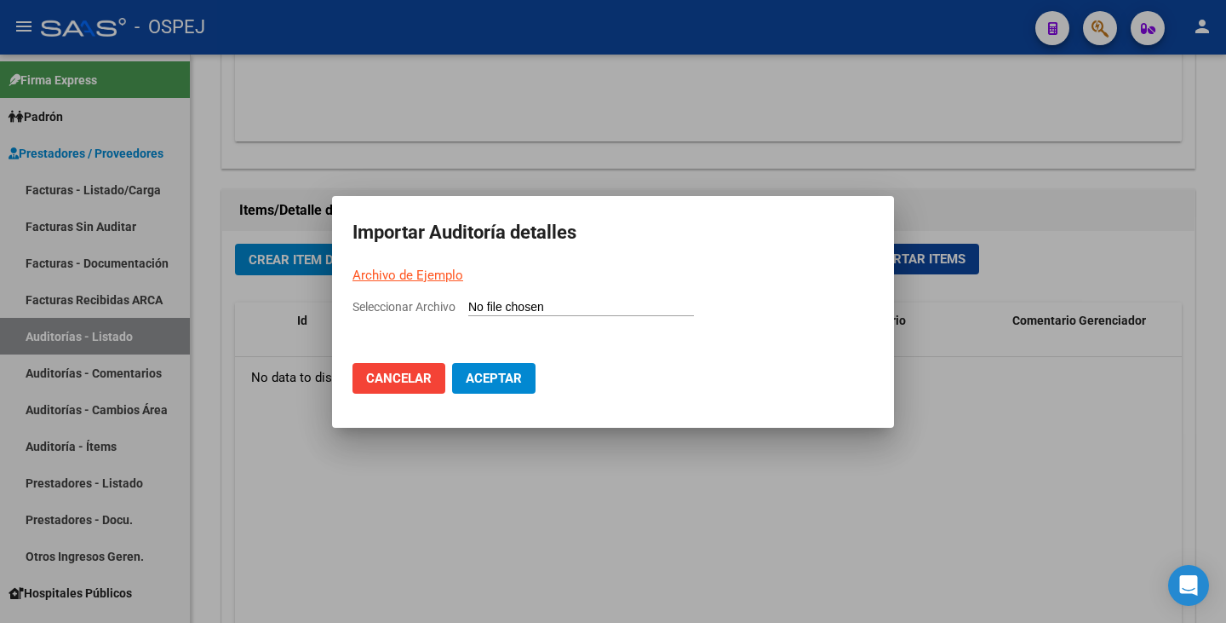
type input "C:\fakepath\MUNICIPALIDAD DE SAN MARTIN FB 40373.csv"
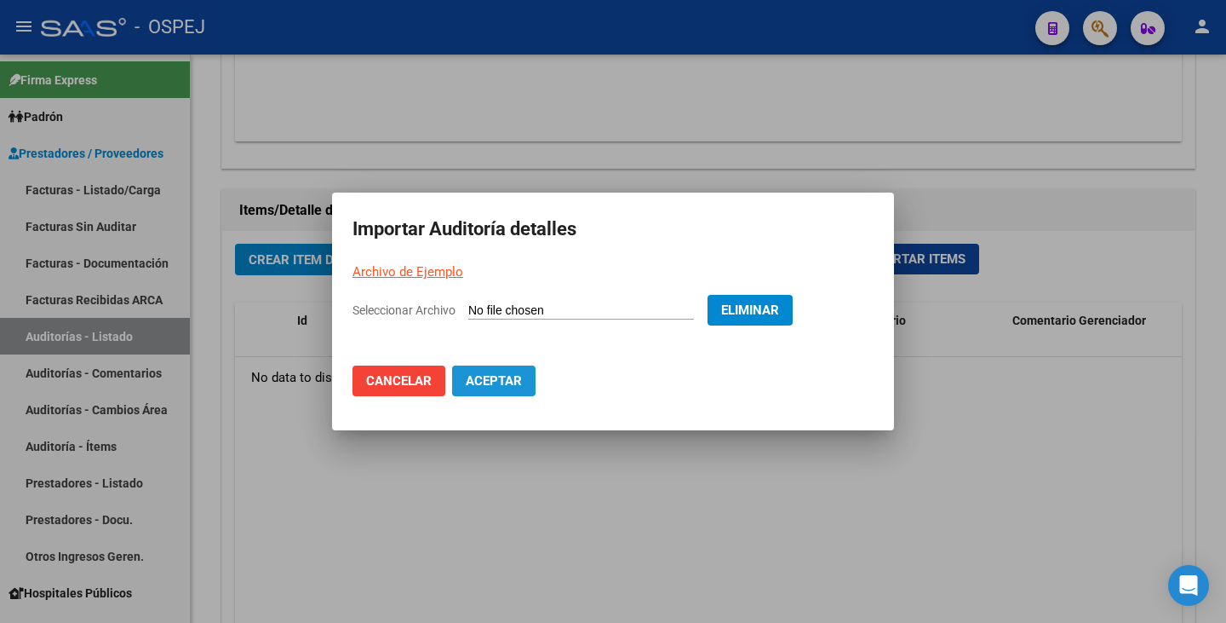
click at [502, 375] on span "Aceptar" at bounding box center [494, 380] width 56 height 15
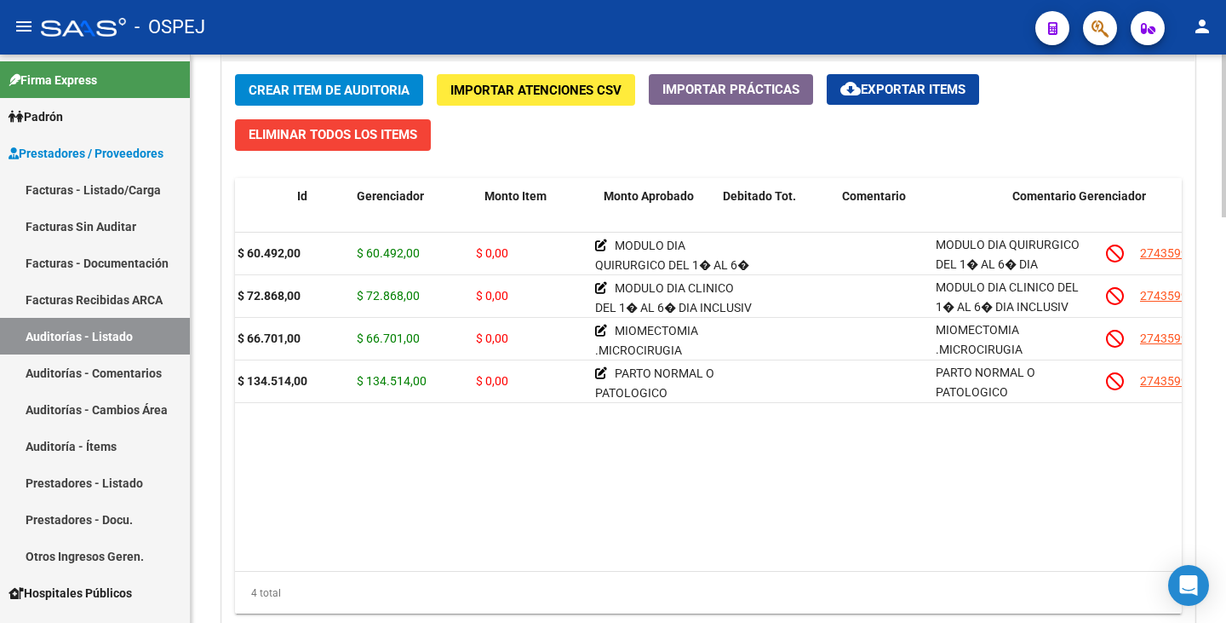
scroll to position [0, 0]
